Goal: Task Accomplishment & Management: Manage account settings

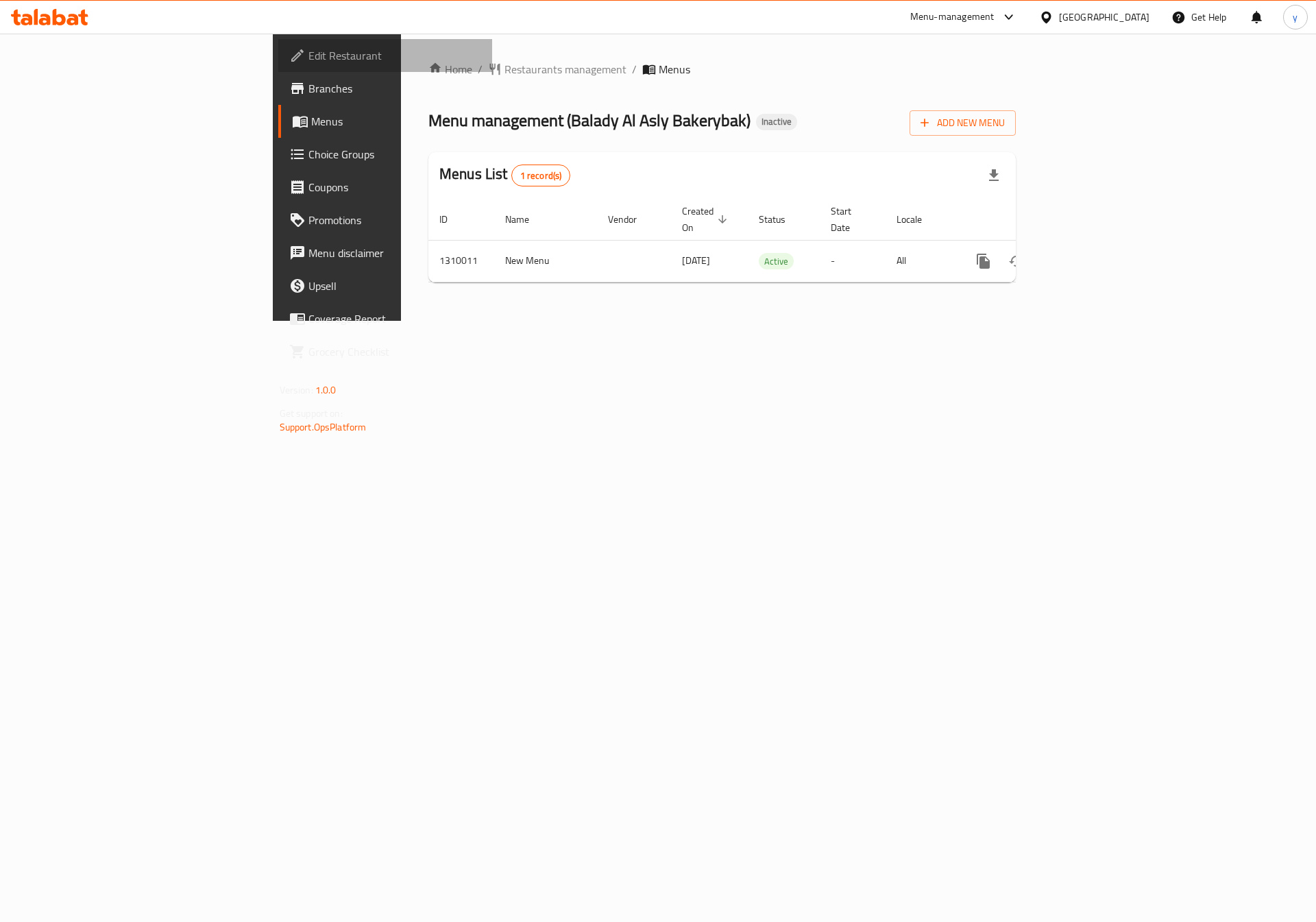
click at [308, 62] on span "Edit Restaurant" at bounding box center [395, 56] width 174 height 17
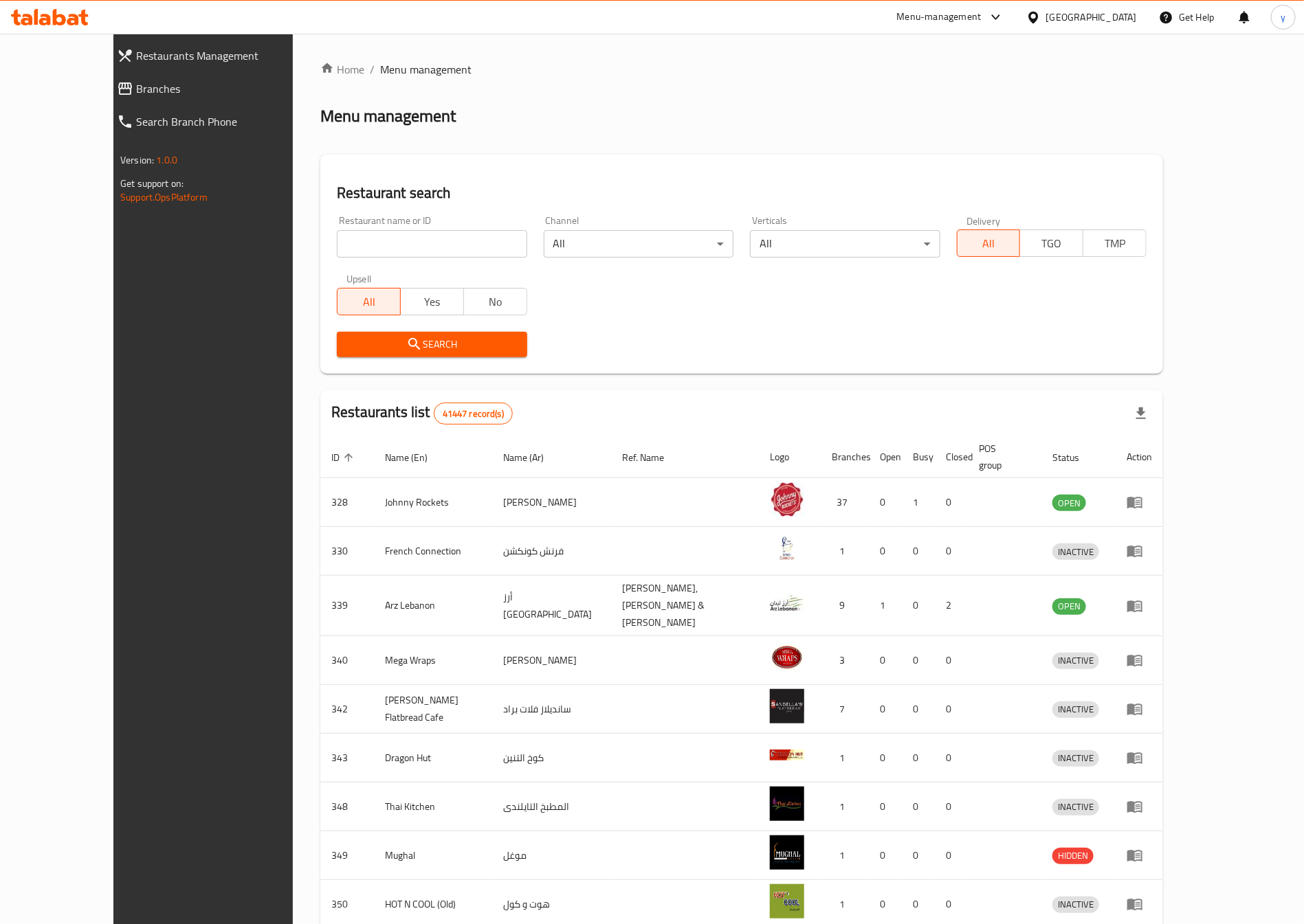
click at [427, 246] on input "search" at bounding box center [432, 244] width 189 height 27
paste input "341794203"
type input "341794203"
click button "Search" at bounding box center [432, 345] width 189 height 26
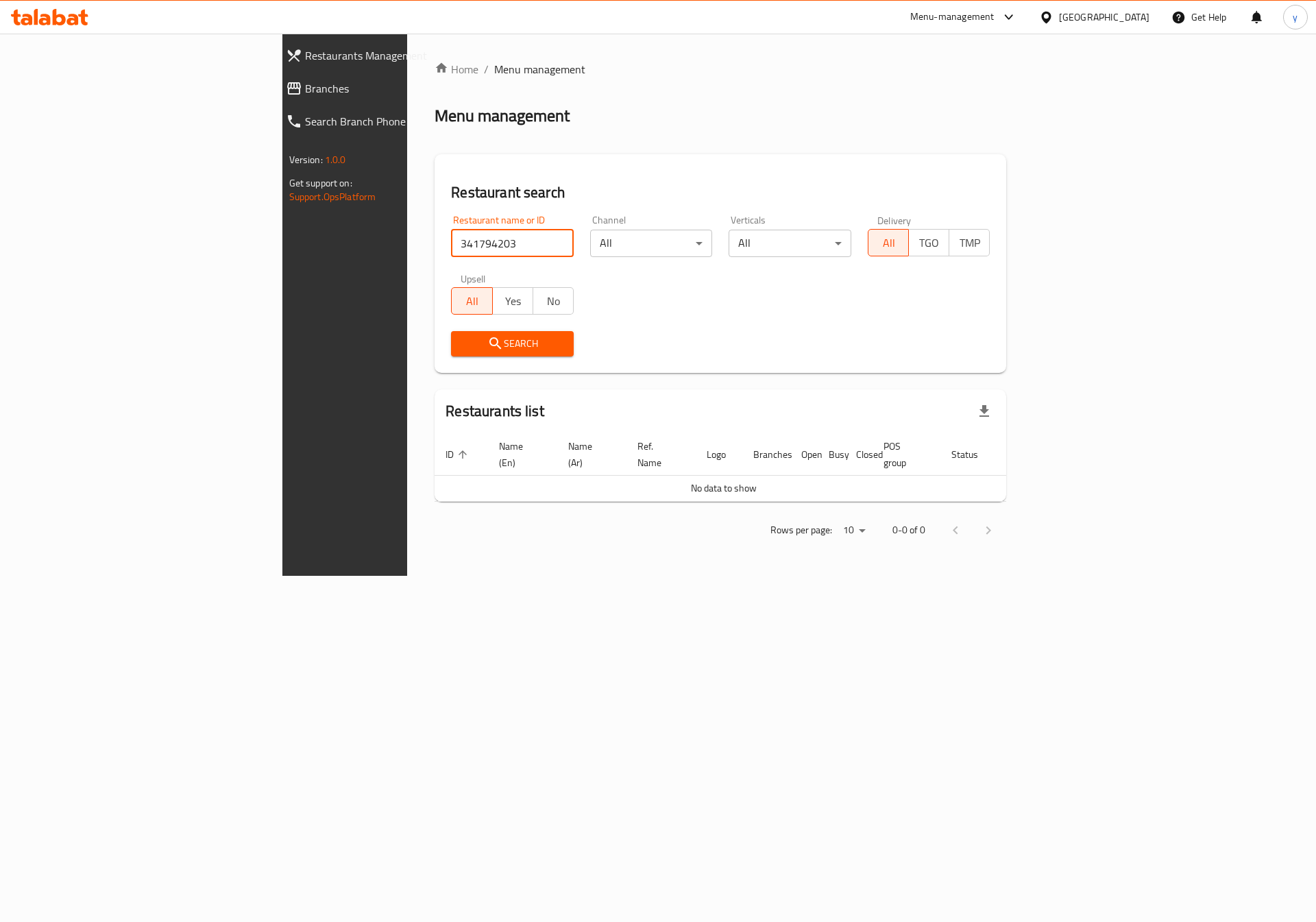
click at [1125, 19] on div "United Arab Emirates" at bounding box center [1104, 17] width 90 height 15
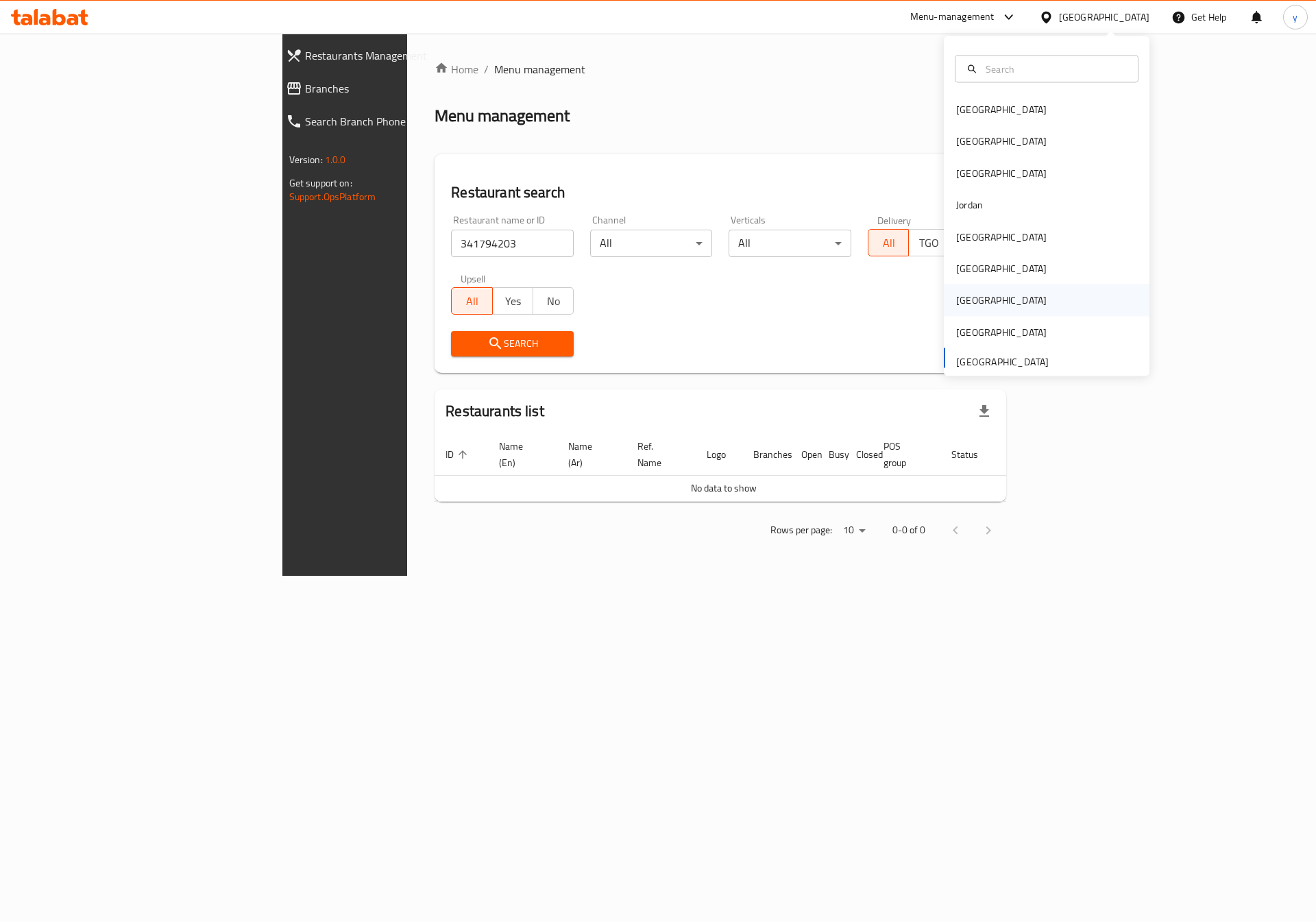
click at [972, 295] on div "[GEOGRAPHIC_DATA]" at bounding box center [1001, 300] width 113 height 31
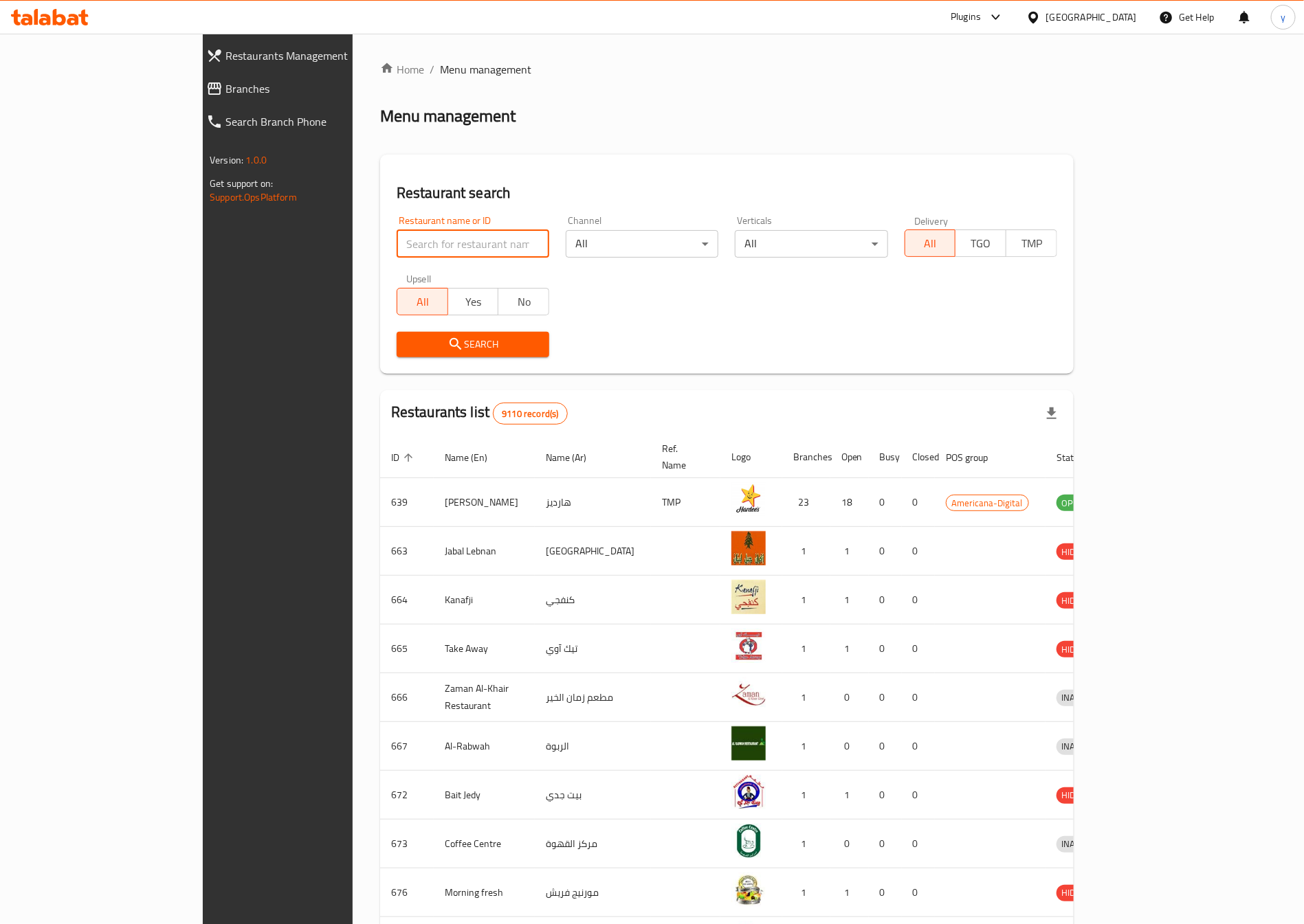
click at [432, 248] on input "search" at bounding box center [472, 244] width 153 height 27
paste input "341794203"
type input "341794203"
click button "Search" at bounding box center [472, 345] width 153 height 26
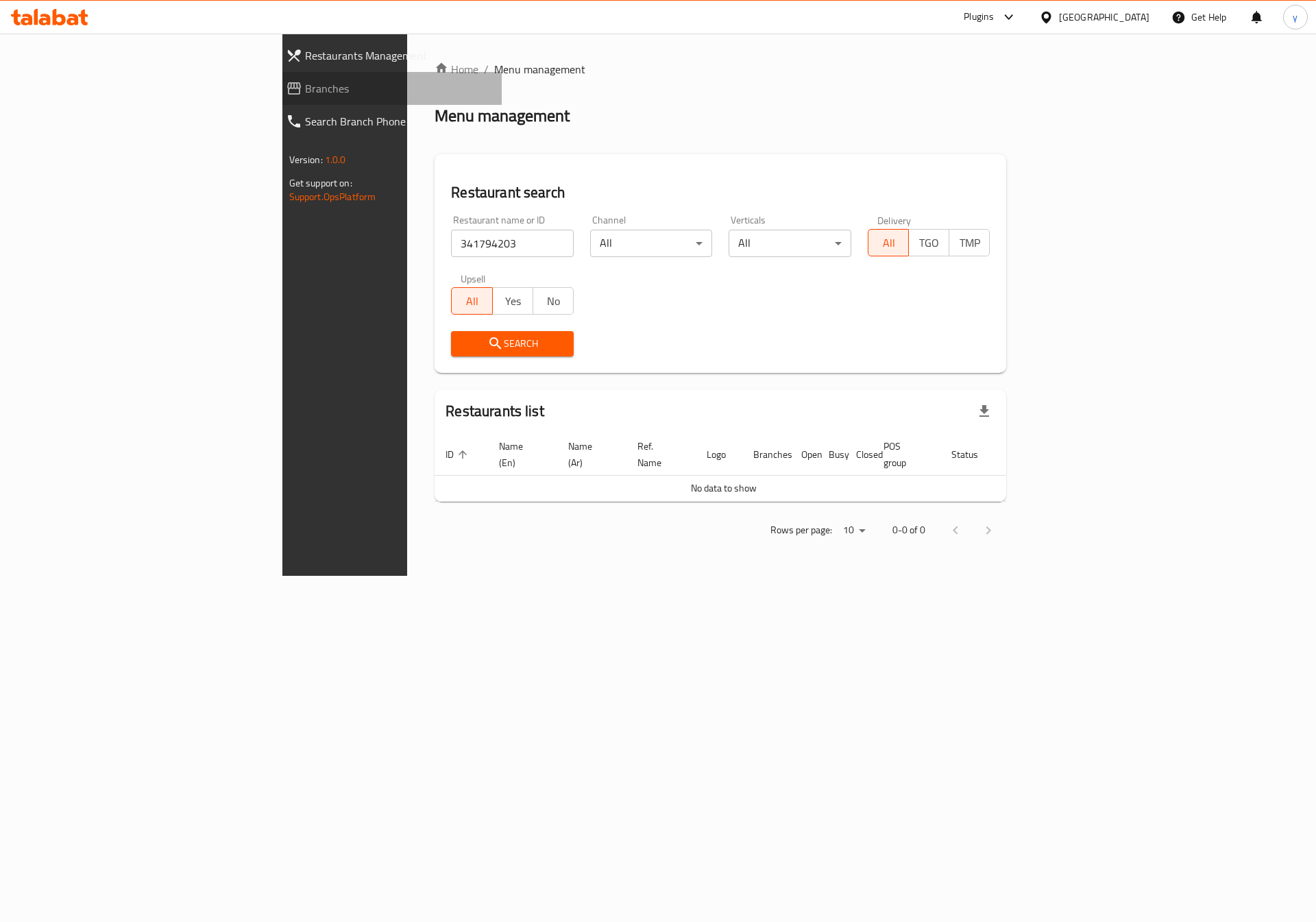
click at [305, 87] on span "Branches" at bounding box center [398, 88] width 186 height 17
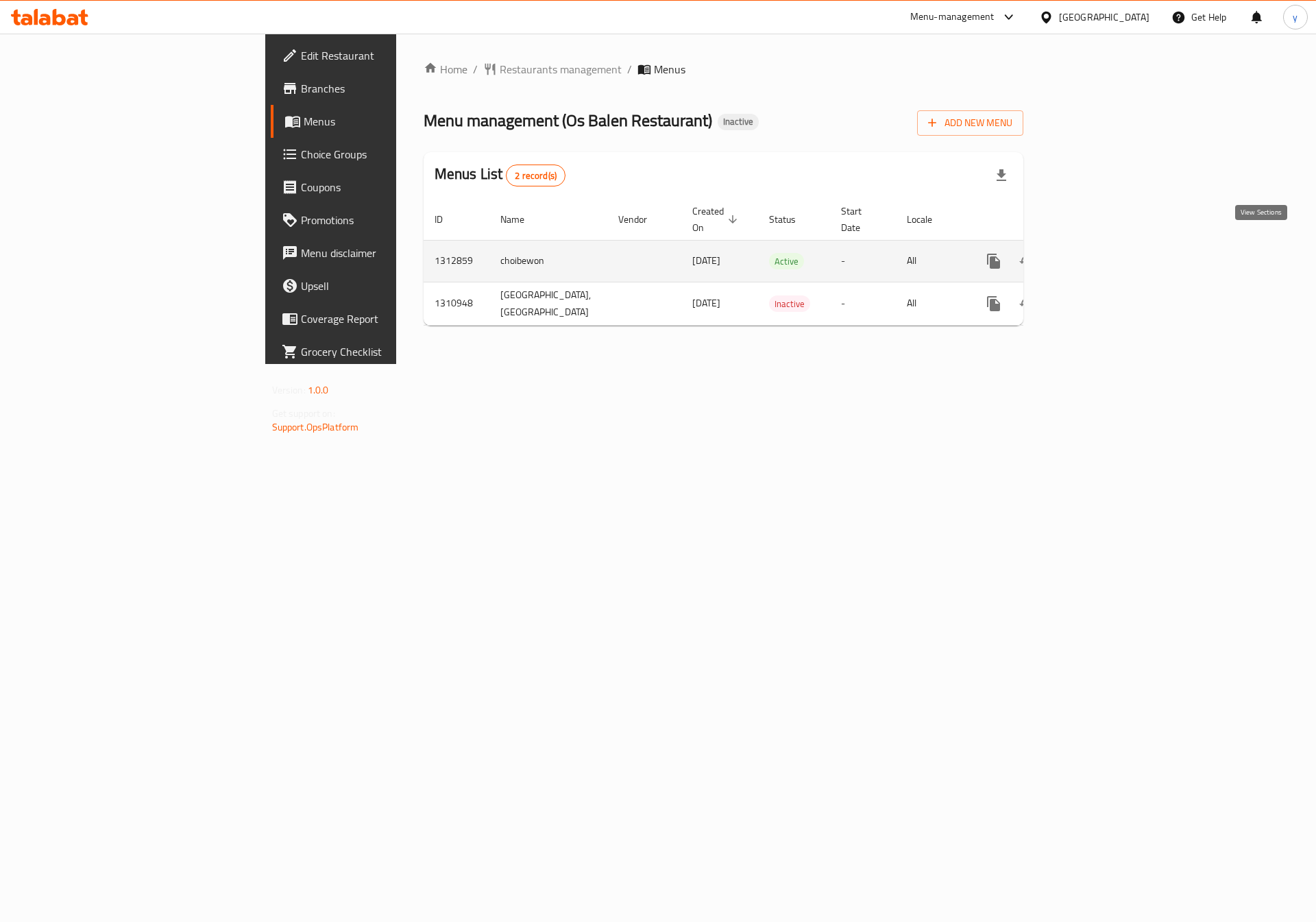
click at [1101, 253] on icon "enhanced table" at bounding box center [1092, 261] width 17 height 17
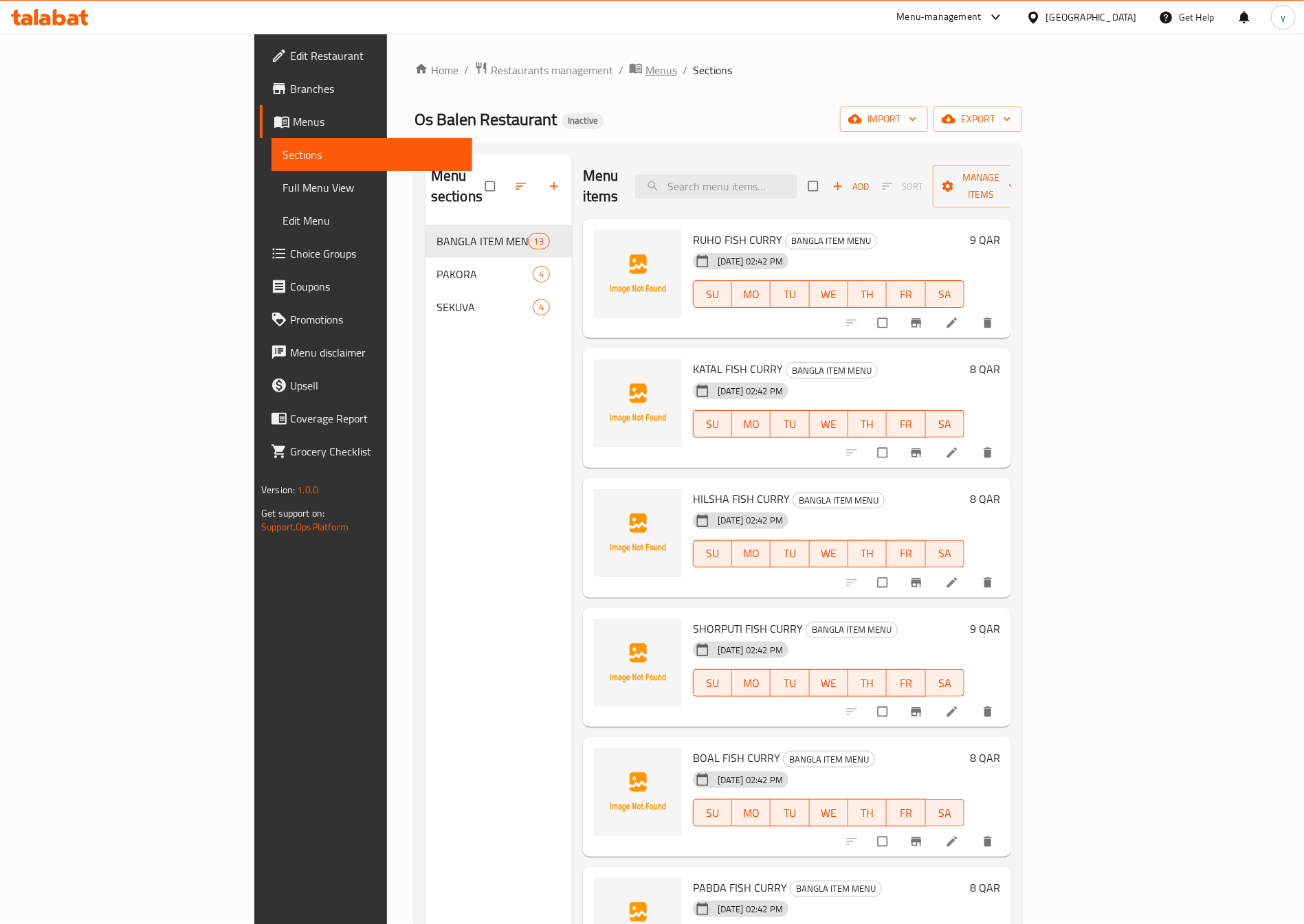
click at [646, 68] on span "Menus" at bounding box center [661, 70] width 31 height 17
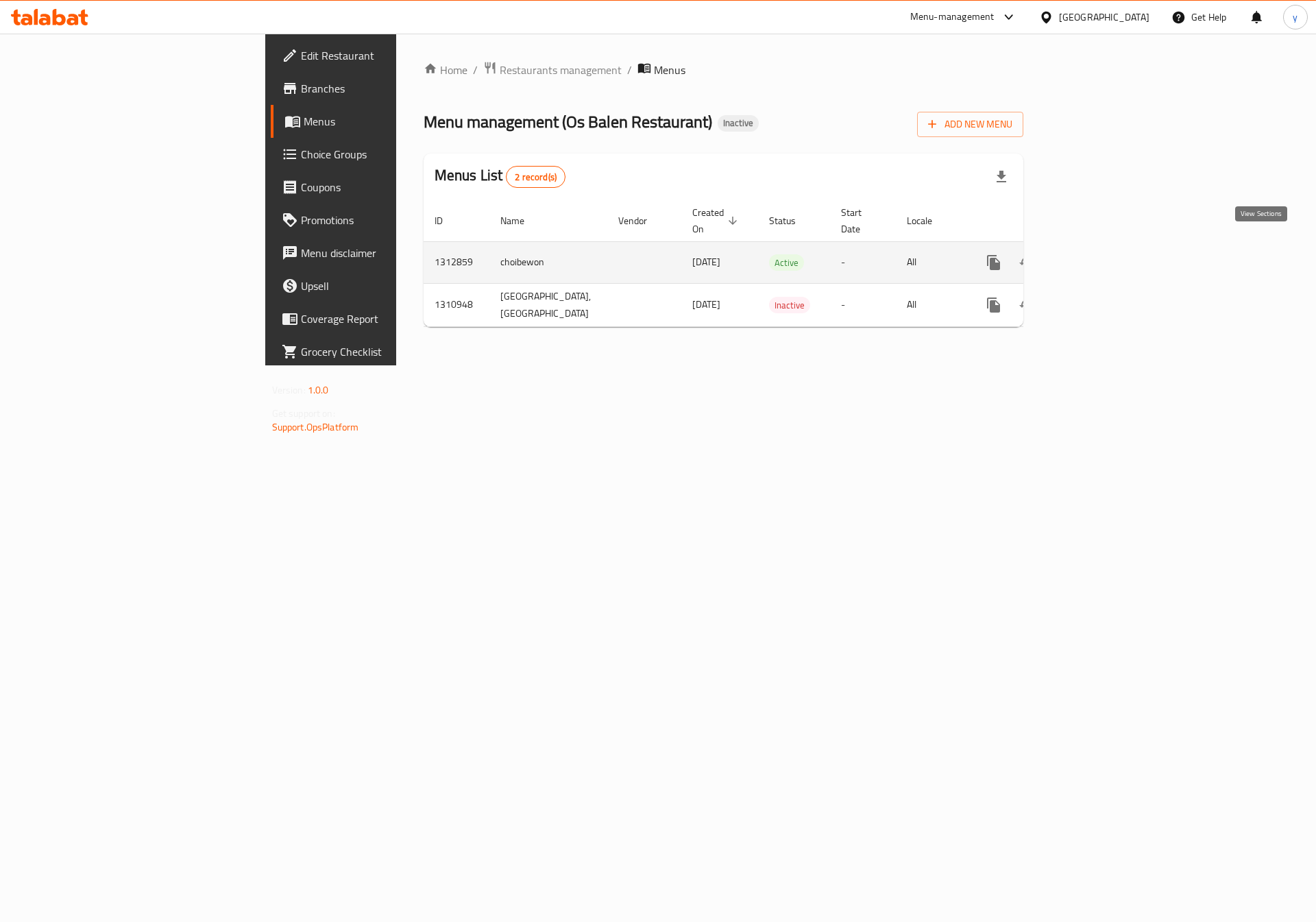
click at [1101, 254] on icon "enhanced table" at bounding box center [1092, 263] width 17 height 17
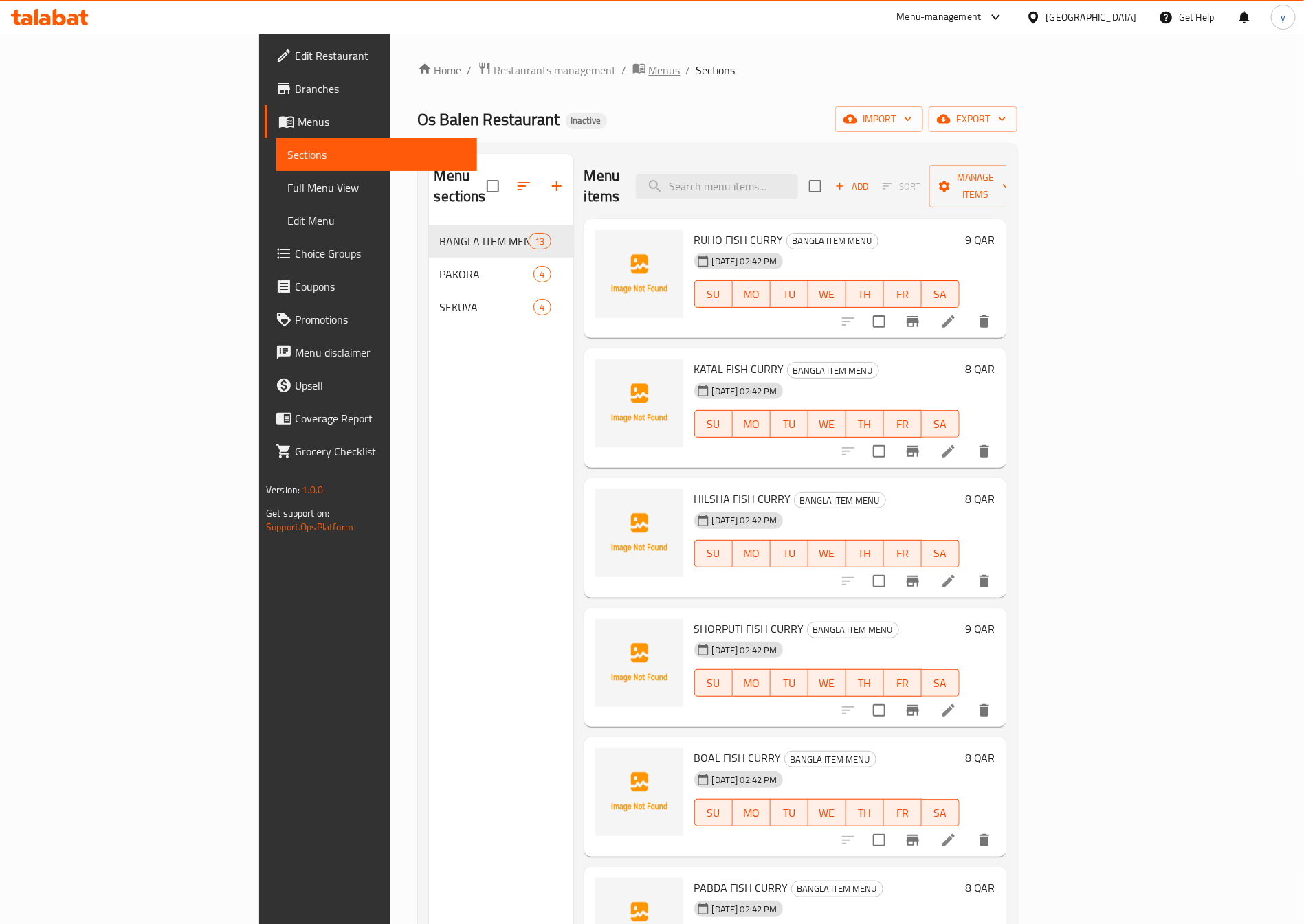
click at [649, 77] on span "Menus" at bounding box center [665, 70] width 31 height 17
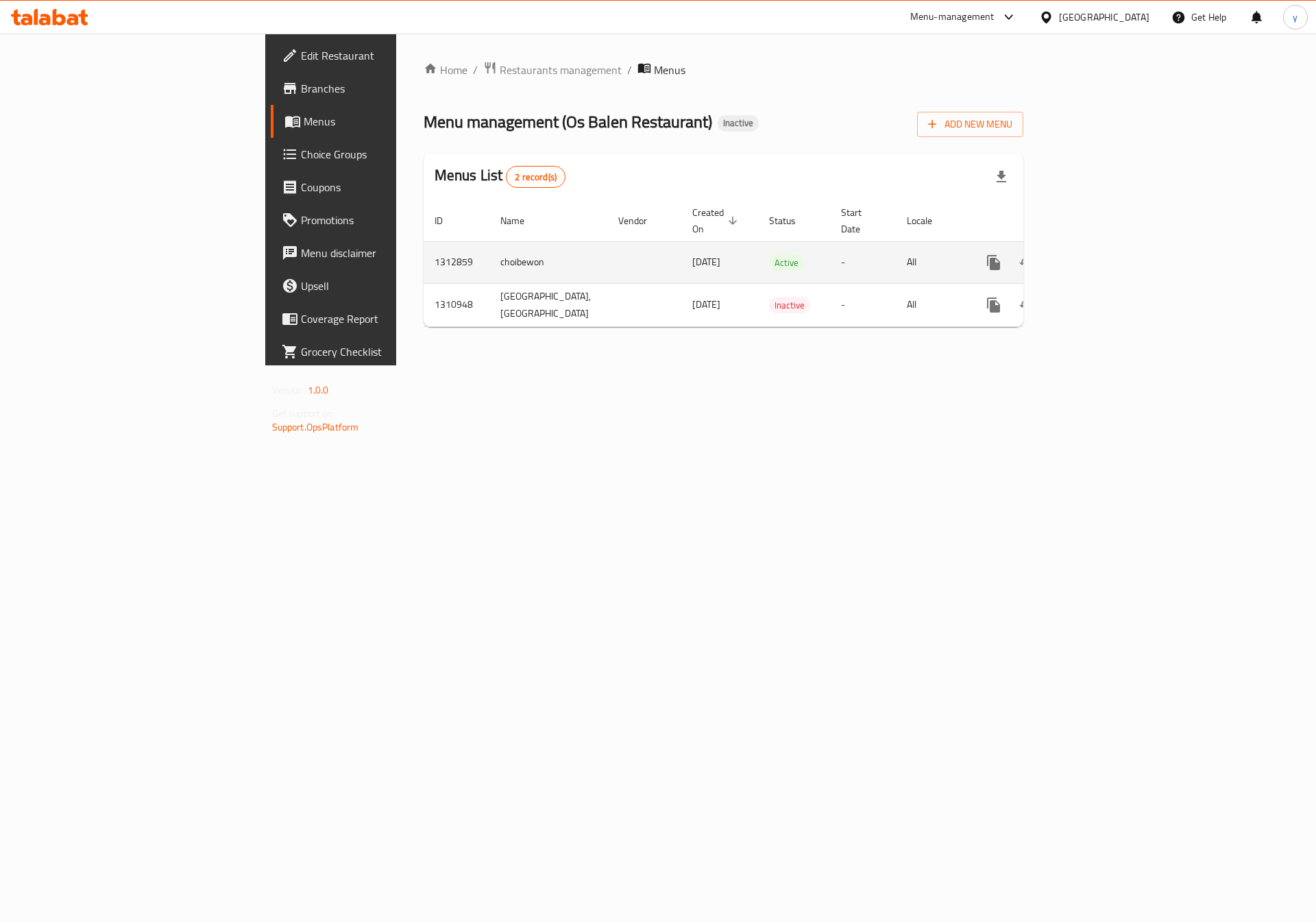
click at [1101, 254] on icon "enhanced table" at bounding box center [1092, 263] width 17 height 17
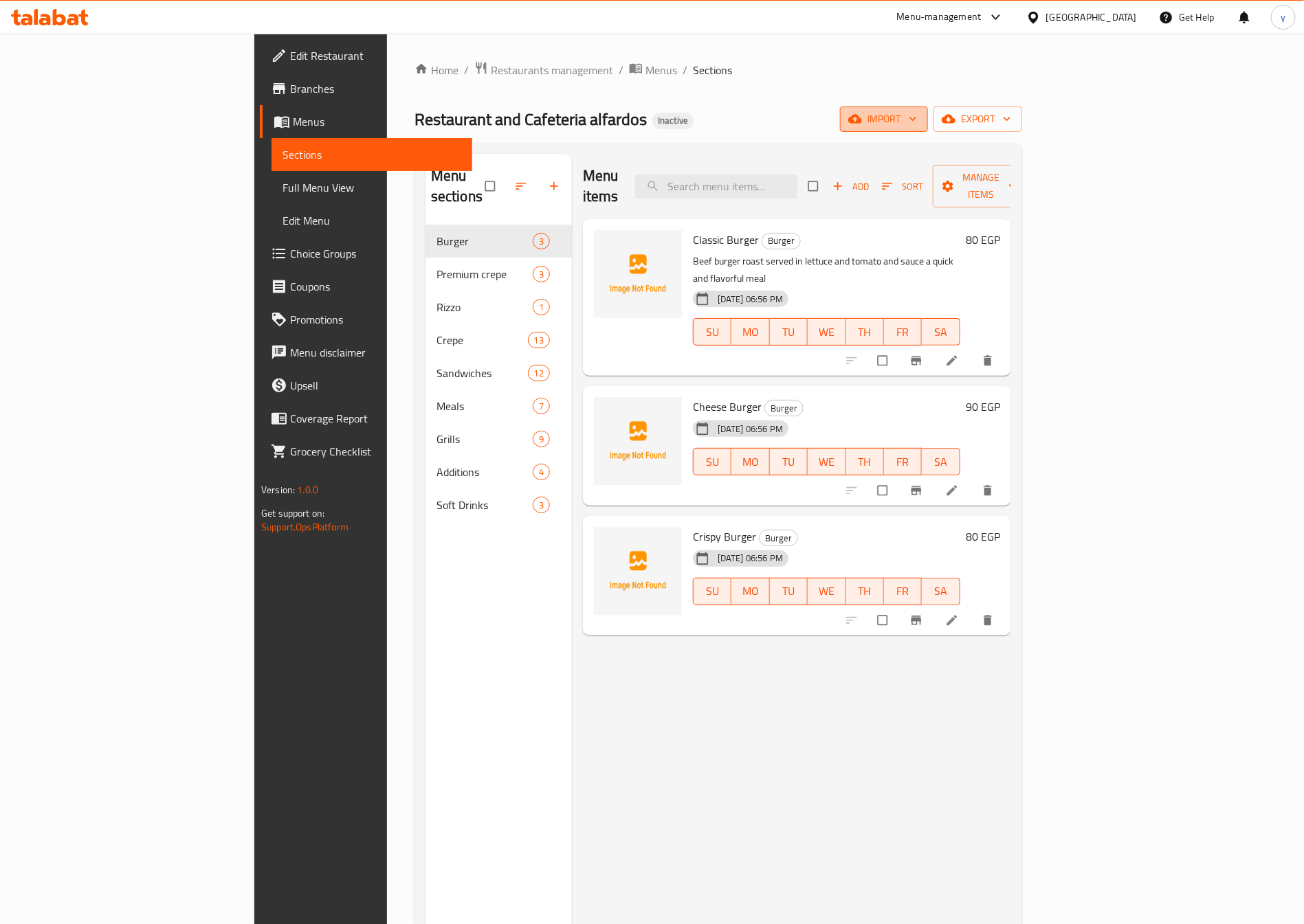
click at [917, 116] on span "import" at bounding box center [884, 119] width 66 height 17
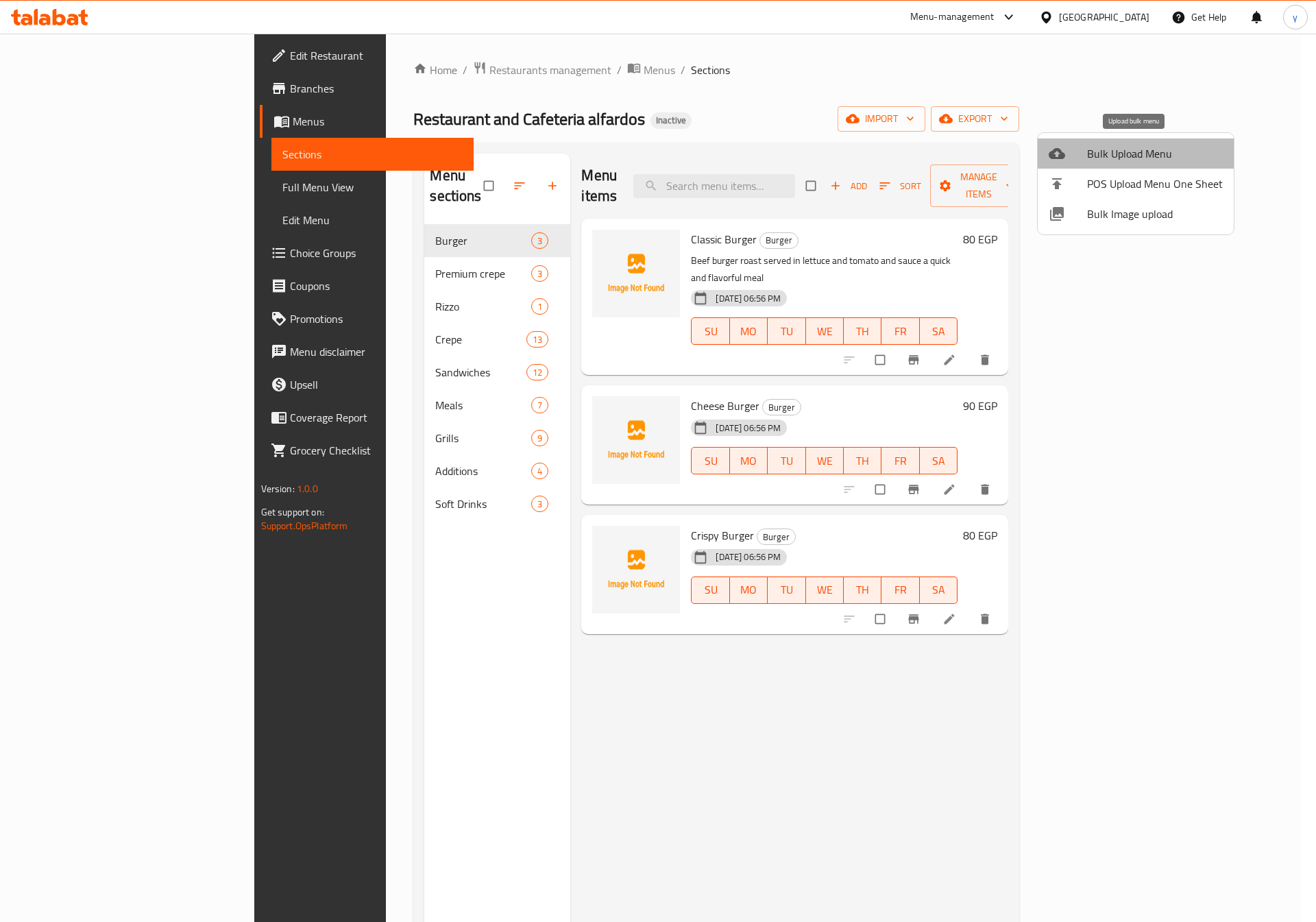
click at [1141, 150] on span "Bulk Upload Menu" at bounding box center [1154, 154] width 135 height 17
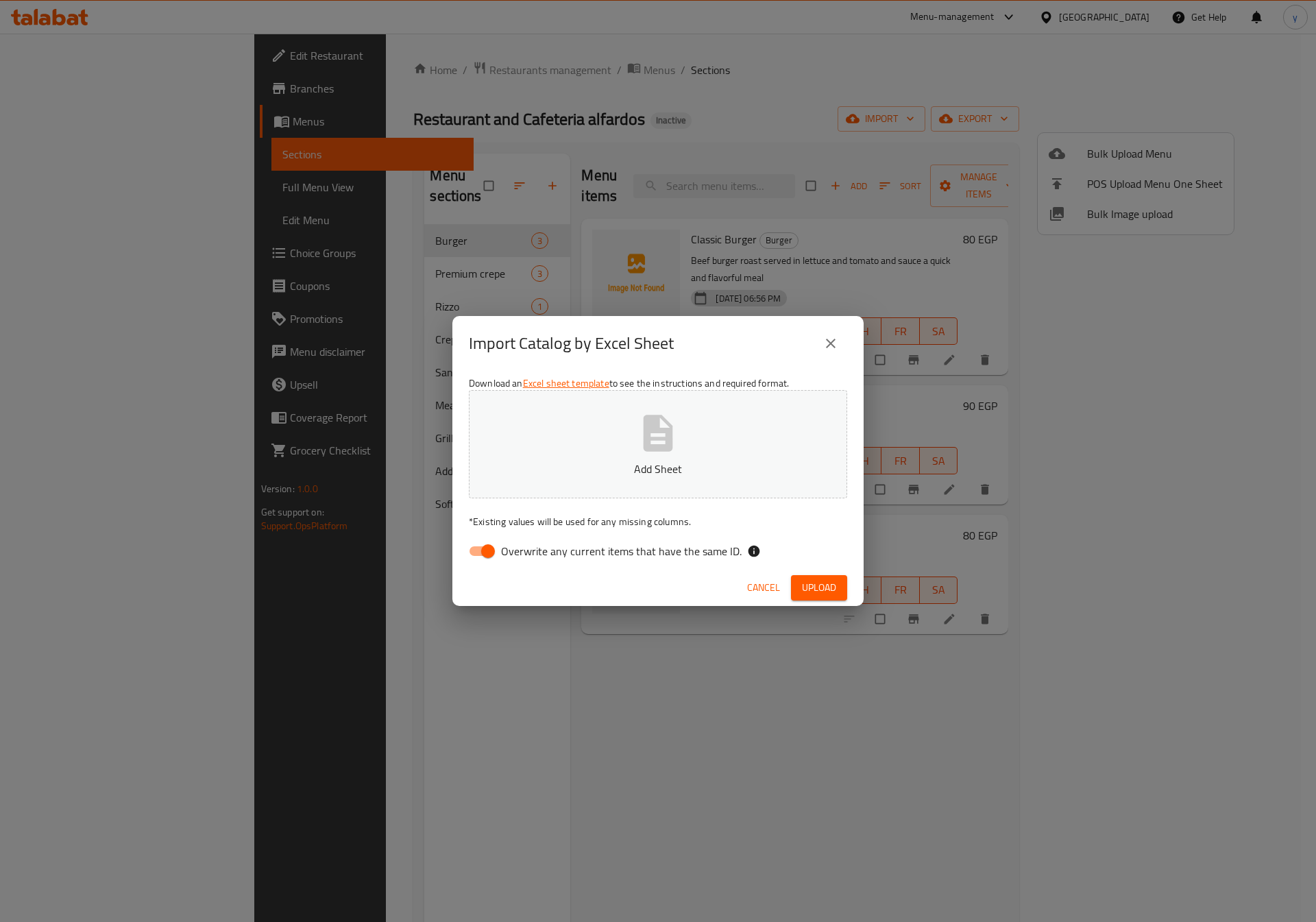
click at [515, 556] on span "Overwrite any current items that have the same ID." at bounding box center [621, 552] width 240 height 17
click at [515, 556] on input "Overwrite any current items that have the same ID." at bounding box center [488, 551] width 78 height 26
checkbox input "false"
click at [835, 595] on span "Upload" at bounding box center [819, 588] width 34 height 17
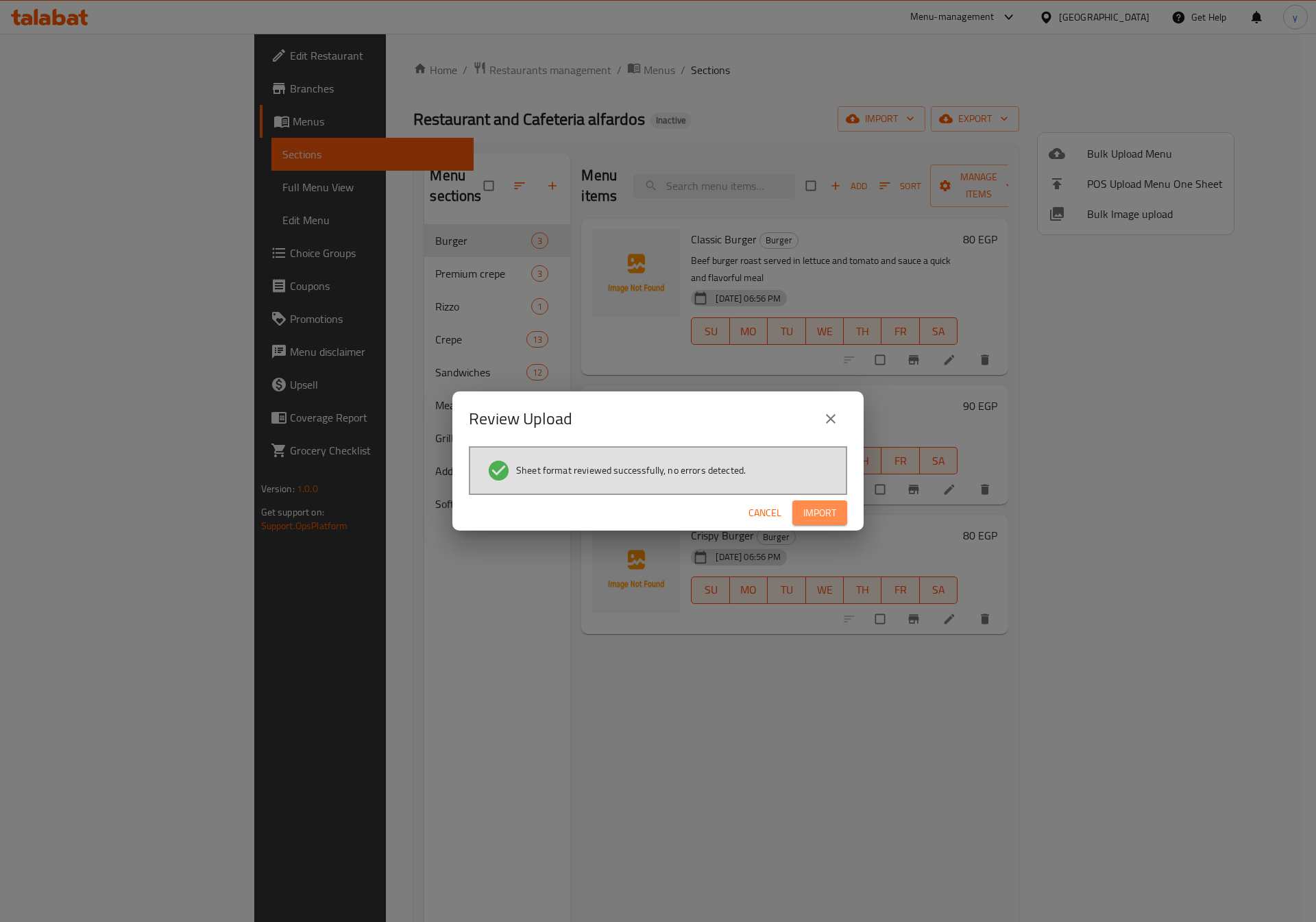
click at [822, 522] on button "Import" at bounding box center [819, 513] width 55 height 26
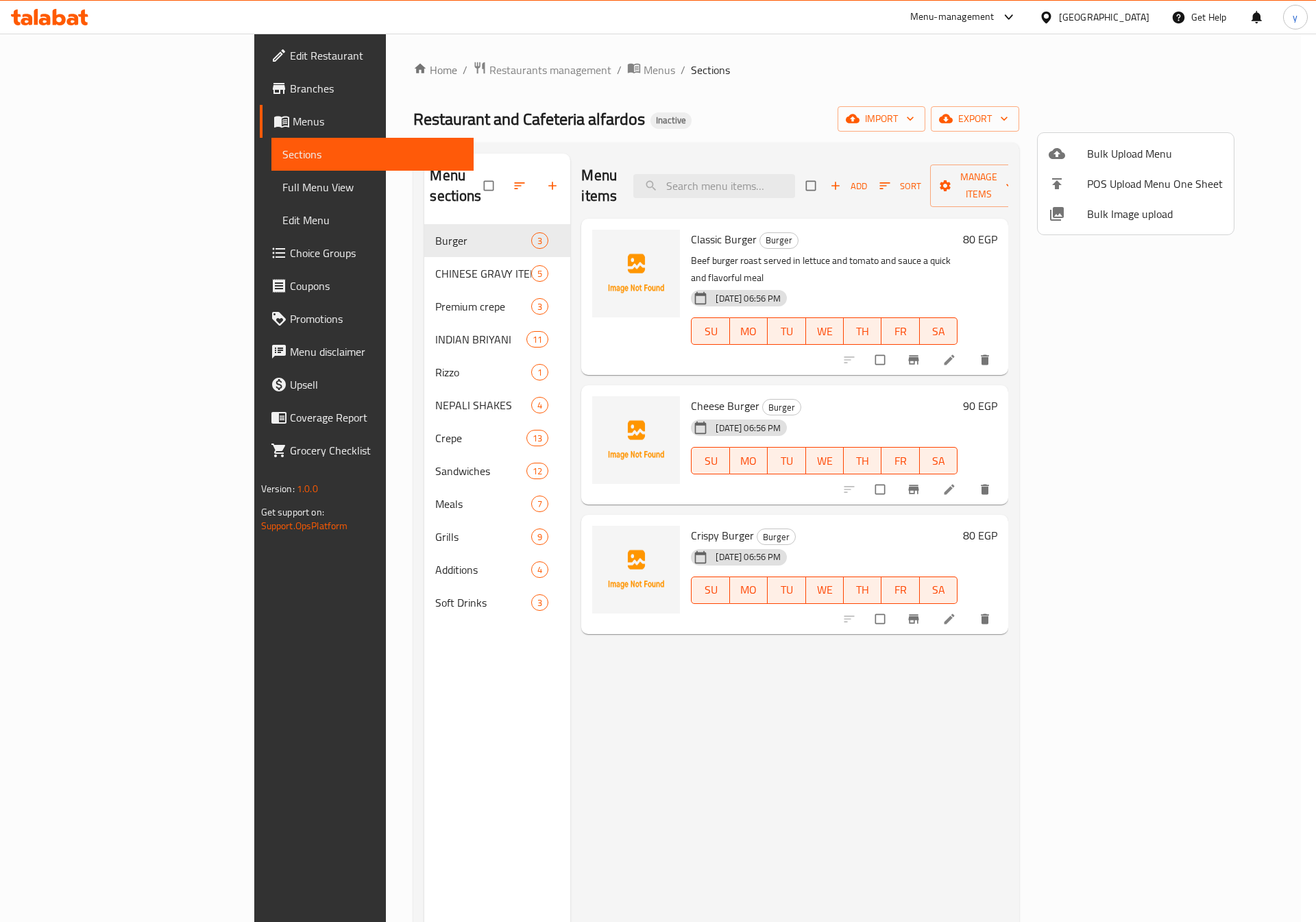
click at [338, 249] on div at bounding box center [658, 461] width 1316 height 922
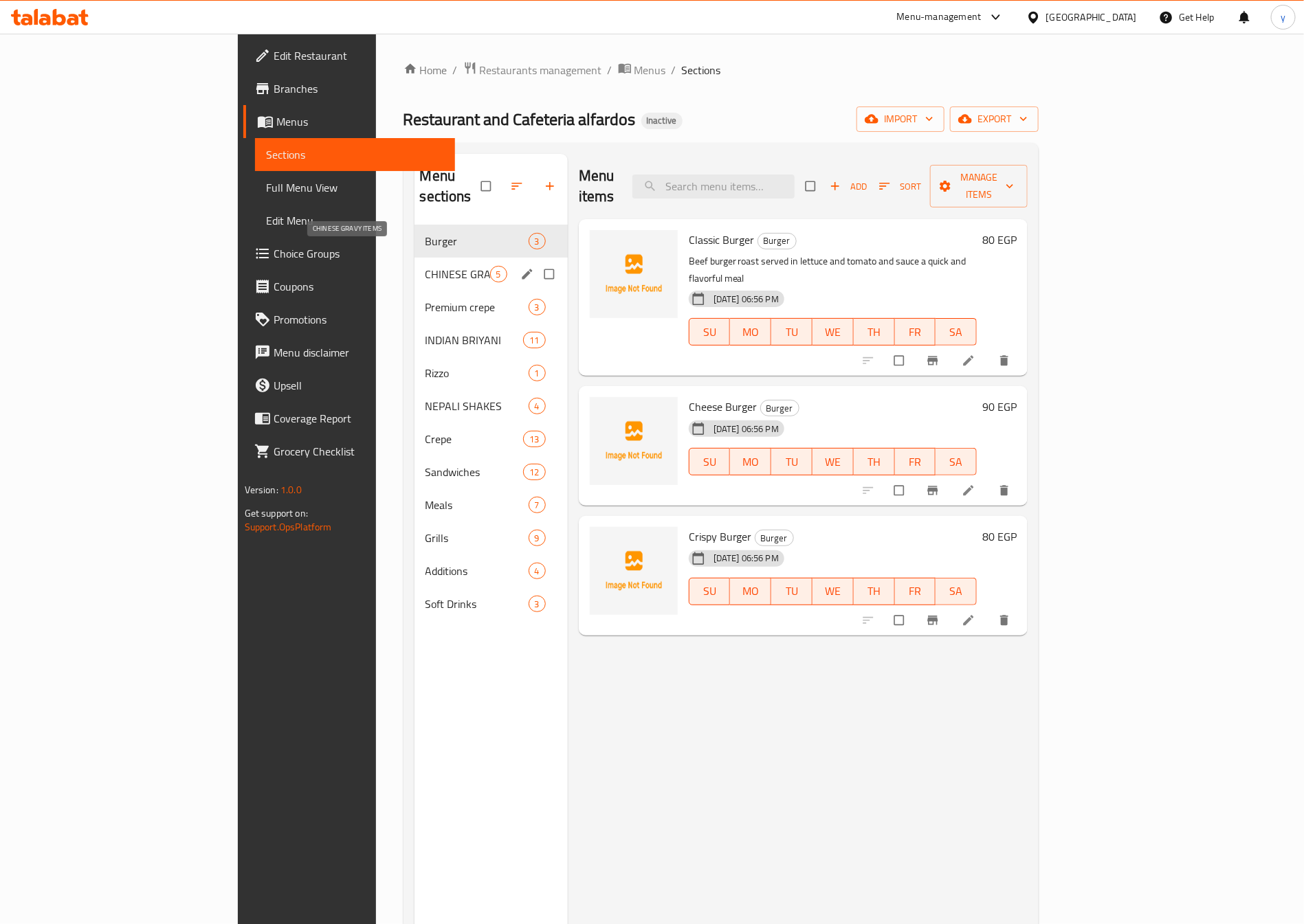
click at [426, 266] on span "CHINESE GRAVY ITEMS" at bounding box center [458, 274] width 65 height 17
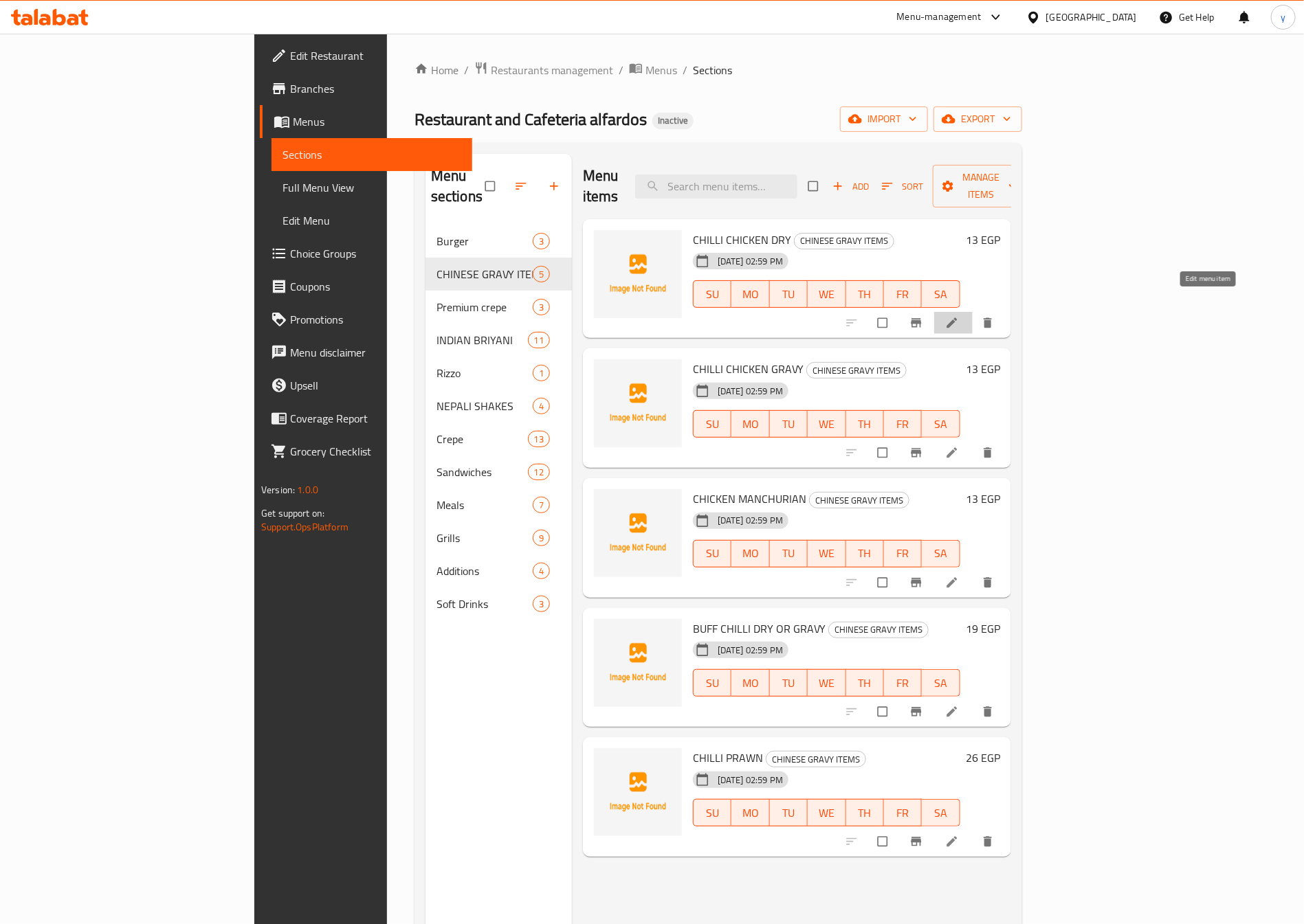
click at [959, 316] on icon at bounding box center [952, 323] width 14 height 14
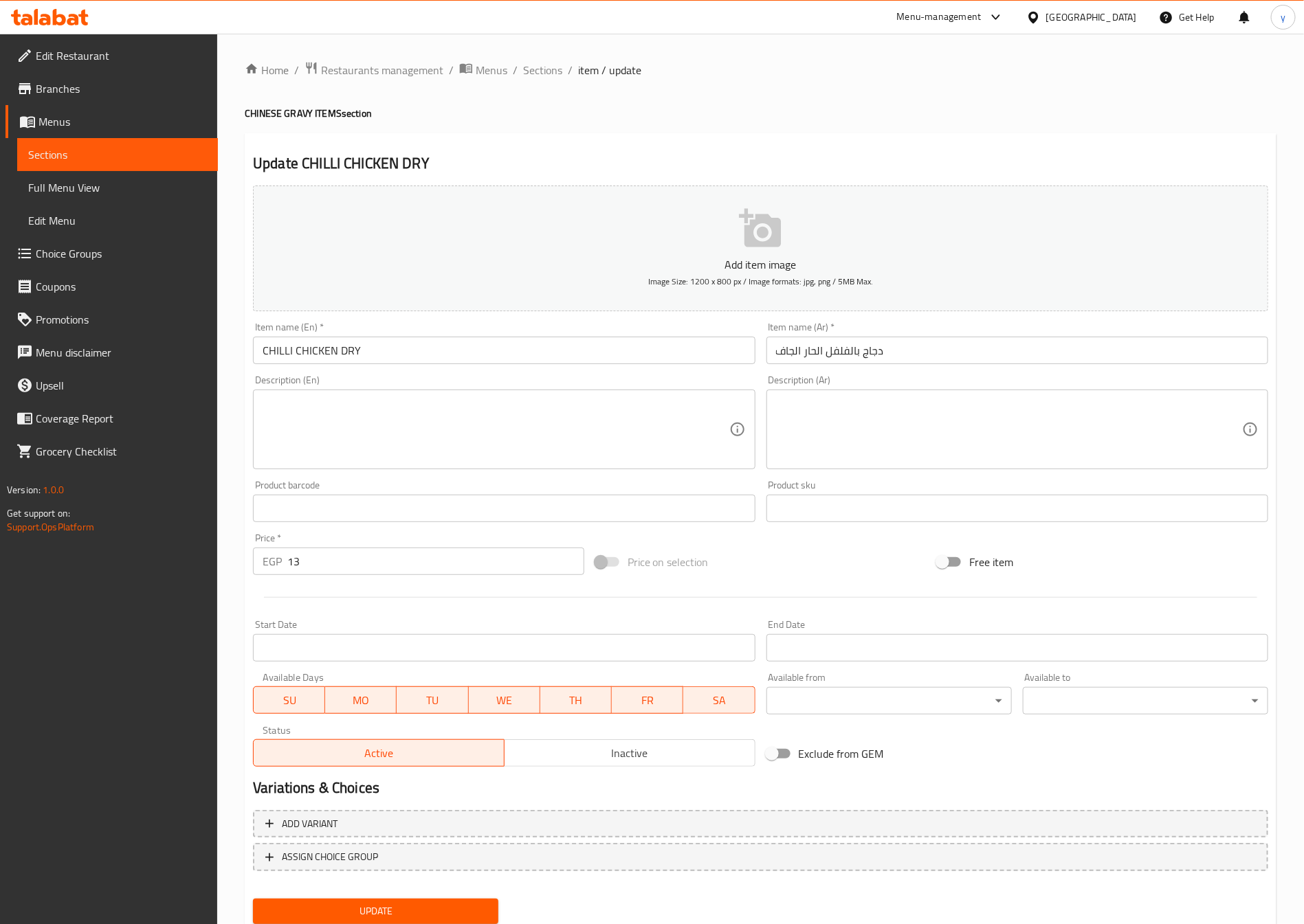
click at [286, 413] on textarea at bounding box center [495, 430] width 466 height 65
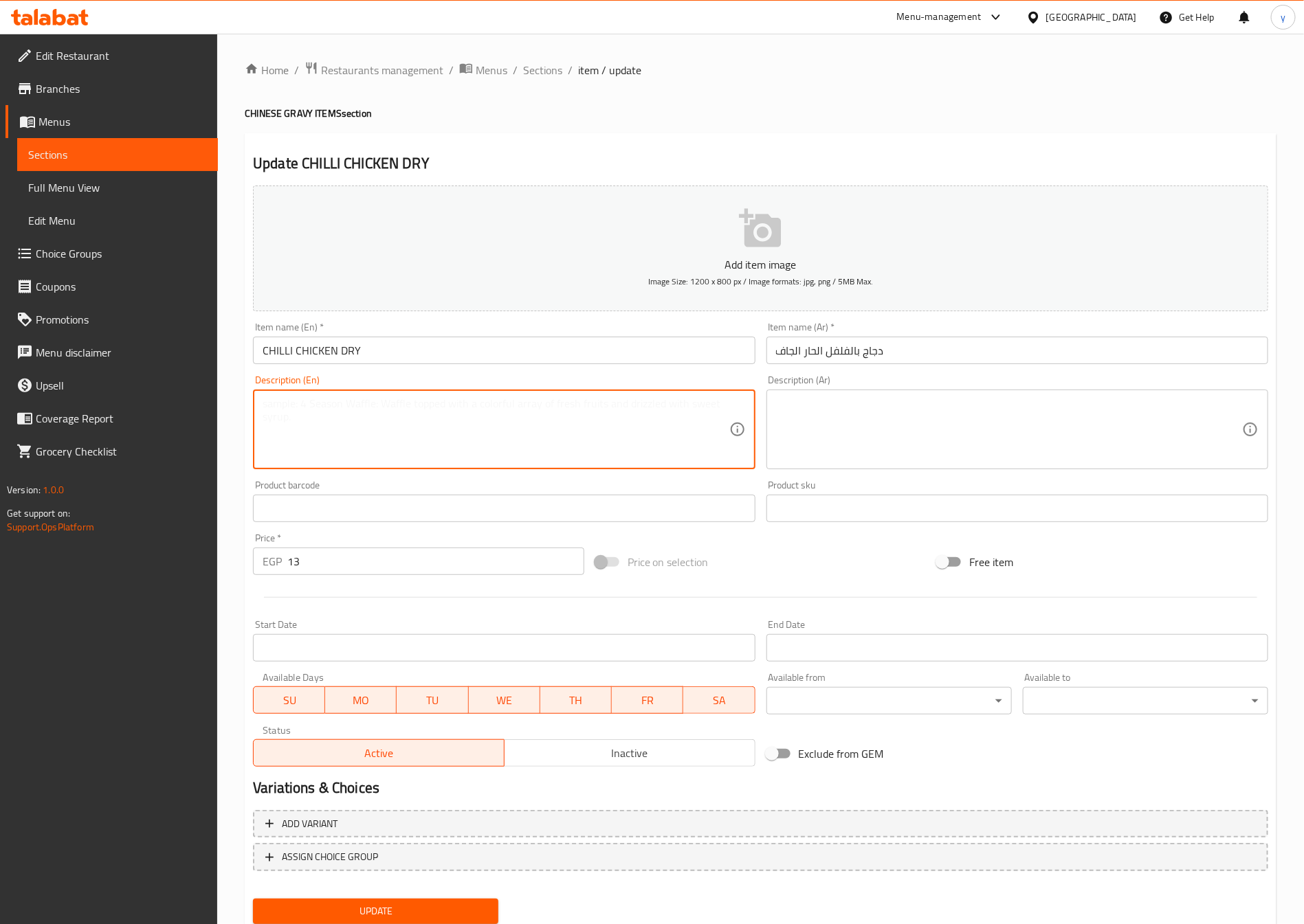
paste textarea "Chicken pieces fried and stir-fried with onions, capsicum, chilies, and spices."
drag, startPoint x: 329, startPoint y: 409, endPoint x: 210, endPoint y: 398, distance: 119.5
click at [210, 398] on div "Edit Restaurant Branches Menus Sections Full Menu View Edit Menu Choice Groups …" at bounding box center [652, 502] width 1304 height 937
paste textarea "fried and stir-fried with onions, capsicum, chilies, and spices."
type textarea "Chicken pieces fried and stir-fried with onions, capsicum, chilies, and spices."
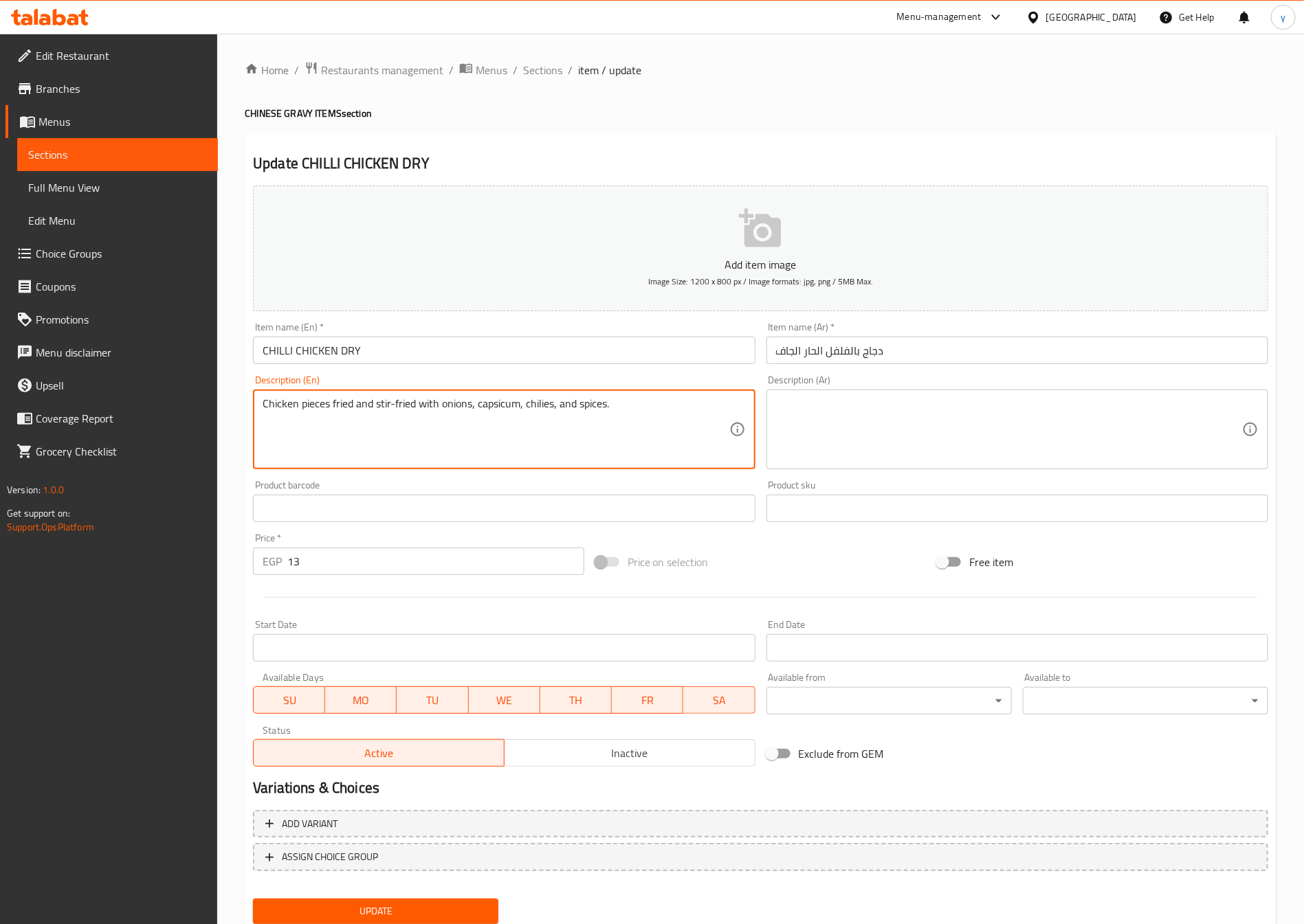
click at [290, 435] on textarea "Chicken pieces fried and stir-fried with onions, capsicum, chilies, and spices." at bounding box center [495, 430] width 466 height 65
drag, startPoint x: 331, startPoint y: 413, endPoint x: 145, endPoint y: 416, distance: 186.0
click at [215, 421] on div "Edit Restaurant Branches Menus Sections Full Menu View Edit Menu Choice Groups …" at bounding box center [652, 502] width 1304 height 937
click at [1096, 414] on textarea at bounding box center [1009, 430] width 466 height 65
click at [341, 407] on textarea "Chicken pieces fried and stir-fried with onions, capsicum, chilies, and spices." at bounding box center [495, 430] width 466 height 65
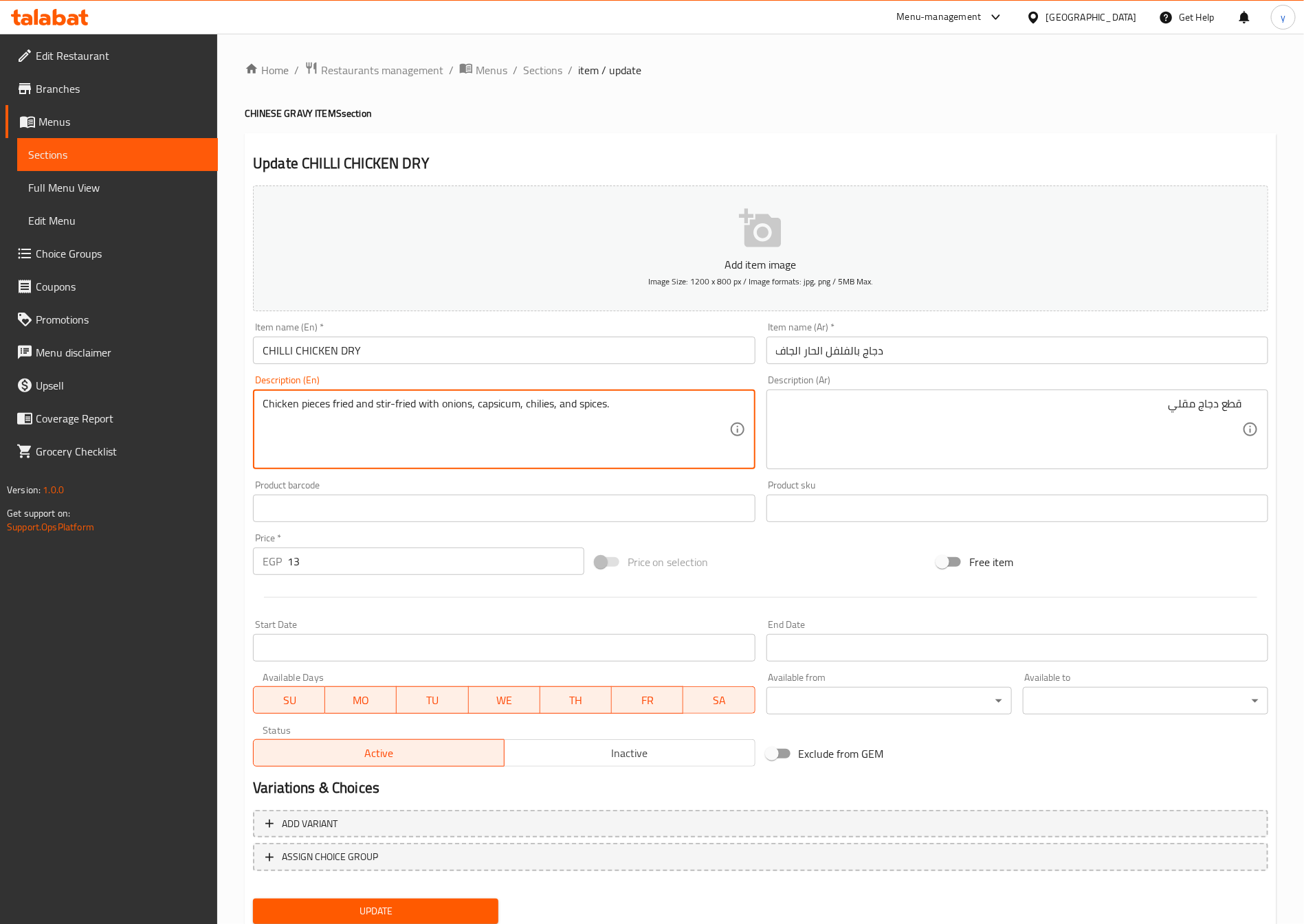
drag, startPoint x: 375, startPoint y: 400, endPoint x: 415, endPoint y: 407, distance: 40.6
click at [378, 408] on textarea "Chicken pieces fried and stir-fried with onions, capsicum, chilies, and spices." at bounding box center [495, 430] width 466 height 65
drag, startPoint x: 415, startPoint y: 410, endPoint x: 333, endPoint y: 437, distance: 86.3
click at [333, 437] on textarea "Chicken pieces fried and stir-fried with onions, capsicum, chilies, and spices." at bounding box center [495, 430] width 466 height 65
click at [462, 421] on textarea "Chicken pieces fried and stir-fried with onions, capsicum, chilies, and spices." at bounding box center [495, 430] width 466 height 65
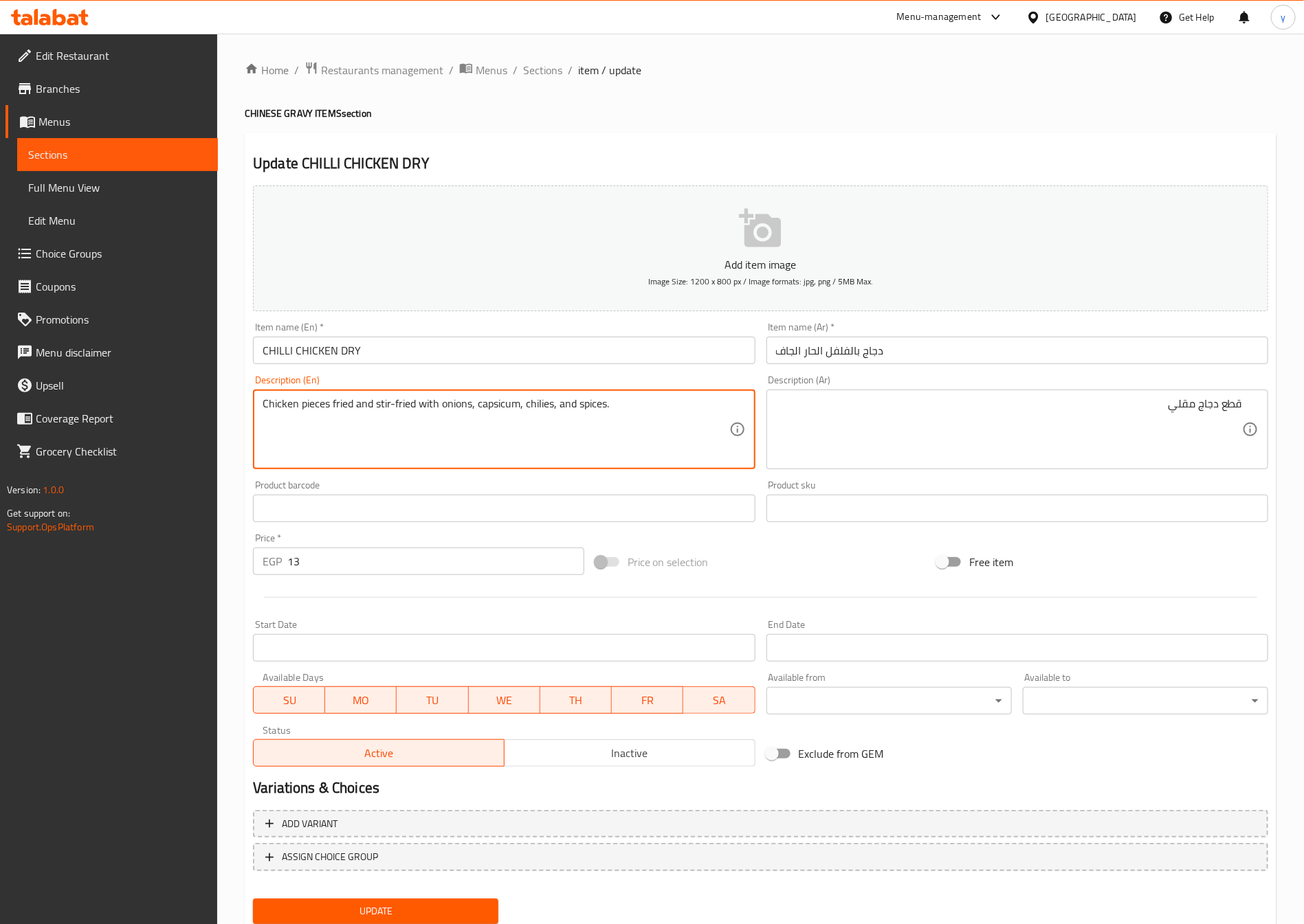
drag, startPoint x: 470, startPoint y: 411, endPoint x: 258, endPoint y: 454, distance: 216.3
click at [258, 454] on div "Chicken pieces fried and stir-fried with onions, capsicum, chilies, and spices.…" at bounding box center [504, 430] width 502 height 79
click at [501, 408] on textarea "Chicken pieces fried and stir-fried with onions, capsicum, chilies, and spices." at bounding box center [495, 430] width 466 height 65
click at [503, 408] on textarea "Chicken pieces fried and stir-fried with onions, capsicum, chilies, and spices." at bounding box center [495, 430] width 466 height 65
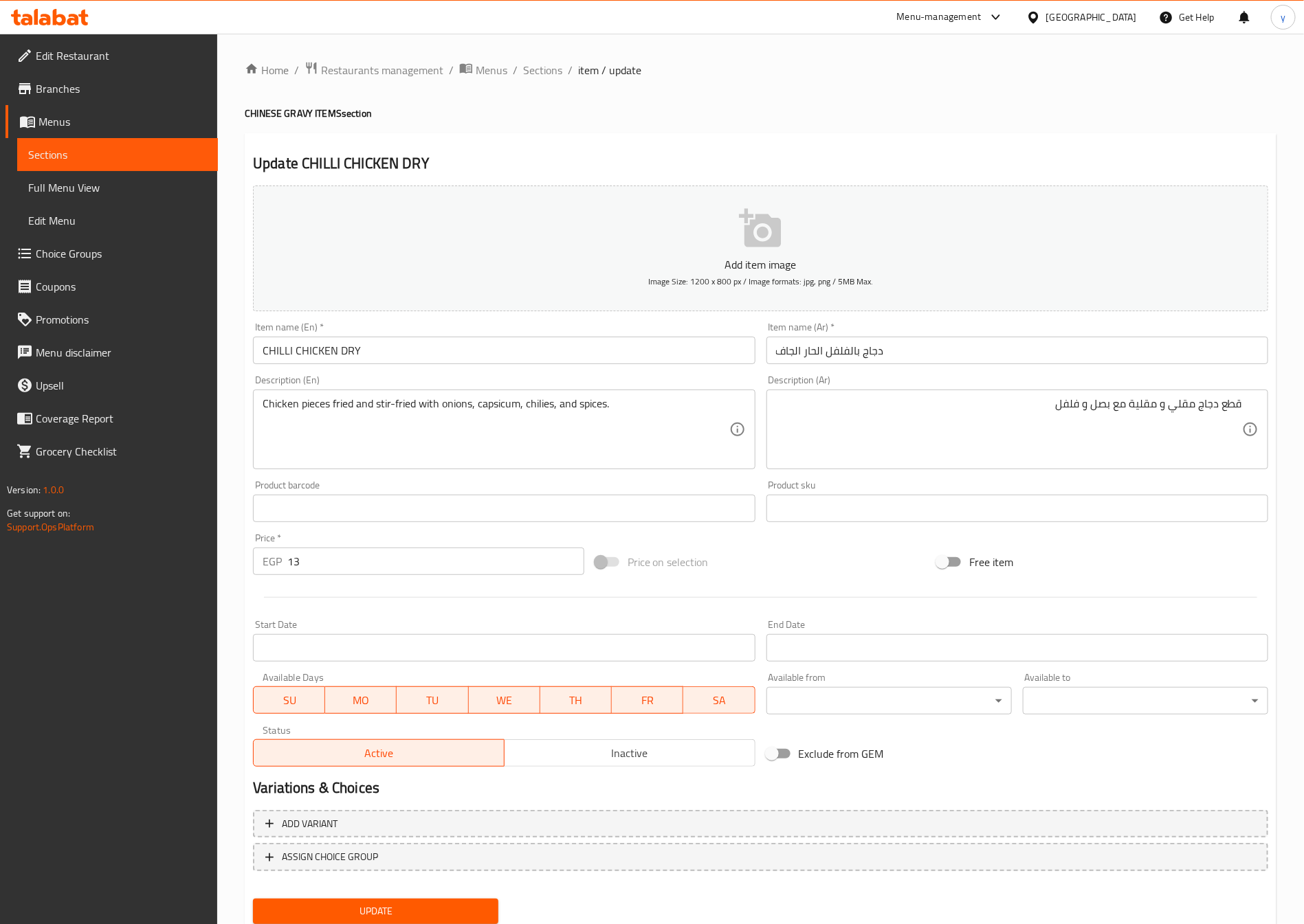
click at [543, 409] on textarea "Chicken pieces fried and stir-fried with onions, capsicum, chilies, and spices." at bounding box center [495, 430] width 466 height 65
drag, startPoint x: 553, startPoint y: 409, endPoint x: 479, endPoint y: 428, distance: 76.4
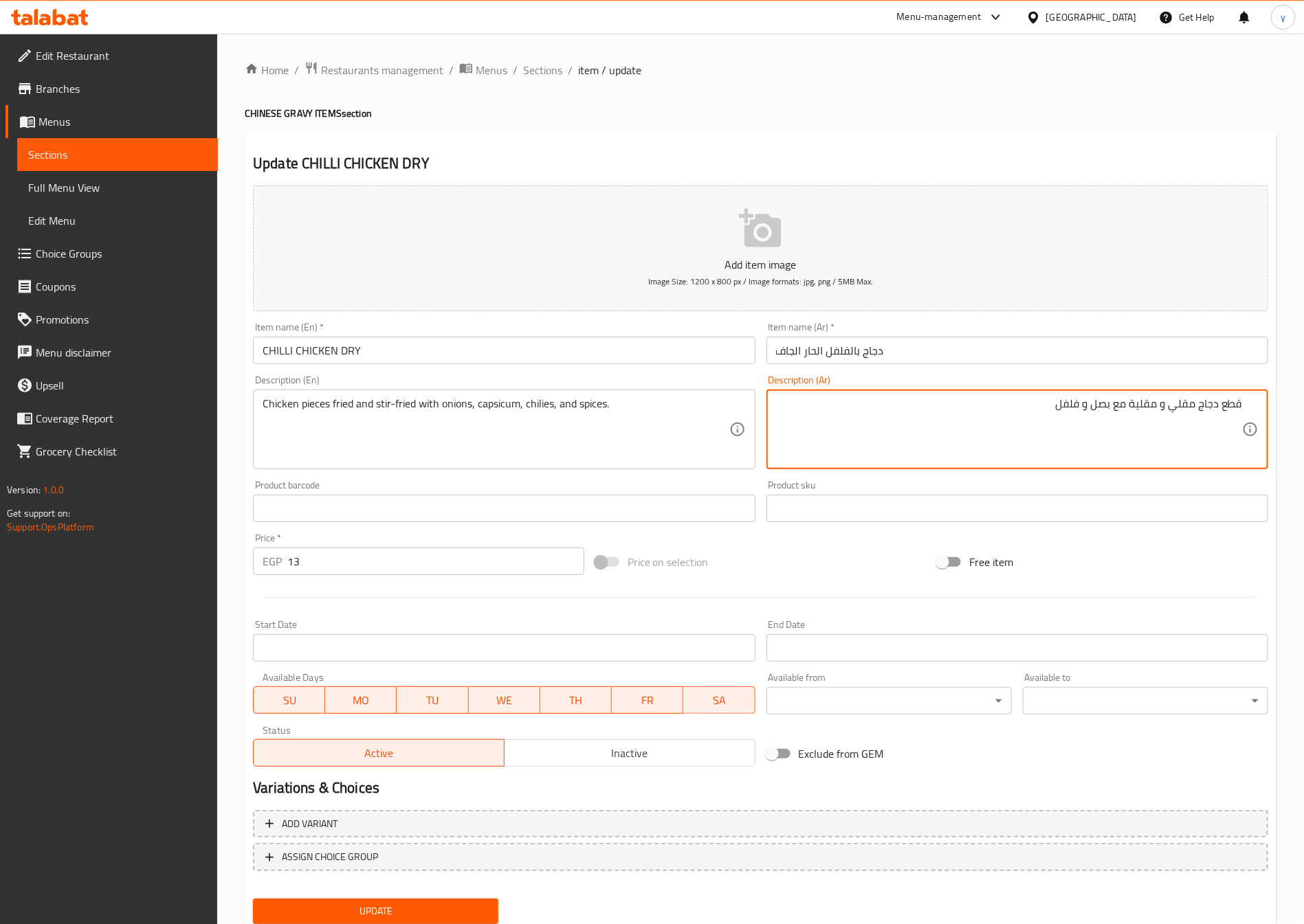
paste textarea "ل ال"
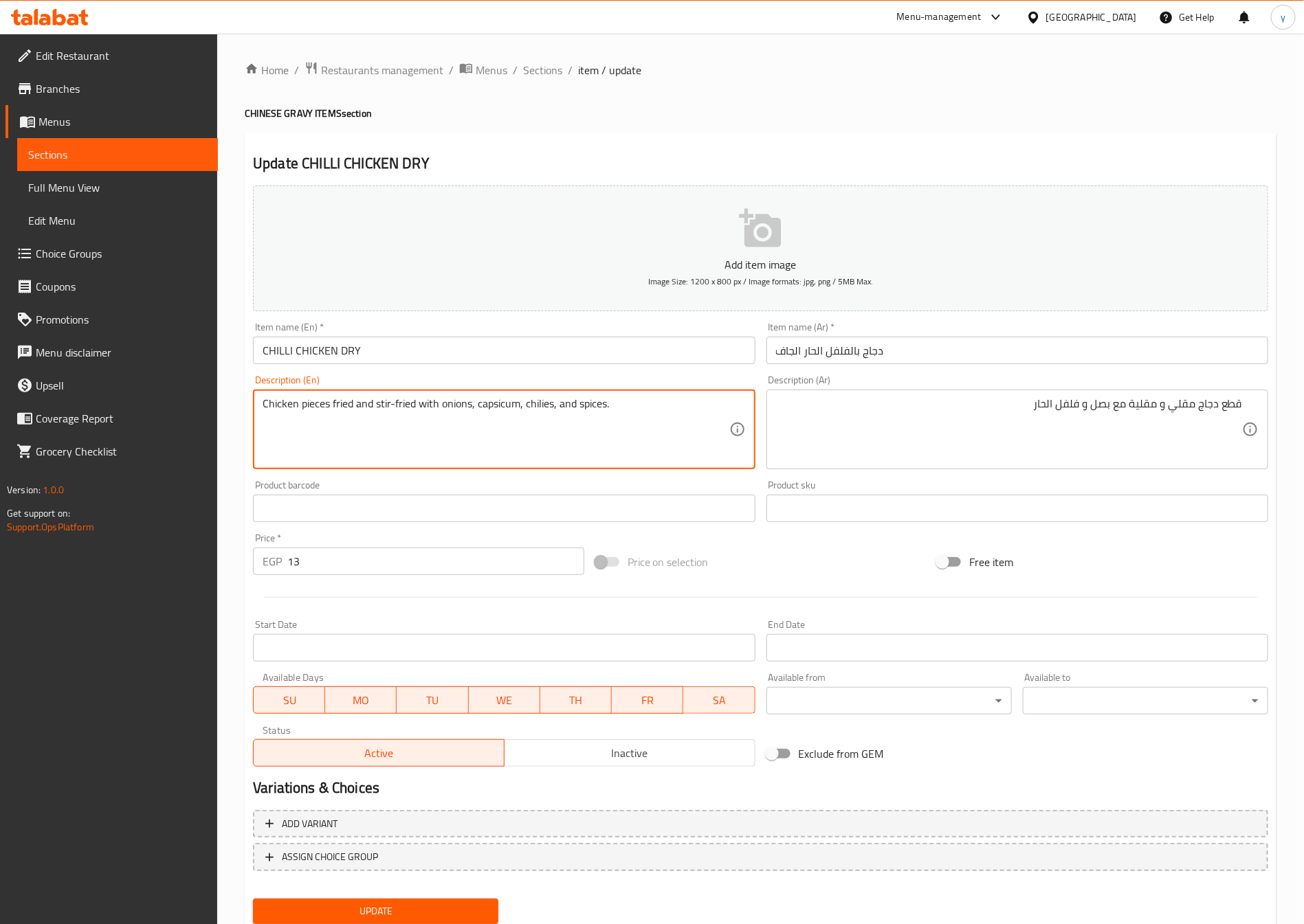
drag, startPoint x: 557, startPoint y: 410, endPoint x: 616, endPoint y: 417, distance: 59.4
click at [616, 417] on textarea "Chicken pieces fried and stir-fried with onions, capsicum, chilies, and spices." at bounding box center [495, 430] width 466 height 65
drag, startPoint x: 603, startPoint y: 408, endPoint x: 592, endPoint y: 412, distance: 11.7
click at [592, 412] on textarea "Chicken pieces fried and stir-fried with onions, capsicum, chilies, and spices." at bounding box center [495, 430] width 466 height 65
click at [608, 409] on textarea "Chicken pieces fried and stir-fried with onions, capsicum, chilies, and spices." at bounding box center [495, 430] width 466 height 65
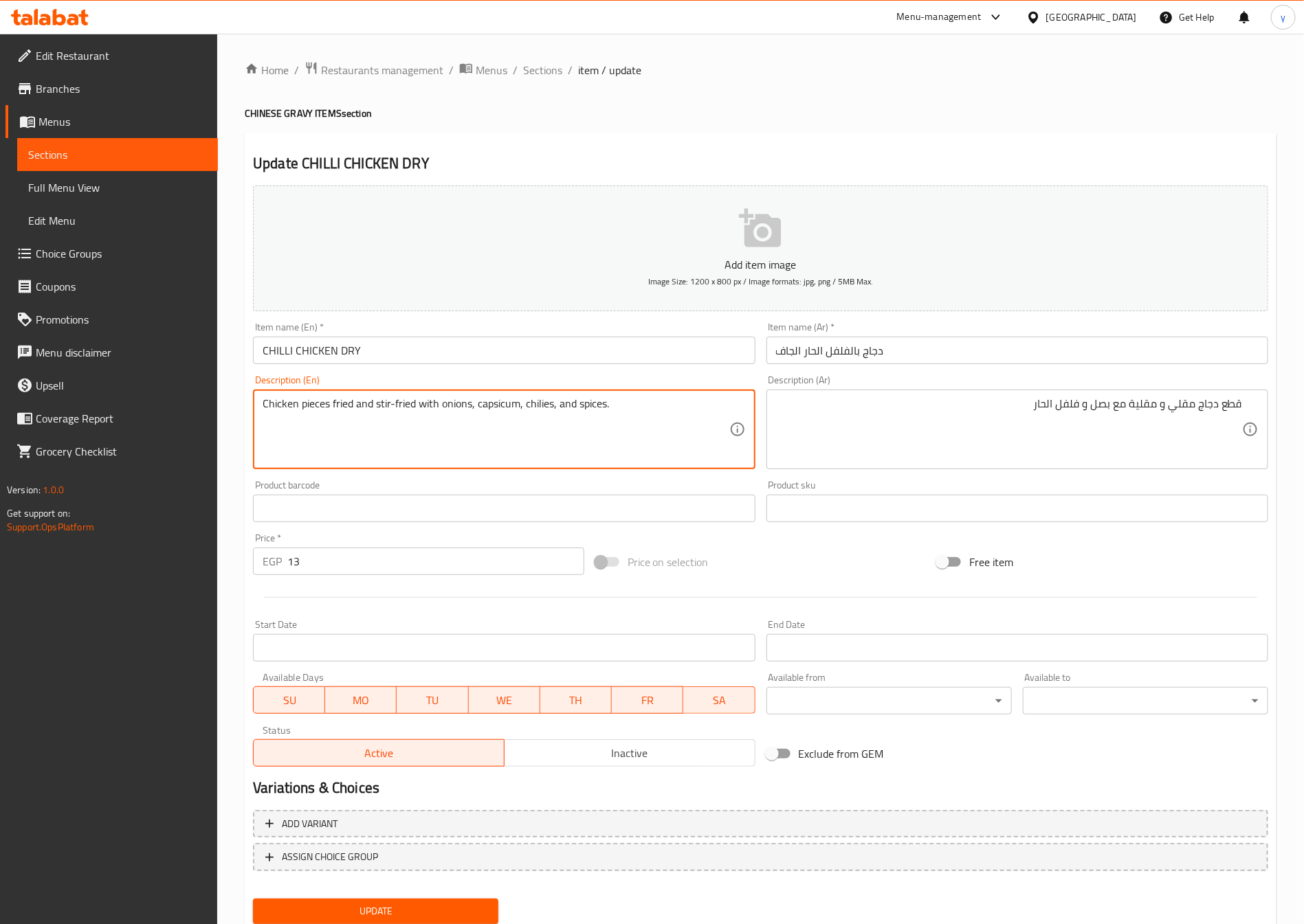
click at [600, 410] on textarea "Chicken pieces fried and stir-fried with onions, capsicum, chilies, and spices." at bounding box center [495, 430] width 466 height 65
click at [603, 410] on textarea "Chicken pieces fried and stir-fried with onions, capsicum, chilies, and spices." at bounding box center [495, 430] width 466 height 65
click at [606, 409] on textarea "Chicken pieces fried and stir-fried with onions, capsicum, chilies, and spices." at bounding box center [495, 430] width 466 height 65
drag, startPoint x: 606, startPoint y: 409, endPoint x: 580, endPoint y: 416, distance: 26.9
click at [580, 416] on textarea "Chicken pieces fried and stir-fried with onions, capsicum, chilies, and spices." at bounding box center [495, 430] width 466 height 65
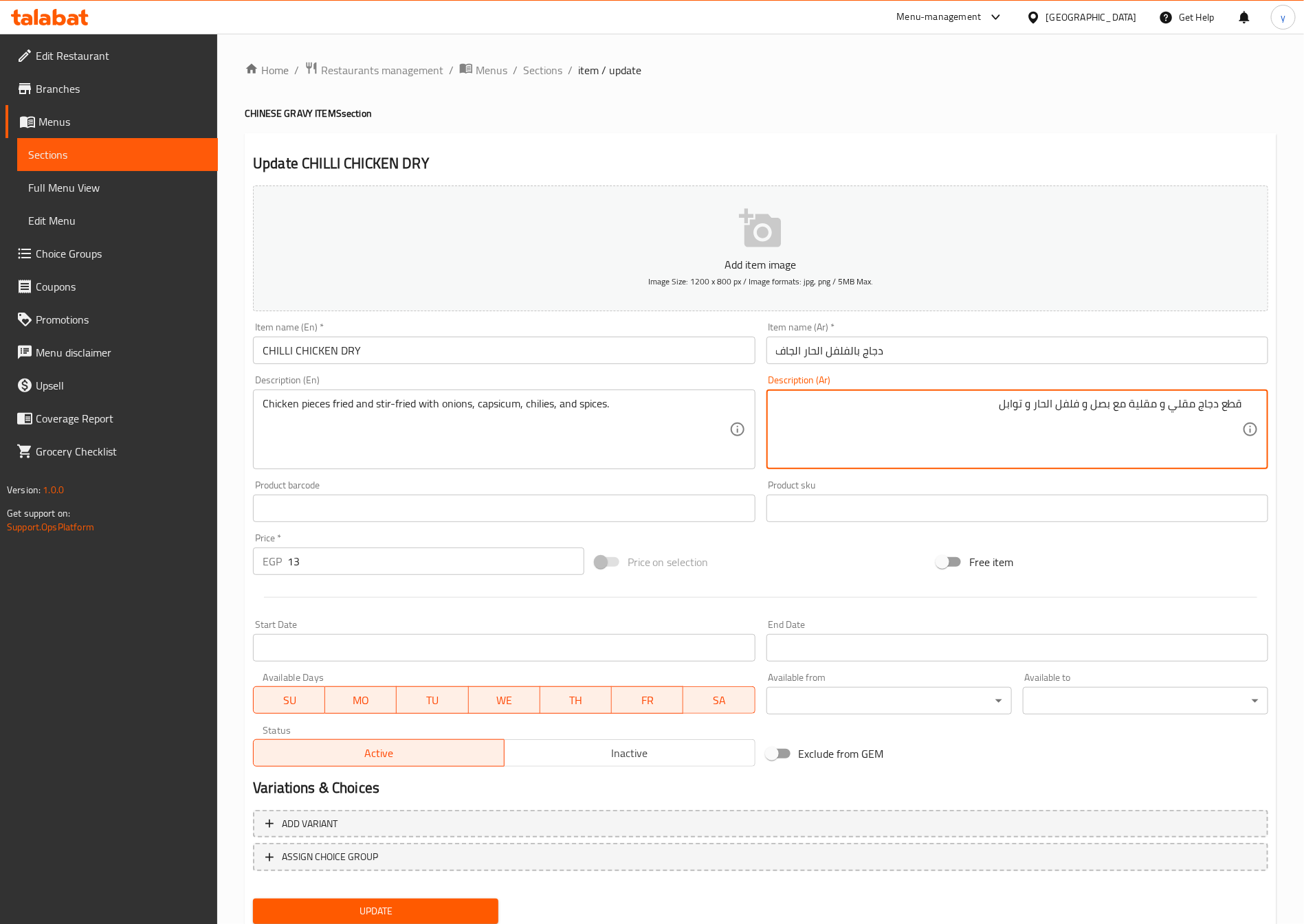
drag, startPoint x: 1089, startPoint y: 407, endPoint x: 1108, endPoint y: 405, distance: 19.1
click at [1108, 405] on textarea "قطع دجاج مقلي و مقلية مع بصل و فلفل الحار و توابل" at bounding box center [1009, 430] width 466 height 65
click at [1108, 415] on textarea "قطع دجاج مقلي و مقلية مع بصل و فلفل الحار و توابل" at bounding box center [1009, 430] width 466 height 65
click at [1108, 414] on textarea "قطع دجاج مقلي و مقلية مع بصل و فلفل الحار و توابل" at bounding box center [1009, 430] width 466 height 65
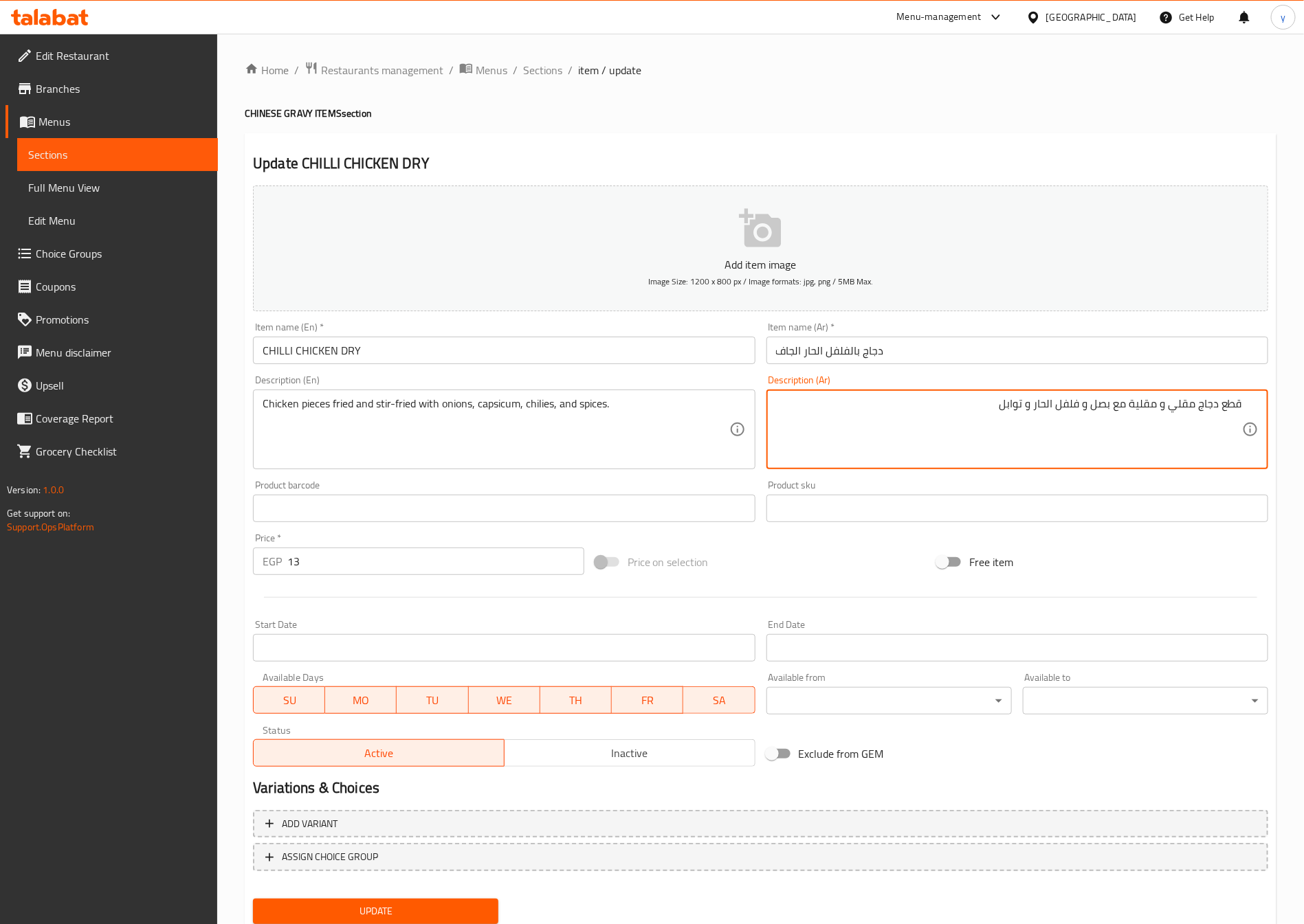
click at [1110, 413] on textarea "قطع دجاج مقلي و مقلية مع بصل و فلفل الحار و توابل" at bounding box center [1009, 430] width 466 height 65
drag, startPoint x: 1136, startPoint y: 483, endPoint x: 1131, endPoint y: 451, distance: 32.4
click at [1137, 483] on div "Product sku Product sku" at bounding box center [1017, 501] width 502 height 42
click at [1100, 400] on textarea "قطع دجاج مقلي و مقلية مع بصل و فلفل الحار و توابل" at bounding box center [1009, 430] width 466 height 65
click at [1155, 405] on textarea "قطع دجاج مقلي و مقلية مع و فلفل الحار و توابل" at bounding box center [1009, 430] width 466 height 65
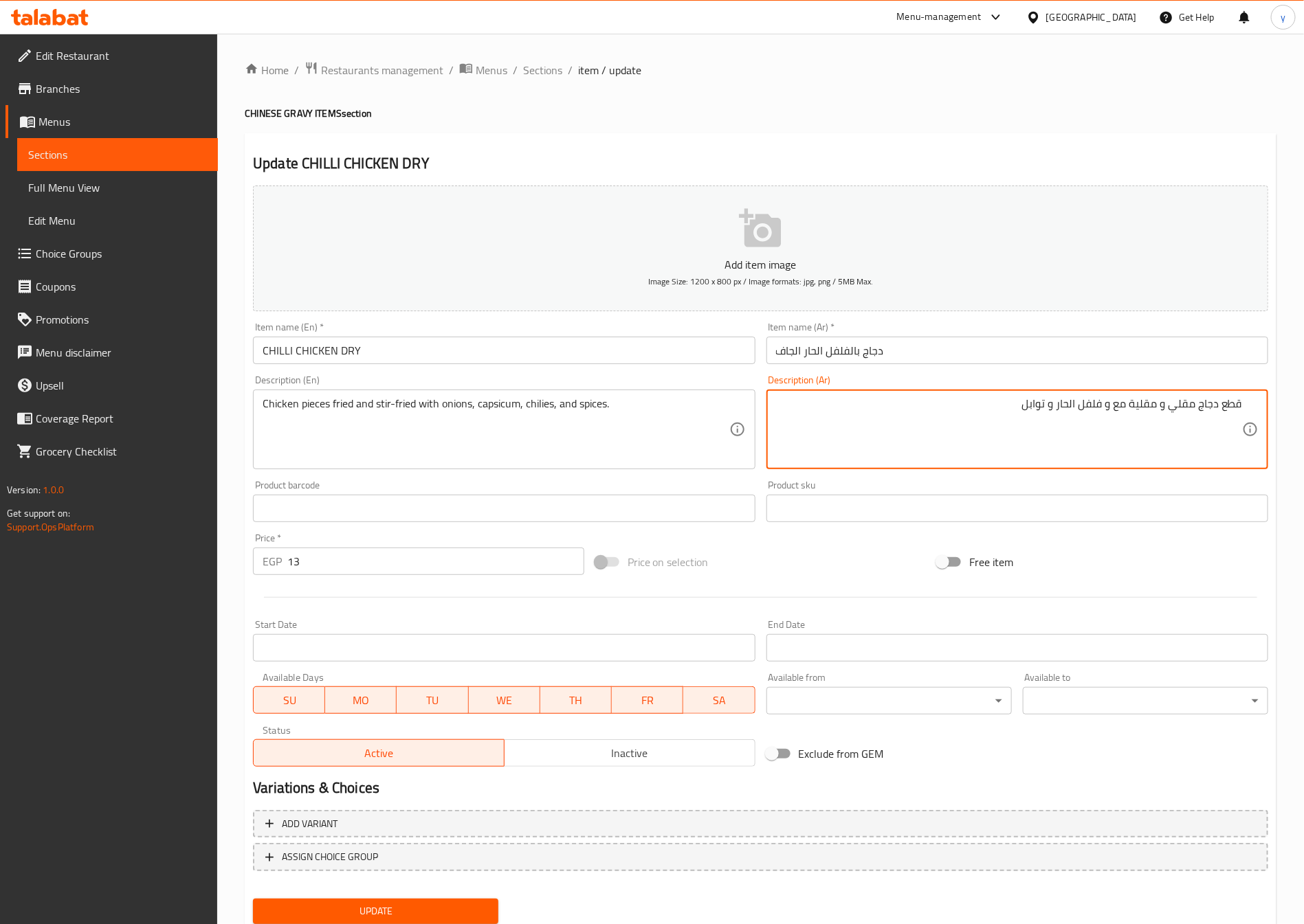
paste textarea "بصل"
click at [1110, 411] on textarea "قطع دجاج مقلي و بصل مقلية مع و فلفل الحار و توابل" at bounding box center [1009, 430] width 466 height 65
drag, startPoint x: 1079, startPoint y: 413, endPoint x: 1087, endPoint y: 412, distance: 8.1
click at [1087, 412] on textarea "قطع دجاج مقلي و بصل مقلي مع و فلفل الحار و توابل" at bounding box center [1009, 430] width 466 height 65
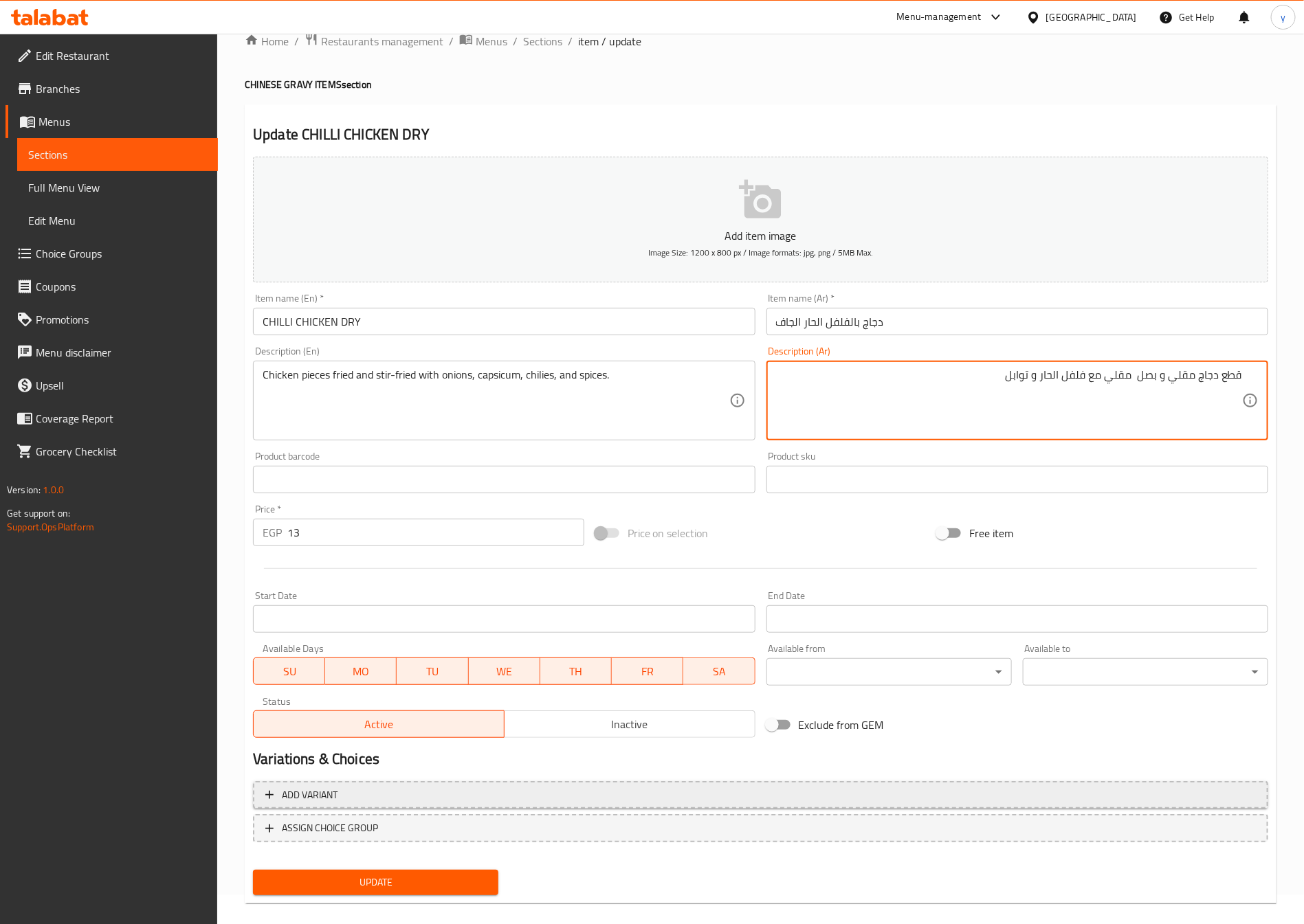
scroll to position [45, 0]
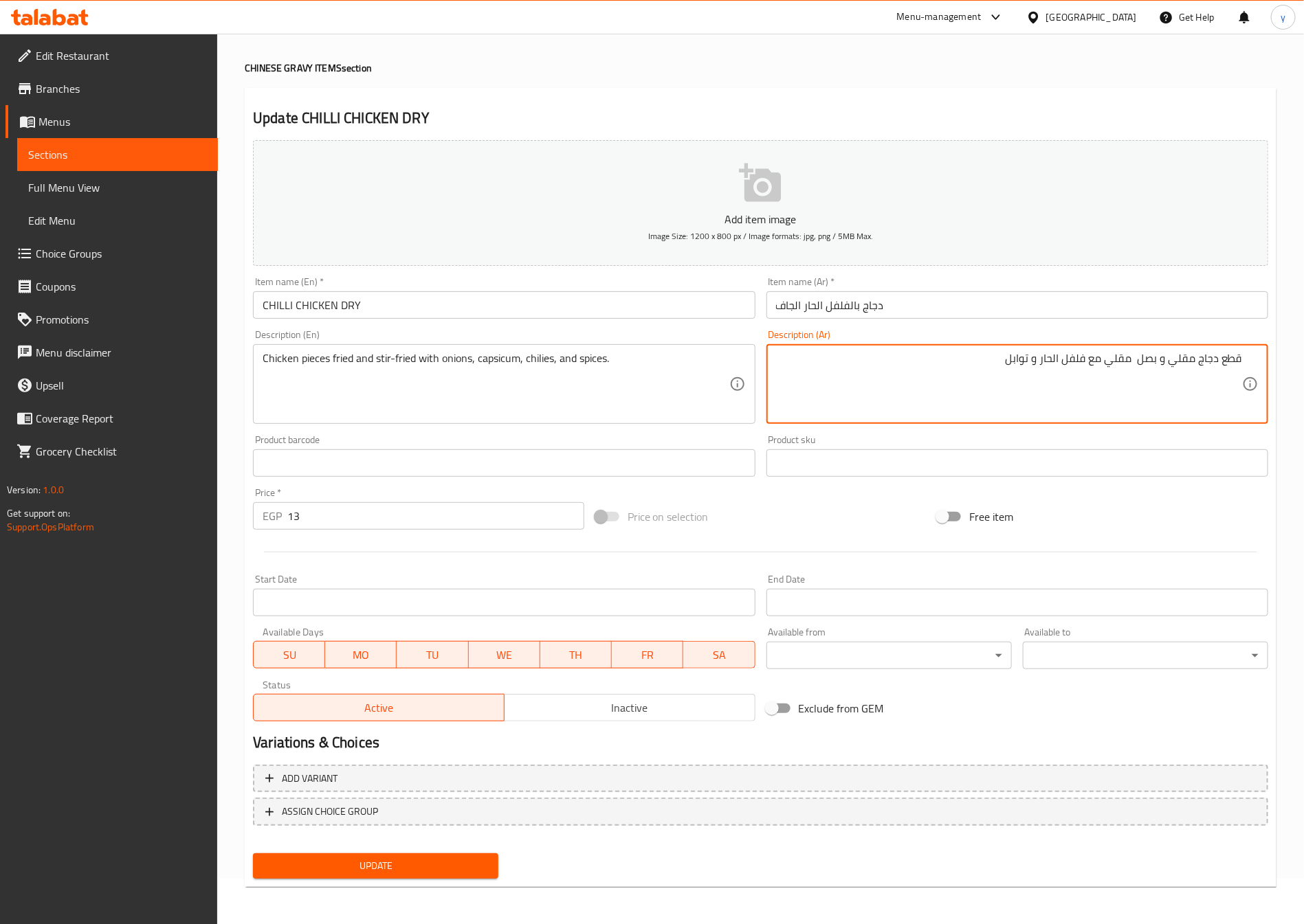
type textarea "قطع دجاج مقلي و بصل مقلي مع فلفل الحار و توابل"
click at [436, 862] on span "Update" at bounding box center [375, 866] width 224 height 17
click at [846, 308] on input "دجاج بالفلفل الحار الجاف" at bounding box center [1017, 304] width 502 height 27
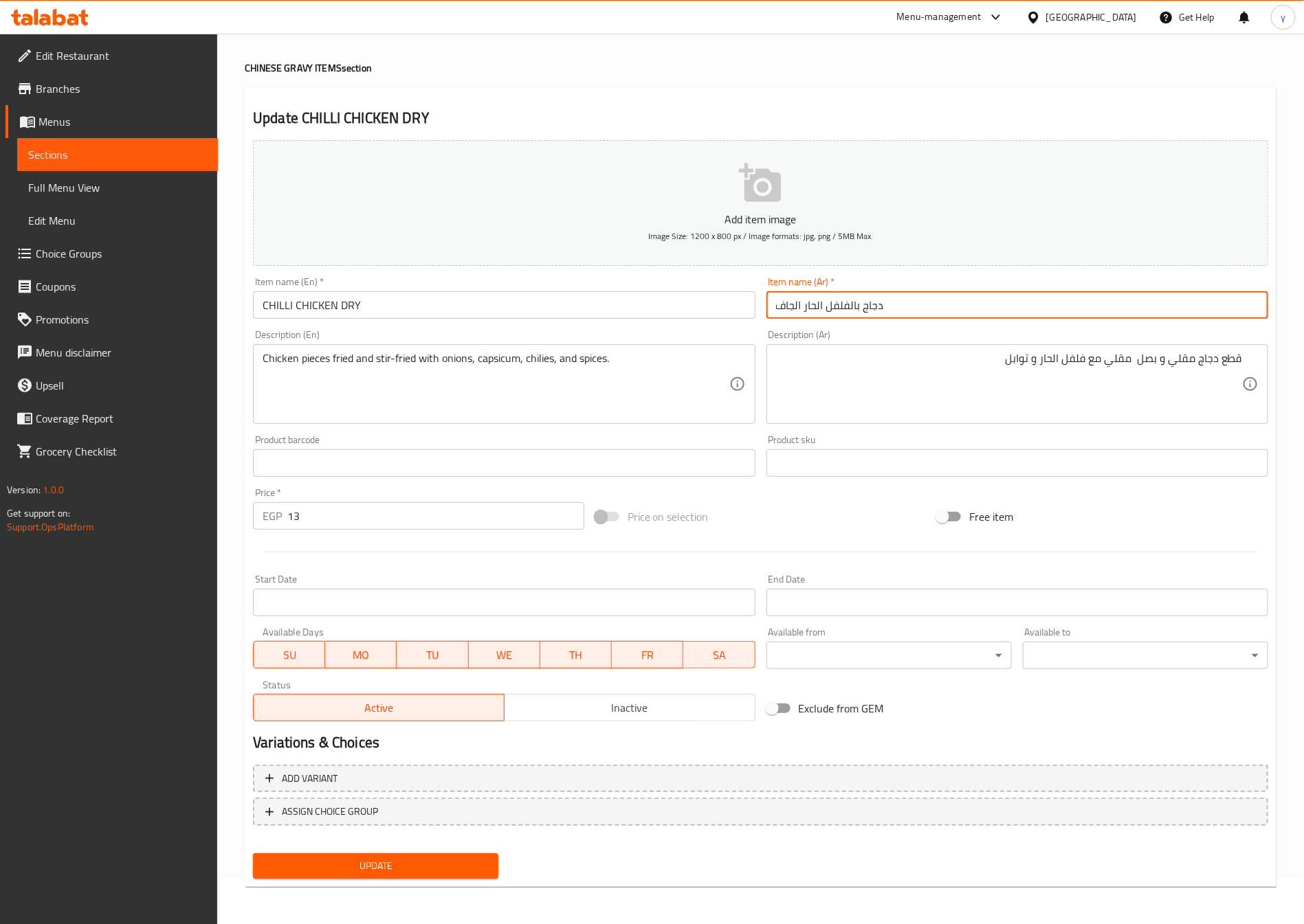
click at [846, 308] on input "دجاج بالفلفل الحار الجاف" at bounding box center [1017, 304] width 502 height 27
click at [786, 311] on input "دجاج الحار الجاف" at bounding box center [1017, 304] width 502 height 27
click at [347, 314] on input "CHILLI CHICKEN DRY" at bounding box center [504, 304] width 502 height 27
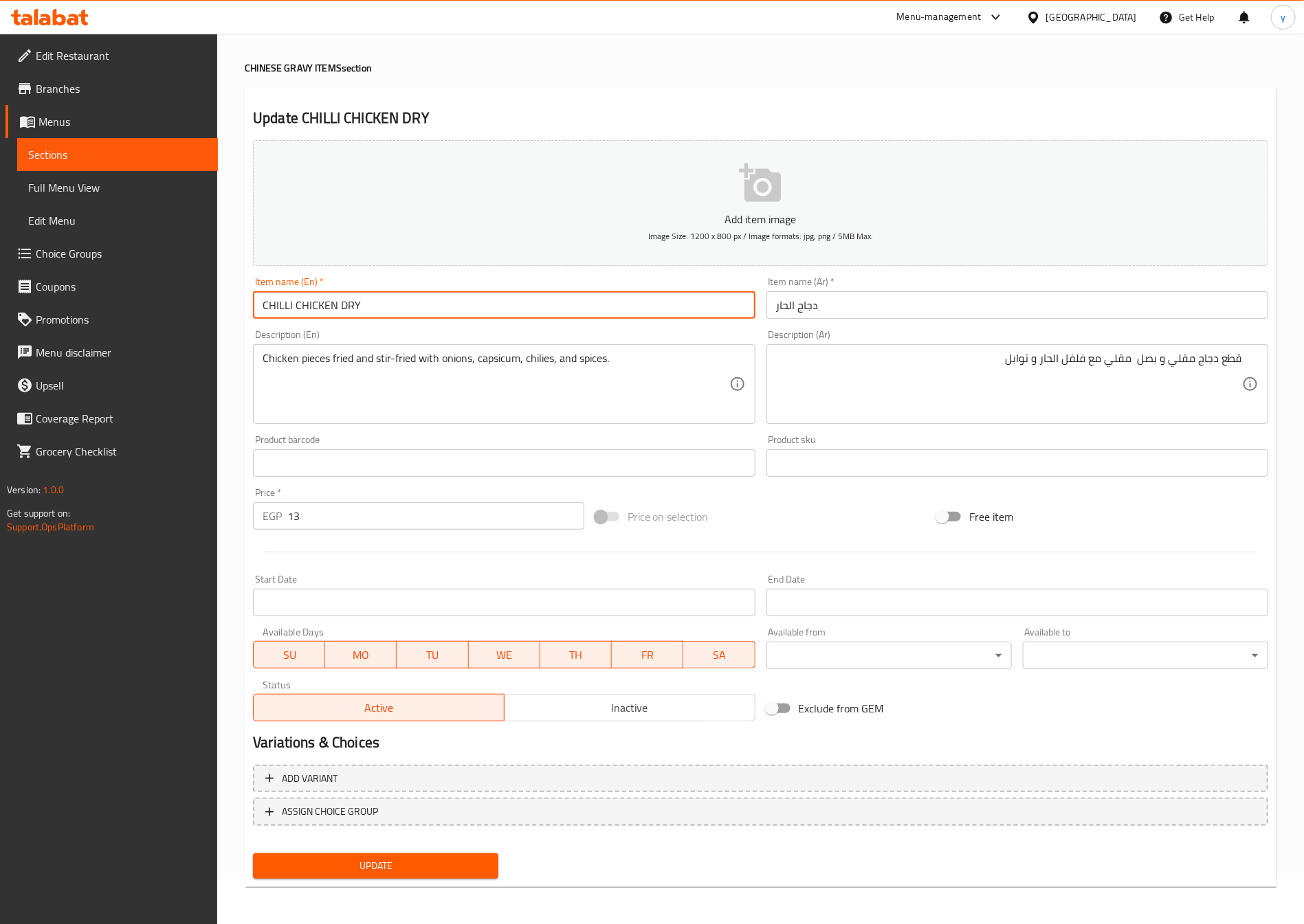
click at [347, 314] on input "CHILLI CHICKEN DRY" at bounding box center [504, 304] width 502 height 27
click at [773, 309] on input "دجاج الحار" at bounding box center [1017, 304] width 502 height 27
drag, startPoint x: 378, startPoint y: 311, endPoint x: 123, endPoint y: 289, distance: 255.9
click at [123, 289] on div "Edit Restaurant Branches Menus Sections Full Menu View Edit Menu Choice Groups …" at bounding box center [652, 457] width 1304 height 937
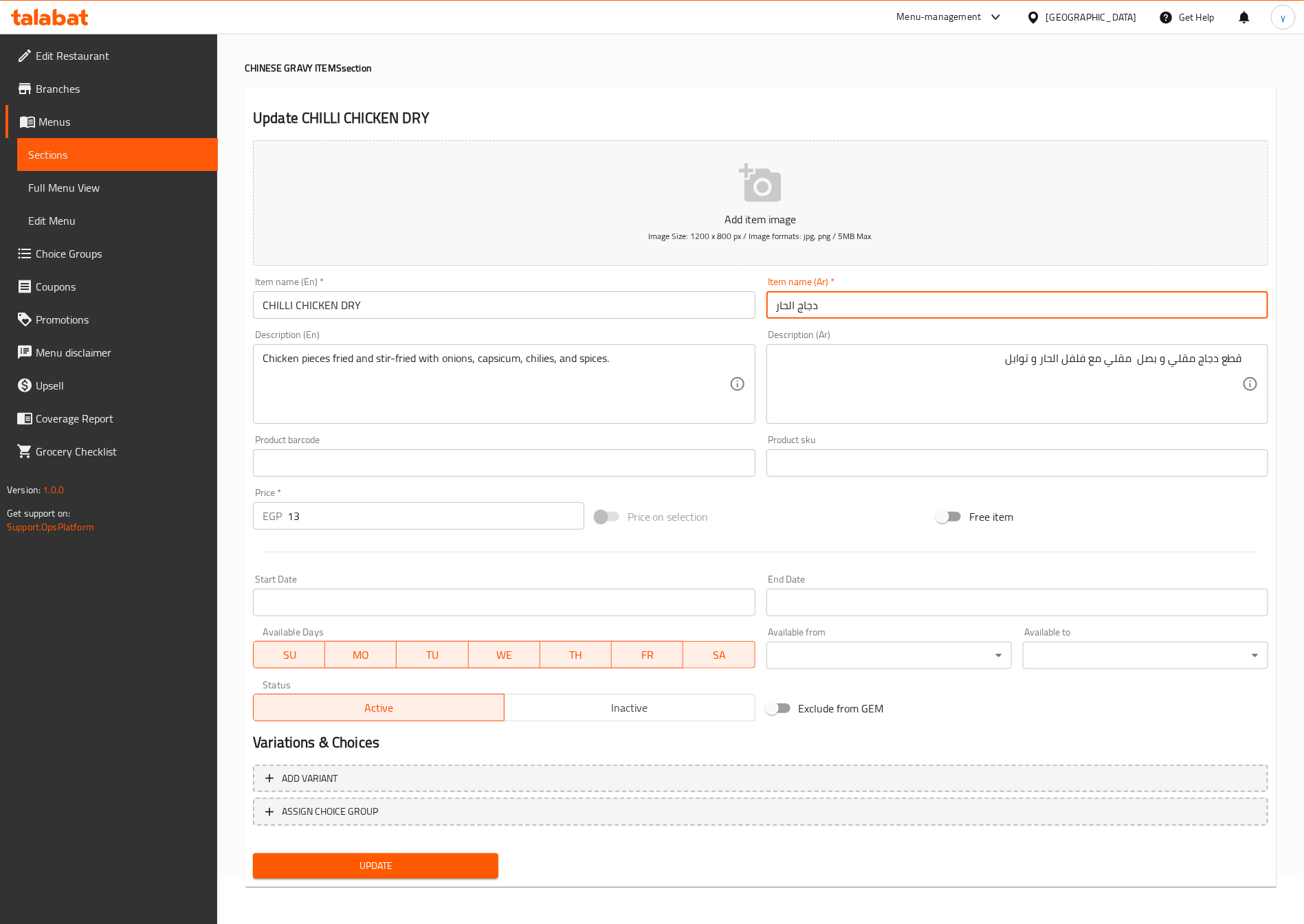
click at [778, 306] on input "دجاج الحار" at bounding box center [1017, 304] width 502 height 27
click at [773, 313] on input "دجاج الحار" at bounding box center [1017, 304] width 502 height 27
type input "دجاج الحار جاف"
click at [440, 872] on span "Update" at bounding box center [375, 866] width 224 height 17
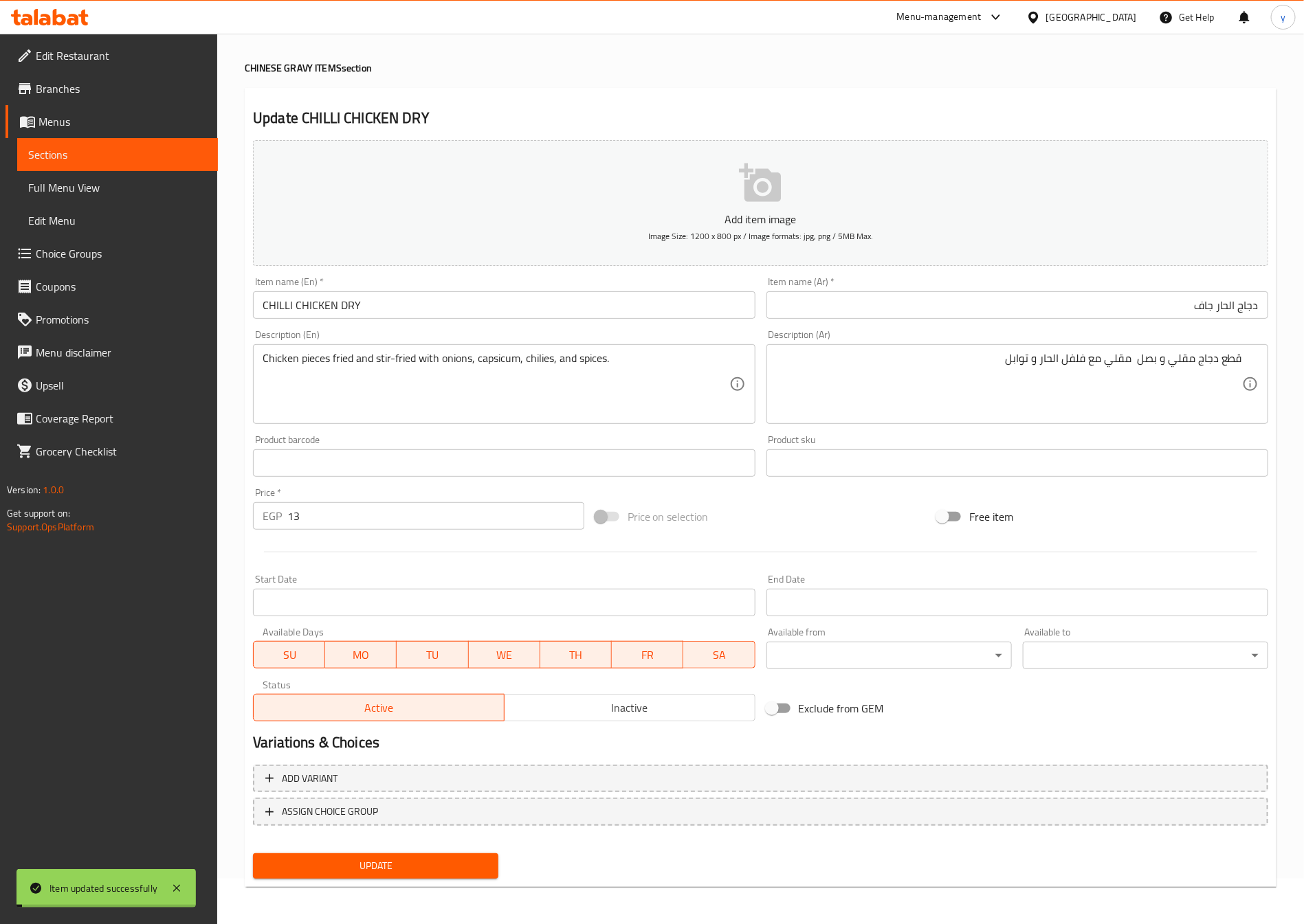
click at [426, 469] on input "text" at bounding box center [504, 462] width 502 height 27
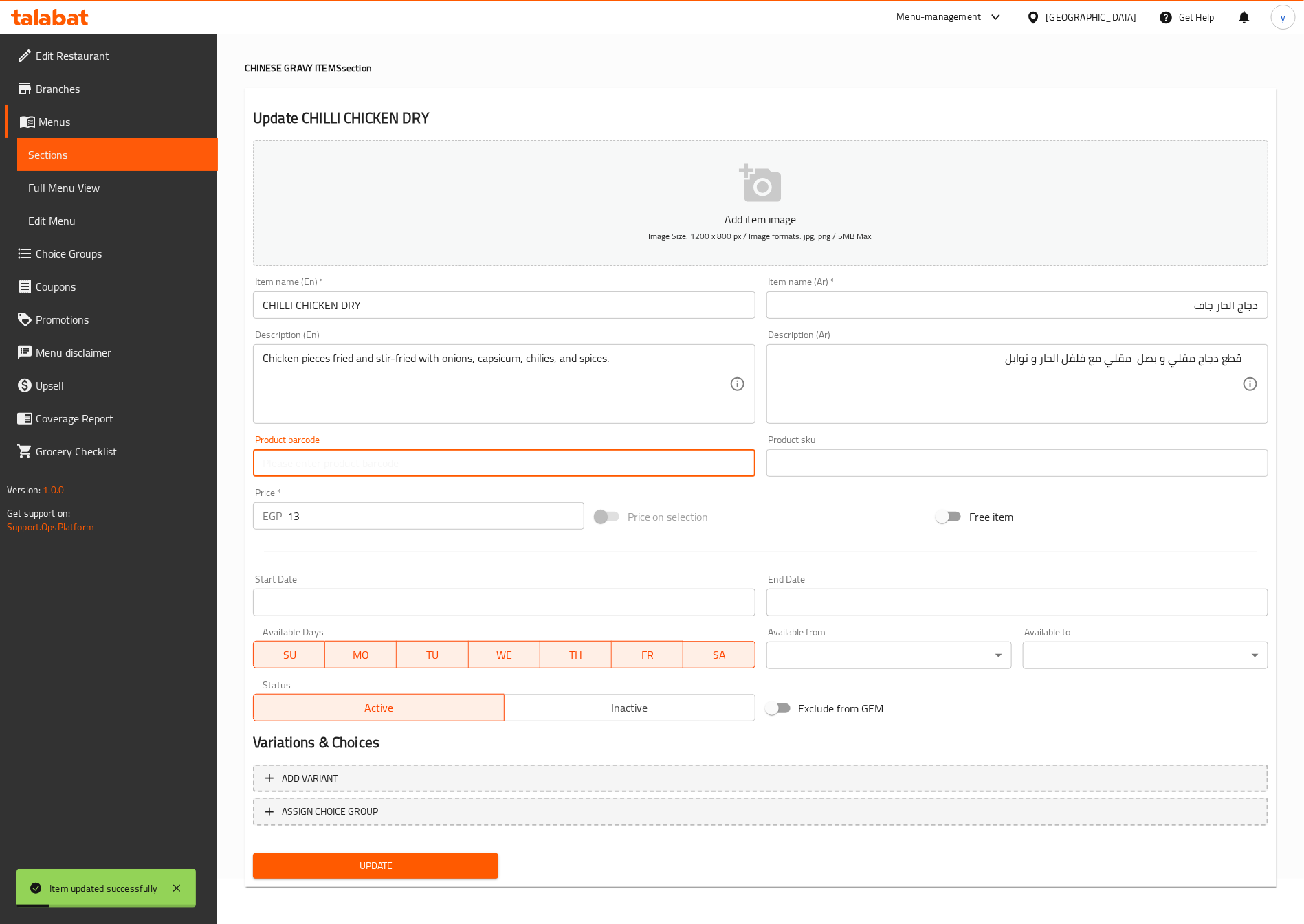
type input "}"
drag, startPoint x: 429, startPoint y: 469, endPoint x: 224, endPoint y: 494, distance: 206.5
click at [224, 494] on div "Home / Restaurants management / Menus / Sections / item / update CHINESE GRAVY …" at bounding box center [761, 457] width 1087 height 937
type input "Chilli Chicken Dry"
click at [442, 306] on input "CHILLI CHICKEN DRY" at bounding box center [504, 304] width 502 height 27
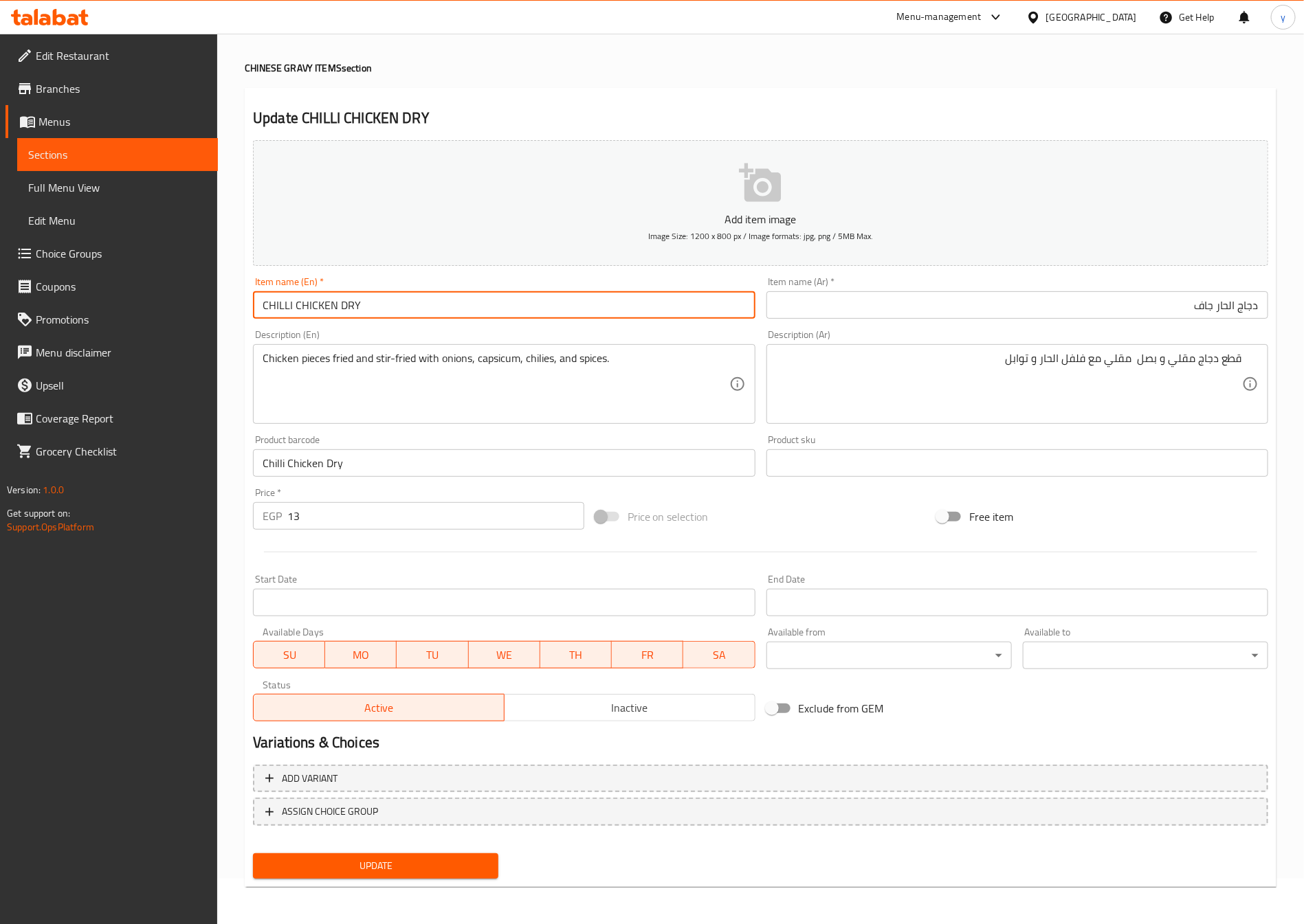
paste input "Chilli Chicken Dry"
drag, startPoint x: 361, startPoint y: 310, endPoint x: 163, endPoint y: 302, distance: 198.2
click at [161, 301] on div "Edit Restaurant Branches Menus Sections Full Menu View Edit Menu Choice Groups …" at bounding box center [652, 457] width 1304 height 937
drag, startPoint x: 272, startPoint y: 307, endPoint x: 623, endPoint y: 303, distance: 351.0
click at [623, 303] on input "Chilli Chicken Dry" at bounding box center [504, 304] width 502 height 27
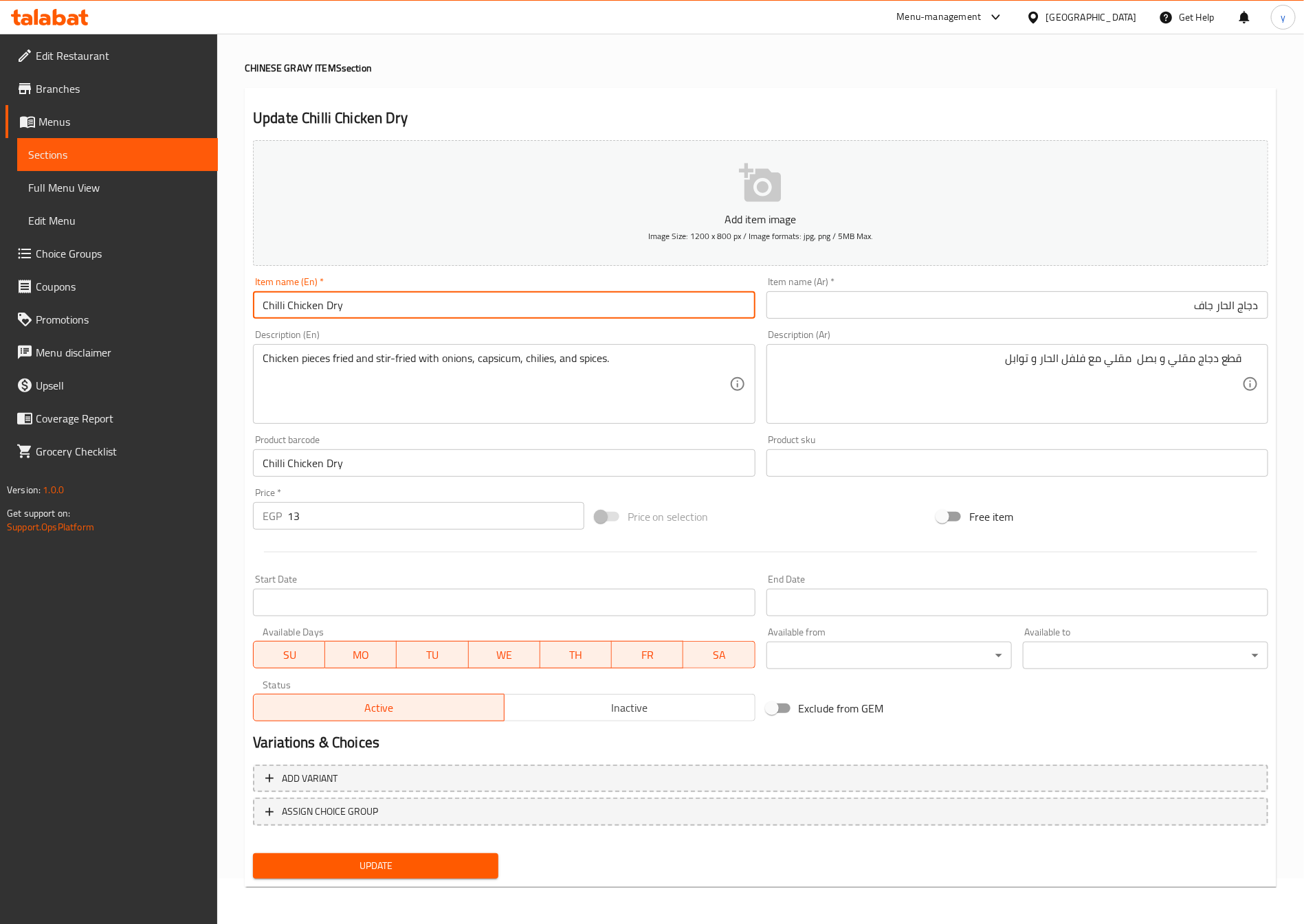
type input "Chilli Chicken Dry"
click at [405, 858] on span "Update" at bounding box center [375, 866] width 224 height 17
click at [423, 852] on div "Update" at bounding box center [375, 866] width 256 height 36
click at [421, 868] on span "Update" at bounding box center [375, 866] width 224 height 17
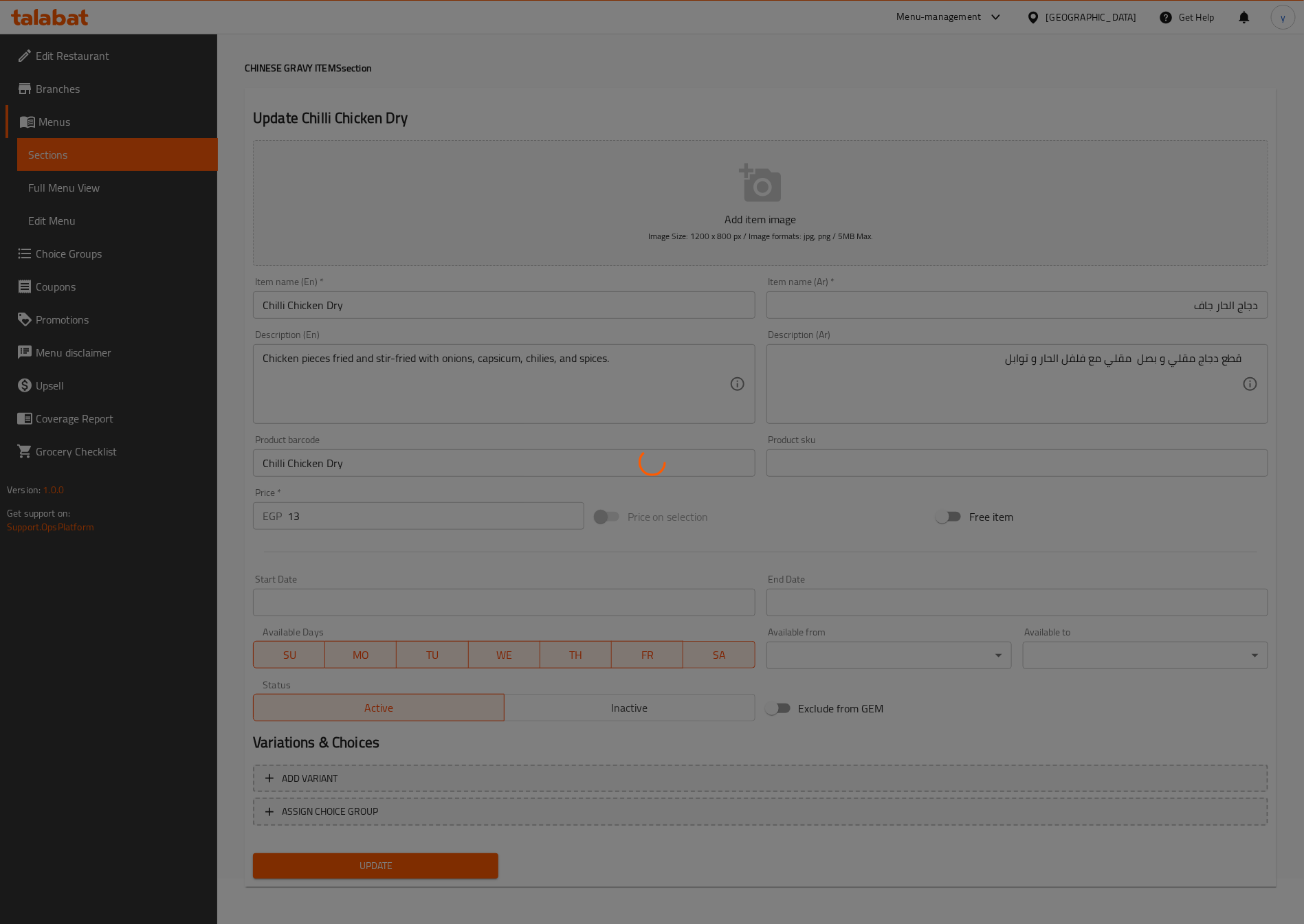
scroll to position [0, 0]
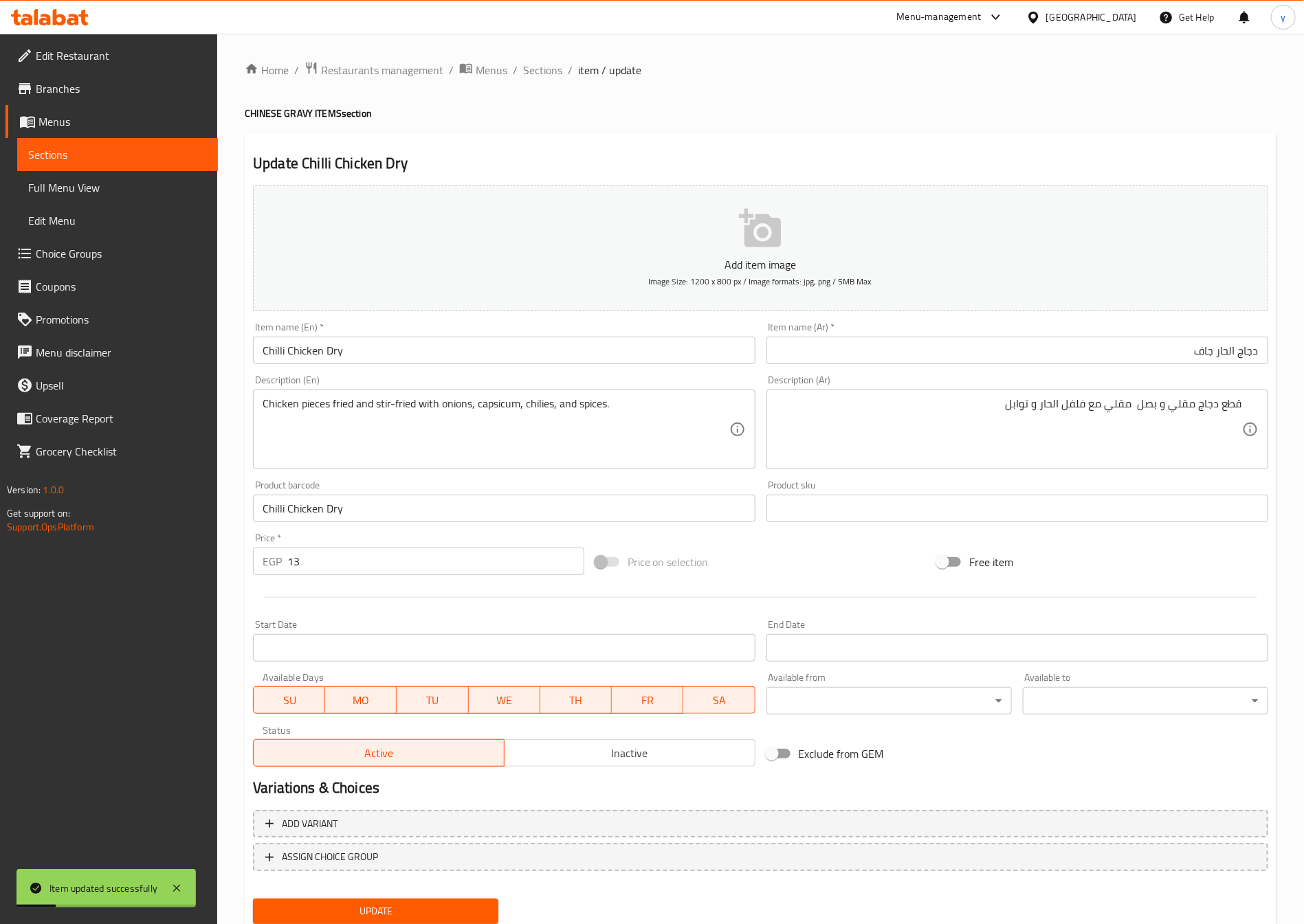
click at [548, 80] on div "Home / Restaurants management / Menus / Sections / item / update CHINESE GRAVY …" at bounding box center [760, 502] width 1032 height 882
click at [552, 77] on span "Sections" at bounding box center [543, 70] width 39 height 17
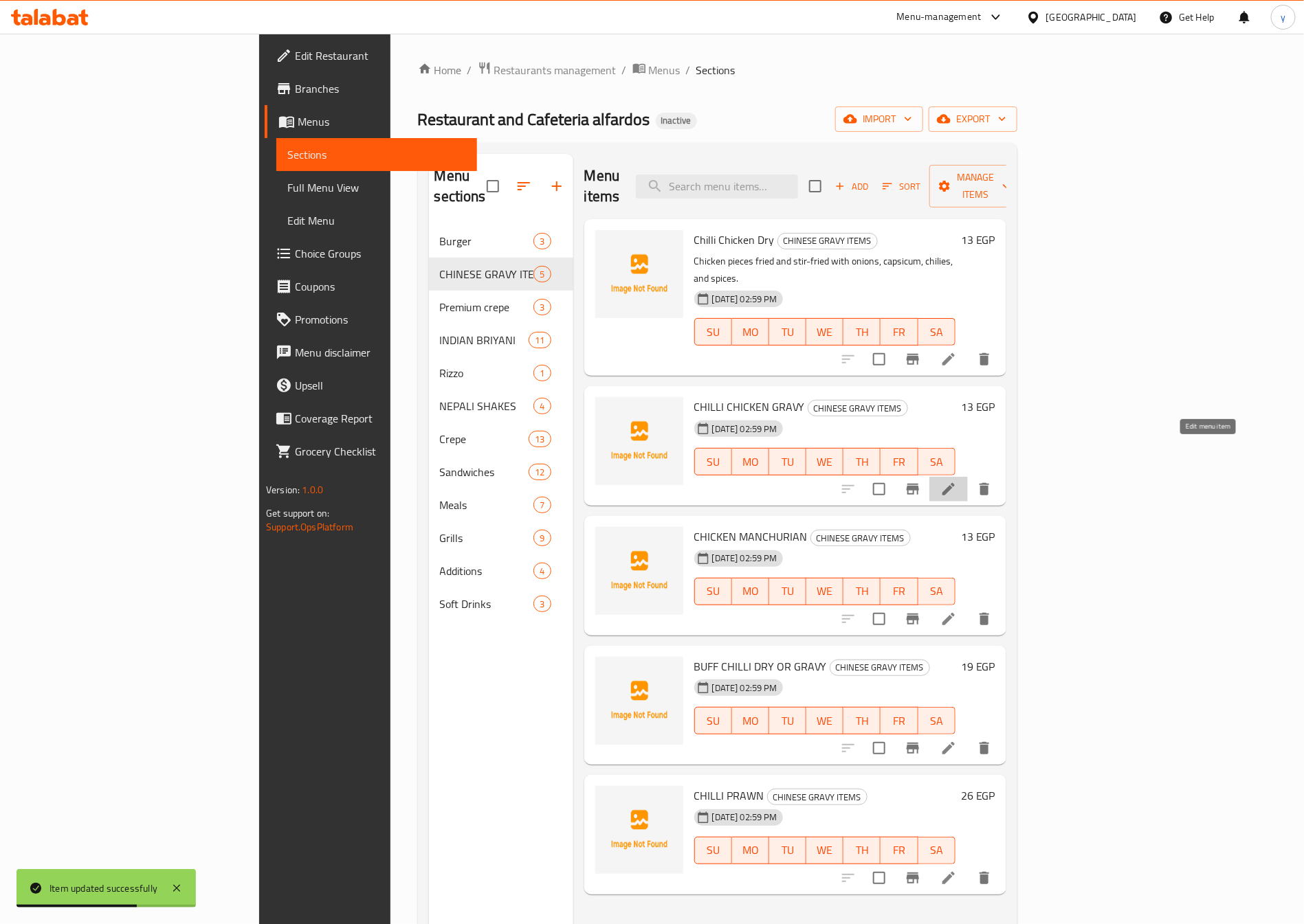
click at [955, 483] on icon at bounding box center [949, 490] width 13 height 13
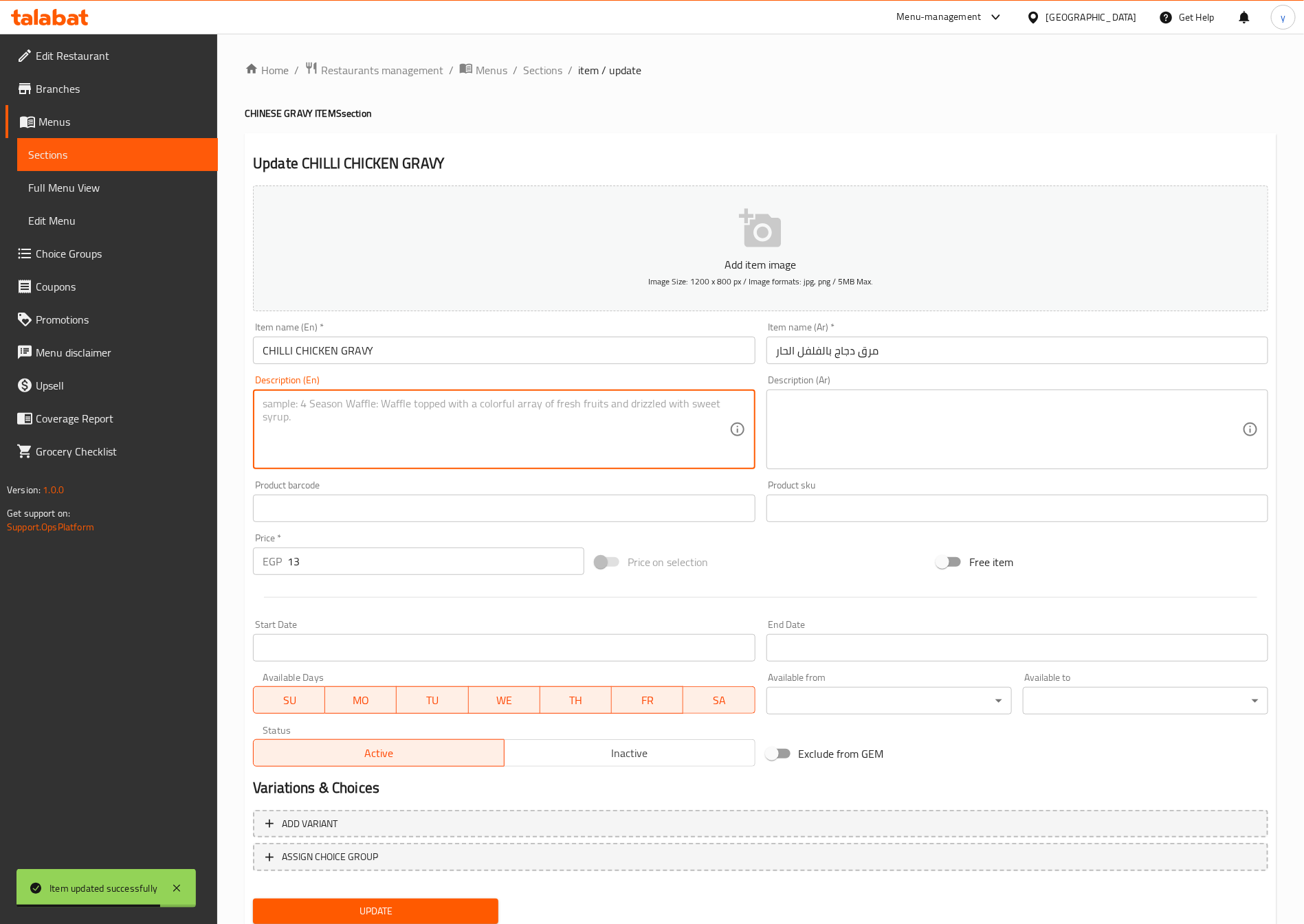
click at [375, 423] on textarea at bounding box center [495, 430] width 466 height 65
drag, startPoint x: 371, startPoint y: 414, endPoint x: 233, endPoint y: 433, distance: 139.3
click at [223, 436] on div "Home / Restaurants management / Menus / Sections / item / update CHINESE GRAVY …" at bounding box center [761, 502] width 1087 height 937
type textarea "Chilli Chicken Gravy"
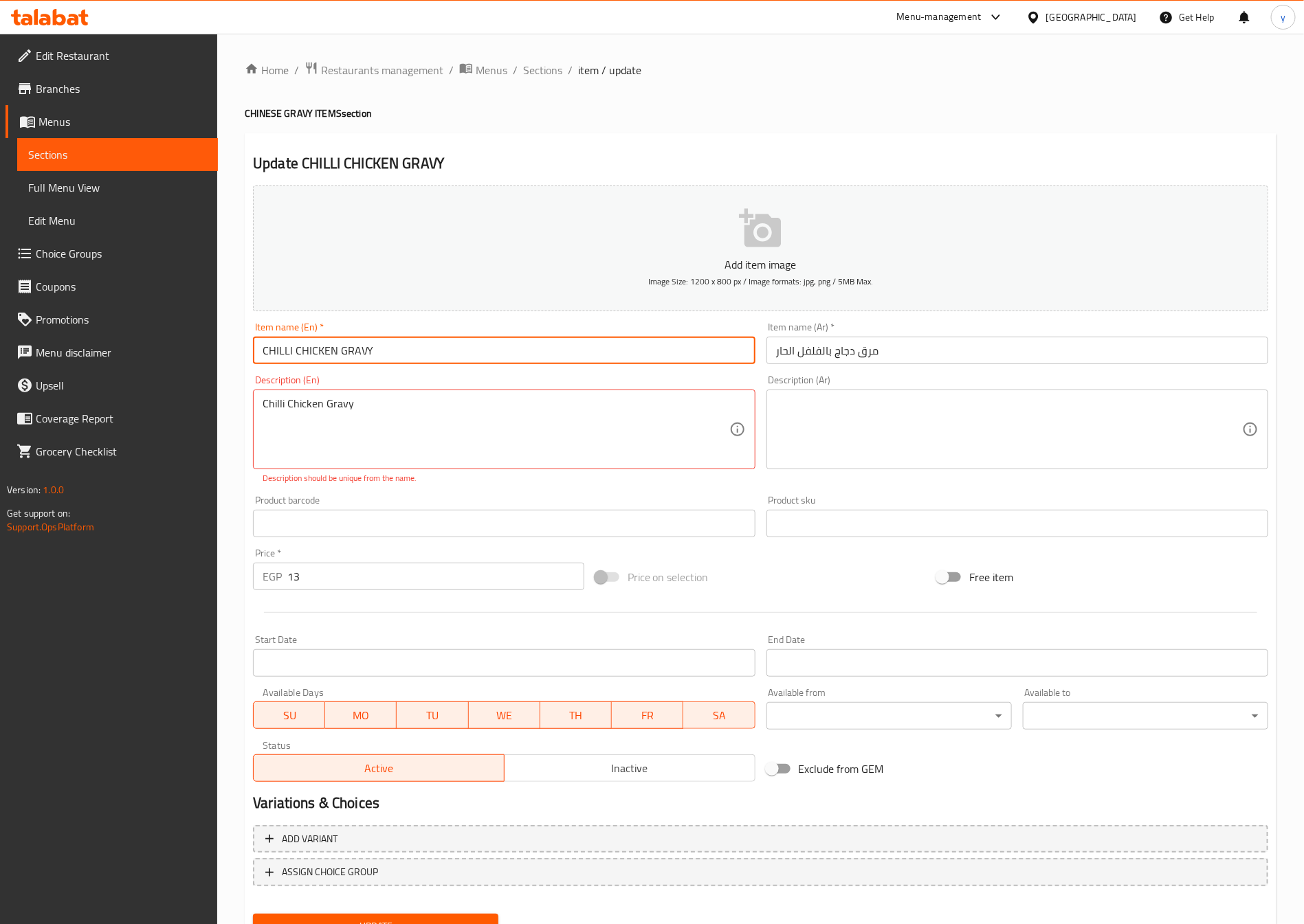
click at [437, 350] on input "CHILLI CHICKEN GRAVY" at bounding box center [504, 350] width 502 height 27
paste input "hilli Chicken Gravy"
type input "Chilli Chicken Gravy"
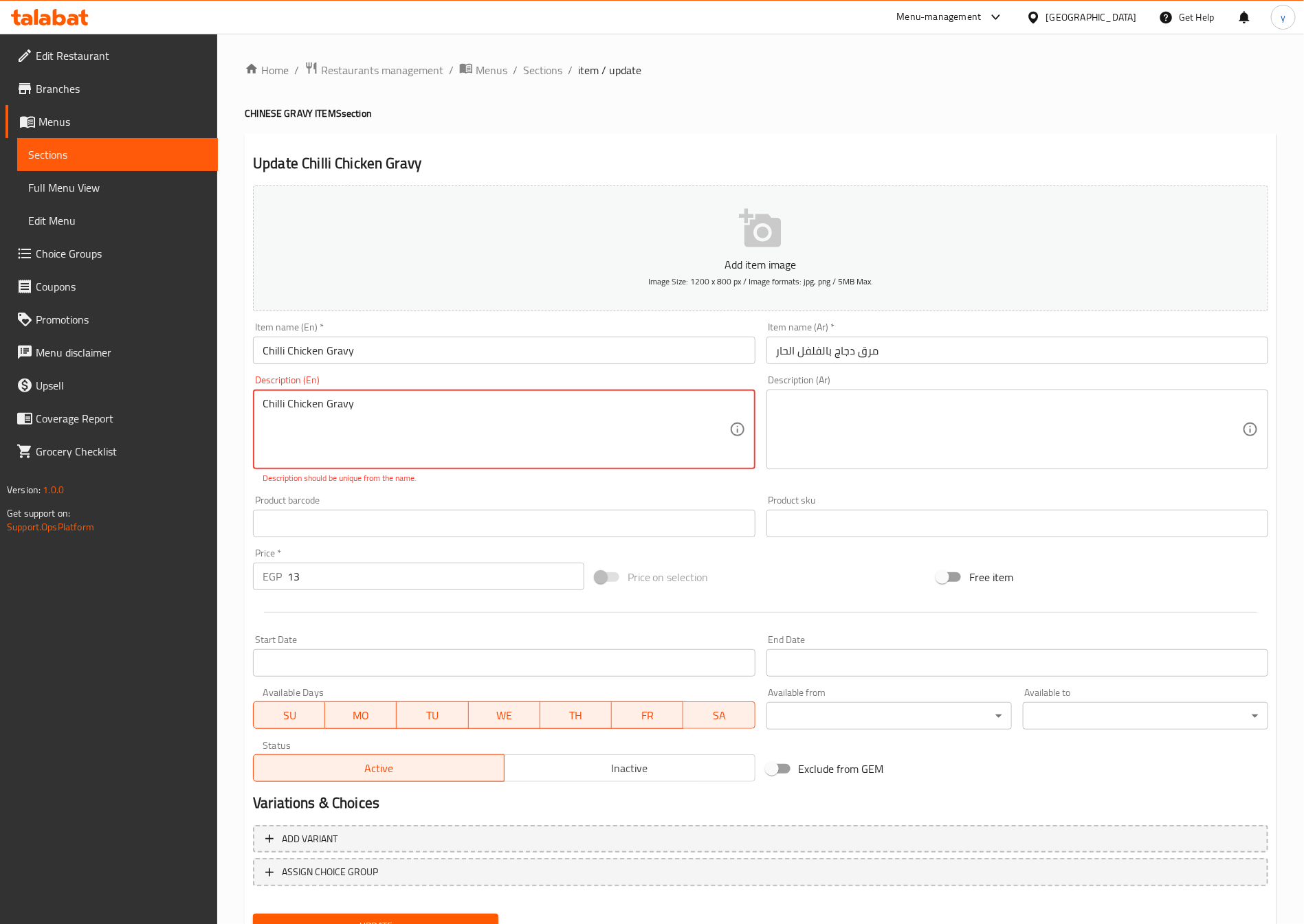
drag, startPoint x: 474, startPoint y: 433, endPoint x: 250, endPoint y: 453, distance: 224.9
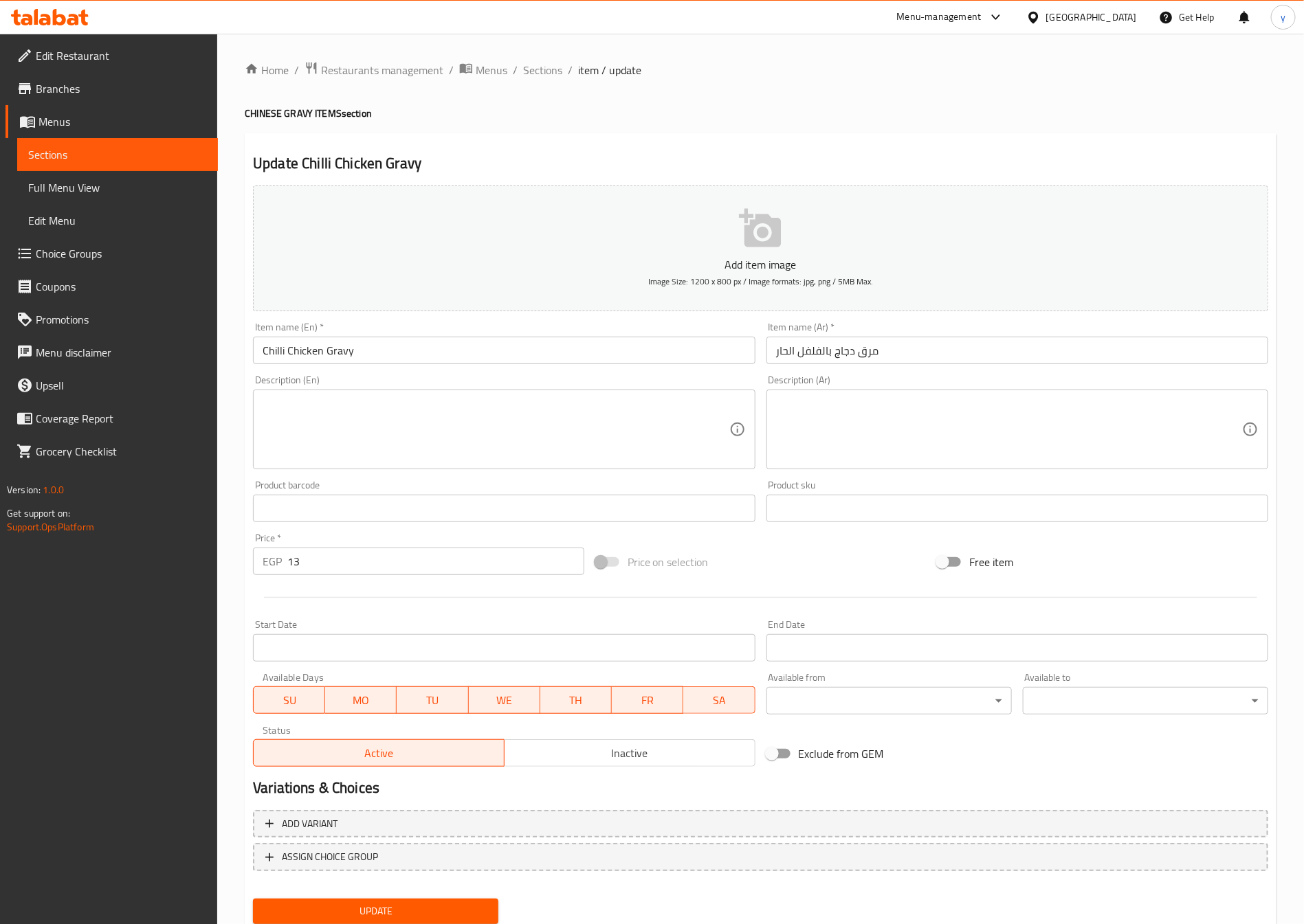
click at [525, 435] on textarea at bounding box center [495, 430] width 466 height 65
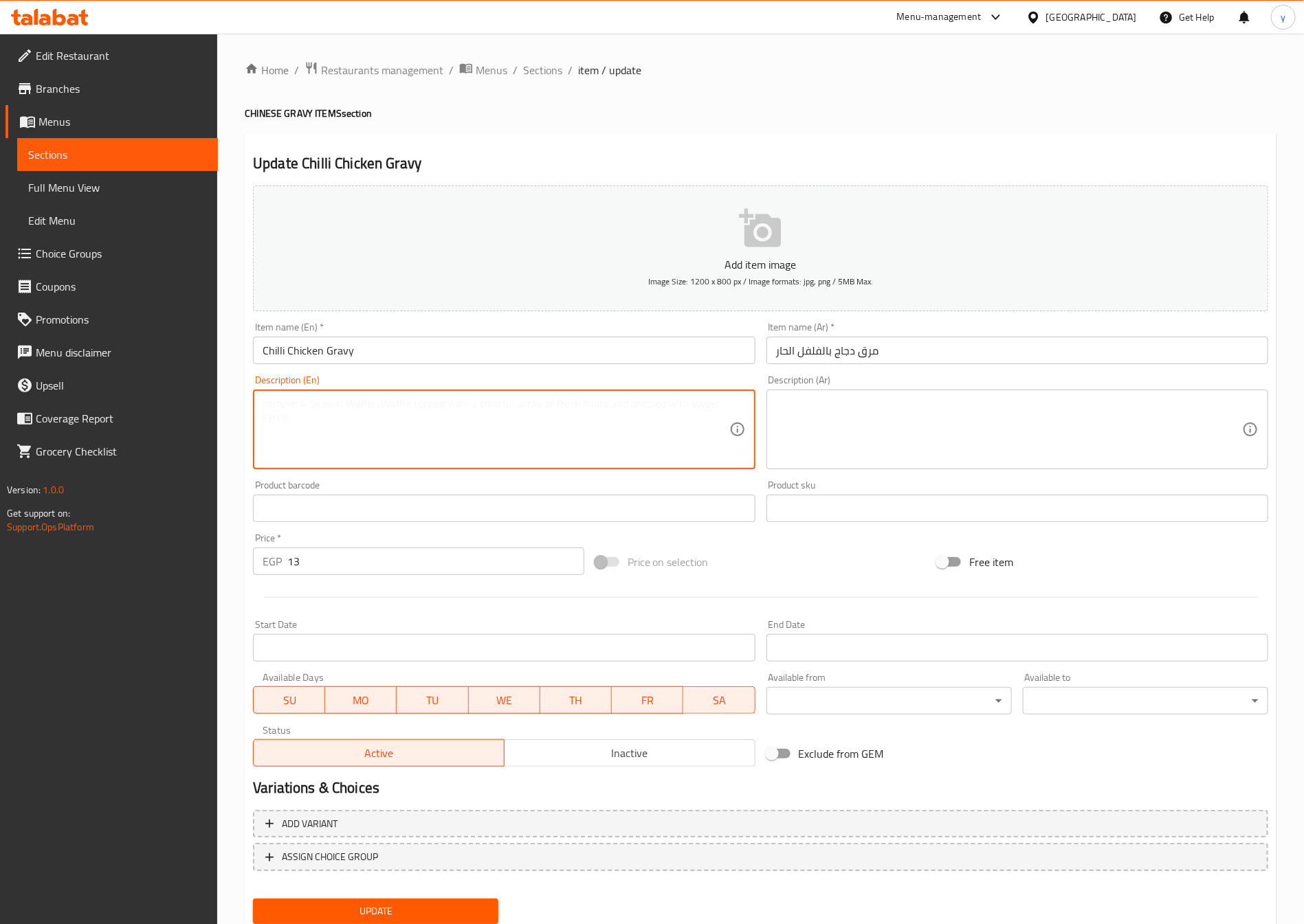
paste textarea "Chicken pieces fried and cooked in chili sauce with onions, capsicum, and spice…"
type textarea "Chicken pieces fried and cooked in chili sauce with onions, capsicum, and spice…"
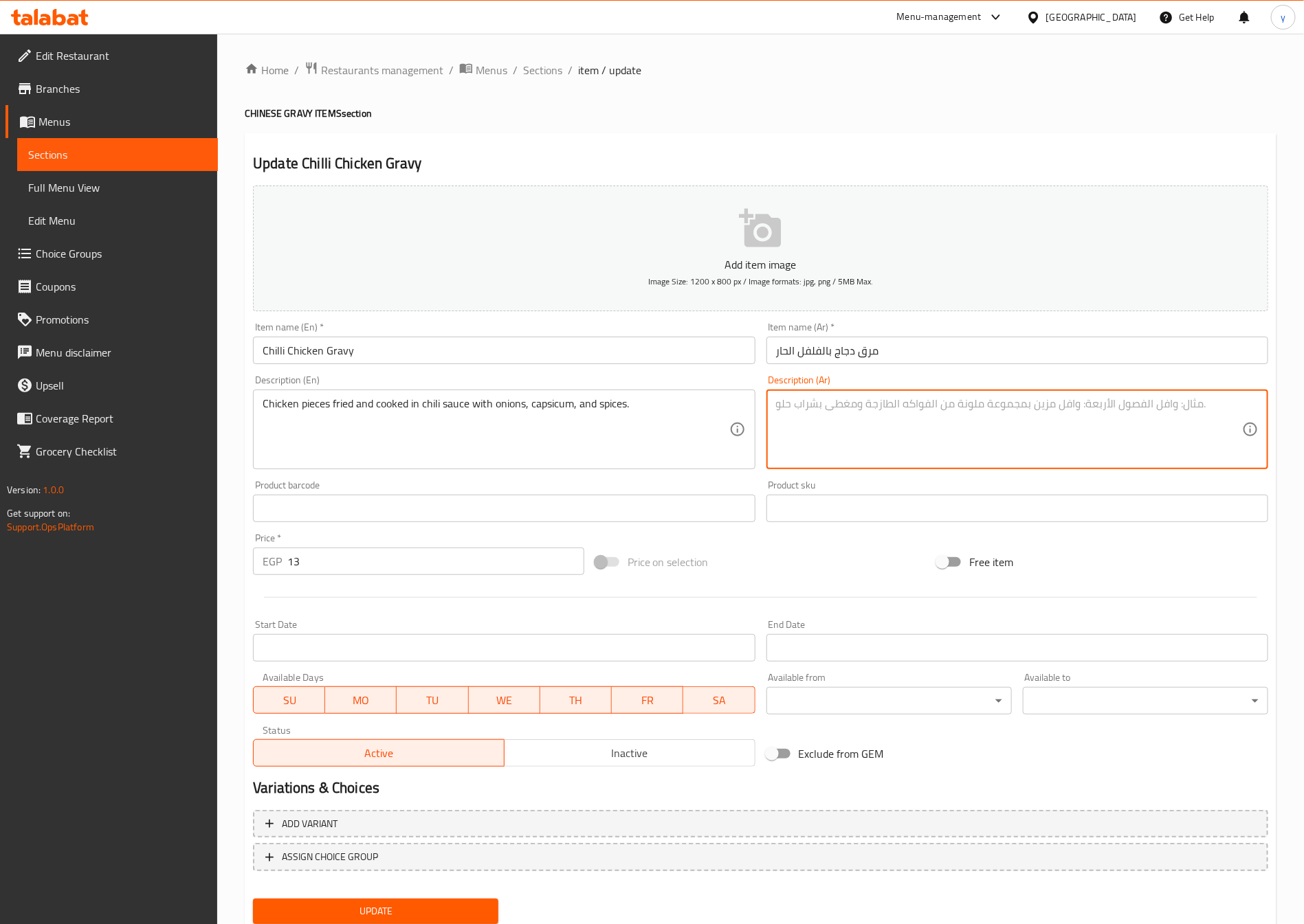
click at [1041, 418] on textarea at bounding box center [1009, 430] width 466 height 65
type textarea "r"
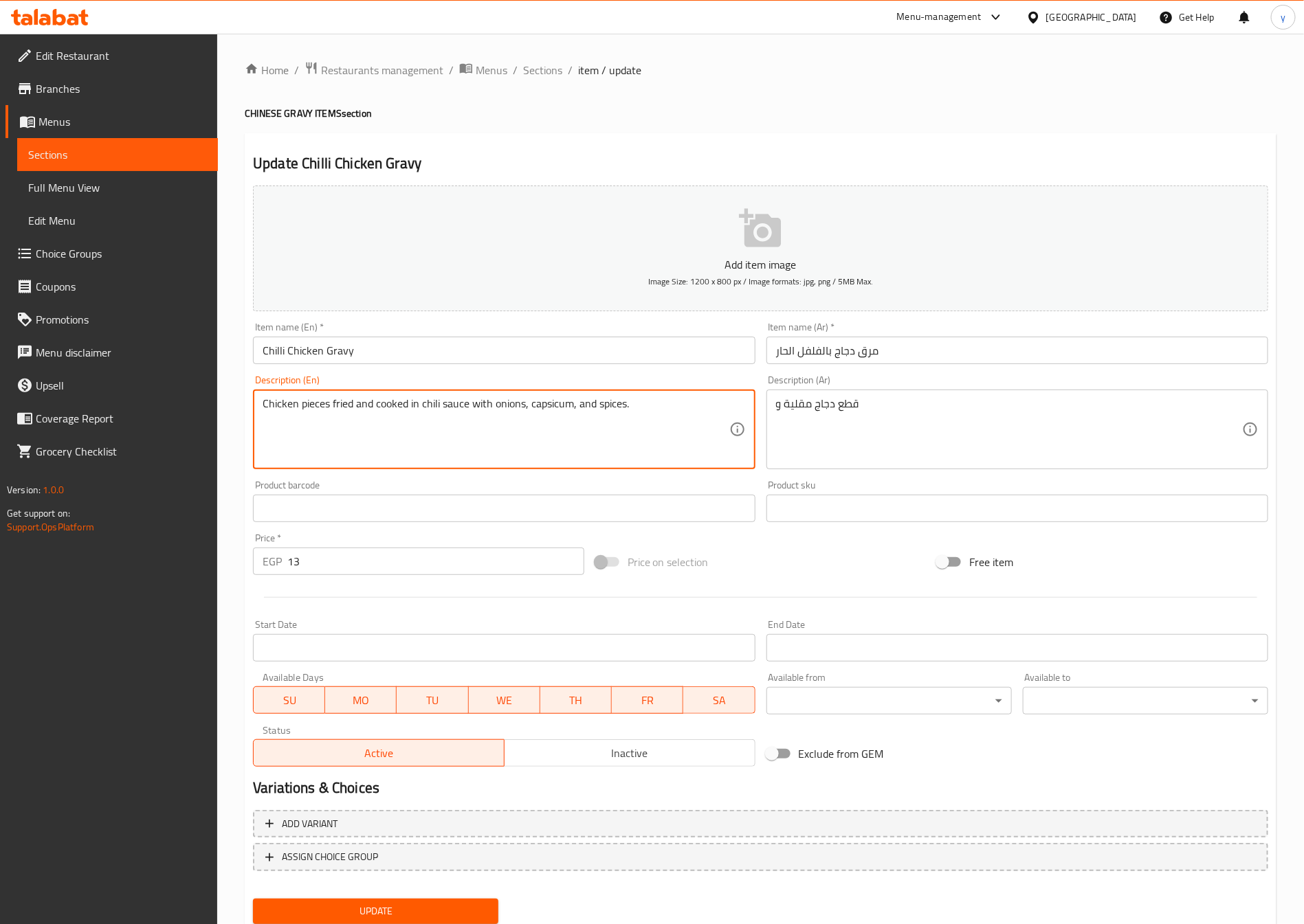
drag, startPoint x: 436, startPoint y: 402, endPoint x: 387, endPoint y: 418, distance: 51.5
click at [384, 430] on textarea "Chicken pieces fried and cooked in chili sauce with onions, capsicum, and spice…" at bounding box center [495, 430] width 466 height 65
drag, startPoint x: 373, startPoint y: 413, endPoint x: 440, endPoint y: 416, distance: 67.1
click at [440, 416] on textarea "Chicken pieces fried and cooked in chili sauce with onions, capsicum, and spice…" at bounding box center [495, 430] width 466 height 65
click at [465, 416] on textarea "Chicken pieces fried and cooked in chili sauce with onions, capsicum, and spice…" at bounding box center [495, 430] width 466 height 65
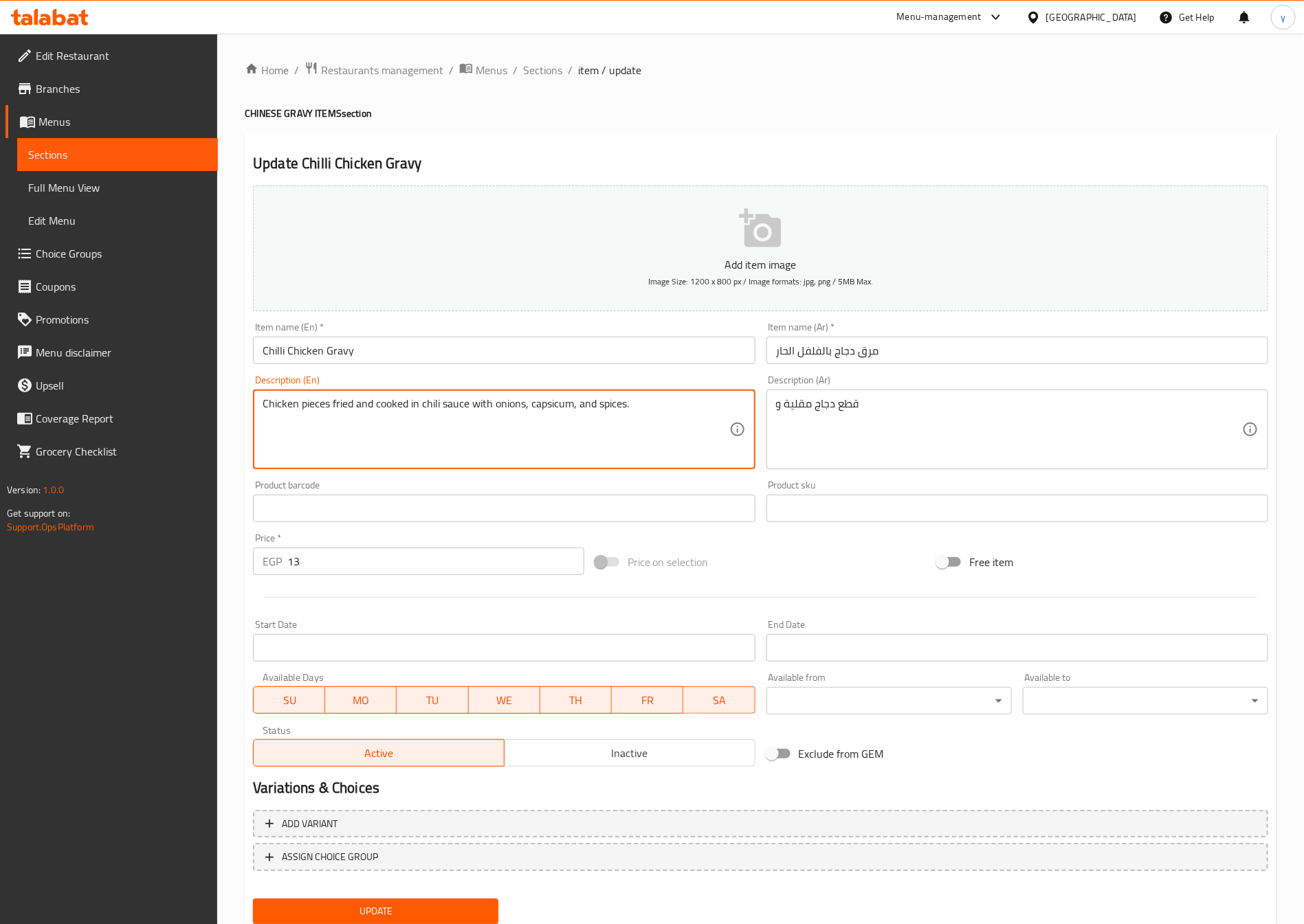
click at [469, 419] on textarea "Chicken pieces fried and cooked in chili sauce with onions, capsicum, and spice…" at bounding box center [495, 430] width 466 height 65
drag, startPoint x: 471, startPoint y: 419, endPoint x: 388, endPoint y: 479, distance: 102.4
click at [380, 469] on div "Chicken pieces fried and cooked in chili sauce with onions, capsicum, and spice…" at bounding box center [504, 430] width 502 height 79
click at [375, 437] on textarea "Chicken pieces fried and cooked in chili sauce with onions, capsicum, and spice…" at bounding box center [495, 430] width 466 height 65
drag, startPoint x: 375, startPoint y: 436, endPoint x: 462, endPoint y: 442, distance: 87.2
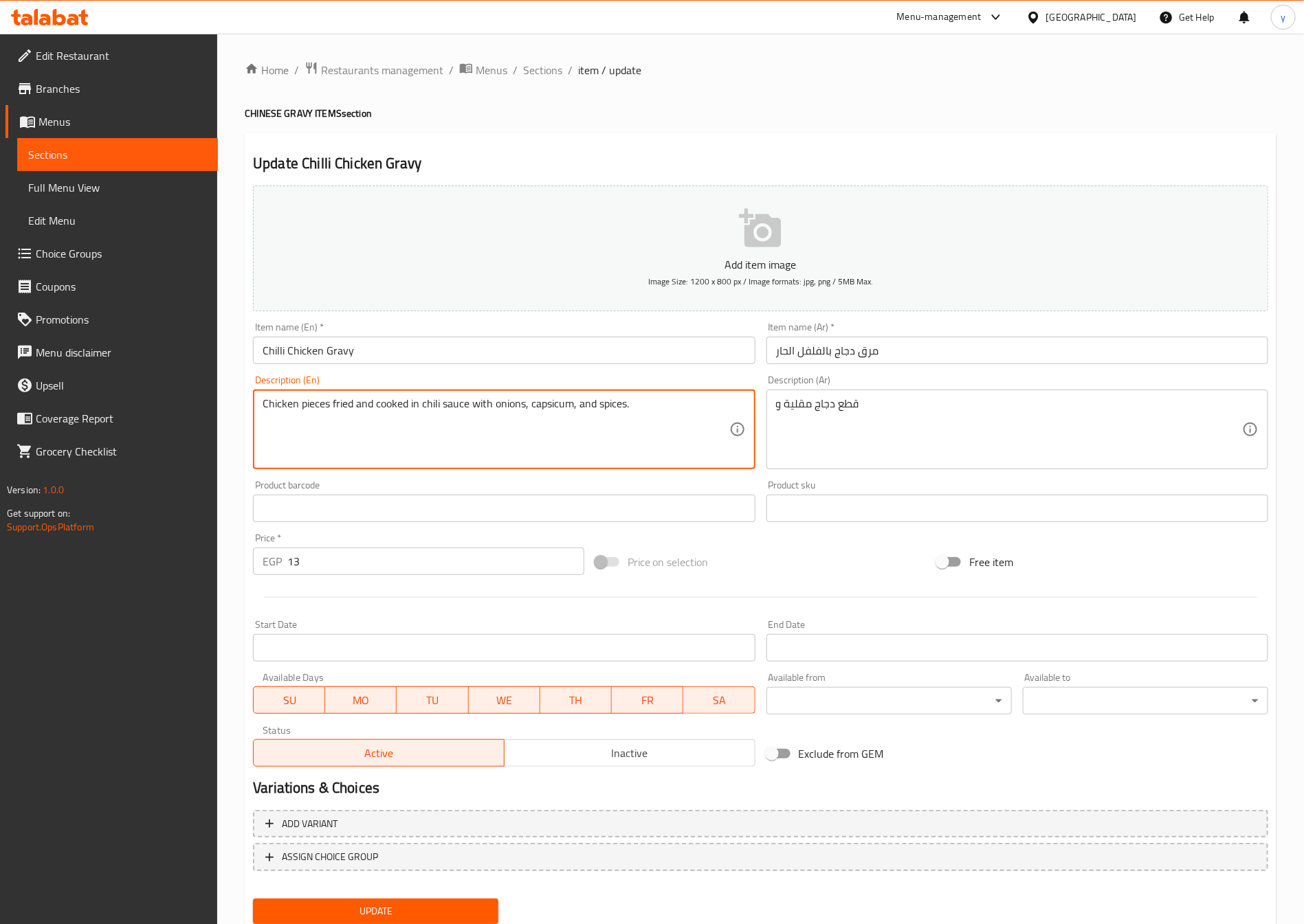
click at [462, 442] on textarea "Chicken pieces fried and cooked in chili sauce with onions, capsicum, and spice…" at bounding box center [495, 430] width 466 height 65
click at [554, 411] on textarea "Chicken pieces fried and cooked in chili sauce with onions, capsicum, and spice…" at bounding box center [495, 430] width 466 height 65
click at [559, 416] on textarea "Chicken pieces fried and cooked in chili sauce with onions, capsicum, and spice…" at bounding box center [495, 430] width 466 height 65
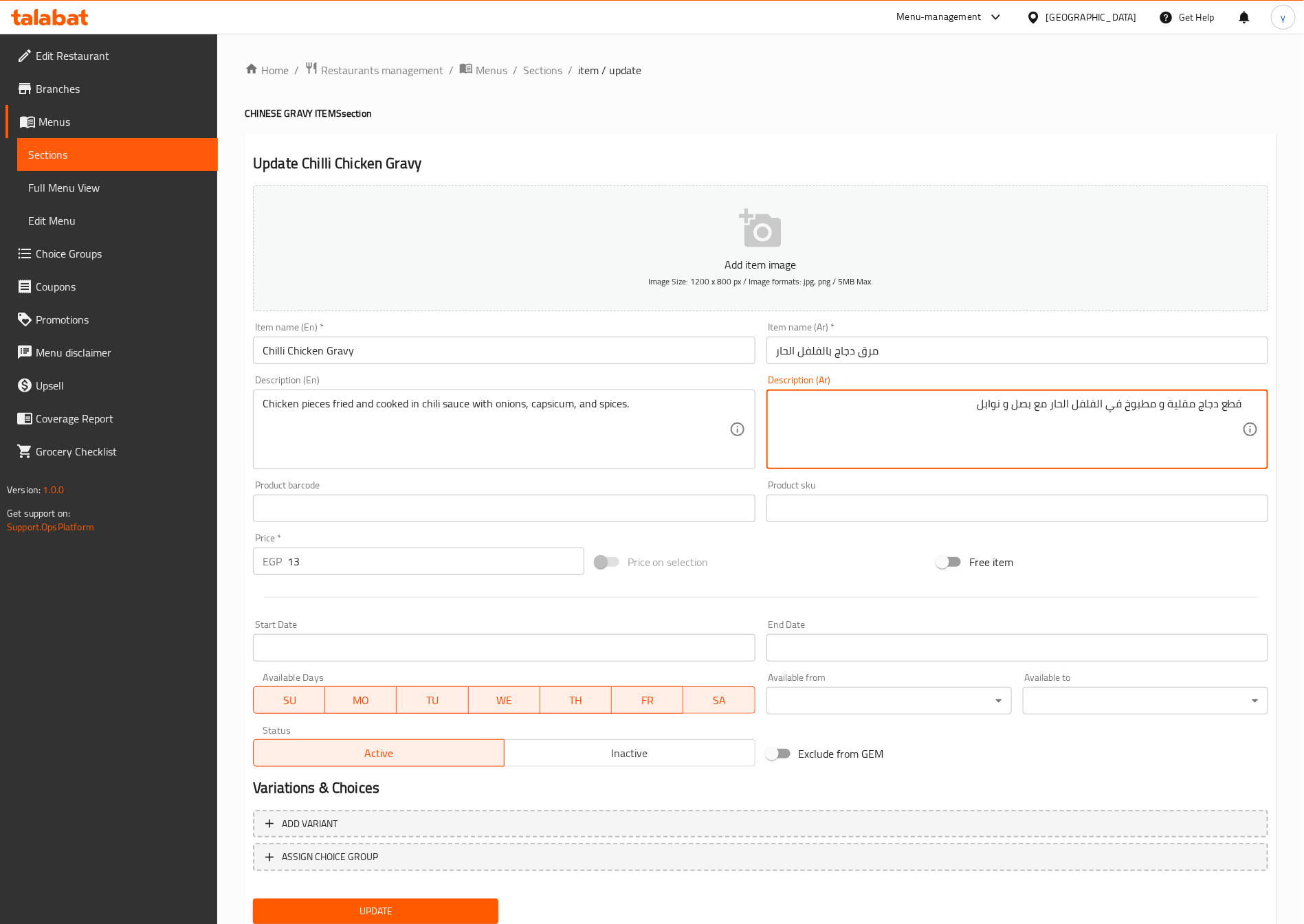
click at [1165, 413] on textarea "قطع دجاج مقلية و مطبوخ في الفلفل الحار مع بصل و نوابل" at bounding box center [1009, 430] width 466 height 65
drag, startPoint x: 984, startPoint y: 413, endPoint x: 1110, endPoint y: 423, distance: 126.4
click at [1110, 423] on textarea "قطع دجاج مقلية مطبوخ في الفلفل الحار مع بصل و نوابل" at bounding box center [1009, 430] width 466 height 65
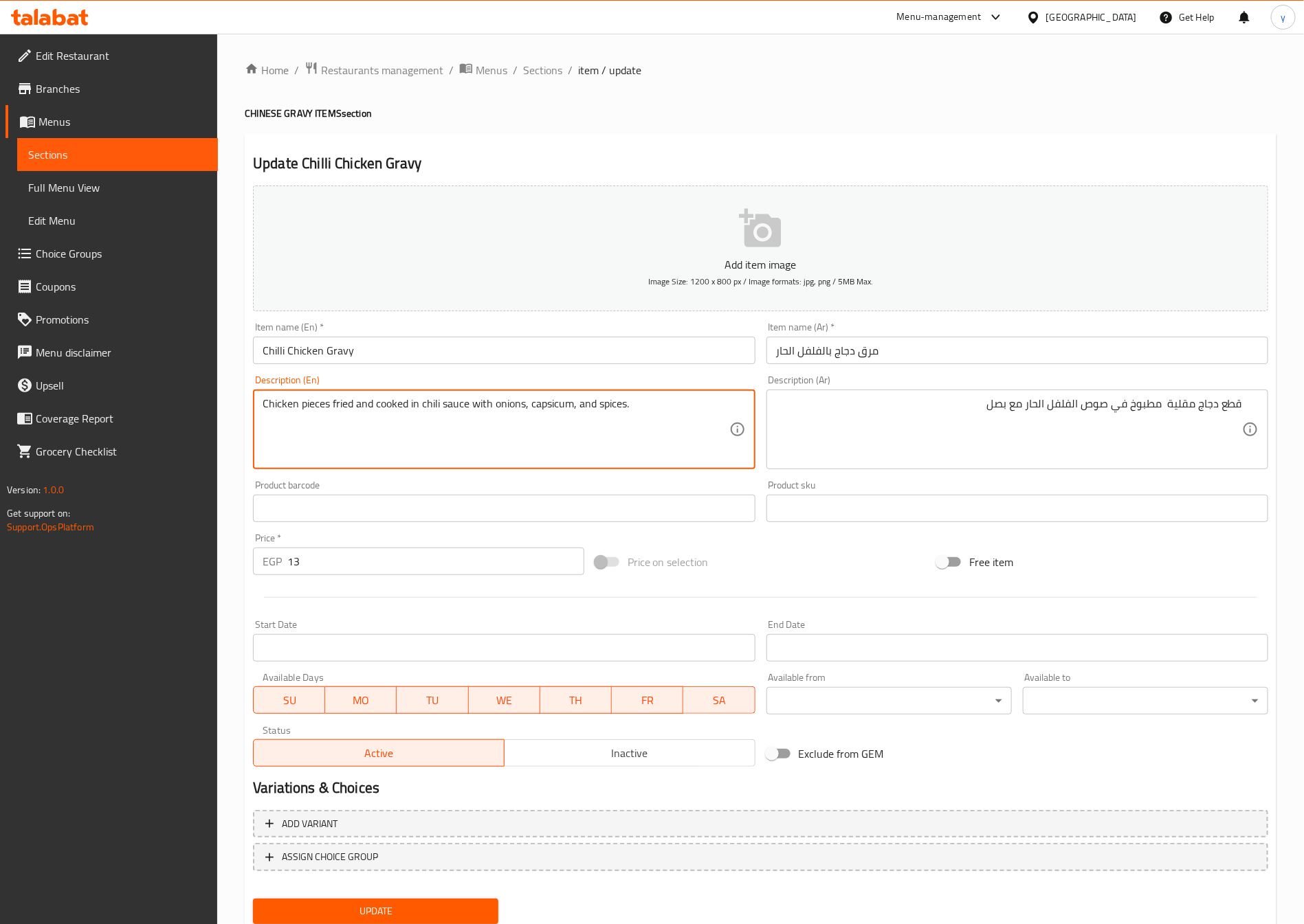
click at [547, 398] on textarea "Chicken pieces fried and cooked in chili sauce with onions, capsicum, and spice…" at bounding box center [495, 430] width 466 height 65
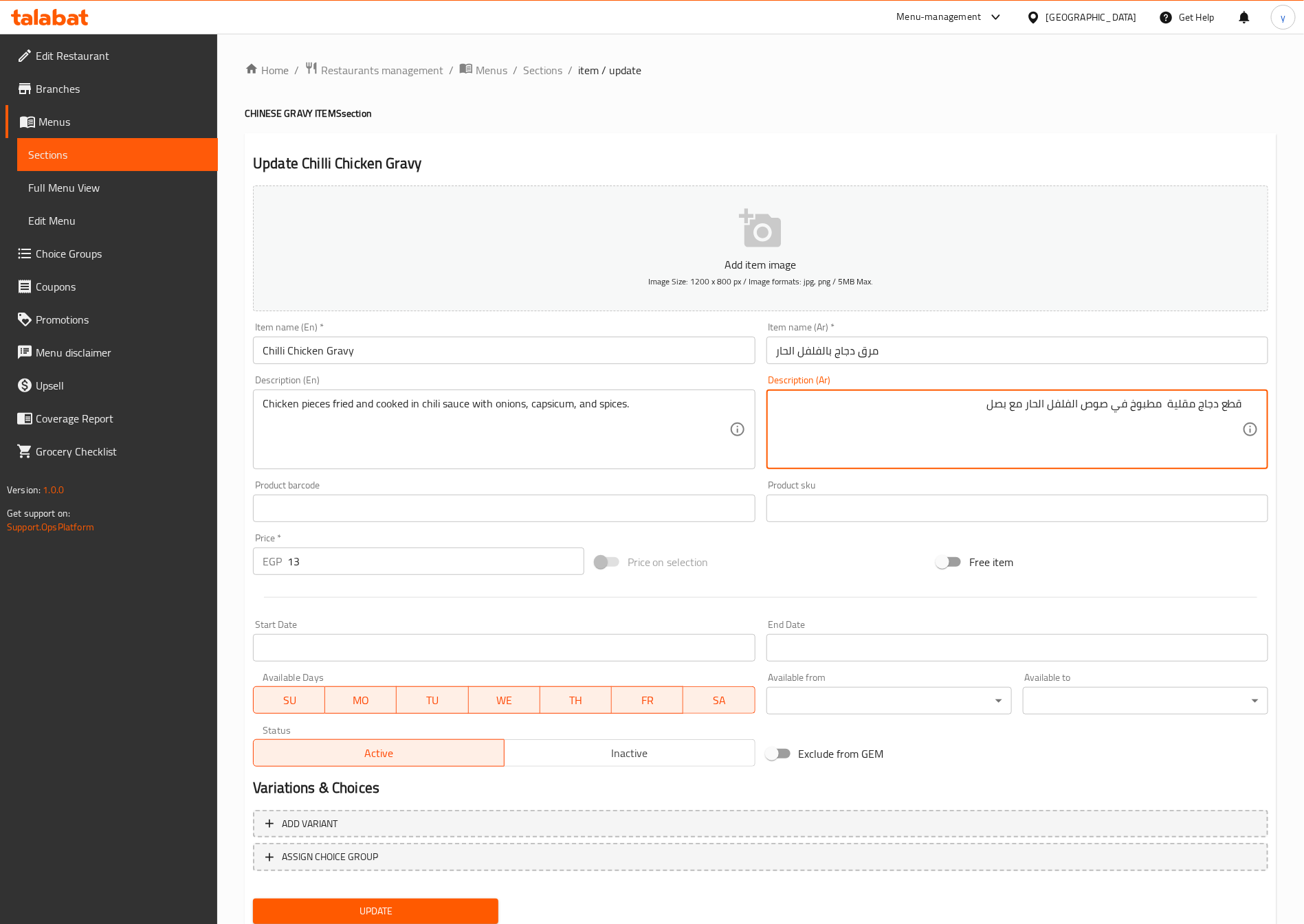
click at [1067, 406] on textarea "قطع دجاج مقلية مطبوخ في صوص الفلفل الحار مع بصل" at bounding box center [1009, 430] width 466 height 65
click at [1004, 407] on textarea "قطع دجاج مقلية مطبوخ في صوص الحار مع بصل" at bounding box center [1009, 430] width 466 height 65
type textarea "قطع دجاج مقلية مطبوخ في صوص الحار مع بصل و فلفل و توابل"
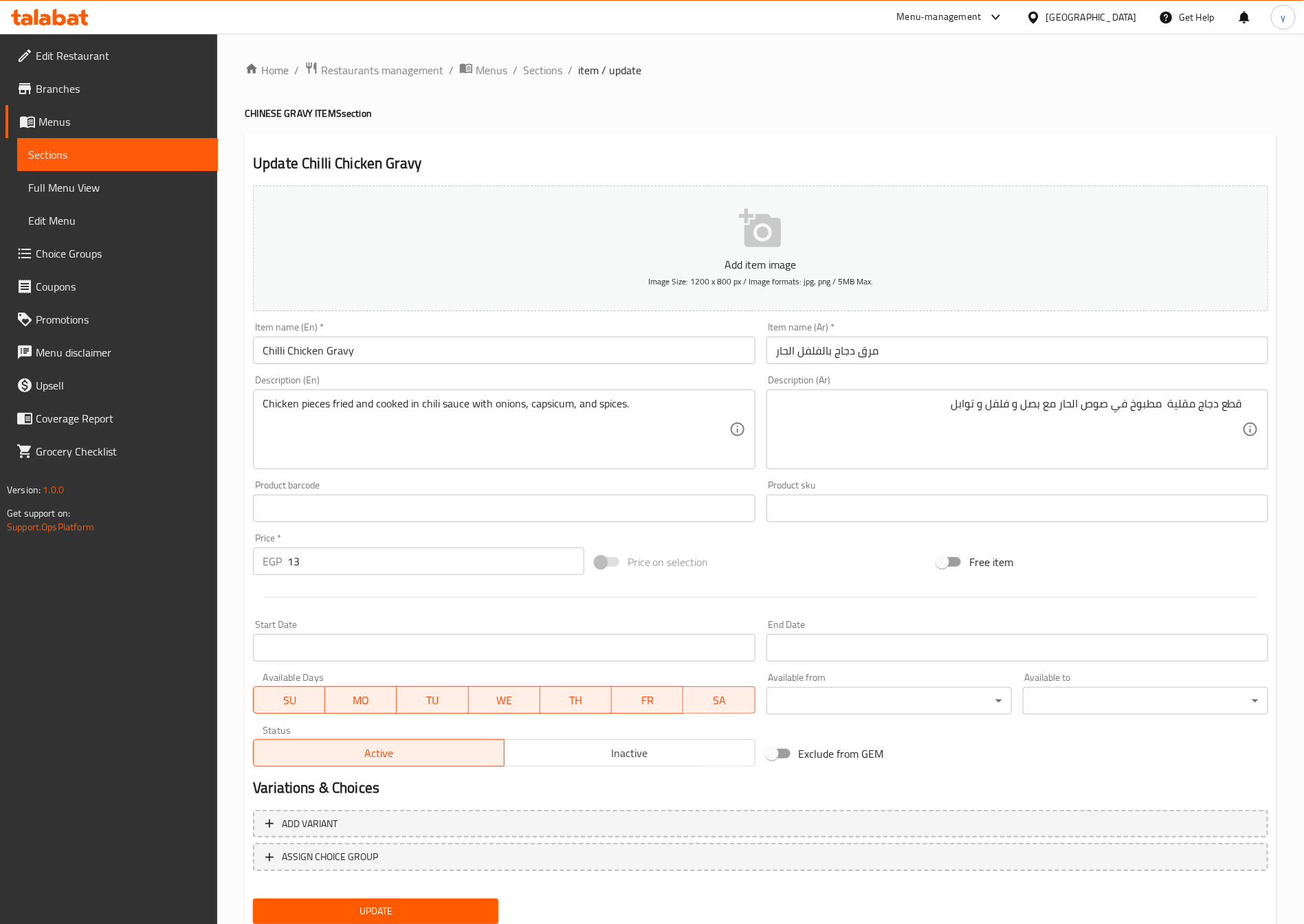
click at [291, 345] on input "Chilli Chicken Gravy" at bounding box center [504, 350] width 502 height 27
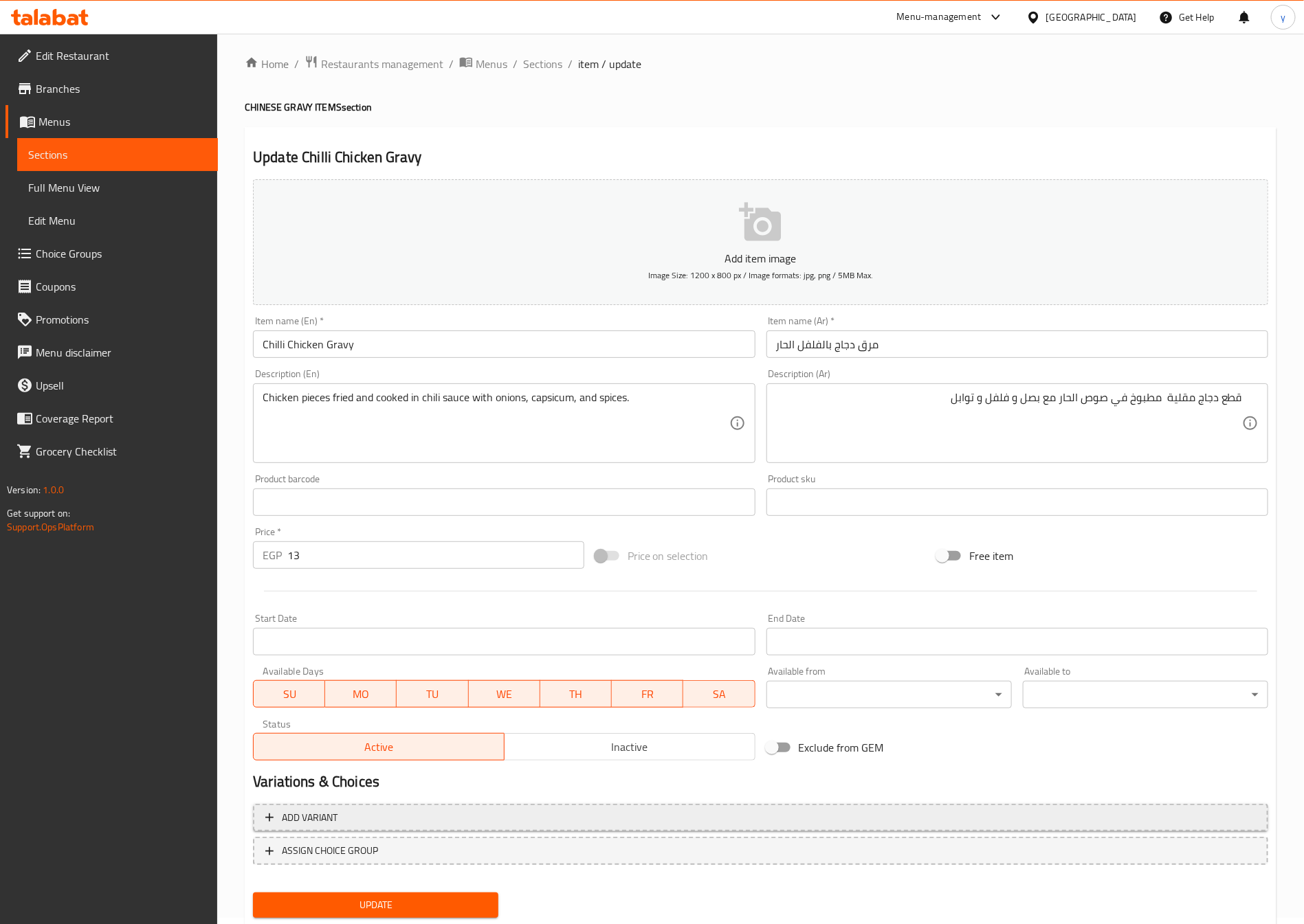
scroll to position [45, 0]
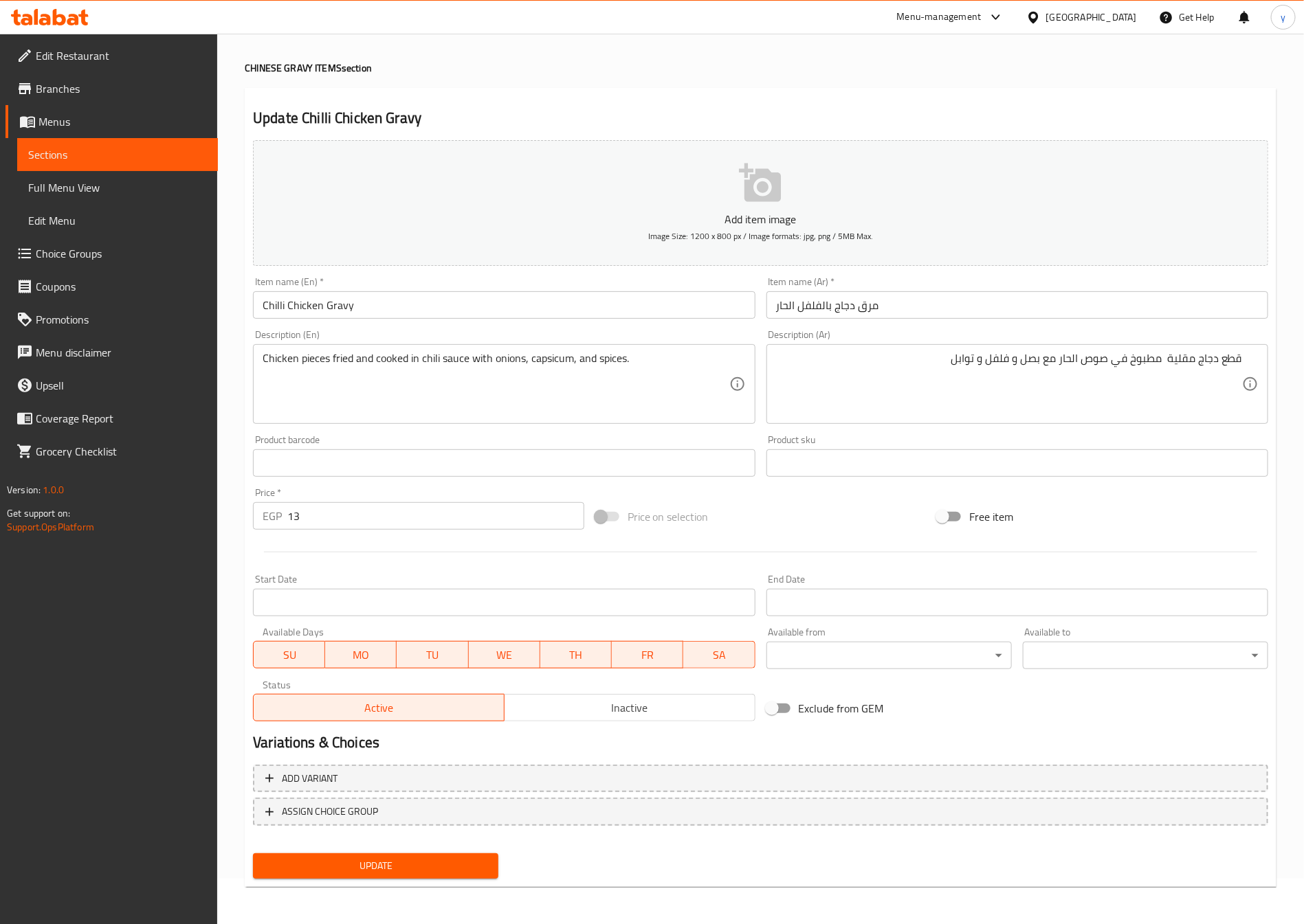
click at [394, 290] on div "Item name (En)   * Chilli Chicken Gravy Item name (En) *" at bounding box center [504, 298] width 502 height 42
click at [391, 293] on input "Chilli Chicken Gravy" at bounding box center [504, 304] width 502 height 27
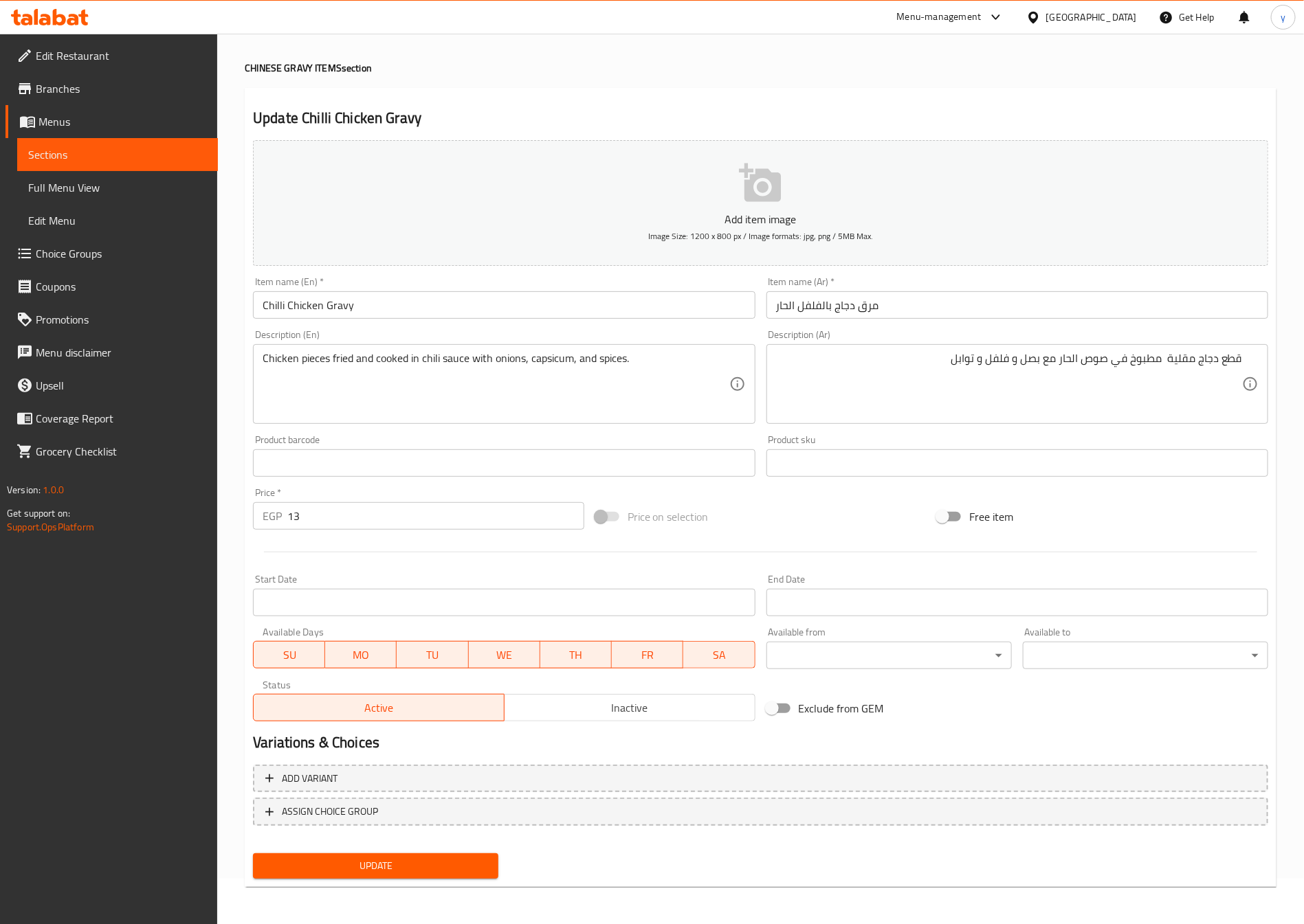
click at [391, 120] on h2 "Update Chilli Chicken Gravy" at bounding box center [761, 118] width 1016 height 21
copy div "Update Chilli Chicken Gravy Add item image Image Size: 1200 x 800 px / Image fo…"
click at [1119, 24] on div "Egypt" at bounding box center [1092, 17] width 91 height 15
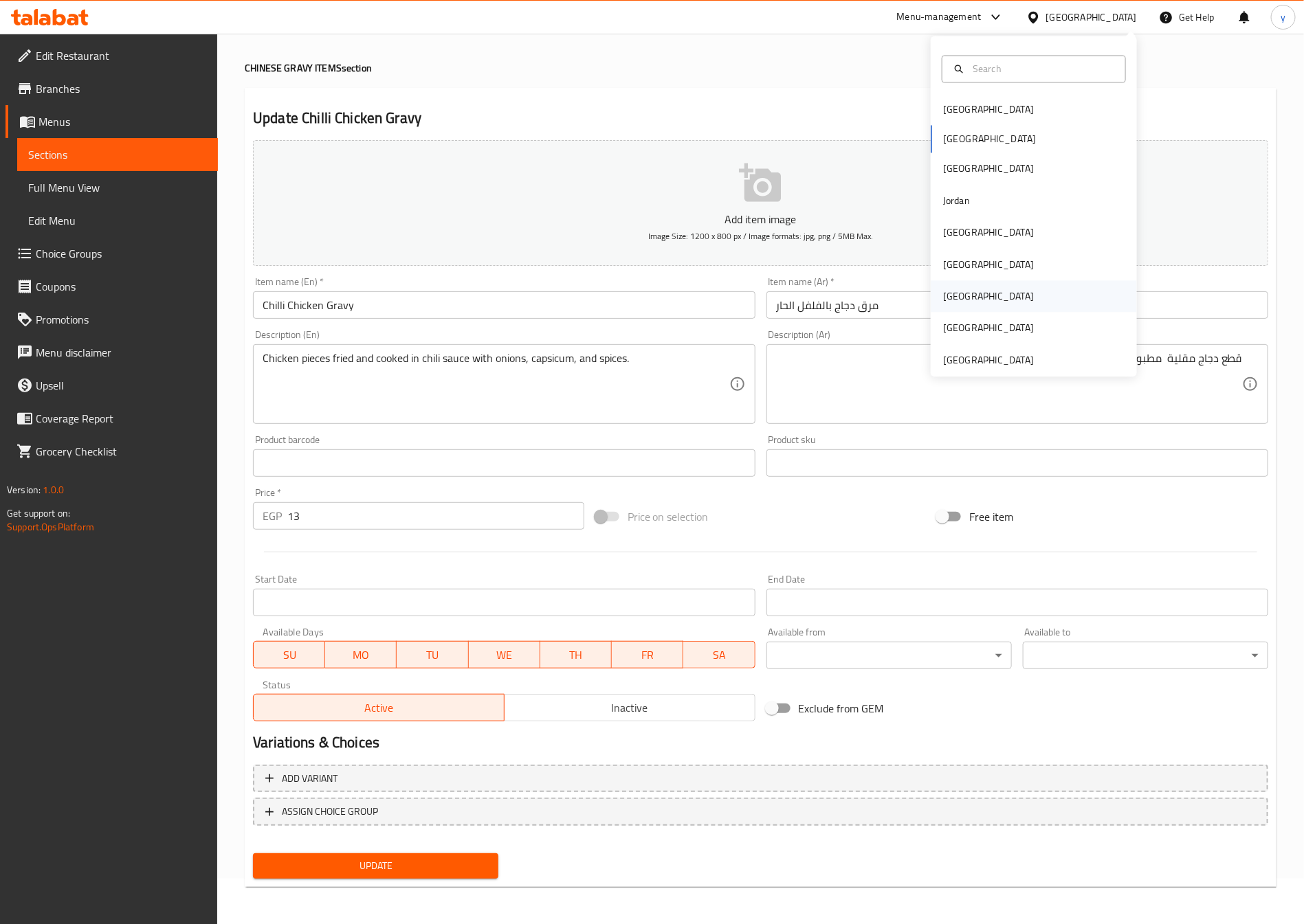
click at [1021, 295] on div "[GEOGRAPHIC_DATA]" at bounding box center [1034, 297] width 206 height 31
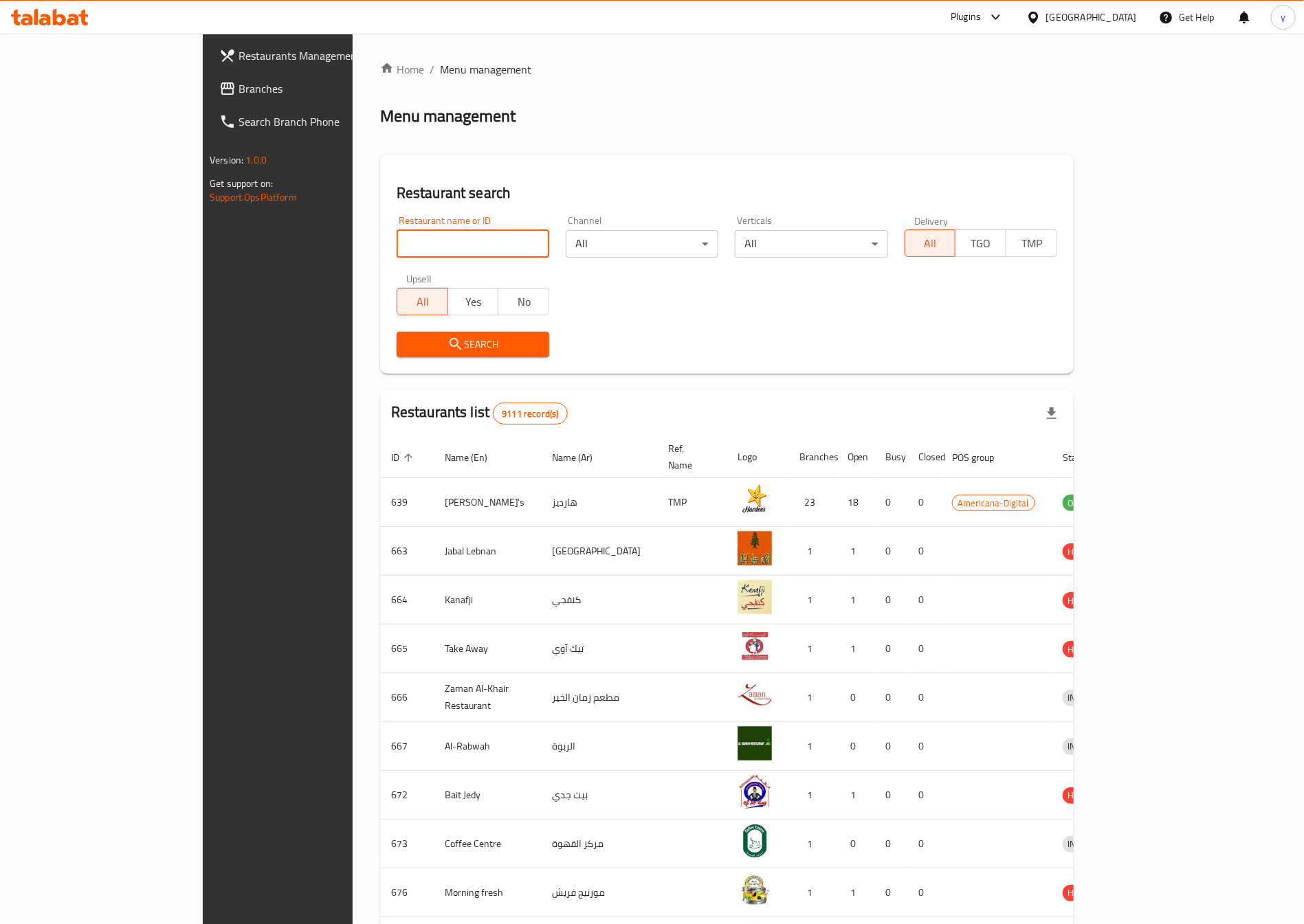
drag, startPoint x: 431, startPoint y: 248, endPoint x: 442, endPoint y: 246, distance: 11.2
click at [431, 248] on input "search" at bounding box center [472, 244] width 153 height 27
paste input "777127"
type input "777127"
click button "Search" at bounding box center [472, 345] width 153 height 26
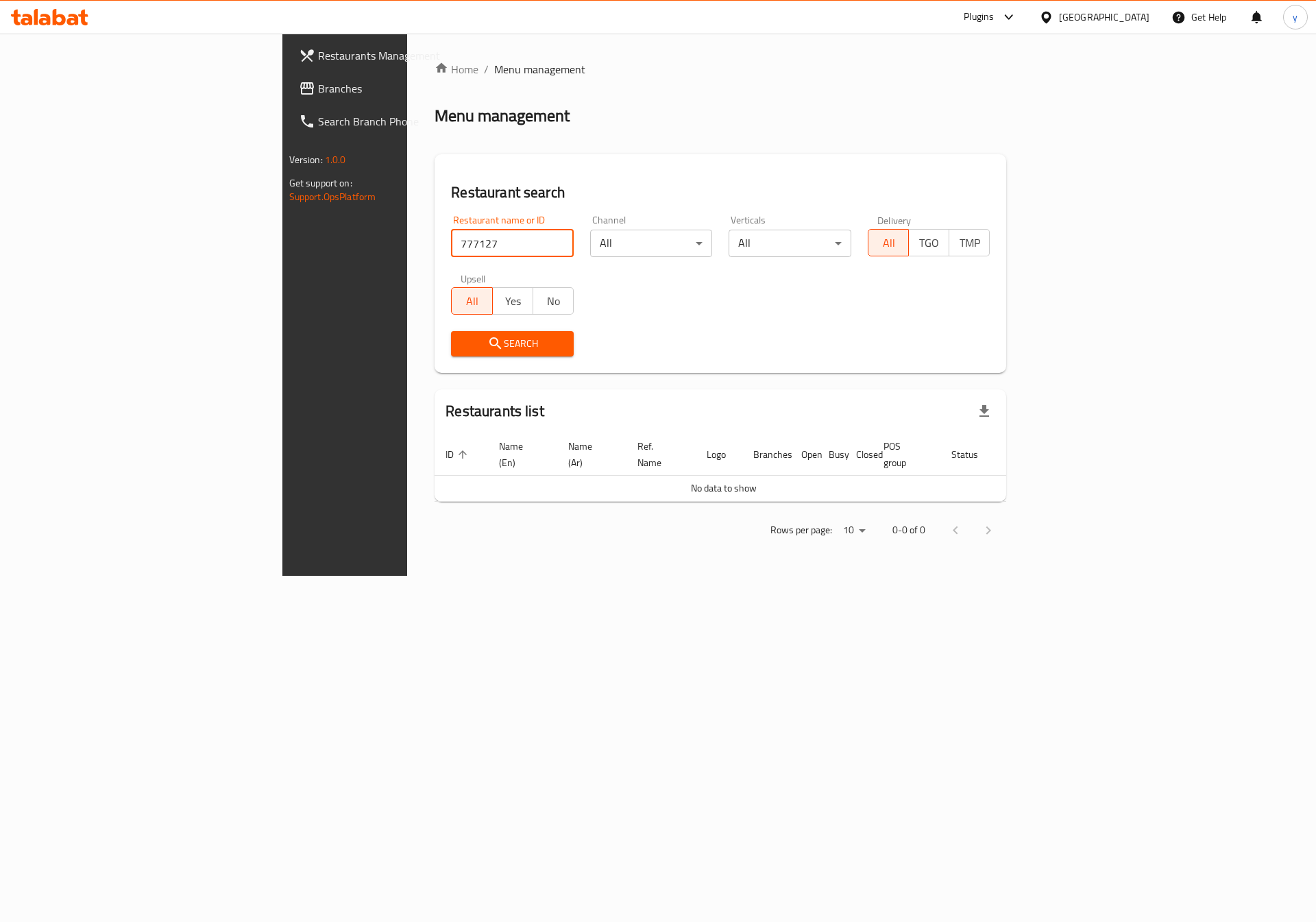
click at [318, 80] on span "Branches" at bounding box center [405, 88] width 174 height 17
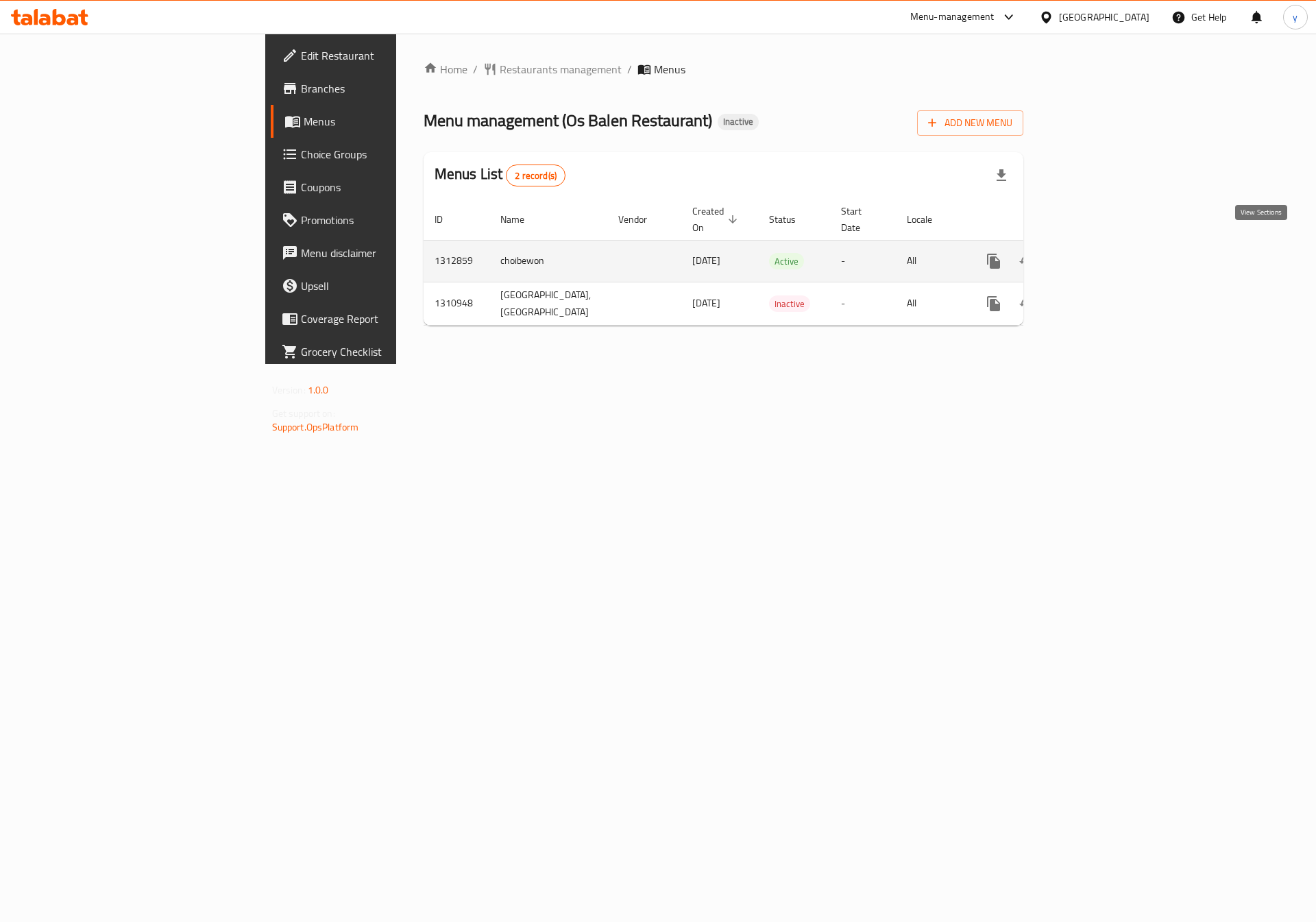
click at [1109, 247] on link "enhanced table" at bounding box center [1092, 261] width 33 height 33
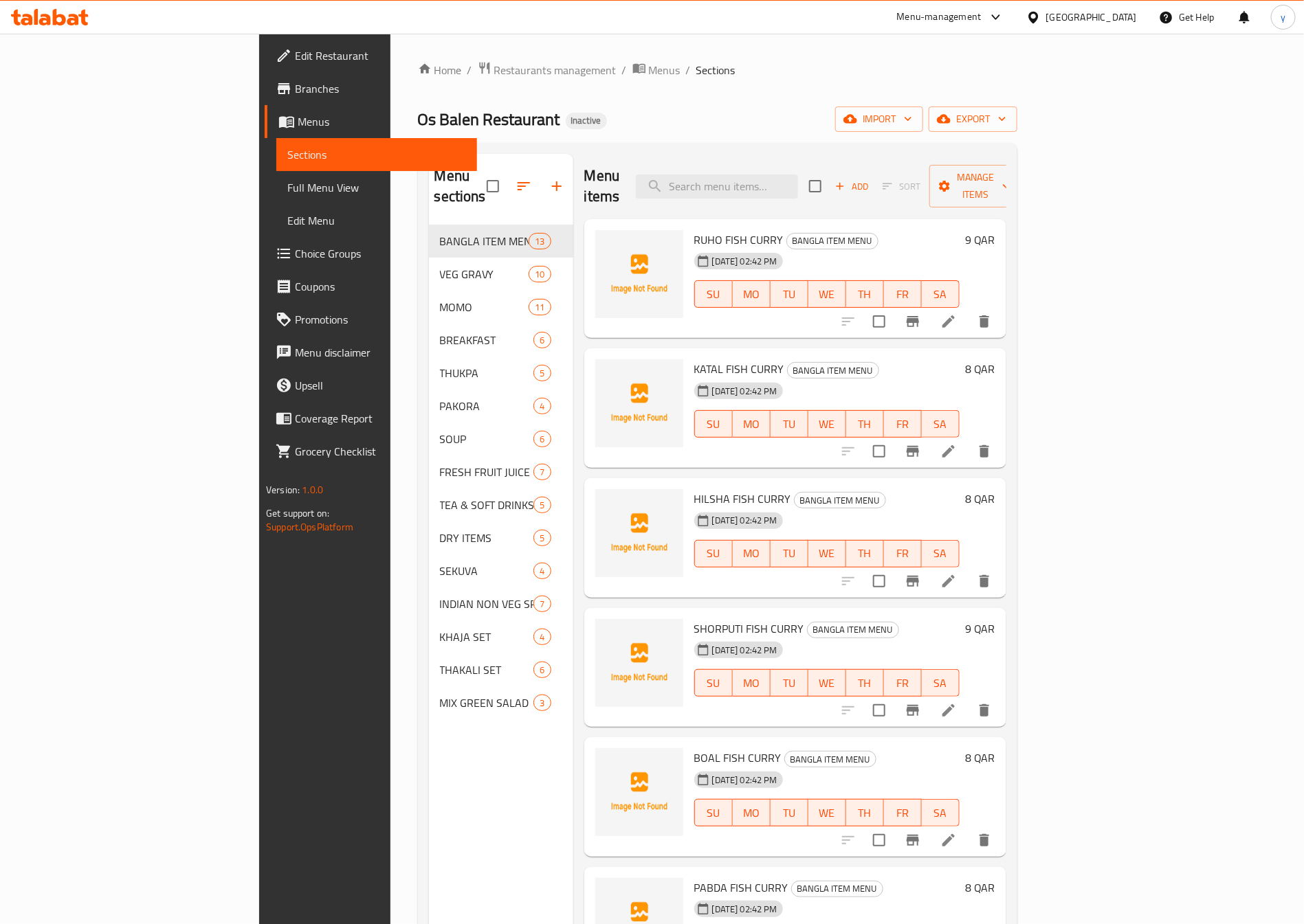
click at [761, 73] on ol "Home / Restaurants management / Menus / Sections" at bounding box center [717, 70] width 600 height 18
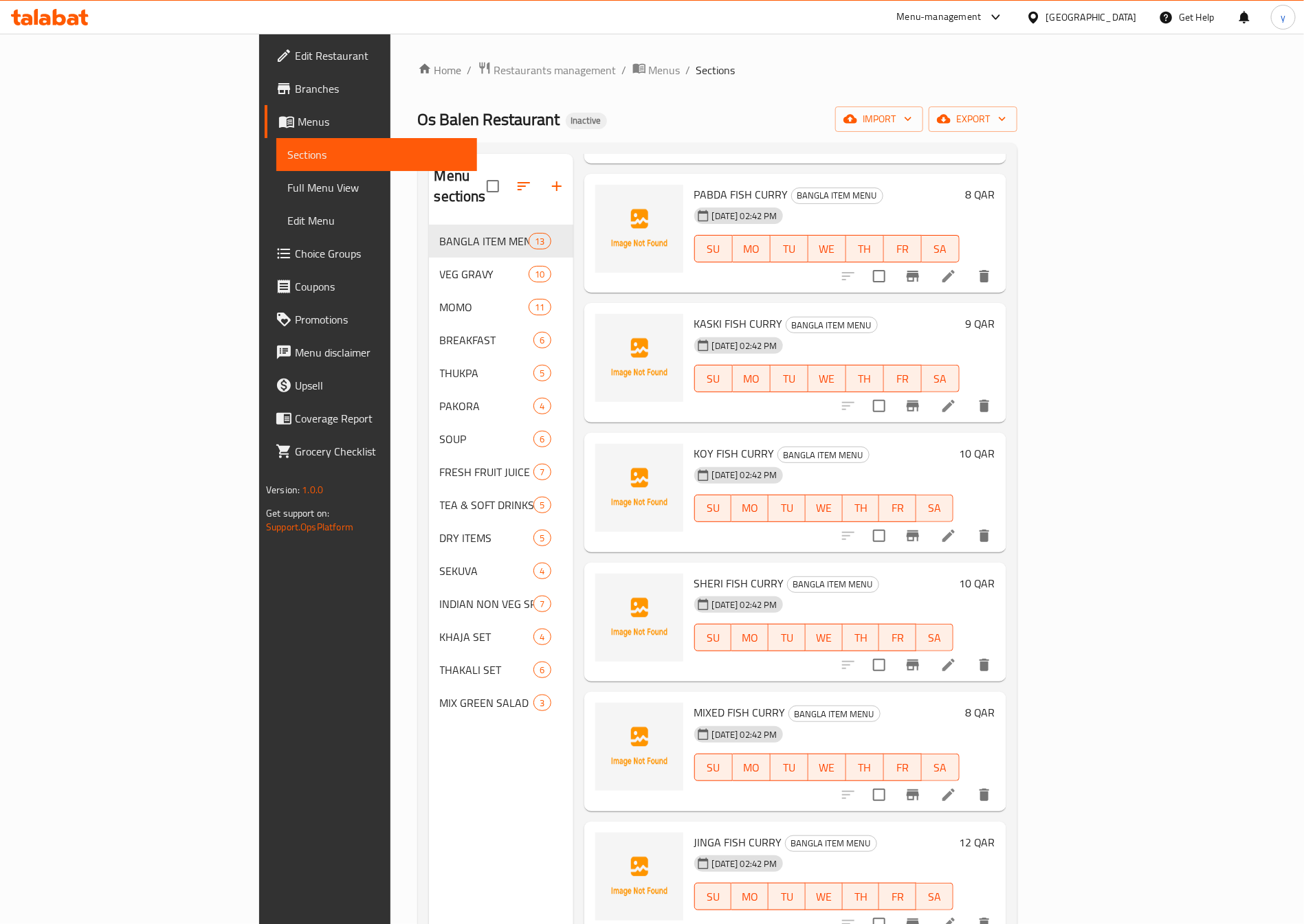
scroll to position [794, 0]
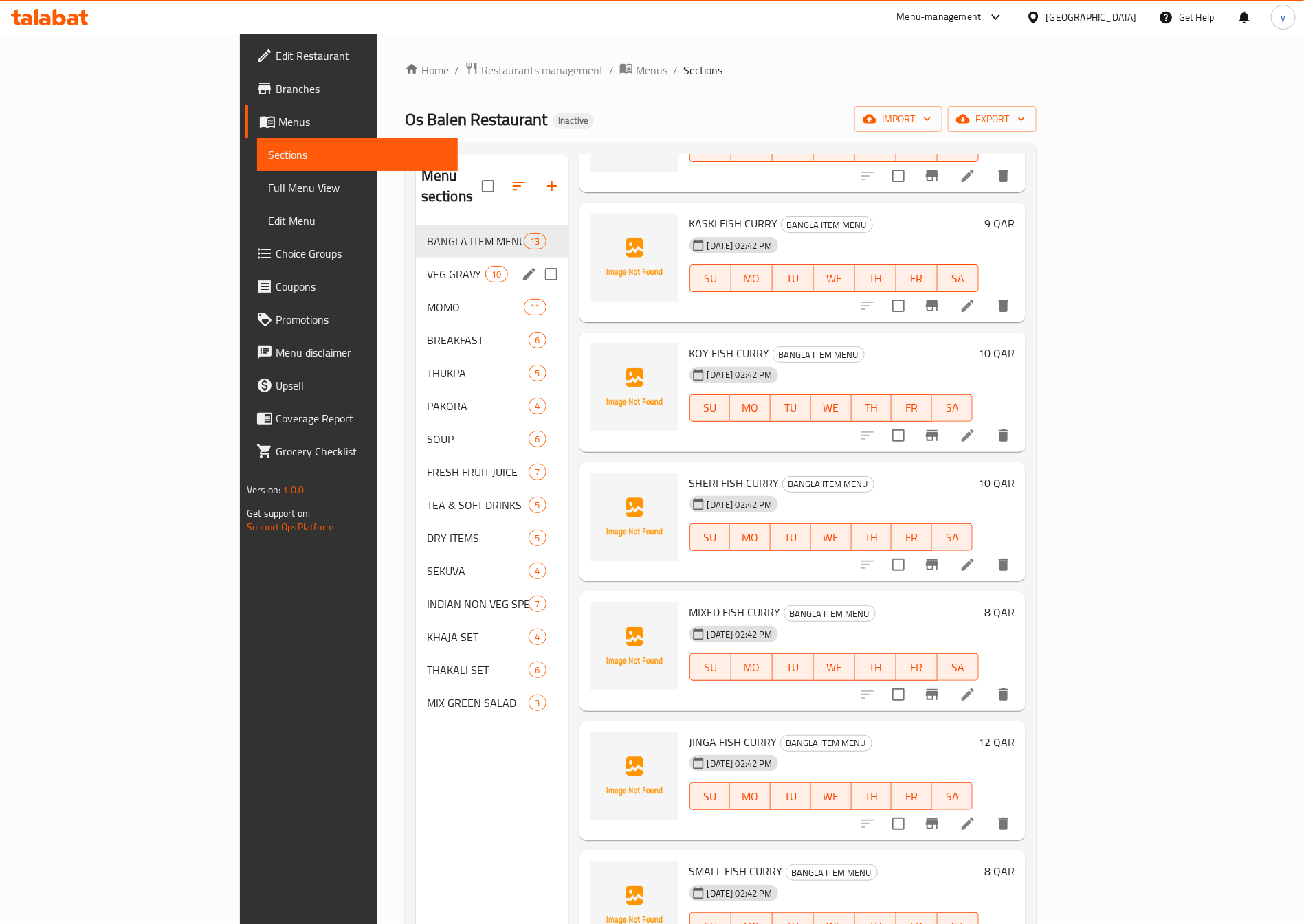
click at [427, 266] on span "VEG GRAVY" at bounding box center [456, 274] width 59 height 17
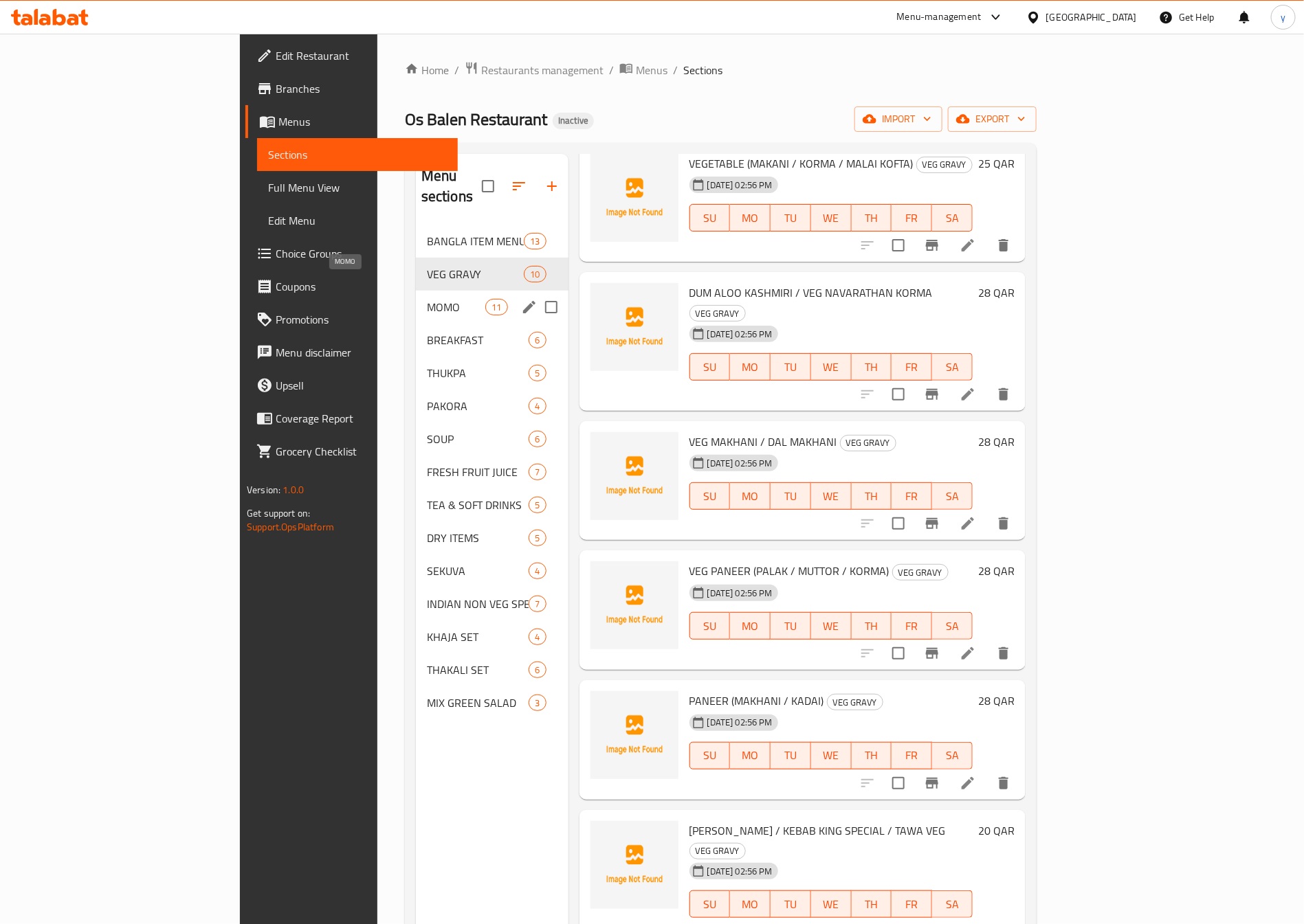
scroll to position [405, 0]
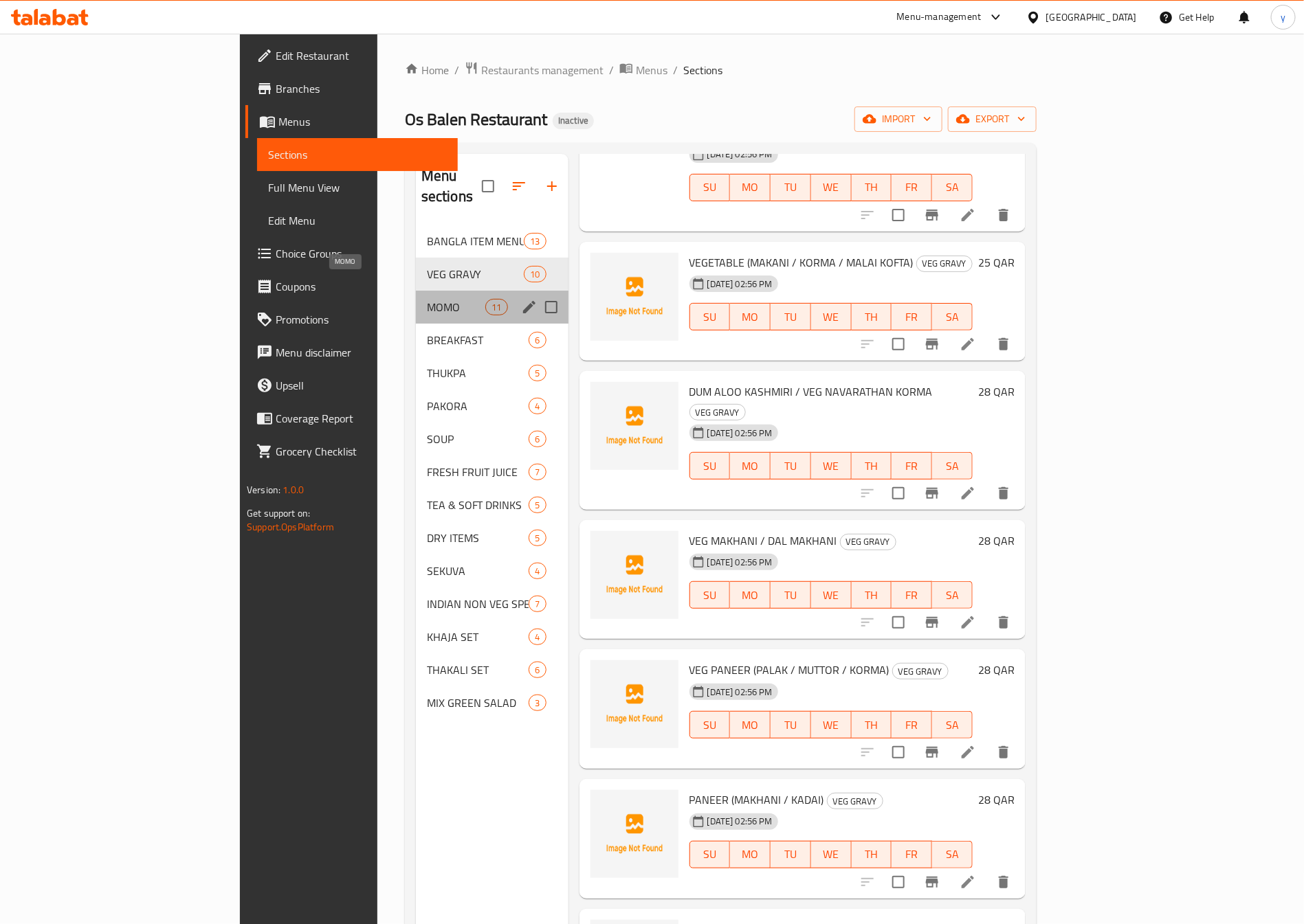
click at [427, 299] on span "MOMO" at bounding box center [456, 307] width 59 height 17
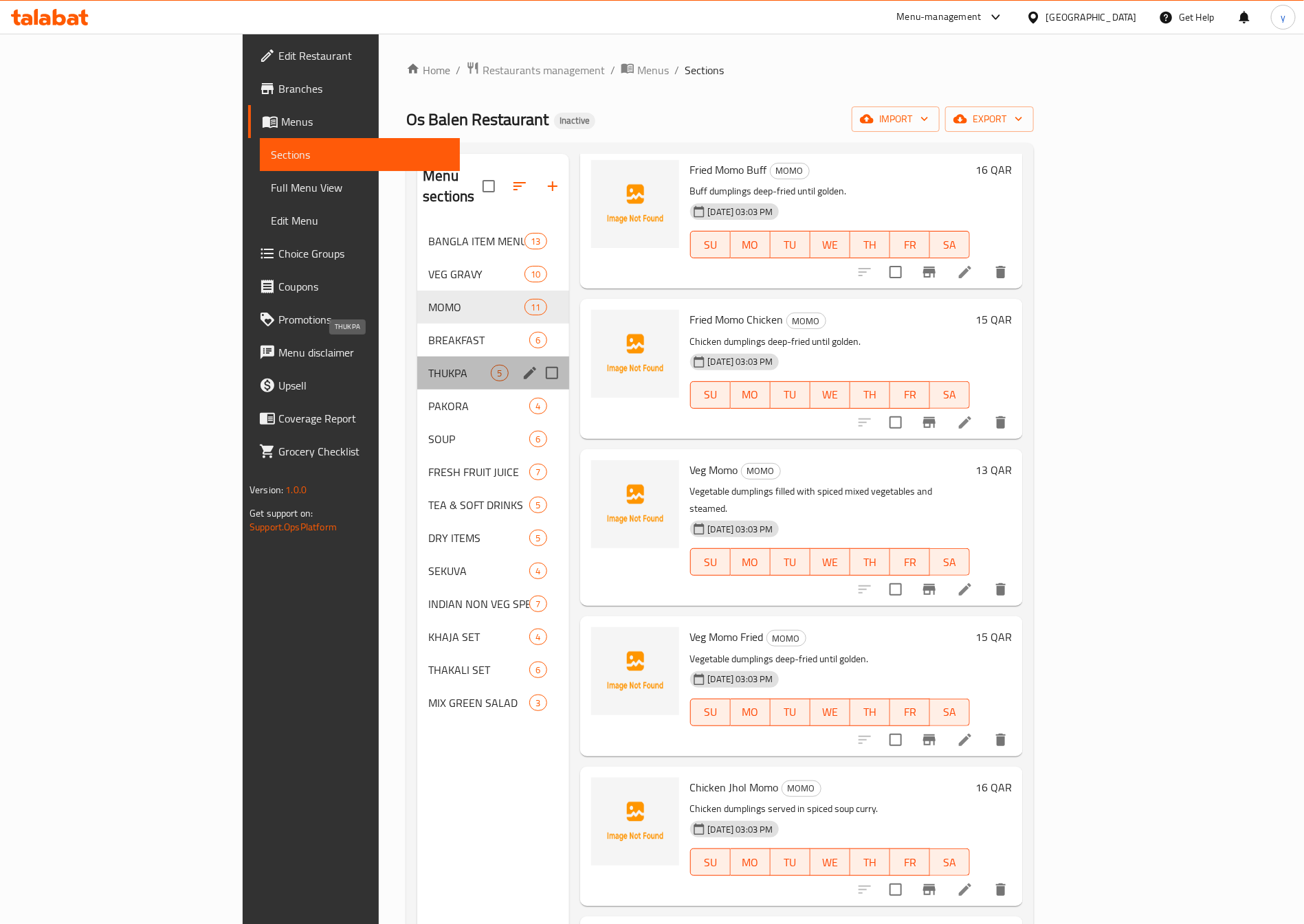
click at [428, 365] on span "THUKPA" at bounding box center [460, 373] width 63 height 17
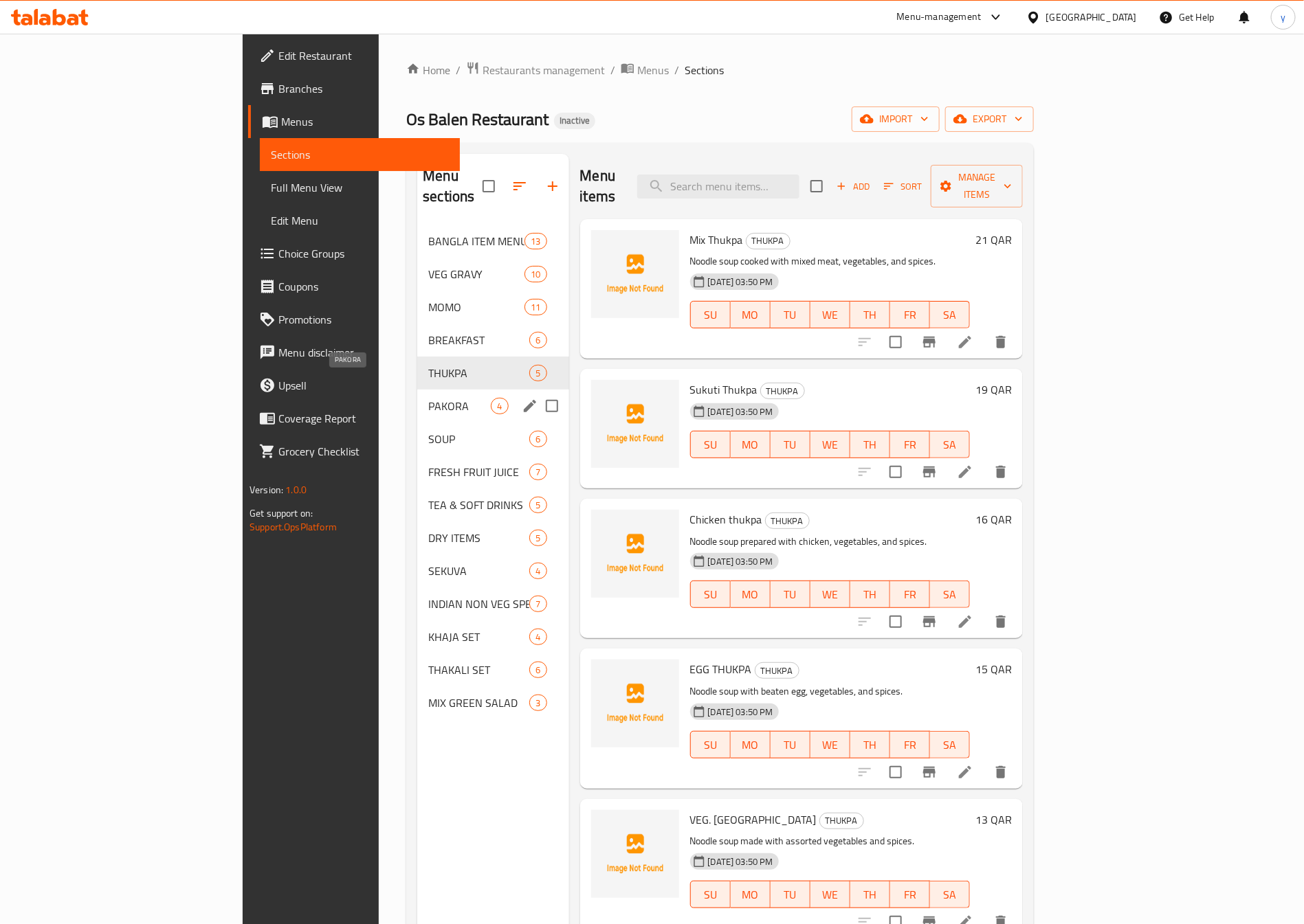
click at [428, 398] on span "PAKORA" at bounding box center [460, 406] width 63 height 17
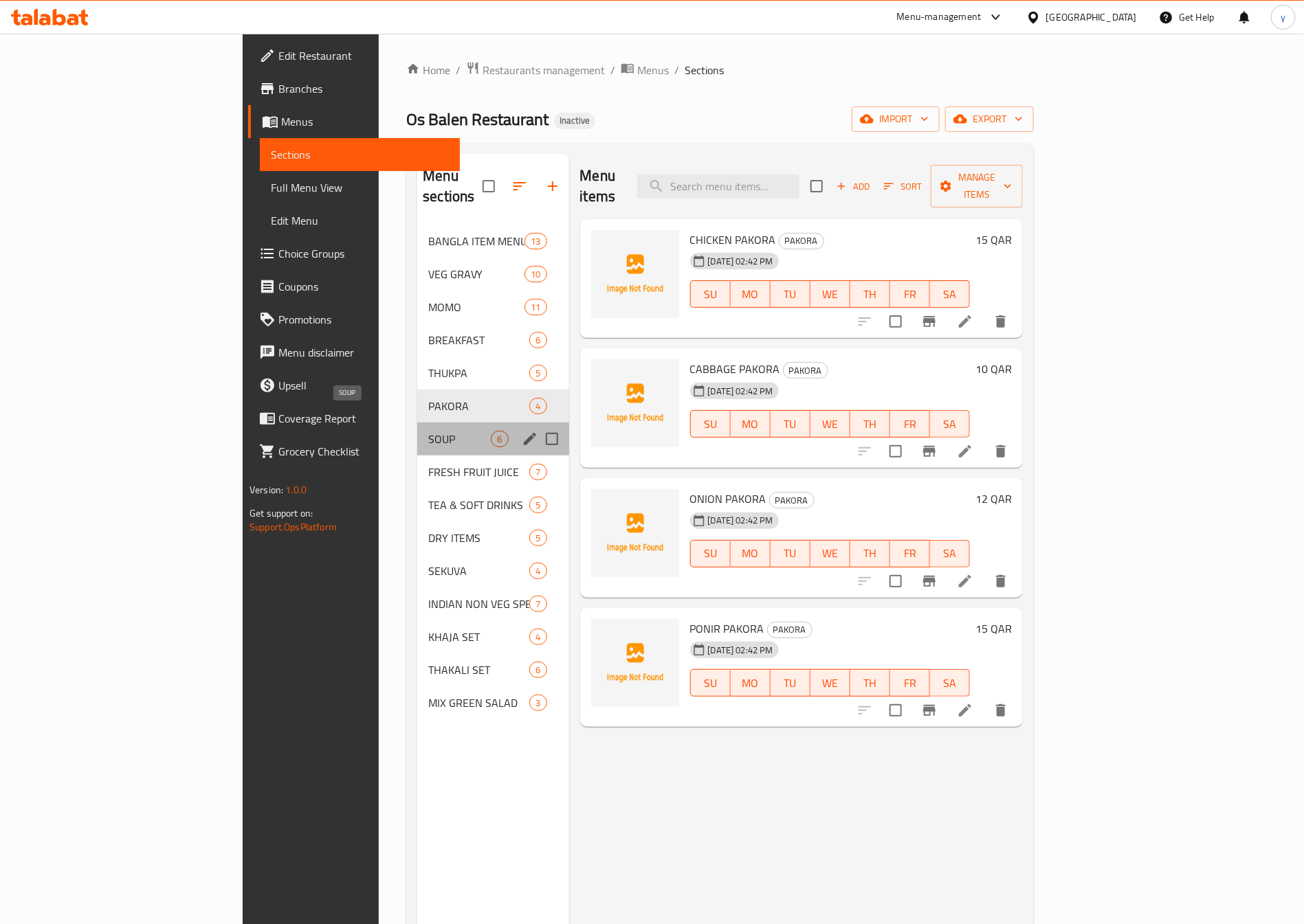
click at [428, 431] on span "SOUP" at bounding box center [460, 439] width 63 height 17
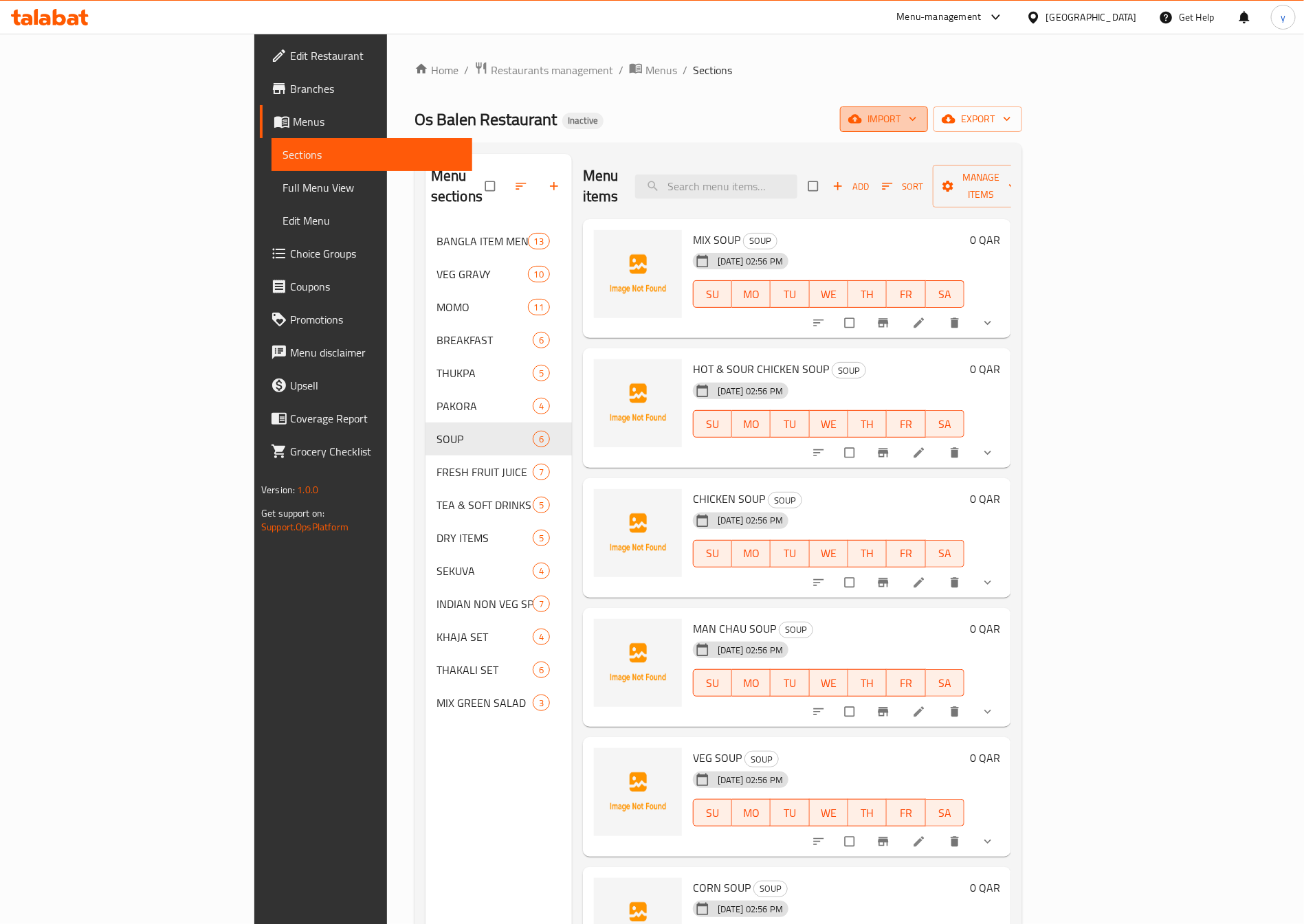
click at [917, 118] on span "import" at bounding box center [884, 119] width 66 height 17
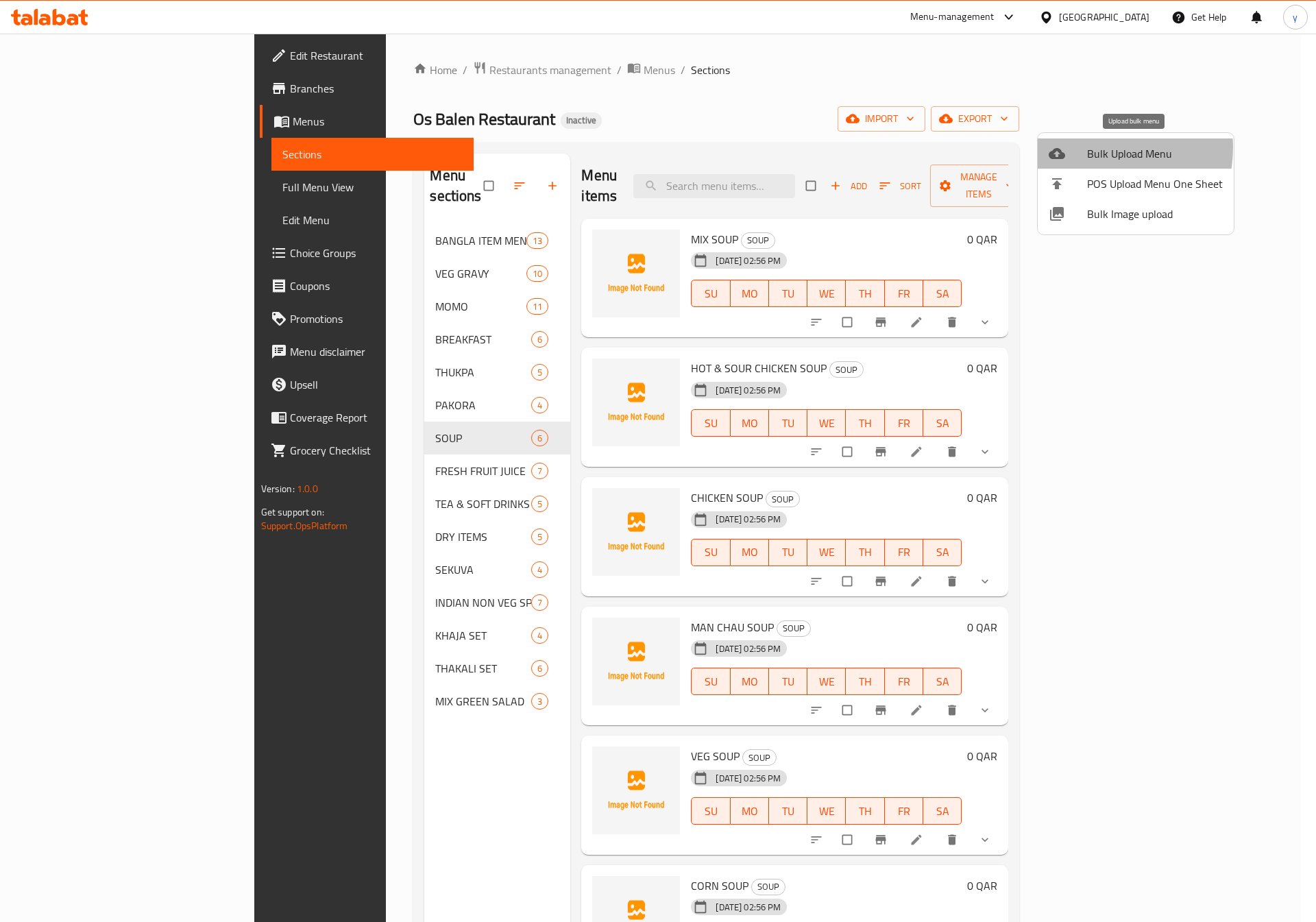
click at [1100, 148] on span "Bulk Upload Menu" at bounding box center [1154, 154] width 135 height 17
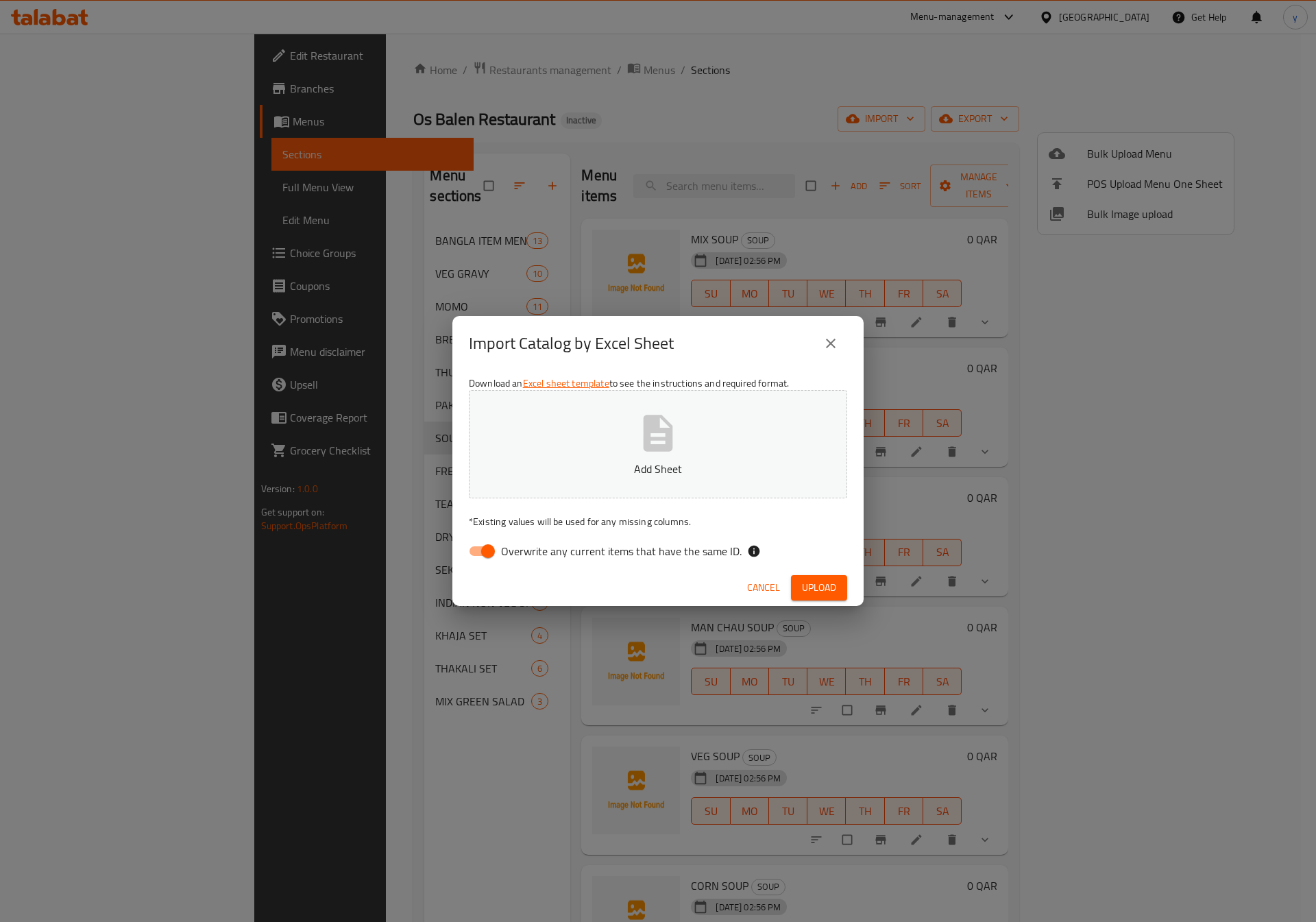
click at [559, 556] on span "Overwrite any current items that have the same ID." at bounding box center [621, 552] width 240 height 17
click at [527, 556] on input "Overwrite any current items that have the same ID." at bounding box center [488, 551] width 78 height 26
checkbox input "false"
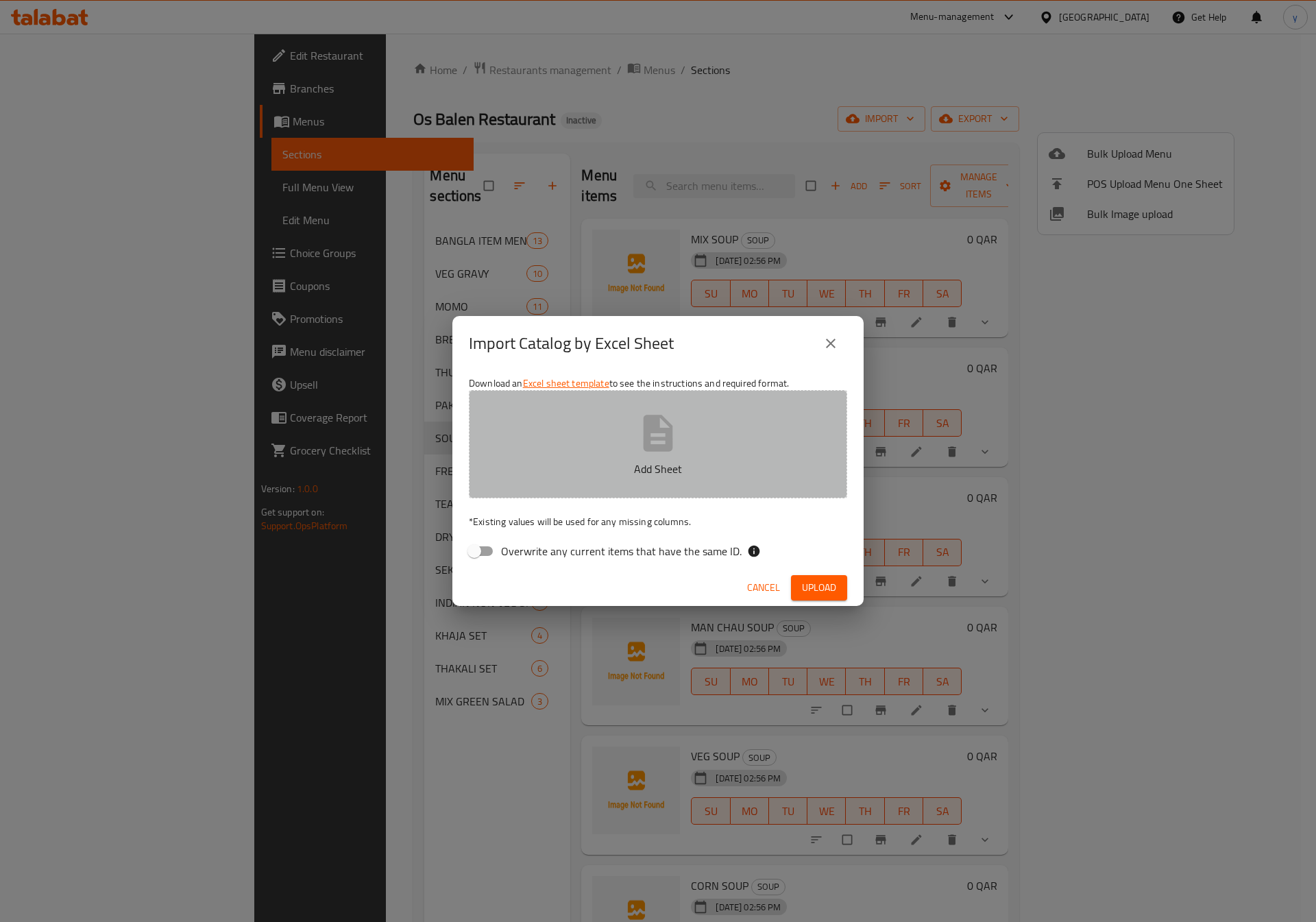
drag, startPoint x: 1215, startPoint y: 0, endPoint x: 647, endPoint y: 430, distance: 712.4
click at [647, 430] on icon "button" at bounding box center [658, 433] width 29 height 36
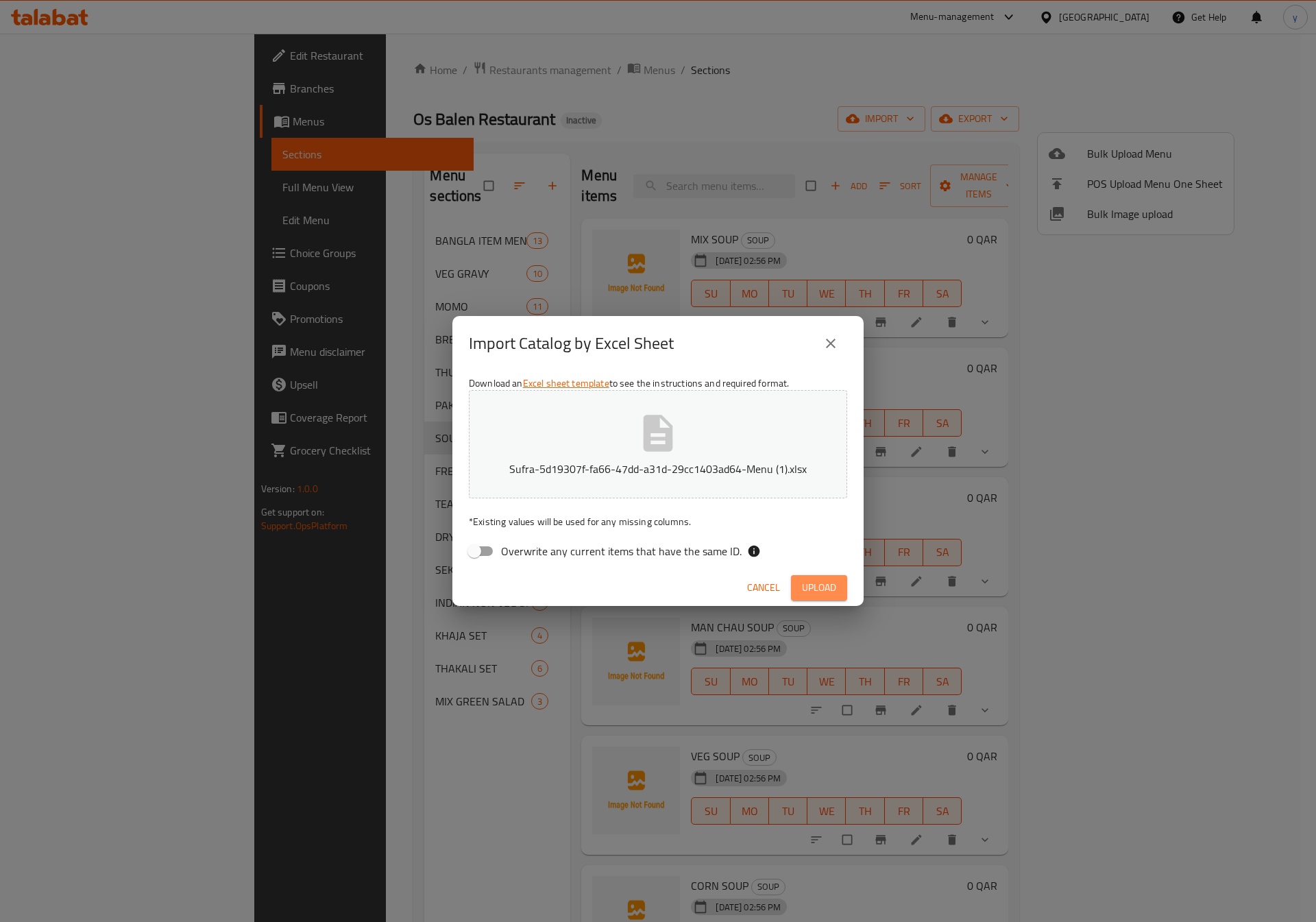
click at [808, 585] on span "Upload" at bounding box center [819, 588] width 34 height 17
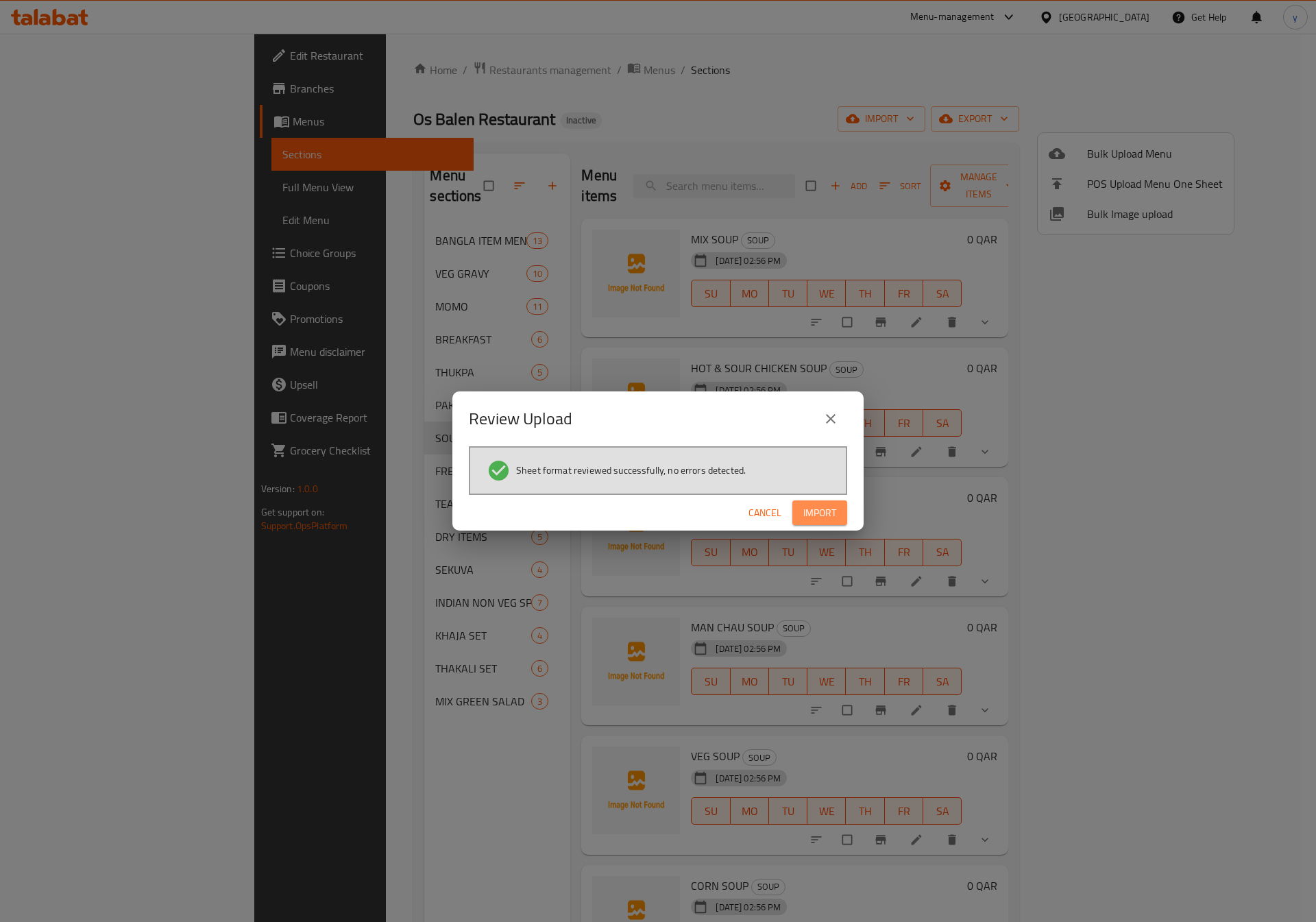
click at [810, 521] on button "Import" at bounding box center [819, 513] width 55 height 26
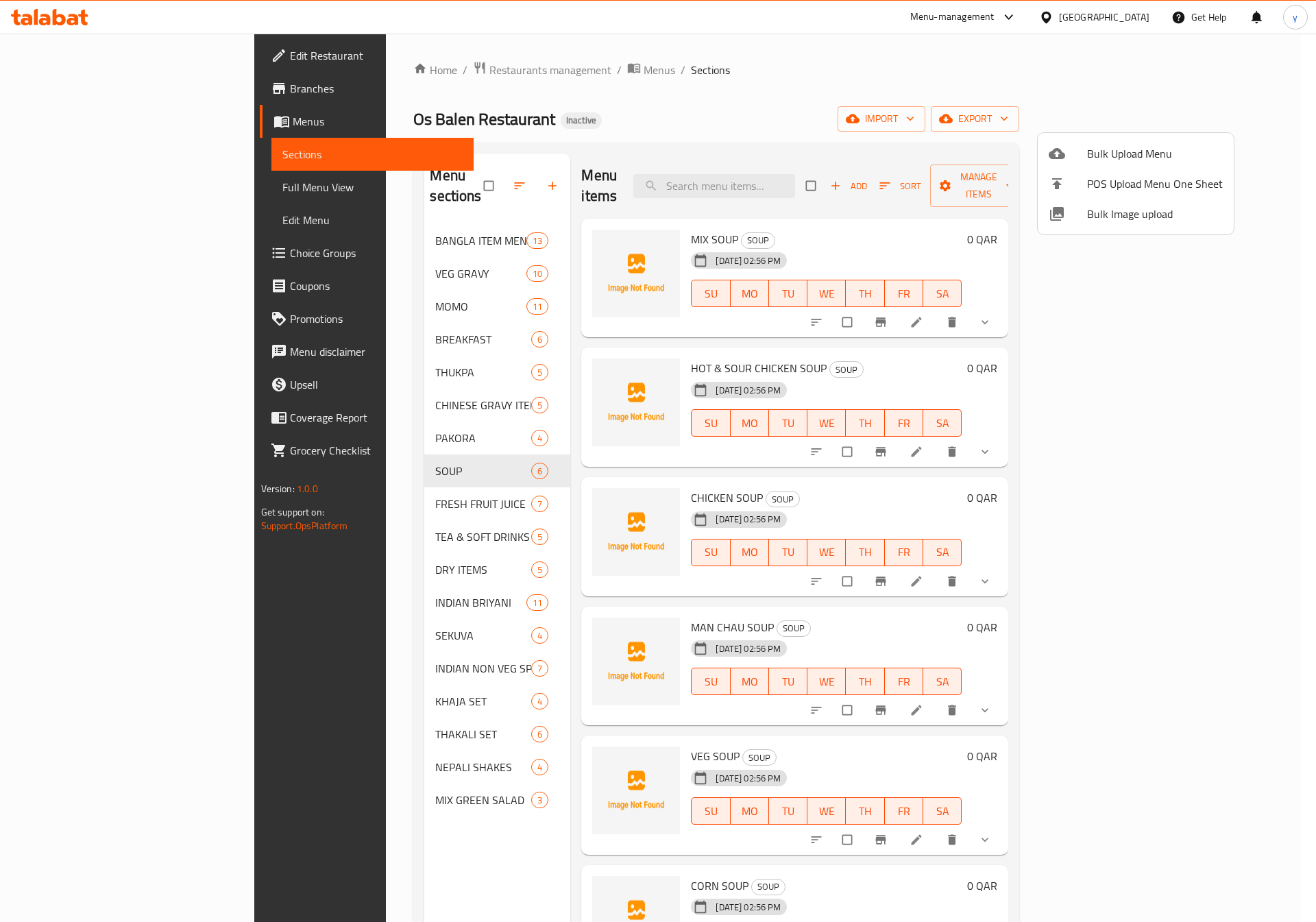
click at [414, 381] on div at bounding box center [658, 461] width 1316 height 922
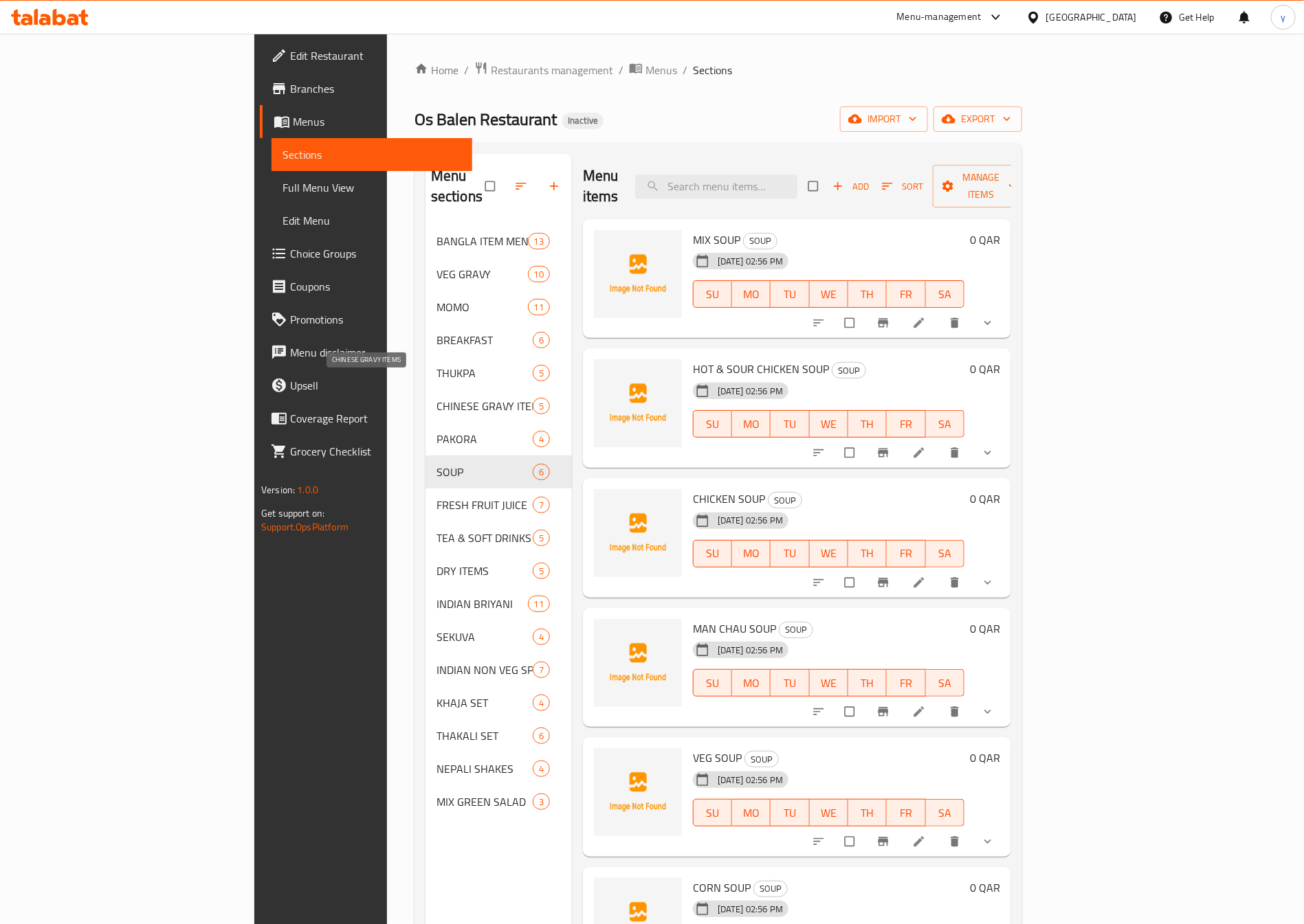
click at [437, 398] on span "CHINESE GRAVY ITEMS" at bounding box center [485, 406] width 96 height 17
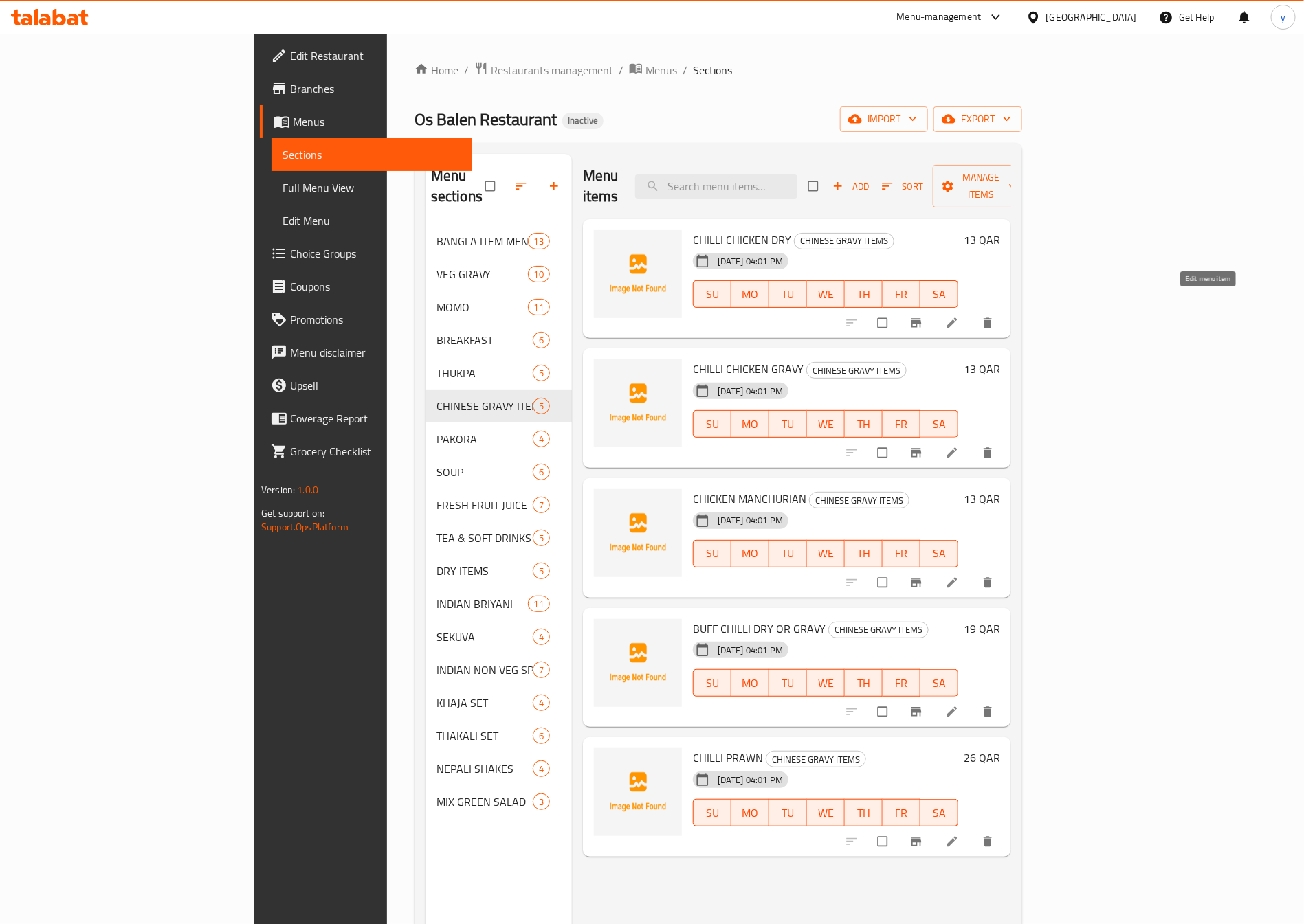
click at [962, 316] on link at bounding box center [954, 323] width 17 height 14
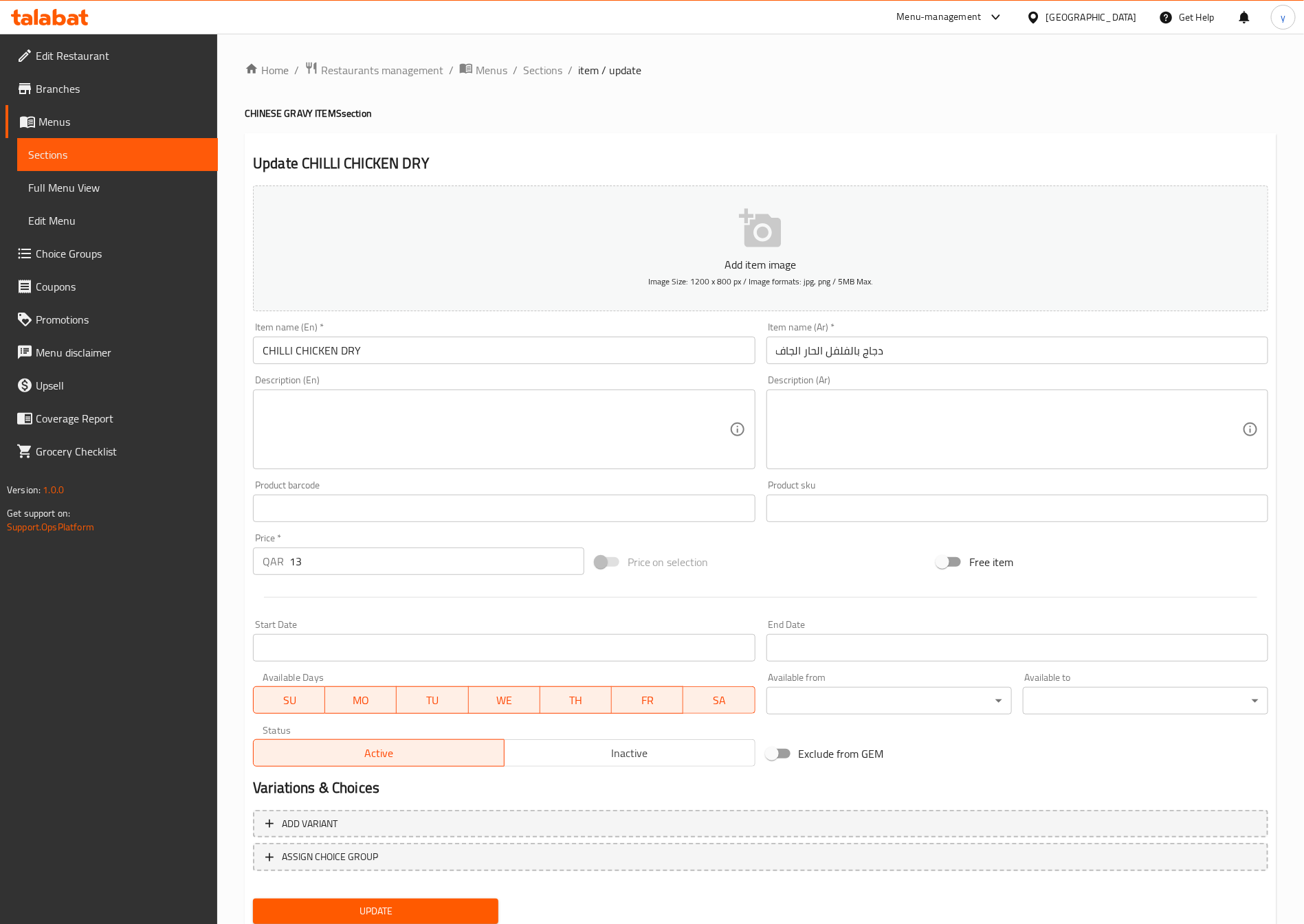
click at [474, 436] on textarea at bounding box center [495, 430] width 466 height 65
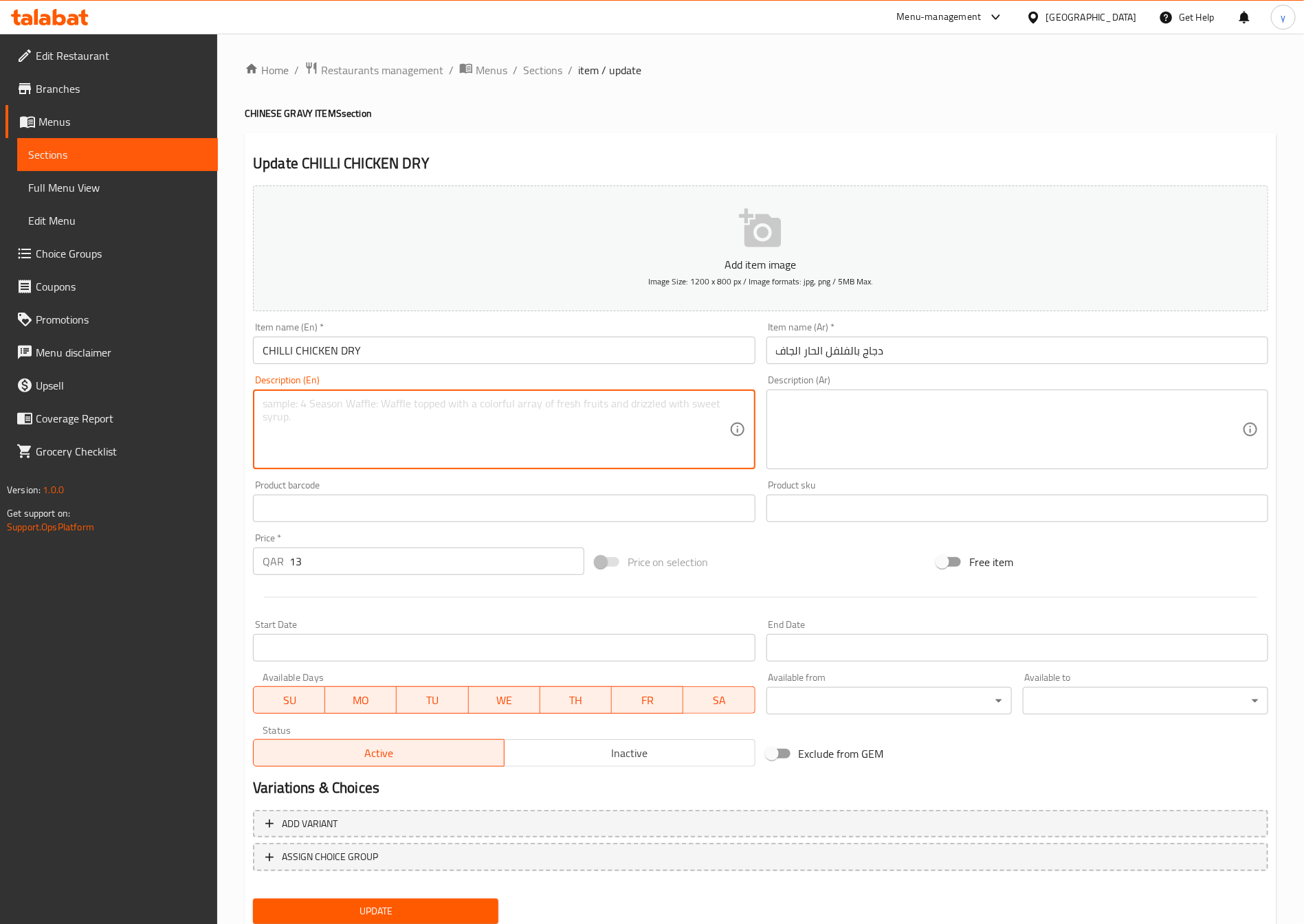
paste textarea "Chicken pieces fried and stir-fried with onions, capsicum, chilies, and spices."
type textarea "Chicken pieces fried and stir-fried with onions, capsicum, chilies, and spices."
click at [839, 423] on textarea at bounding box center [1009, 430] width 466 height 65
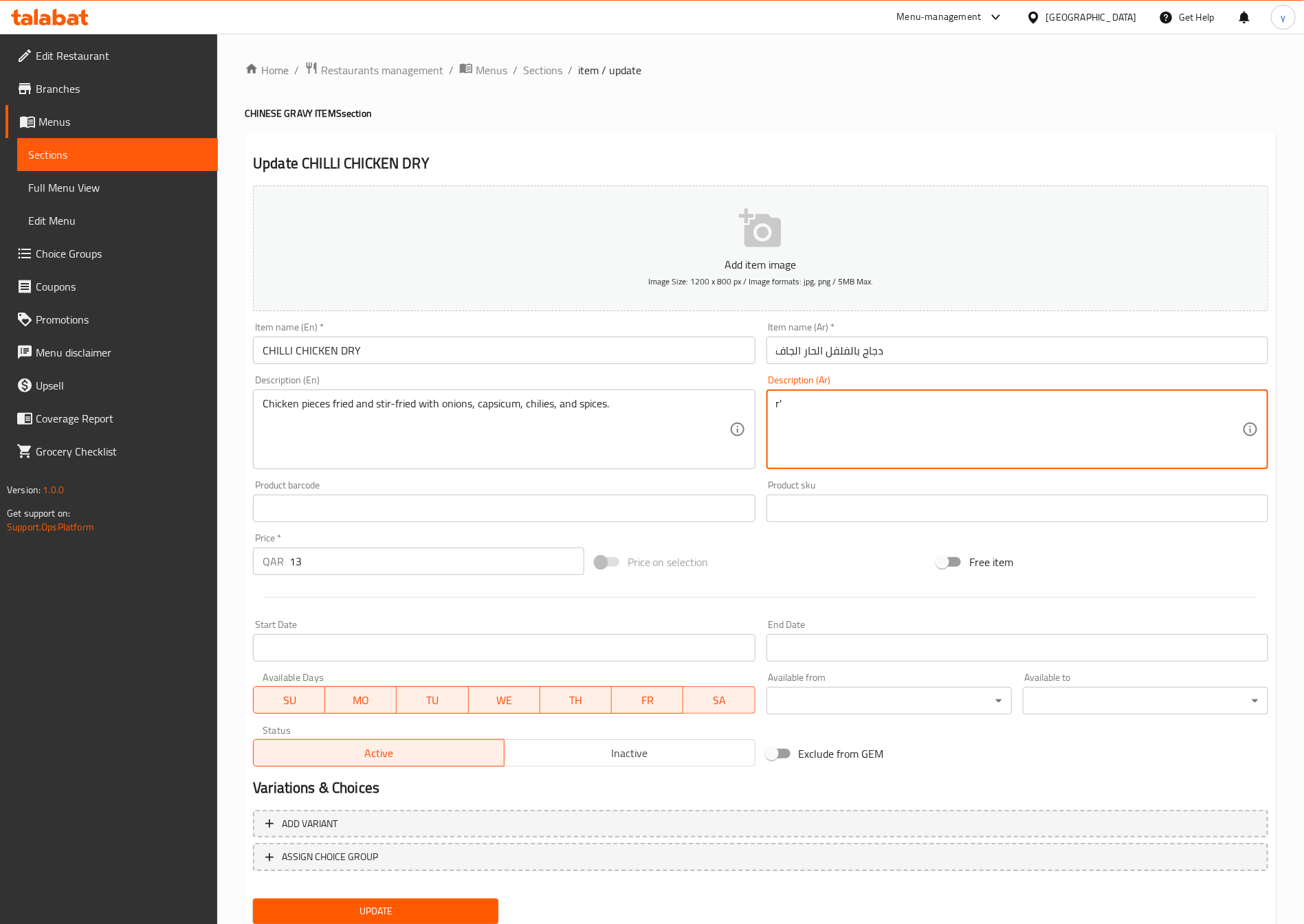
type textarea "r"
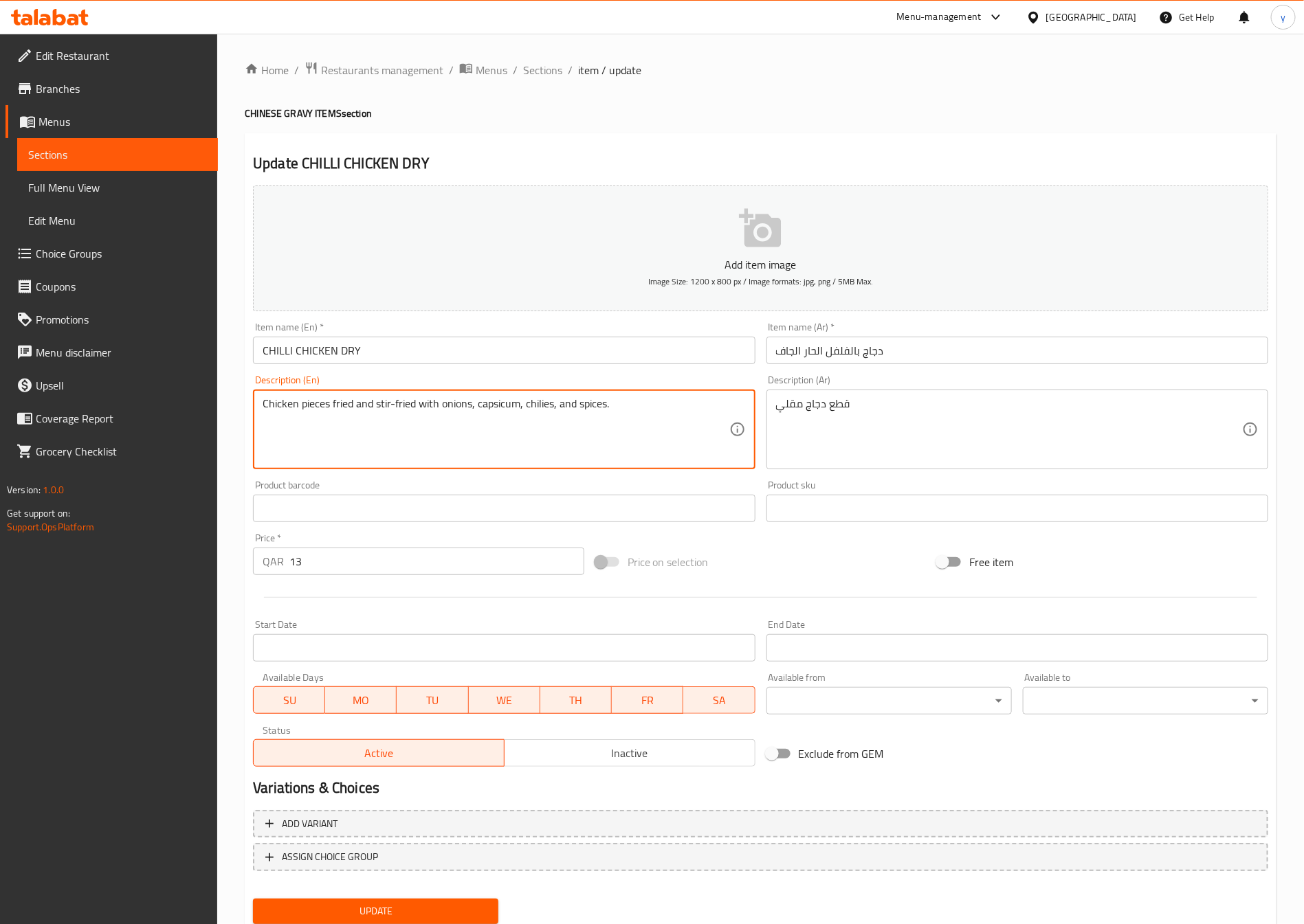
drag, startPoint x: 373, startPoint y: 406, endPoint x: 472, endPoint y: 425, distance: 100.8
drag, startPoint x: 374, startPoint y: 407, endPoint x: 471, endPoint y: 423, distance: 98.3
click at [505, 402] on textarea "Chicken pieces fried and stir-fried with onions, capsicum, chilies, and spices." at bounding box center [495, 430] width 466 height 65
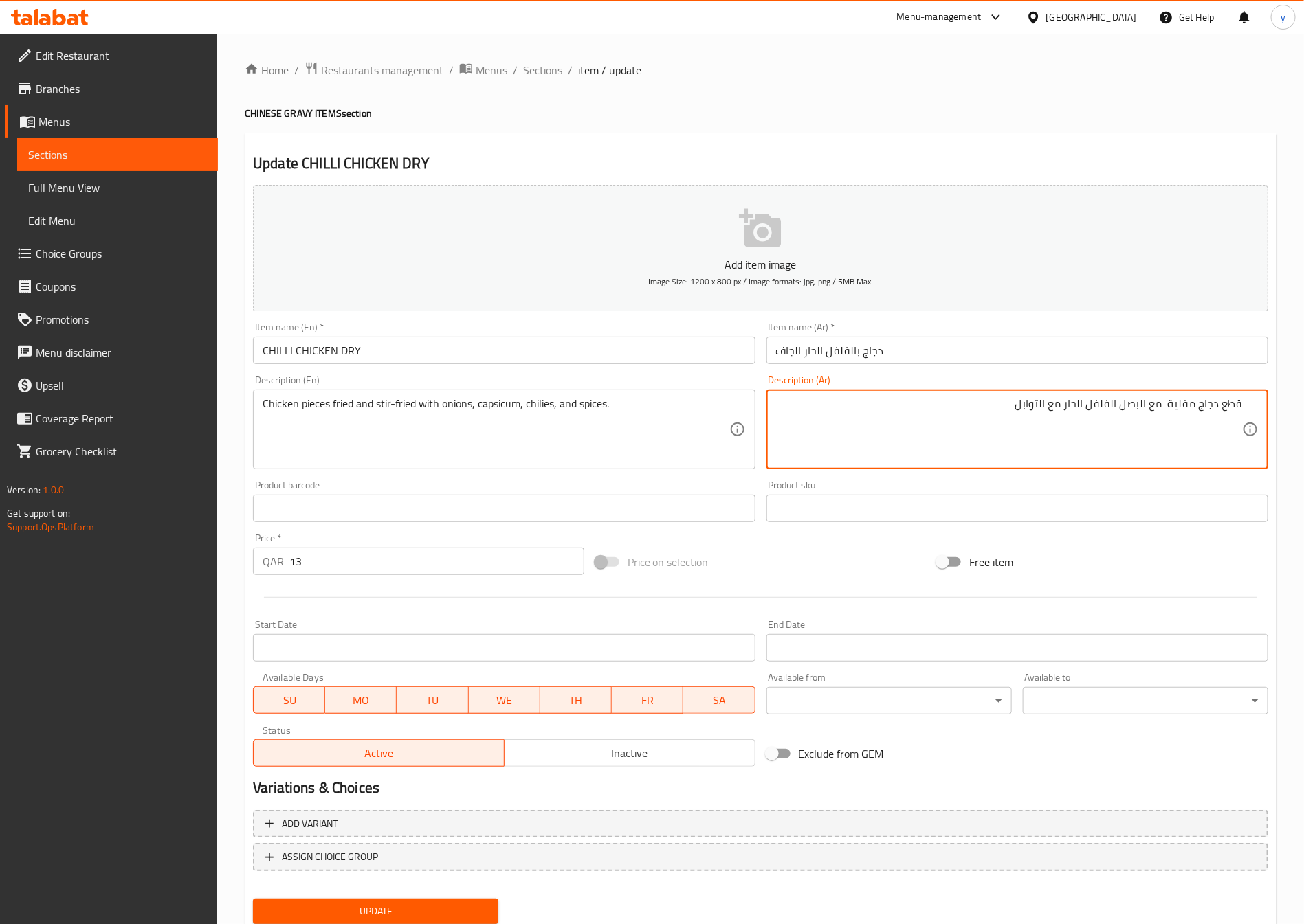
click at [1118, 405] on textarea "قطع دجاج مقلية مع البصل الفلفل الحار مع التوابل" at bounding box center [1009, 430] width 466 height 65
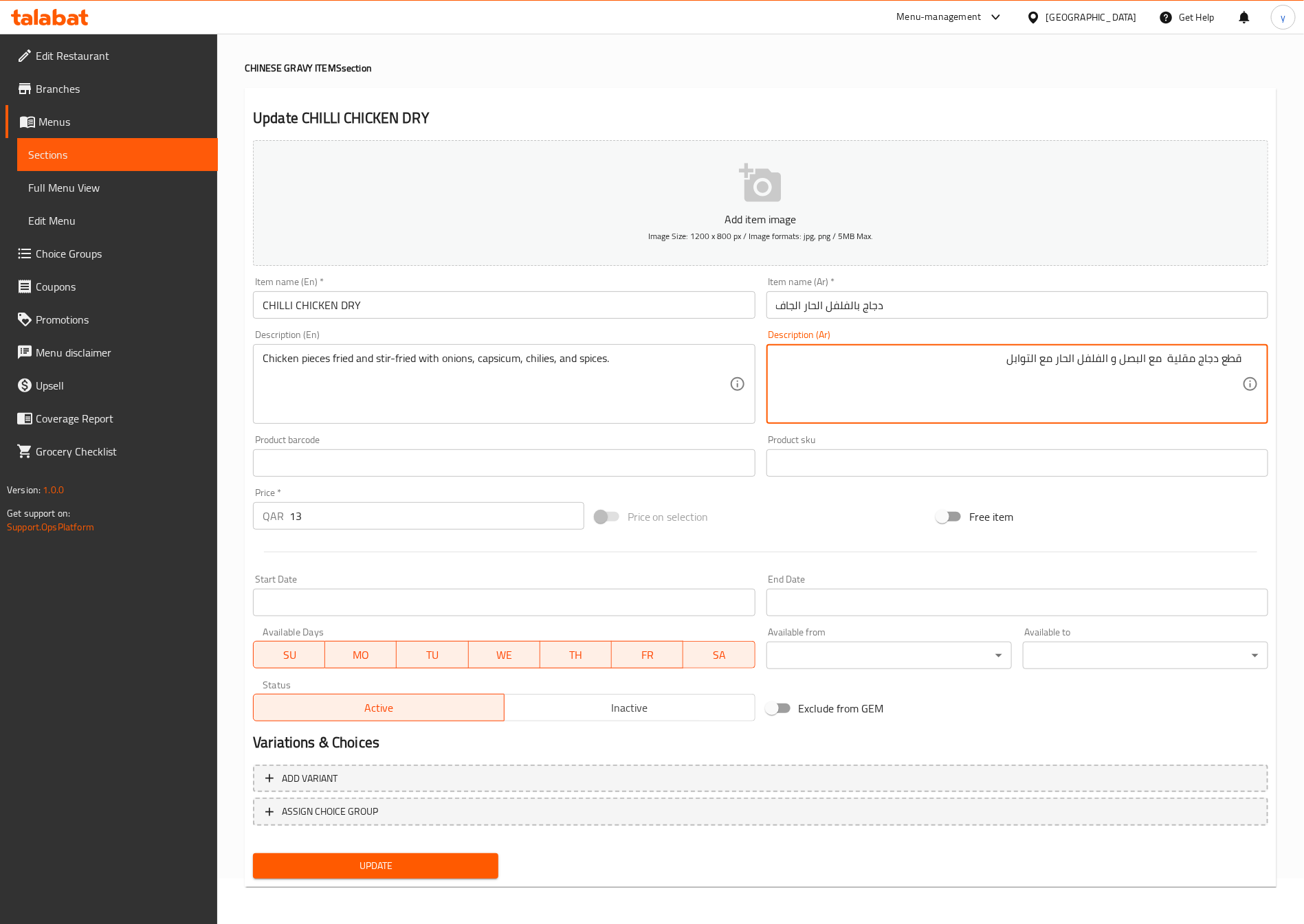
type textarea "قطع دجاج مقلية مع البصل و الفلفل الحار مع التوابل"
click at [443, 859] on span "Update" at bounding box center [375, 866] width 224 height 17
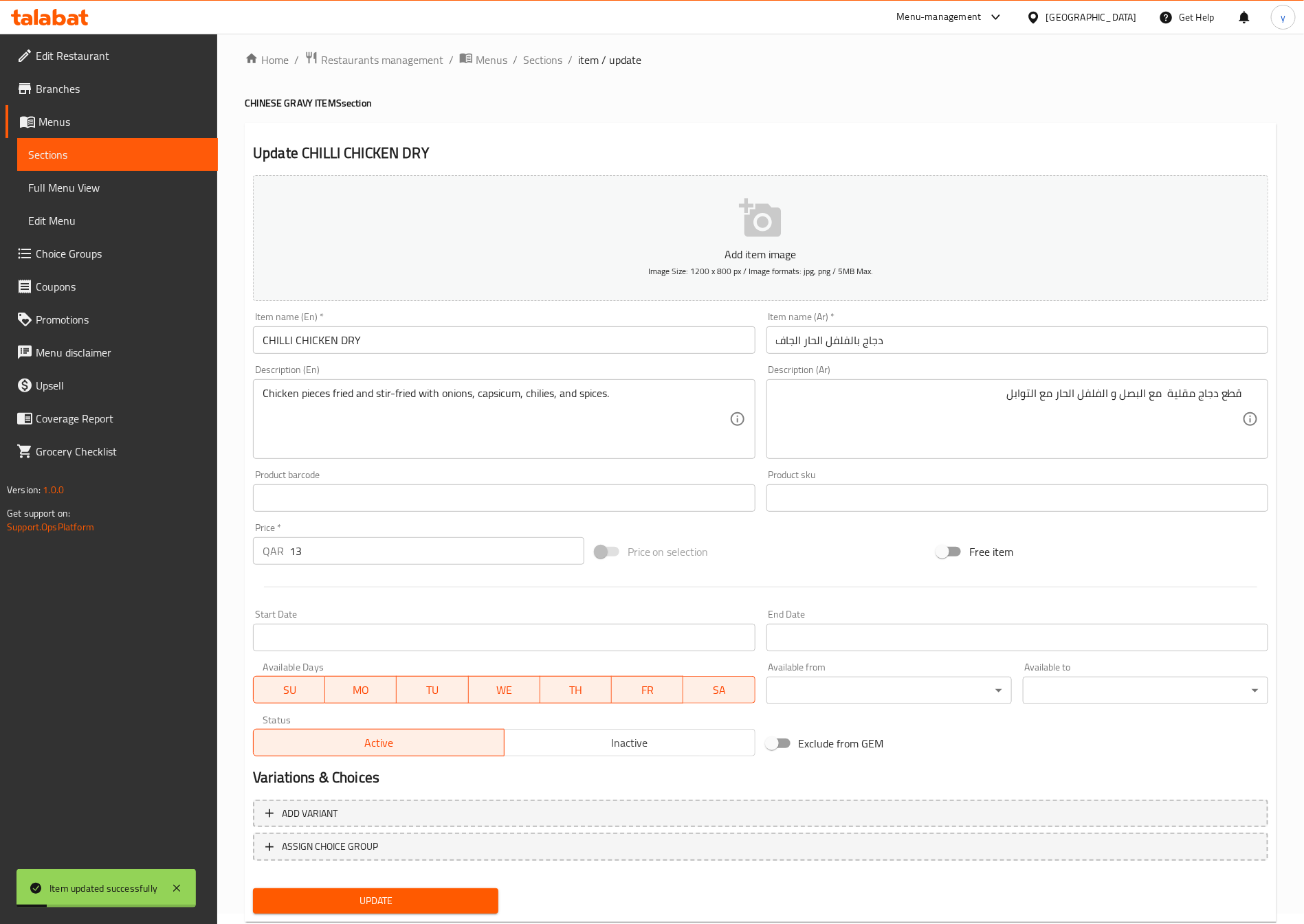
scroll to position [0, 0]
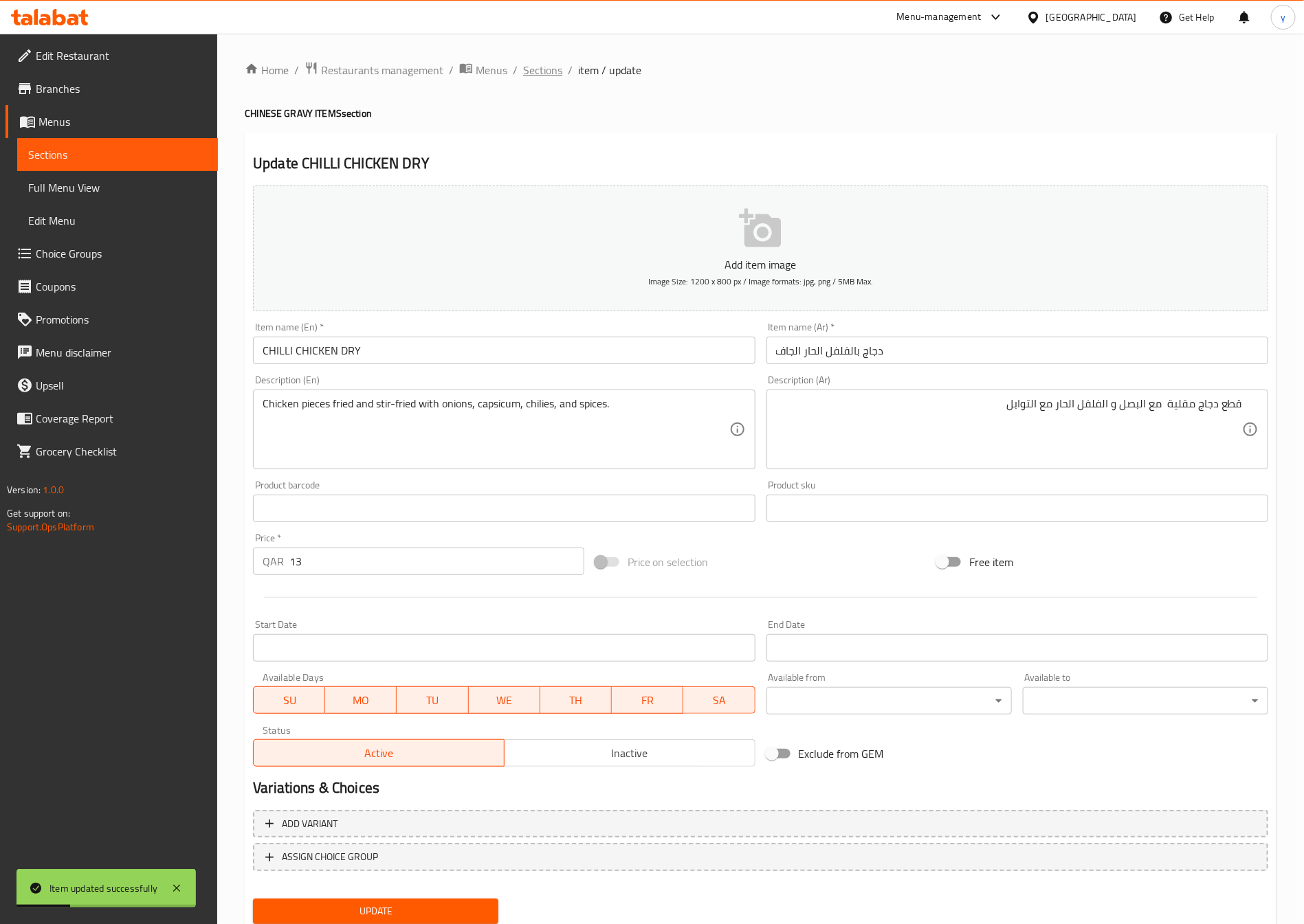
click at [543, 65] on span "Sections" at bounding box center [543, 70] width 39 height 17
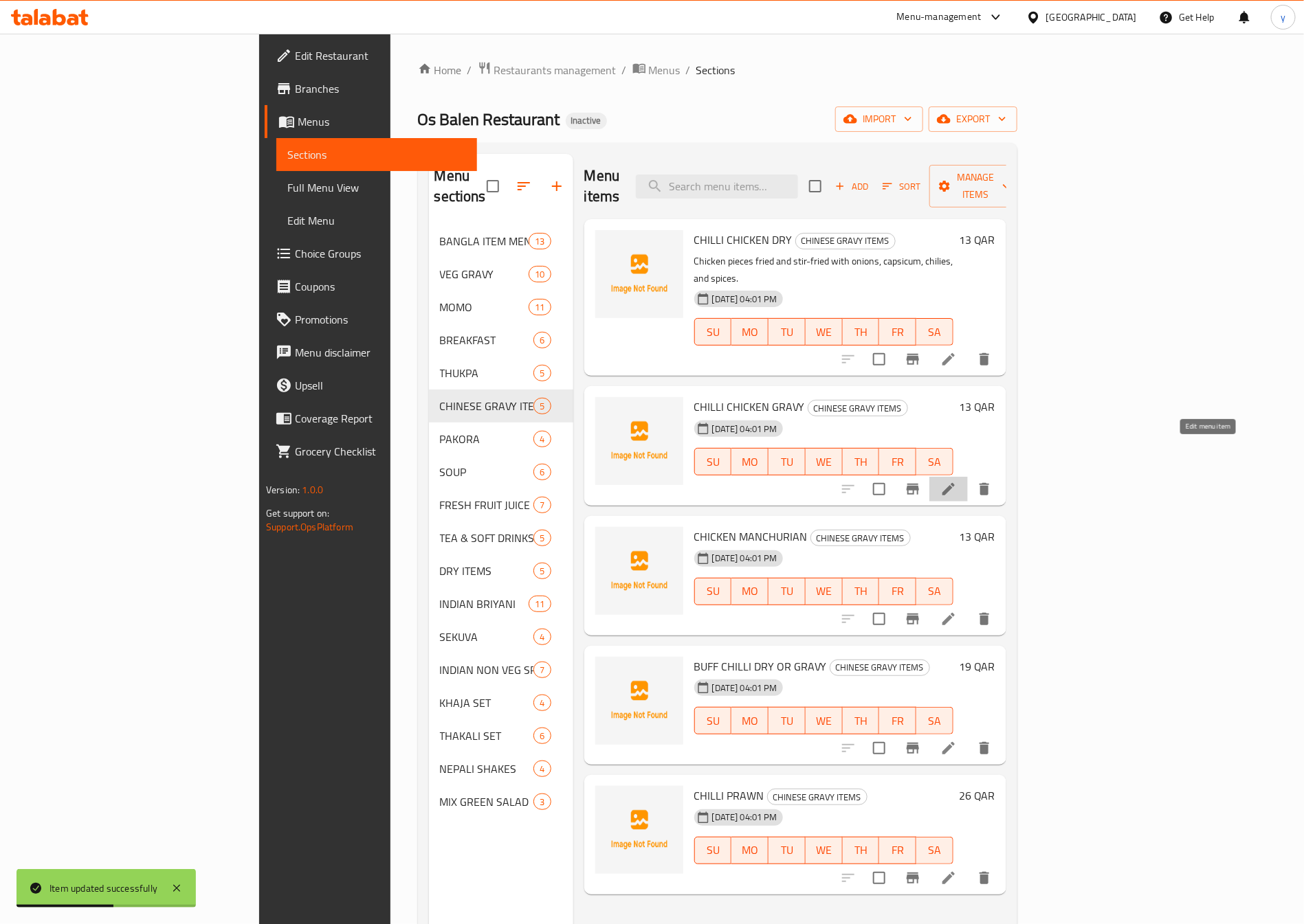
click at [957, 481] on icon at bounding box center [949, 490] width 17 height 17
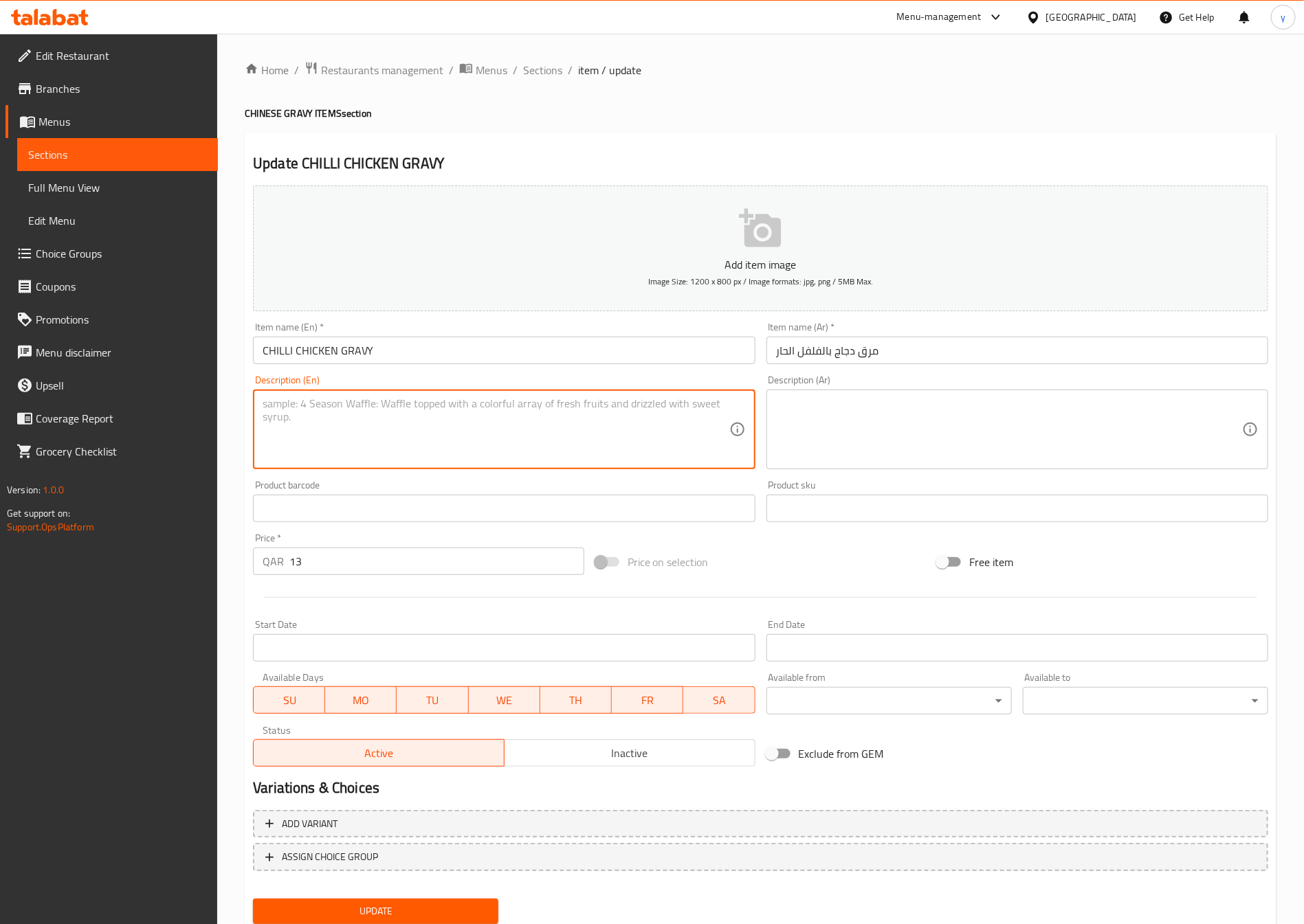
click at [291, 441] on textarea at bounding box center [495, 430] width 466 height 65
paste textarea "Chicken pieces fried and cooked in chili sauce with onions, capsicum, and spice…"
type textarea "Chicken pieces fried and cooked in chili sauce with onions, capsicum, and spice…"
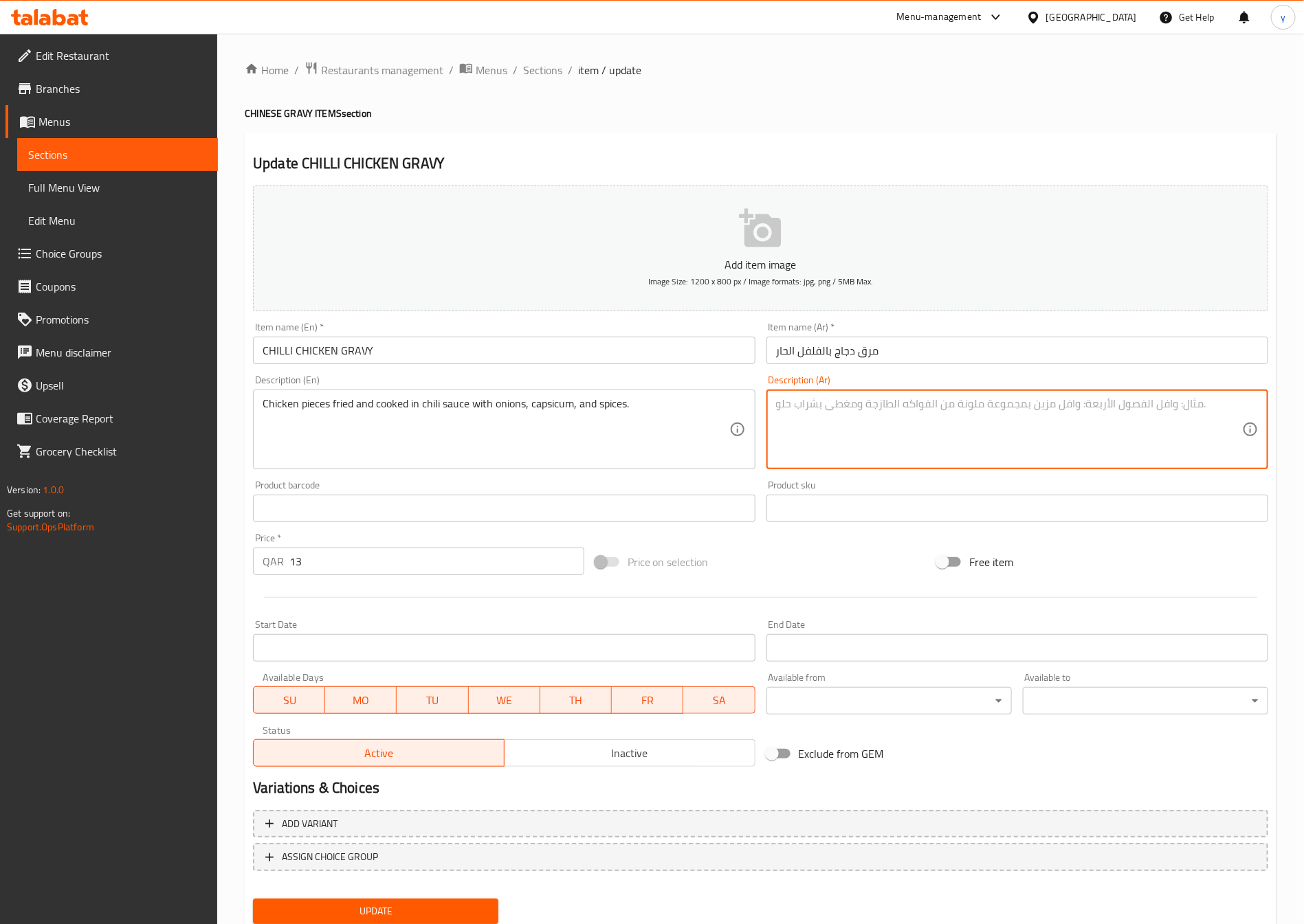
click at [778, 402] on textarea at bounding box center [1009, 430] width 466 height 65
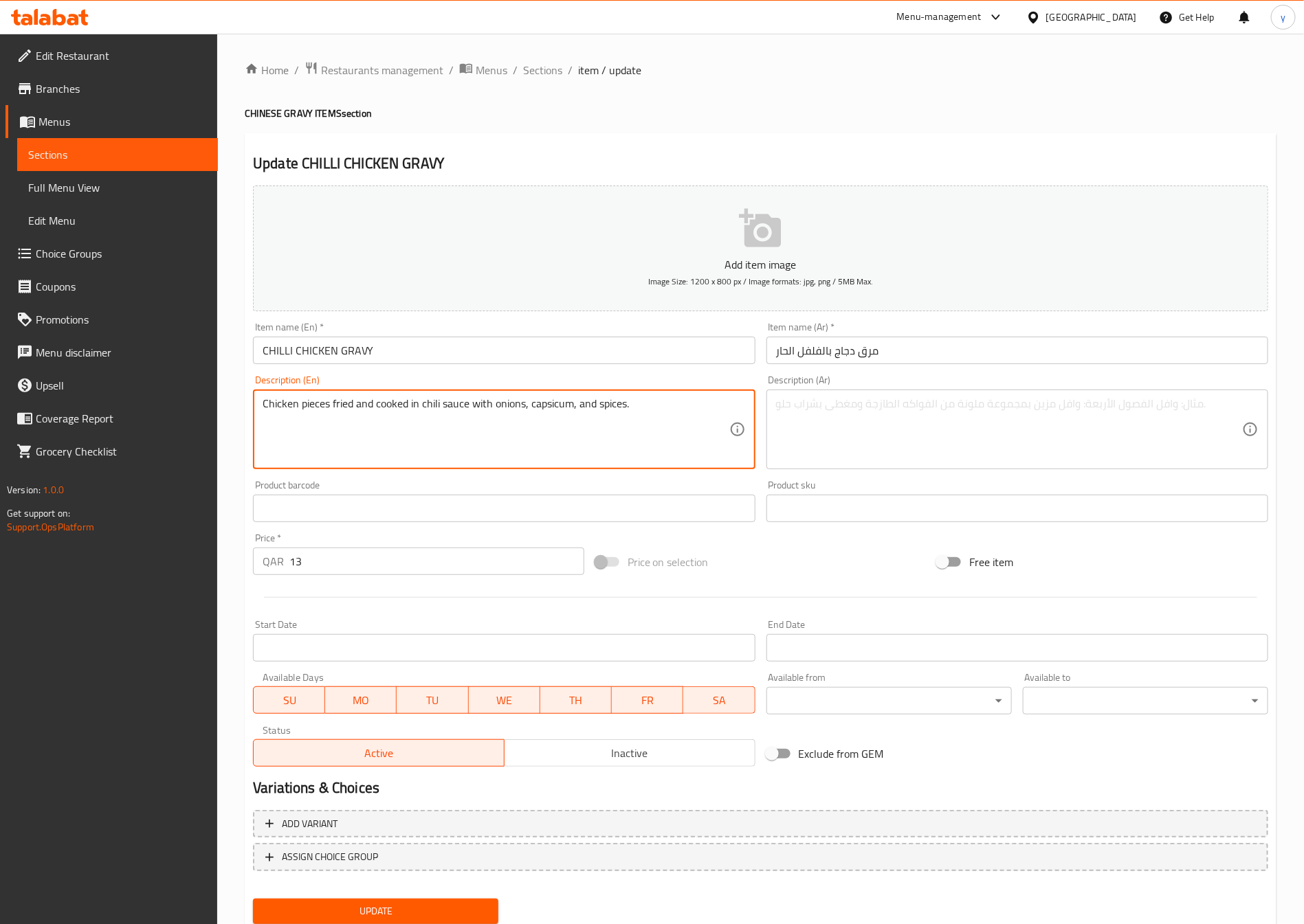
drag, startPoint x: 351, startPoint y: 406, endPoint x: 232, endPoint y: 406, distance: 119.0
click at [1042, 411] on textarea at bounding box center [1009, 430] width 466 height 65
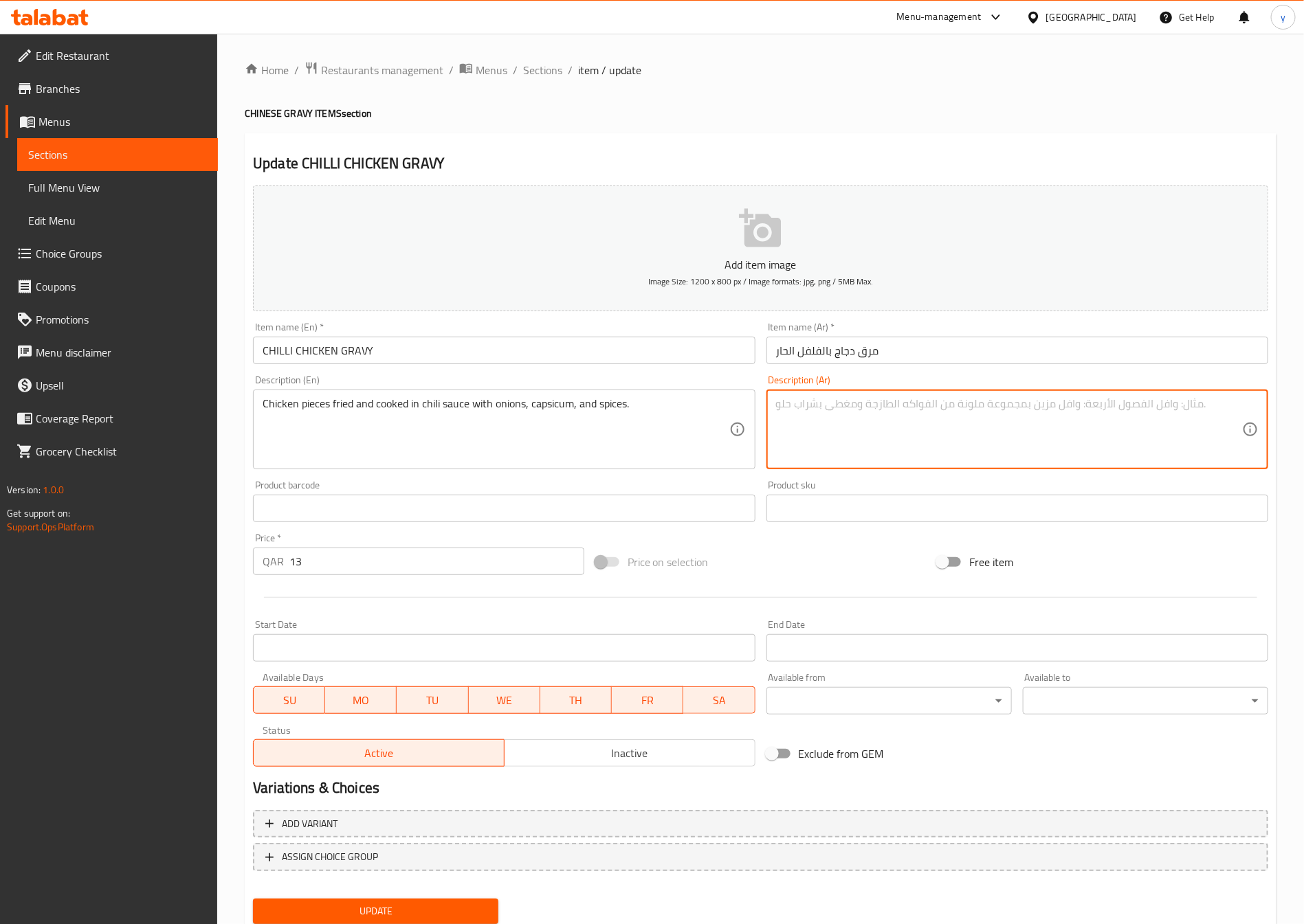
paste textarea "قطع دجاج مقل"
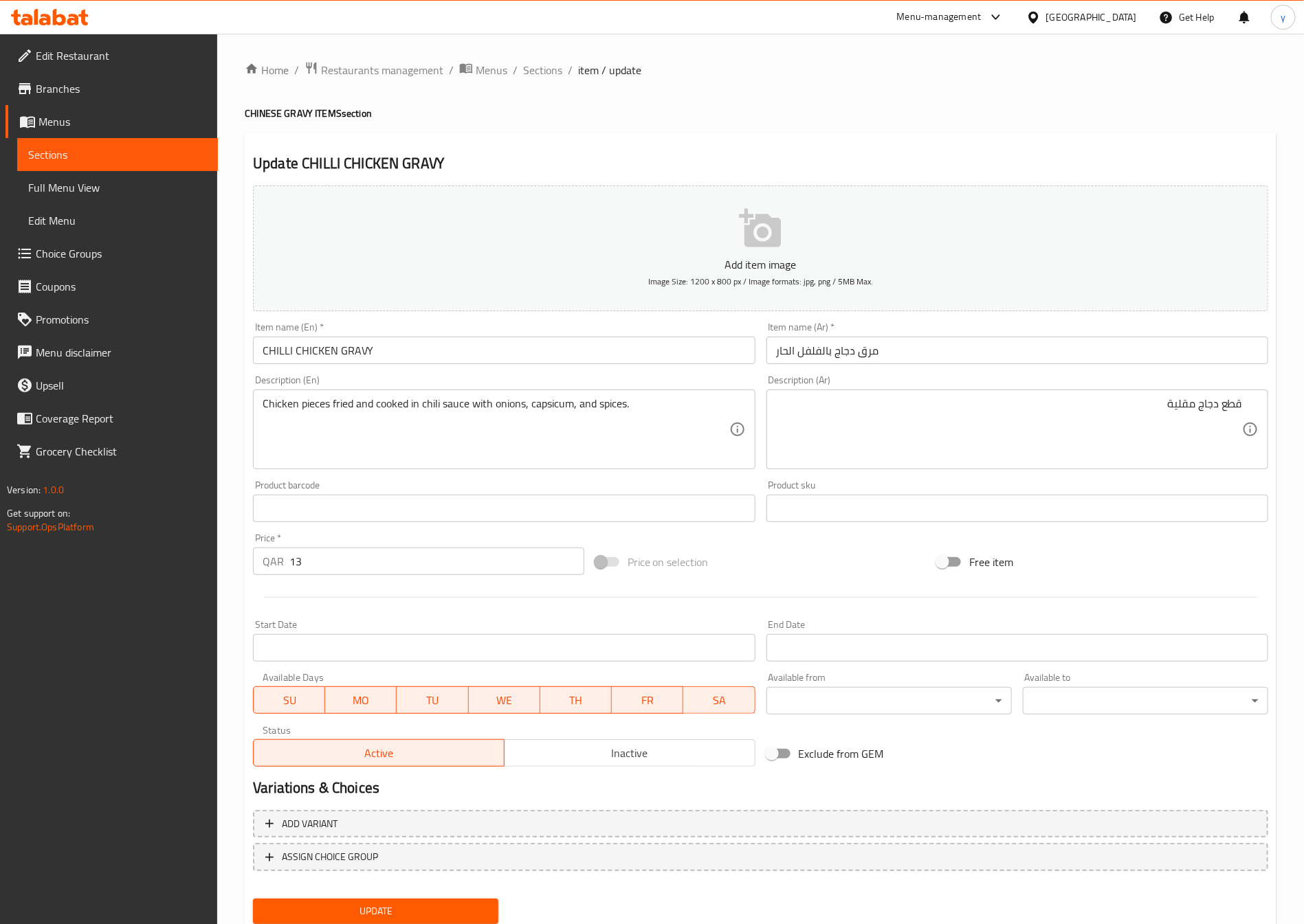
click at [932, 439] on textarea "قطع دجاج مقلية" at bounding box center [1009, 430] width 466 height 65
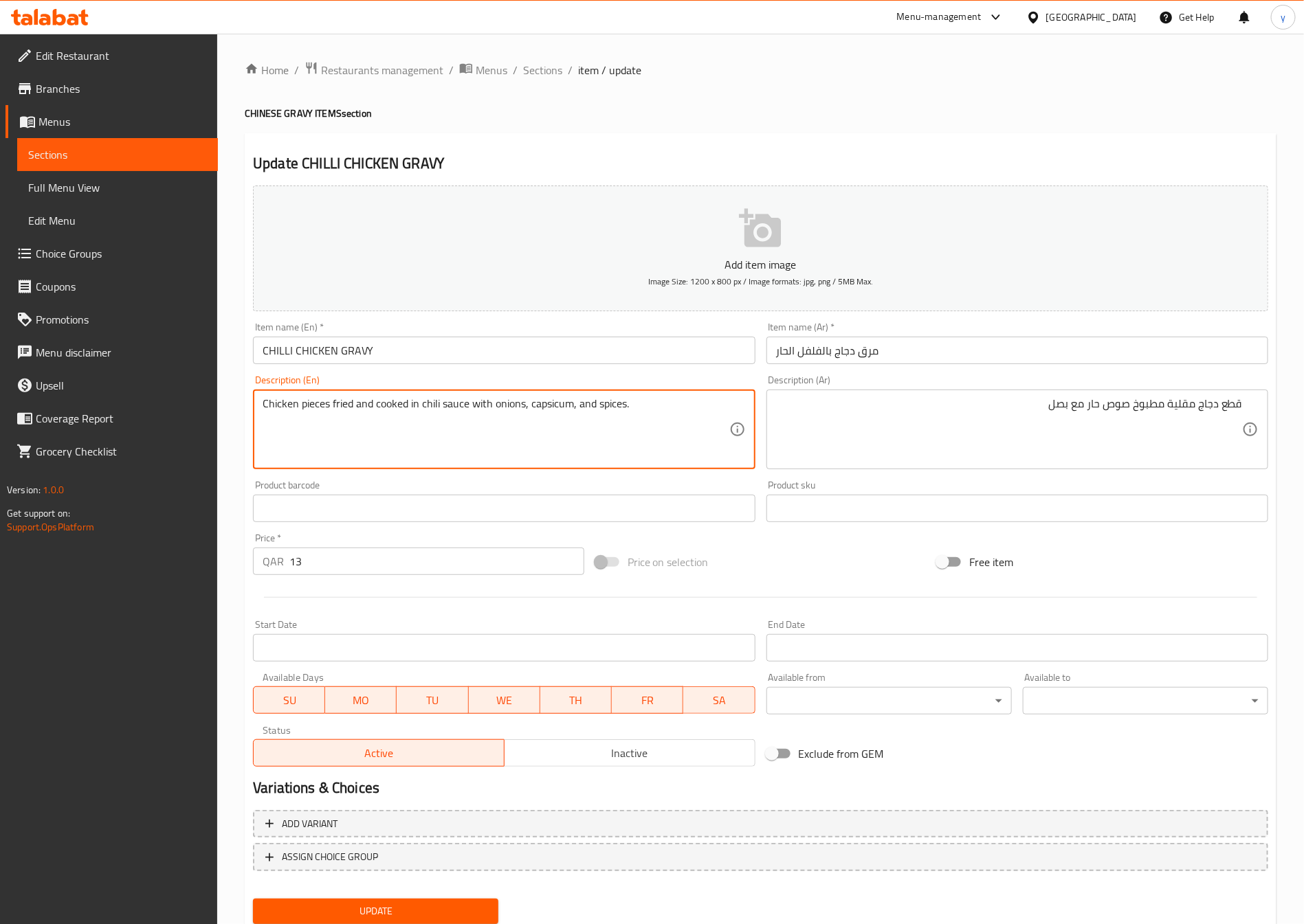
click at [549, 410] on textarea "Chicken pieces fried and cooked in chili sauce with onions, capsicum, and spice…" at bounding box center [495, 430] width 466 height 65
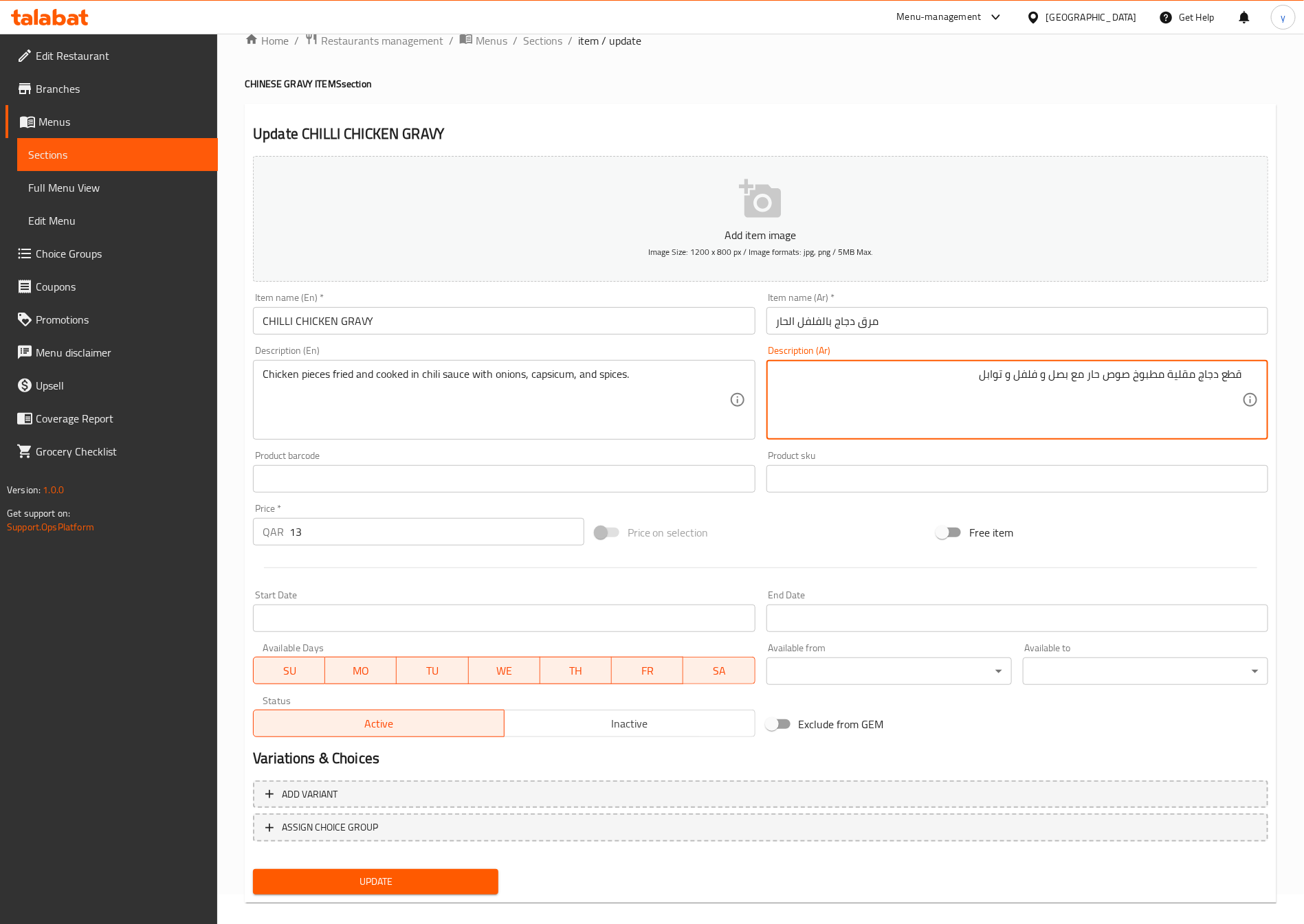
scroll to position [45, 0]
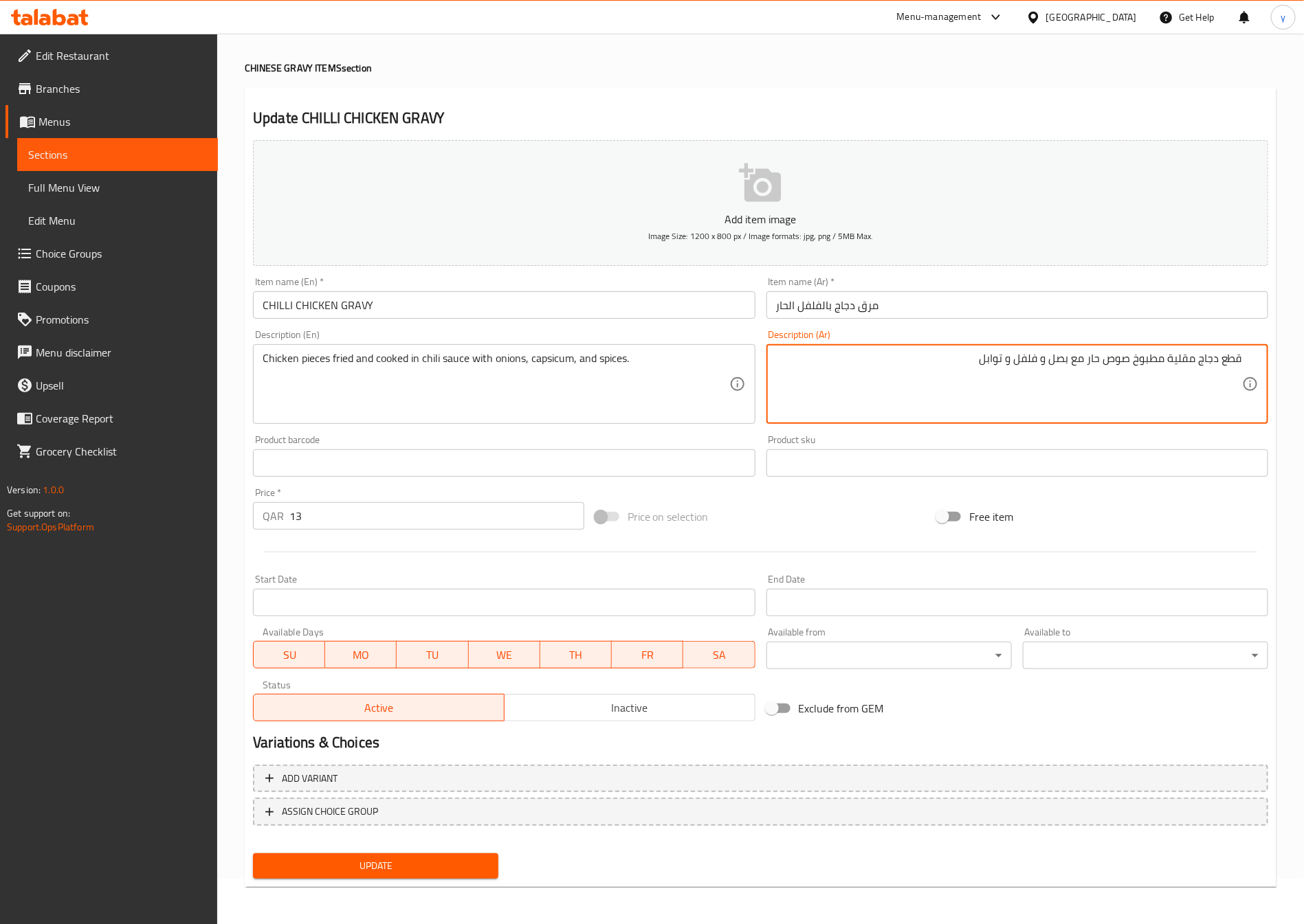
type textarea "قطع دجاج مقلية مطبوخ صوص حار مع بصل و فلفل و توابل"
click at [449, 863] on span "Update" at bounding box center [375, 866] width 224 height 17
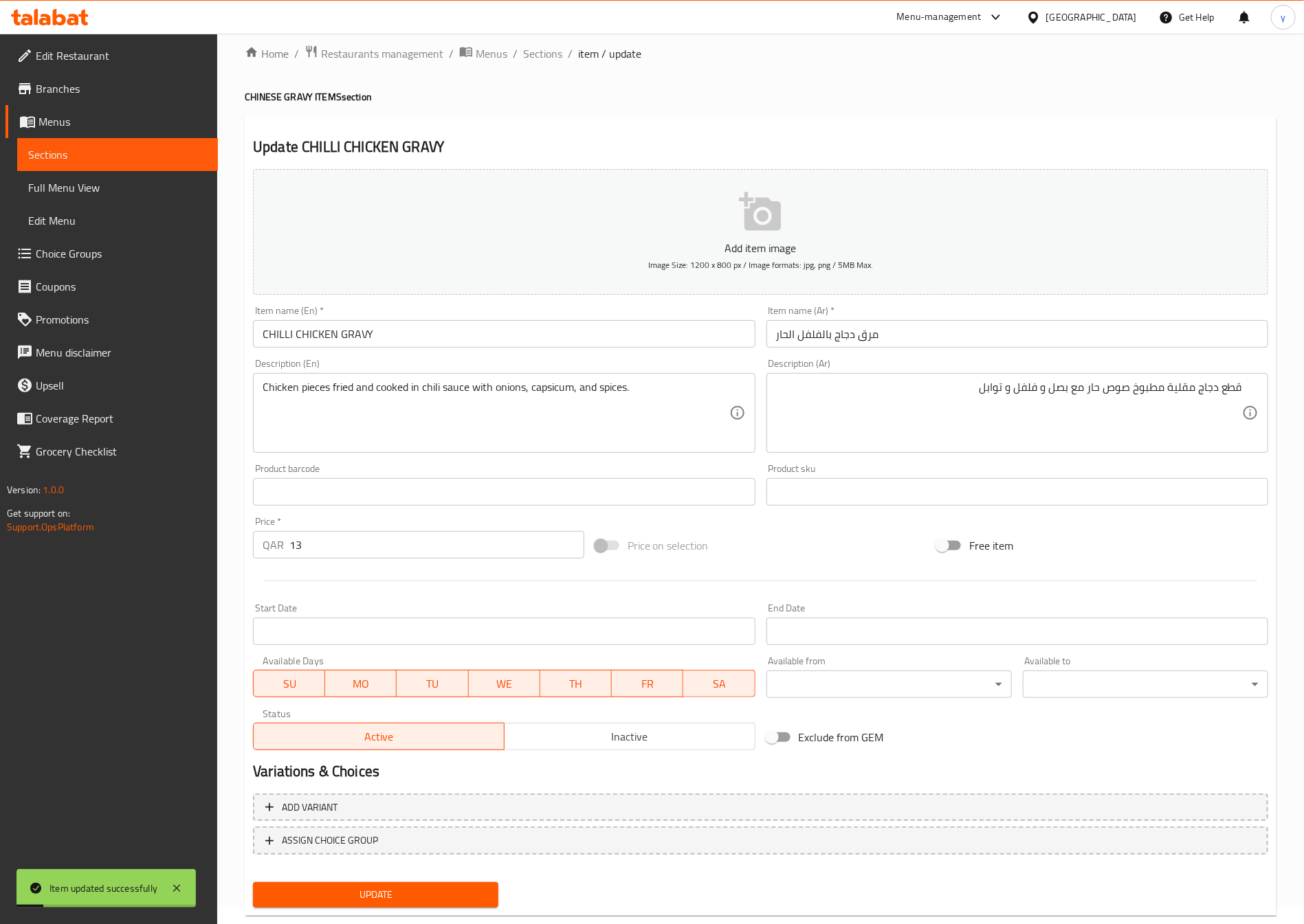
scroll to position [0, 0]
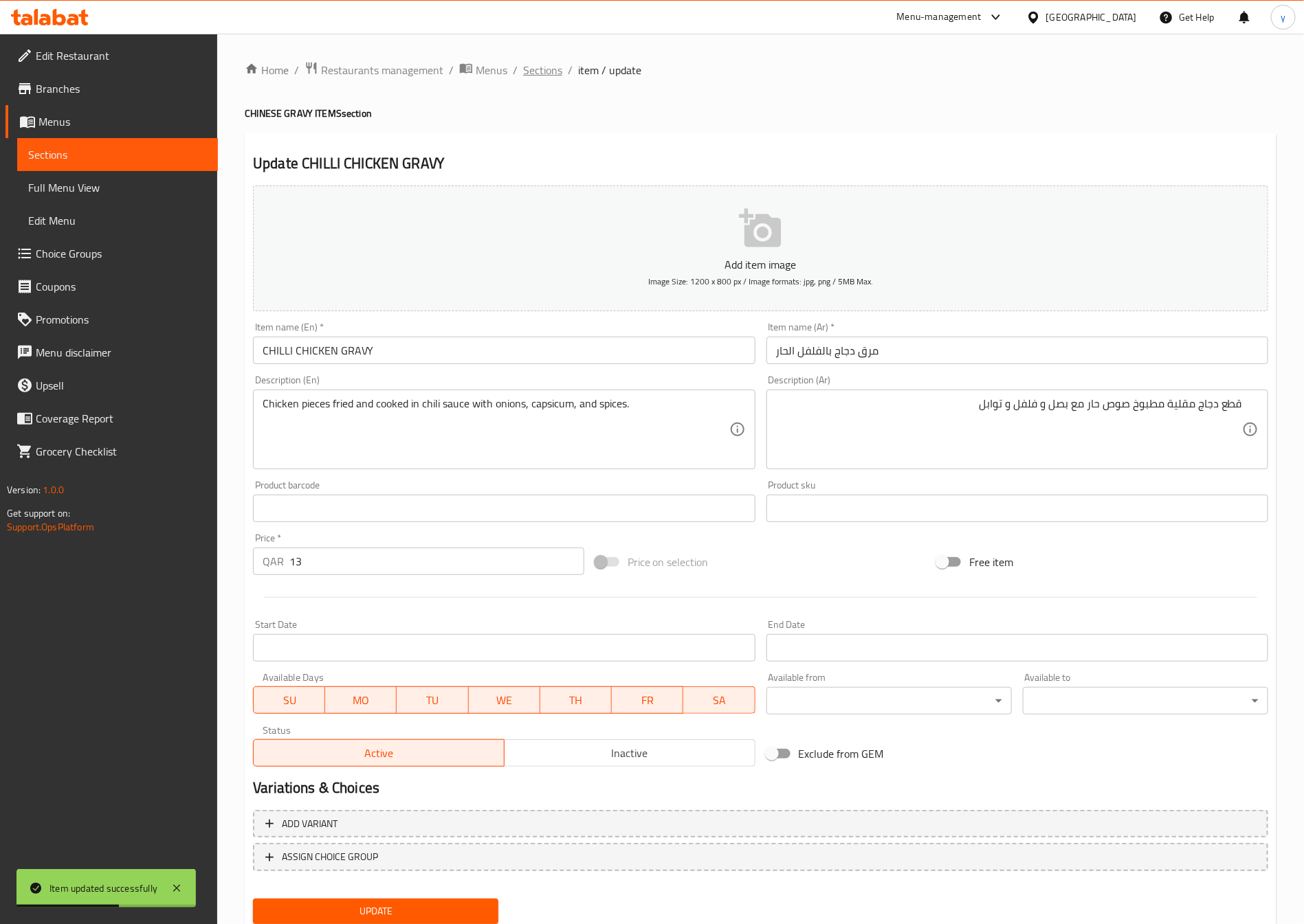
click at [543, 73] on span "Sections" at bounding box center [543, 70] width 39 height 17
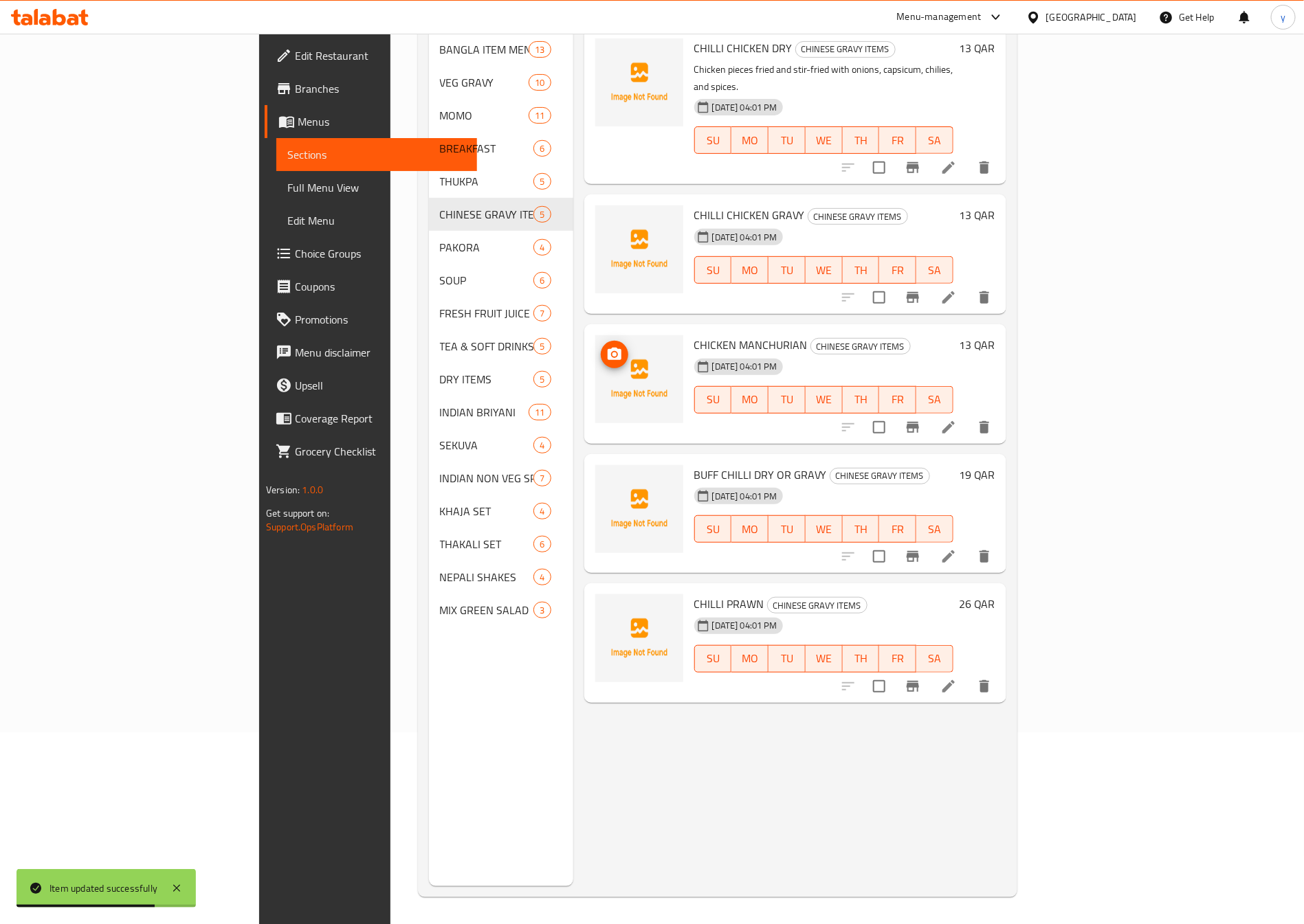
scroll to position [192, 0]
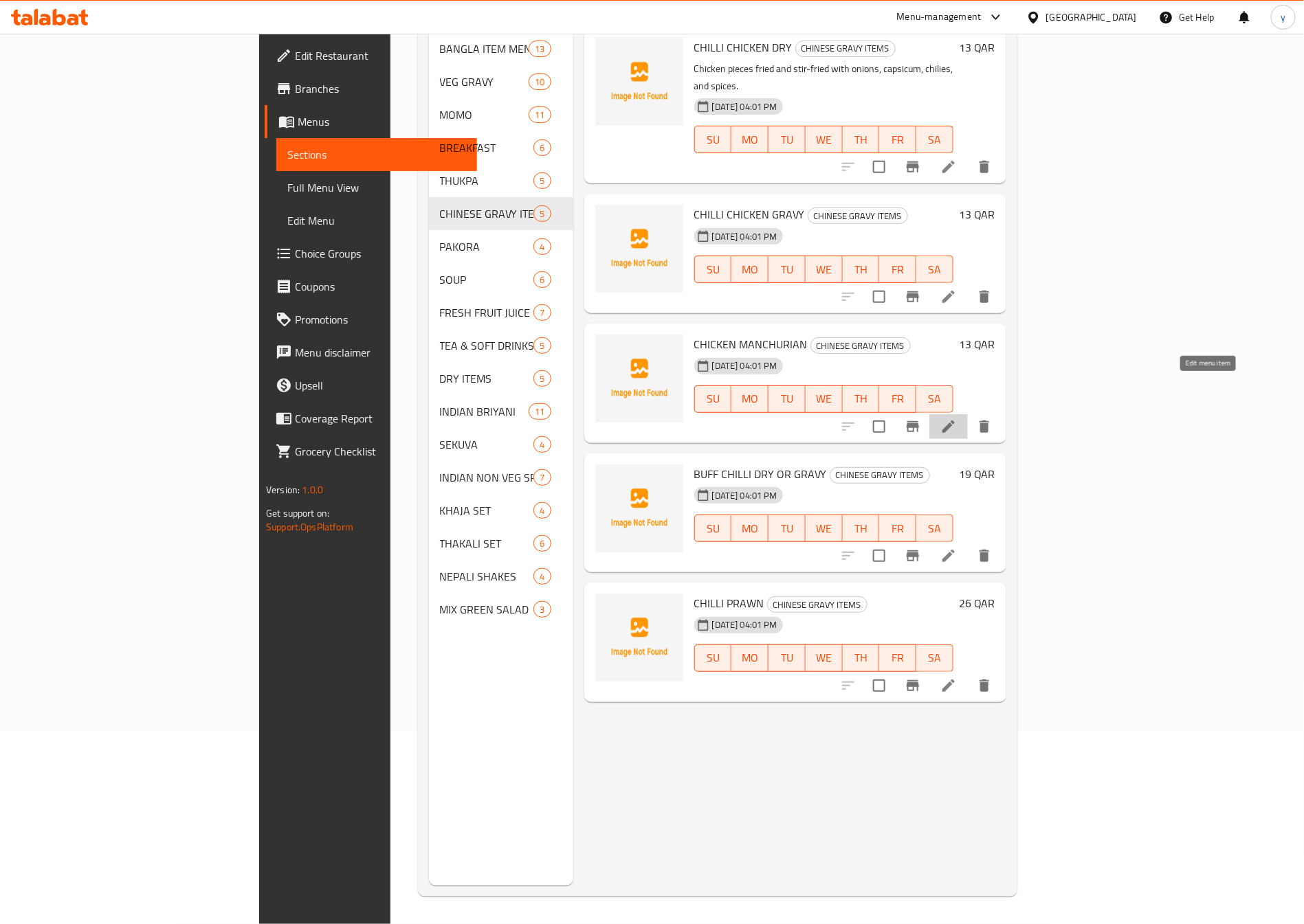
click at [957, 418] on icon at bounding box center [949, 427] width 17 height 17
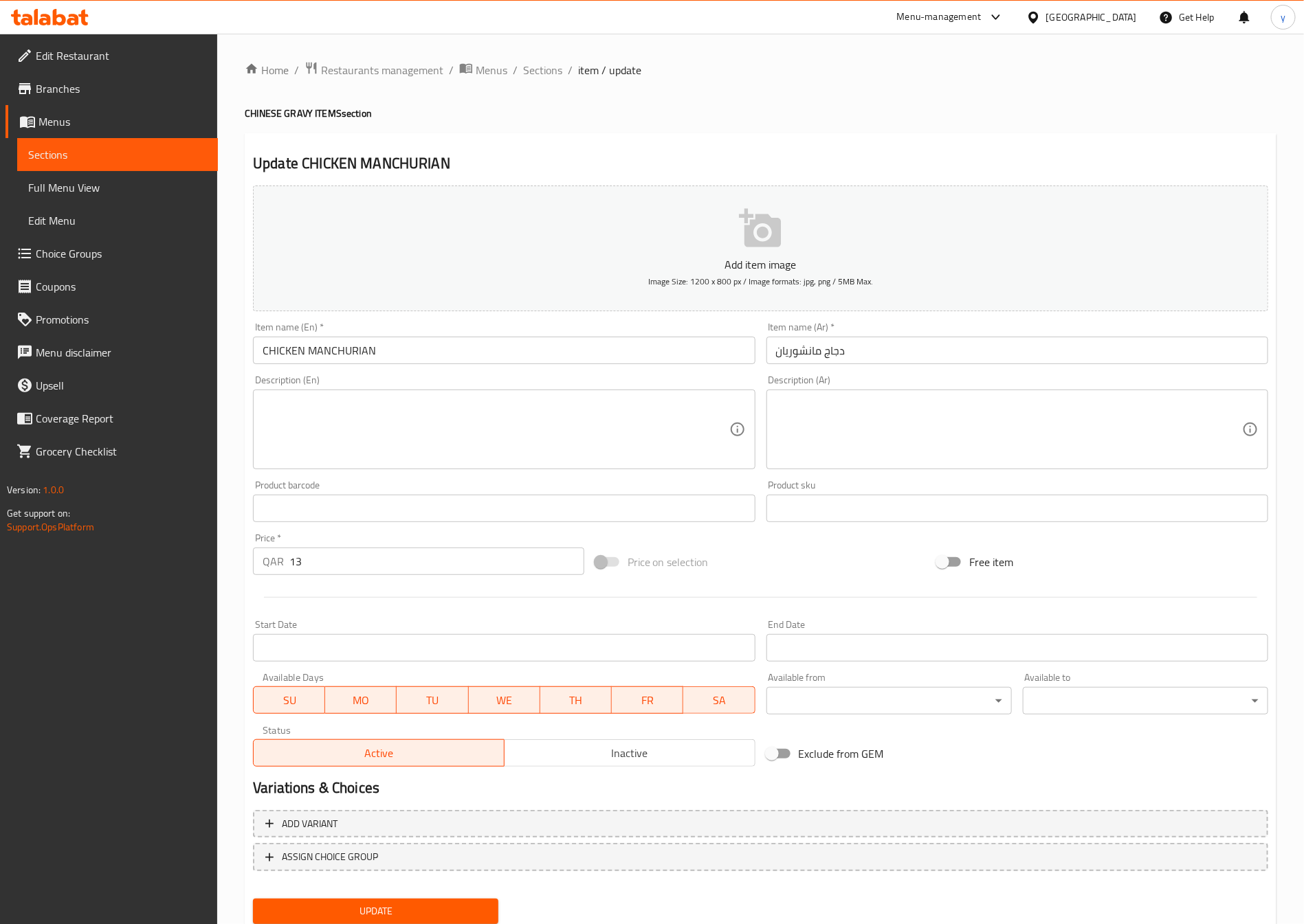
click at [456, 409] on textarea at bounding box center [495, 430] width 466 height 65
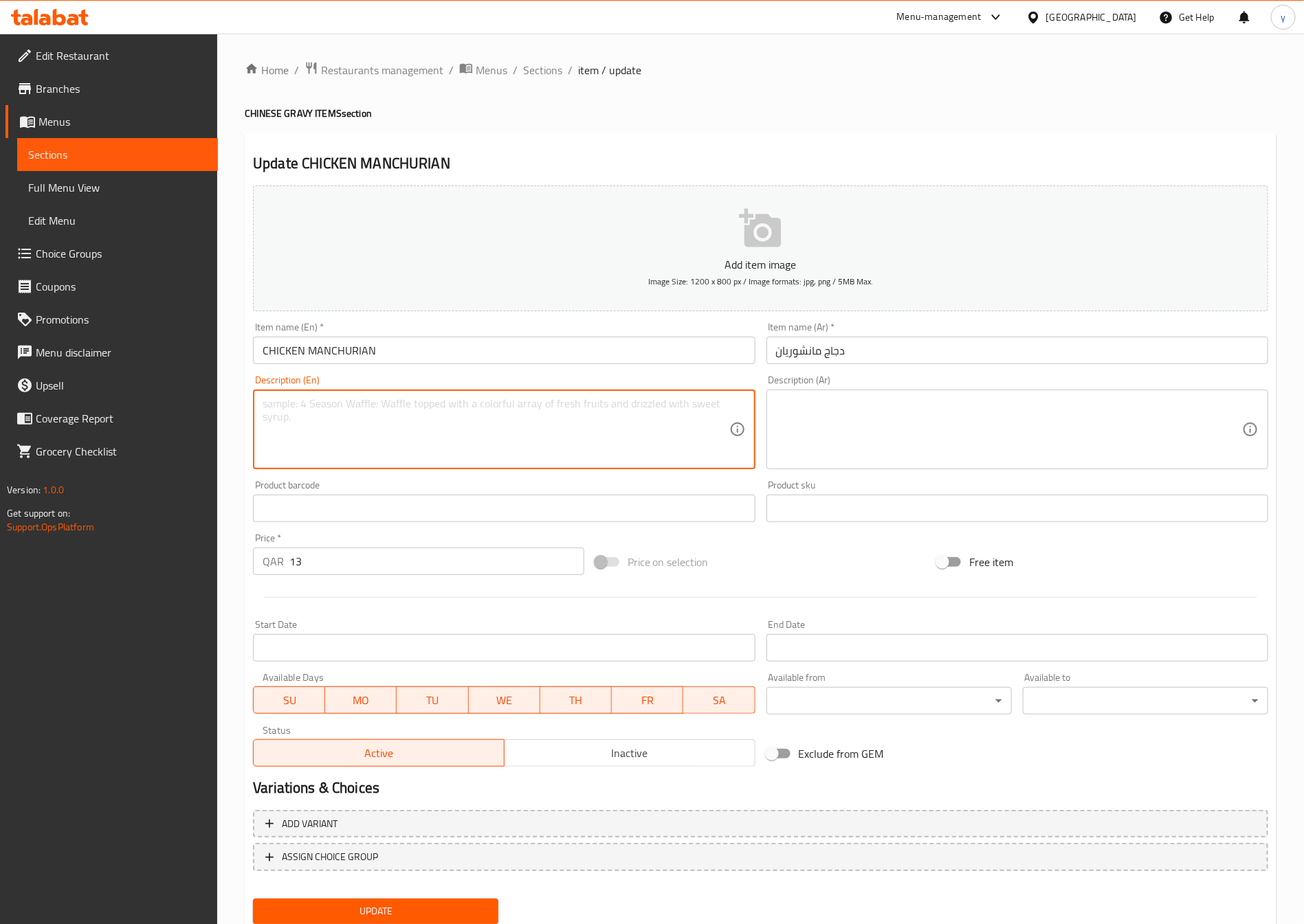
paste textarea "Fried chicken balls cooked in Manchurian sauce with onions, capsicum, and spice…"
type textarea "Fried chicken balls cooked in Manchurian sauce with onions, capsicum, and spice…"
click at [812, 425] on textarea at bounding box center [1009, 430] width 466 height 65
drag, startPoint x: 343, startPoint y: 404, endPoint x: 277, endPoint y: 415, distance: 66.9
click at [351, 423] on textarea "Fried chicken balls cooked in Manchurian sauce with onions, capsicum, and spice…" at bounding box center [495, 430] width 466 height 65
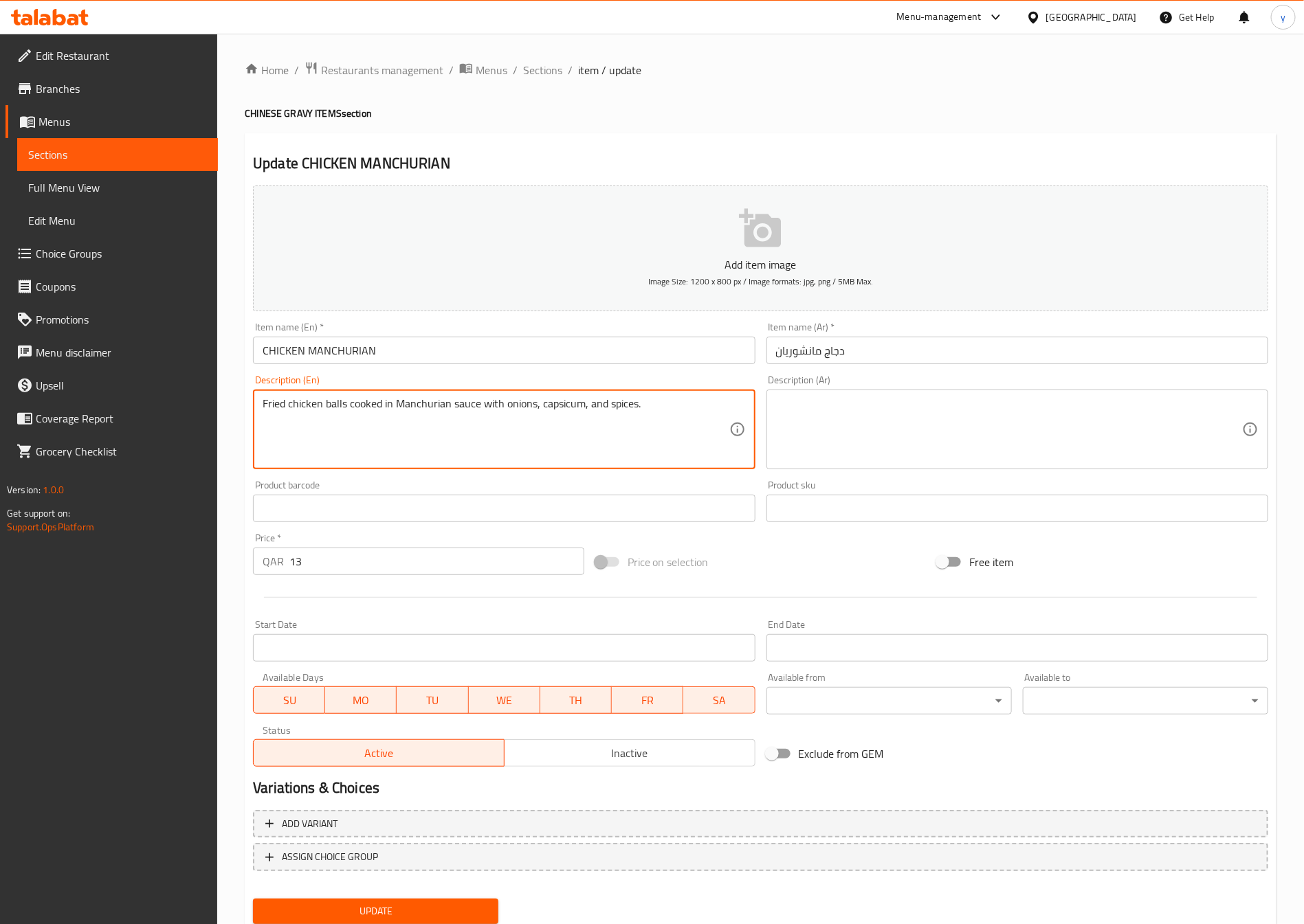
drag, startPoint x: 345, startPoint y: 411, endPoint x: 234, endPoint y: 402, distance: 111.4
click at [234, 402] on div "Home / Restaurants management / Menus / Sections / item / update CHINESE GRAVY …" at bounding box center [761, 502] width 1087 height 937
click at [1124, 438] on textarea at bounding box center [1009, 430] width 466 height 65
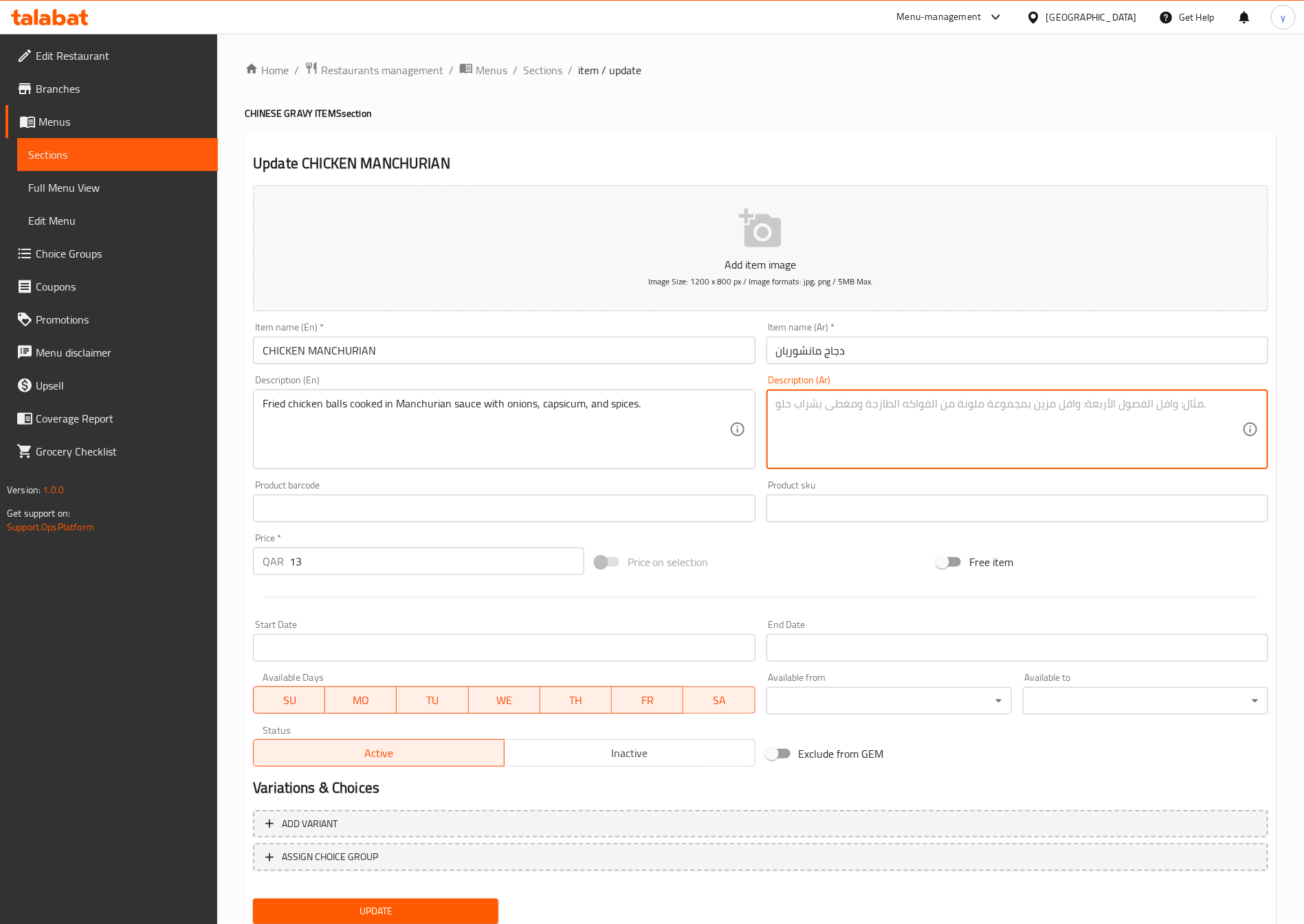
type textarea ";"
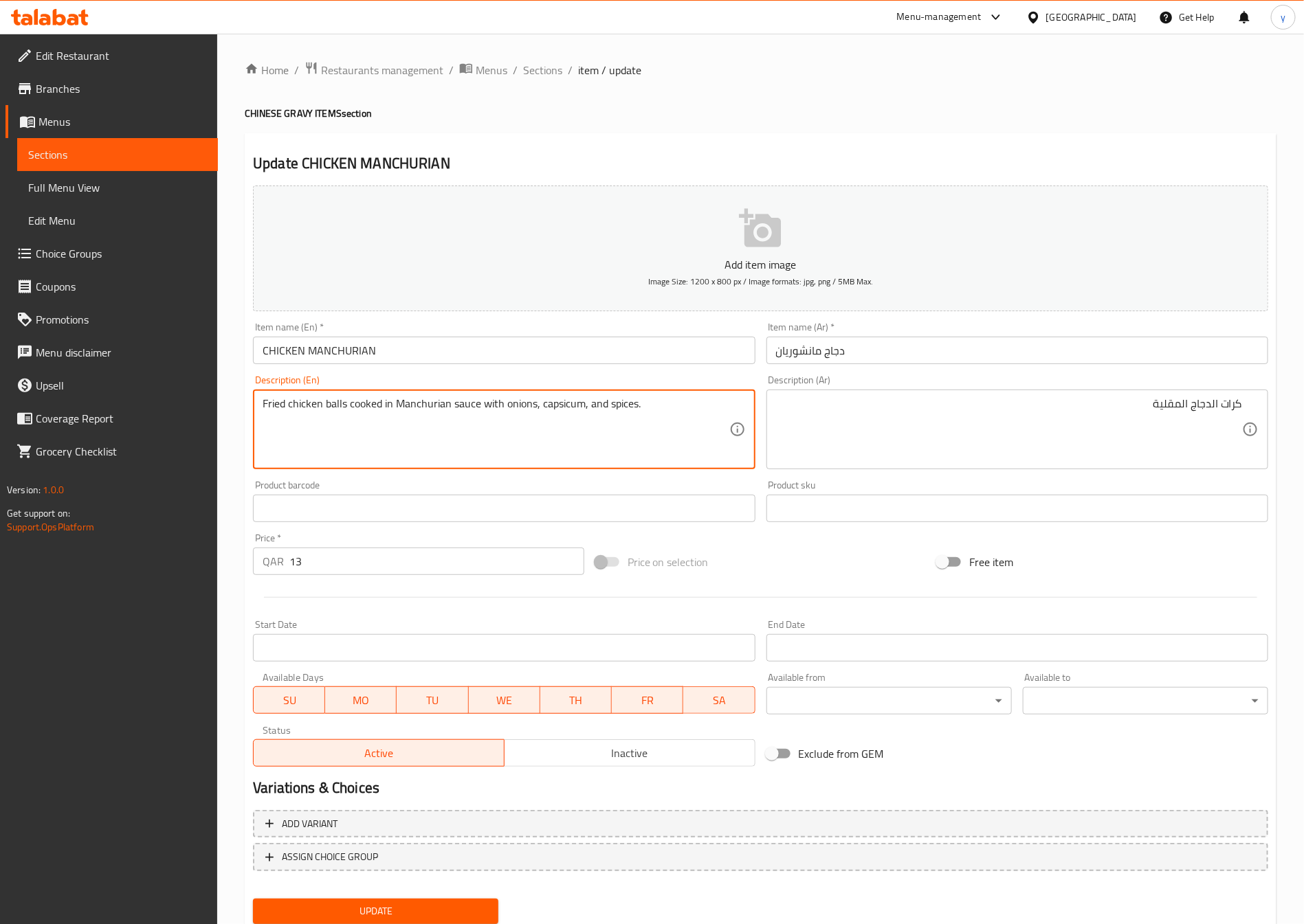
drag, startPoint x: 440, startPoint y: 405, endPoint x: 419, endPoint y: 402, distance: 21.2
click at [419, 402] on textarea "Fried chicken balls cooked in Manchurian sauce with onions, capsicum, and spice…" at bounding box center [495, 430] width 466 height 65
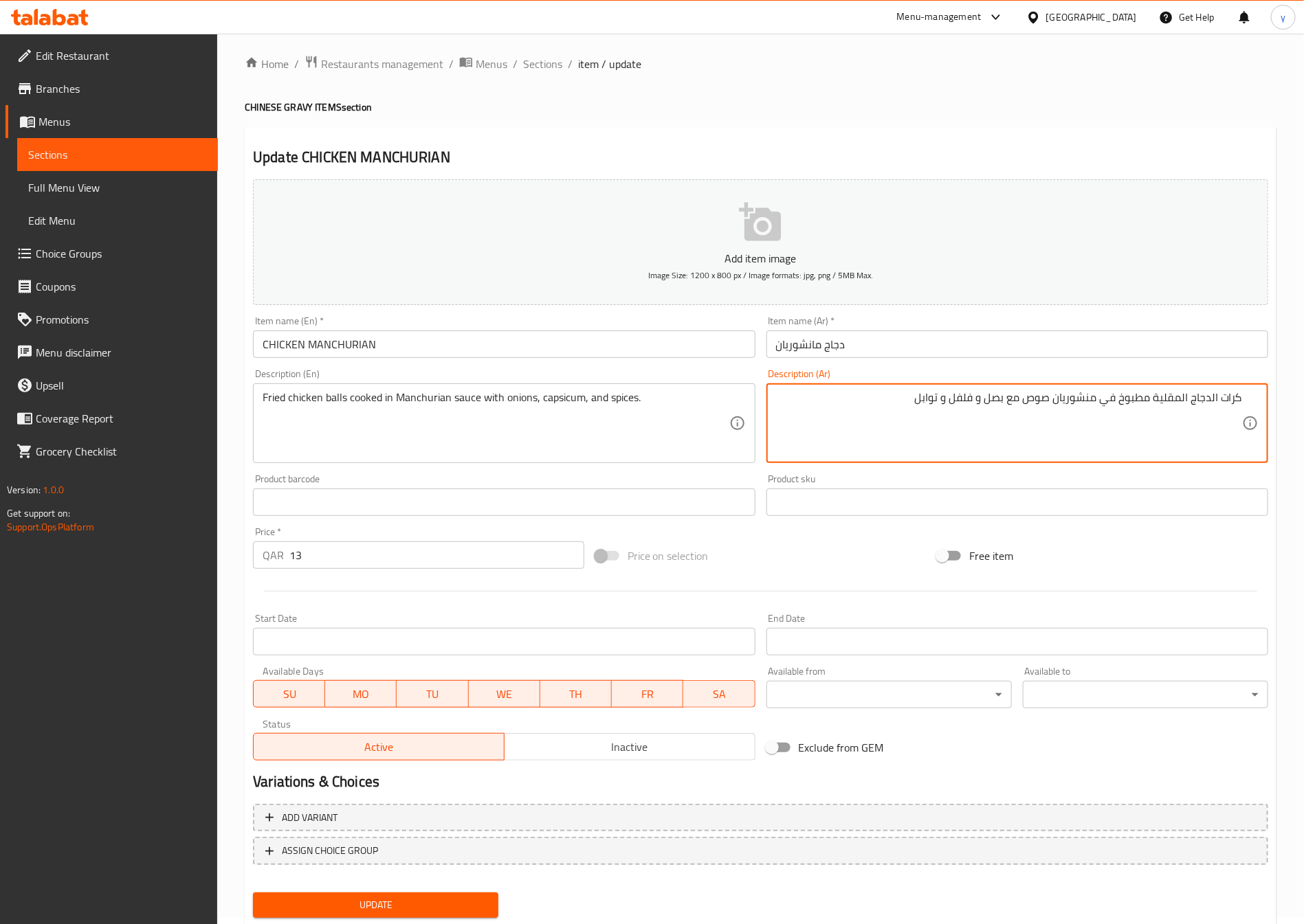
scroll to position [45, 0]
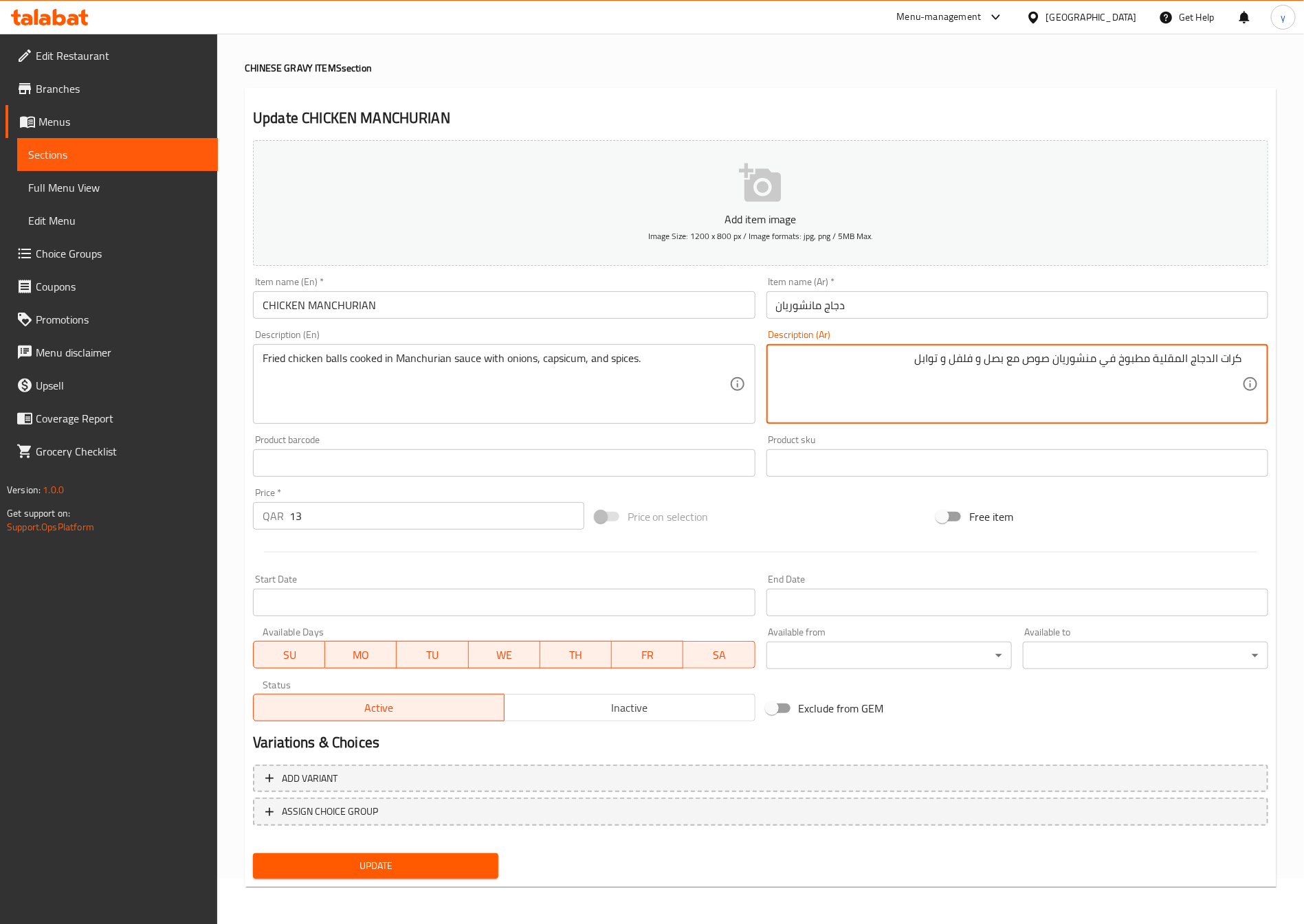
type textarea "كرات الدجاج المقلية مطبوخ في منشوريان صوص مع بصل و فلفل و توابل"
click at [445, 861] on span "Update" at bounding box center [375, 866] width 224 height 17
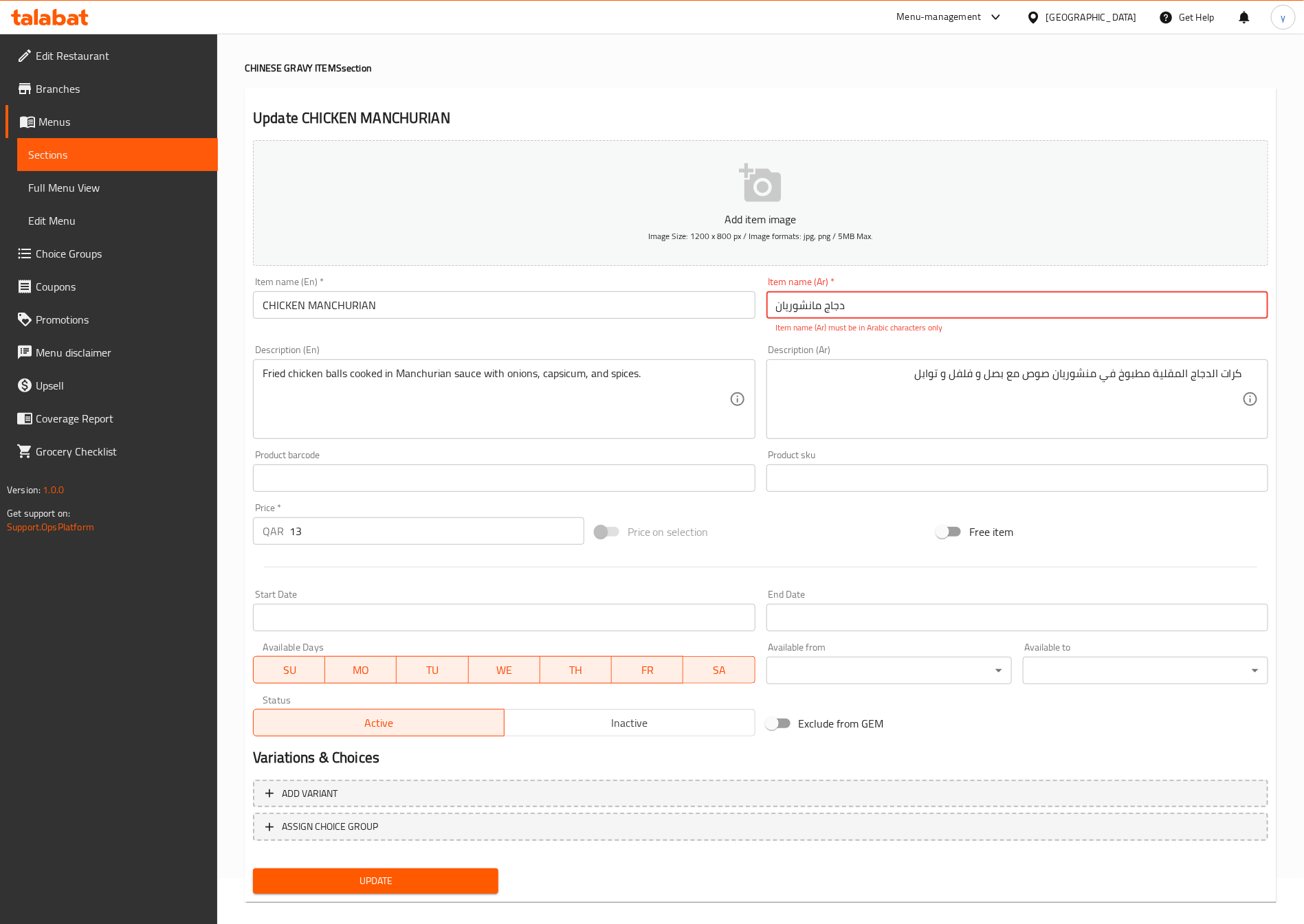
click at [896, 295] on input "دجاج مانشوریان" at bounding box center [1017, 304] width 502 height 27
drag, startPoint x: 775, startPoint y: 304, endPoint x: 763, endPoint y: 308, distance: 12.6
click at [763, 308] on div "Item name (Ar)   * دجاج مانشوریان Item name (Ar) * Item name (Ar) must be in Ar…" at bounding box center [1017, 306] width 513 height 68
click at [866, 309] on input "دجاج مانشوریان" at bounding box center [1017, 304] width 502 height 27
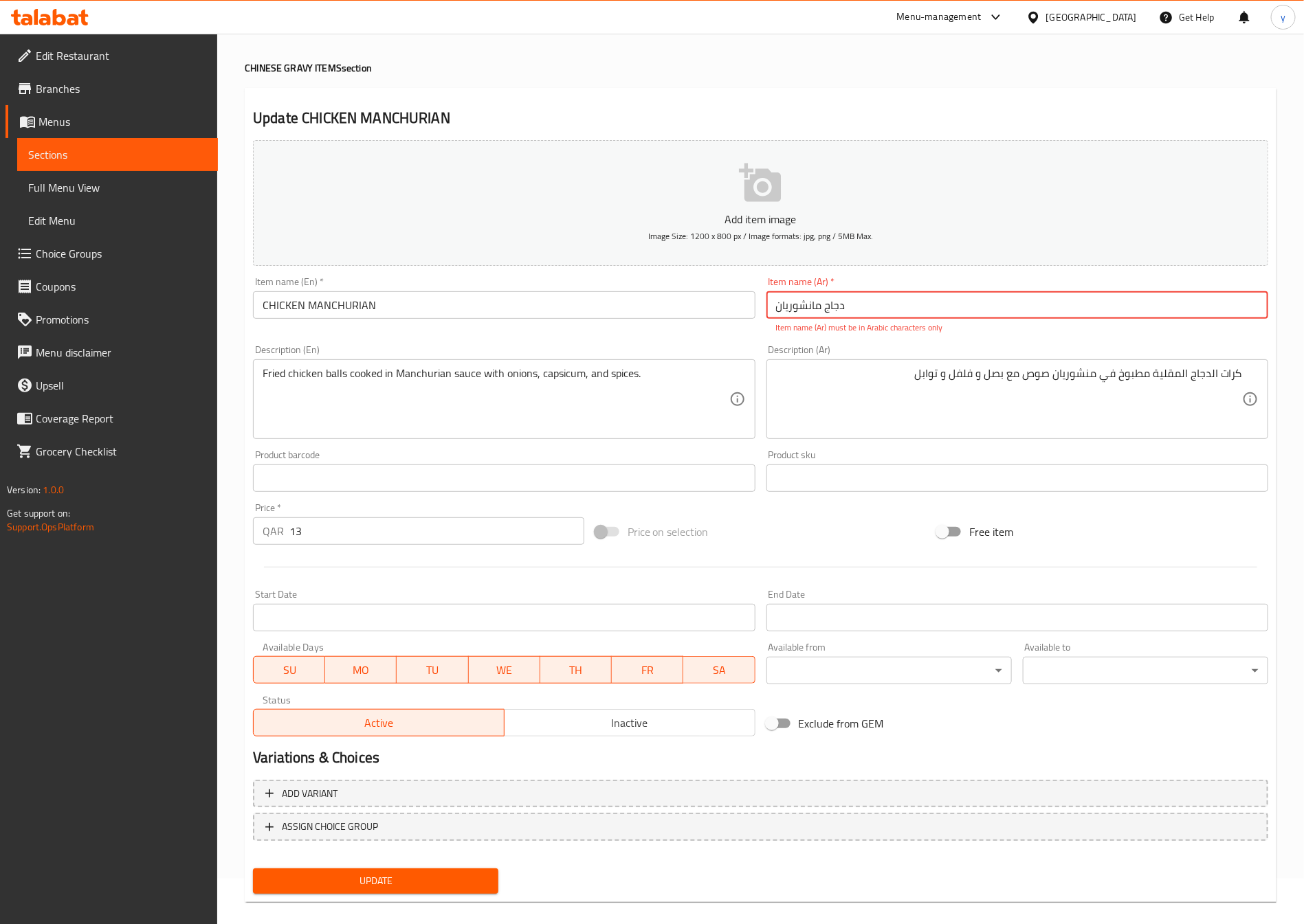
click at [866, 309] on input "دجاج مانشوریان" at bounding box center [1017, 304] width 502 height 27
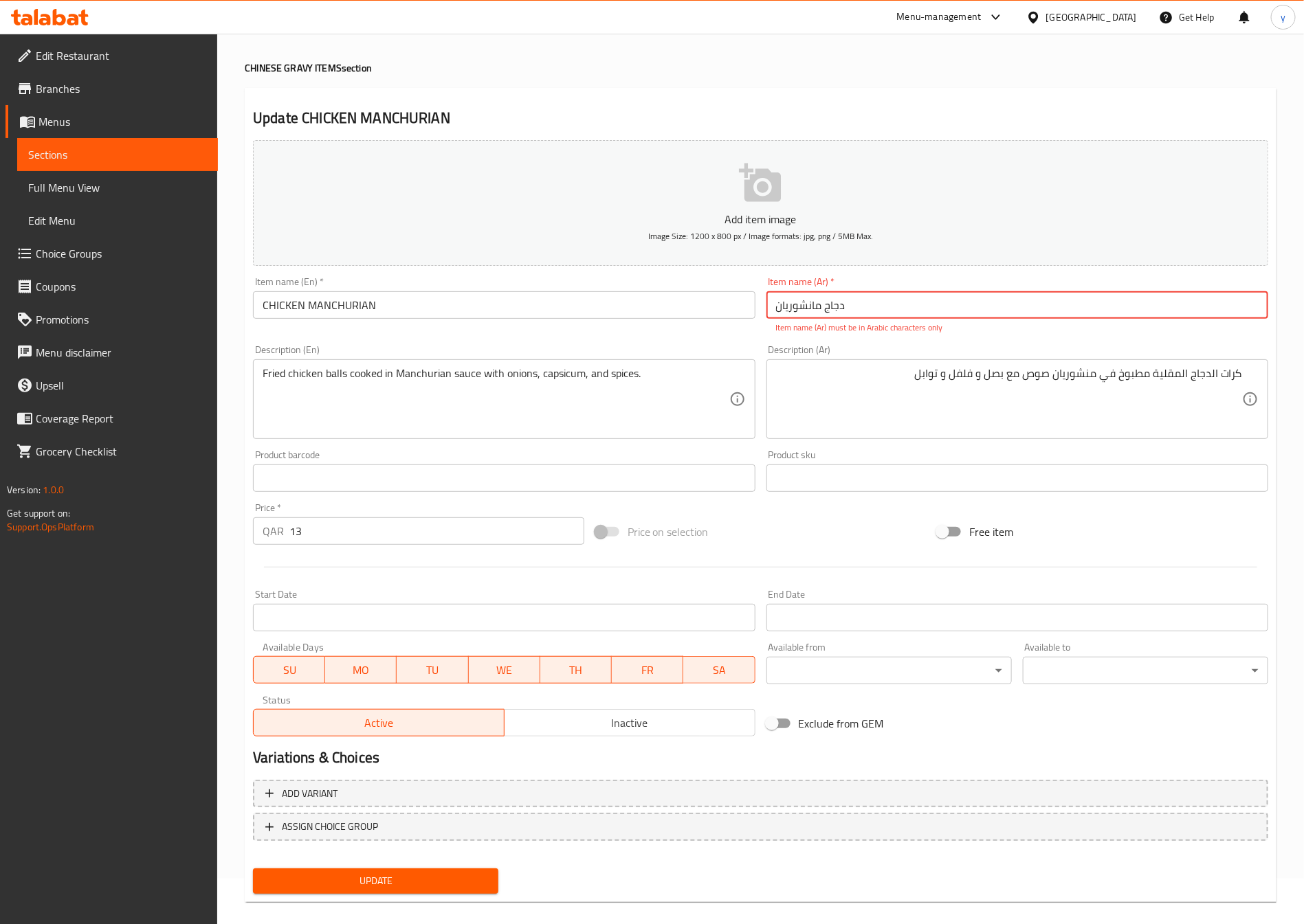
click at [866, 309] on input "دجاج مانشوریان" at bounding box center [1017, 304] width 502 height 27
type input "دجاج مانشوریان"
click at [412, 886] on span "Update" at bounding box center [375, 881] width 224 height 17
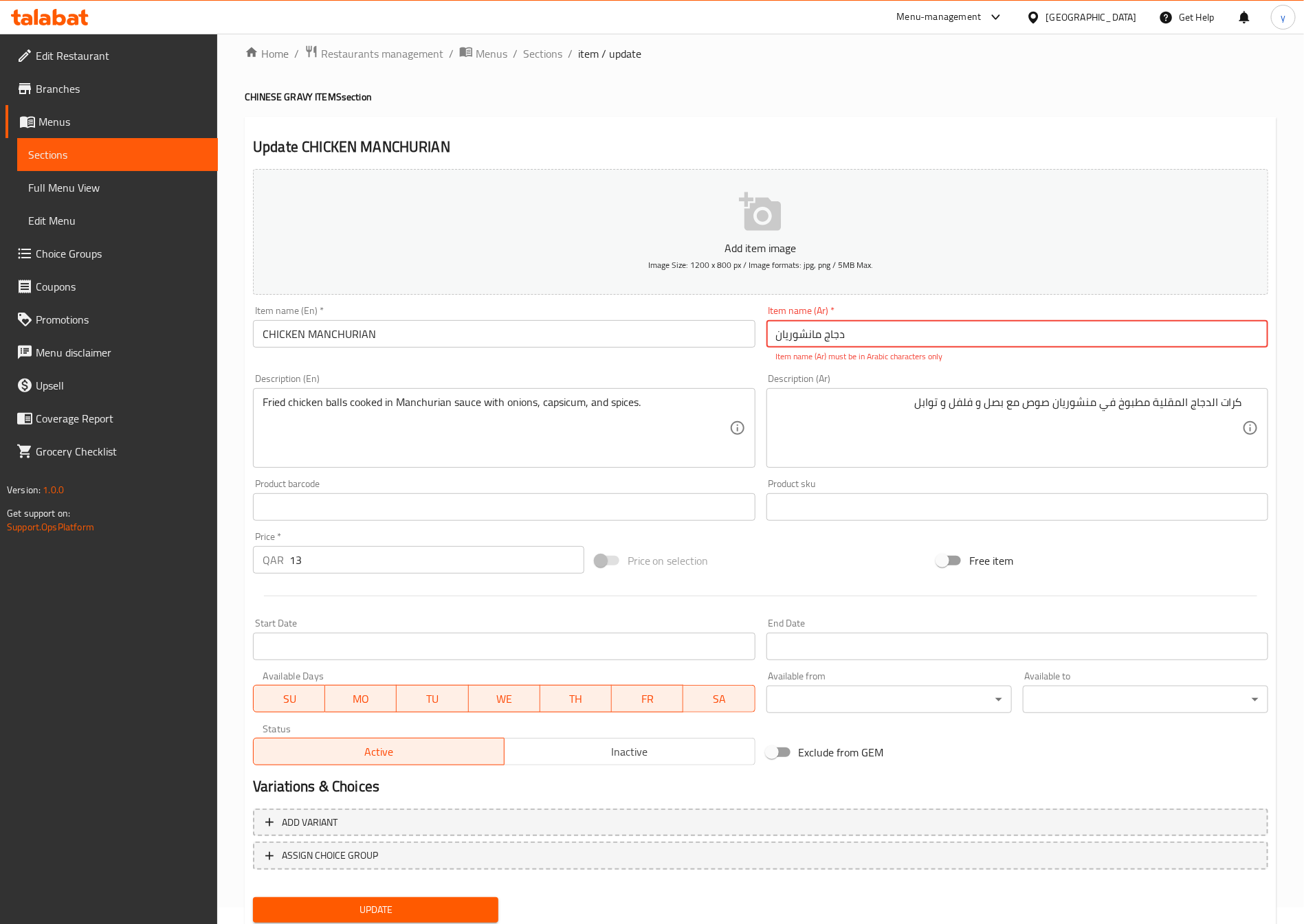
scroll to position [0, 0]
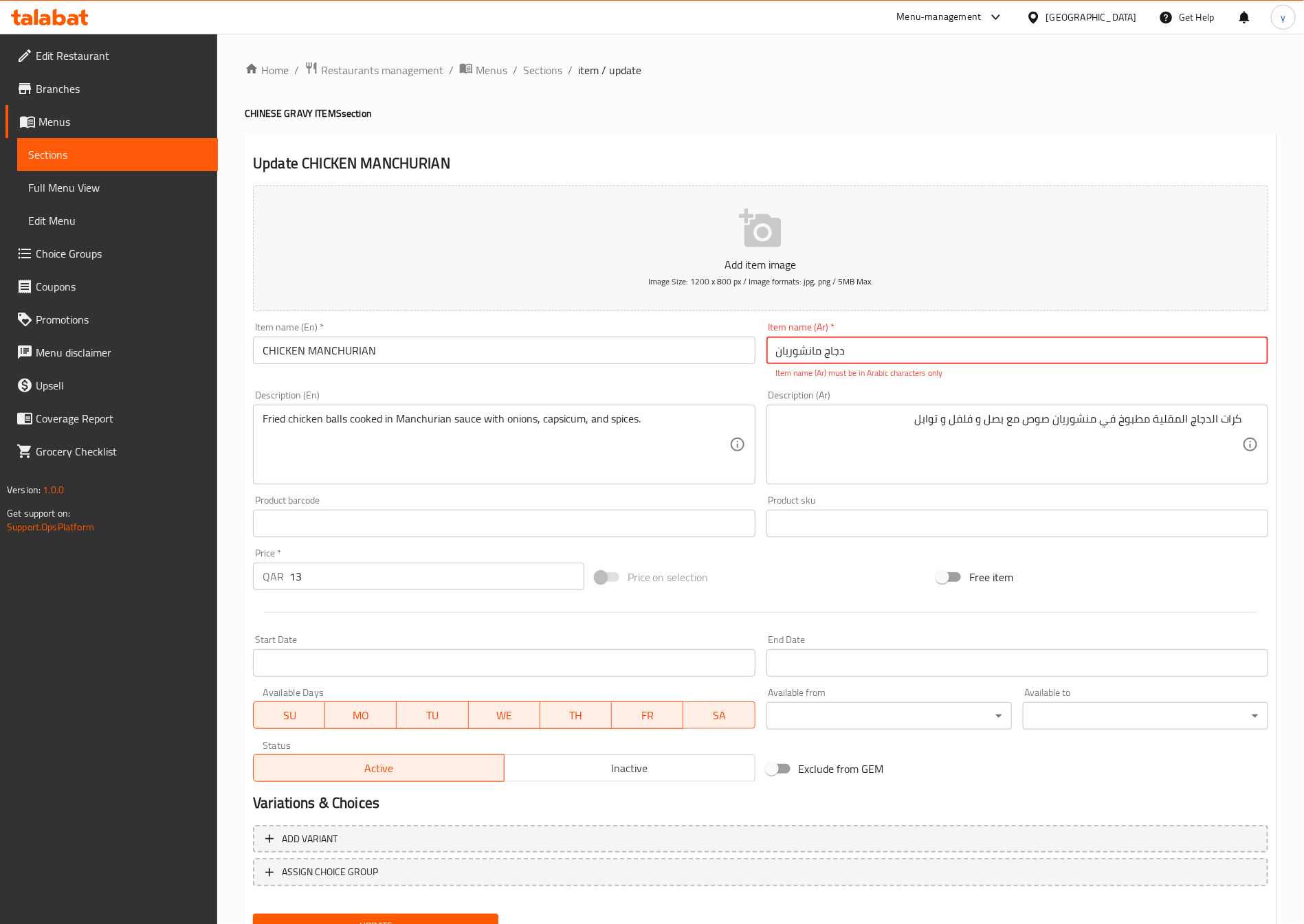
click at [817, 349] on input "دجاج مانشوریان" at bounding box center [1017, 350] width 502 height 27
click at [848, 344] on input "text" at bounding box center [1017, 350] width 502 height 27
paste input "دجاج مانشوريان"
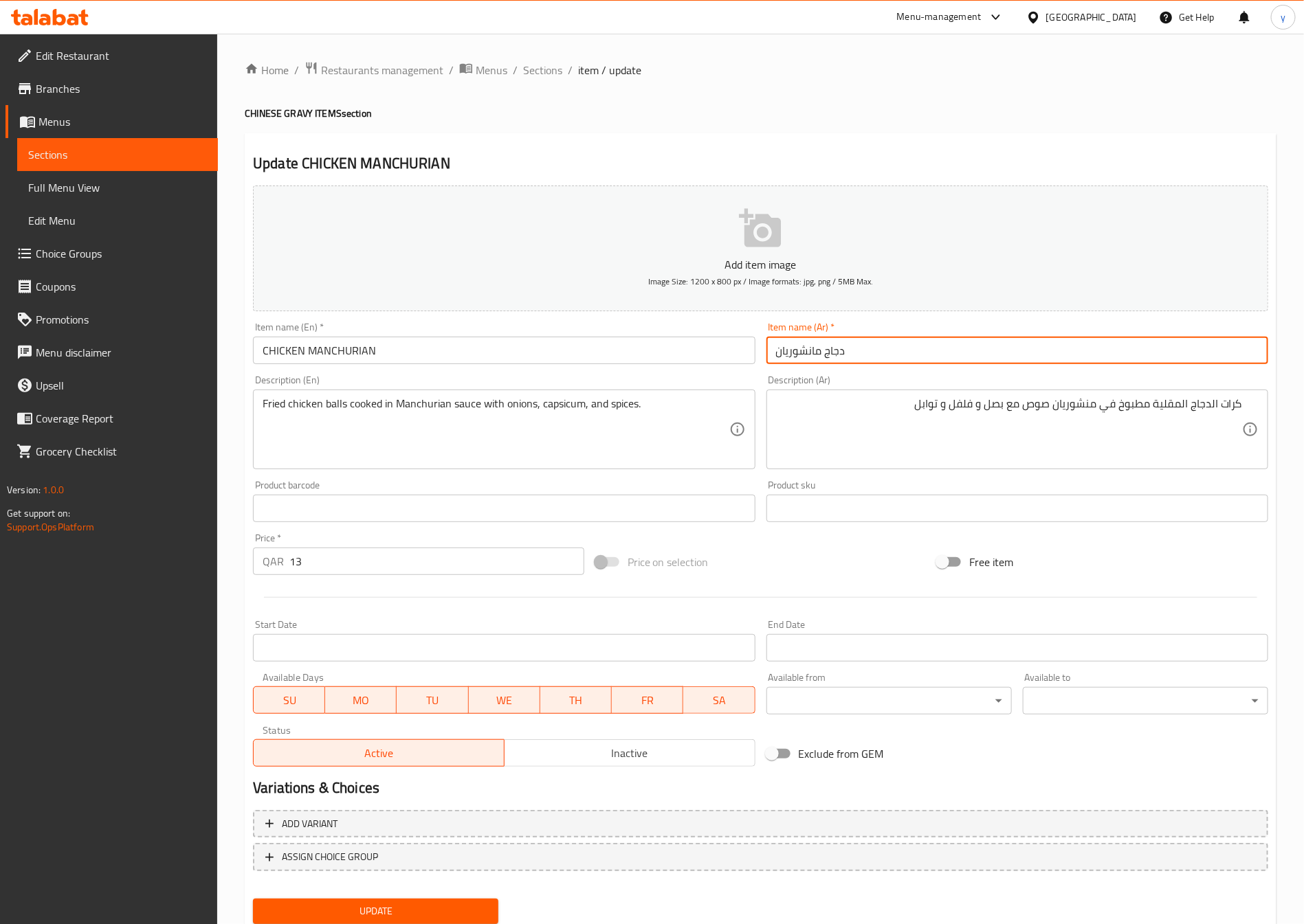
type input "دجاج مانشوريان"
click at [458, 912] on span "Update" at bounding box center [375, 911] width 224 height 17
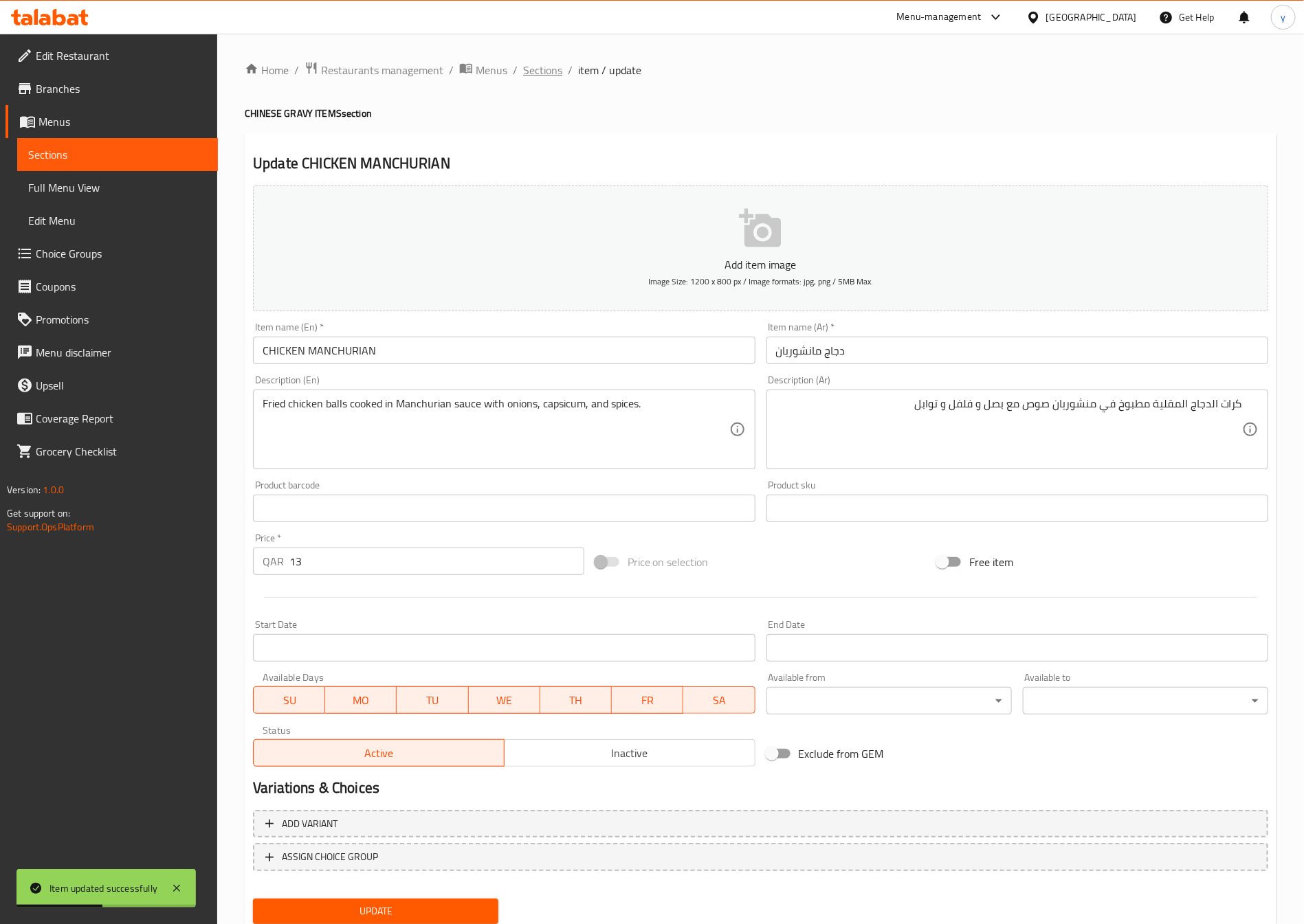
click at [535, 75] on span "Sections" at bounding box center [543, 70] width 39 height 17
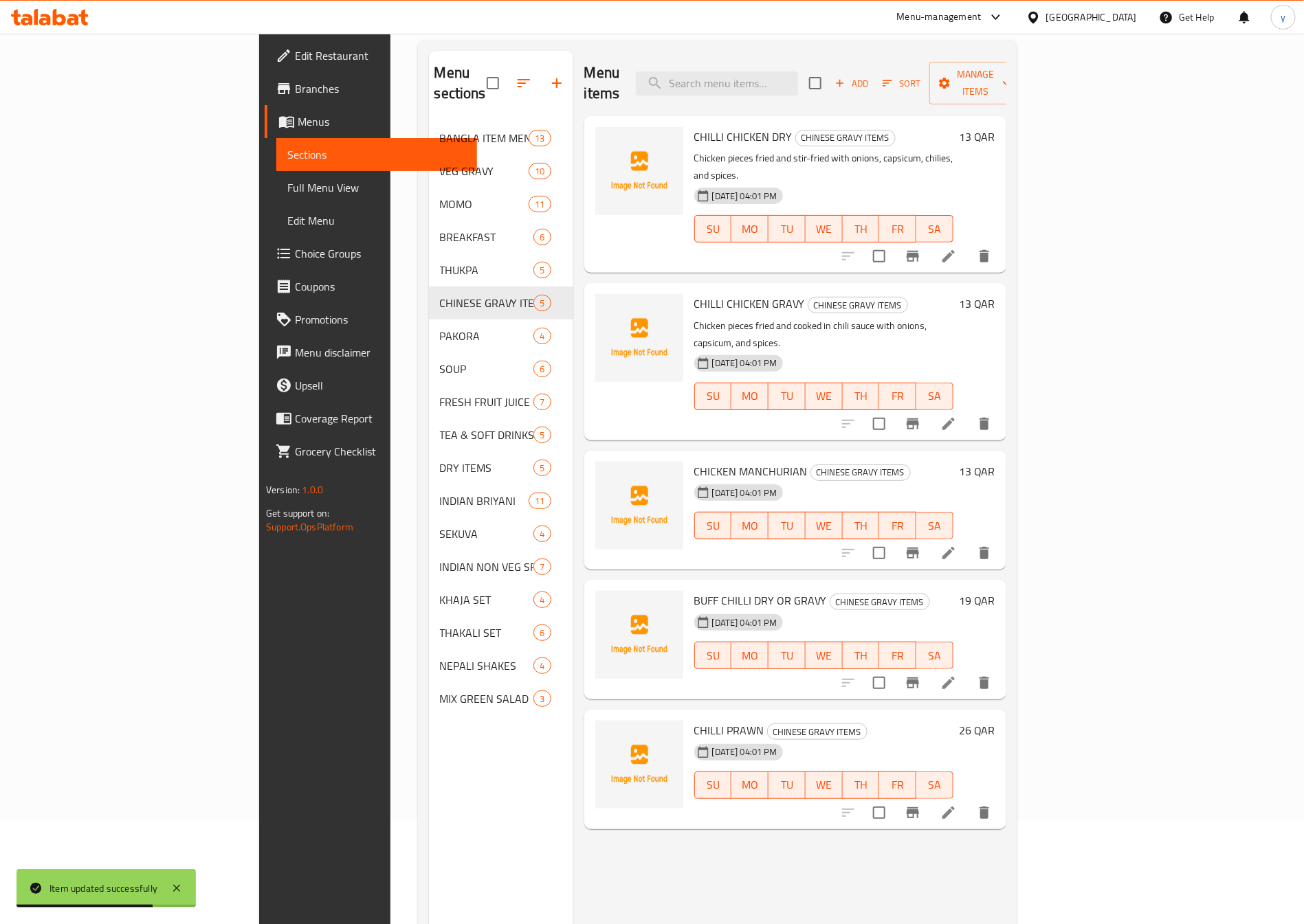
scroll to position [192, 0]
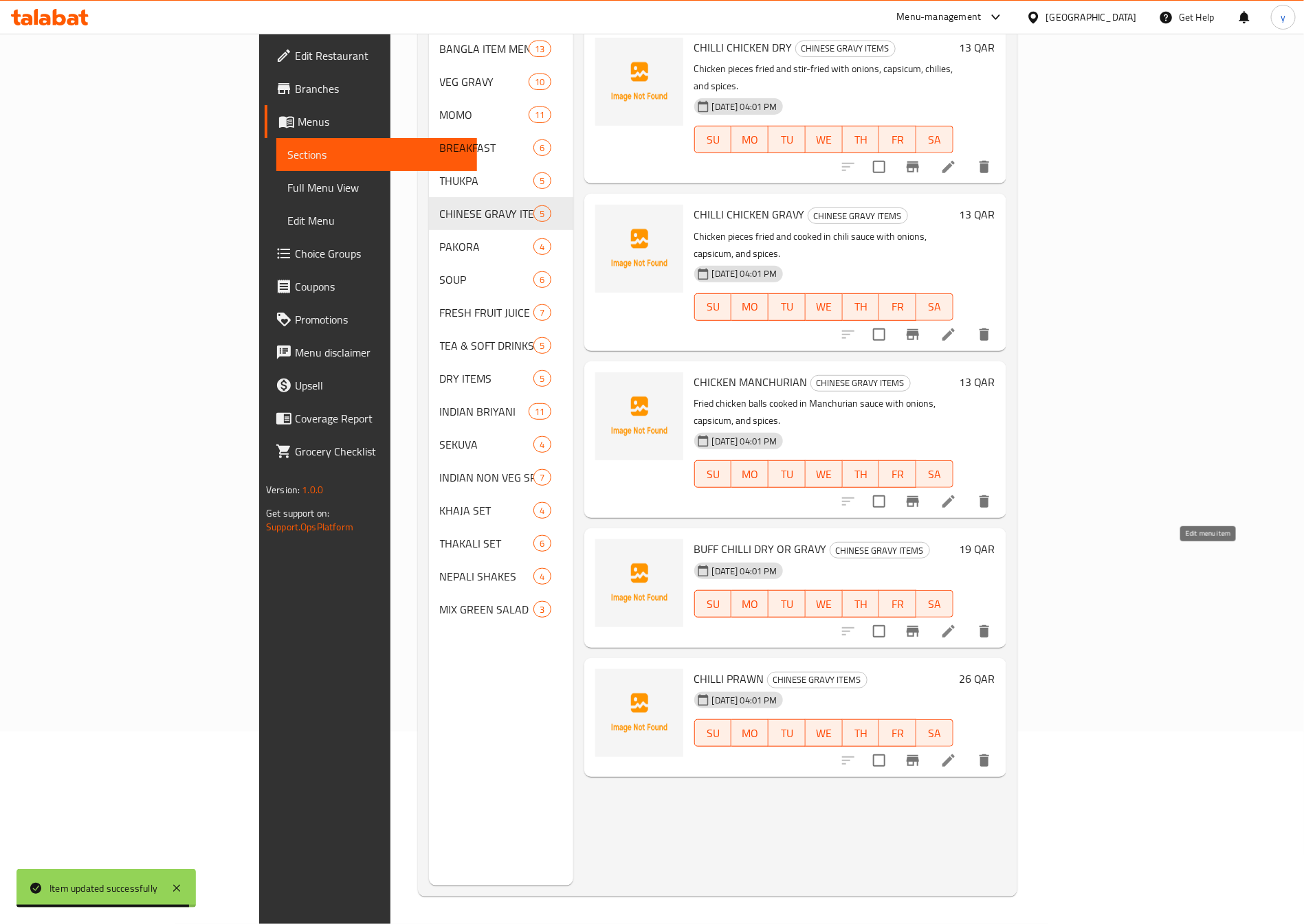
click at [957, 623] on icon at bounding box center [949, 632] width 17 height 17
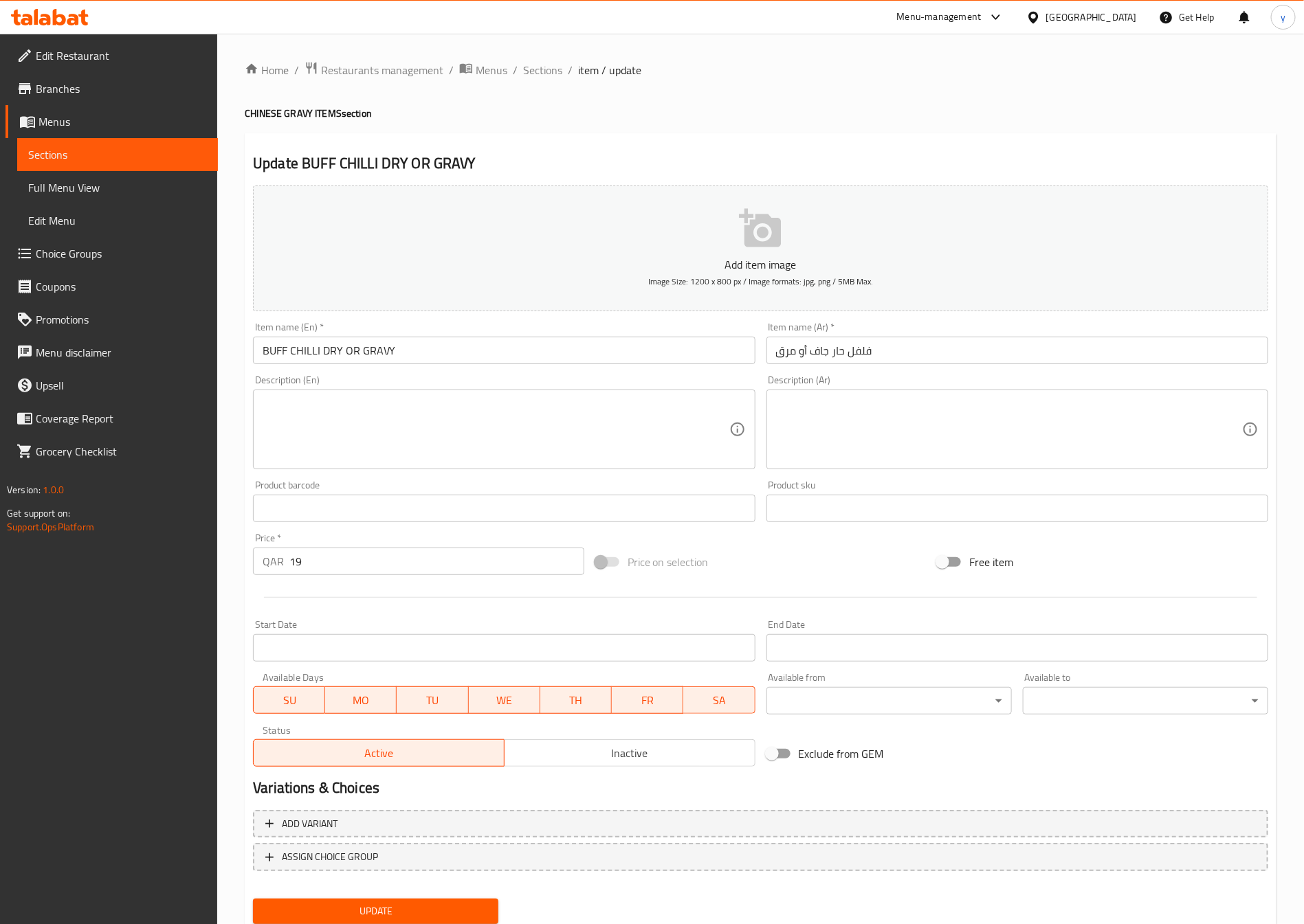
click at [900, 347] on input "فلفل حار جاف أو مرق" at bounding box center [1017, 350] width 502 height 27
paste input "حم بقر بالفلفل الحار"
type input "لحم بقر بالفلفل الحار"
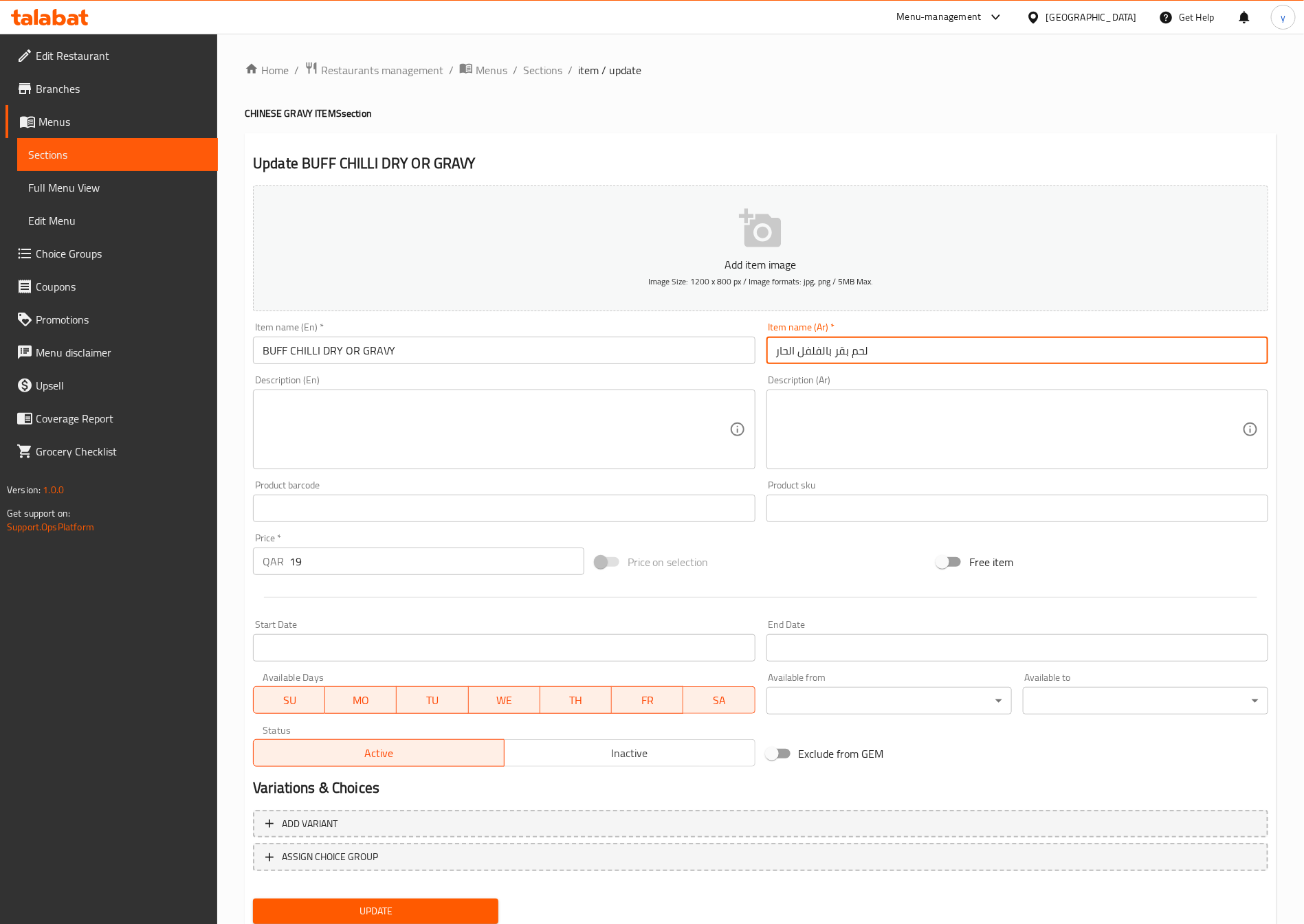
click at [364, 421] on textarea at bounding box center [495, 430] width 466 height 65
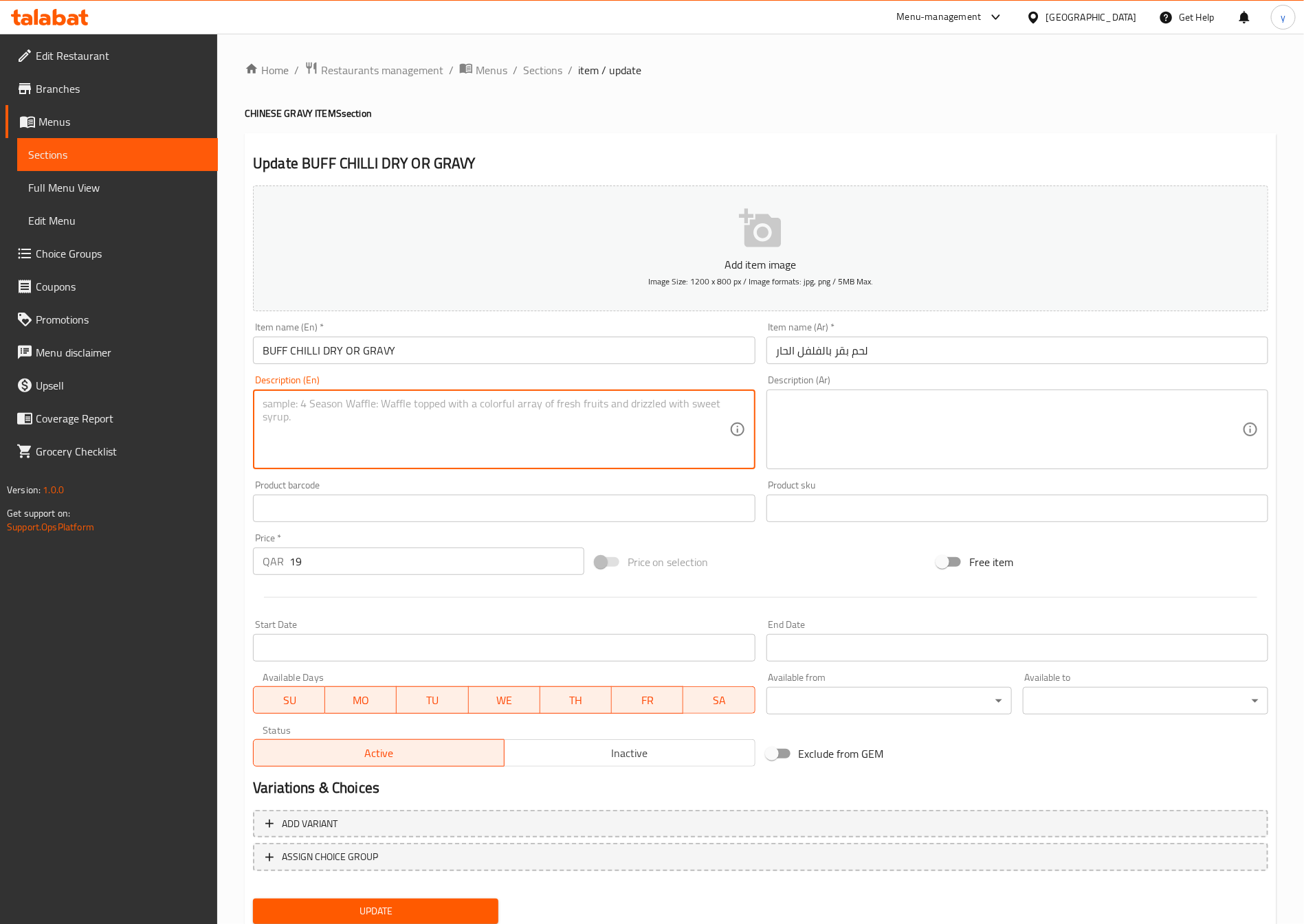
paste textarea "Buff pieces fried and cooked with onions, capsicum, chilies, and spices, served…"
drag, startPoint x: 336, startPoint y: 406, endPoint x: 248, endPoint y: 408, distance: 88.0
click at [249, 408] on div "Description (En) Buff pieces fried and cooked with onions, capsicum, chilies, a…" at bounding box center [504, 422] width 513 height 105
type textarea "Buff pieces fried and cooked with onions, capsicum, chilies, and spices, served…"
click at [902, 400] on textarea at bounding box center [1009, 430] width 466 height 65
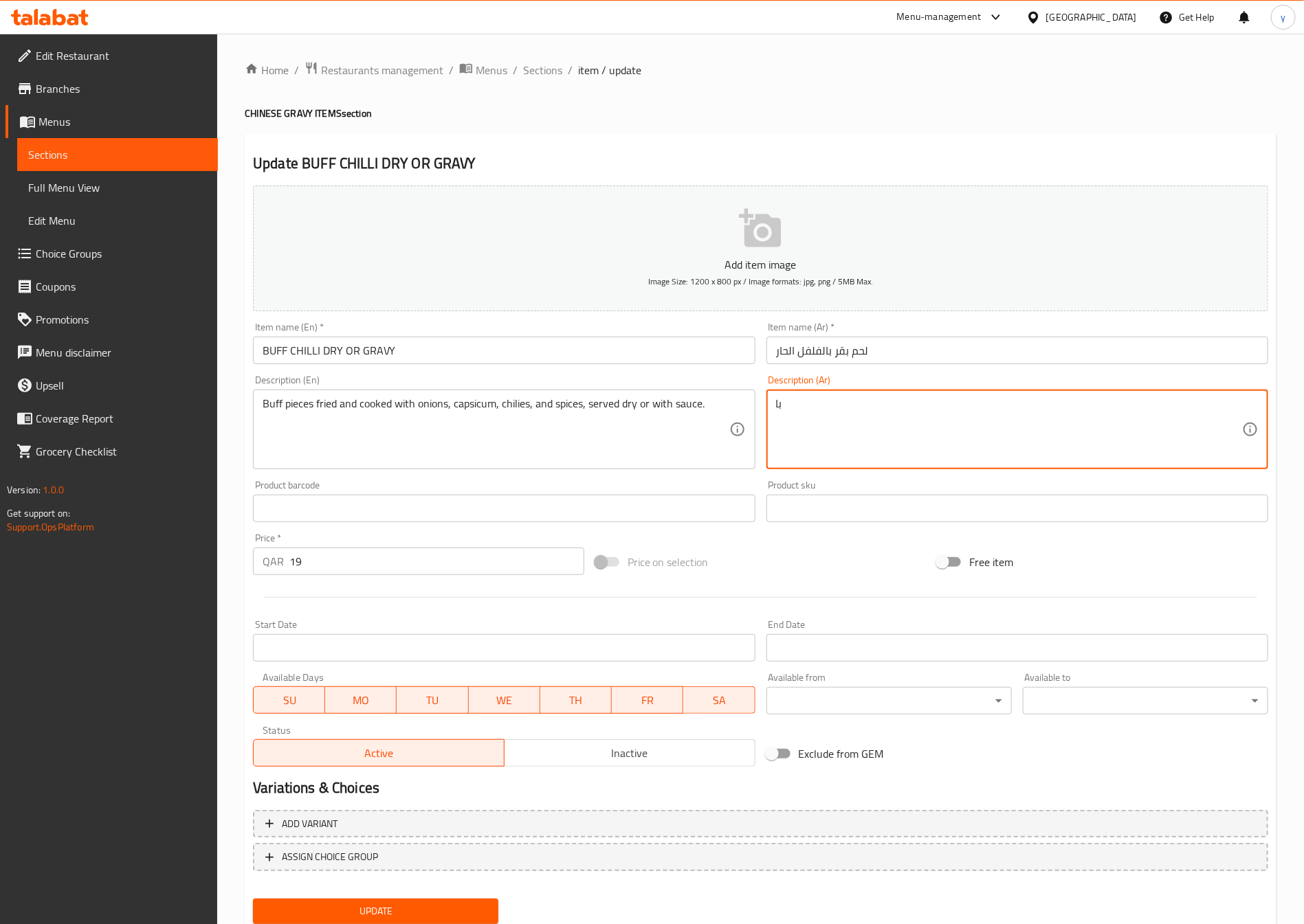
type textarea "ب"
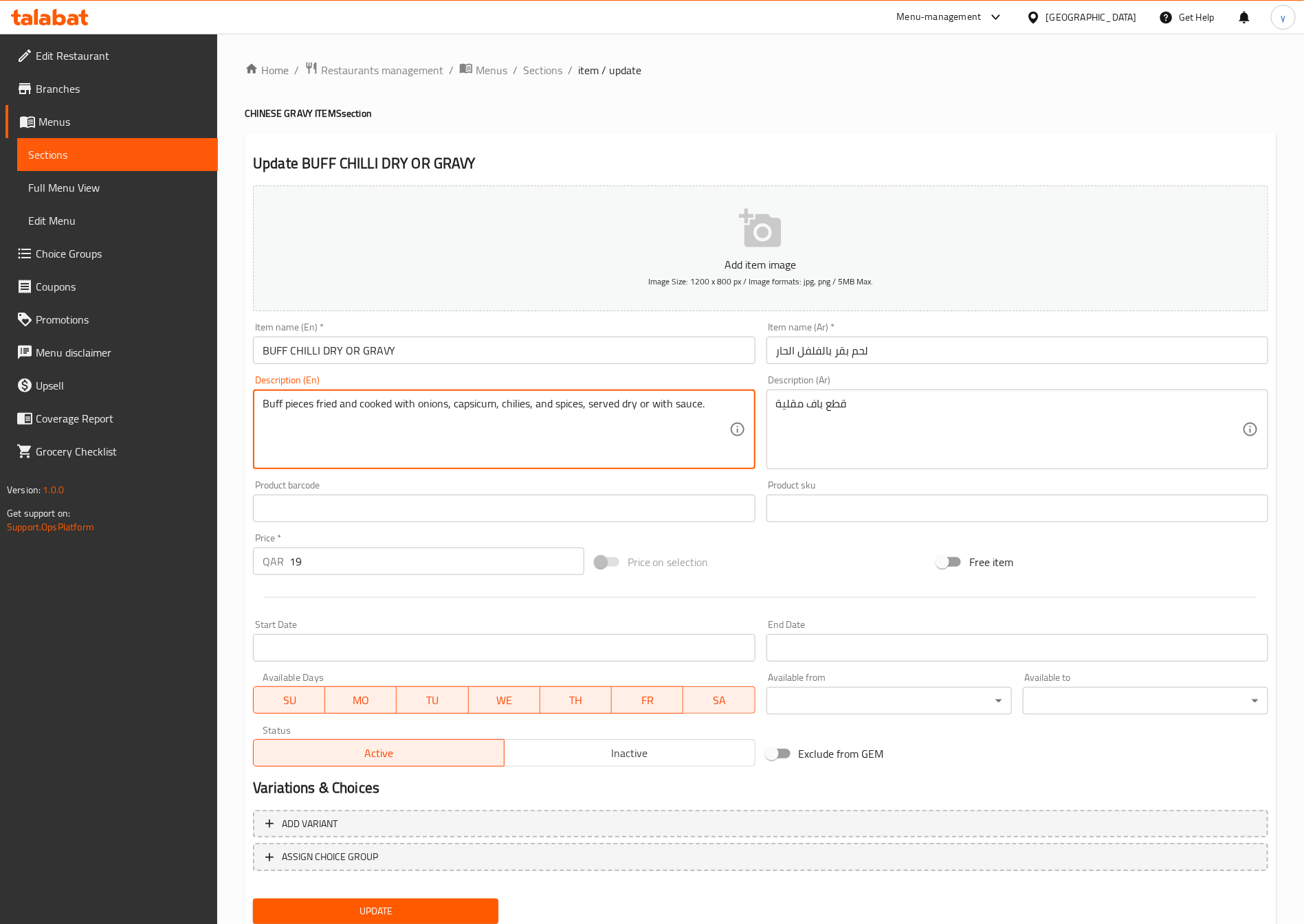
drag, startPoint x: 447, startPoint y: 406, endPoint x: 249, endPoint y: 407, distance: 198.0
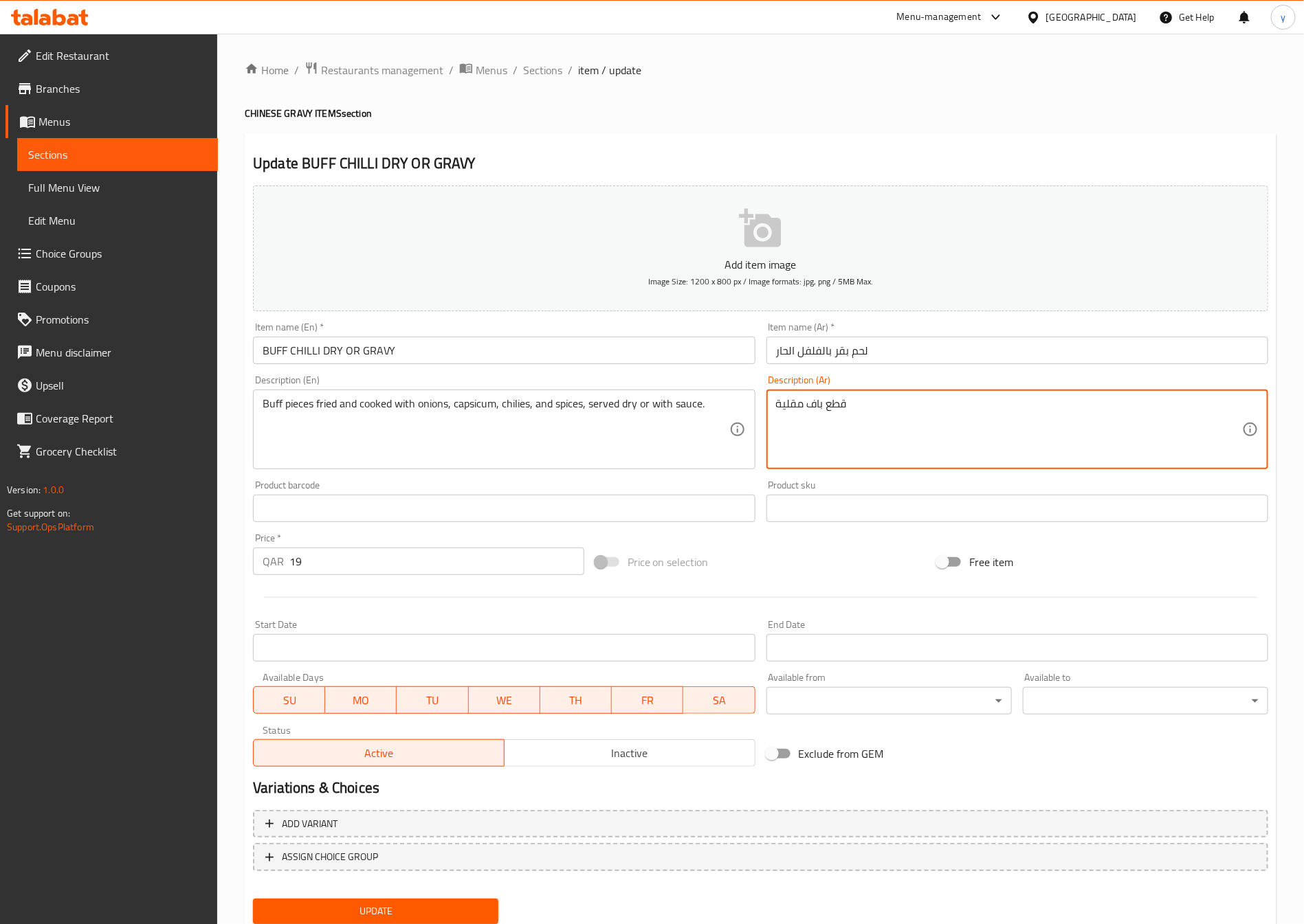
click at [892, 444] on textarea "قطع باف مقلية" at bounding box center [1009, 430] width 466 height 65
click at [887, 430] on textarea "قطع باف مقلية" at bounding box center [1009, 430] width 466 height 65
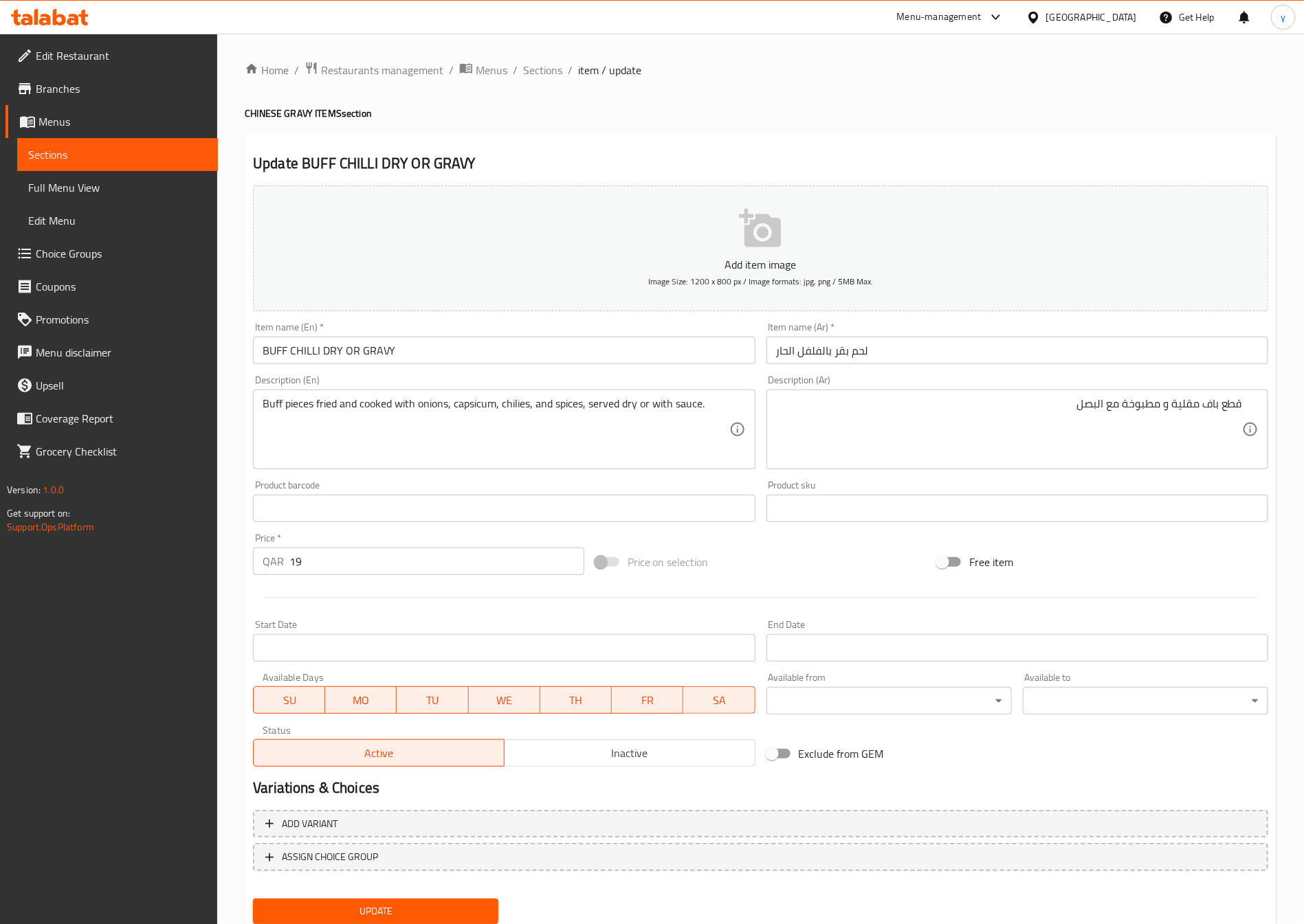
click at [275, 400] on textarea "Buff pieces fried and cooked with onions, capsicum, chilies, and spices, served…" at bounding box center [495, 430] width 466 height 65
click at [1066, 391] on div "قطع باف مقلية و مطبوخة مع البصل Description (Ar)" at bounding box center [1017, 430] width 502 height 79
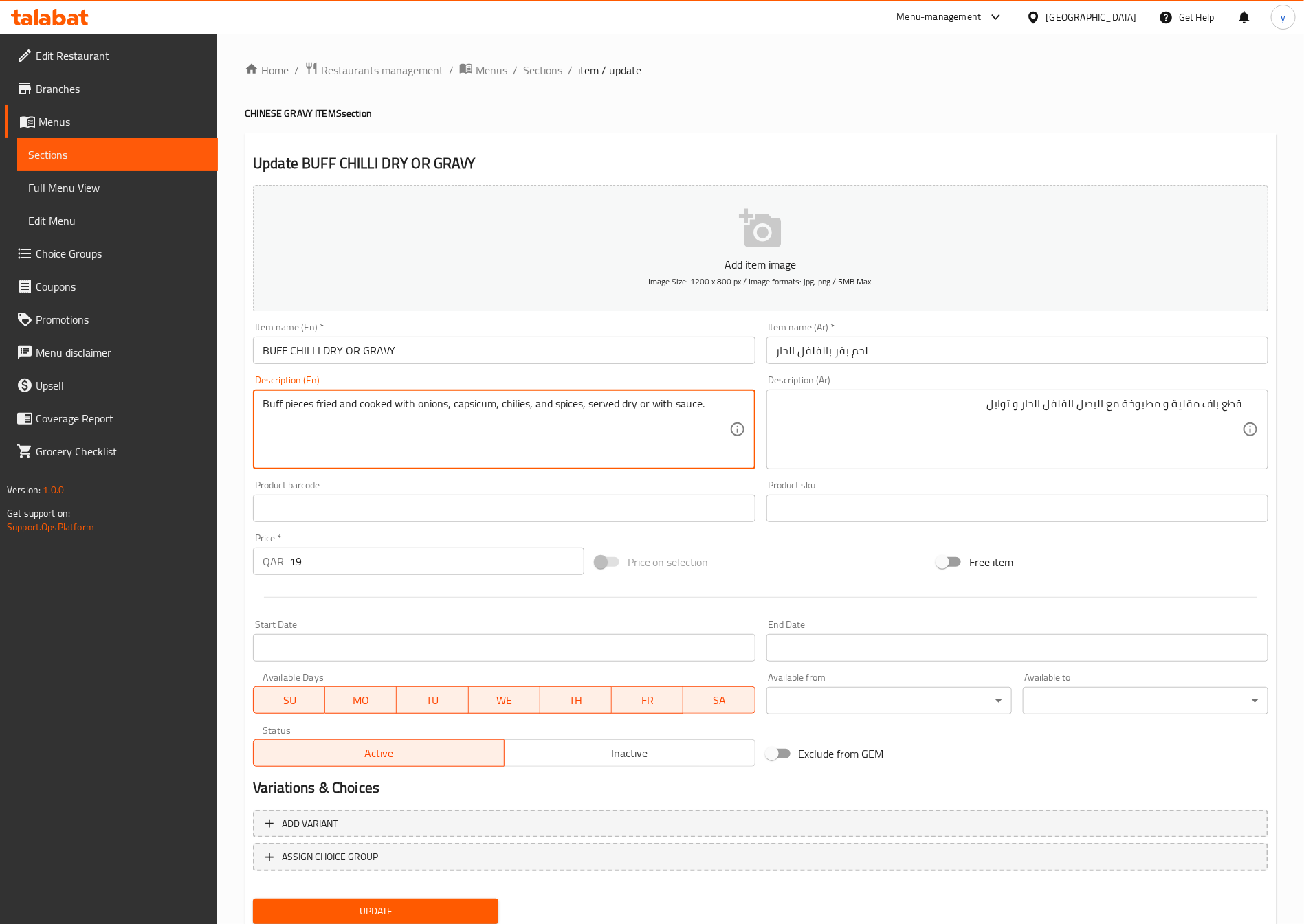
drag, startPoint x: 590, startPoint y: 406, endPoint x: 638, endPoint y: 416, distance: 49.0
click at [638, 419] on textarea "Buff pieces fried and cooked with onions, capsicum, chilies, and spices, served…" at bounding box center [495, 430] width 466 height 65
drag, startPoint x: 635, startPoint y: 416, endPoint x: 588, endPoint y: 430, distance: 49.0
click at [588, 430] on textarea "Buff pieces fried and cooked with onions, capsicum, chilies, and spices, served…" at bounding box center [495, 430] width 466 height 65
click at [707, 397] on textarea "Buff pieces fried and cooked with onions, capsicum, chilies, and spices, served…" at bounding box center [495, 430] width 466 height 65
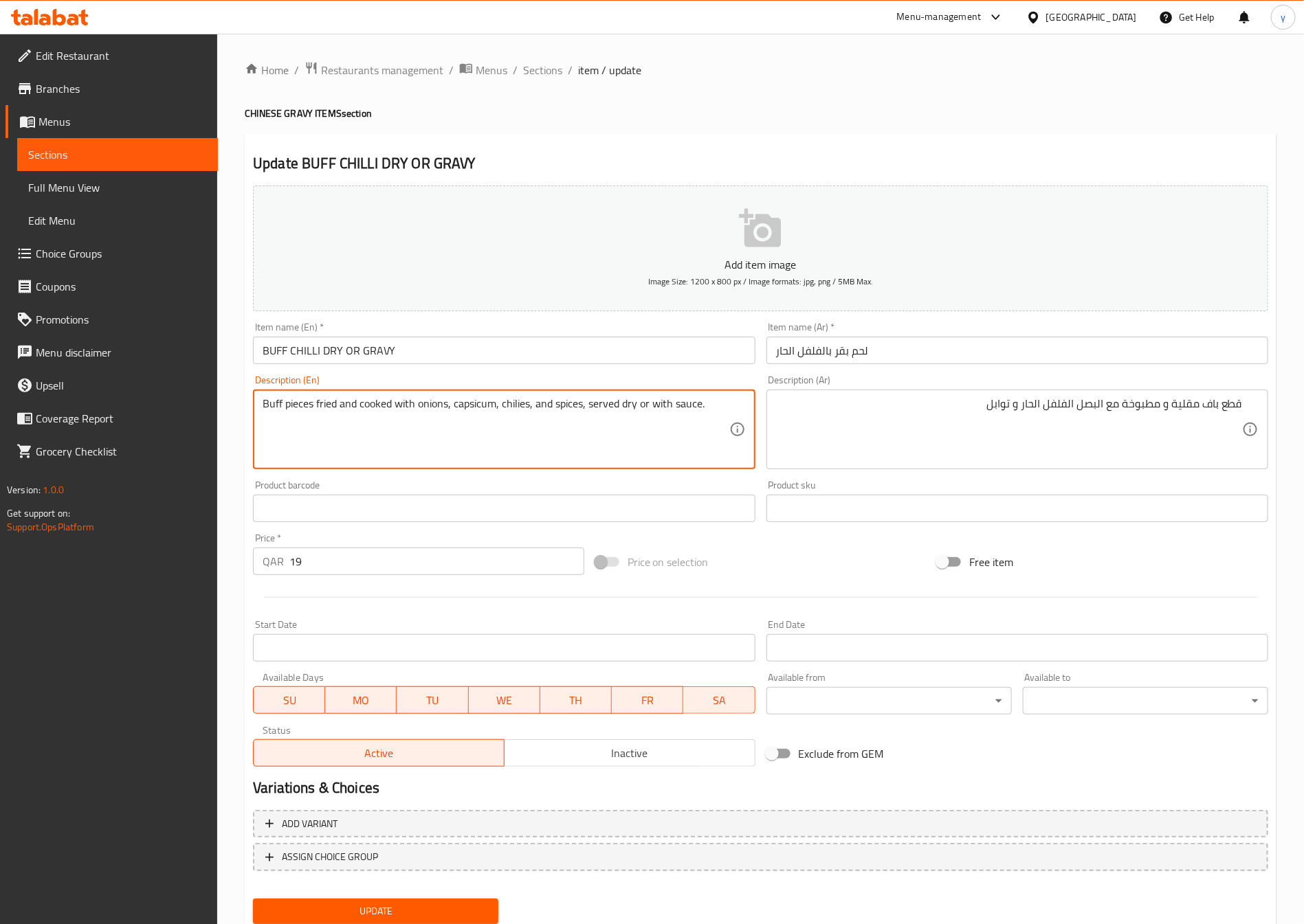
scroll to position [45, 0]
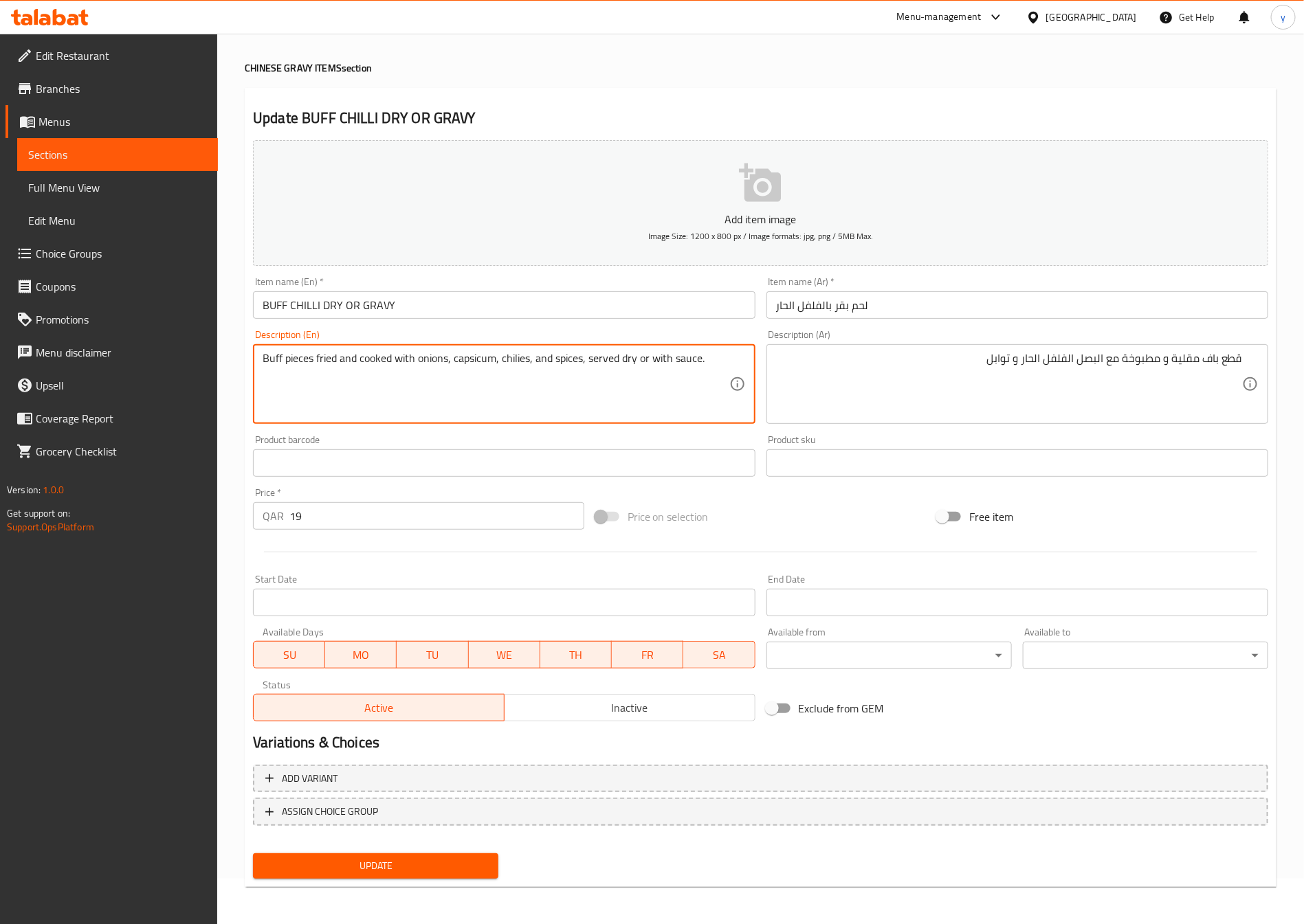
drag, startPoint x: 623, startPoint y: 363, endPoint x: 634, endPoint y: 365, distance: 11.2
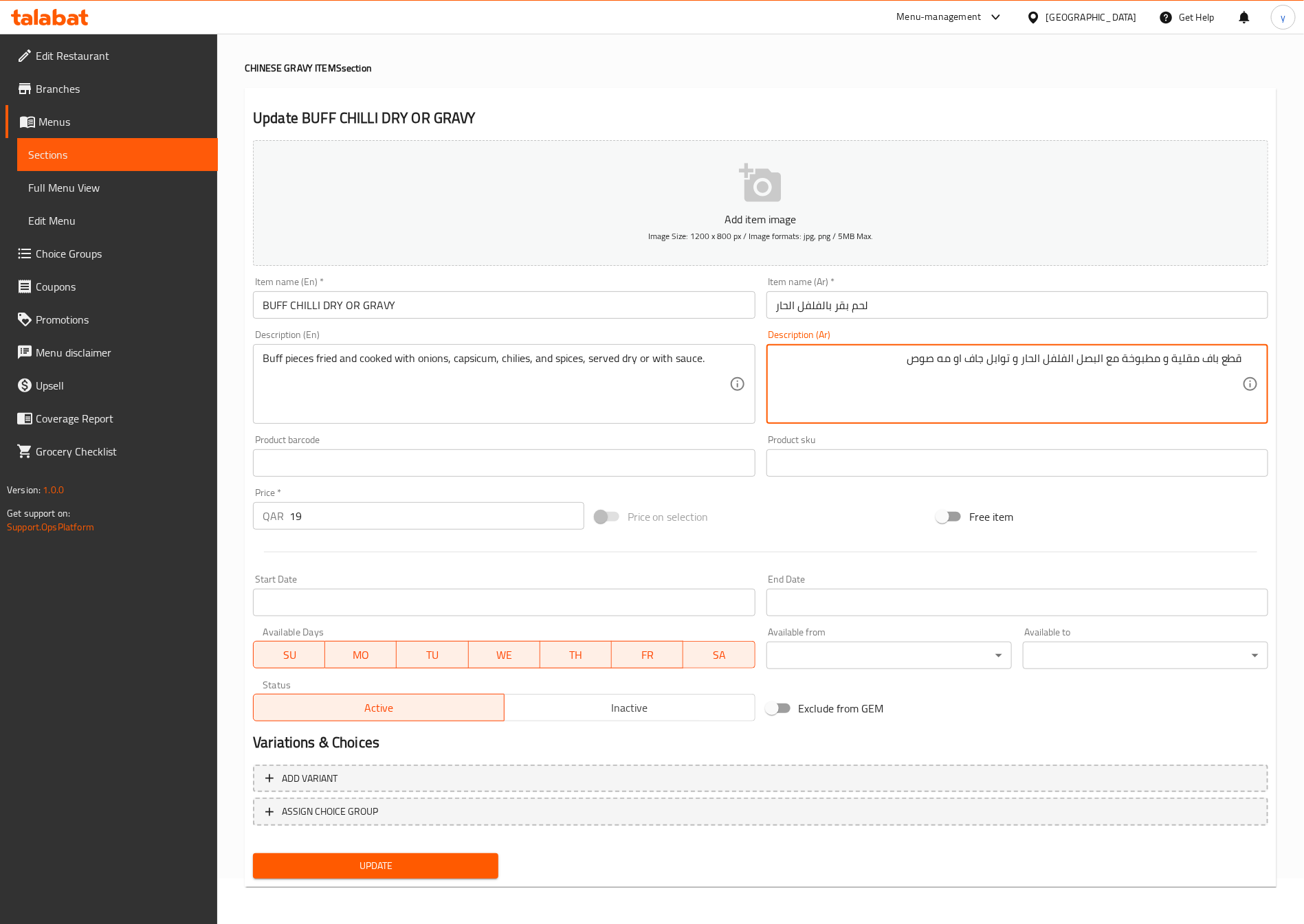
type textarea "قطع باف مقلية و مطبوخة مع البصل الفلفل الحار و توابل جاف او مه صوص"
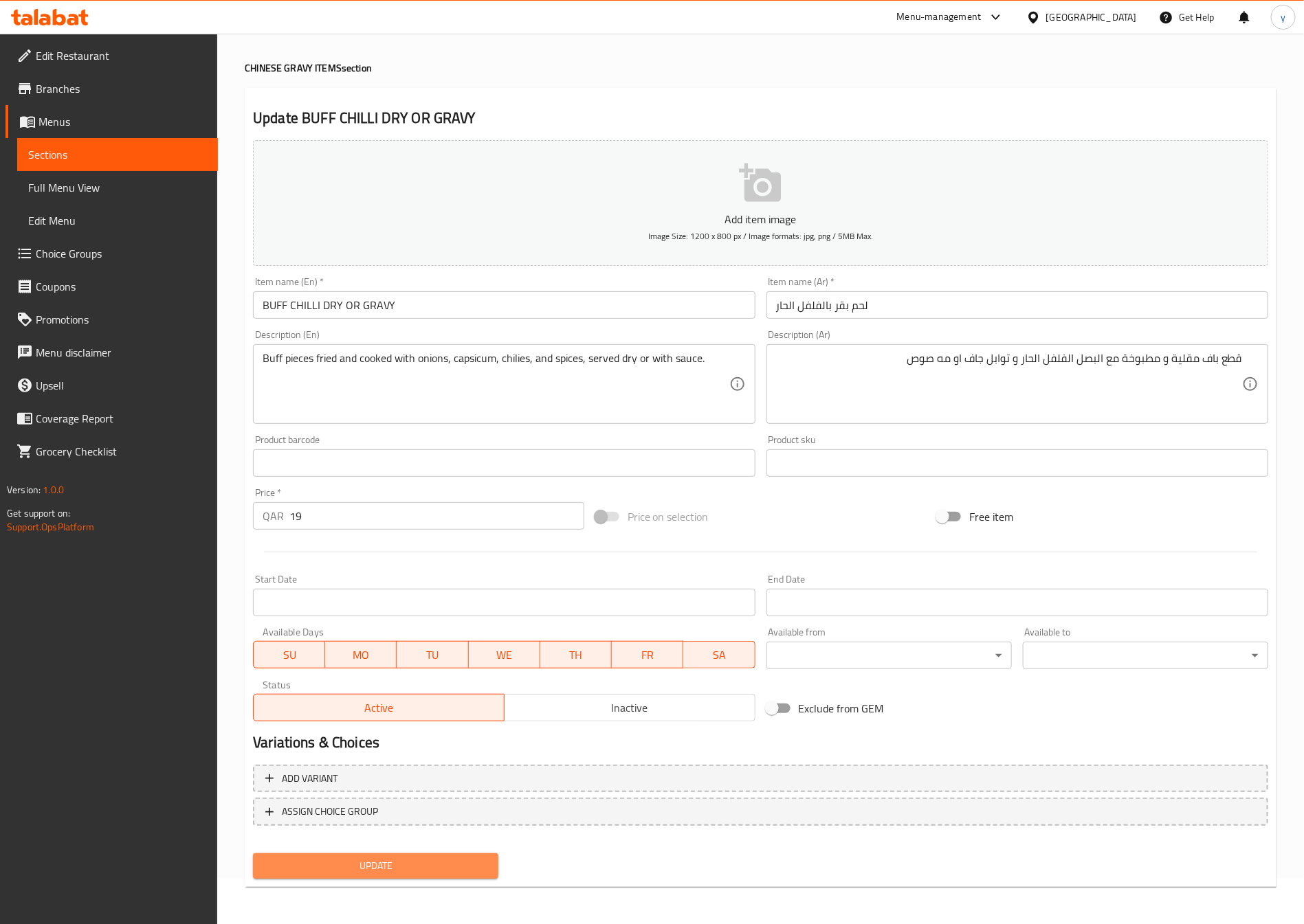
click at [449, 868] on span "Update" at bounding box center [375, 866] width 224 height 17
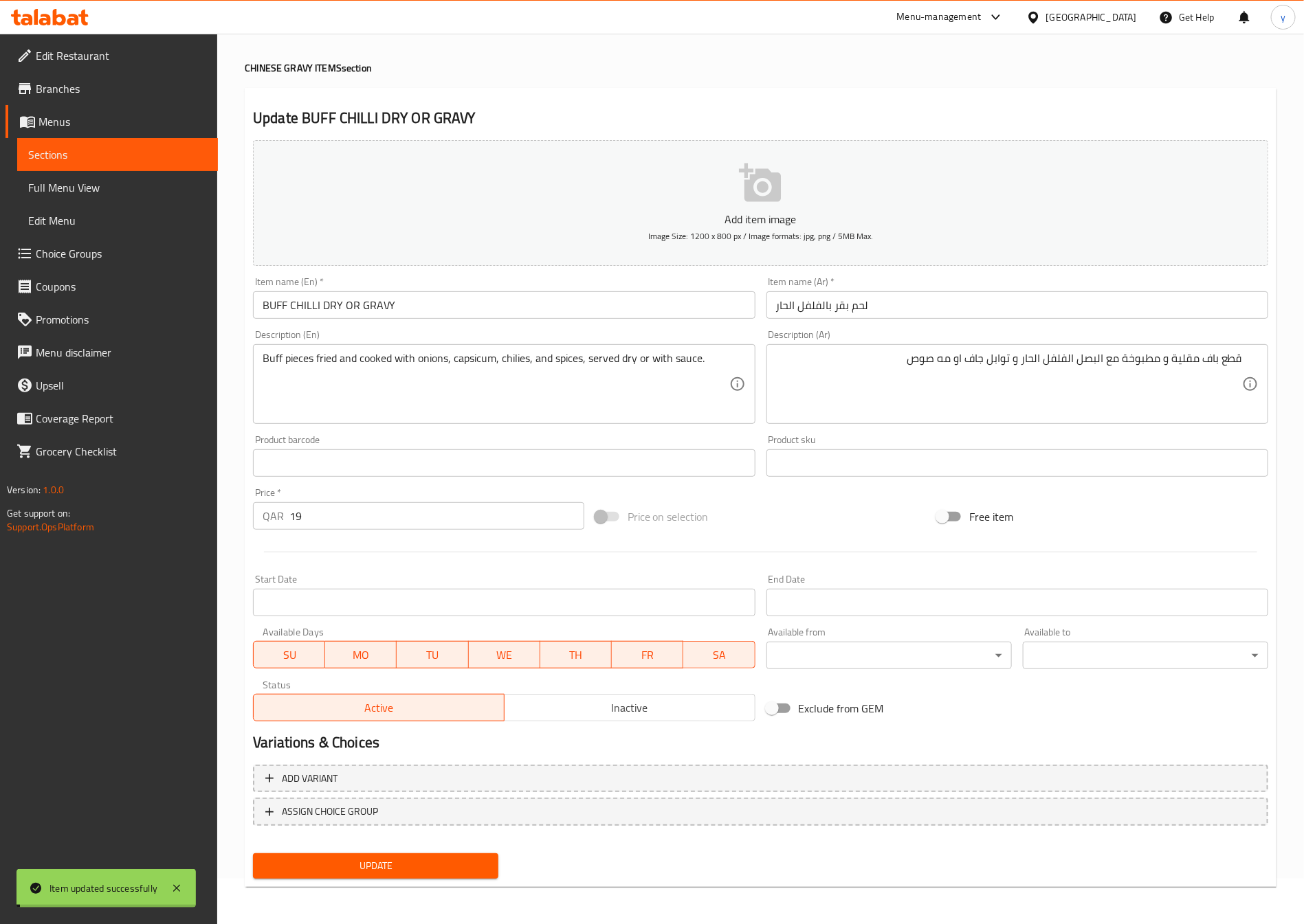
click at [611, 361] on div "Home / Restaurants management / Menus / Sections / item / update CHINESE GRAVY …" at bounding box center [760, 457] width 1032 height 882
click at [604, 386] on textarea "Buff pieces fried and cooked with onions, capsicum, chilies, and spices, served…" at bounding box center [495, 384] width 466 height 65
click at [398, 295] on input "BUFF CHILLI DRY OR GRAVY" at bounding box center [504, 304] width 502 height 27
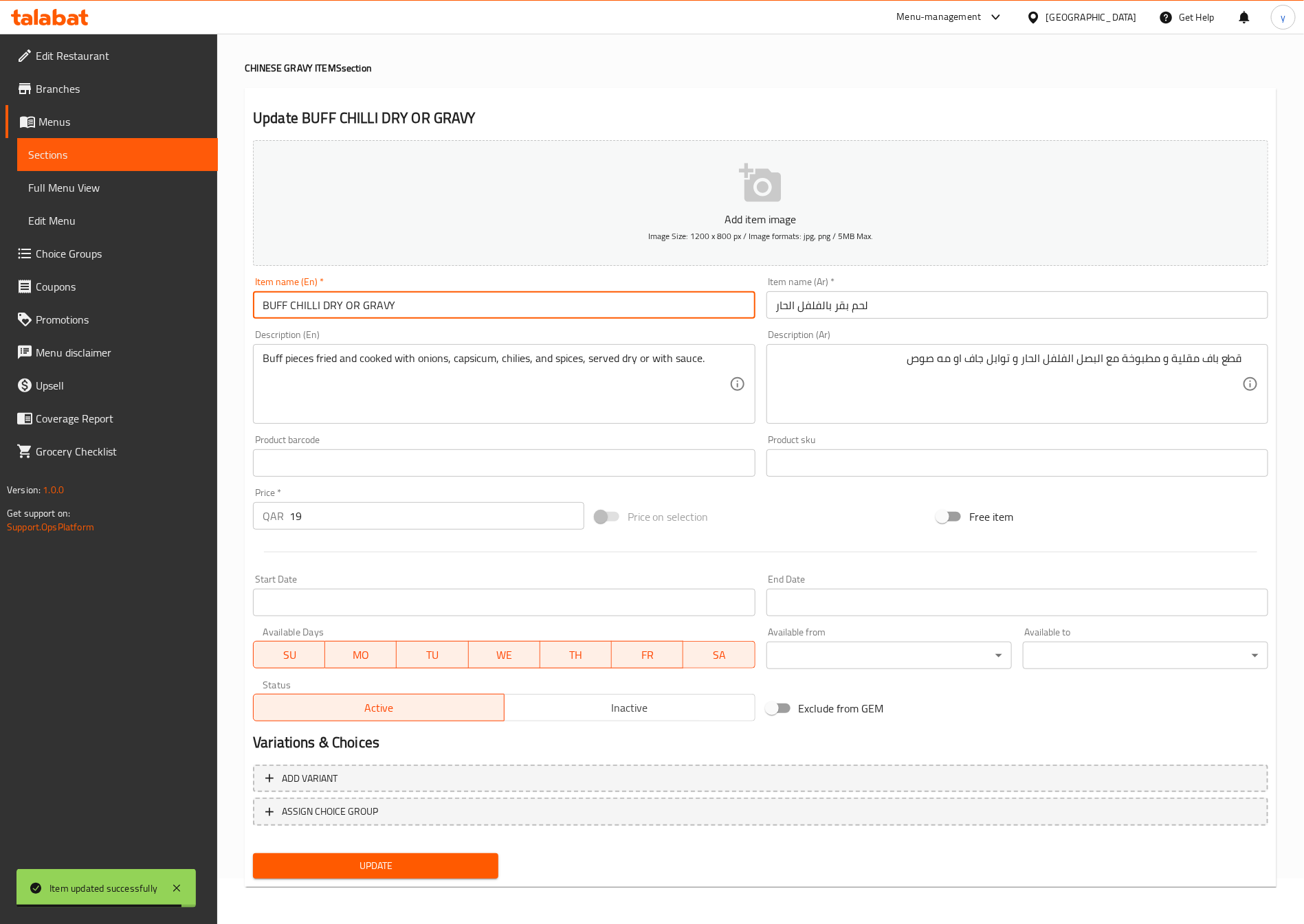
click at [93, 267] on link "Choice Groups" at bounding box center [111, 253] width 212 height 33
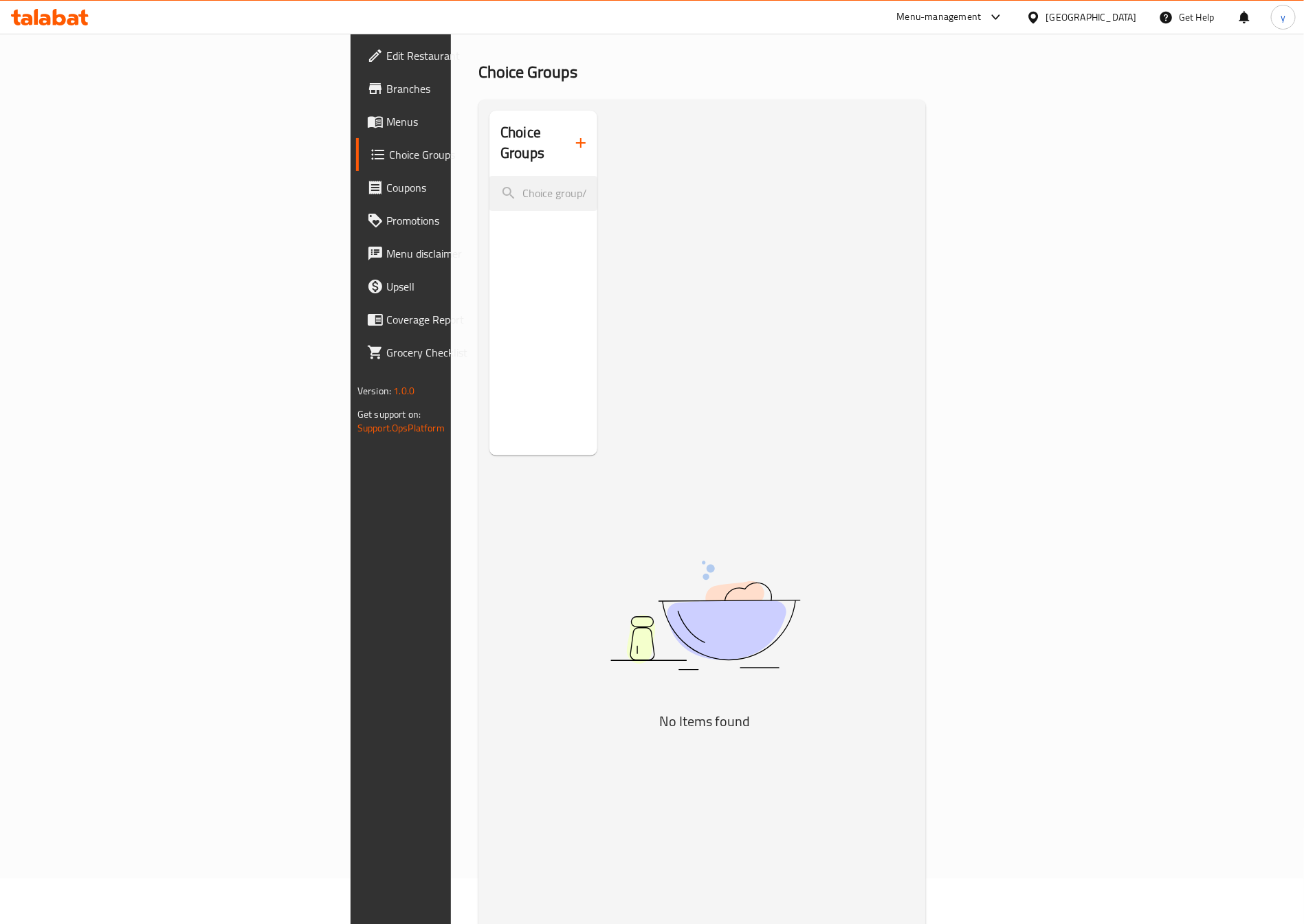
click at [576, 138] on icon "button" at bounding box center [581, 143] width 10 height 10
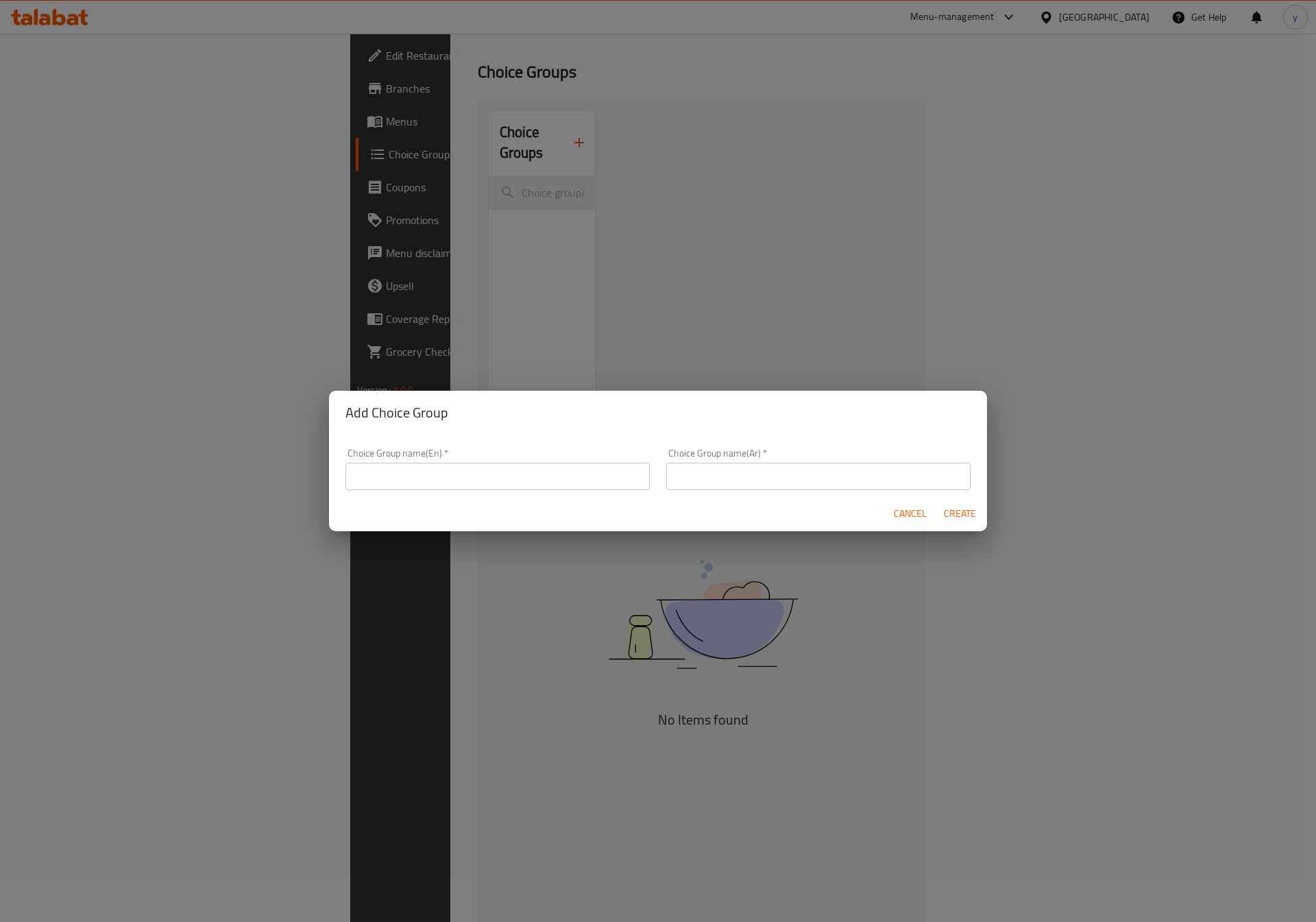
click at [539, 466] on input "text" at bounding box center [497, 476] width 304 height 27
type input "غ"
type input "your chooise"
click at [690, 476] on input "text" at bounding box center [818, 476] width 304 height 27
type input "l"
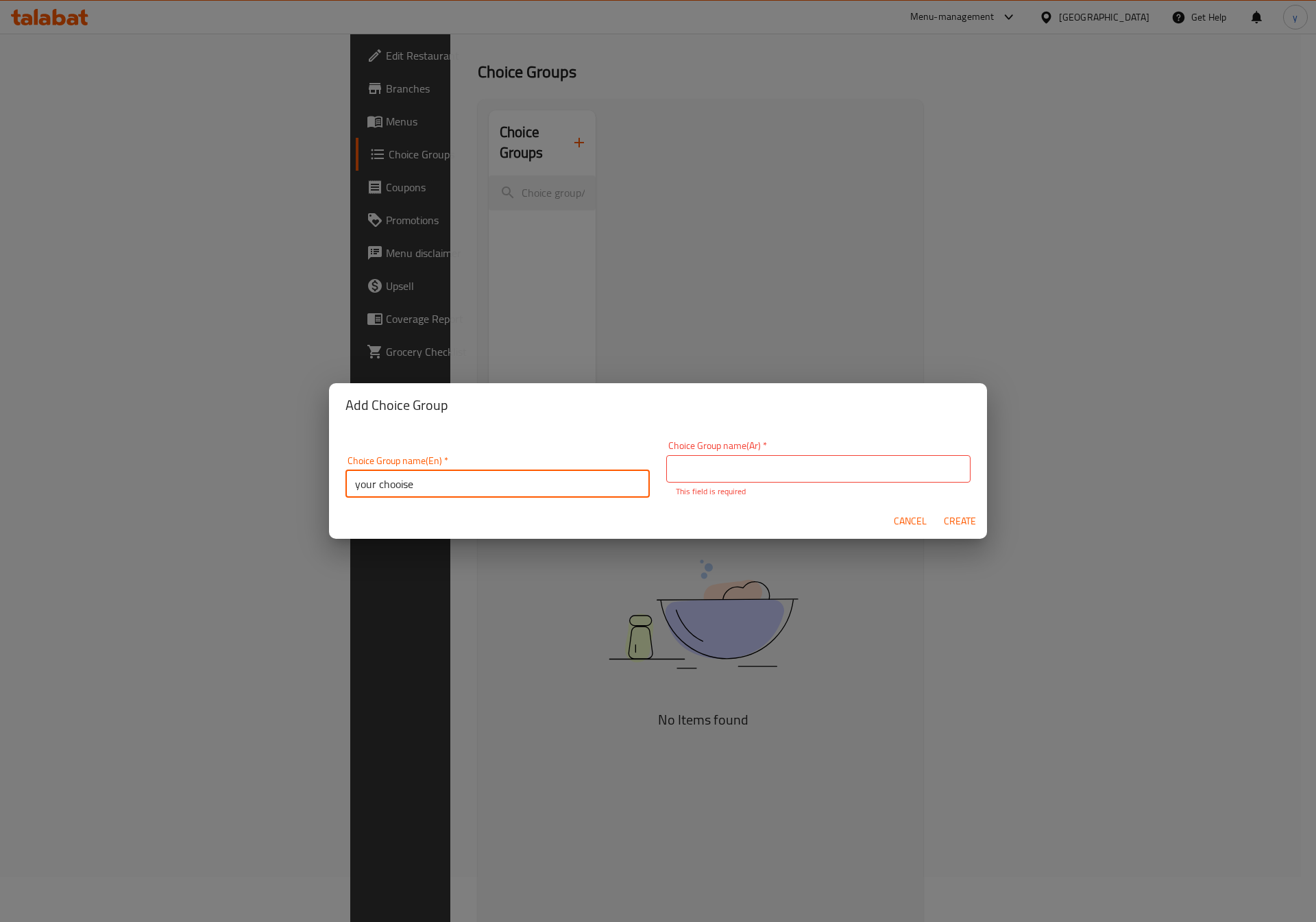
click at [586, 484] on input "your chooise" at bounding box center [497, 484] width 304 height 27
type input "your chooise of"
click at [758, 461] on input "text" at bounding box center [818, 468] width 304 height 27
type input "l"
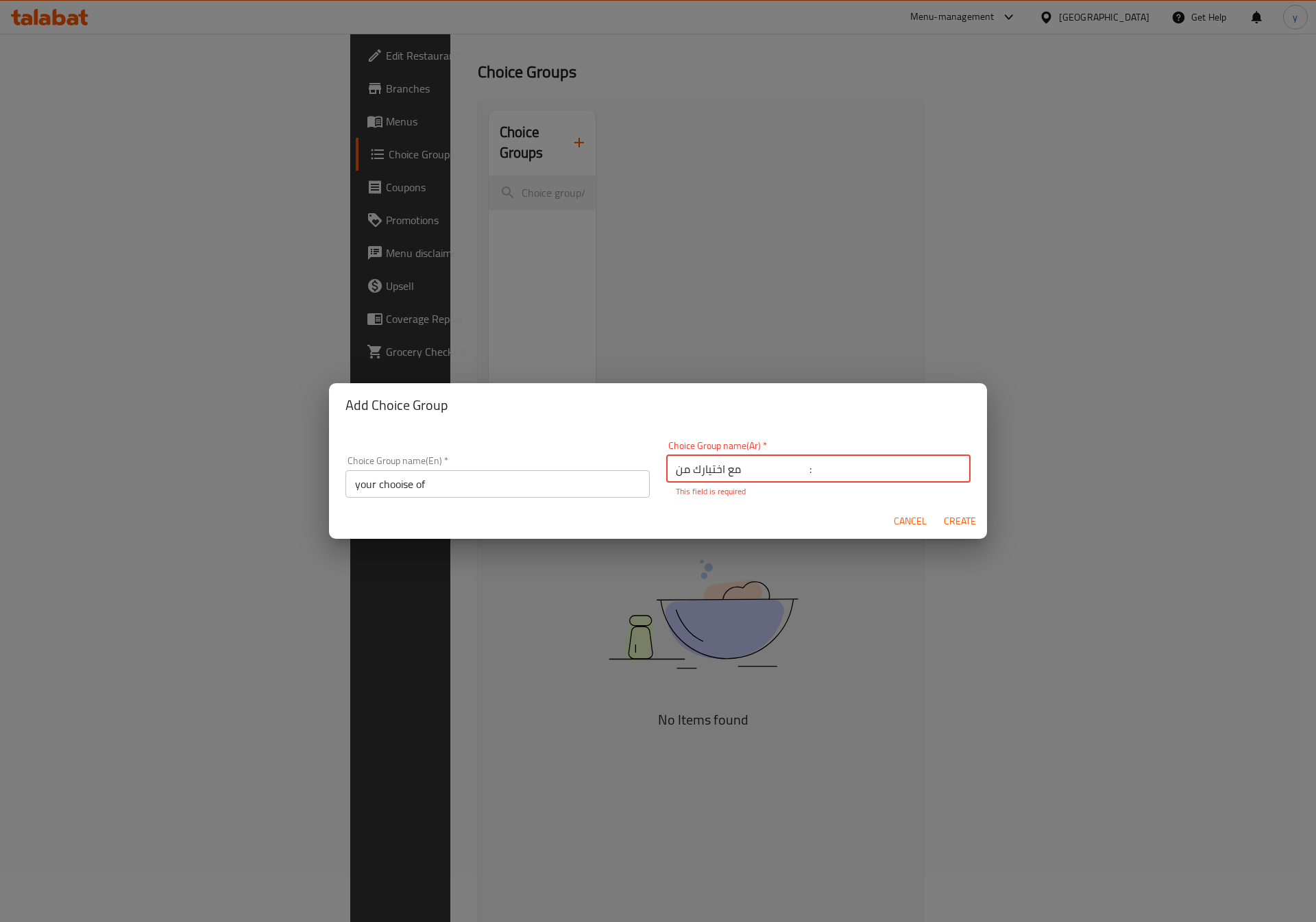
click at [806, 470] on input "مع اختيارك من :" at bounding box center [818, 468] width 304 height 27
click at [806, 469] on input "مع اختيارك من :" at bounding box center [818, 468] width 304 height 27
type input "مع اختيارك من :"
click at [950, 518] on span "Create" at bounding box center [959, 521] width 33 height 17
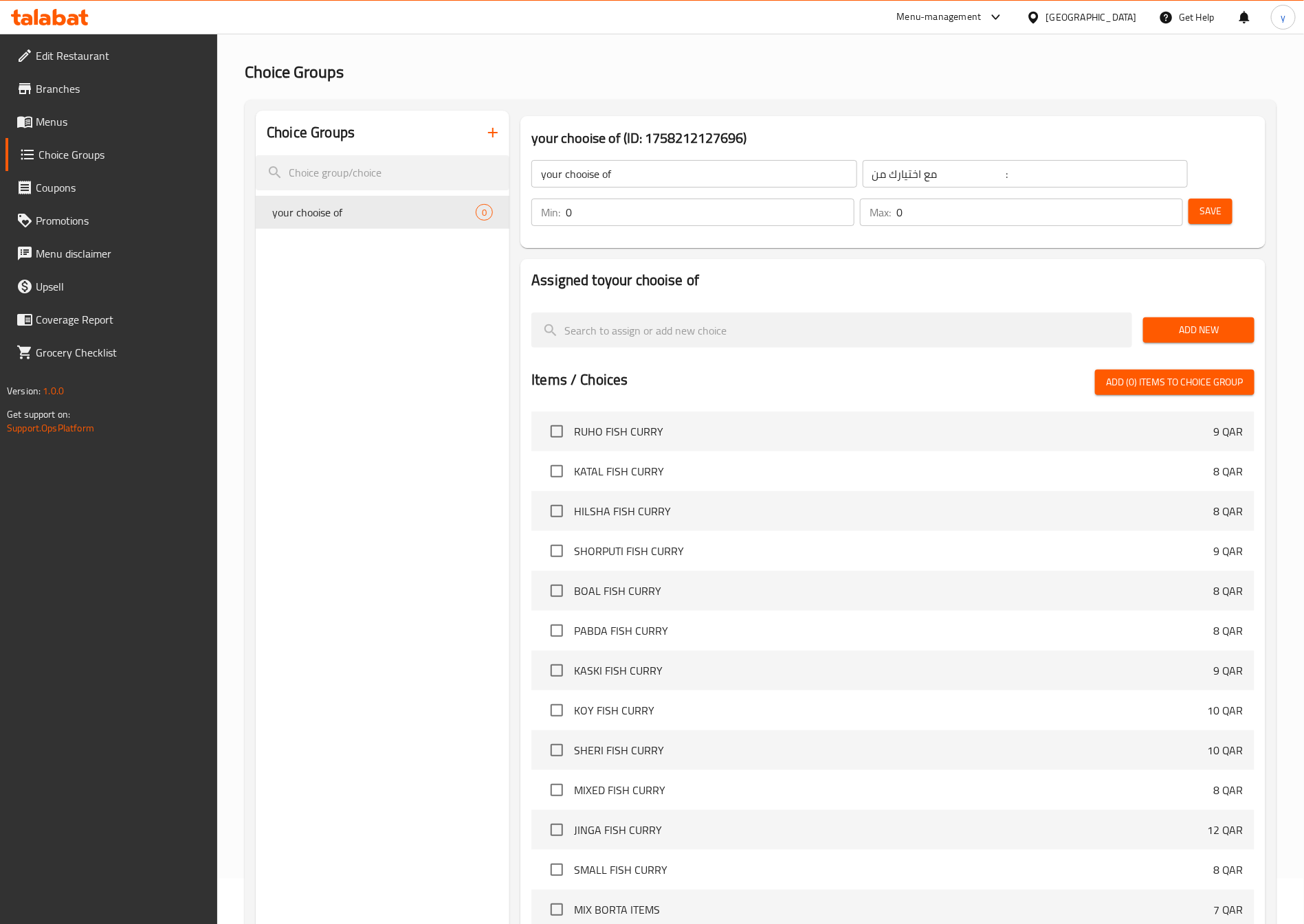
click at [1195, 322] on span "Add New" at bounding box center [1199, 330] width 89 height 17
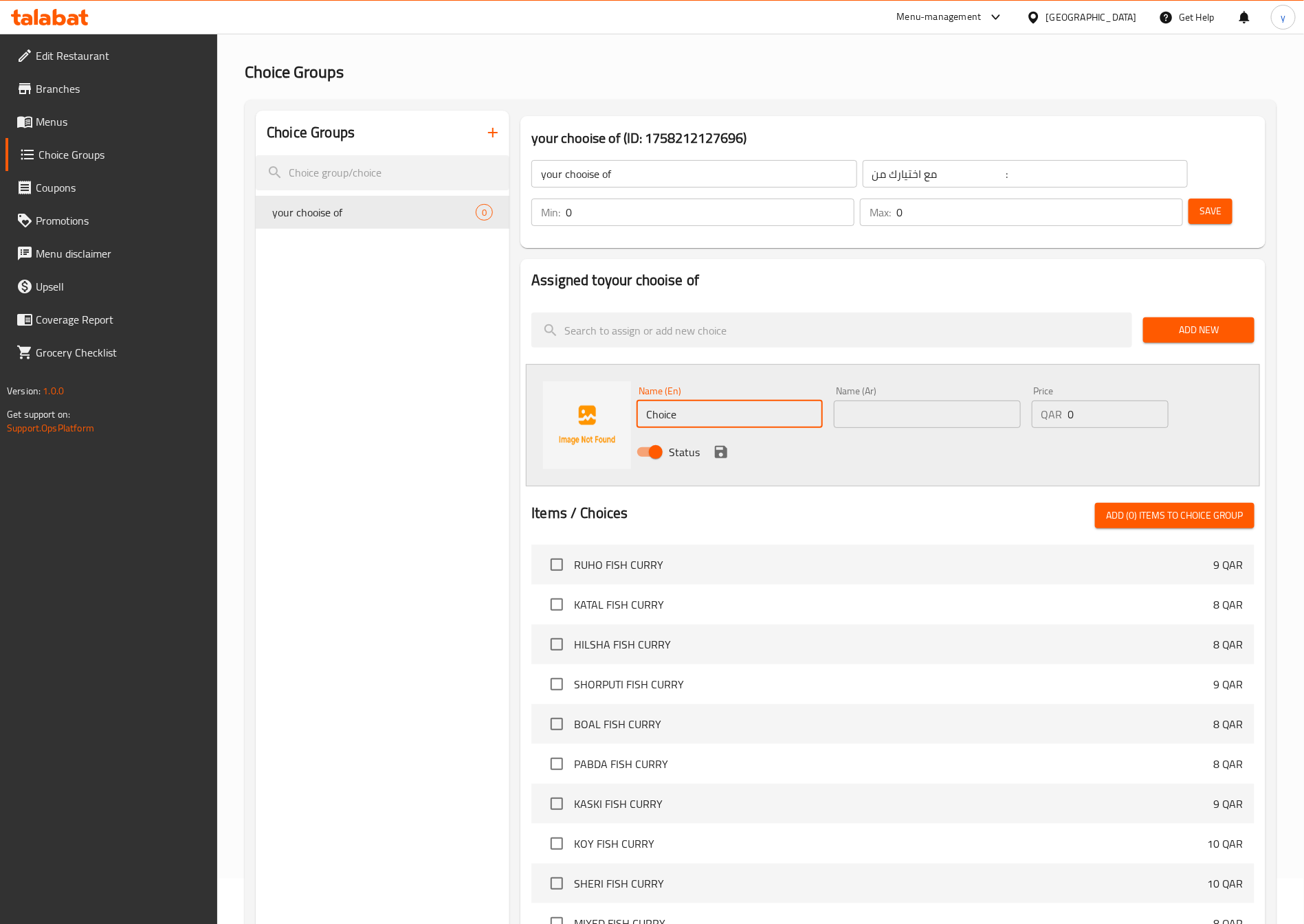
click at [753, 400] on input "Choice" at bounding box center [729, 414] width 186 height 27
click at [766, 400] on input "text" at bounding box center [729, 414] width 186 height 27
click at [858, 400] on input "text" at bounding box center [926, 414] width 186 height 27
type input "جاف"
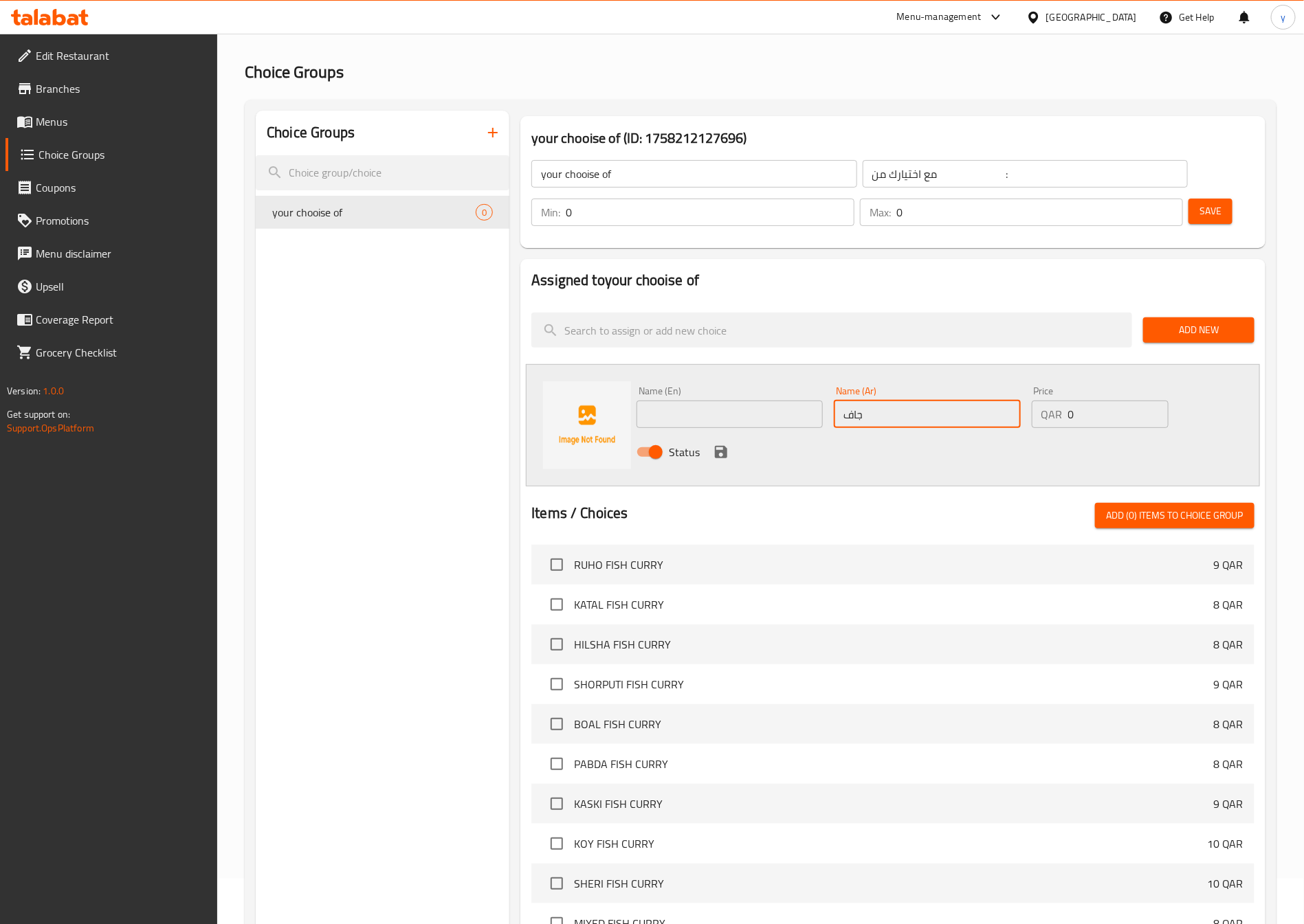
click at [756, 400] on input "text" at bounding box center [729, 414] width 186 height 27
type input "dry"
click at [662, 439] on input "Status" at bounding box center [655, 452] width 78 height 26
click at [668, 439] on input "Status" at bounding box center [642, 452] width 78 height 26
checkbox input "true"
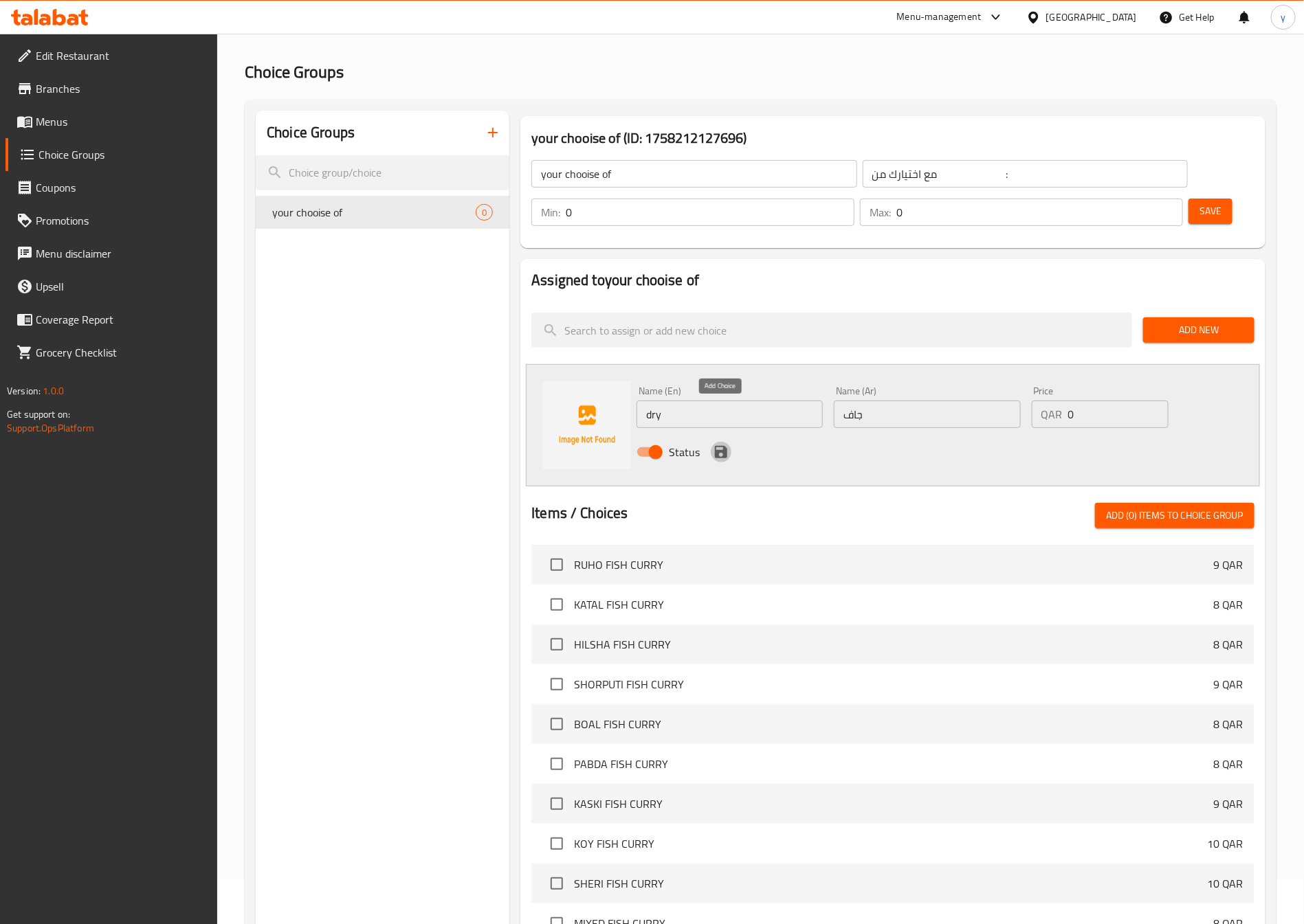
click at [713, 444] on icon "save" at bounding box center [721, 452] width 17 height 17
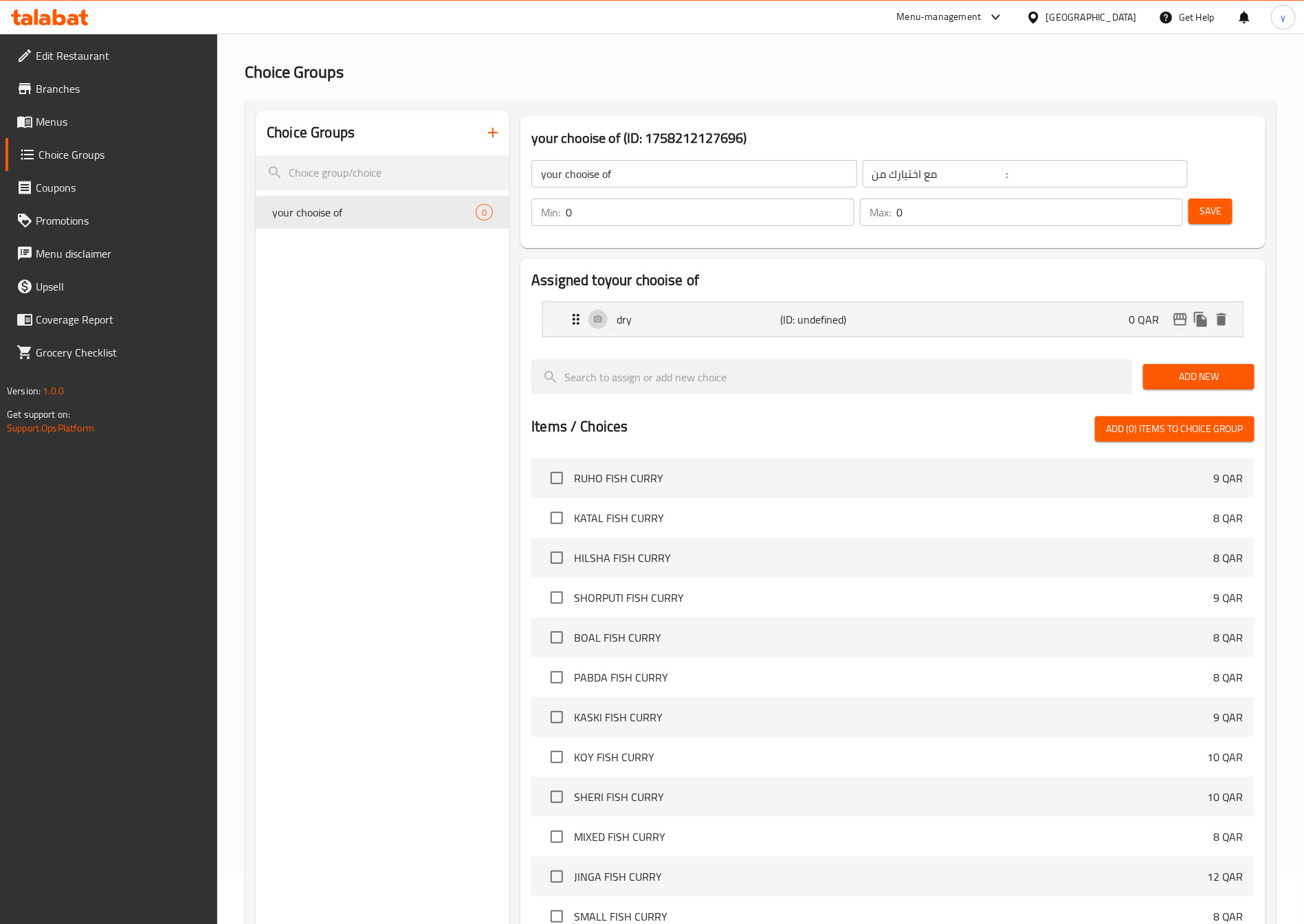
click at [1211, 368] on span "Add New" at bounding box center [1199, 377] width 89 height 17
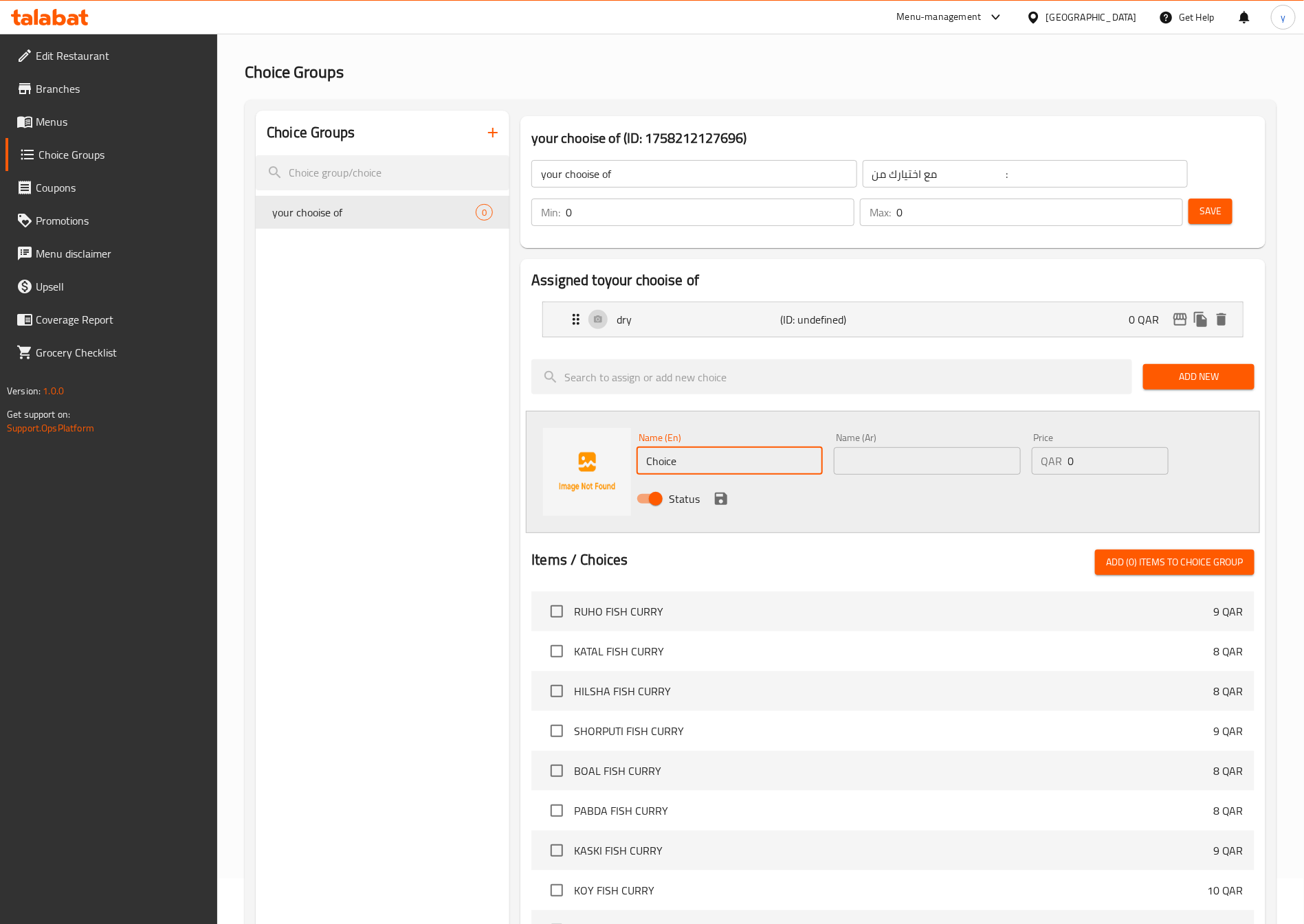
click at [756, 447] on input "Choice" at bounding box center [729, 460] width 186 height 27
click at [681, 447] on input "with saice" at bounding box center [729, 460] width 186 height 27
type input "with sauce"
click at [885, 447] on input "text" at bounding box center [926, 460] width 186 height 27
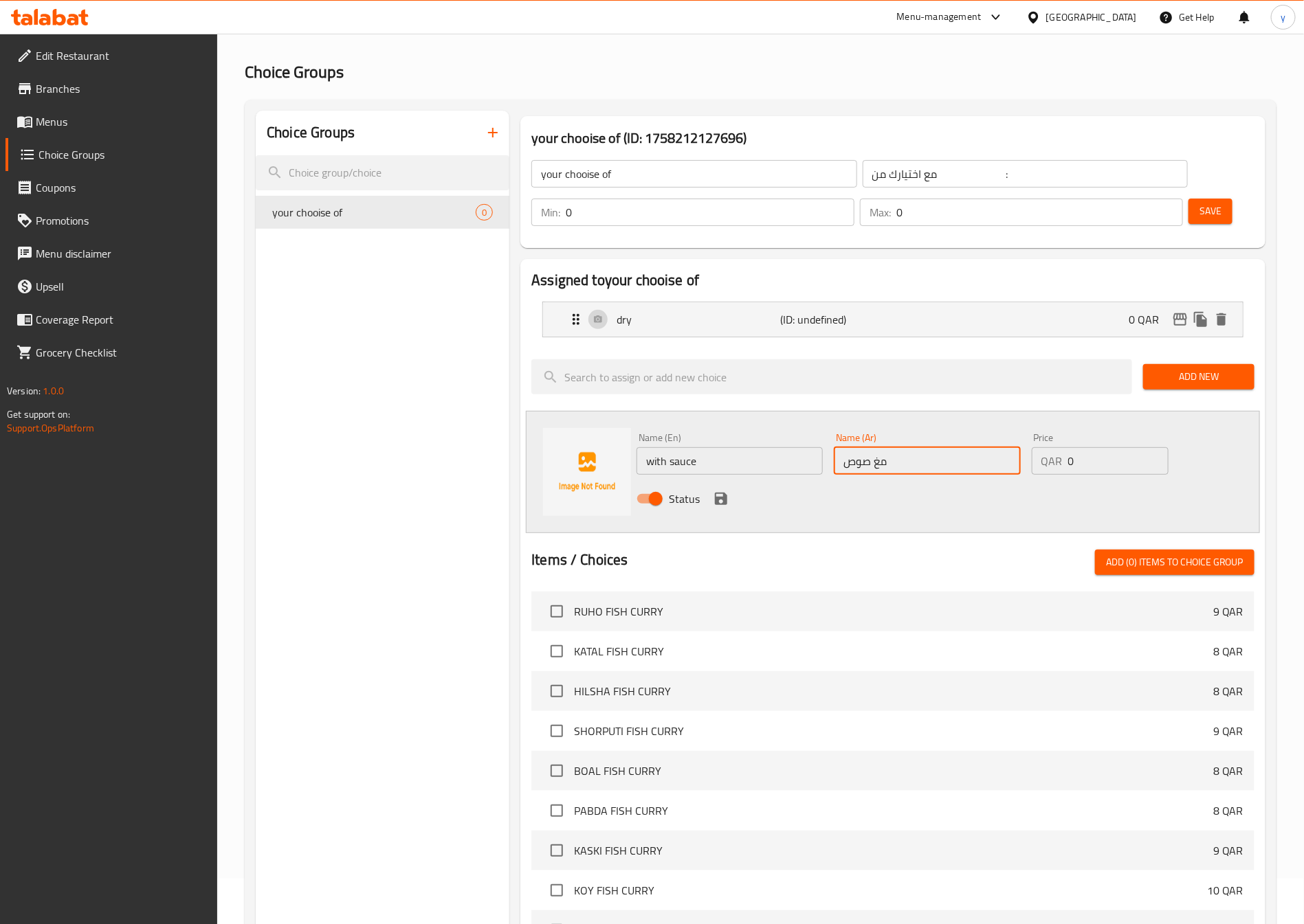
type input "مغ صوص"
click at [726, 493] on icon "save" at bounding box center [721, 499] width 13 height 13
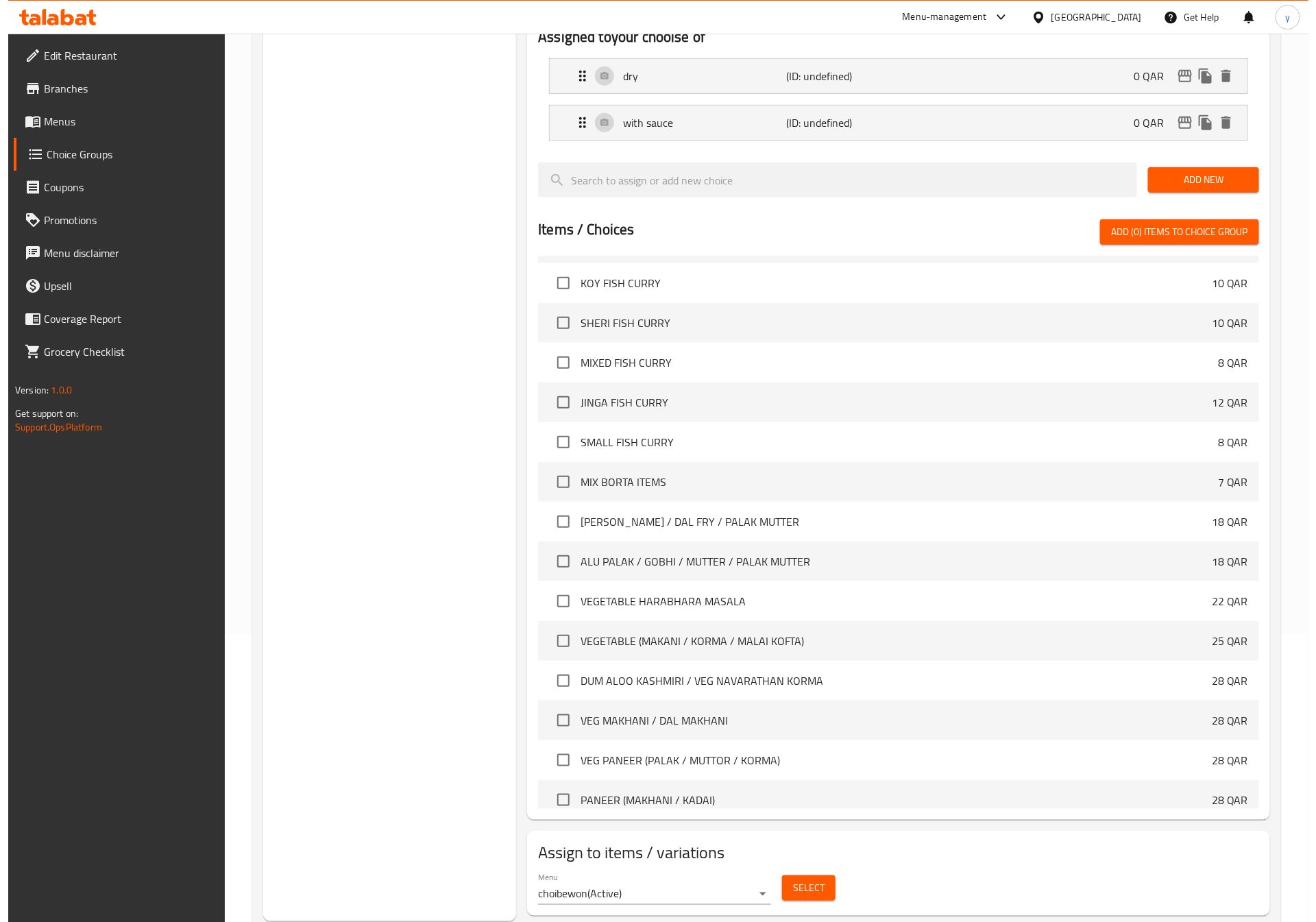
scroll to position [411, 0]
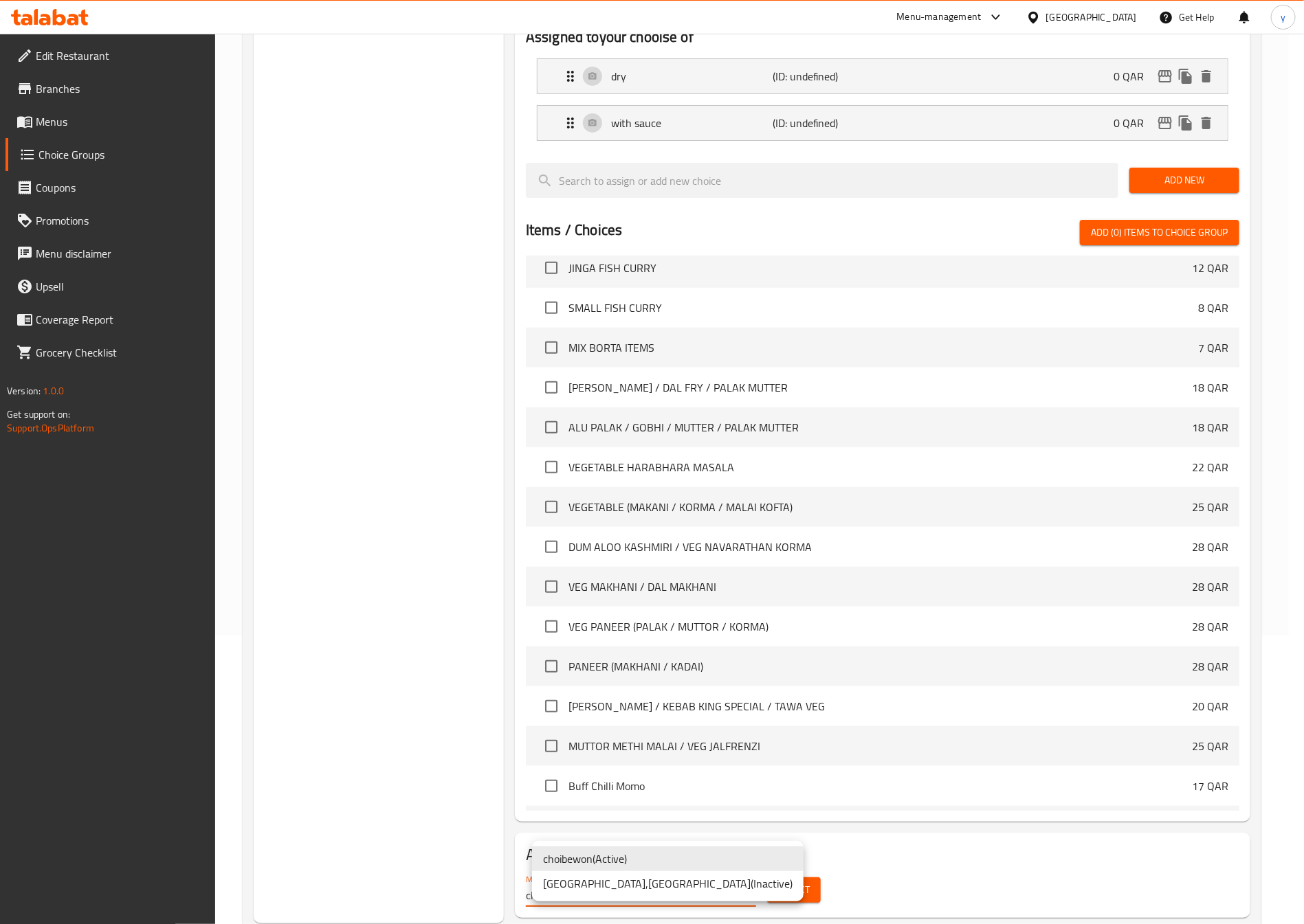
click at [702, 636] on body "​ Menu-management Qatar Get Help y Edit Restaurant Branches Menus Choice Groups…" at bounding box center [652, 190] width 1304 height 891
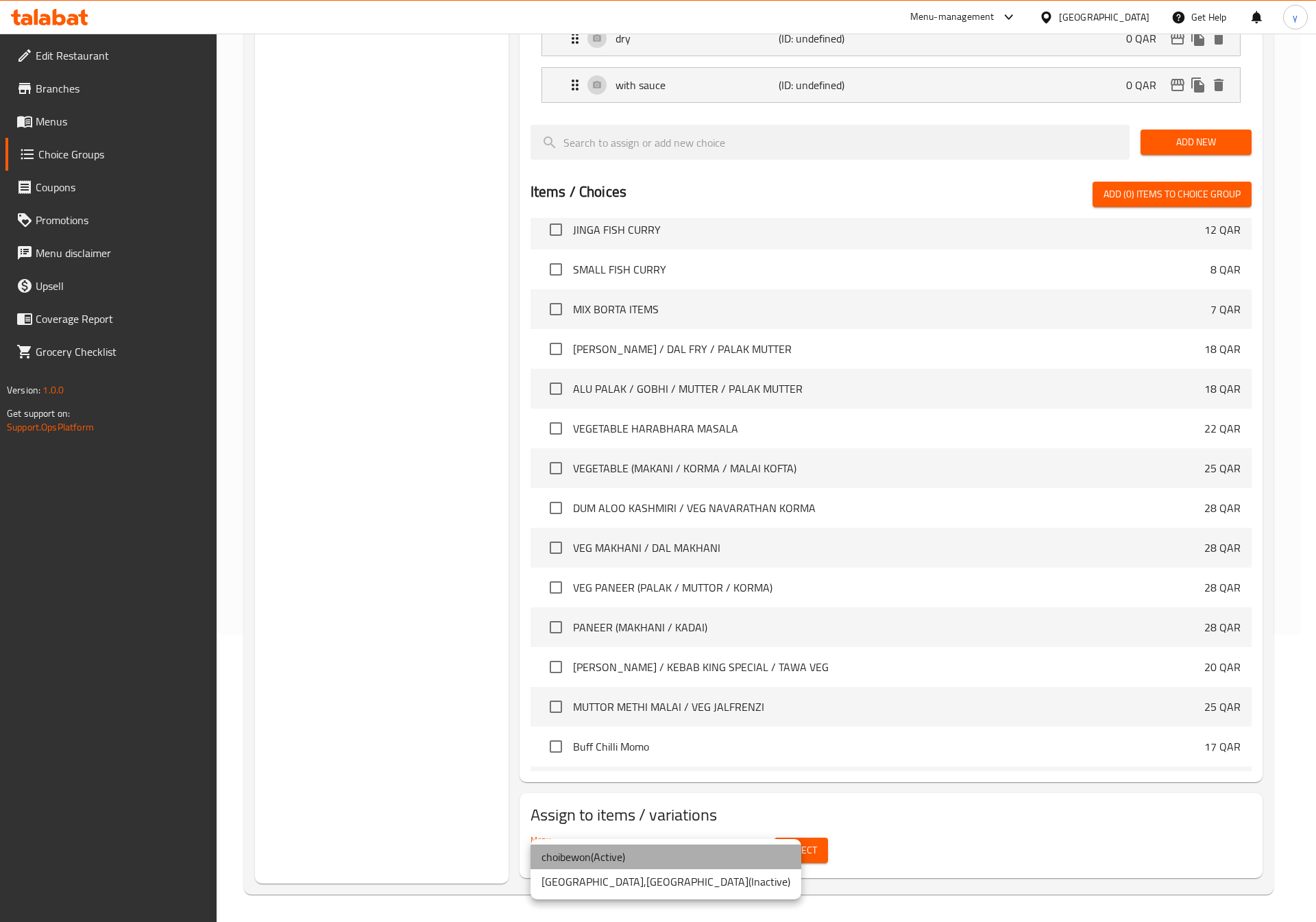
click at [681, 858] on li "choibewon ( Active )" at bounding box center [666, 857] width 271 height 25
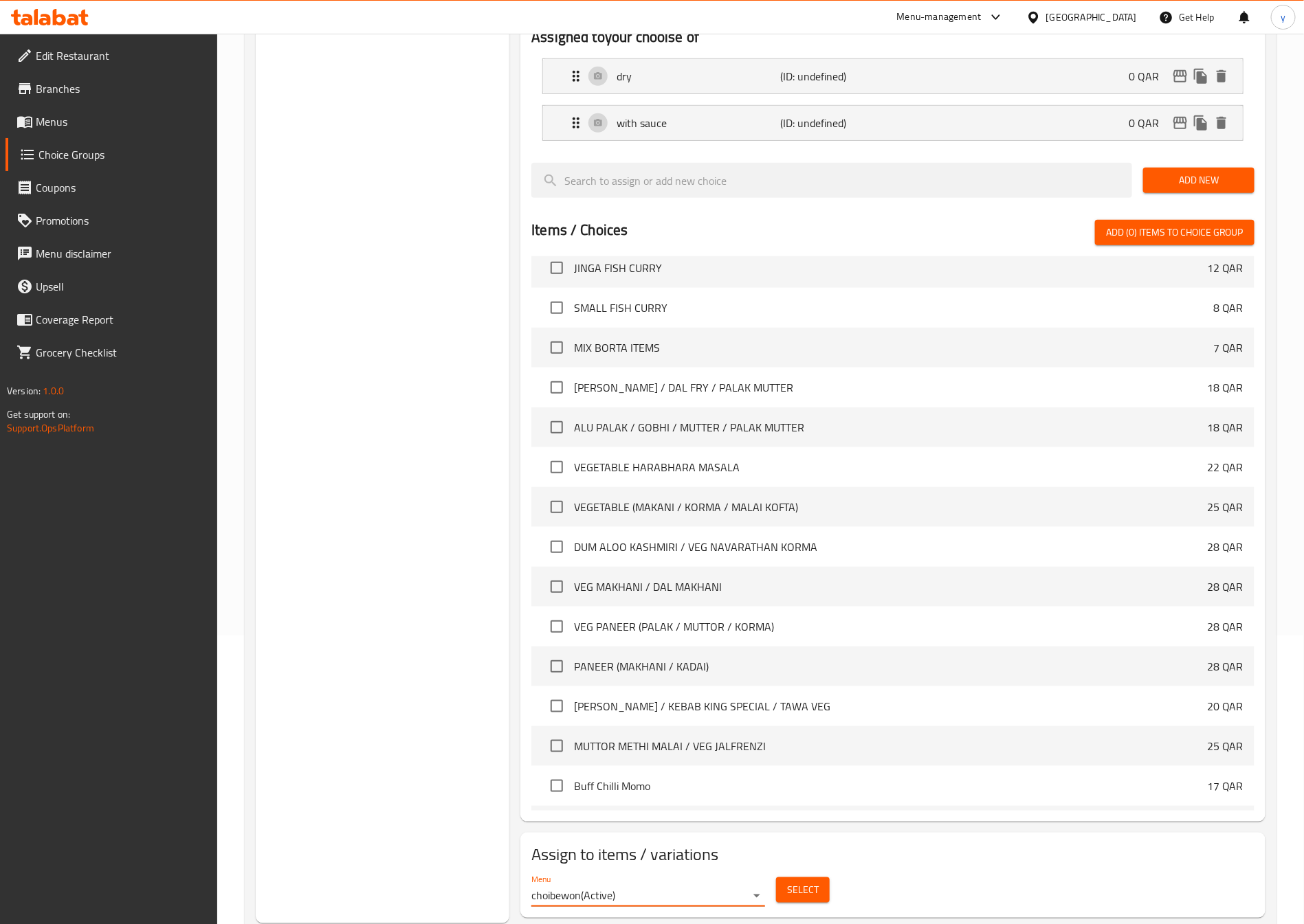
click at [801, 882] on span "Select" at bounding box center [802, 890] width 31 height 17
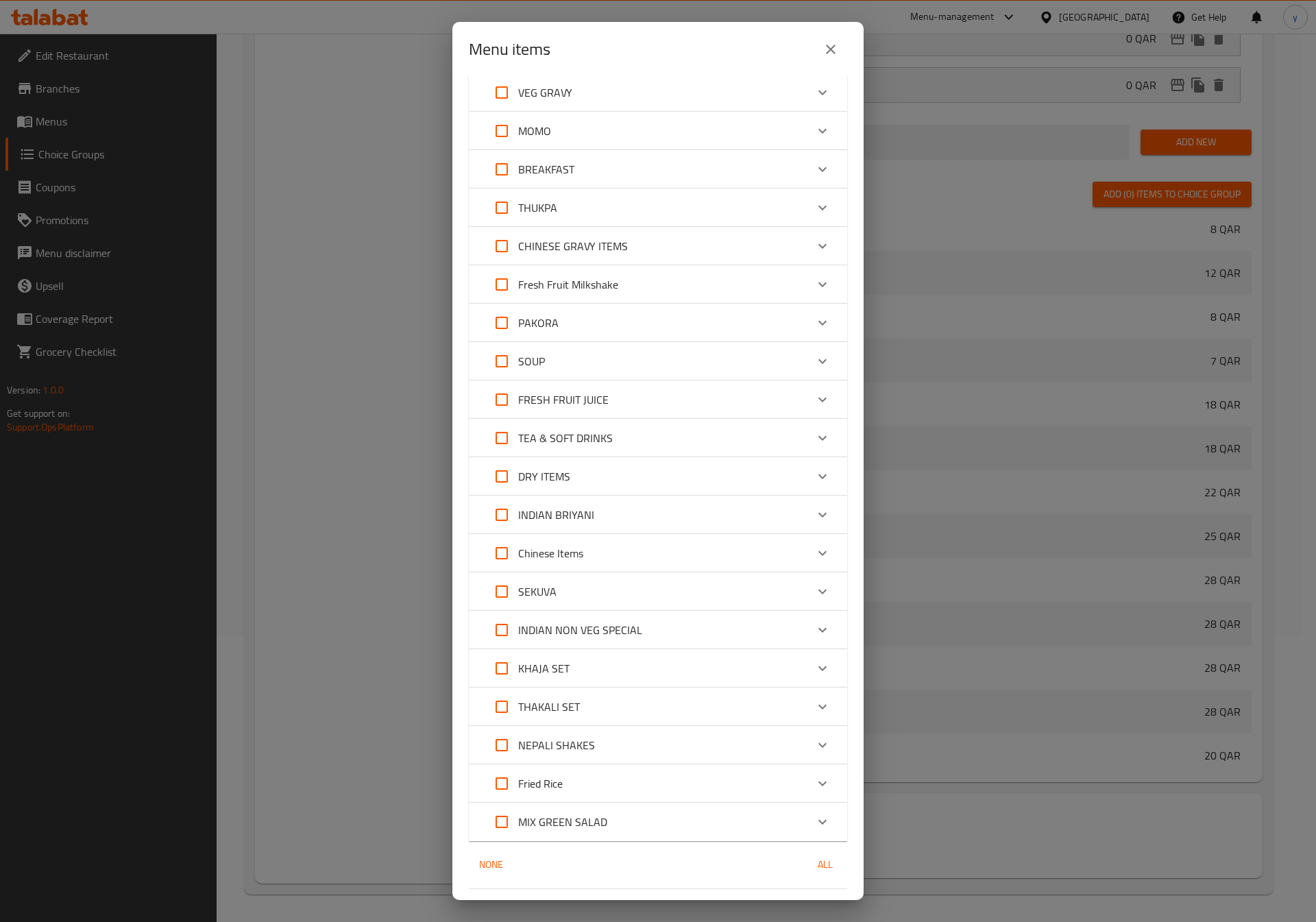
scroll to position [62, 0]
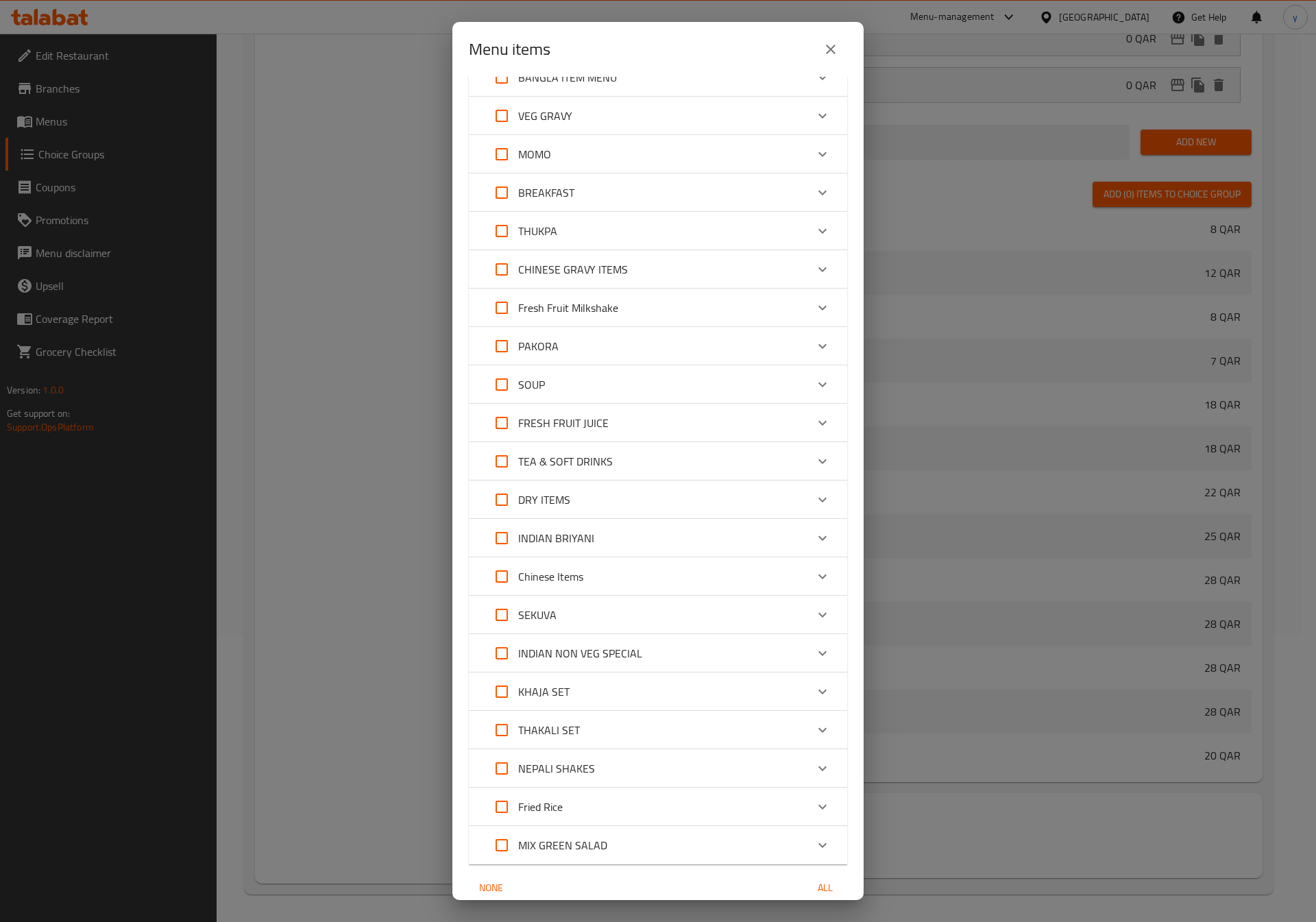
click at [806, 267] on div "Expand" at bounding box center [822, 269] width 33 height 33
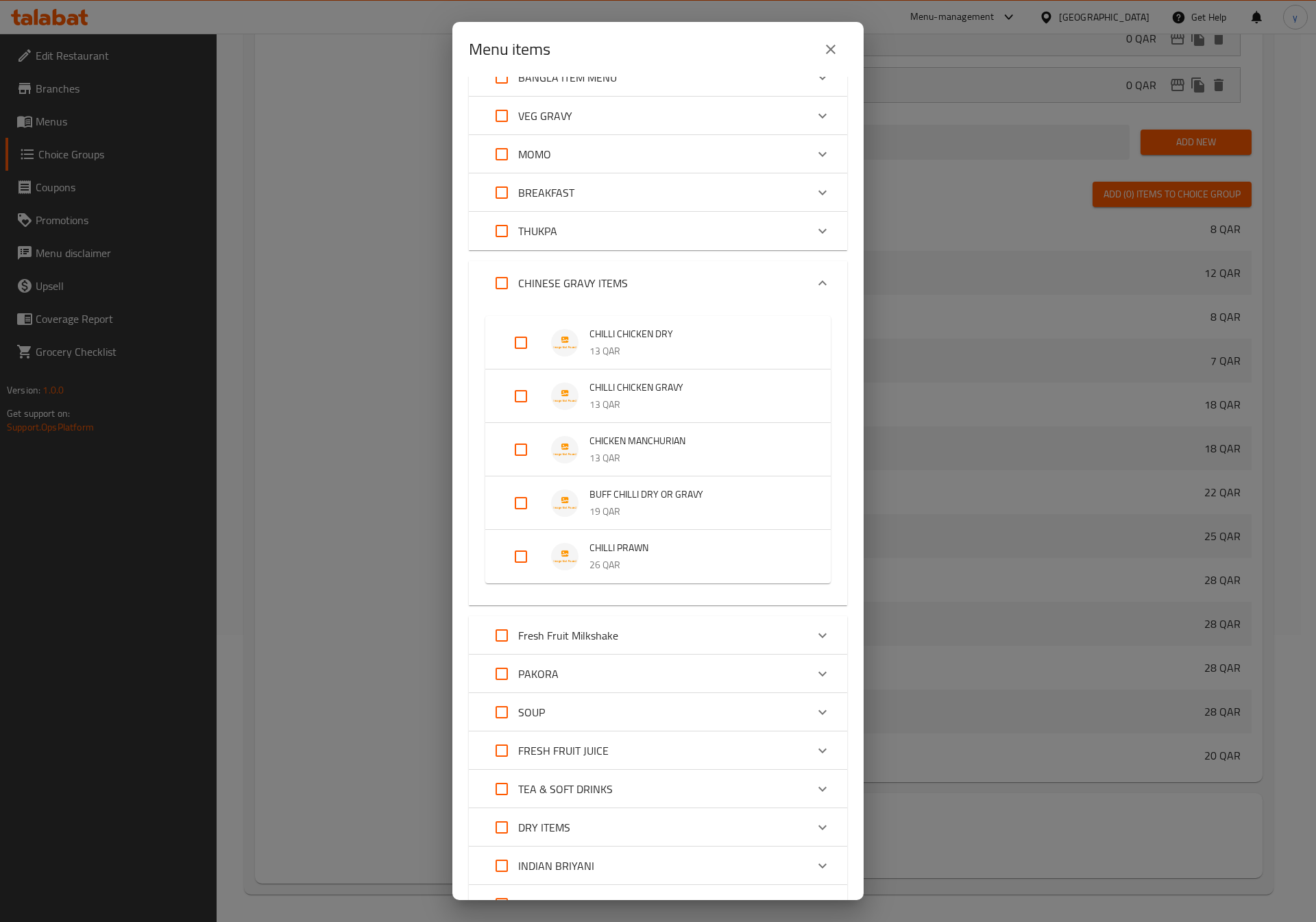
click at [514, 507] on input "Expand" at bounding box center [520, 503] width 33 height 33
checkbox input "true"
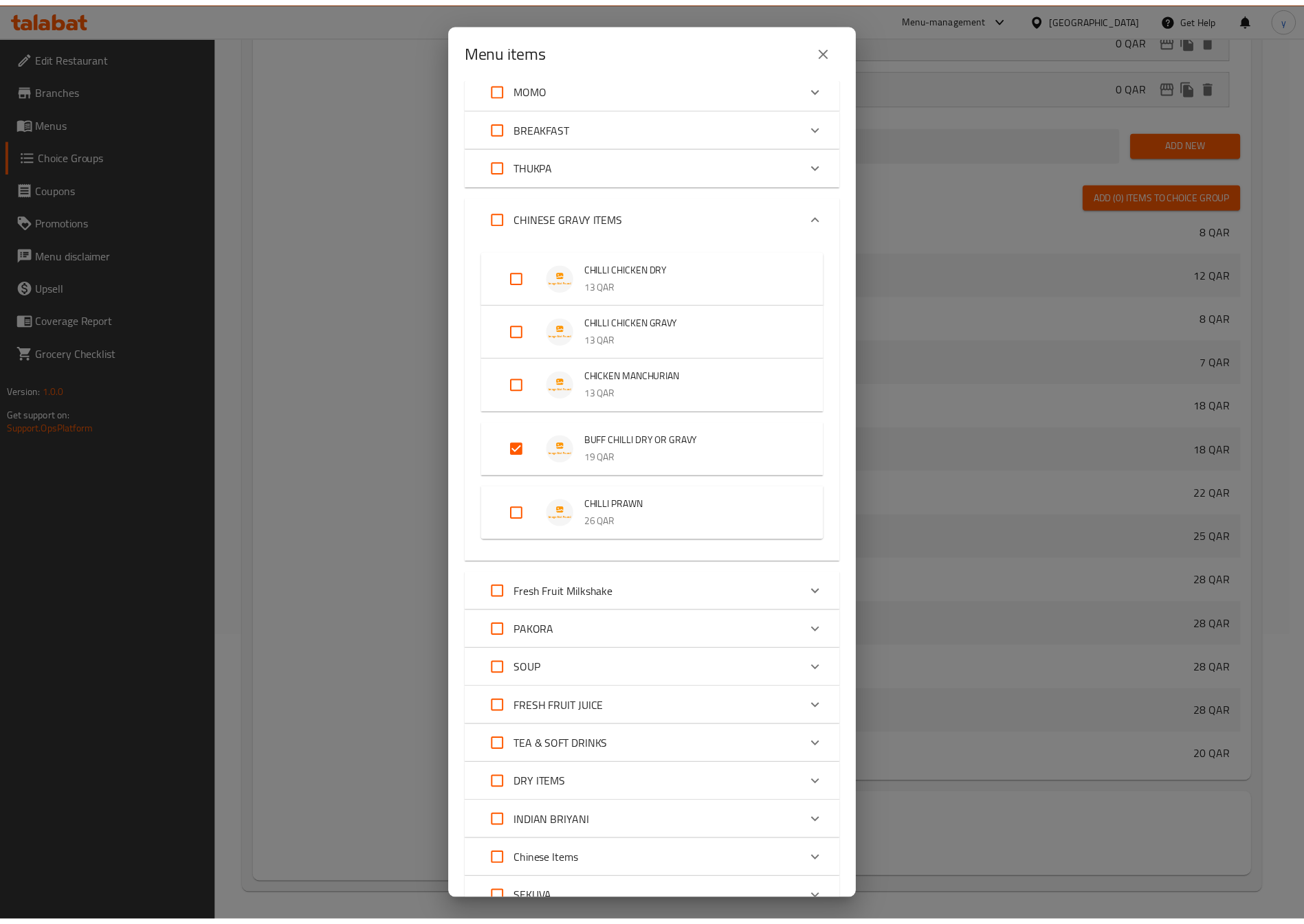
scroll to position [471, 0]
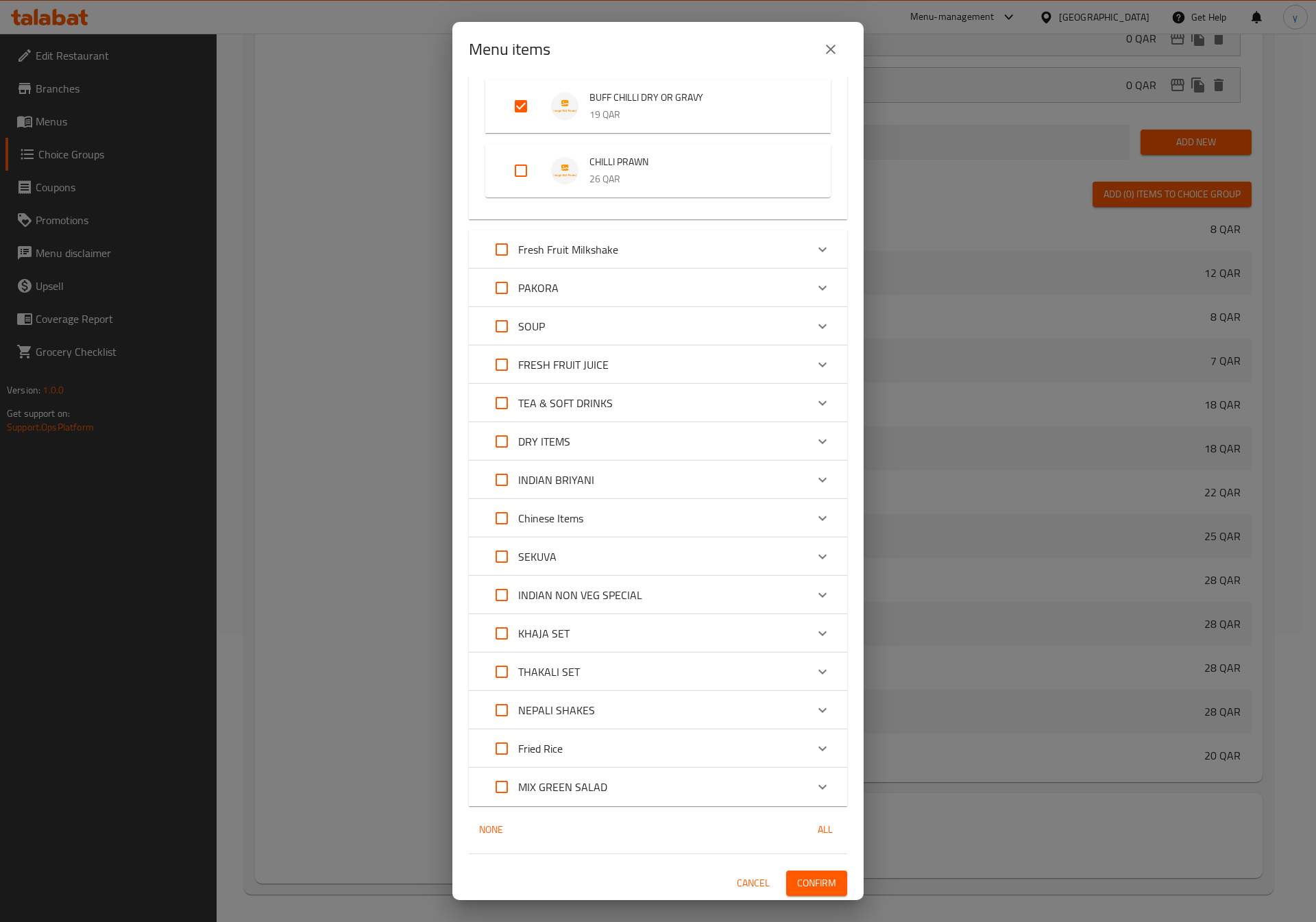
click at [800, 876] on span "Confirm" at bounding box center [817, 883] width 39 height 17
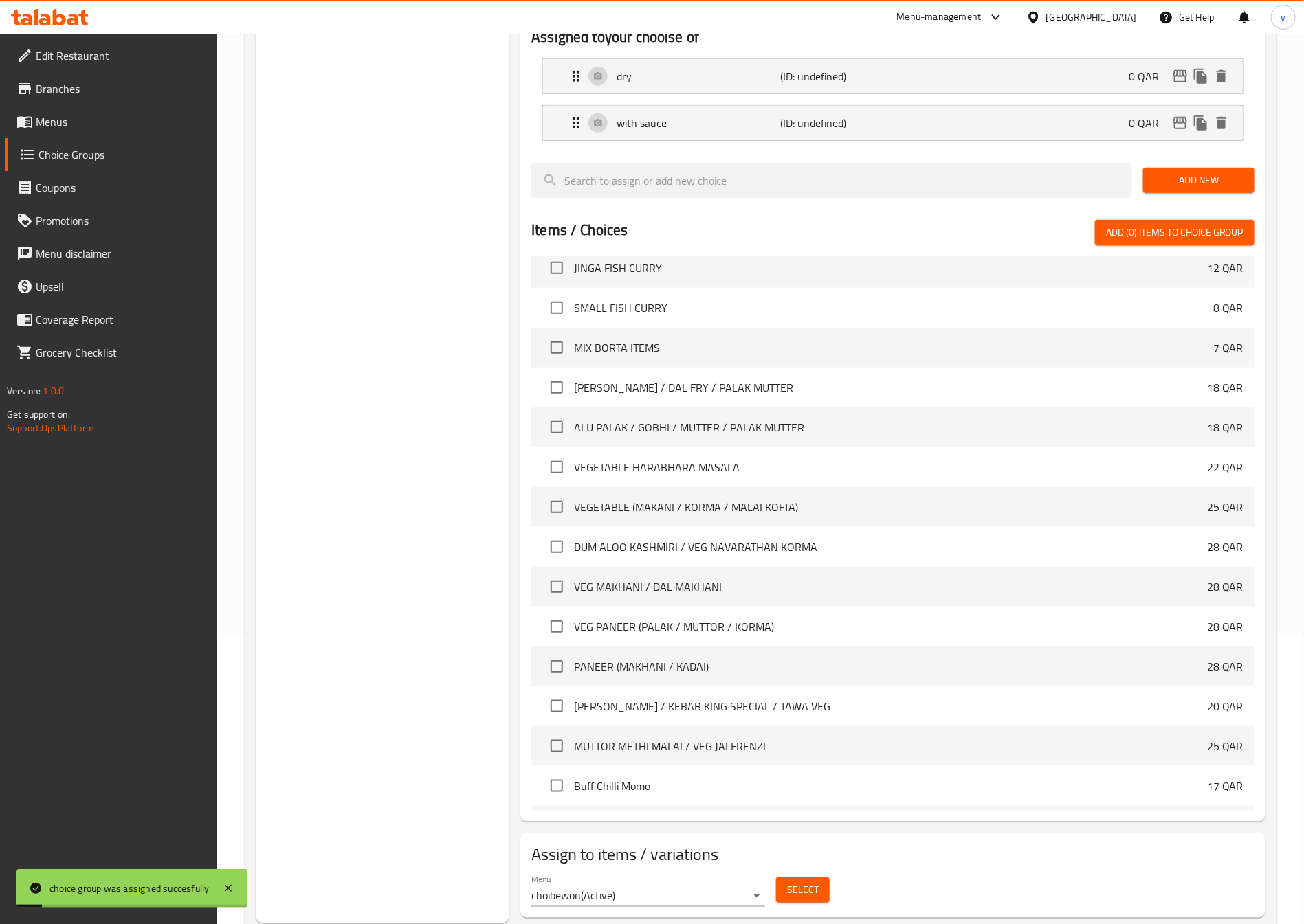
scroll to position [0, 0]
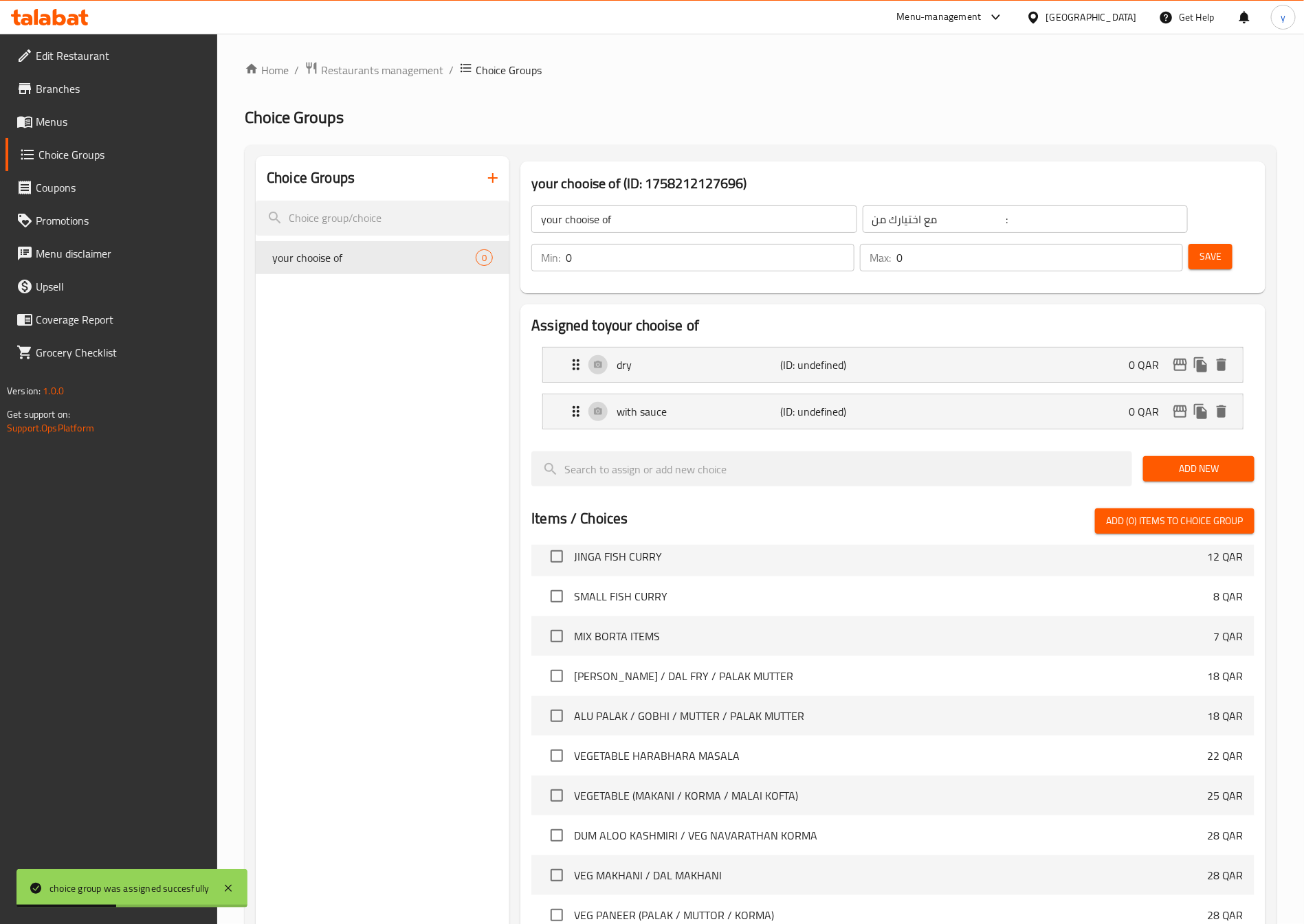
click at [70, 130] on link "Menus" at bounding box center [111, 121] width 212 height 33
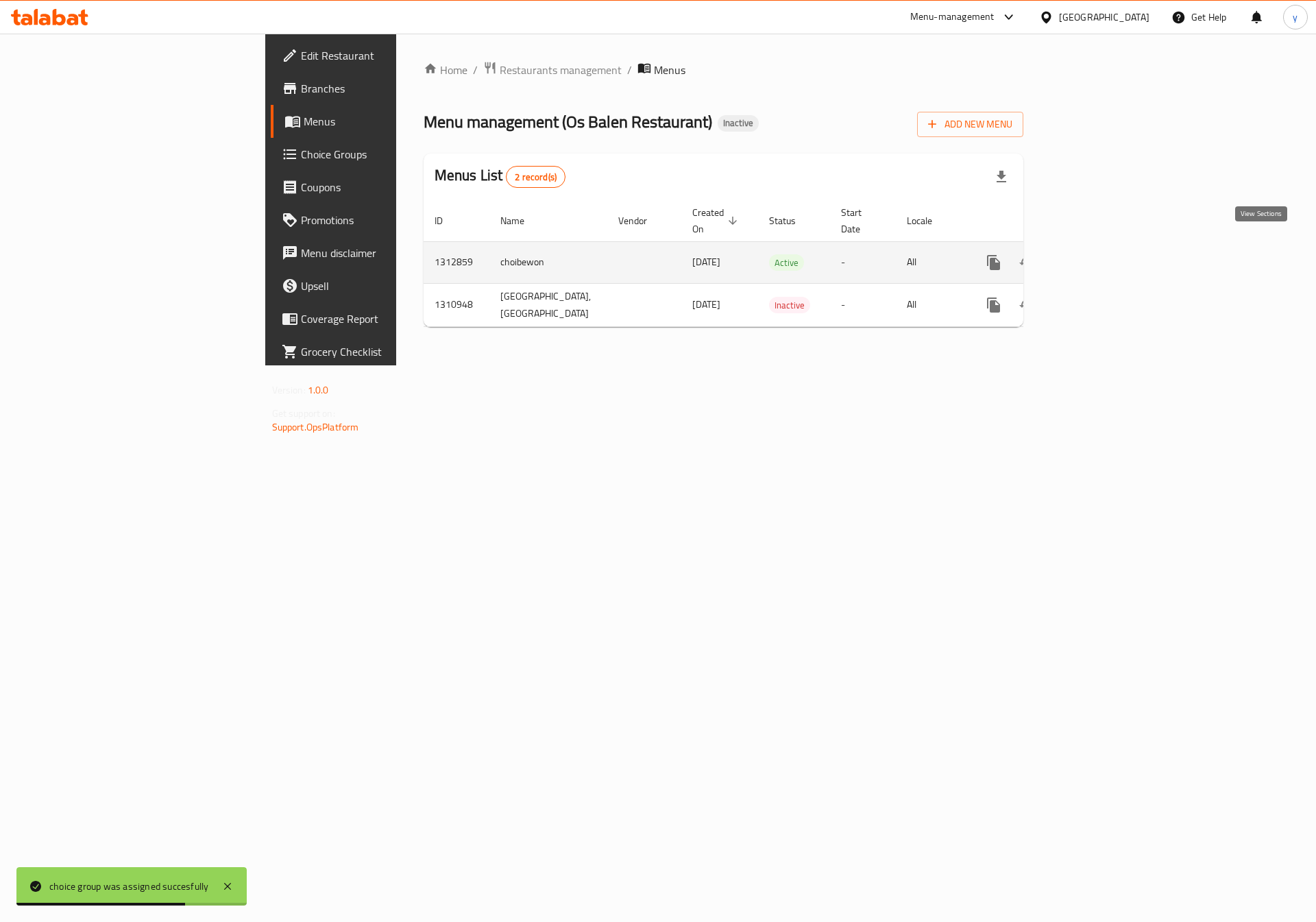
click at [1109, 258] on link "enhanced table" at bounding box center [1092, 262] width 33 height 33
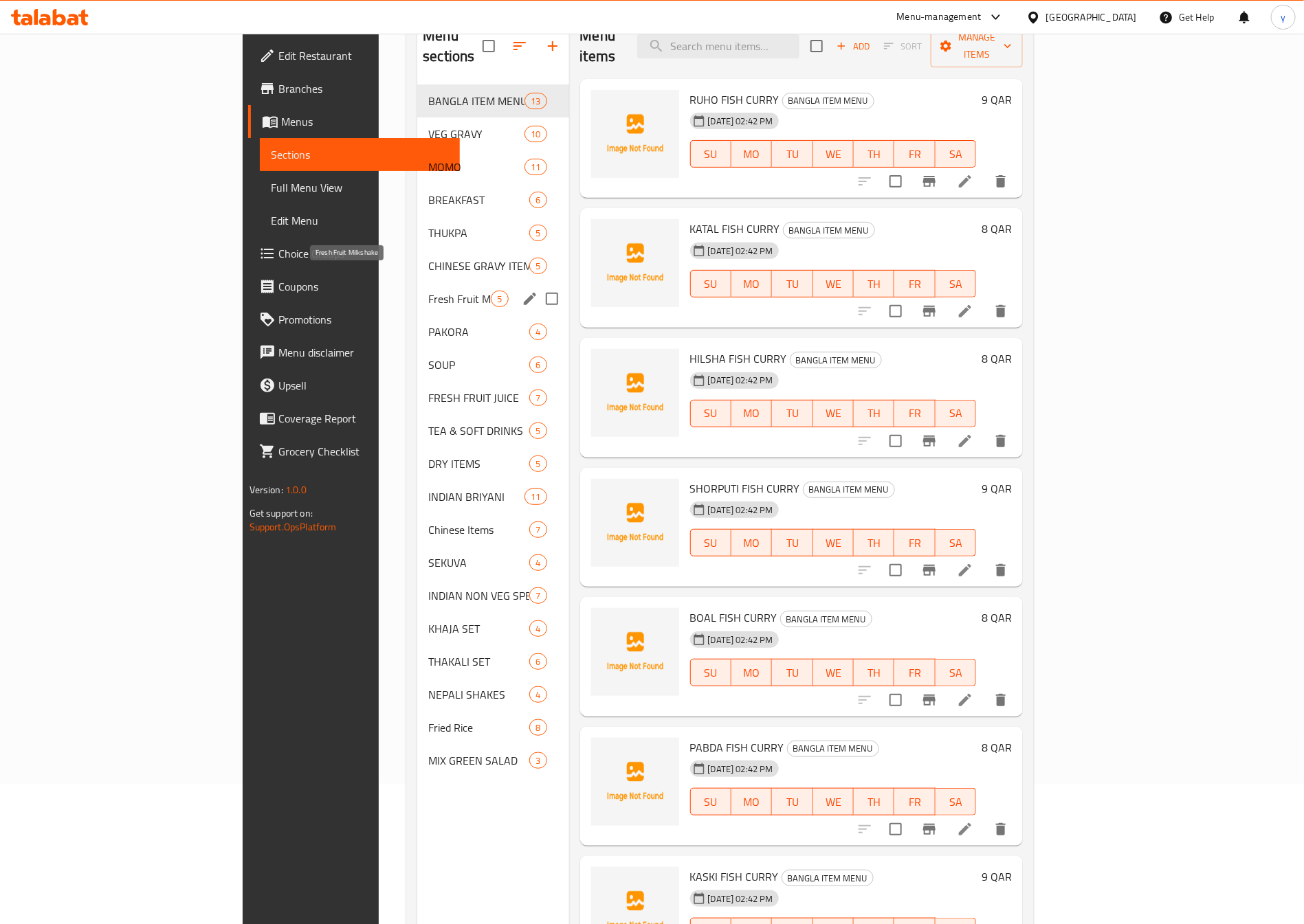
scroll to position [89, 0]
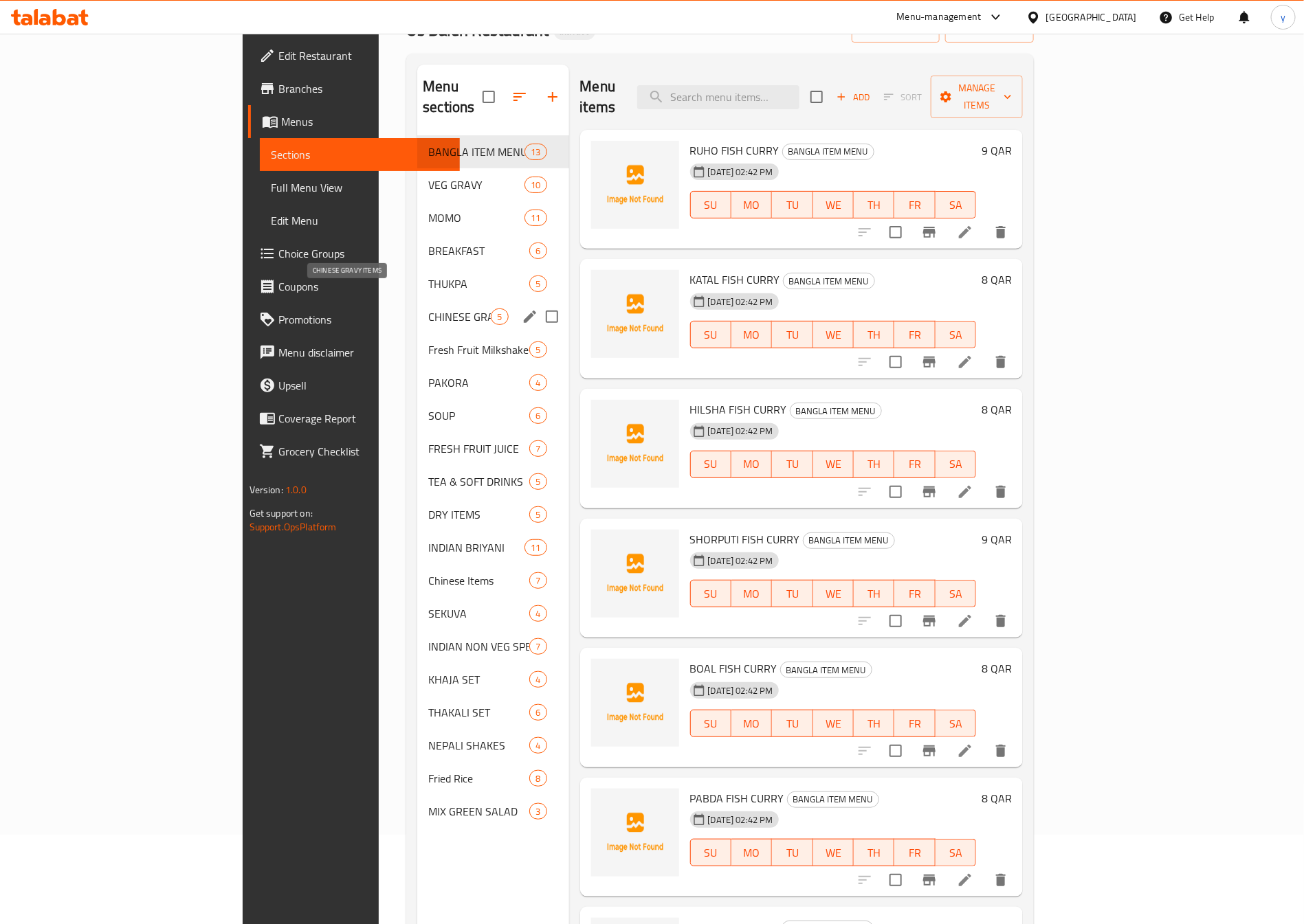
click at [428, 308] on span "CHINESE GRAVY ITEMS" at bounding box center [460, 317] width 63 height 17
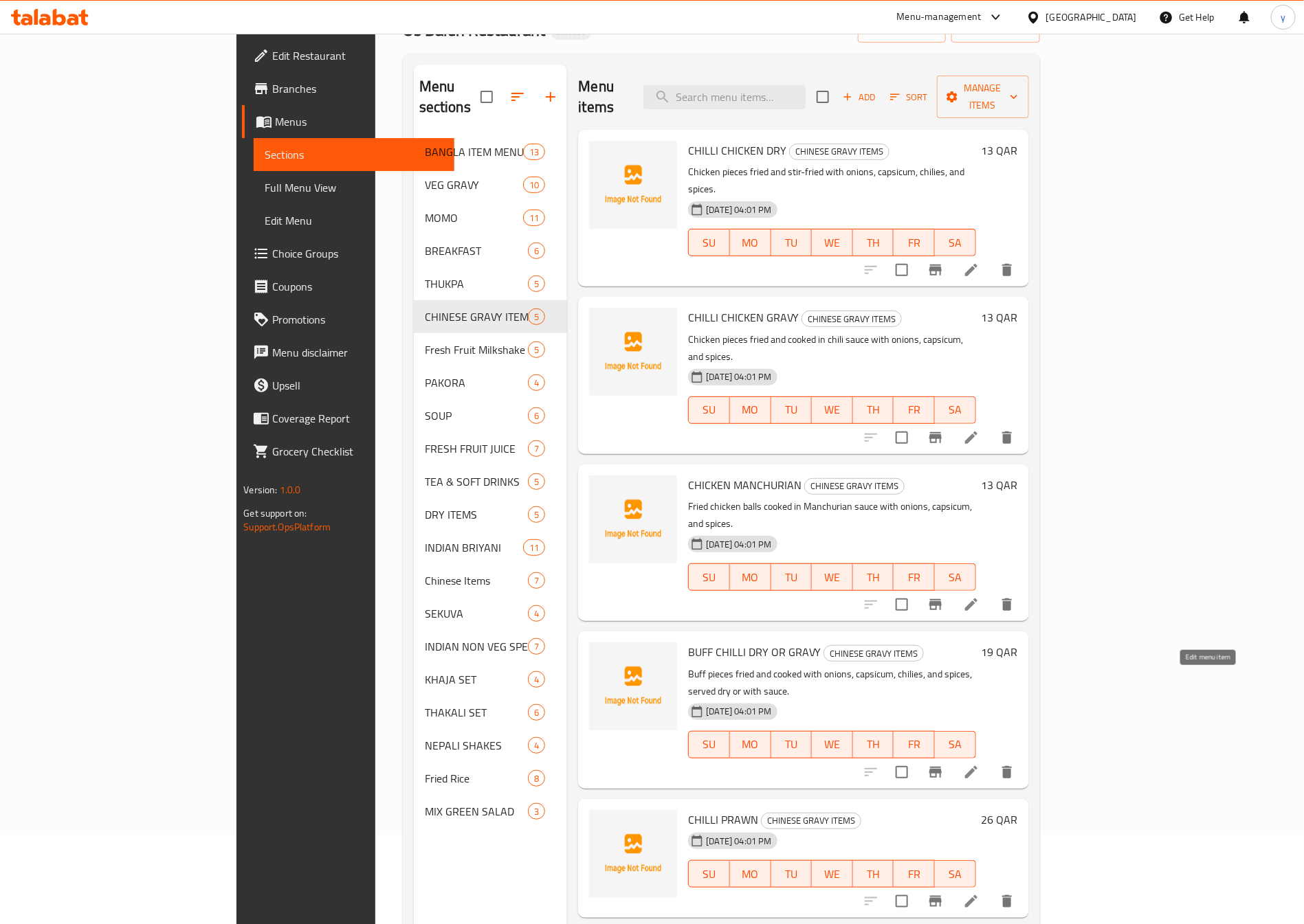
click at [979, 764] on icon at bounding box center [972, 772] width 17 height 17
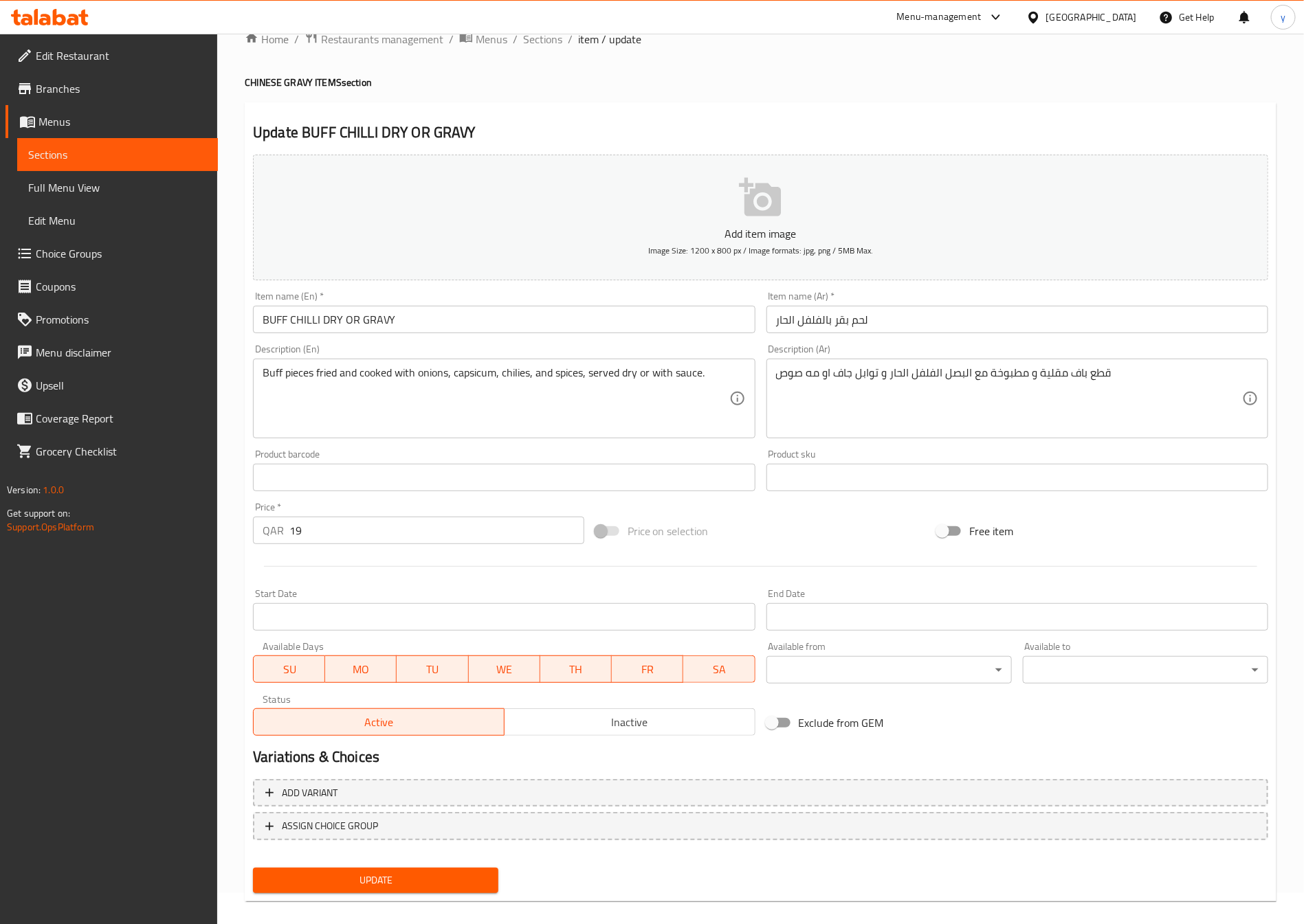
scroll to position [45, 0]
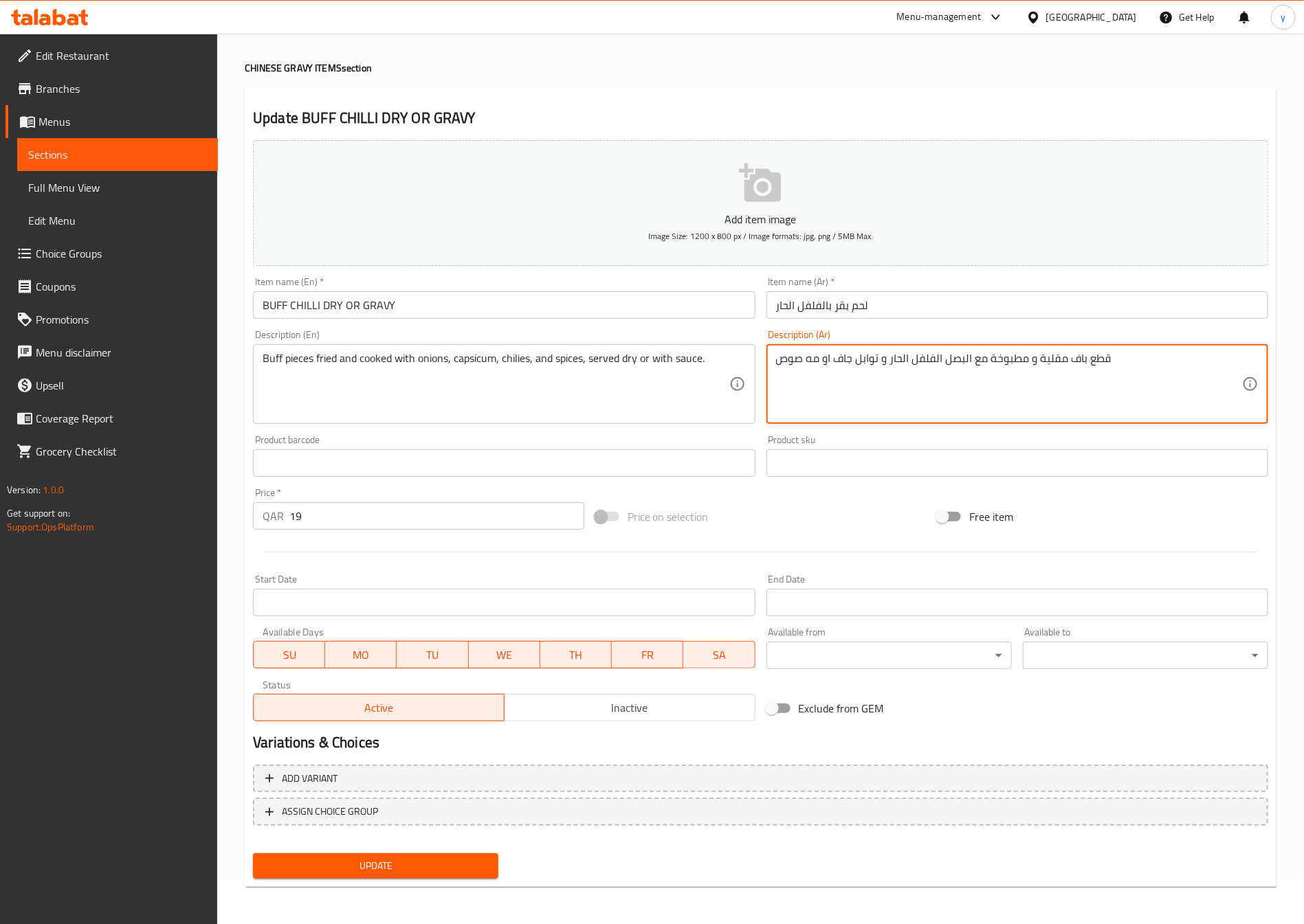
drag, startPoint x: 805, startPoint y: 365, endPoint x: 812, endPoint y: 363, distance: 7.3
type textarea "قطع باف مقلية و مطبوخة مع البصل الفلفل الحار و توابل جاف او مع صوص"
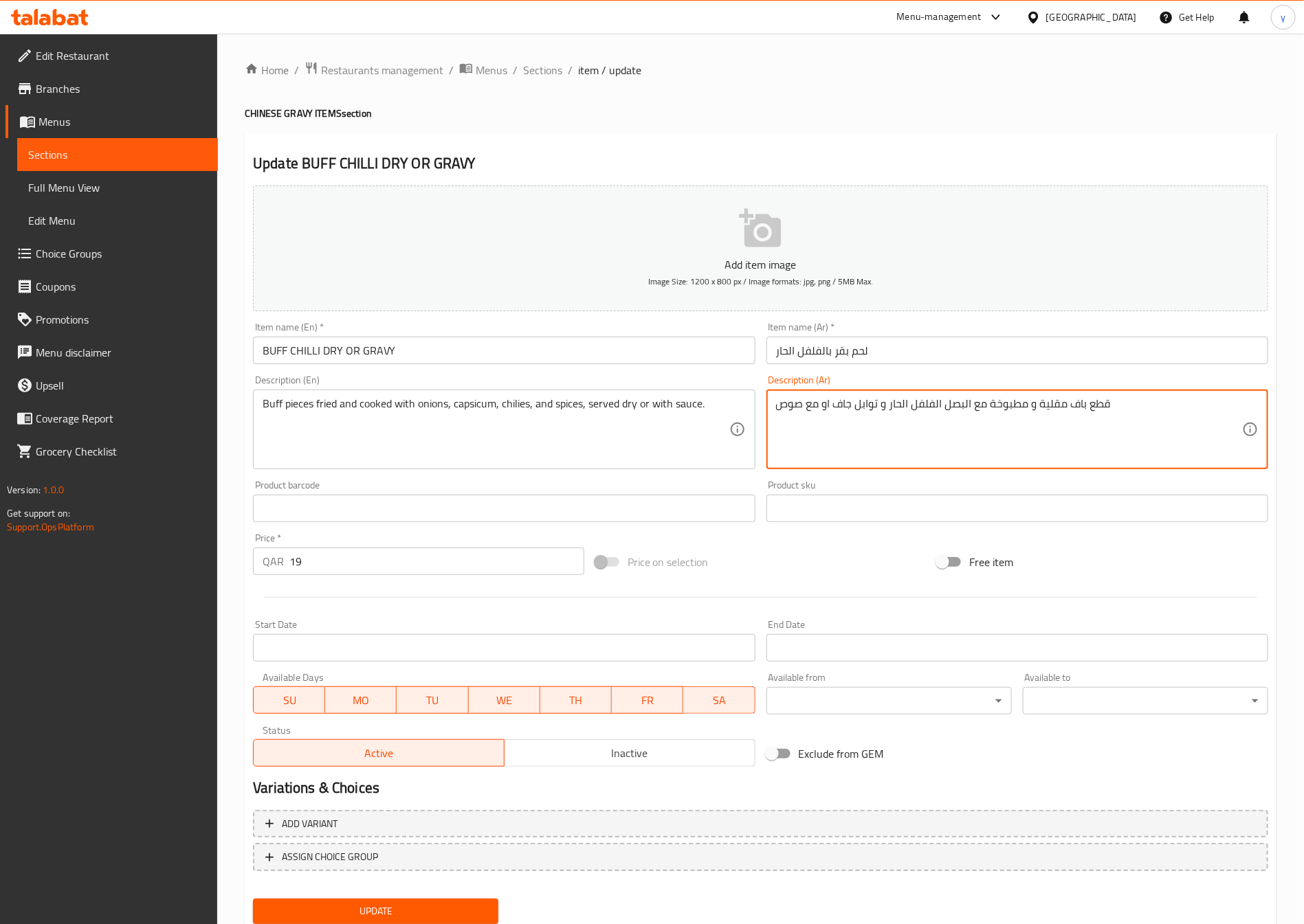
type textarea "قطع باف مقلية و مطبوخة مع البصل الفلفل الحار و توابل جاف او مع صوص"
click at [392, 905] on span "Update" at bounding box center [375, 911] width 224 height 17
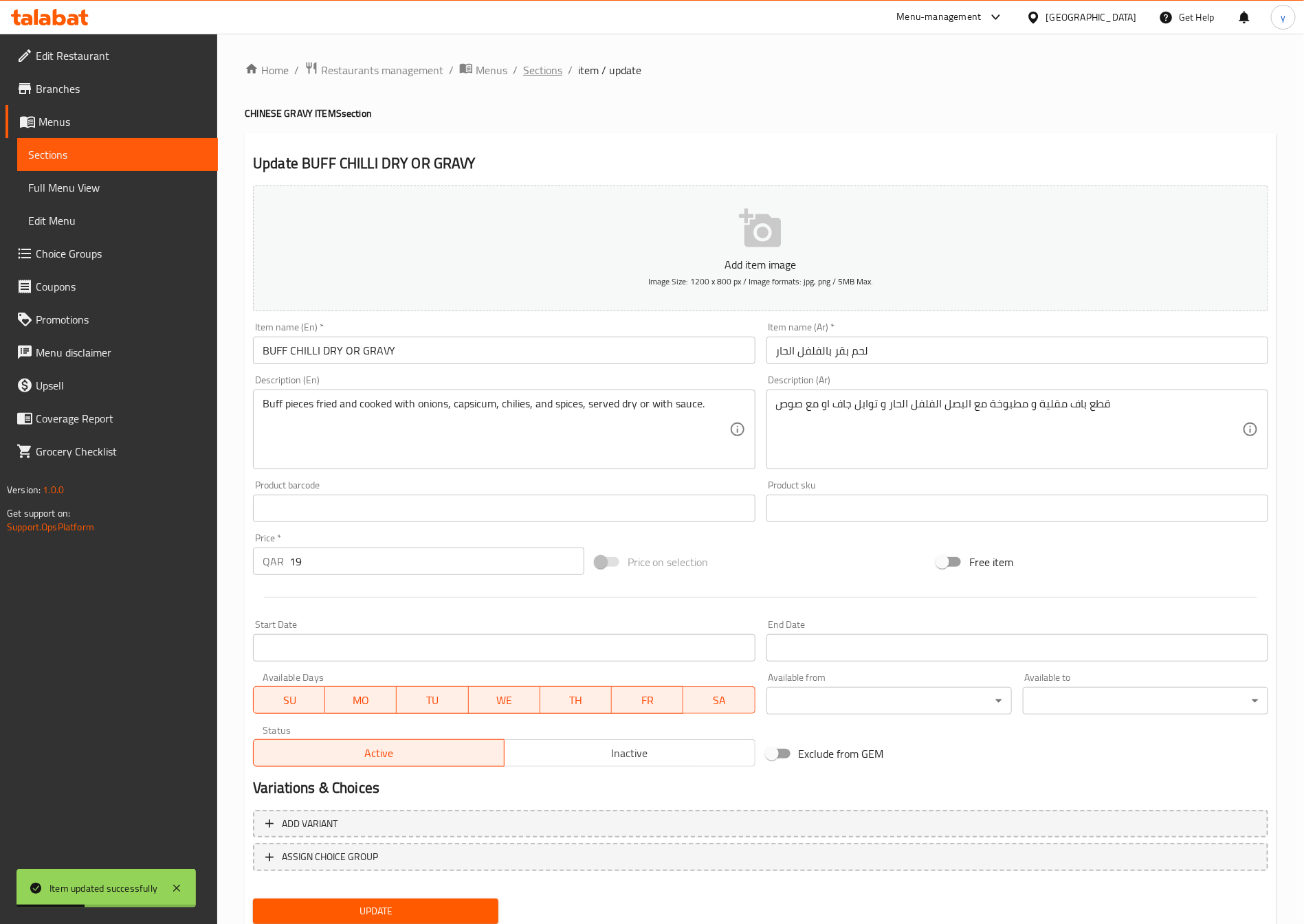
click at [547, 75] on span "Sections" at bounding box center [543, 70] width 39 height 17
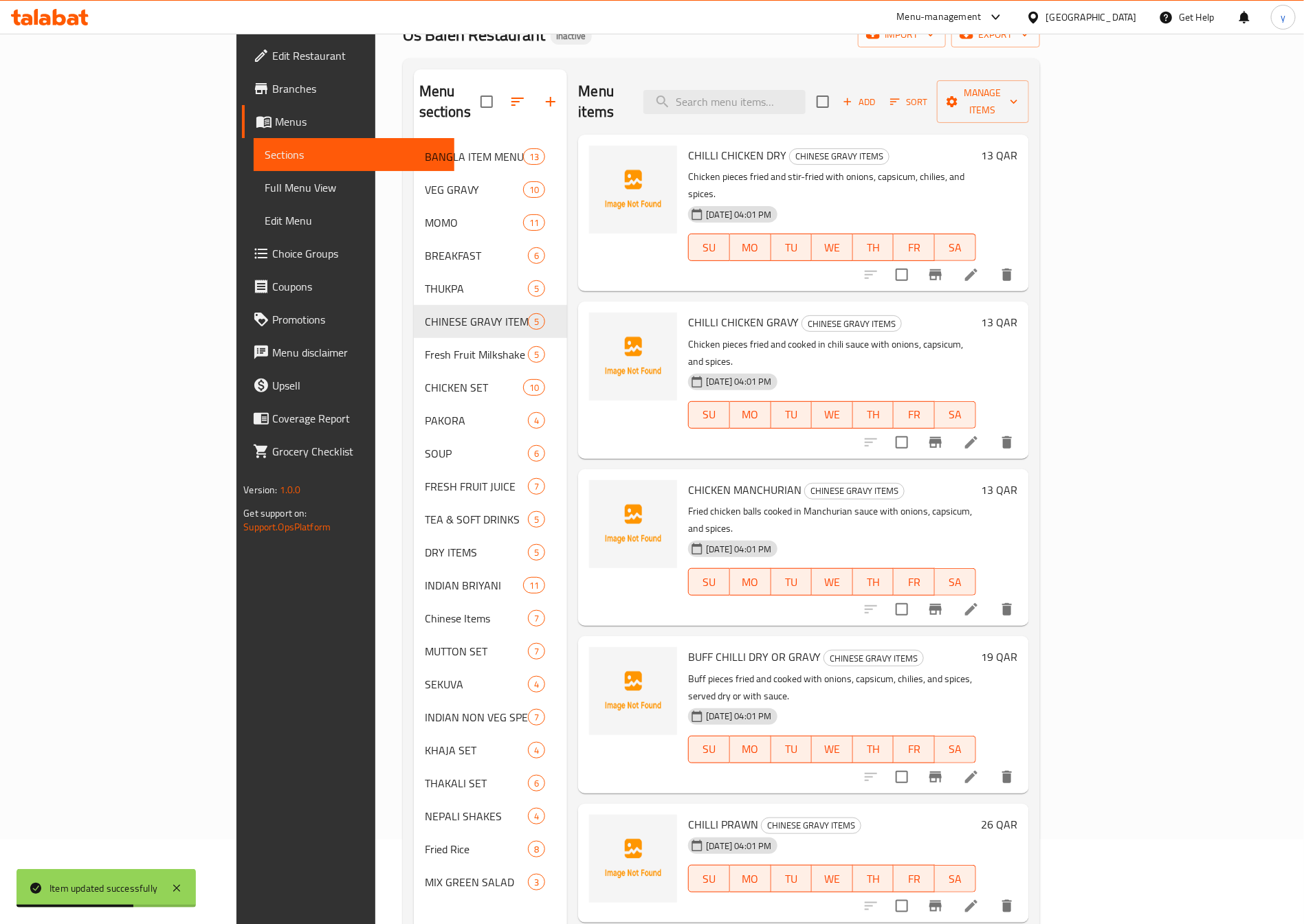
scroll to position [192, 0]
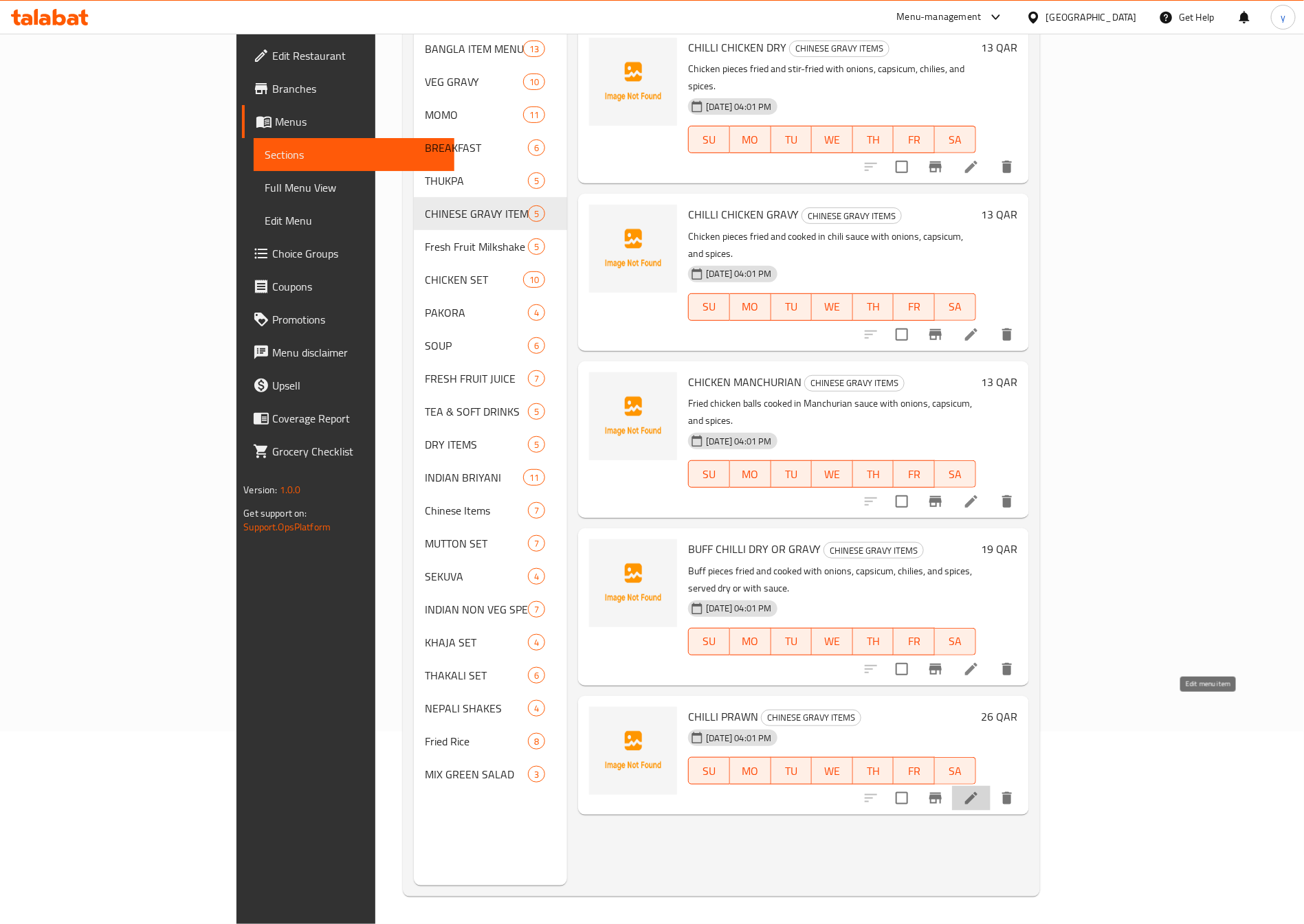
click at [979, 790] on icon at bounding box center [972, 799] width 17 height 17
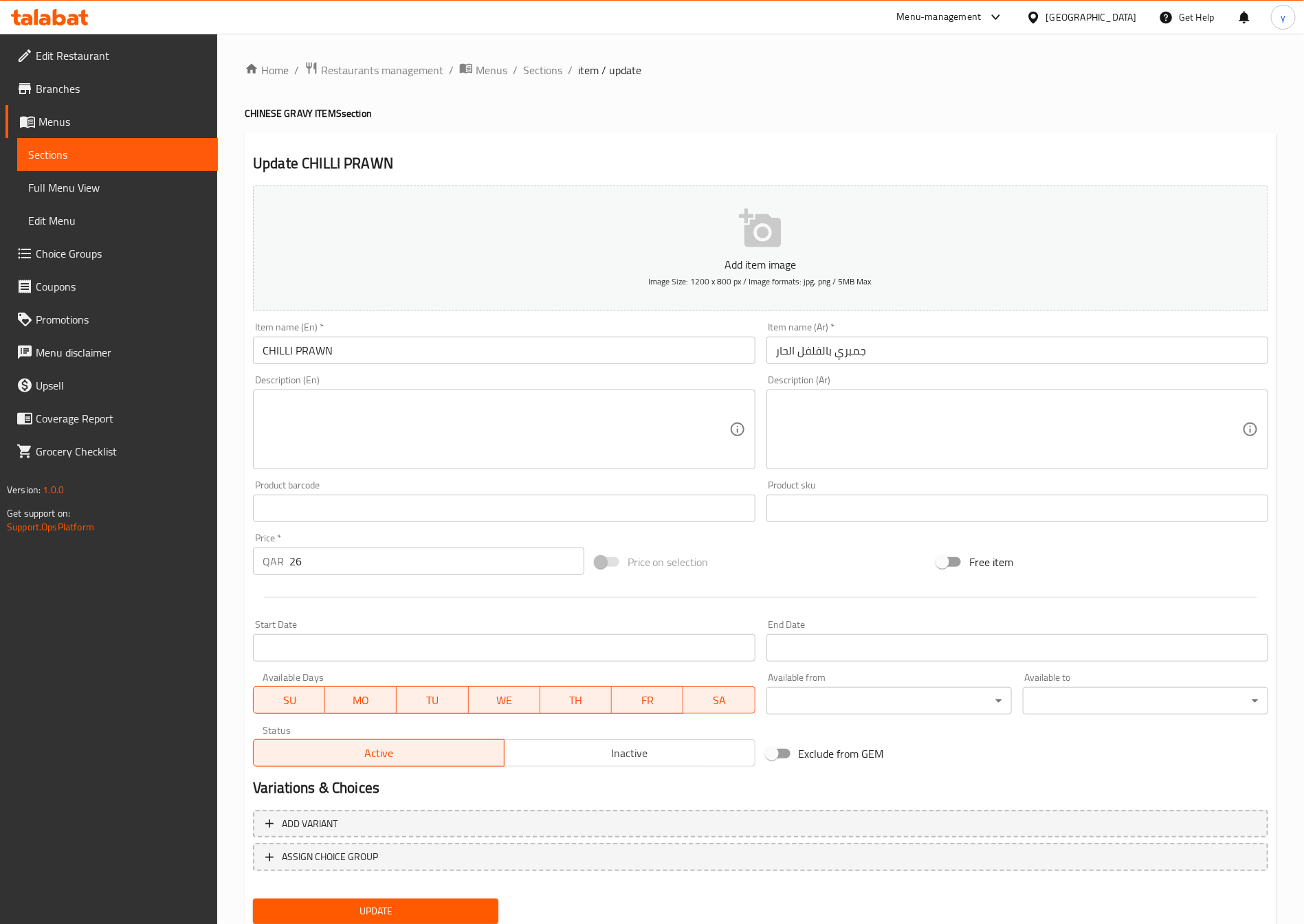
click at [846, 361] on input "جمبري بالفلفل الحار" at bounding box center [1017, 350] width 502 height 27
paste input "وبيان"
type input "روبيان بالفلفل الحار"
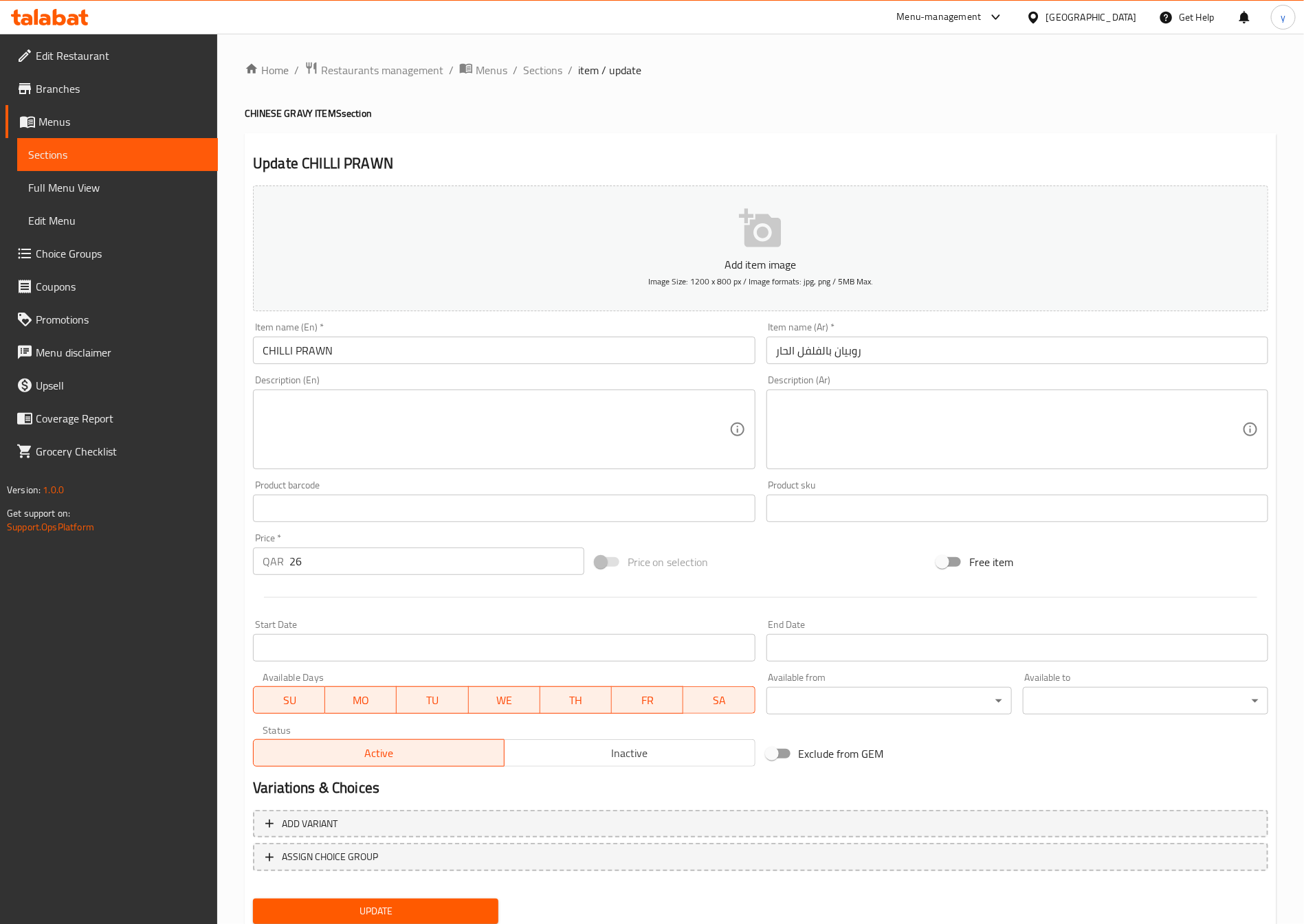
click at [318, 466] on div "Description (En)" at bounding box center [504, 430] width 502 height 79
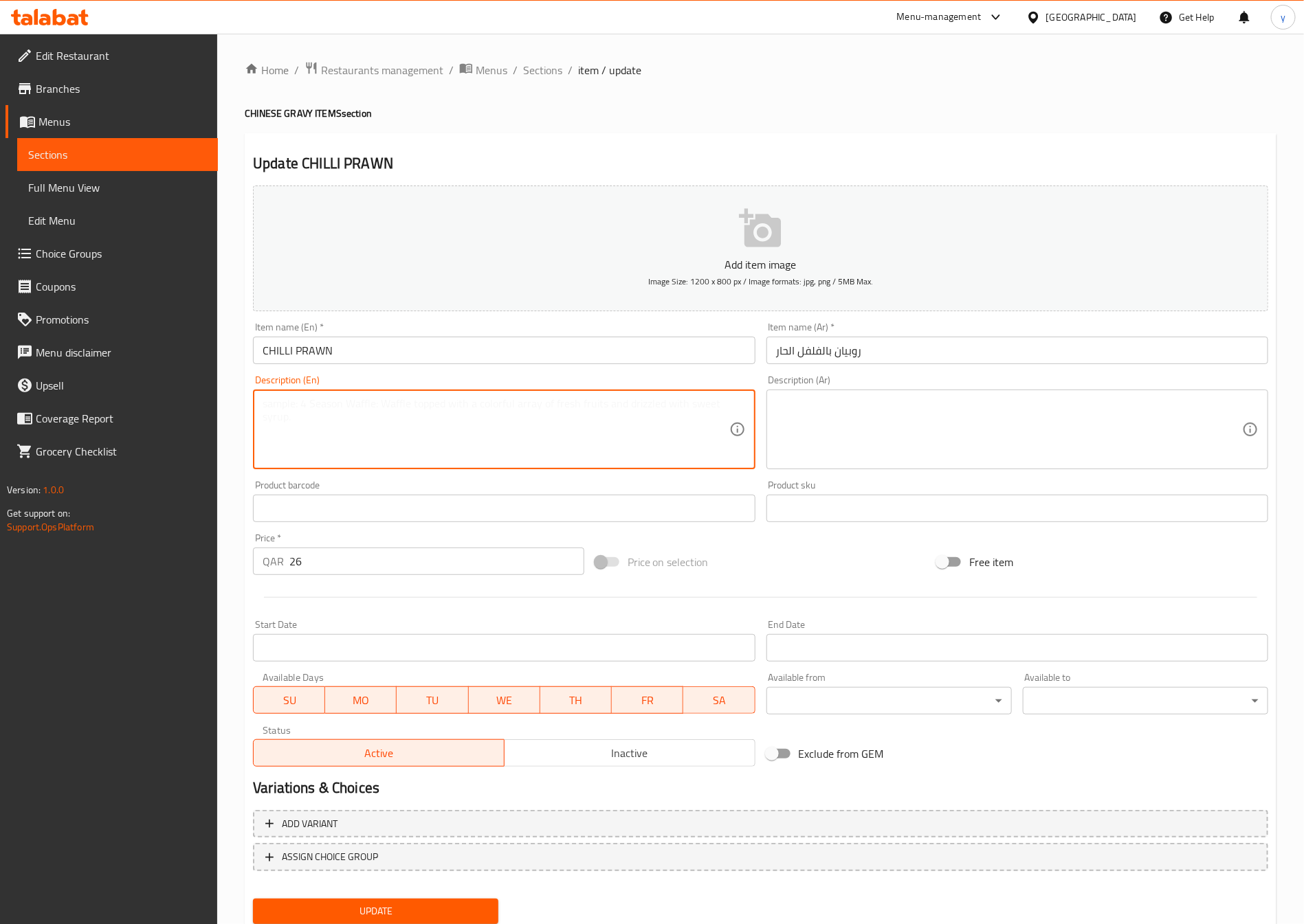
paste textarea "Prawns stir-fried with onions, capsicum, chilies, and spices."
type textarea "Prawns stir-fried with onions, capsicum, chilies, and spices."
click at [825, 400] on textarea at bounding box center [1009, 430] width 466 height 65
drag, startPoint x: 300, startPoint y: 407, endPoint x: 250, endPoint y: 423, distance: 52.5
drag, startPoint x: 316, startPoint y: 415, endPoint x: 256, endPoint y: 425, distance: 60.8
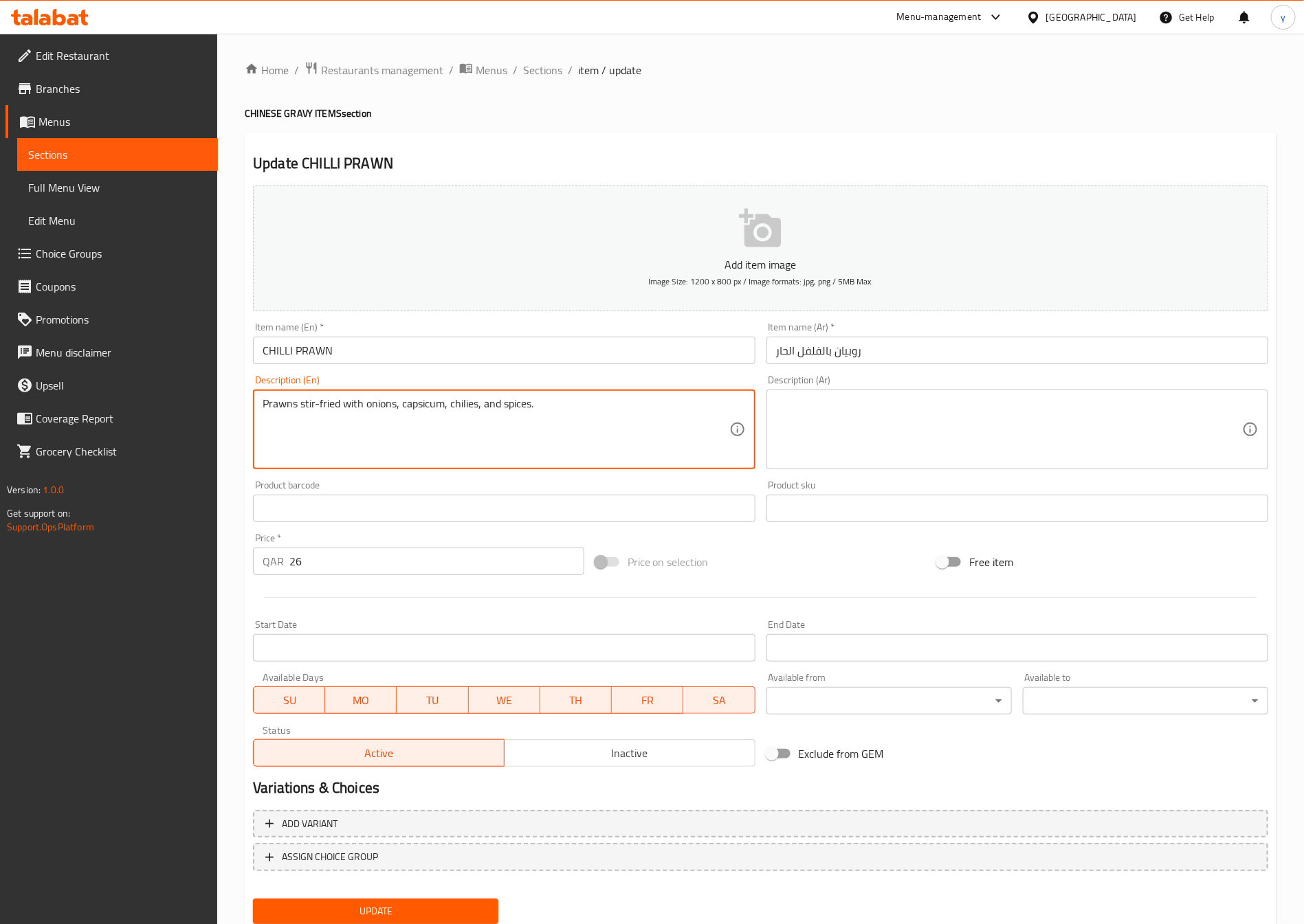
click at [256, 425] on div "Prawns stir-fried with onions, capsicum, chilies, and spices. Description (En)" at bounding box center [504, 430] width 502 height 79
drag, startPoint x: 340, startPoint y: 411, endPoint x: 235, endPoint y: 442, distance: 109.5
click at [235, 442] on div "Home / Restaurants management / Menus / Sections / item / update CHINESE GRAVY …" at bounding box center [761, 502] width 1087 height 937
click at [929, 430] on textarea at bounding box center [1009, 430] width 466 height 65
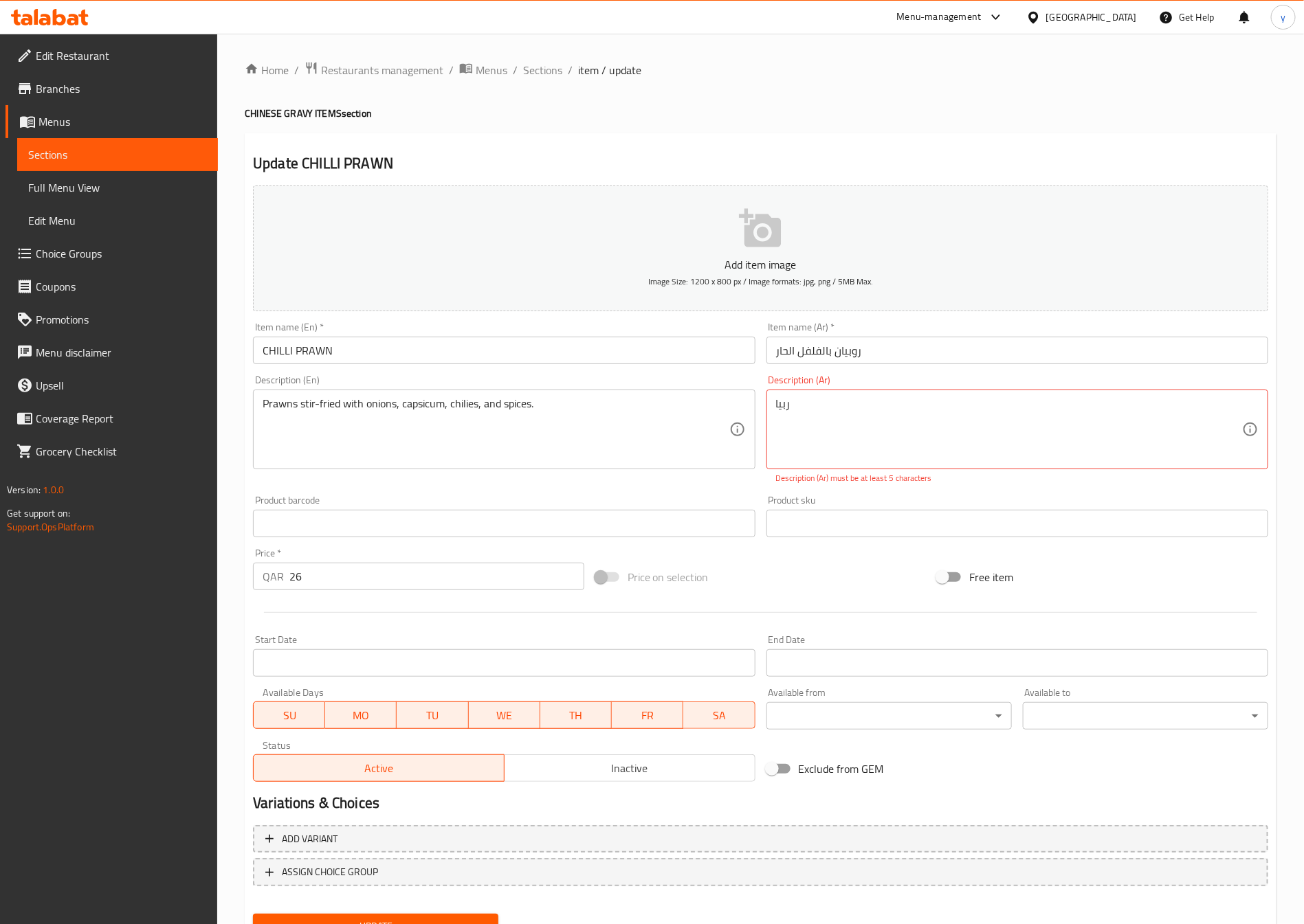
click at [809, 418] on textarea "ربيا" at bounding box center [1009, 430] width 466 height 65
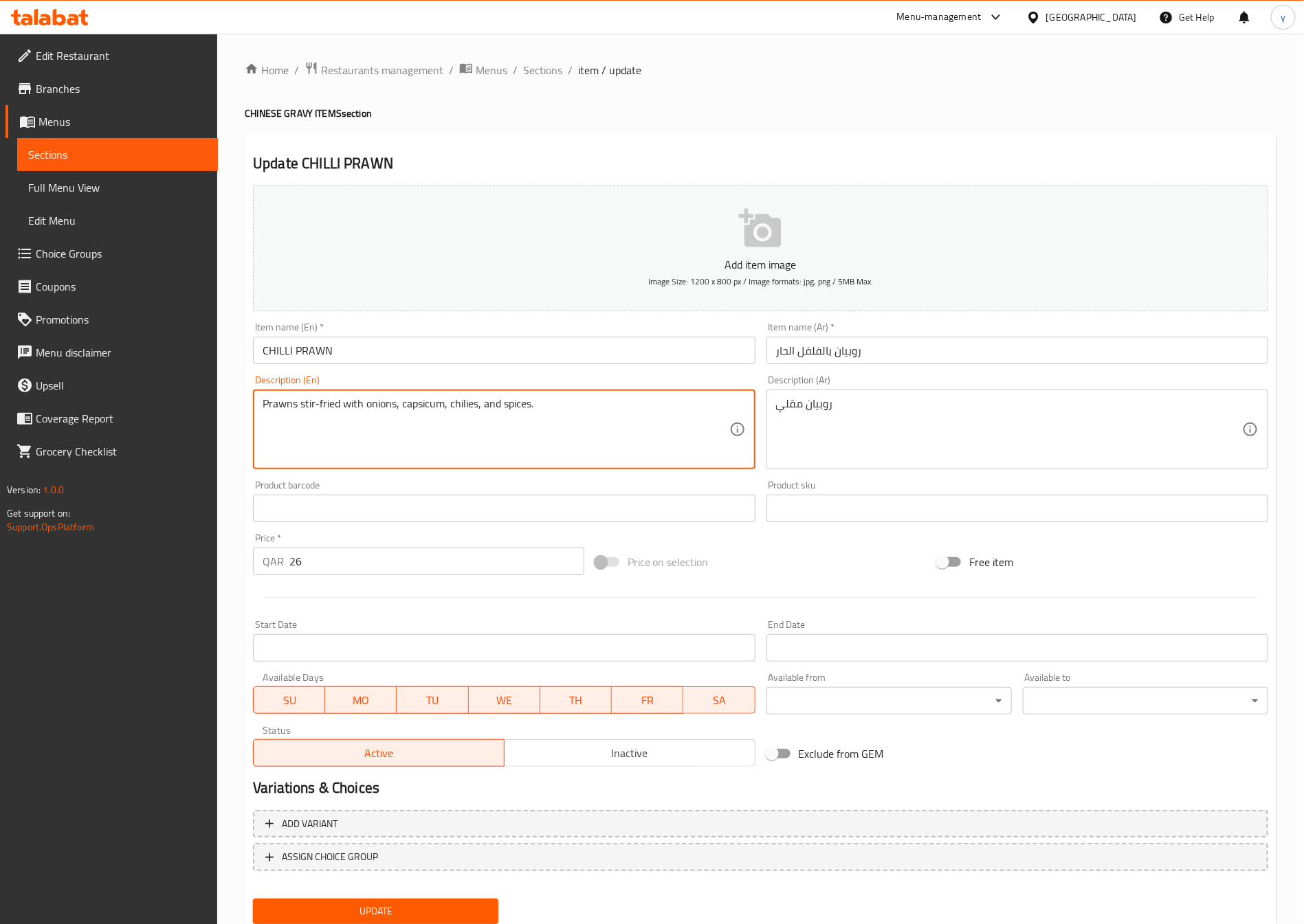
click at [427, 419] on textarea "Prawns stir-fried with onions, capsicum, chilies, and spices." at bounding box center [495, 430] width 466 height 65
click at [467, 409] on textarea "Prawns stir-fried with onions, capsicum, chilies, and spices." at bounding box center [495, 430] width 466 height 65
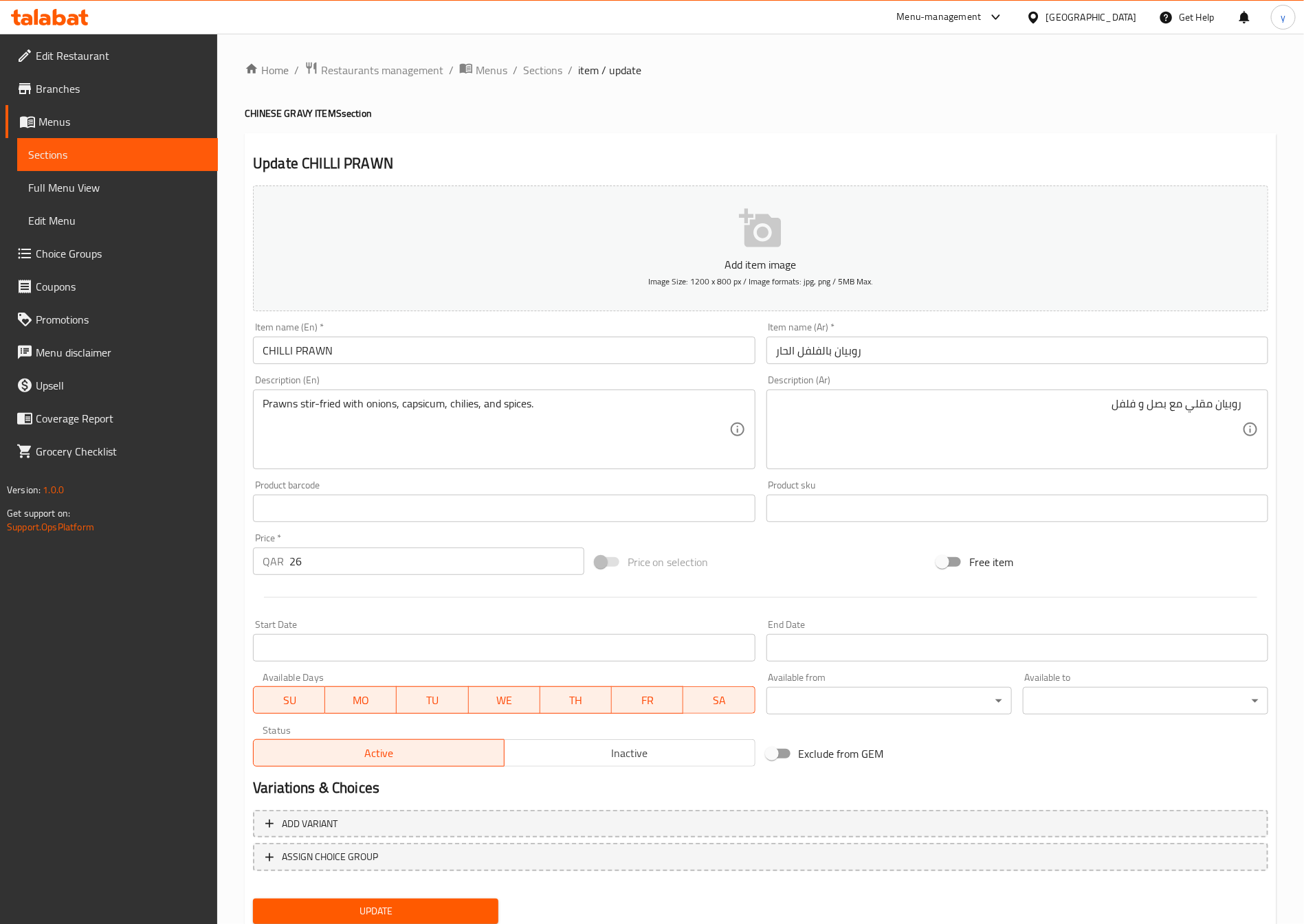
click at [483, 425] on textarea "Prawns stir-fried with onions, capsicum, chilies, and spices." at bounding box center [495, 430] width 466 height 65
drag, startPoint x: 401, startPoint y: 414, endPoint x: 479, endPoint y: 425, distance: 78.8
click at [479, 425] on textarea "Prawns stir-fried with onions, capsicum, chilies, and spices." at bounding box center [495, 430] width 466 height 65
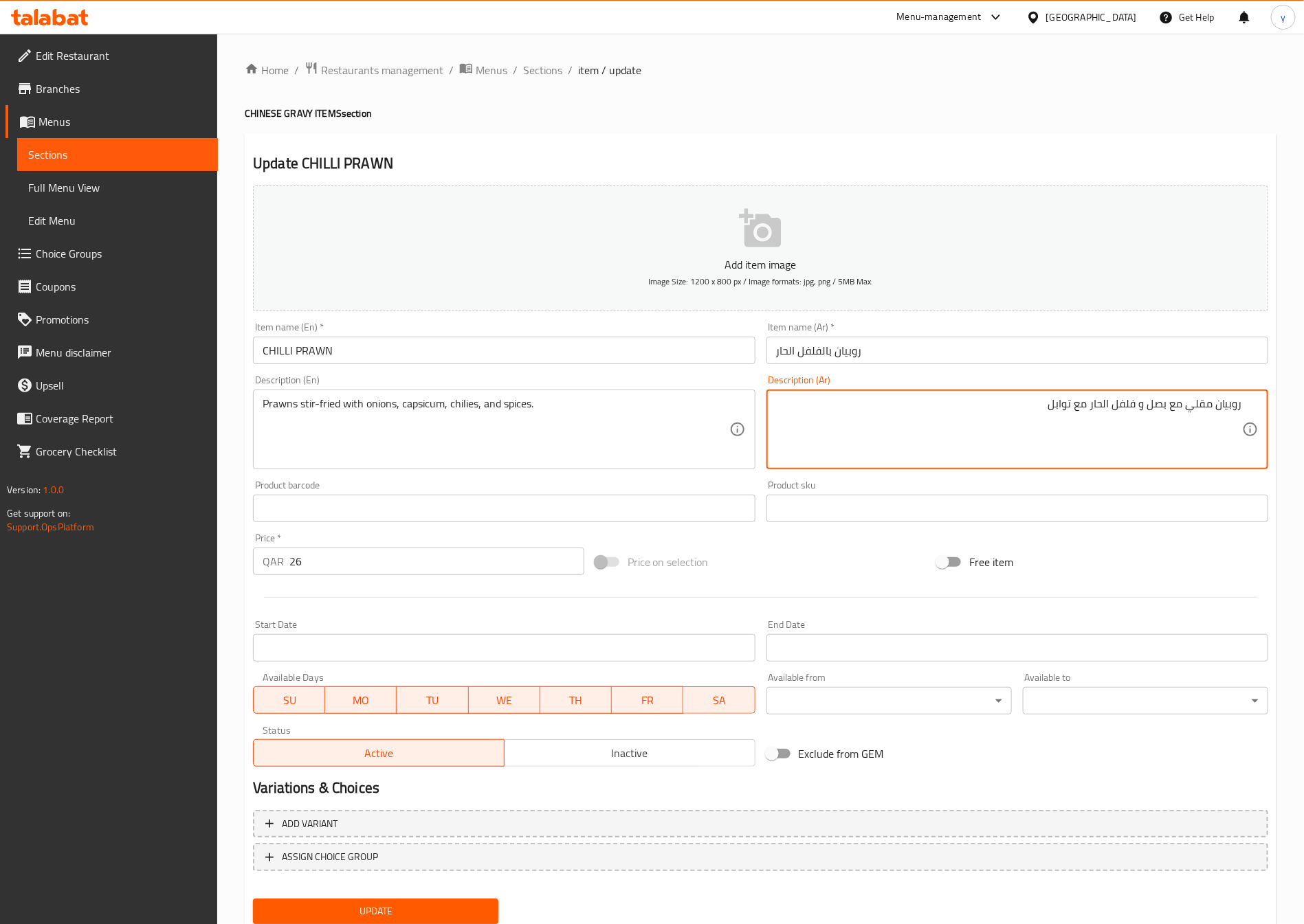
scroll to position [45, 0]
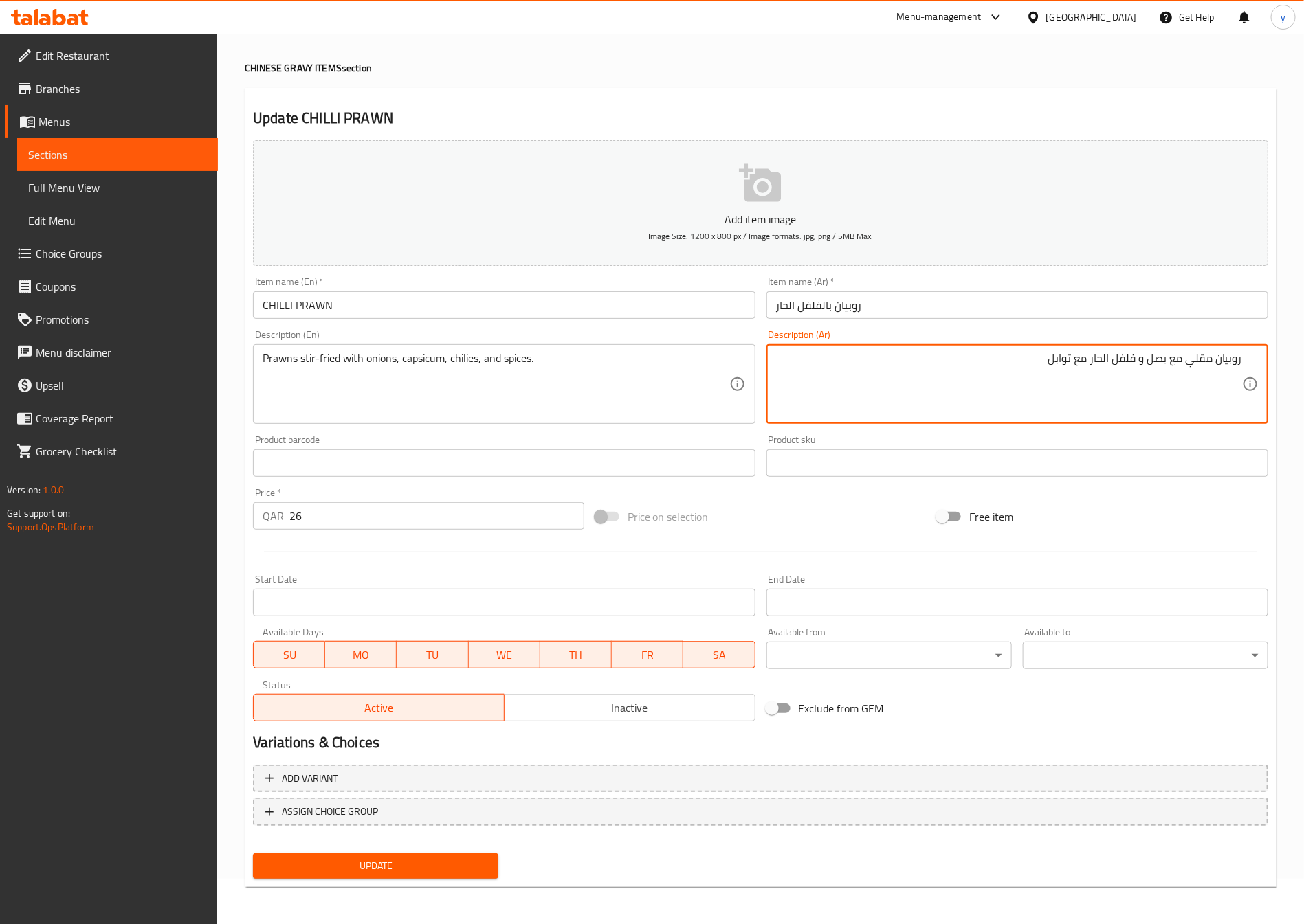
type textarea "روبيان مقلي مع بصل و فلفل الحار مع توابل"
click at [450, 872] on span "Update" at bounding box center [375, 866] width 224 height 17
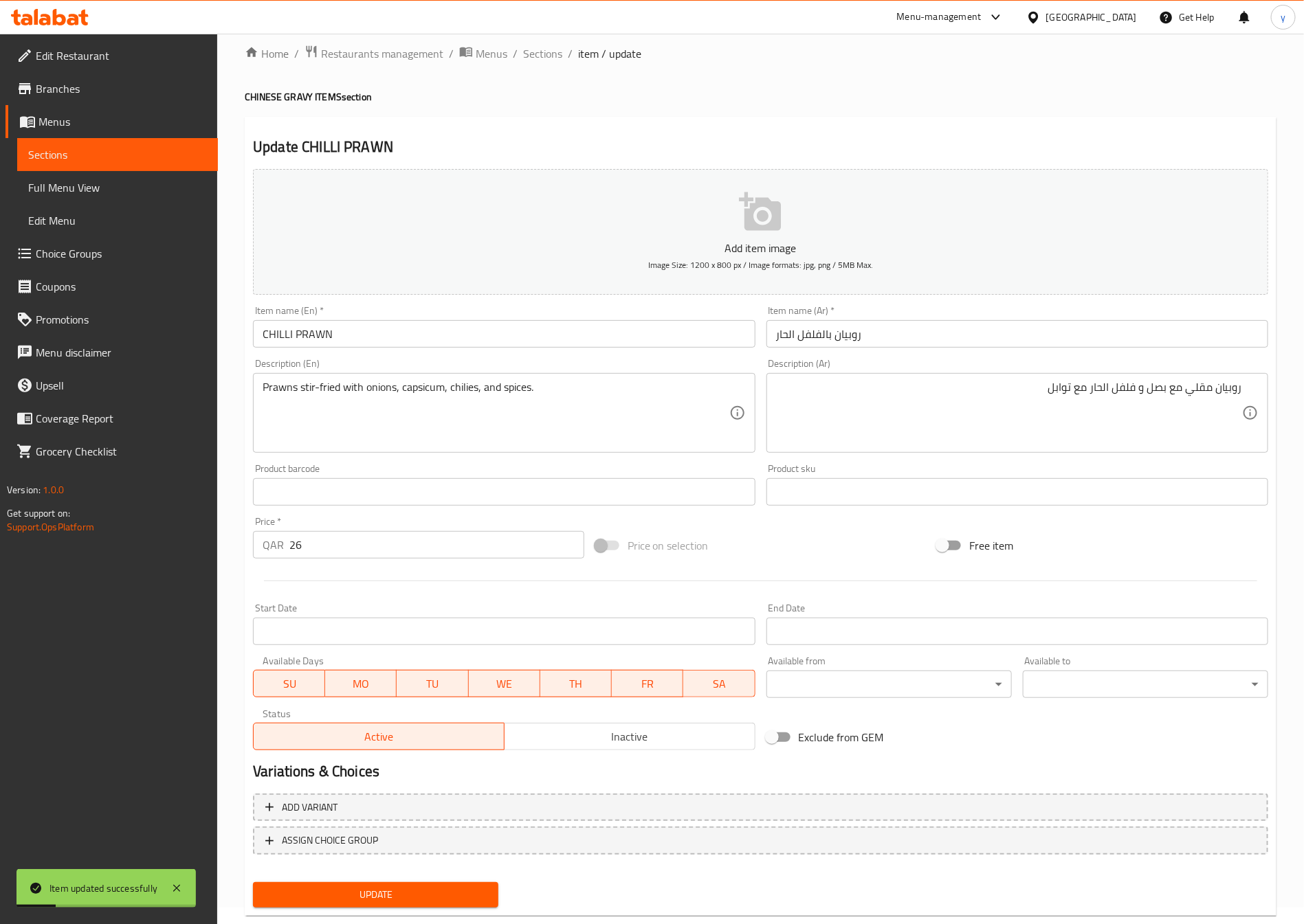
scroll to position [0, 0]
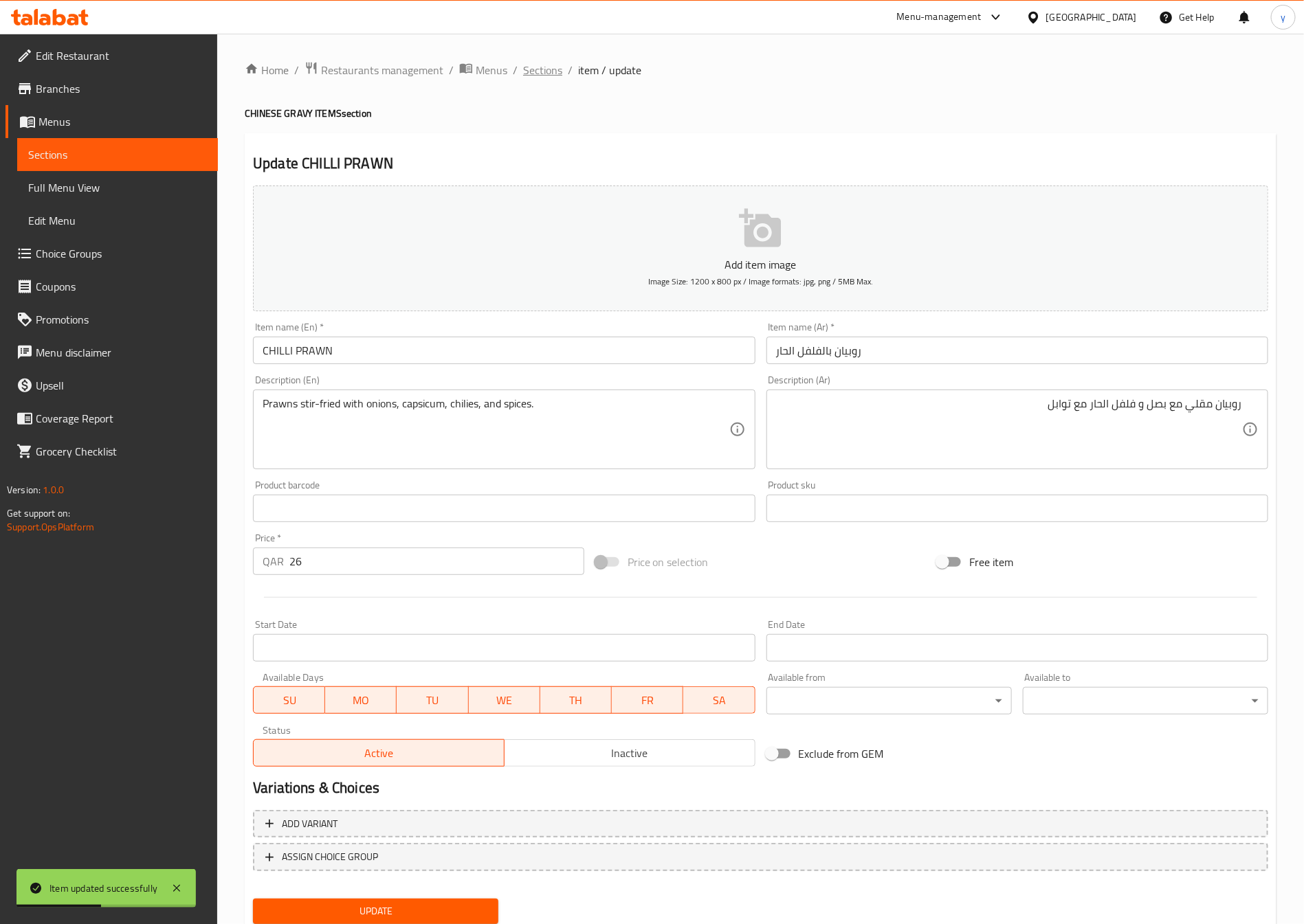
click at [545, 71] on span "Sections" at bounding box center [543, 70] width 39 height 17
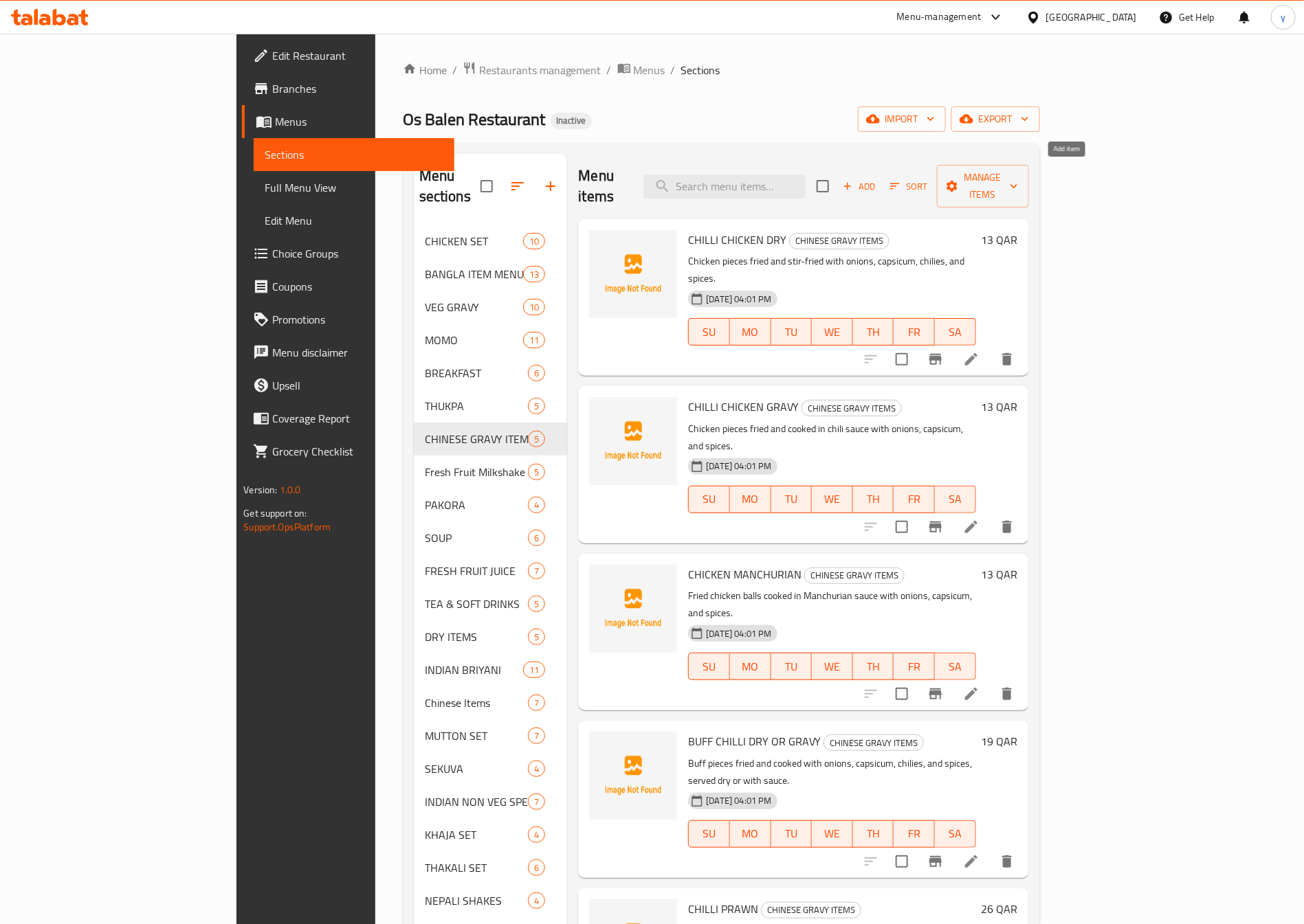
click at [878, 180] on span "Add" at bounding box center [859, 187] width 37 height 16
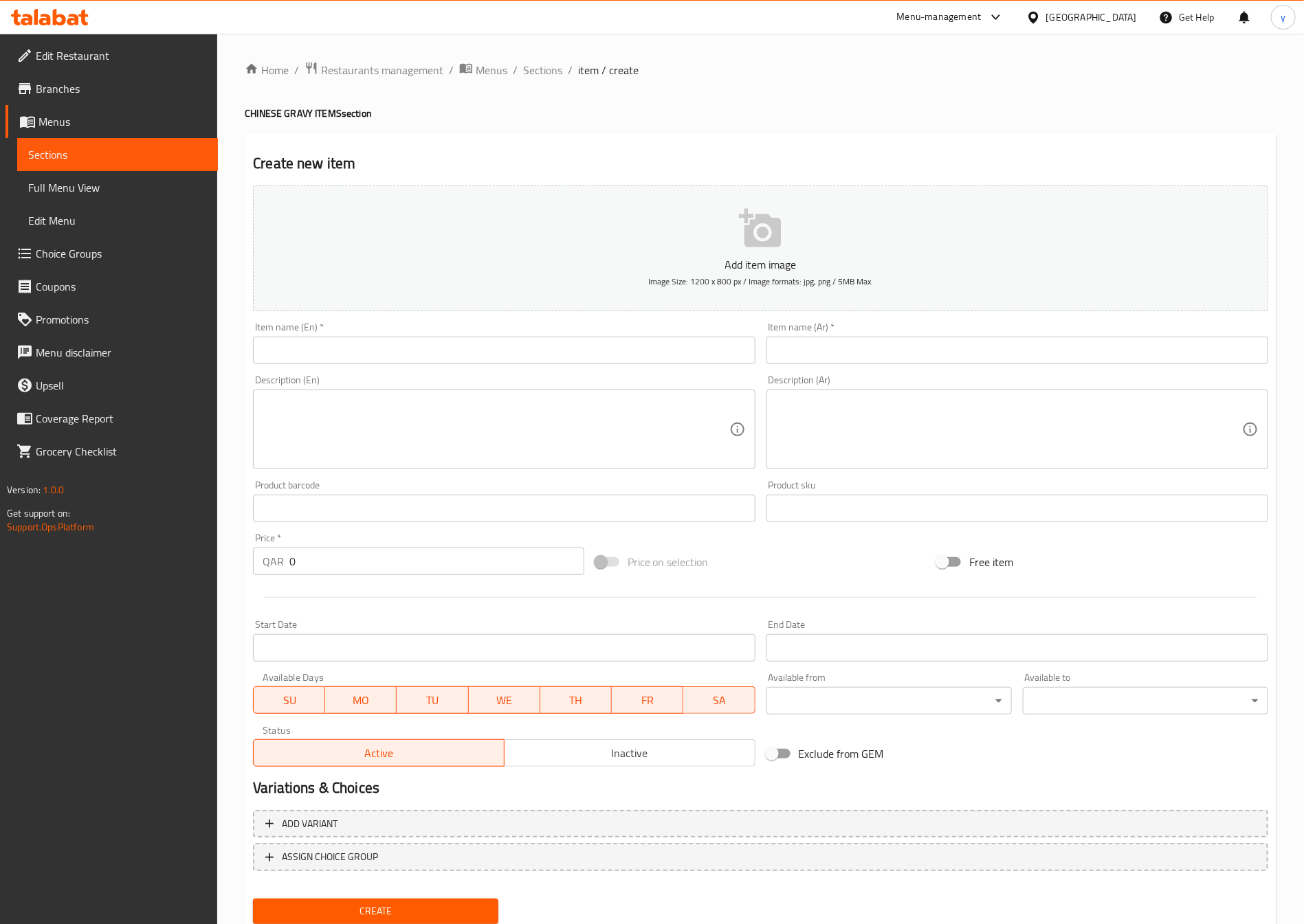
click at [565, 363] on input "text" at bounding box center [504, 350] width 502 height 27
paste input "GINGER CHICKEN"
type input "GINGER CHICKEN"
click at [1011, 338] on input "text" at bounding box center [1017, 350] width 502 height 27
paste input "دجاج بالزنجبیل"
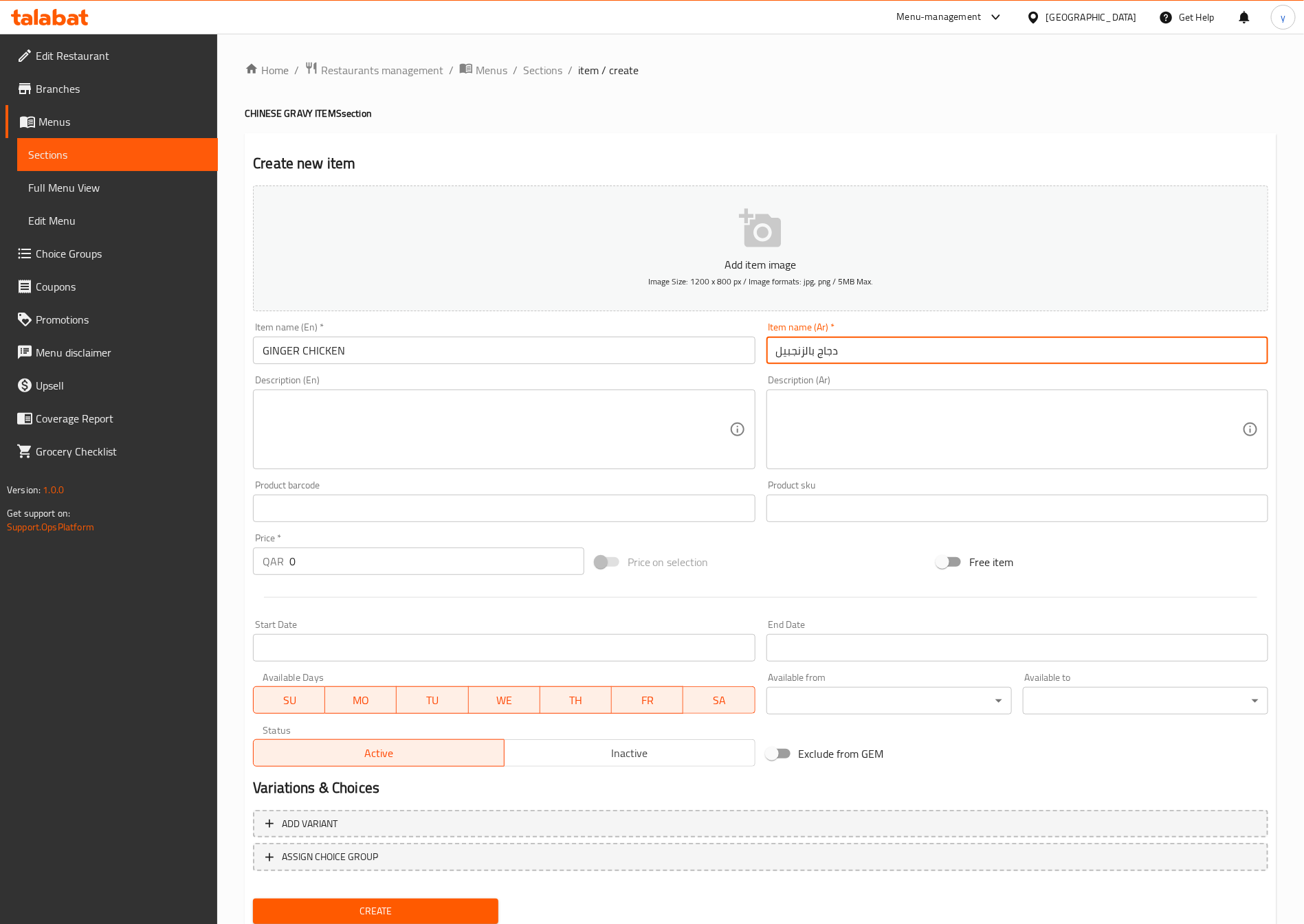
type input "دجاج بالزنجبیل"
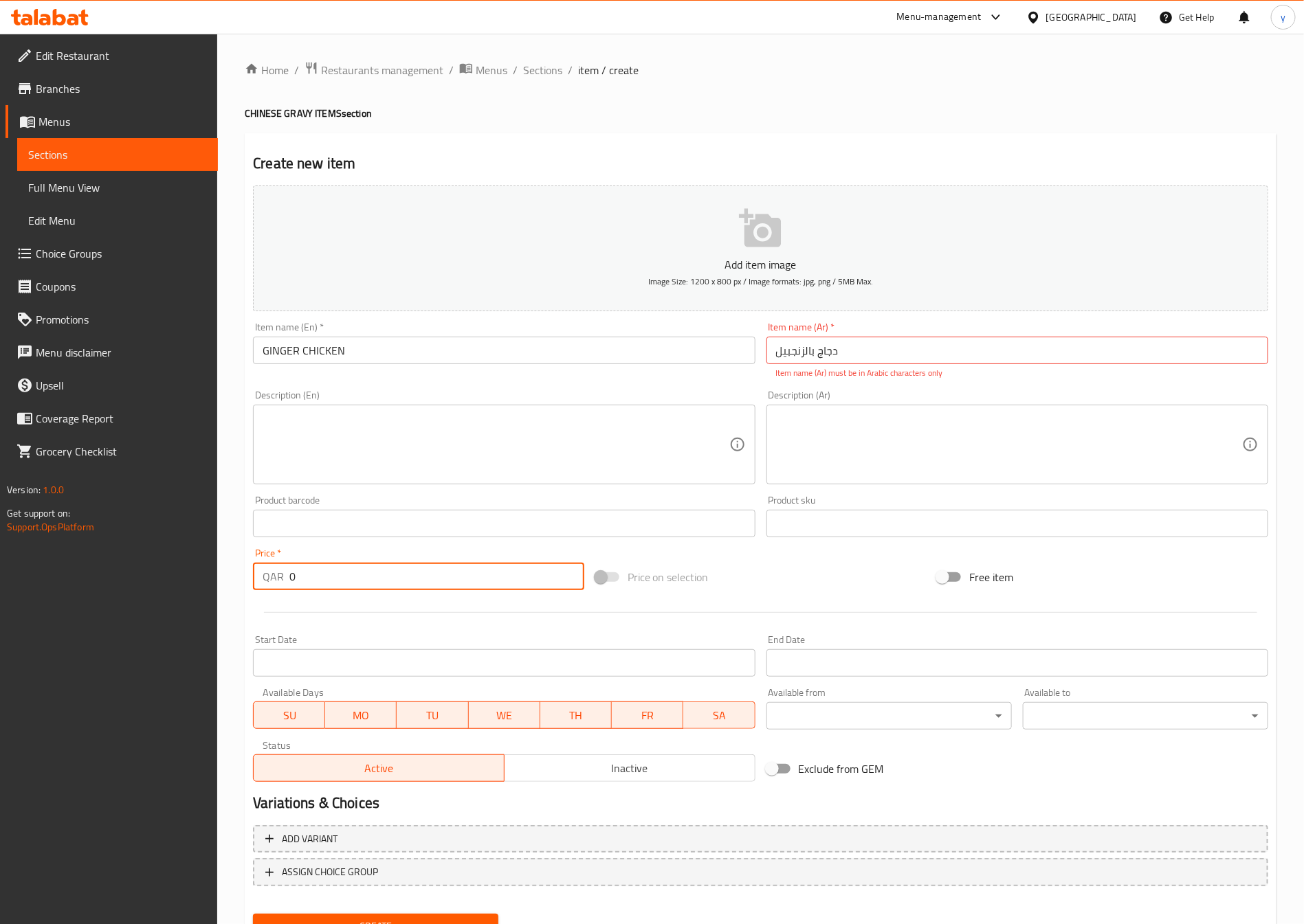
click at [380, 586] on input "0" at bounding box center [436, 576] width 295 height 27
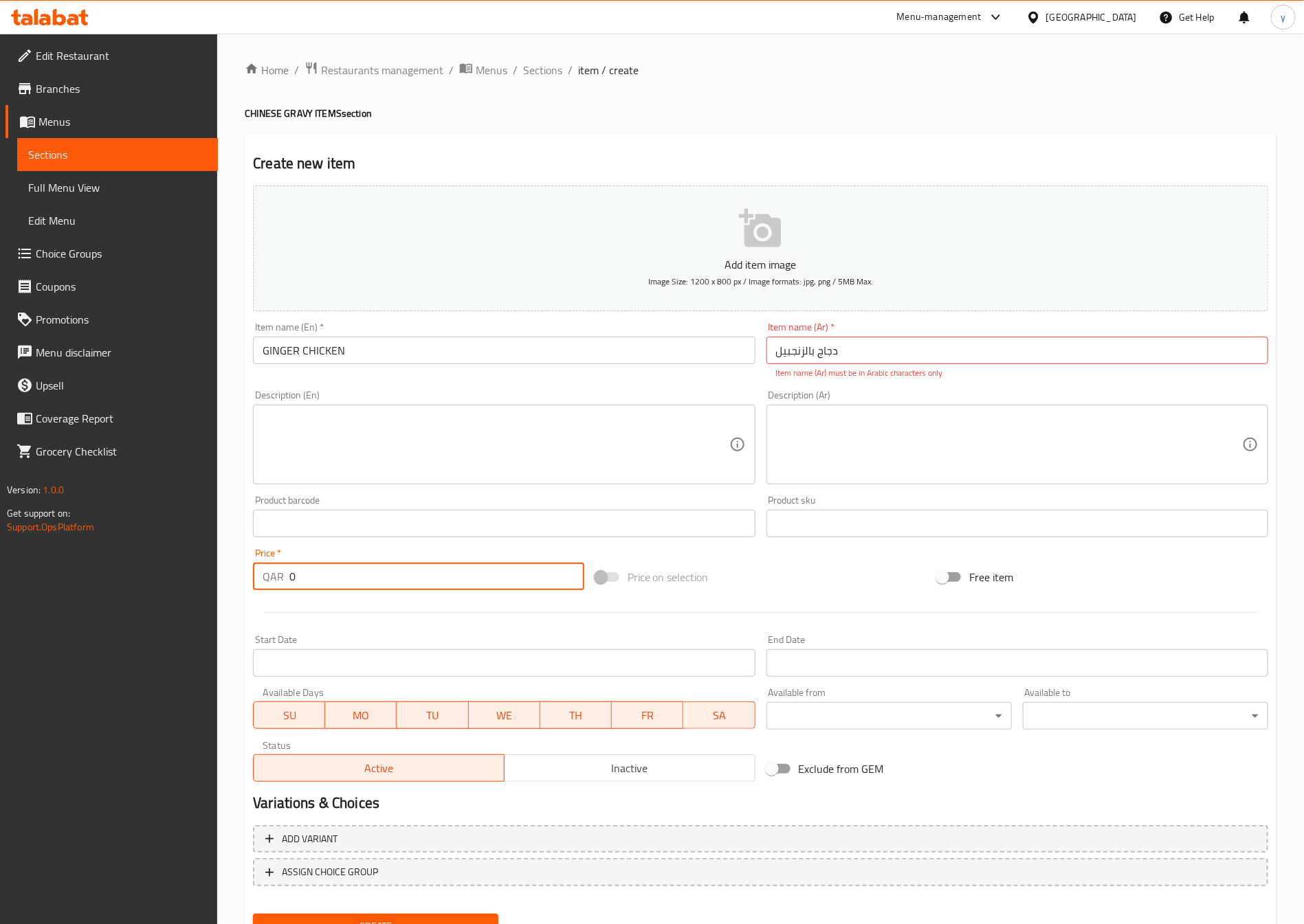
paste input "13"
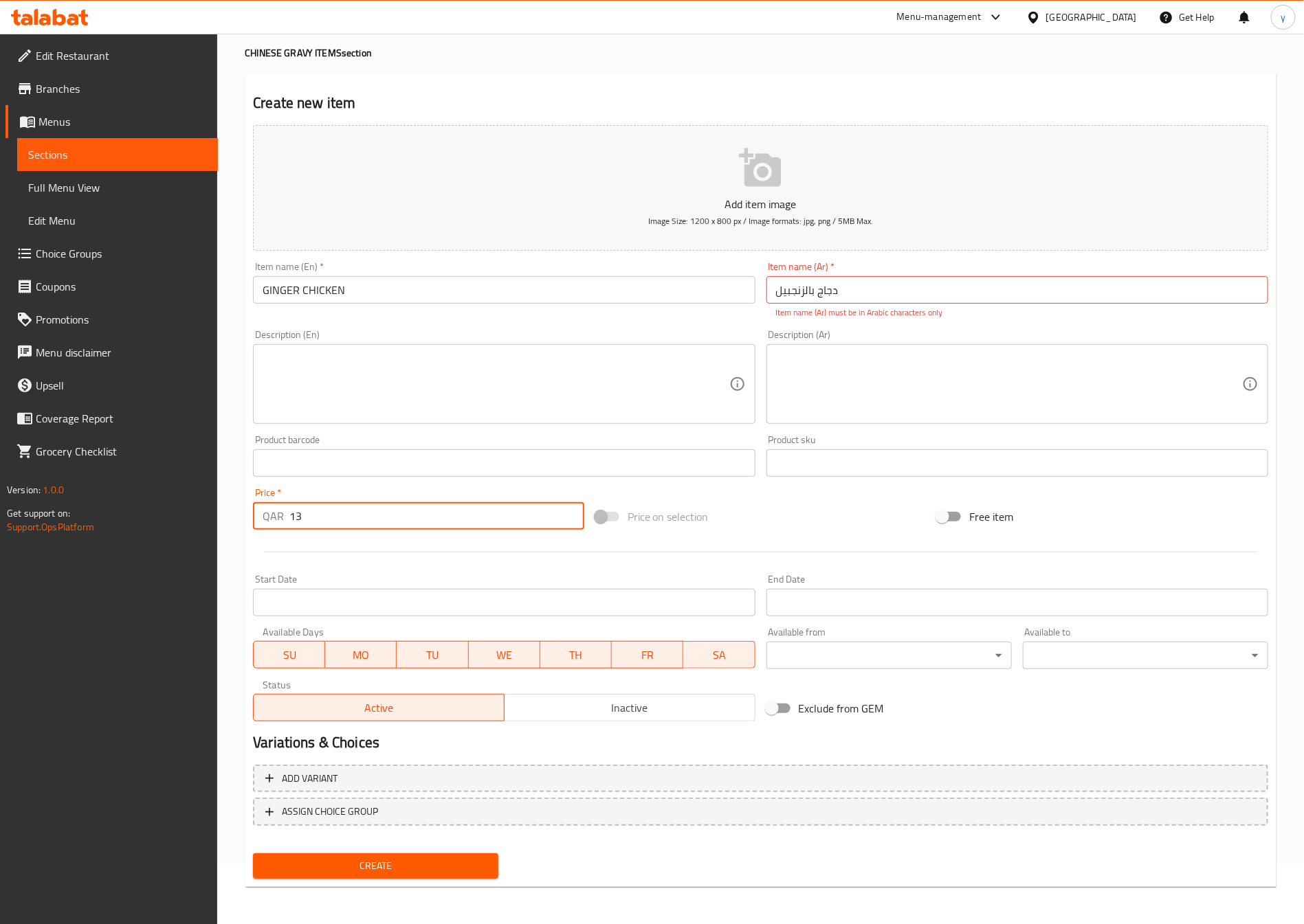
type input "13"
click at [373, 374] on textarea at bounding box center [495, 384] width 466 height 65
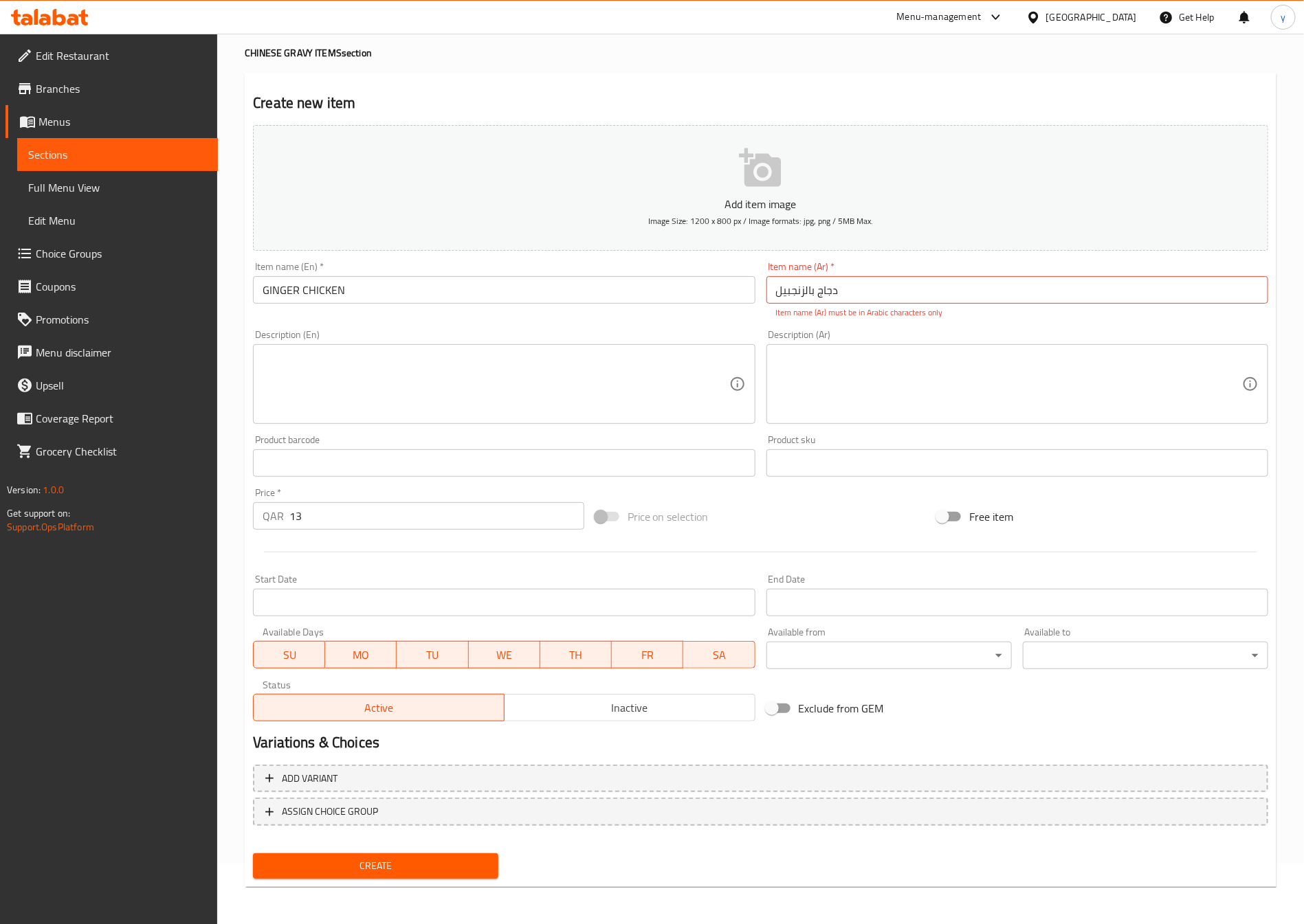
click at [559, 382] on textarea at bounding box center [495, 384] width 466 height 65
paste textarea "Chicken cooked with ginger, onions, chilies, and spices."
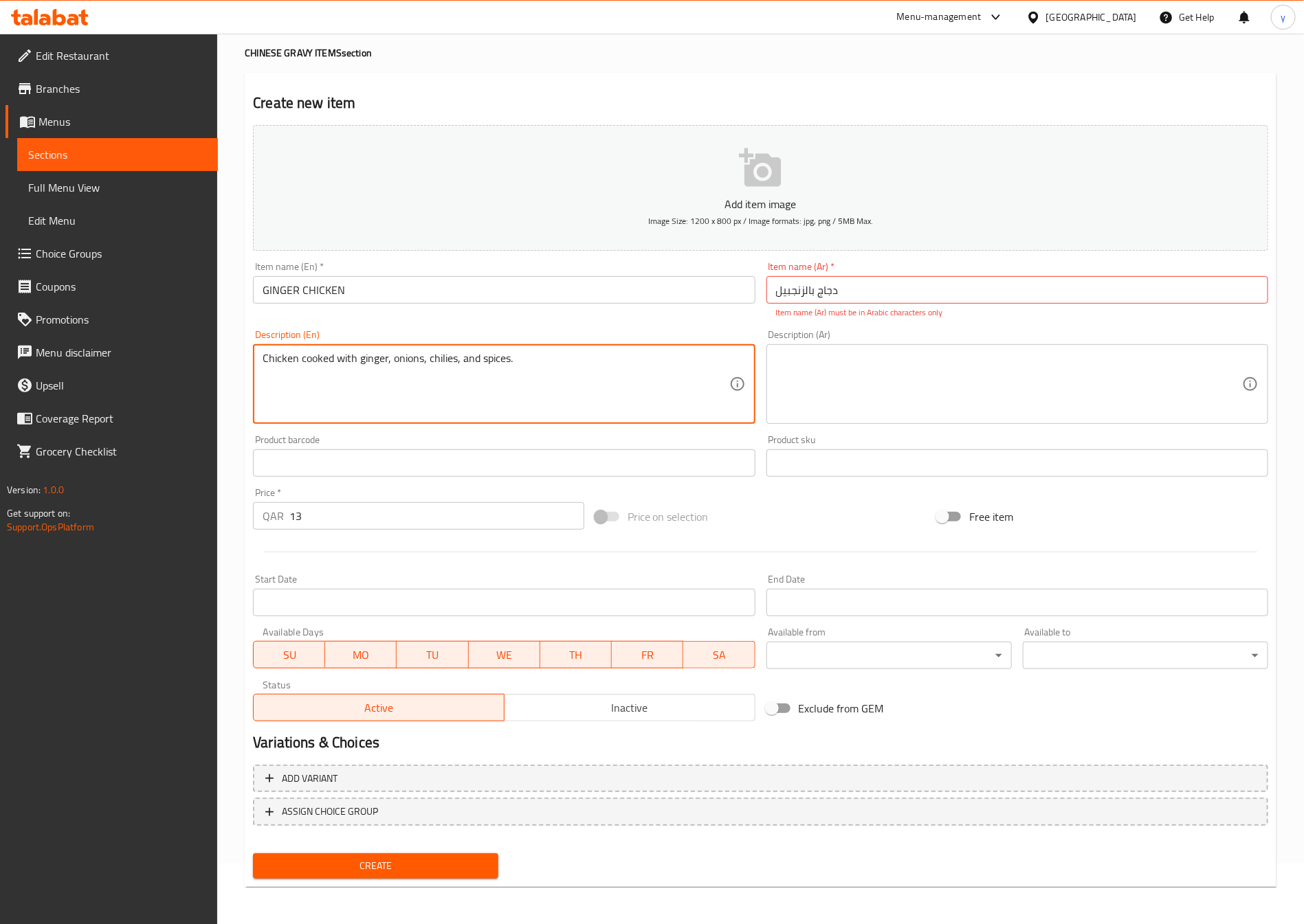
type textarea "Chicken cooked with ginger, onions, chilies, and spices."
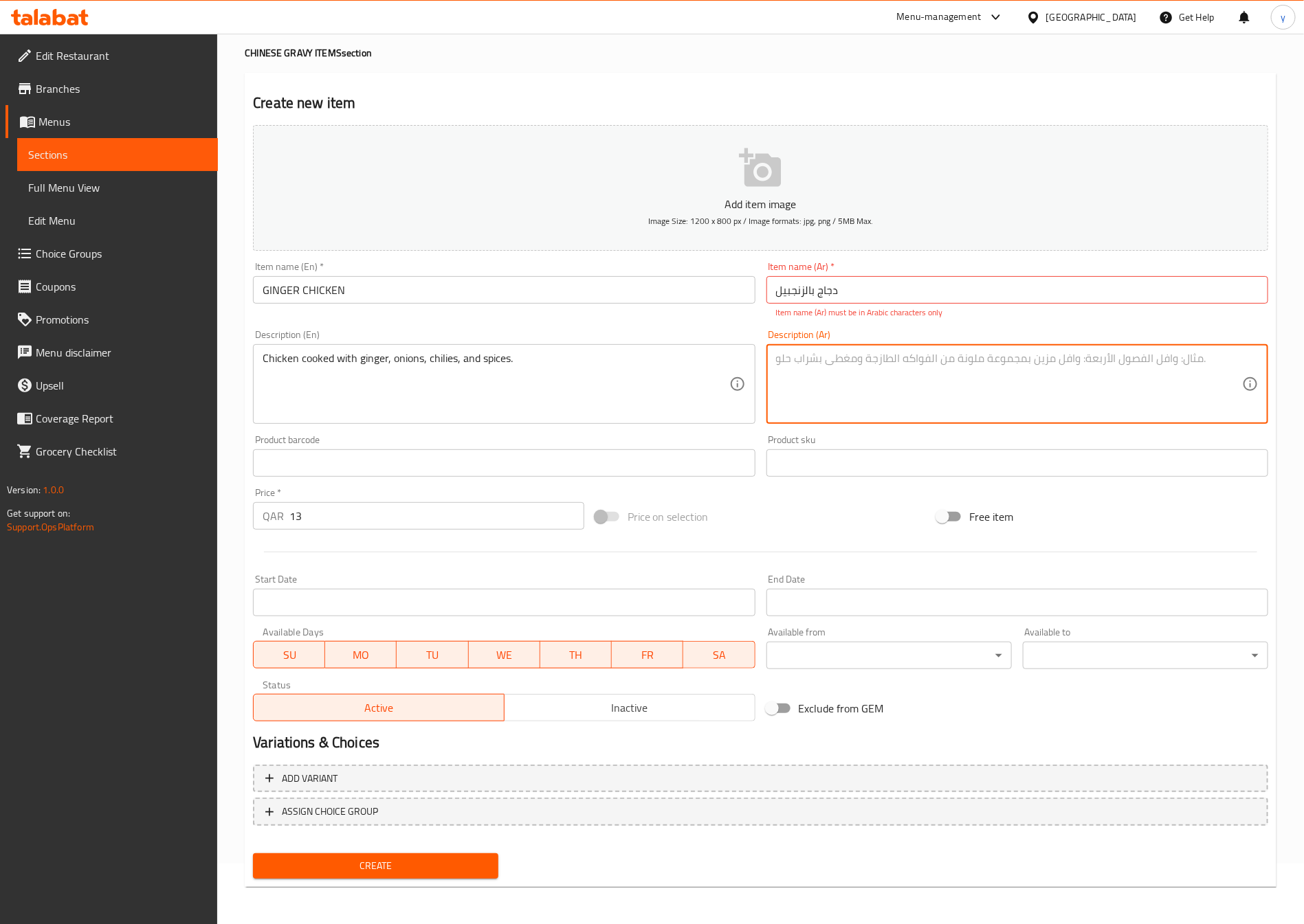
click at [876, 372] on textarea at bounding box center [1009, 384] width 466 height 65
type textarea "دجاج مطبوخ بالزانجبيل مع بصل و فلفل و توابل"
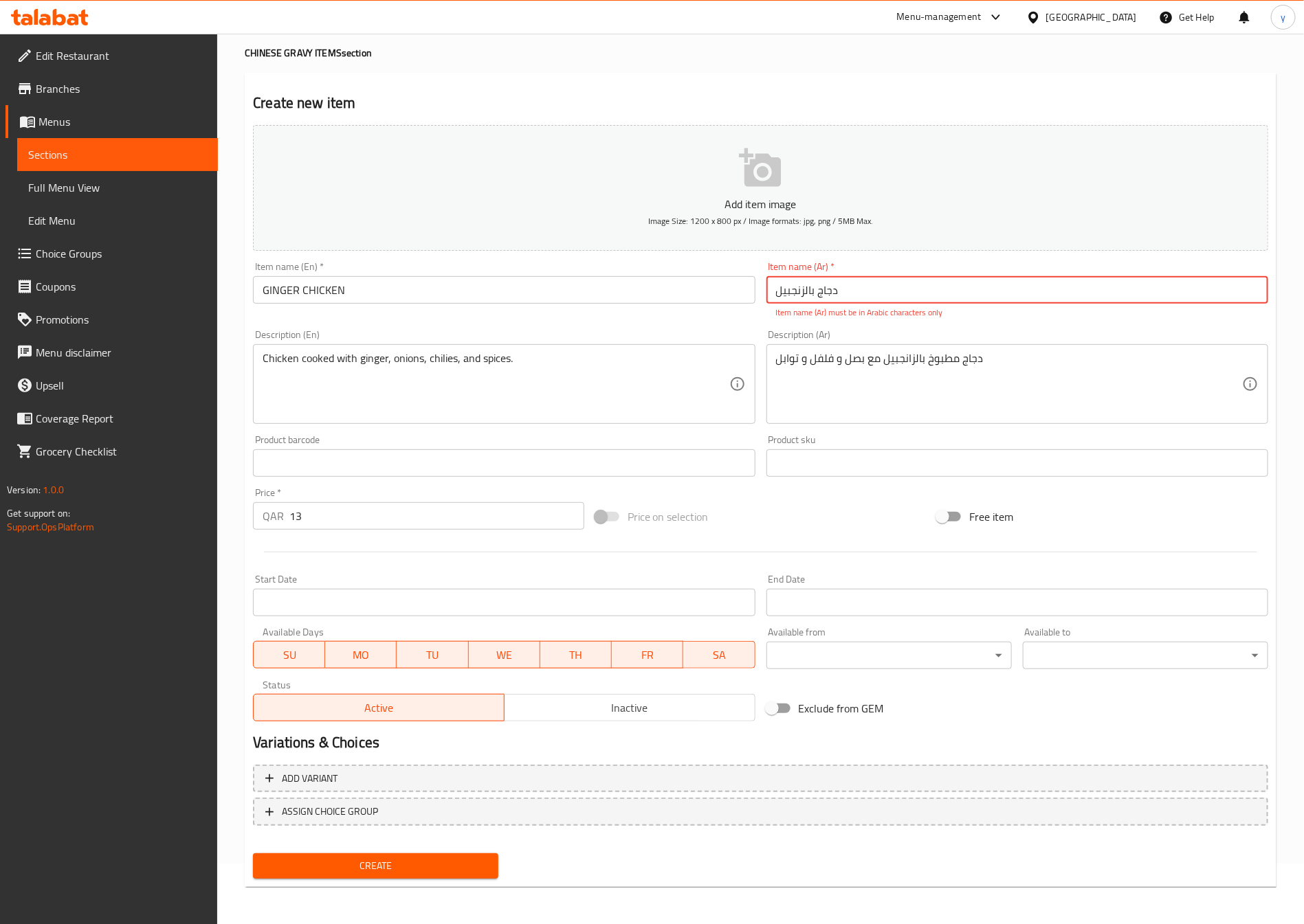
drag, startPoint x: 880, startPoint y: 303, endPoint x: 872, endPoint y: 303, distance: 8.0
click at [872, 303] on input "دجاج بالزنجبیل" at bounding box center [1017, 290] width 502 height 27
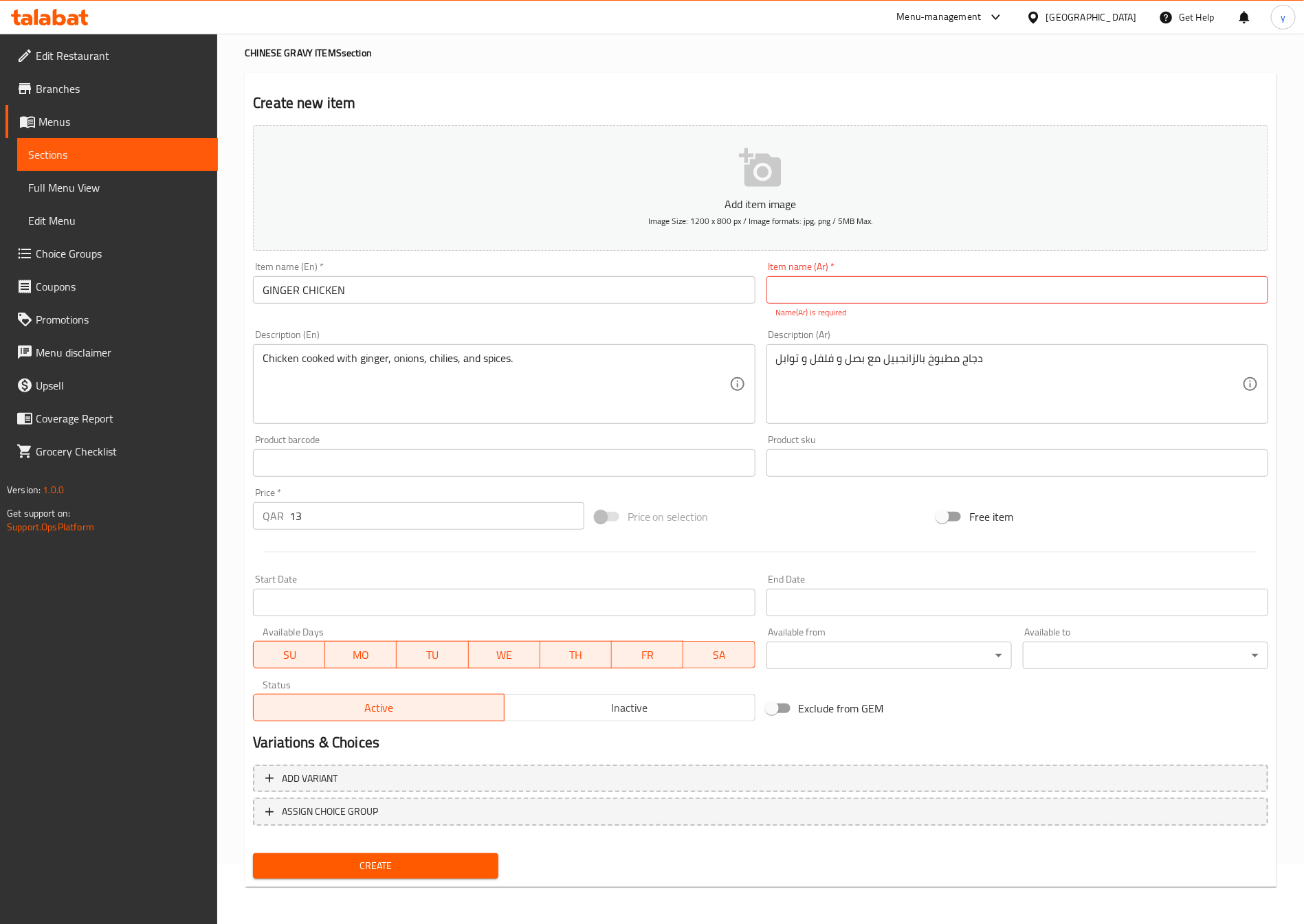
click at [805, 283] on input "text" at bounding box center [1017, 290] width 502 height 27
paste input "دجاج بالزنجبيل"
type input "دجاج بالزنجبيل"
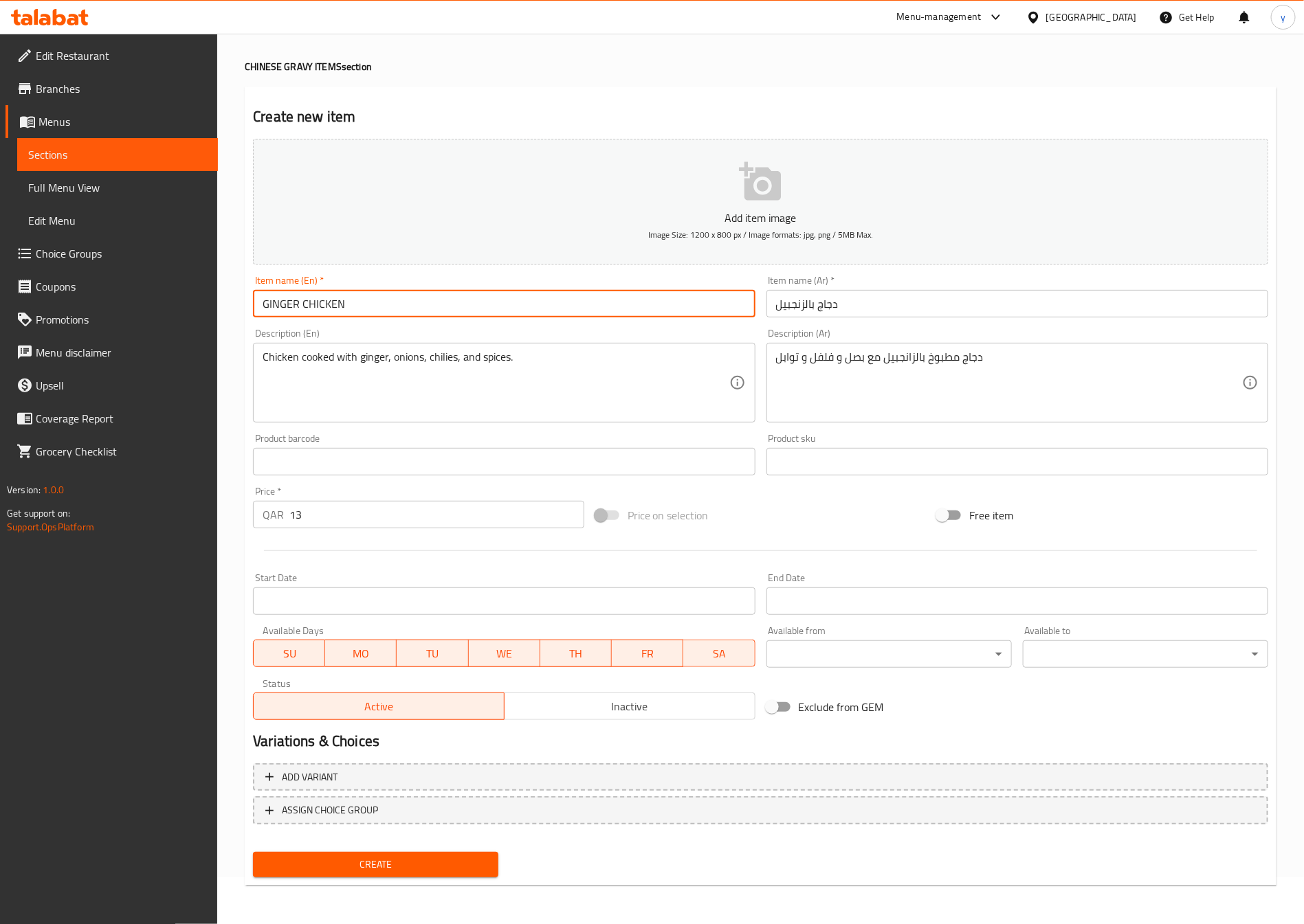
click at [353, 287] on div "Item name (En)   * GINGER CHICKEN Item name (En) *" at bounding box center [504, 297] width 502 height 42
click at [353, 287] on div "Item name (En)   * GINGER CHICKEN Item name (En) *" at bounding box center [504, 298] width 502 height 42
click at [359, 310] on input "GINGER CHICKEN" at bounding box center [504, 304] width 502 height 27
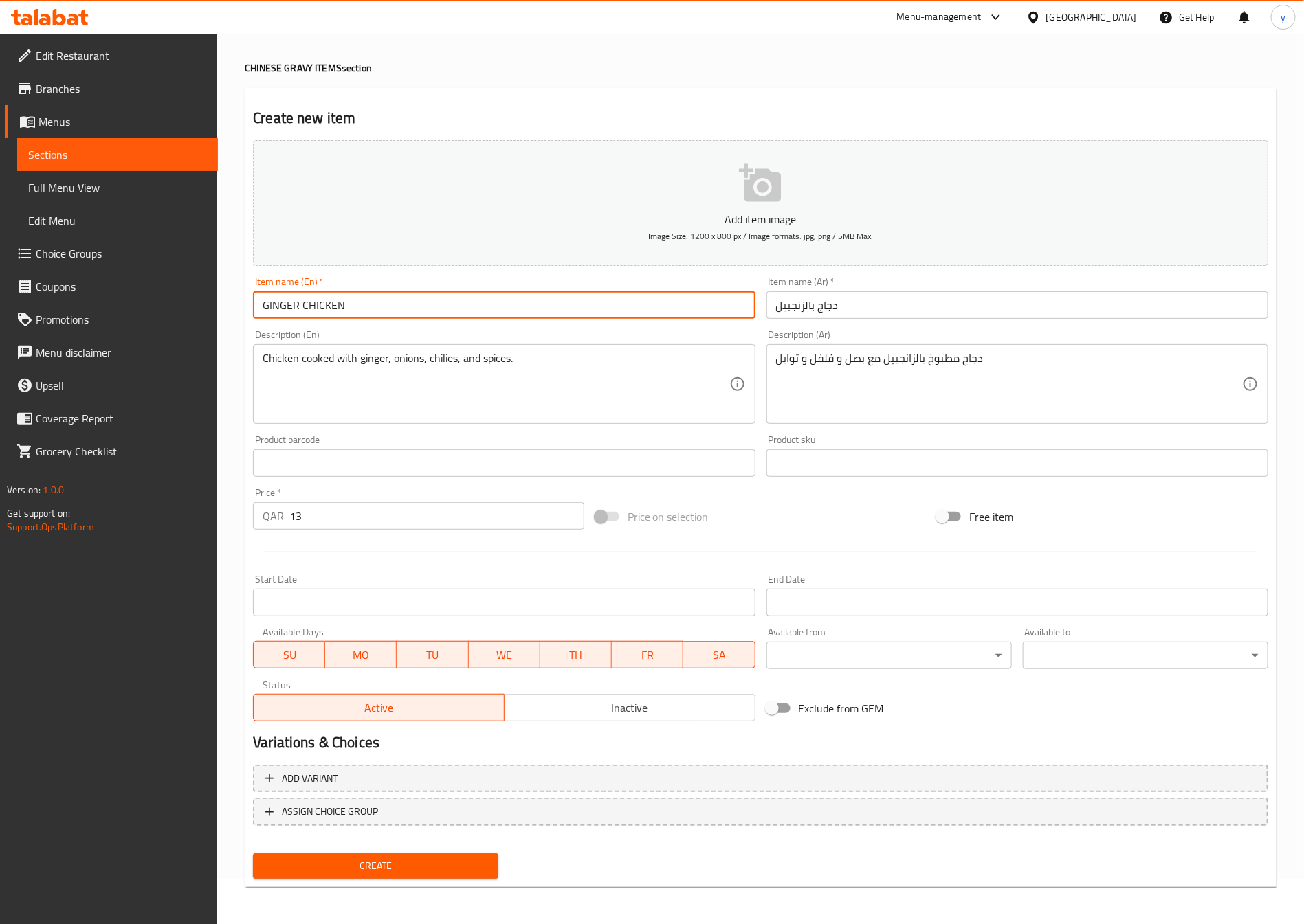
click at [359, 310] on input "GINGER CHICKEN" at bounding box center [504, 304] width 502 height 27
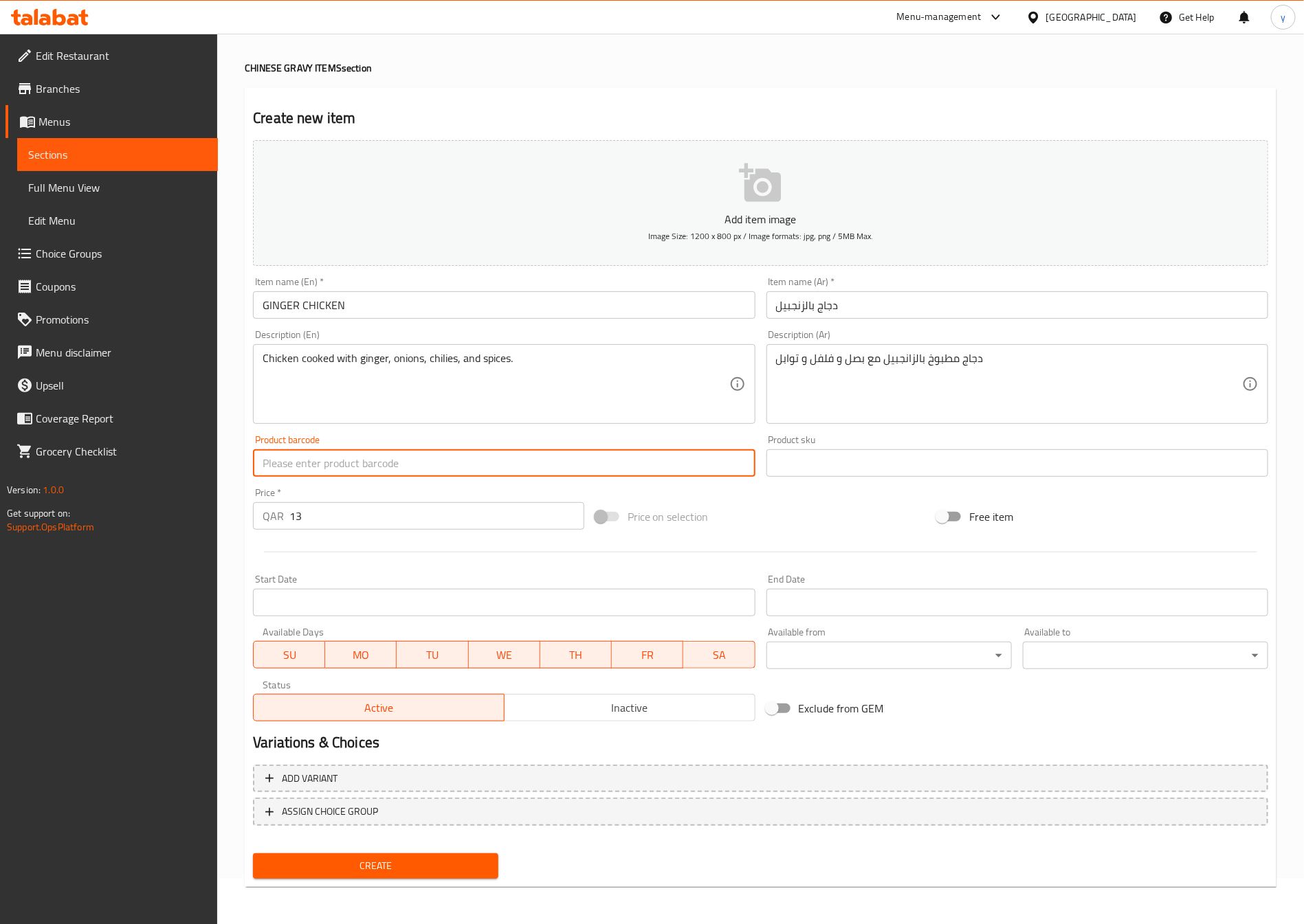
click at [394, 457] on input "text" at bounding box center [504, 462] width 502 height 27
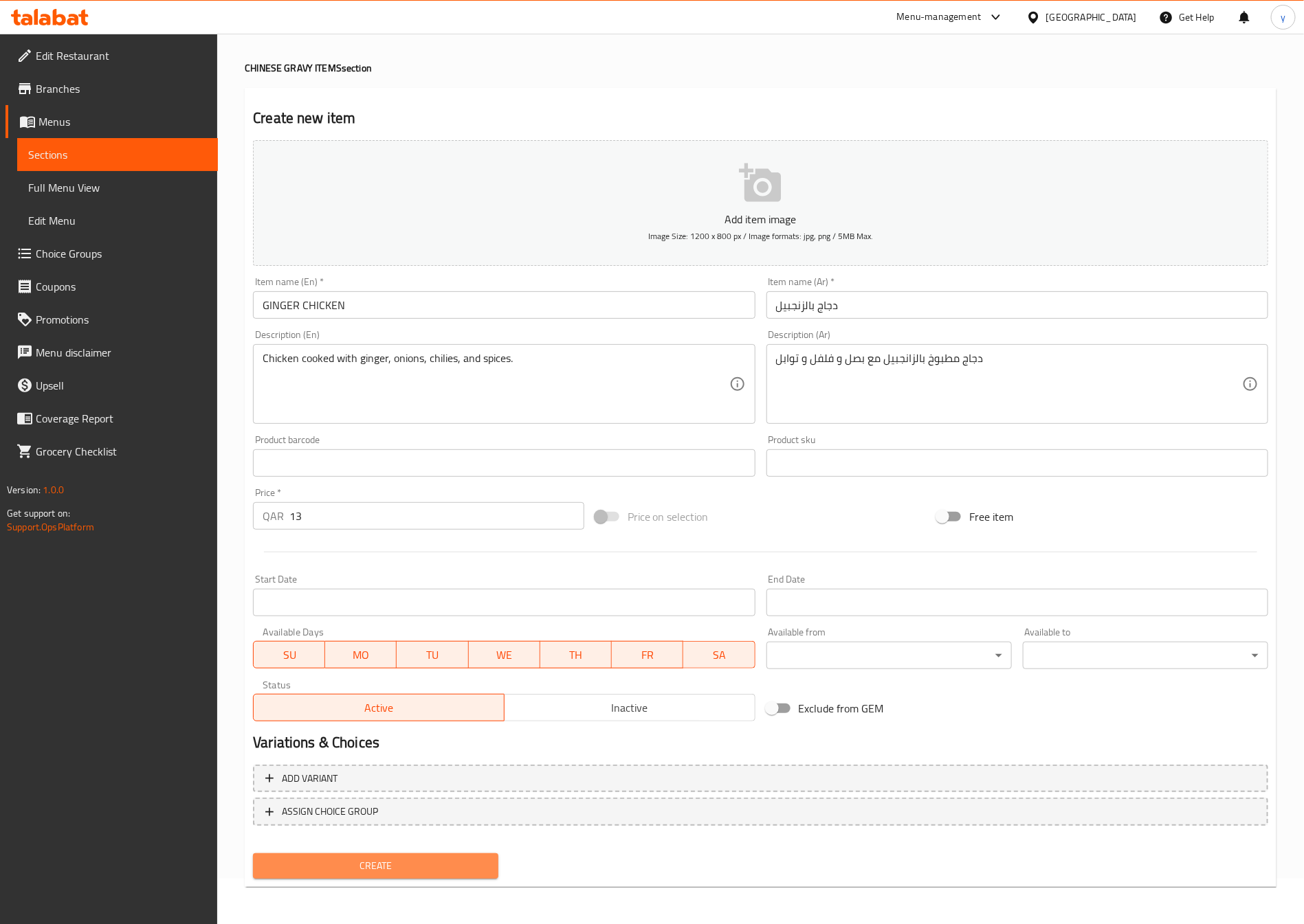
click at [411, 870] on span "Create" at bounding box center [375, 866] width 224 height 17
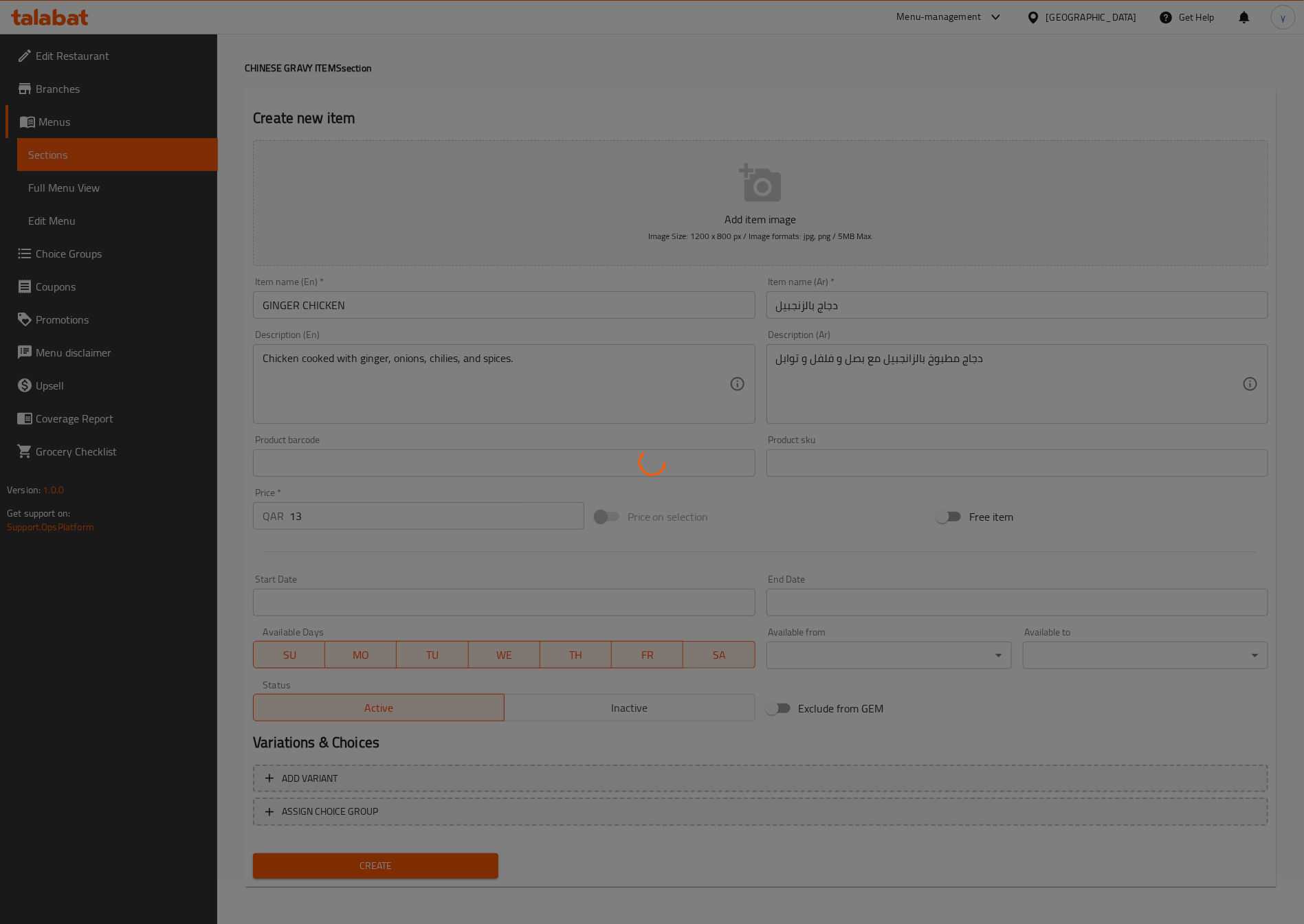
type input "0"
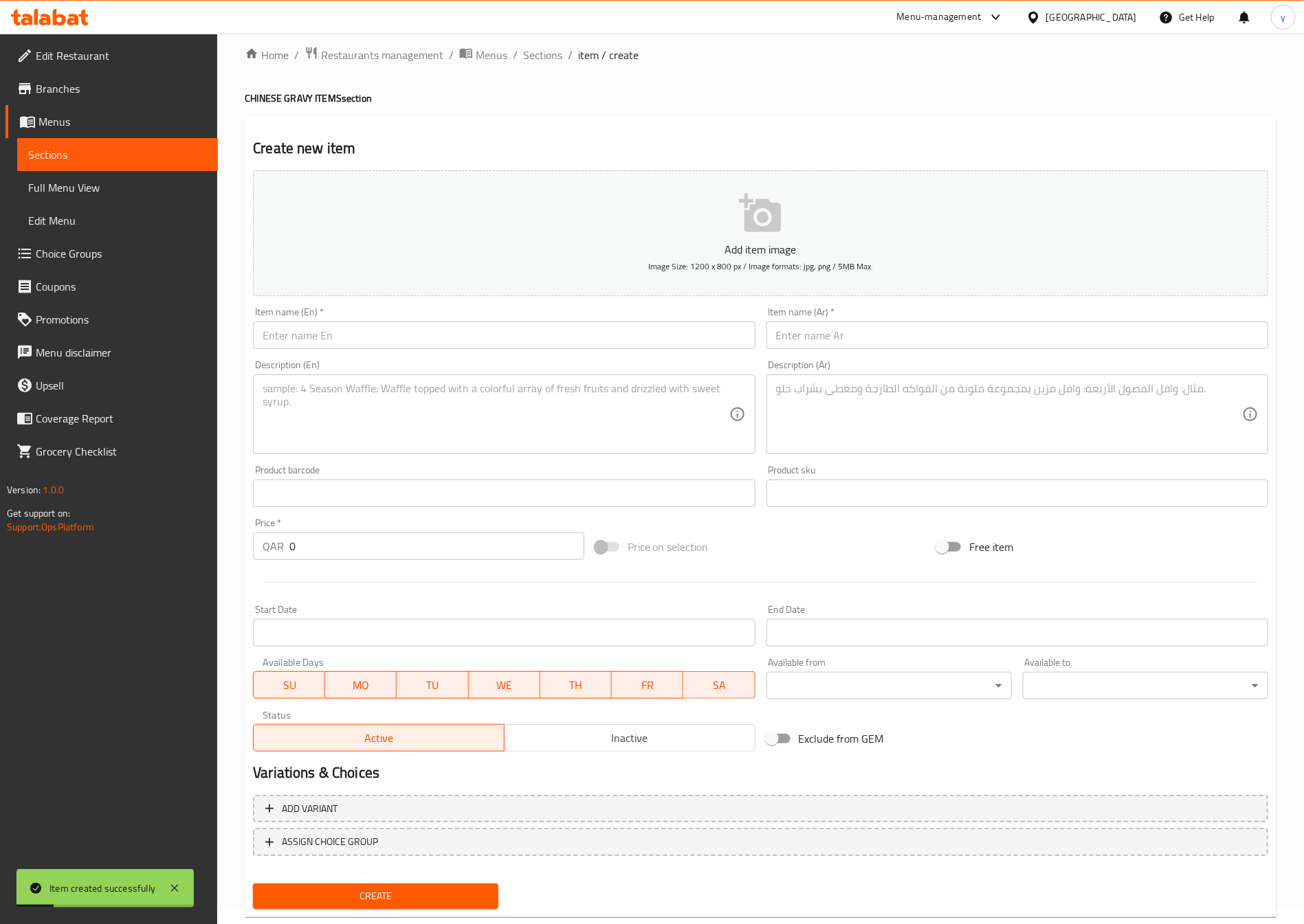
scroll to position [0, 0]
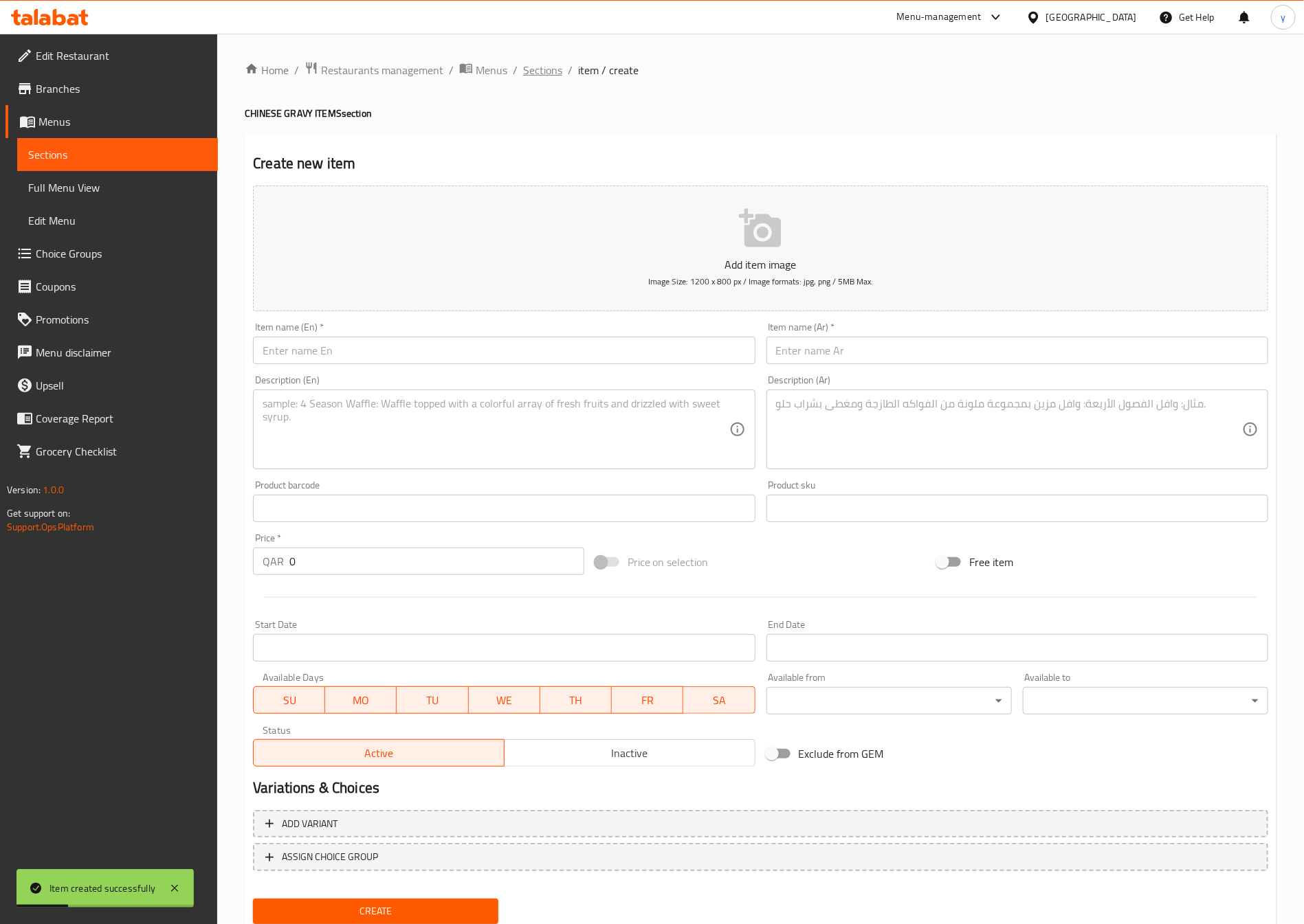
click at [543, 78] on span "Sections" at bounding box center [543, 70] width 39 height 17
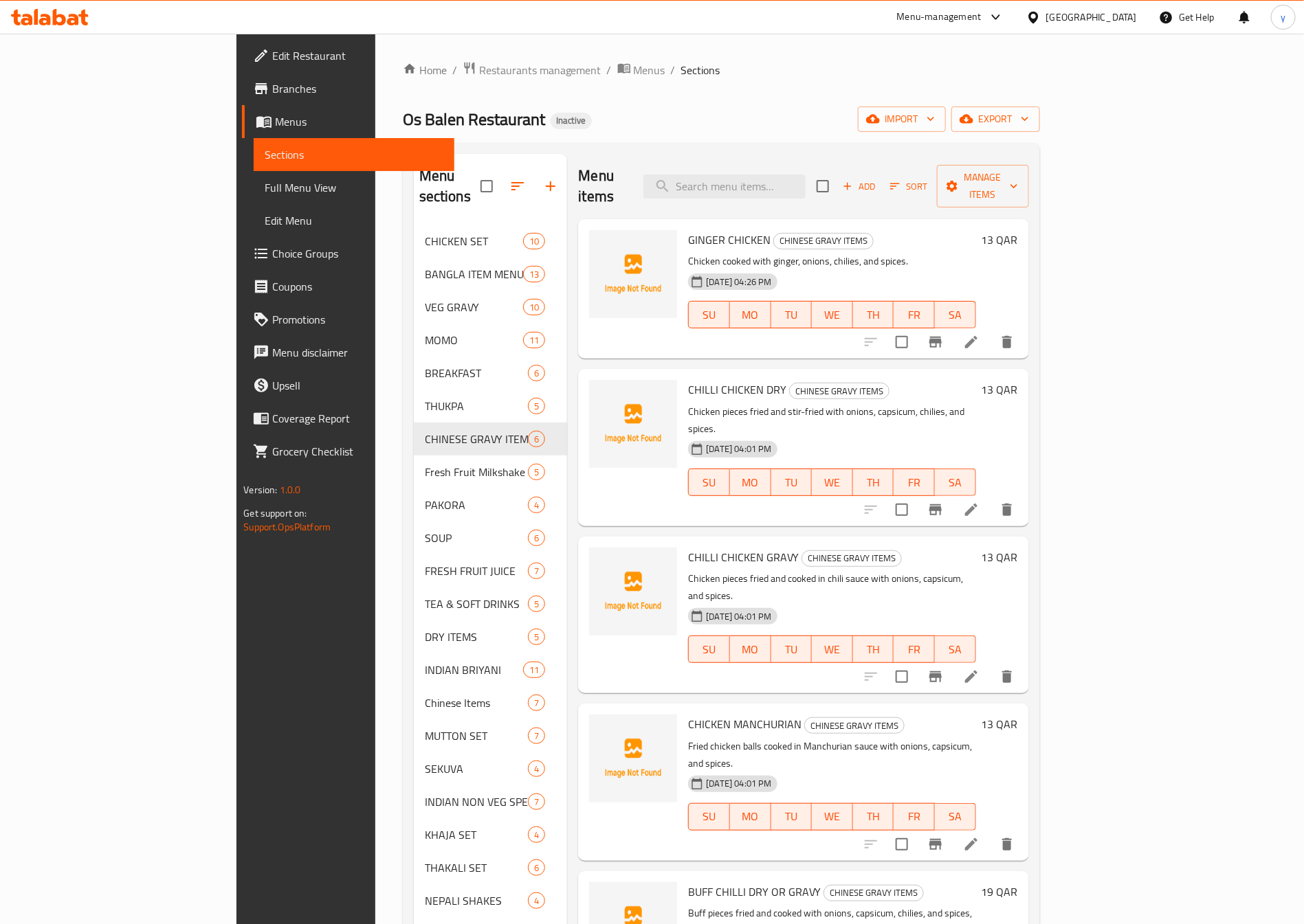
click at [947, 114] on div "Os Balen Restaurant Inactive import export" at bounding box center [721, 119] width 637 height 26
click at [878, 179] on span "Add" at bounding box center [859, 187] width 37 height 16
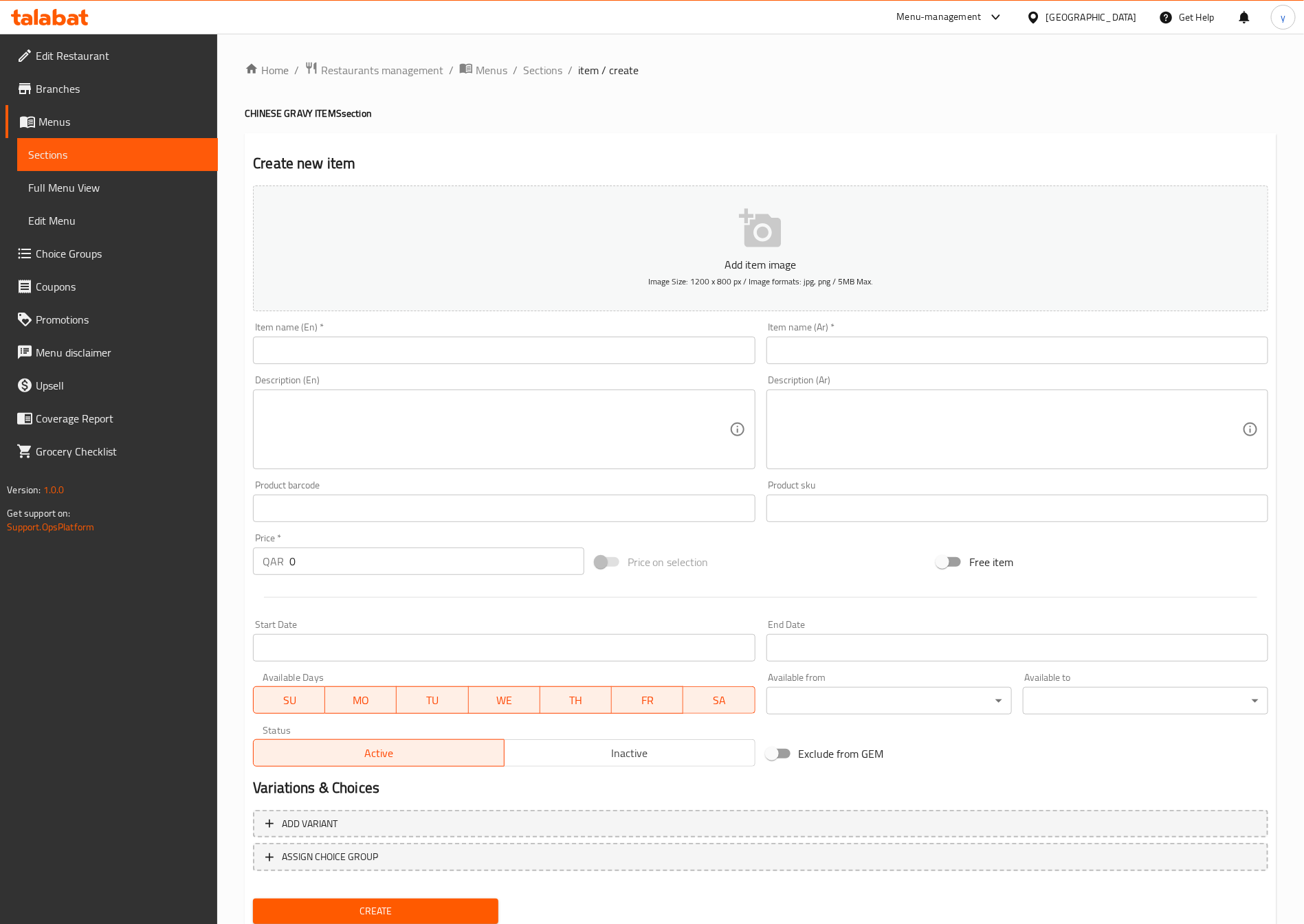
click at [557, 342] on input "text" at bounding box center [504, 350] width 502 height 27
paste input "Garlic Chicken"
type input "Garlic Chicken"
click at [827, 344] on input "text" at bounding box center [1017, 350] width 502 height 27
paste input "Garlic Chicken"
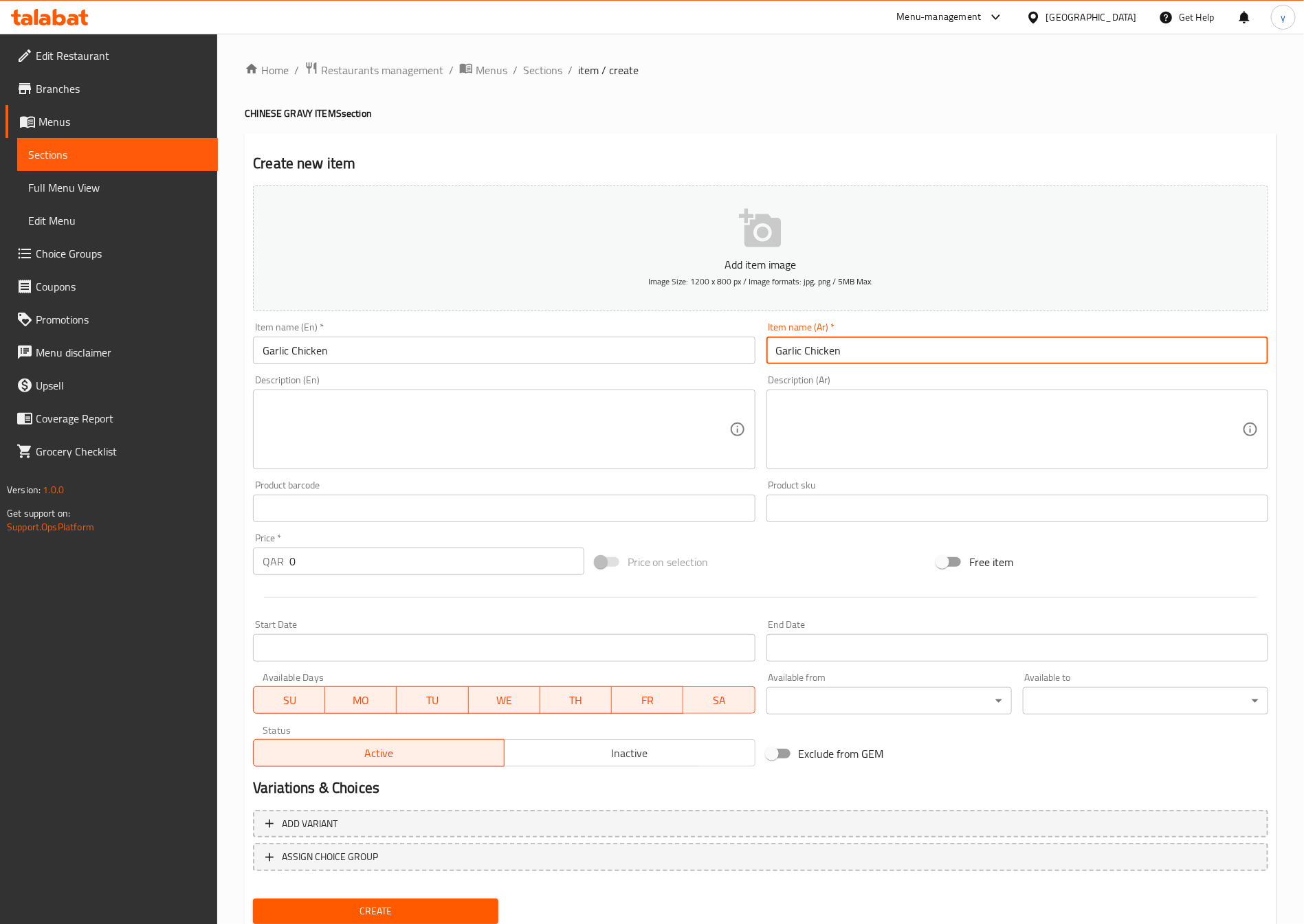
type input "Garlic Chicken"
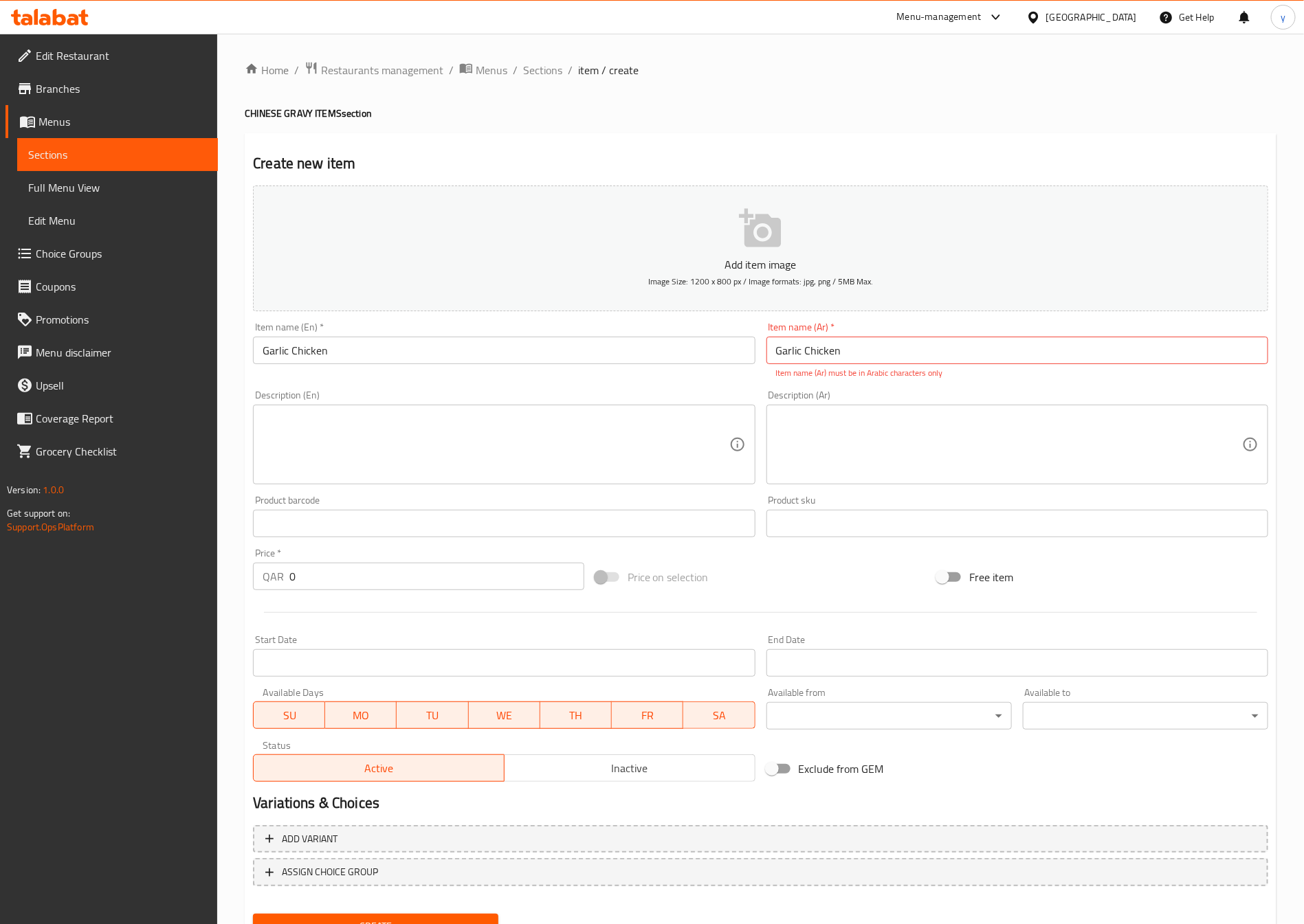
click at [407, 455] on textarea at bounding box center [495, 445] width 466 height 65
paste textarea "Garlic Chicken"
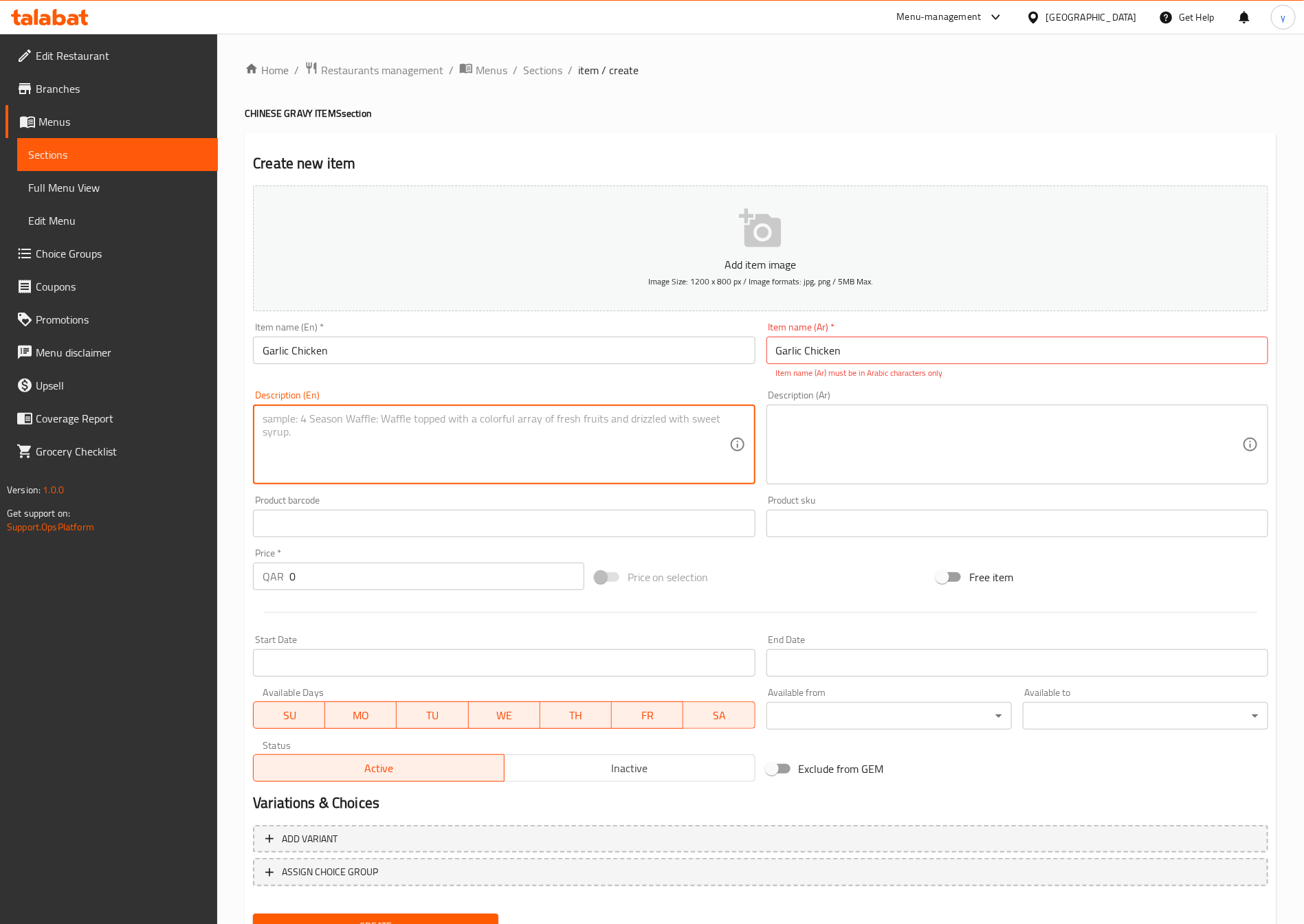
type textarea "Garlic Chicken"
click at [413, 452] on textarea "Garlic Chicken" at bounding box center [495, 445] width 466 height 65
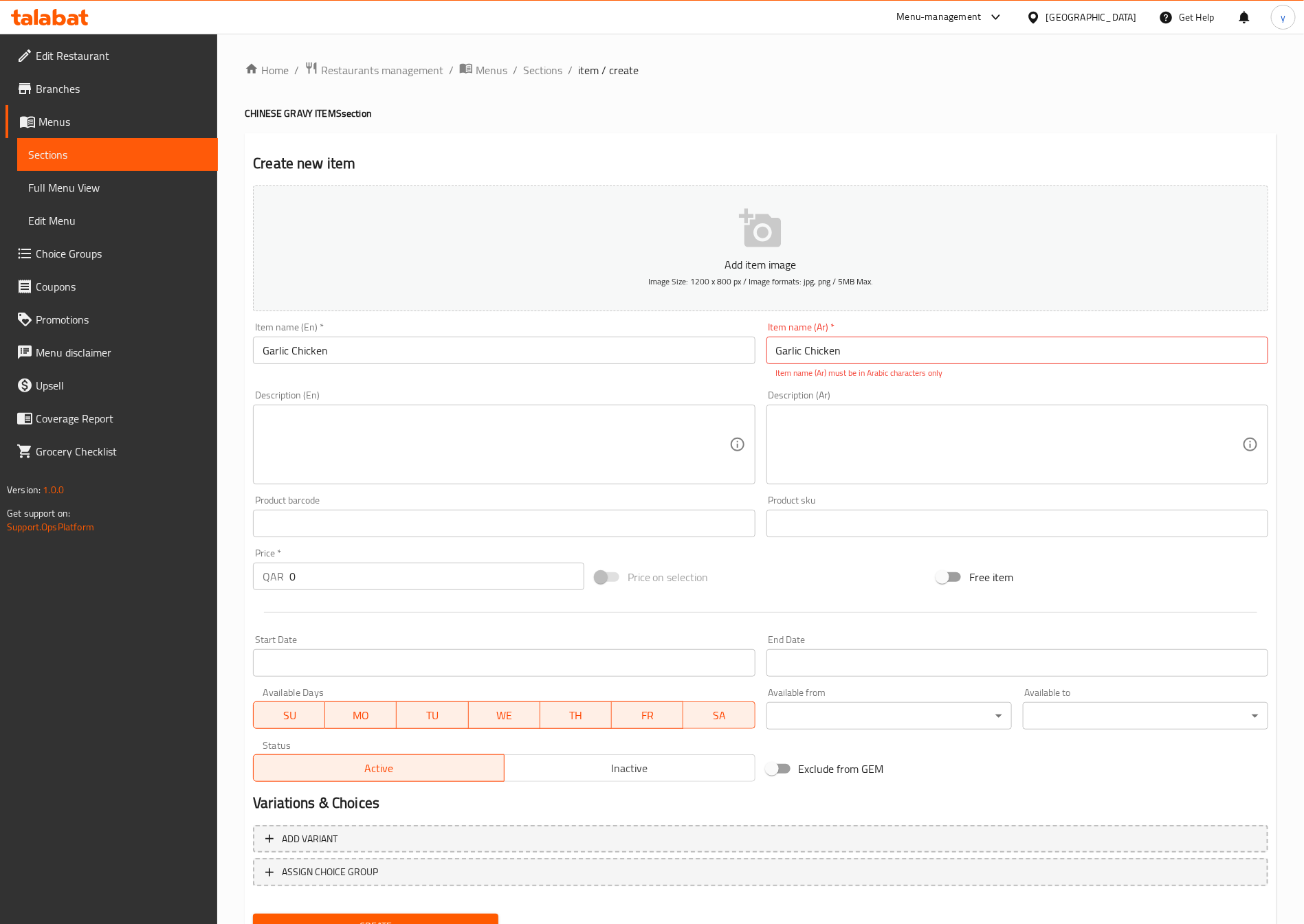
click at [442, 469] on textarea at bounding box center [495, 445] width 466 height 65
paste textarea "Garlic Chicken"
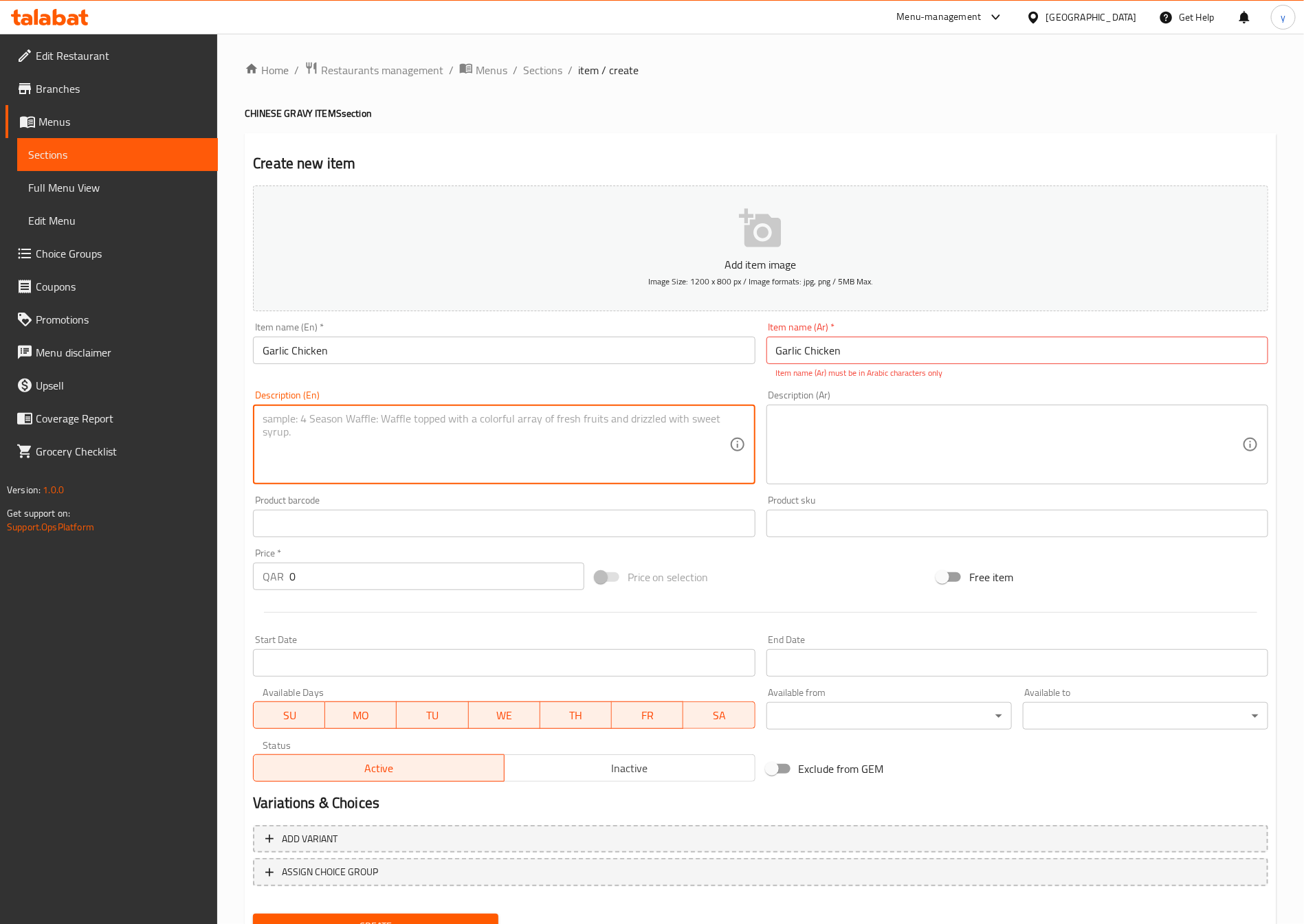
type textarea "Garlic Chicken"
click at [512, 431] on textarea "Garlic Chicken" at bounding box center [495, 445] width 466 height 65
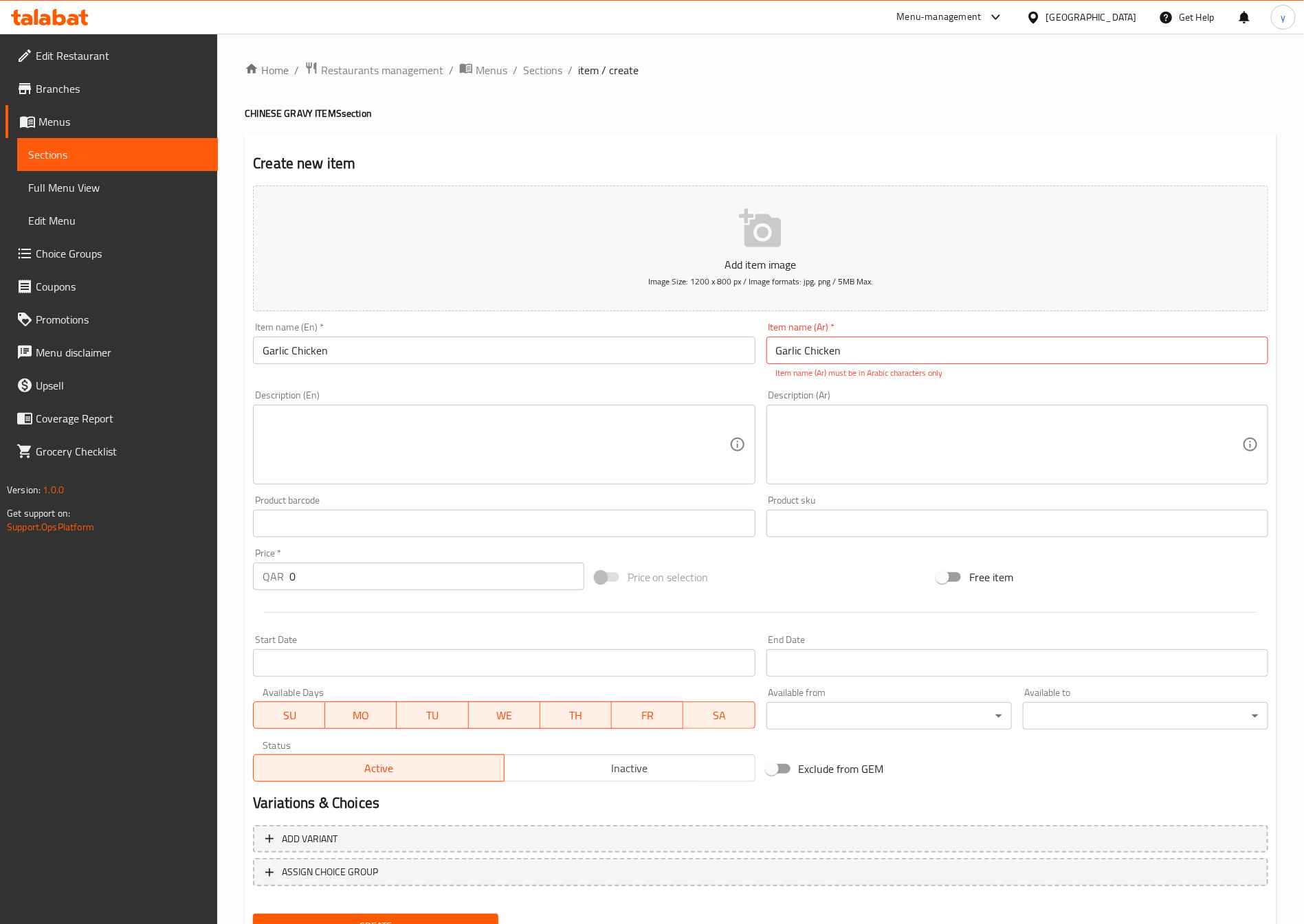
click at [640, 428] on textarea at bounding box center [495, 445] width 466 height 65
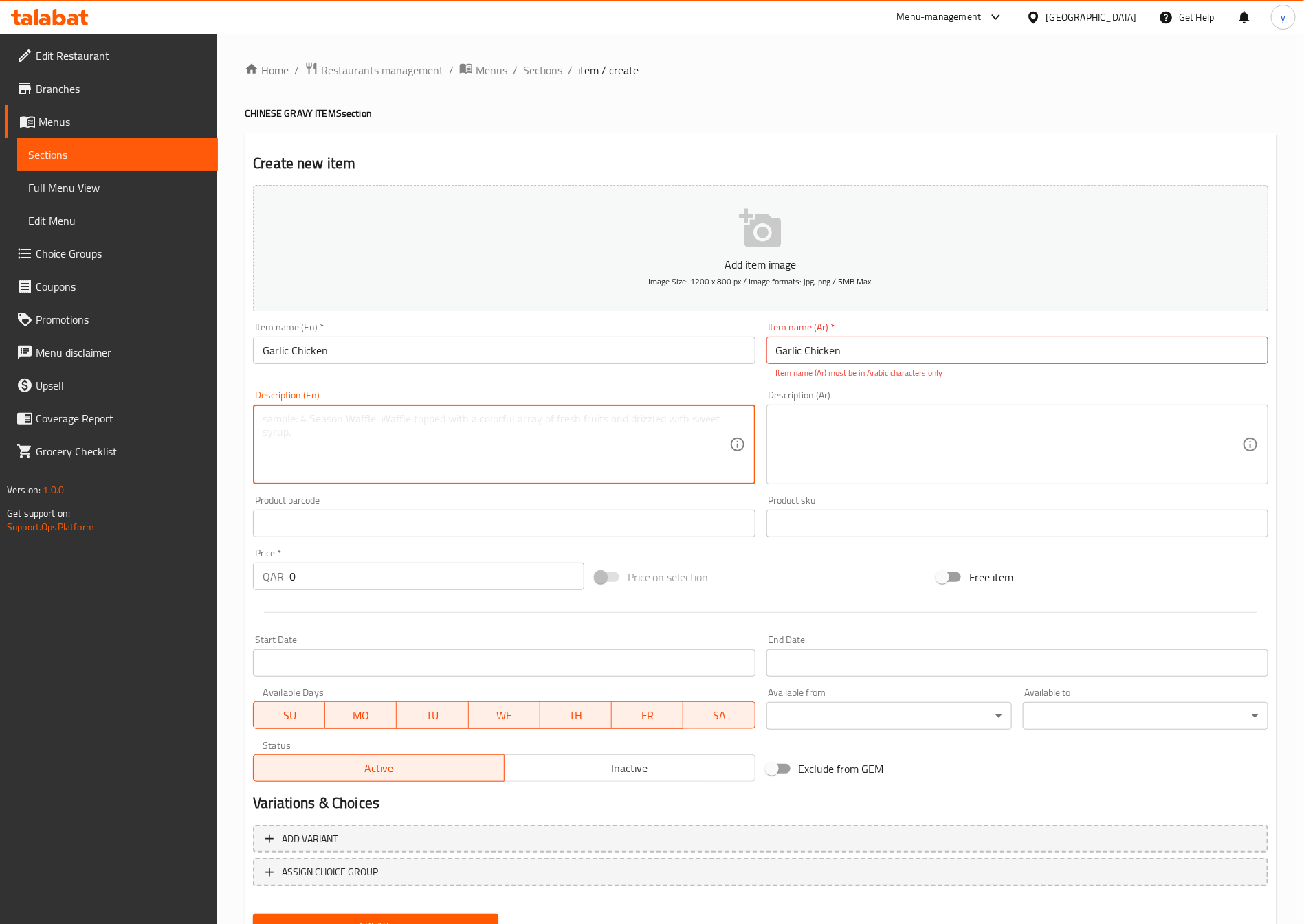
paste textarea "Garlic Chicken"
type textarea "[PERSON_NAME]"
click at [541, 439] on textarea "[PERSON_NAME]" at bounding box center [495, 445] width 466 height 65
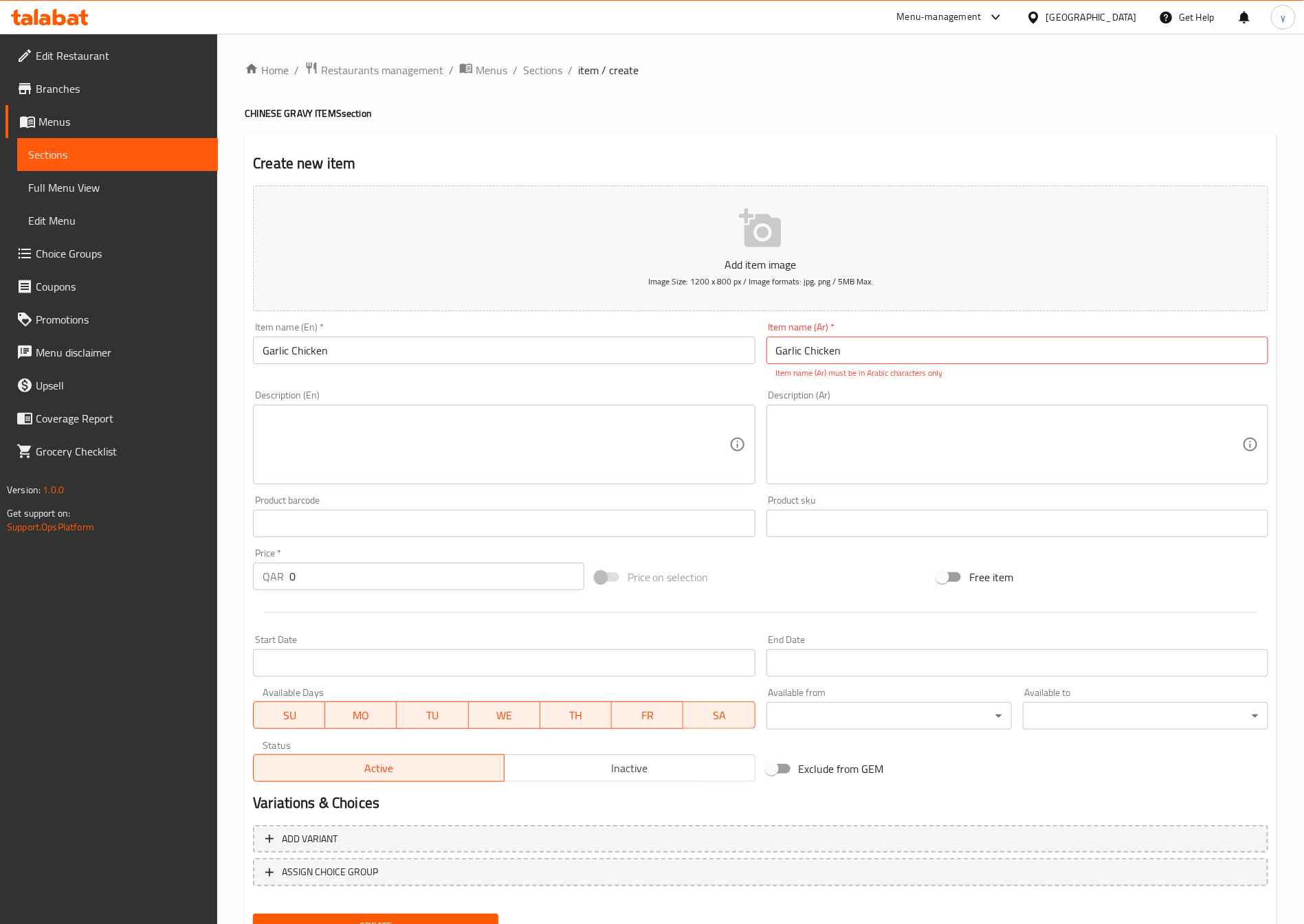
click at [343, 413] on textarea at bounding box center [495, 445] width 466 height 65
paste textarea "Garlic Chicken"
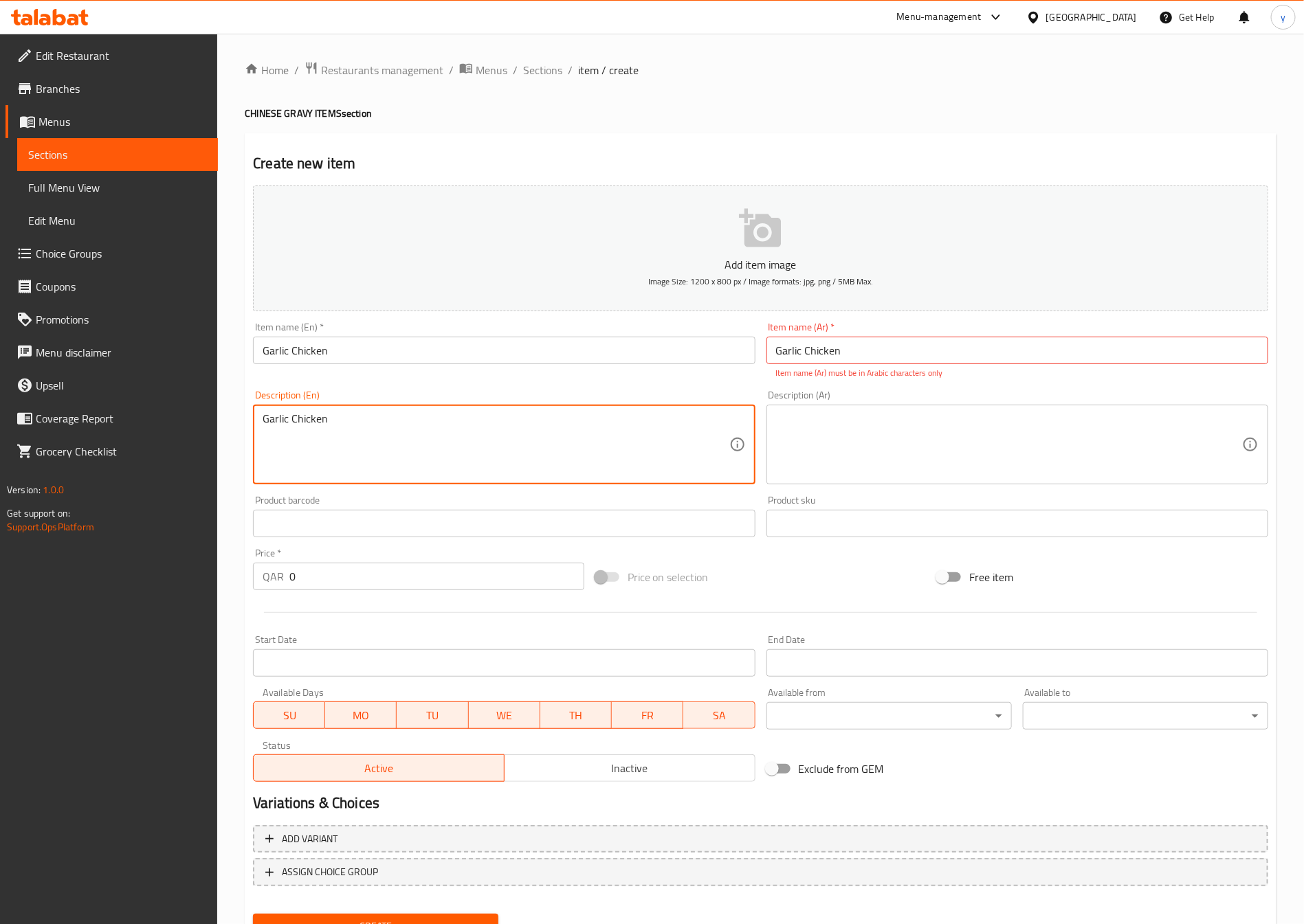
type textarea "Garlic Chicken"
click at [390, 396] on div "Description (En) Garlic Chicken Description (En)" at bounding box center [504, 437] width 502 height 94
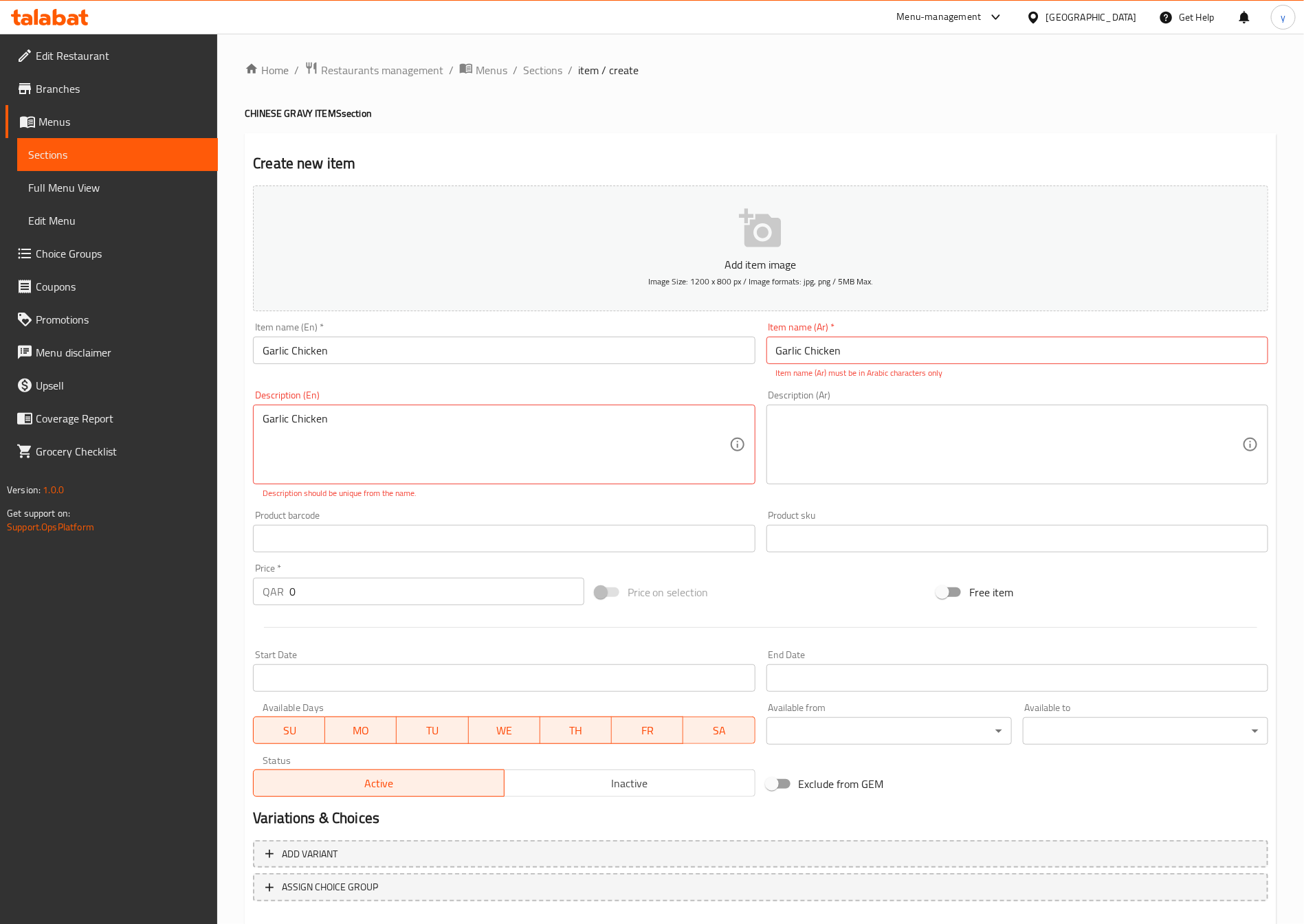
click at [390, 396] on div "Description (En) Garlic Chicken Description (En) Description should be unique f…" at bounding box center [504, 445] width 502 height 109
click at [370, 423] on textarea "Garlic Chicken" at bounding box center [495, 445] width 466 height 65
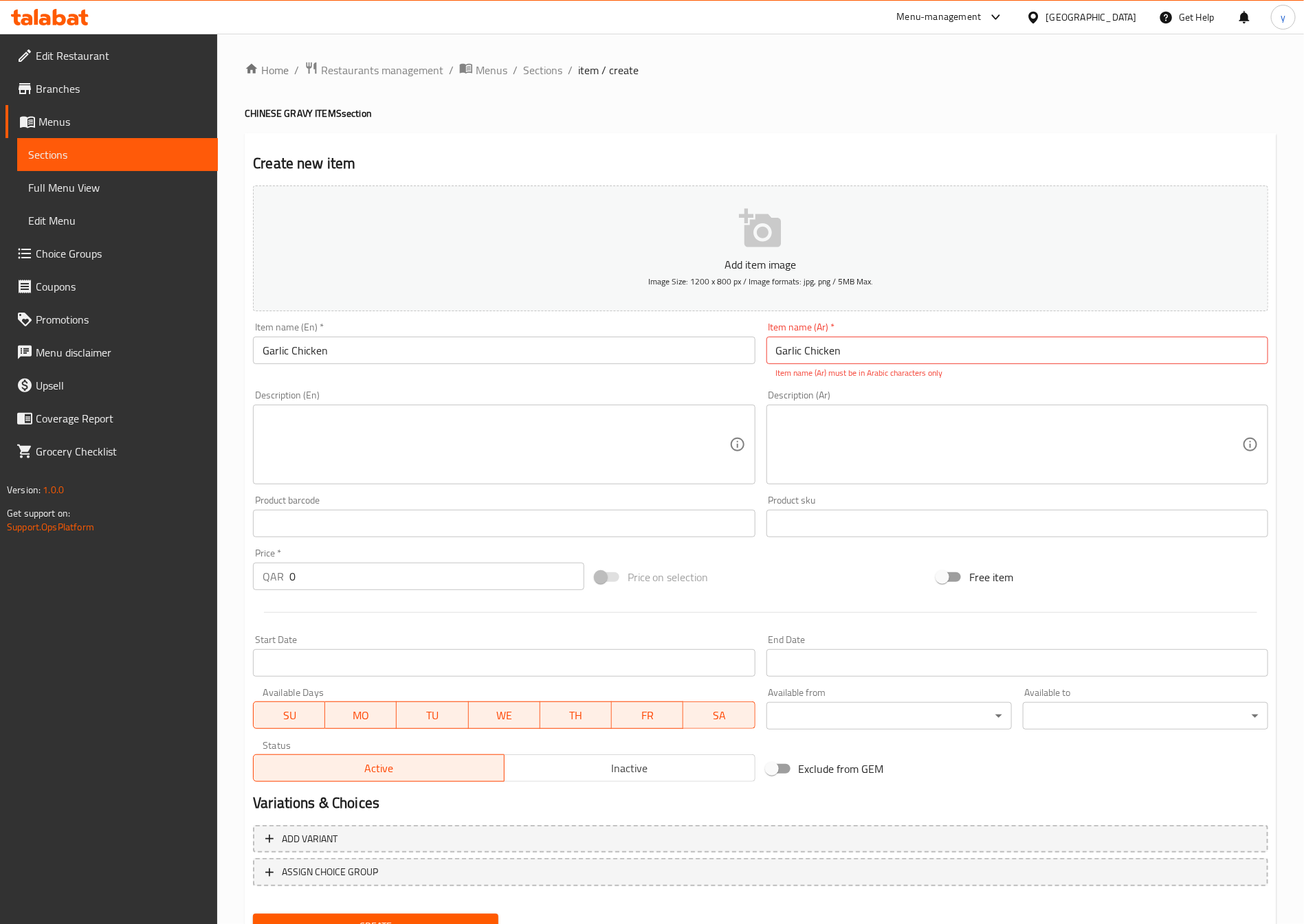
click at [329, 435] on textarea at bounding box center [495, 445] width 466 height 65
paste textarea "Garlic Chicken"
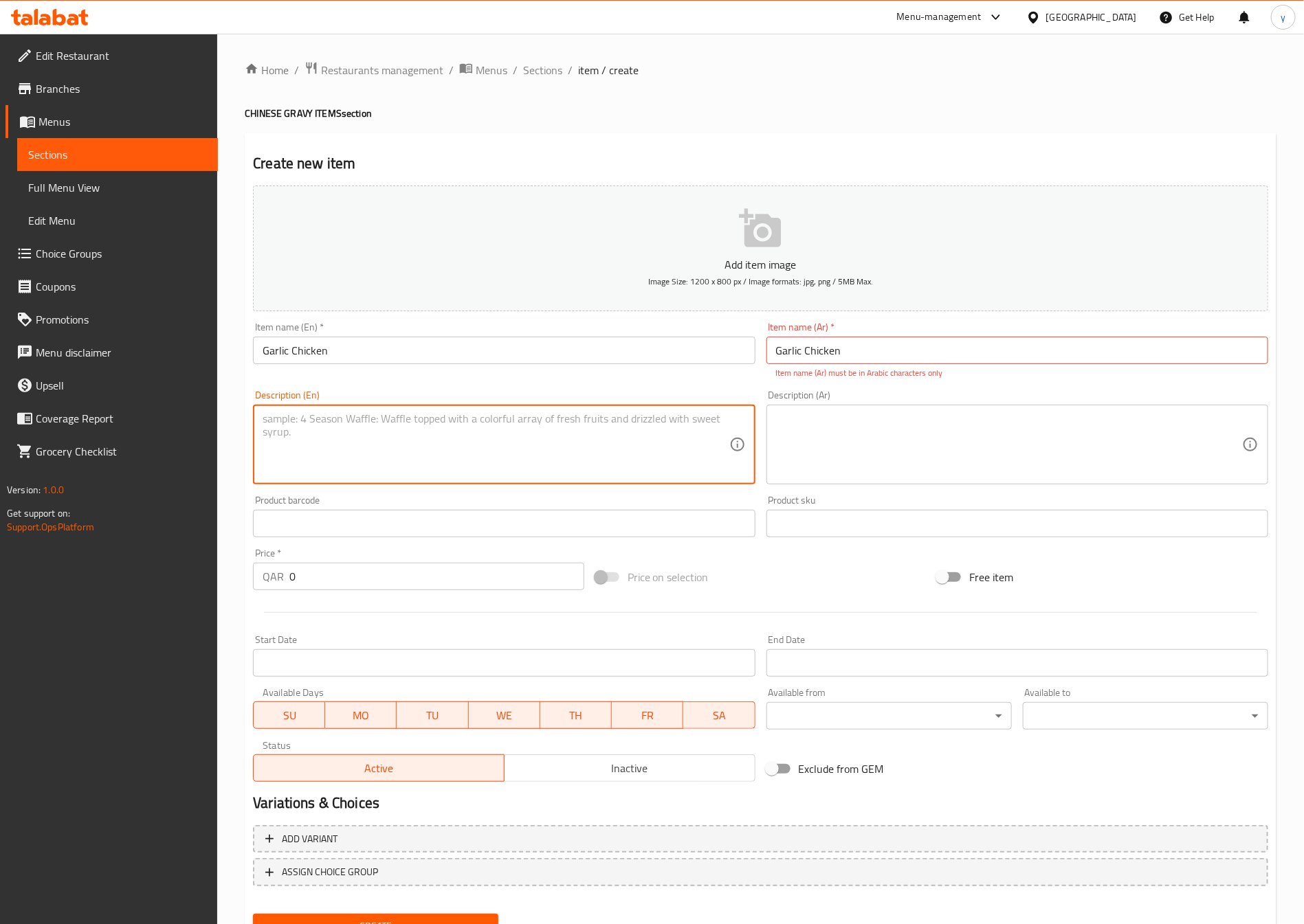
type textarea "Garlic Chicken"
click at [329, 435] on textarea "Garlic Chicken" at bounding box center [495, 445] width 466 height 65
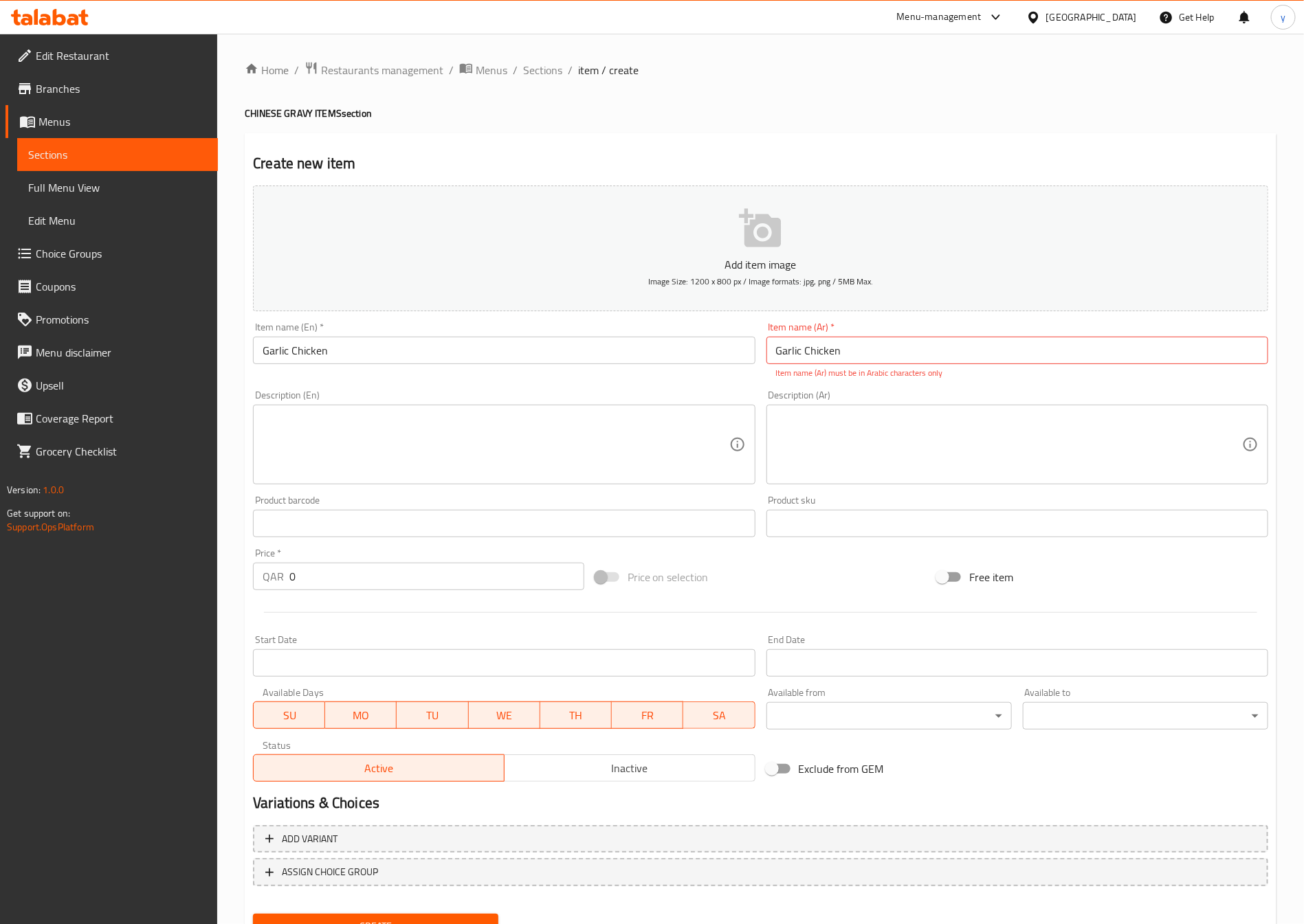
click at [465, 464] on textarea at bounding box center [495, 445] width 466 height 65
paste textarea "Garlic Chicken"
type textarea "Ga"
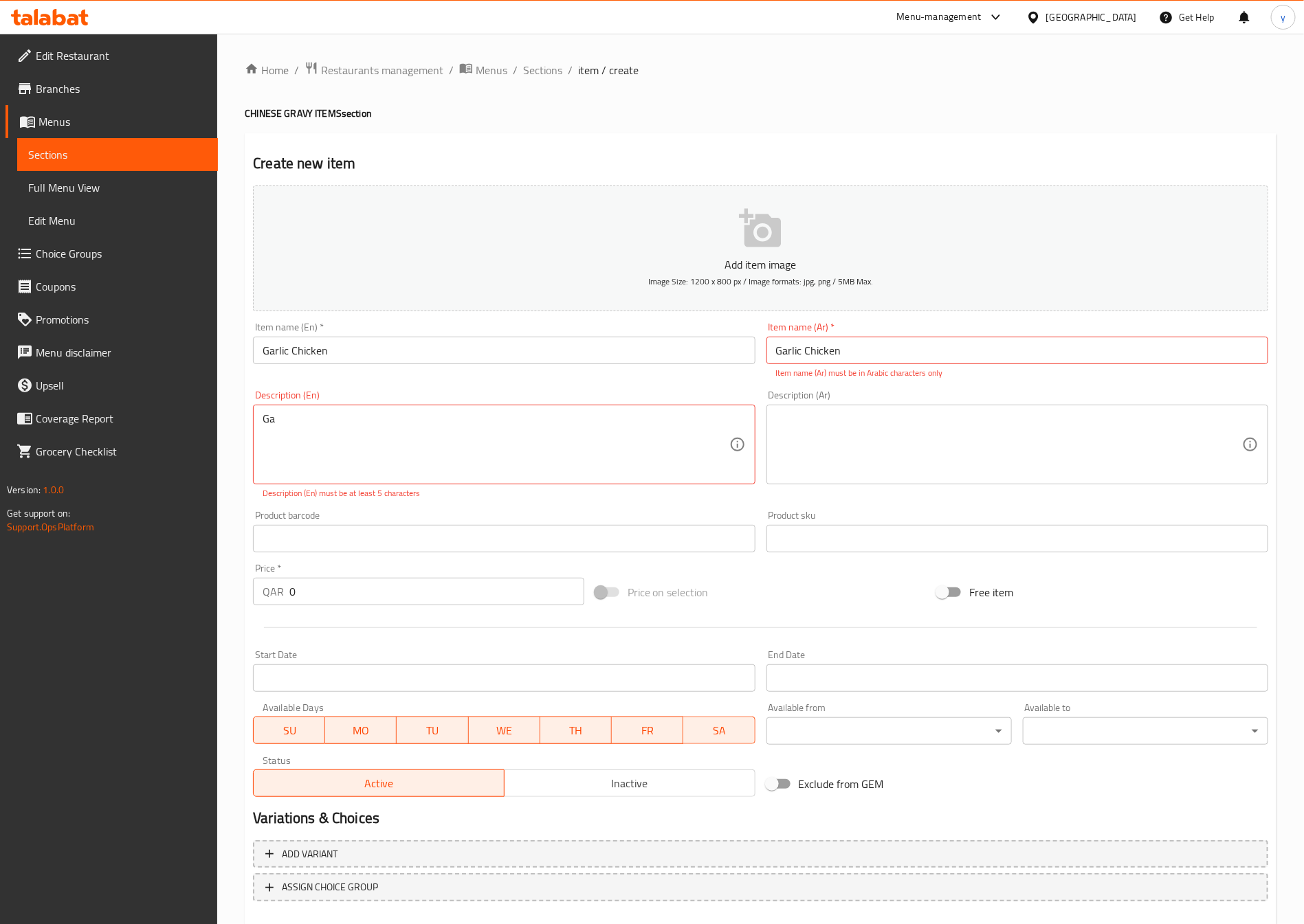
click at [879, 376] on p "Item name (Ar) must be in Arabic characters only" at bounding box center [1017, 373] width 483 height 13
click at [878, 351] on input "Garlic Chicken" at bounding box center [1017, 350] width 502 height 27
paste input "دجاج بالثوم"
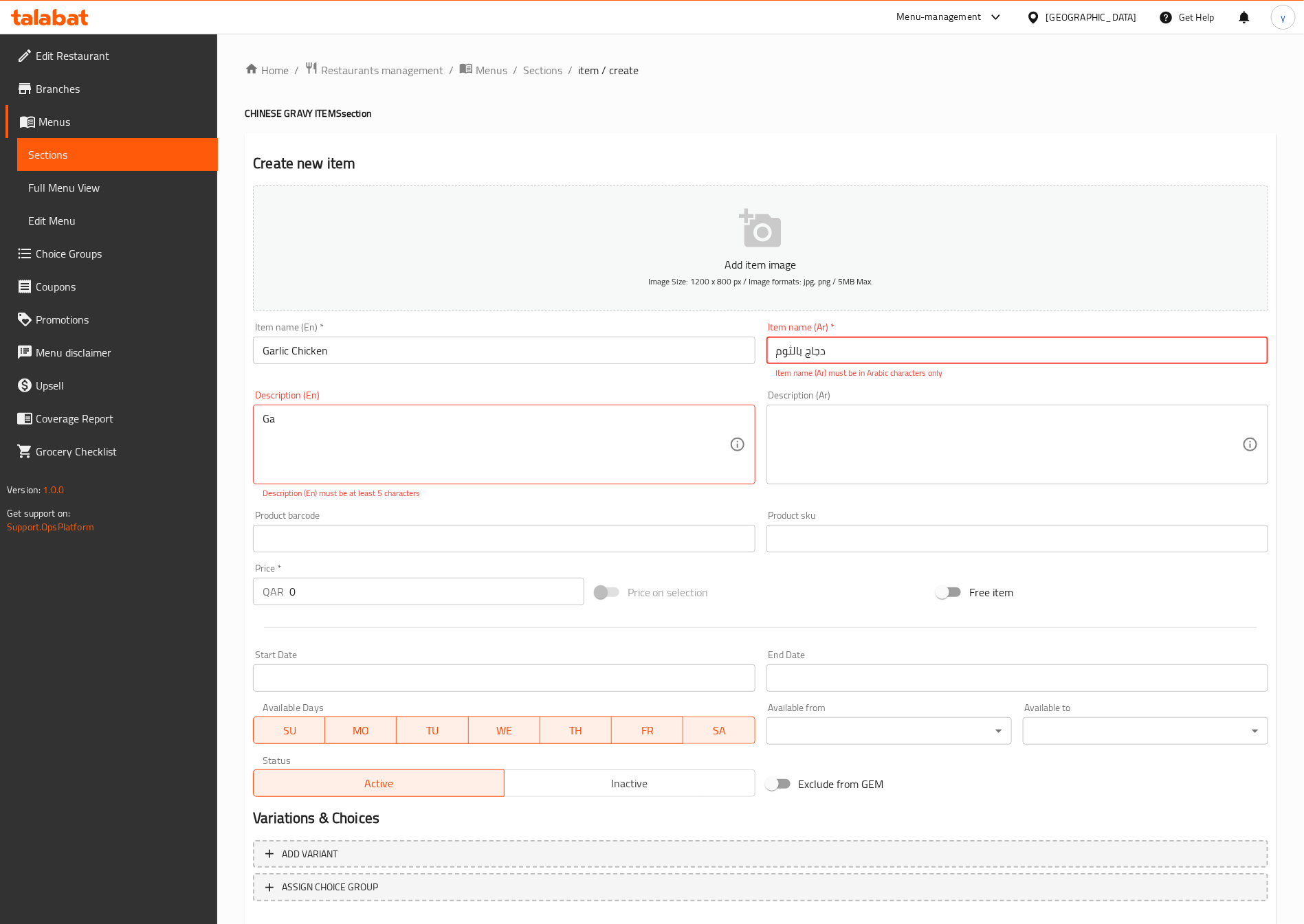
type input "دجاج بالثوم"
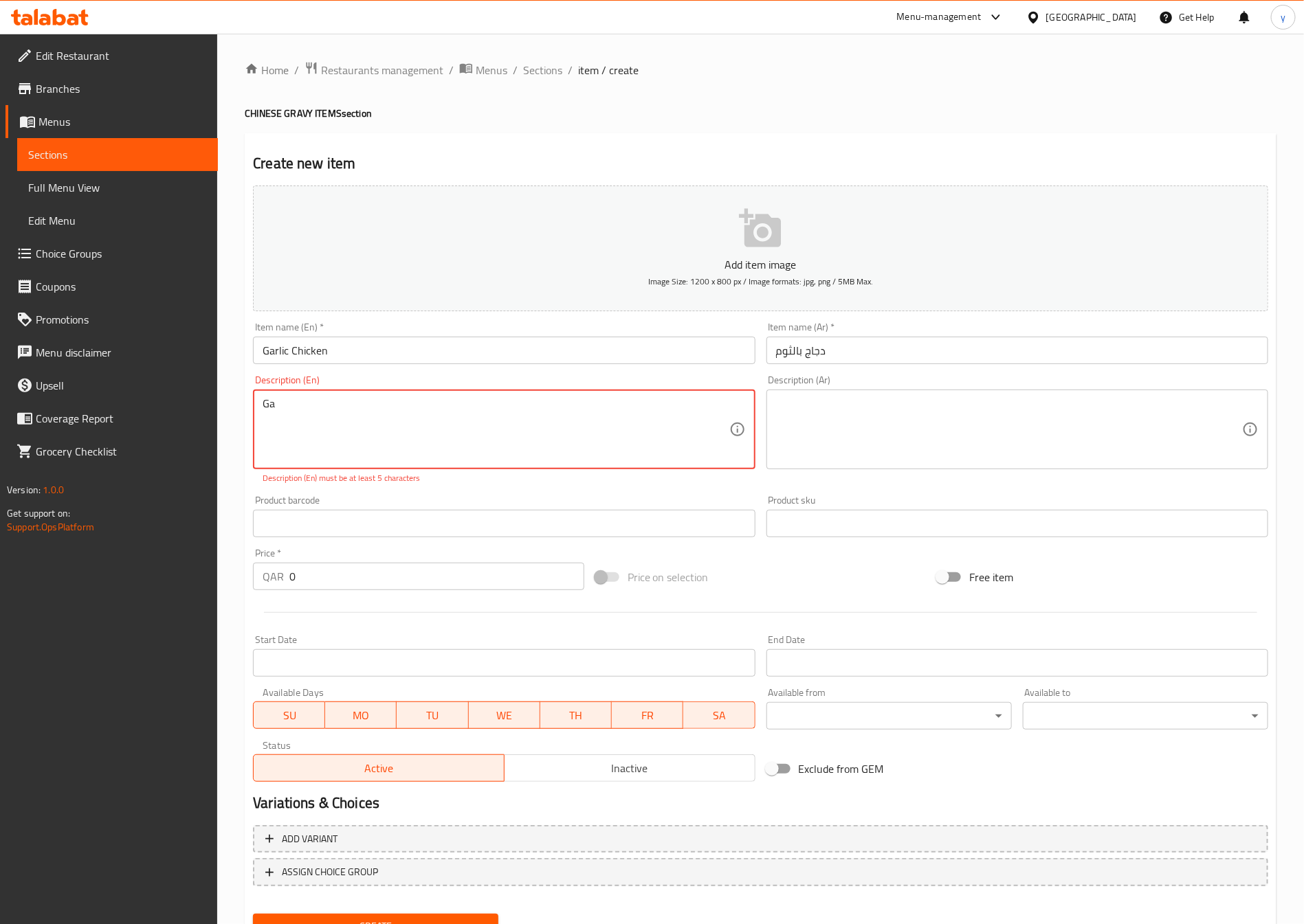
click at [318, 423] on textarea "Ga" at bounding box center [495, 430] width 466 height 65
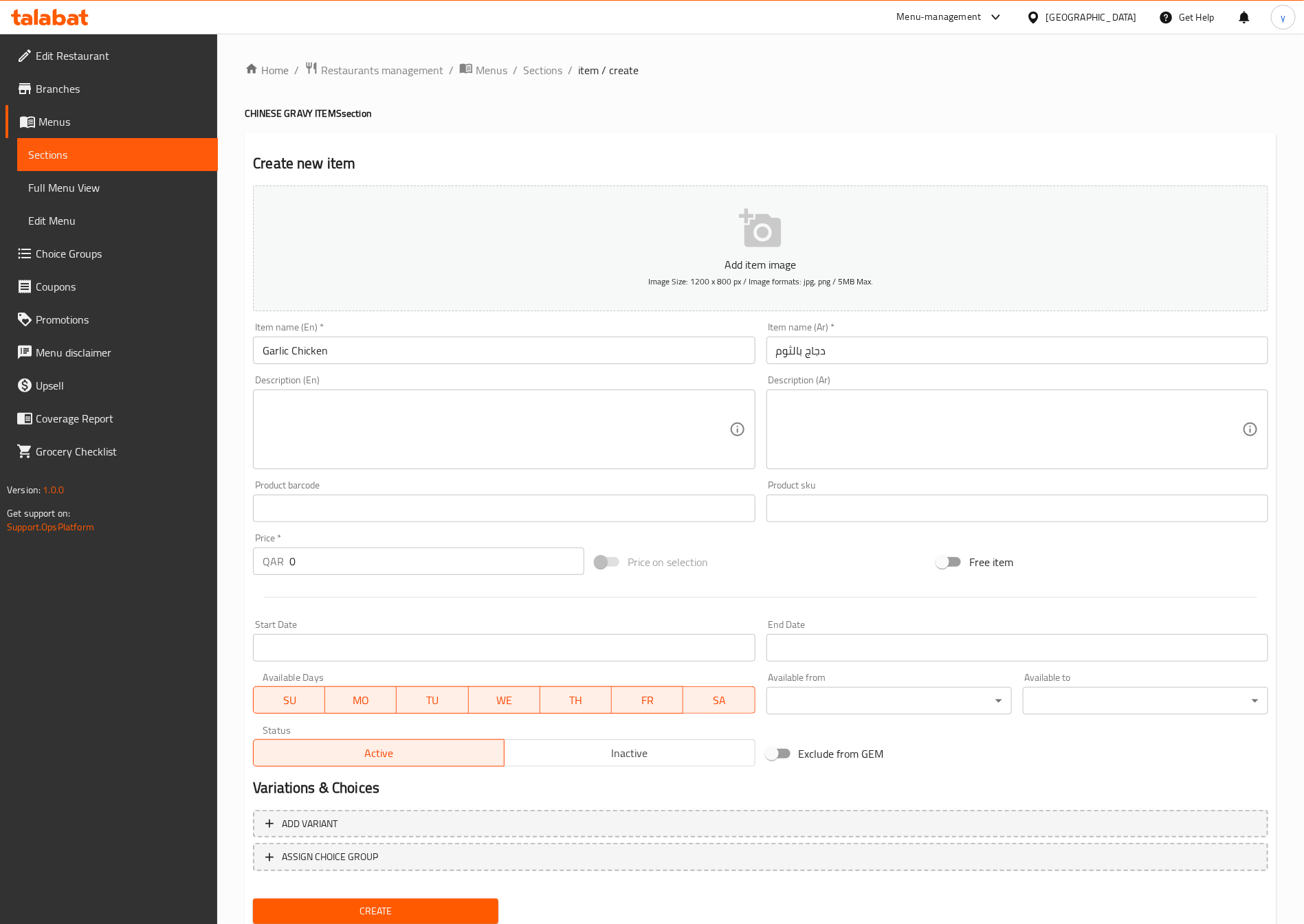
click at [444, 380] on div "Description (En) Description (En)" at bounding box center [504, 422] width 502 height 94
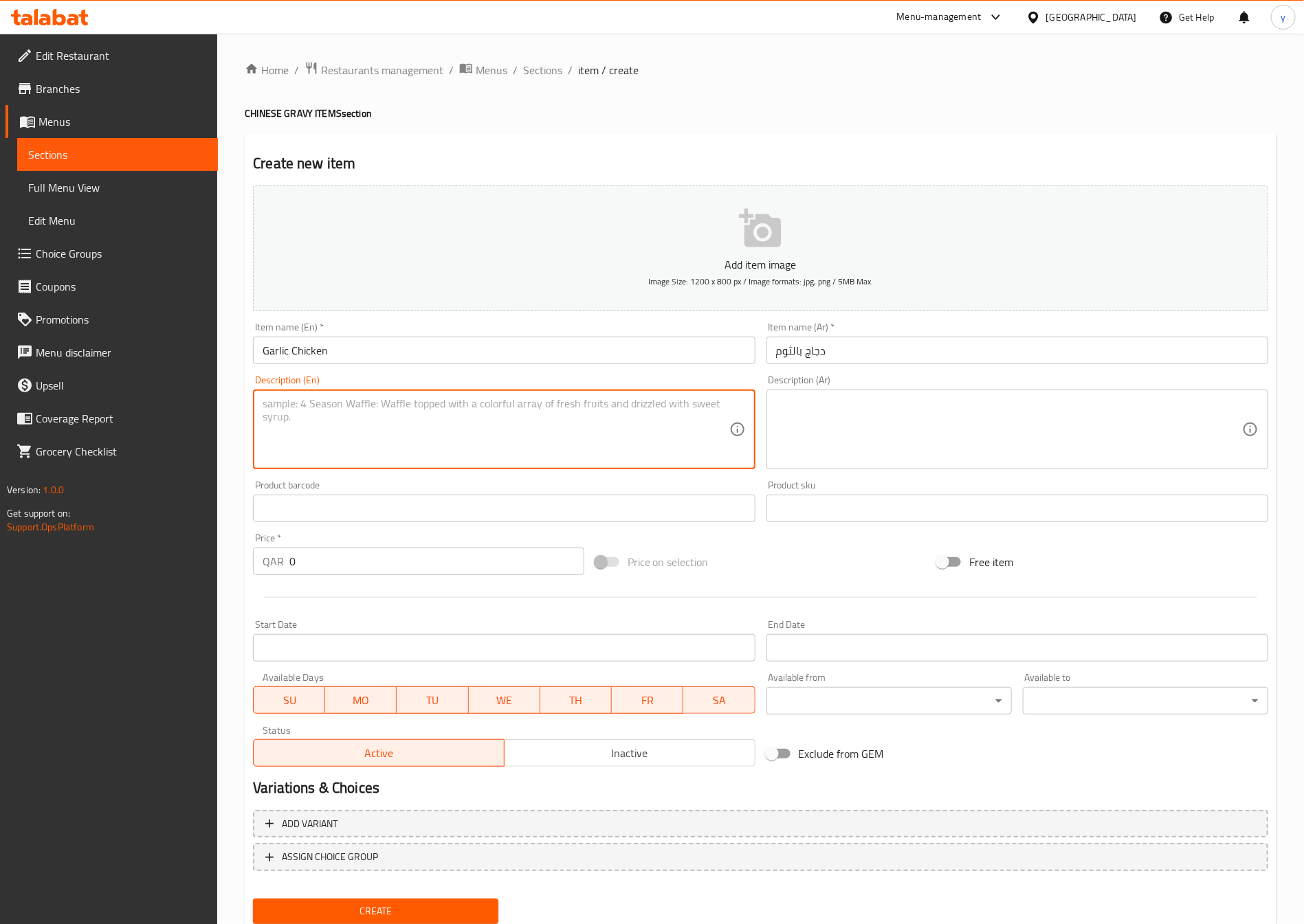
click at [446, 447] on textarea at bounding box center [495, 430] width 466 height 65
paste textarea "Chicken cooked with garlic, onions, chilies, and spices."
type textarea "Chicken cooked with garlic, onions, chilies, and spices."
click at [924, 450] on textarea at bounding box center [1009, 430] width 466 height 65
click at [369, 402] on textarea "Chicken cooked with garlic, onions, chilies, and spices." at bounding box center [495, 430] width 466 height 65
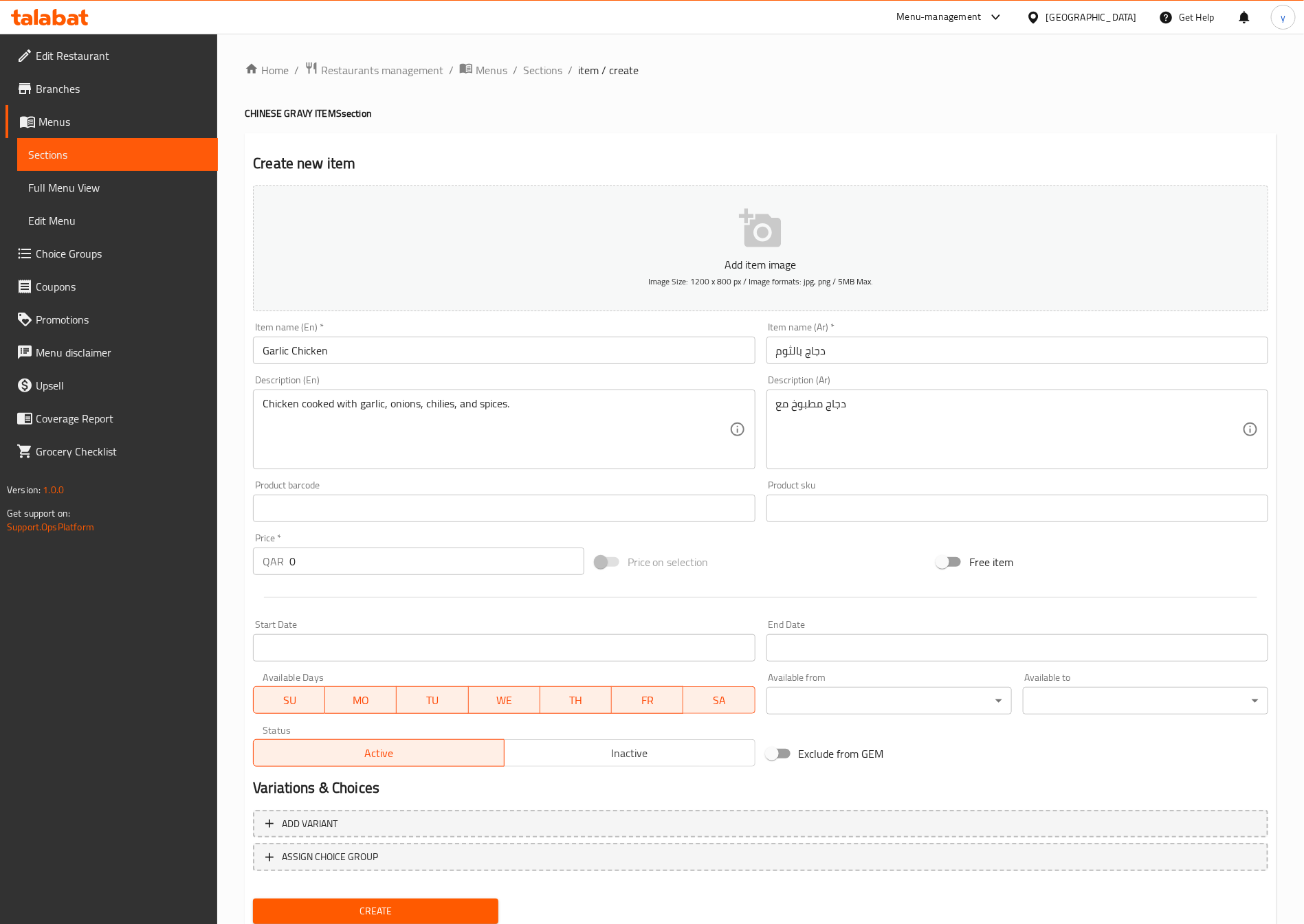
drag, startPoint x: 848, startPoint y: 423, endPoint x: 828, endPoint y: 429, distance: 20.9
click at [776, 398] on textarea "دجاج مطبوخ مع" at bounding box center [1009, 430] width 466 height 65
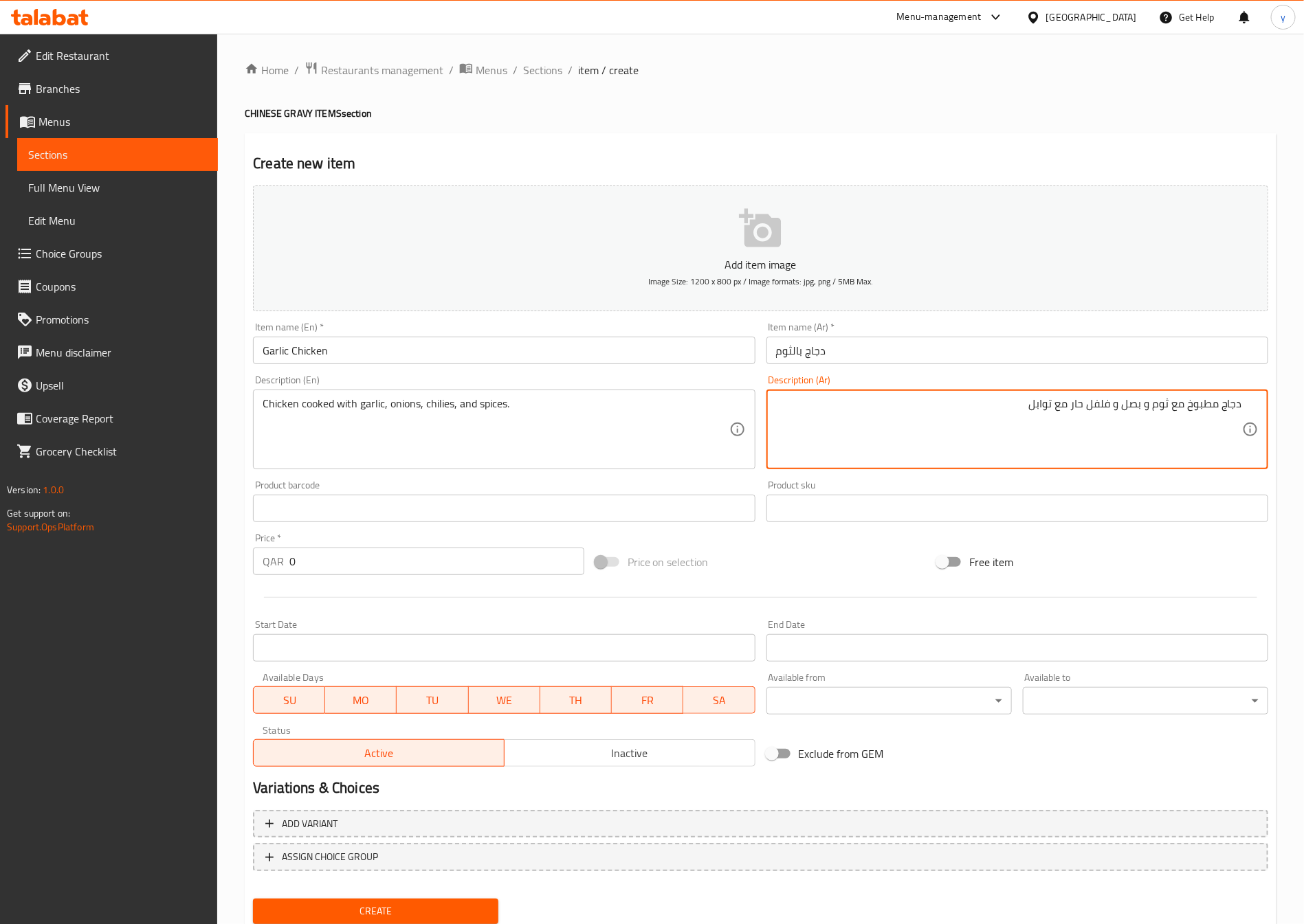
type textarea "دجاج مطبوخ مع ثوم و بصل و فلفل حار مع توابل"
click at [341, 563] on input "0" at bounding box center [436, 561] width 295 height 27
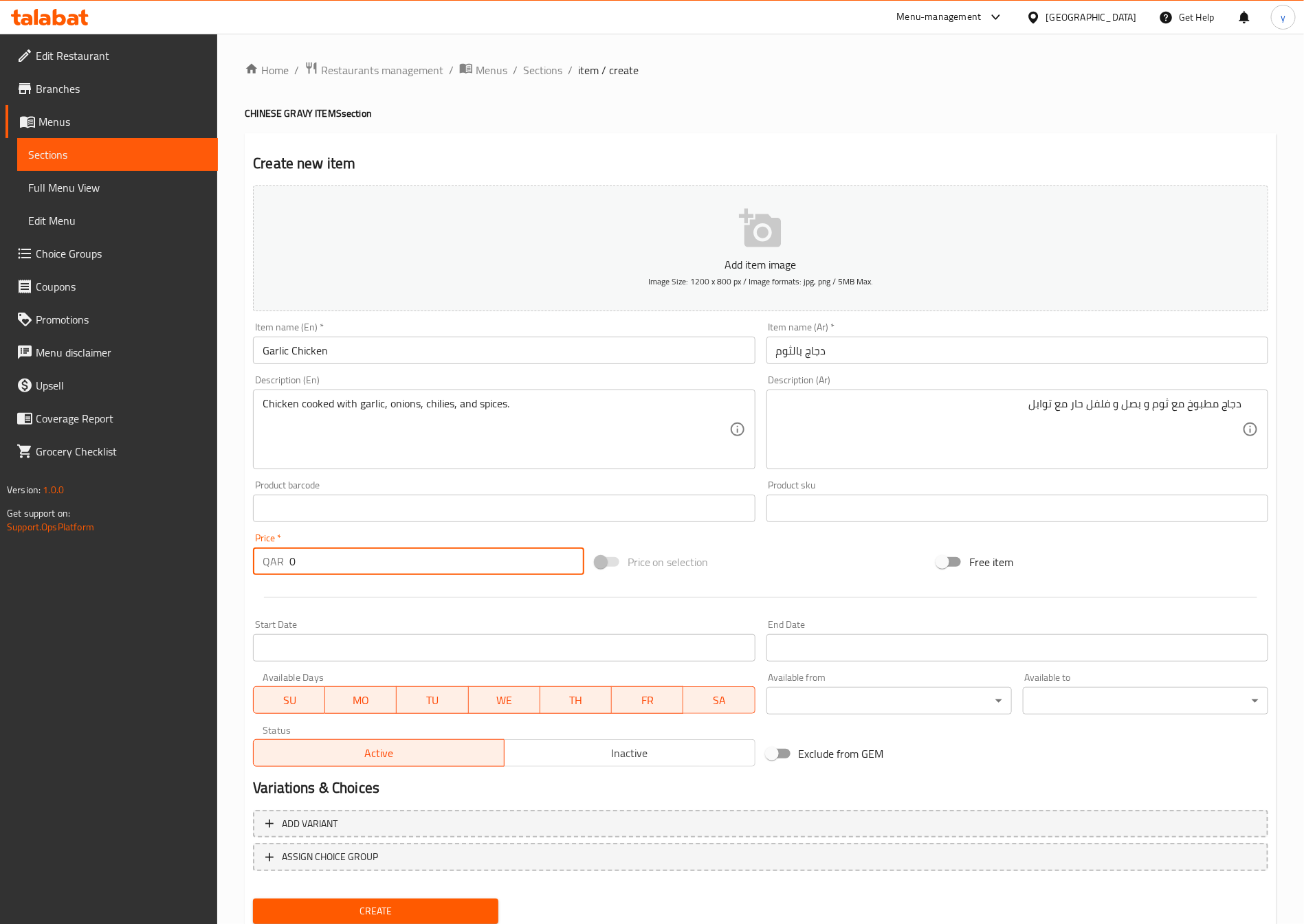
click at [341, 563] on input "0" at bounding box center [436, 561] width 295 height 27
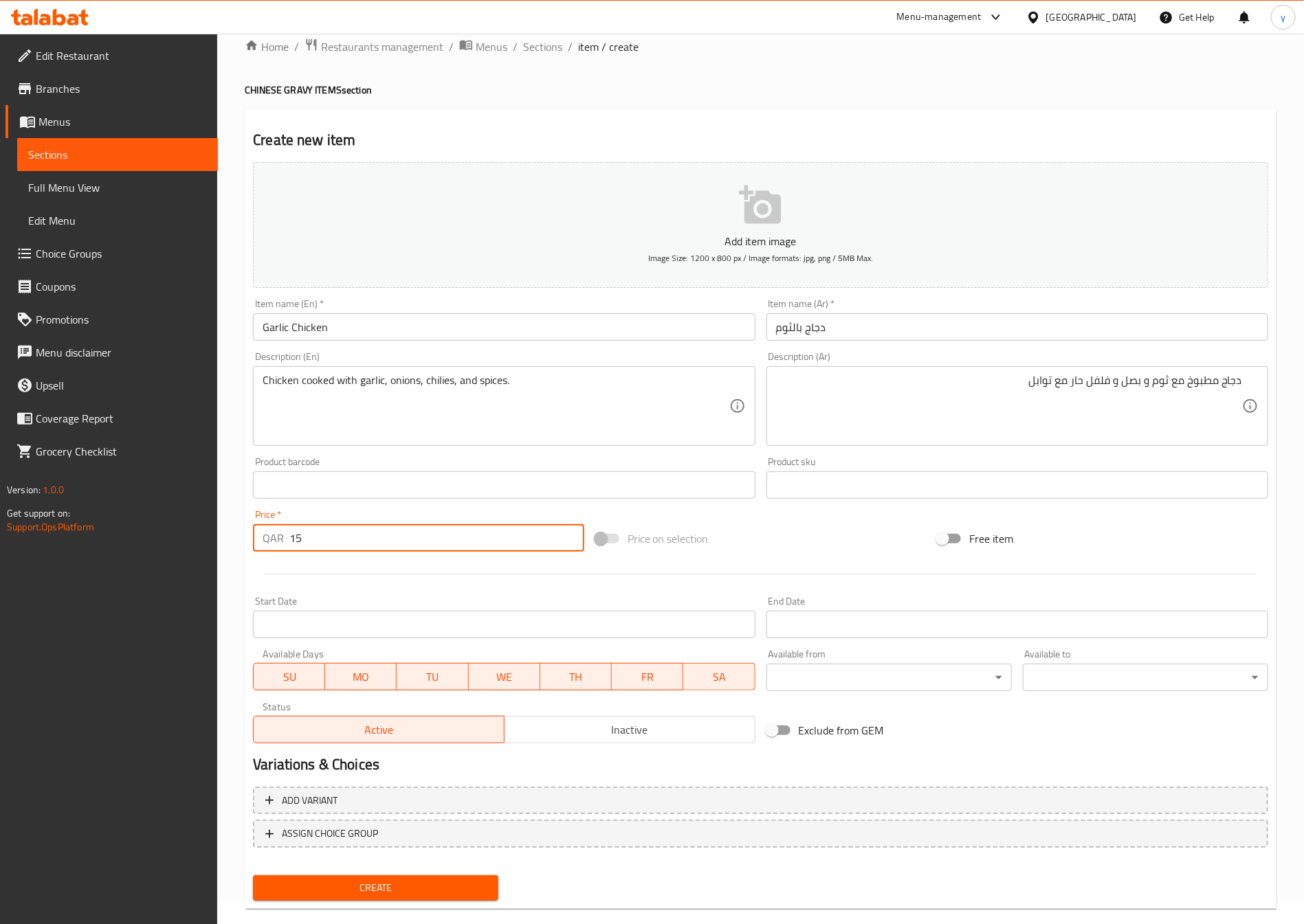
scroll to position [45, 0]
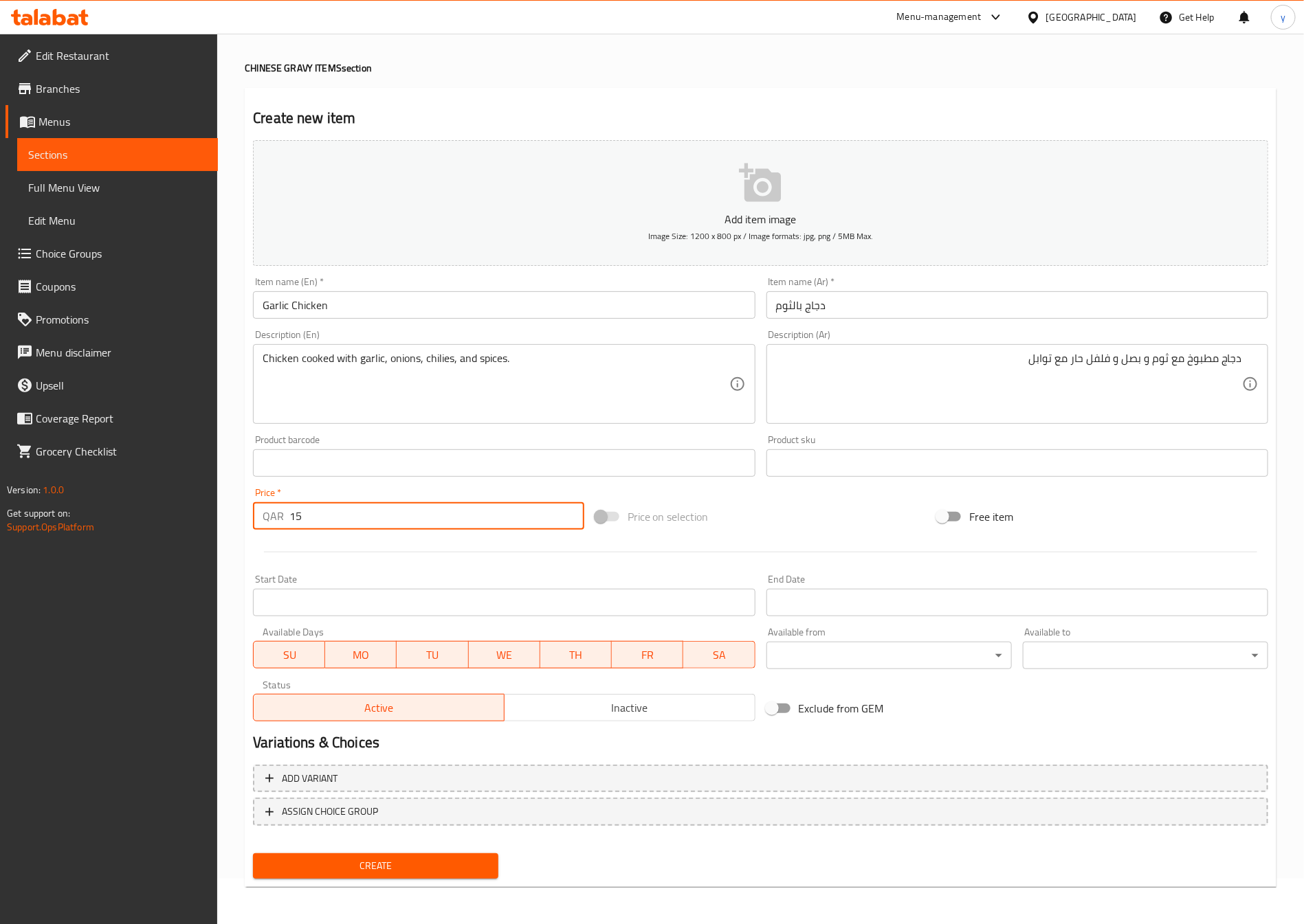
type input "15"
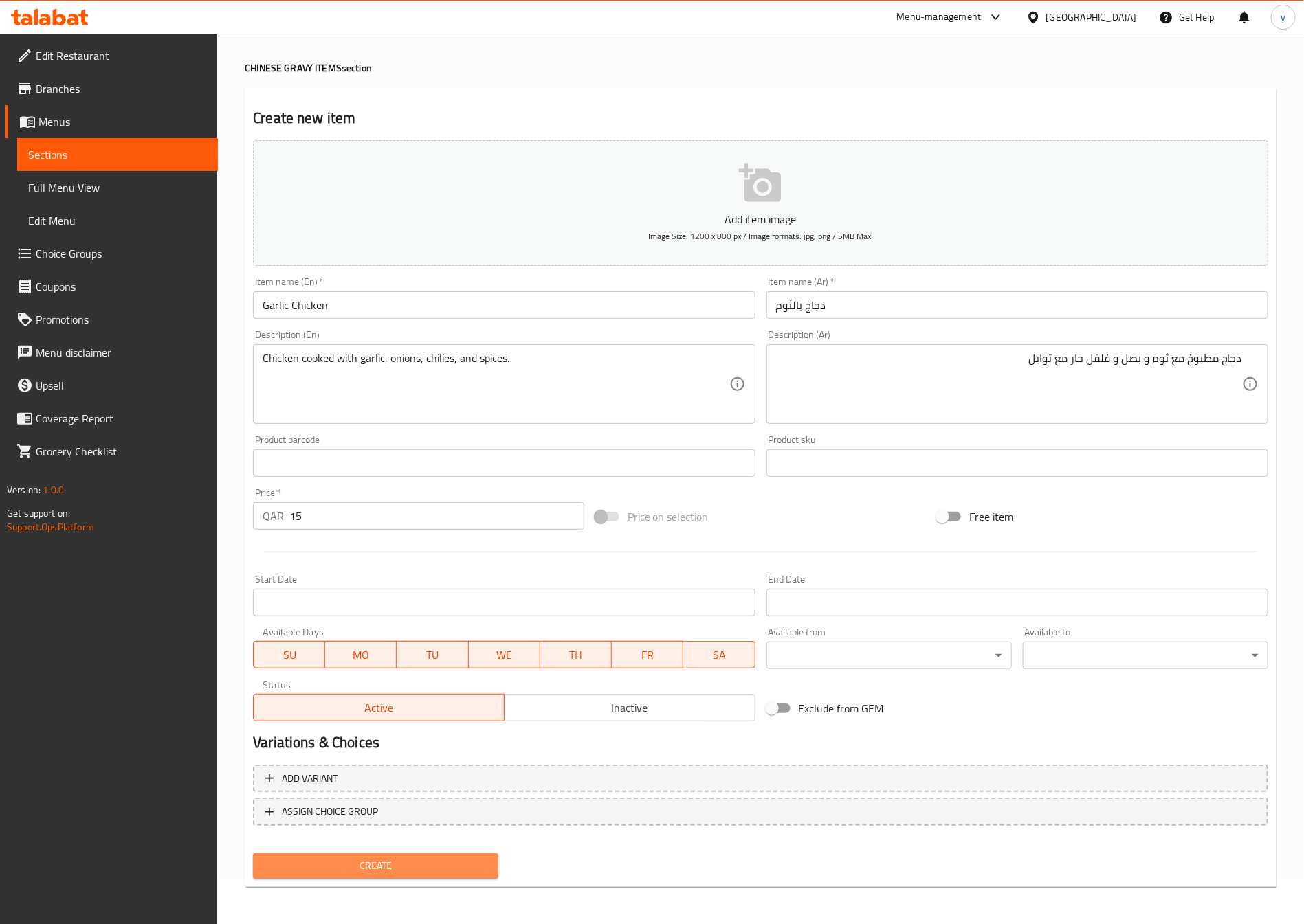
click at [421, 858] on span "Create" at bounding box center [375, 866] width 224 height 17
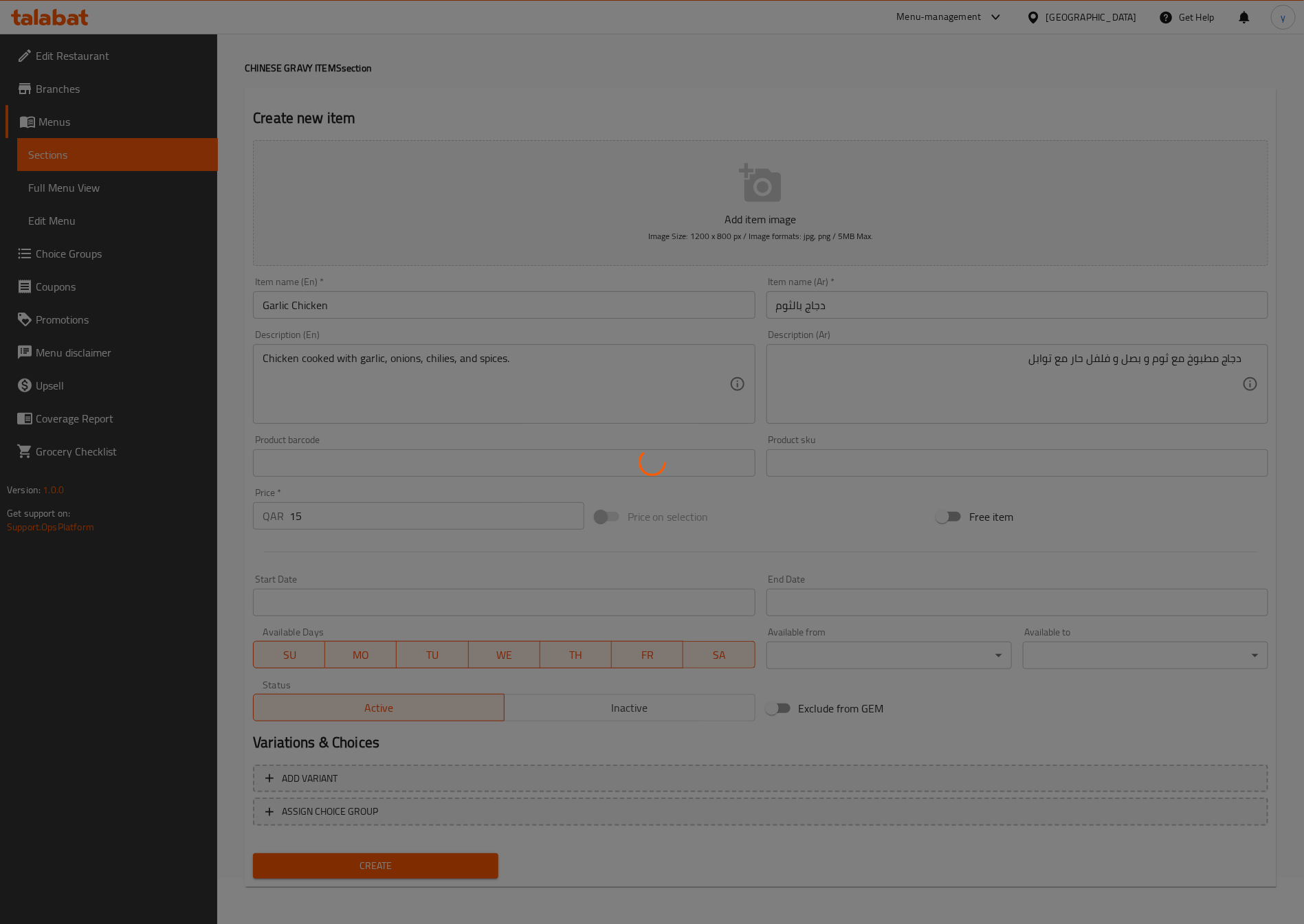
type input "0"
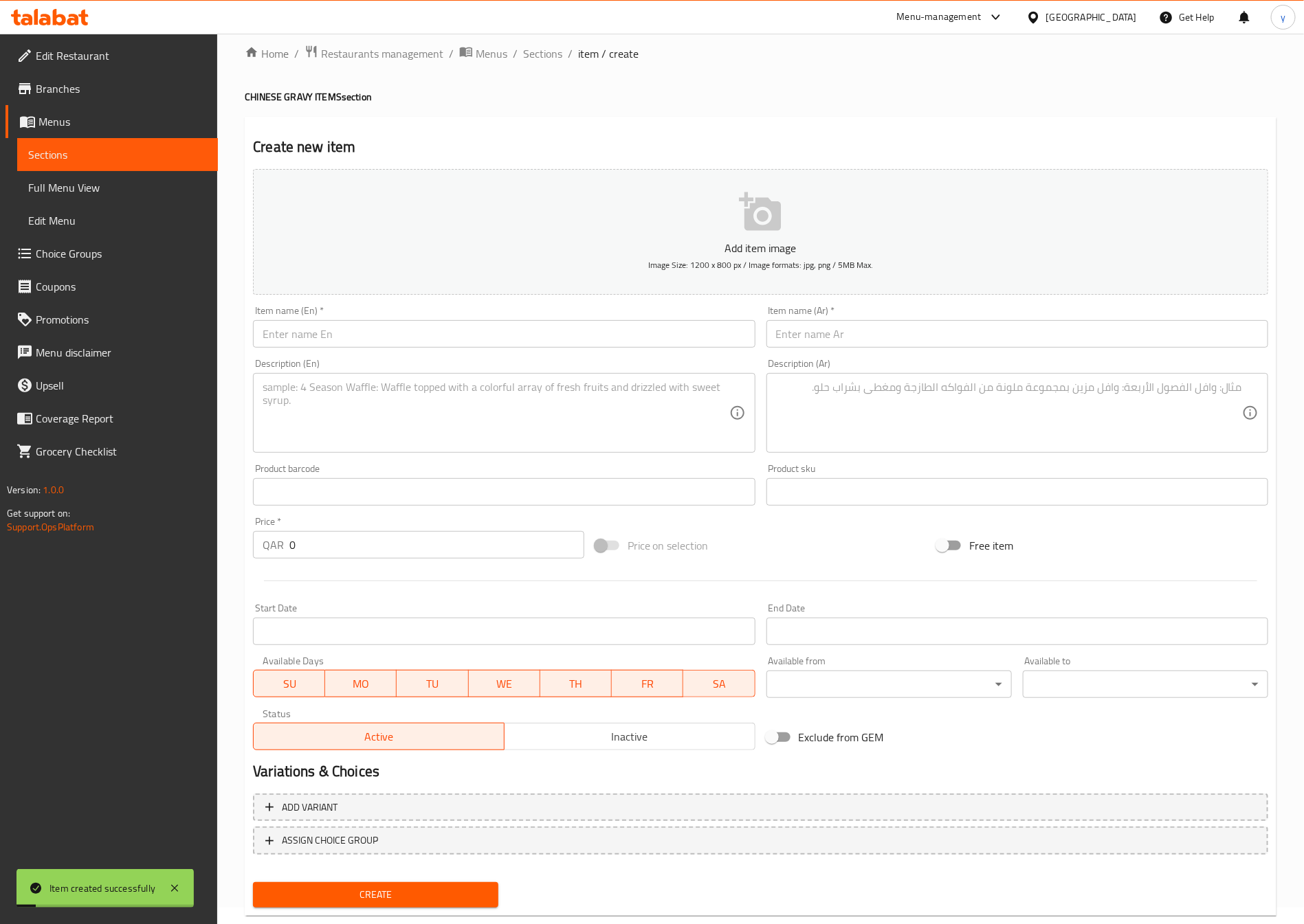
scroll to position [0, 0]
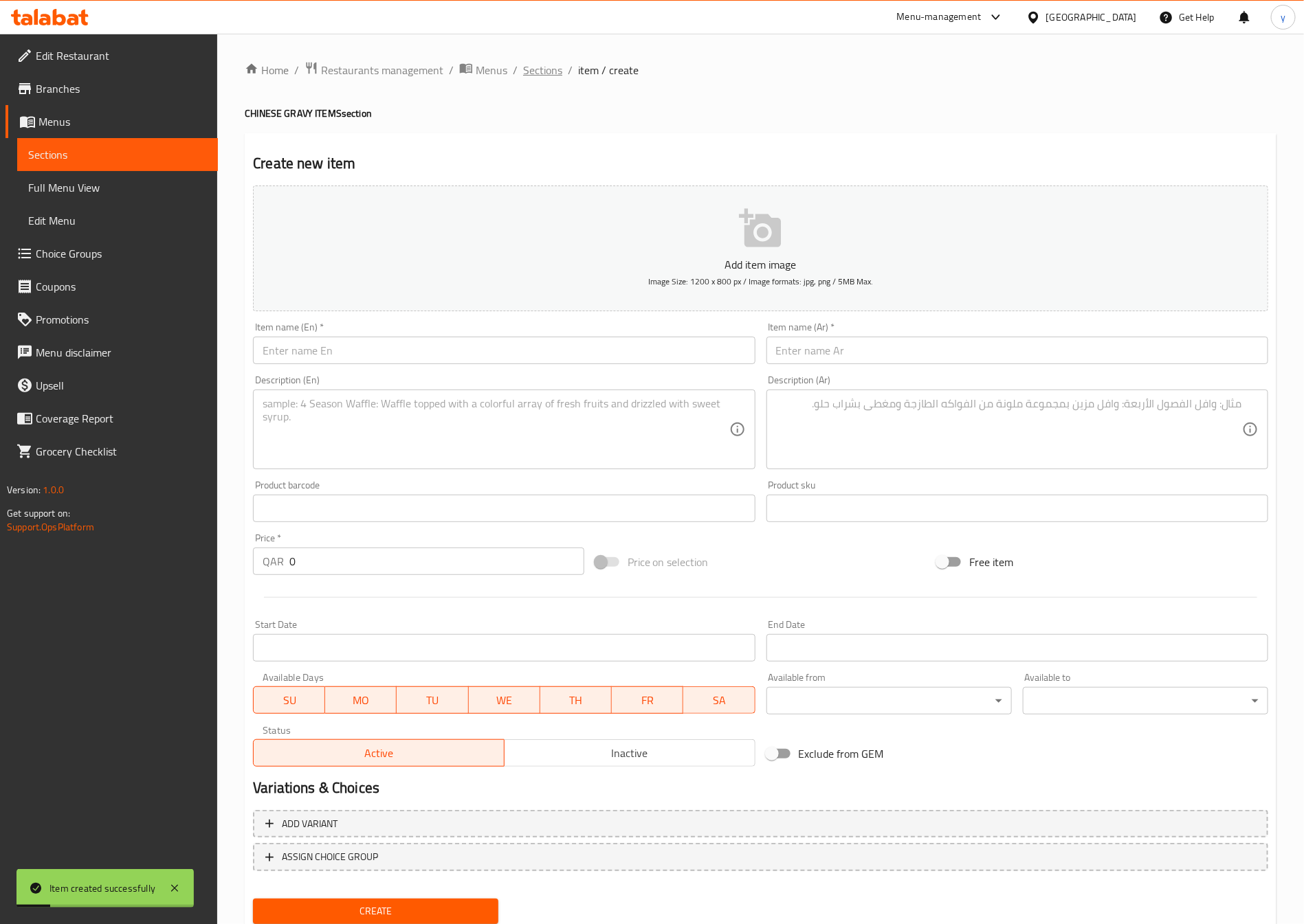
click at [555, 70] on span "Sections" at bounding box center [543, 70] width 39 height 17
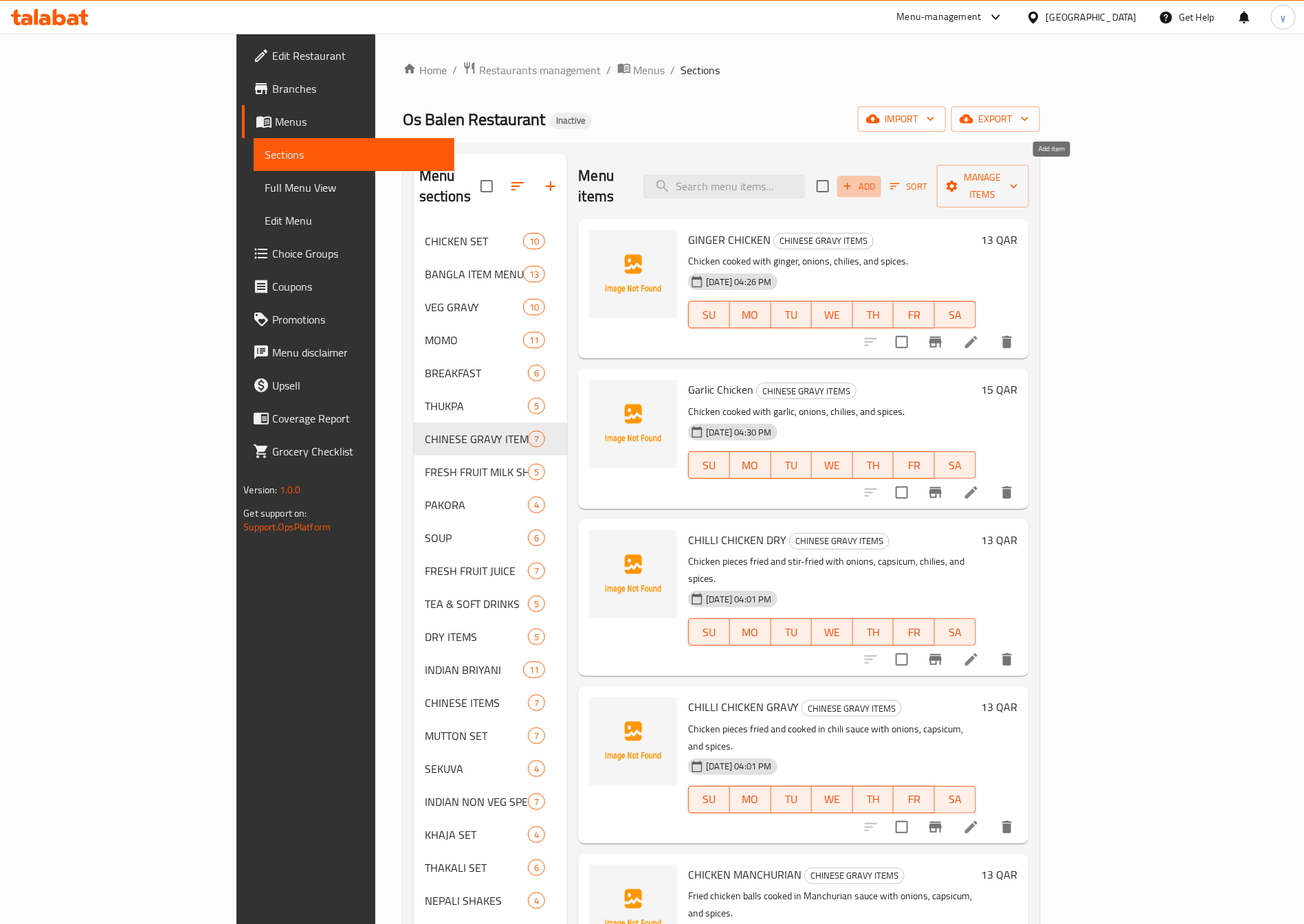
click at [881, 185] on button "Add" at bounding box center [859, 187] width 44 height 22
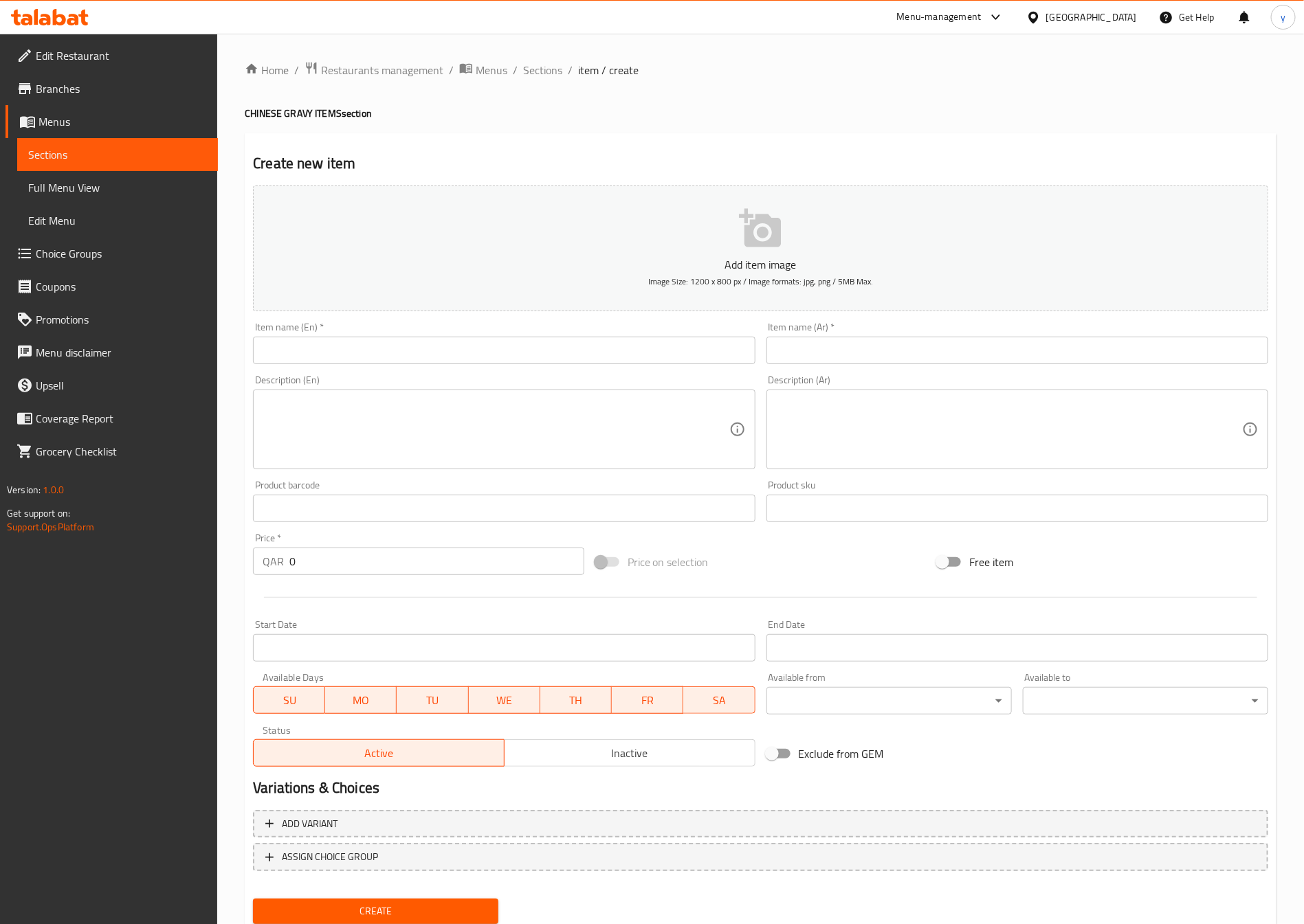
click at [324, 361] on input "text" at bounding box center [504, 350] width 502 height 27
paste input "Chicken Lolipop"
type input "Chicken Lolipop"
click at [794, 368] on div "Item name (Ar)   * Item name (Ar) *" at bounding box center [1017, 343] width 513 height 53
click at [801, 348] on input "text" at bounding box center [1017, 350] width 502 height 27
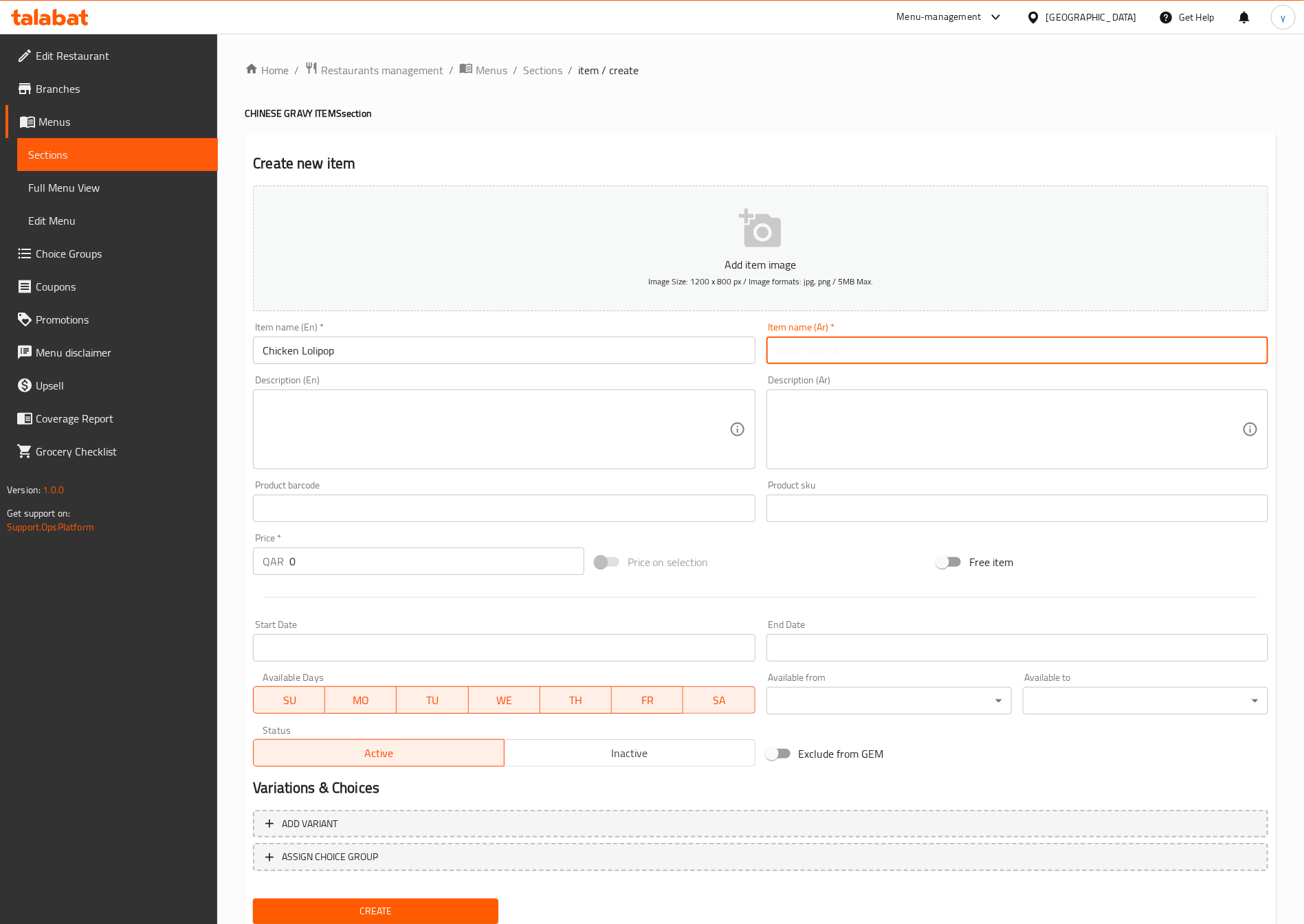
paste input "دجاج لوليبوب"
type input "دجاج لوليبوب"
click at [402, 452] on textarea at bounding box center [495, 430] width 466 height 65
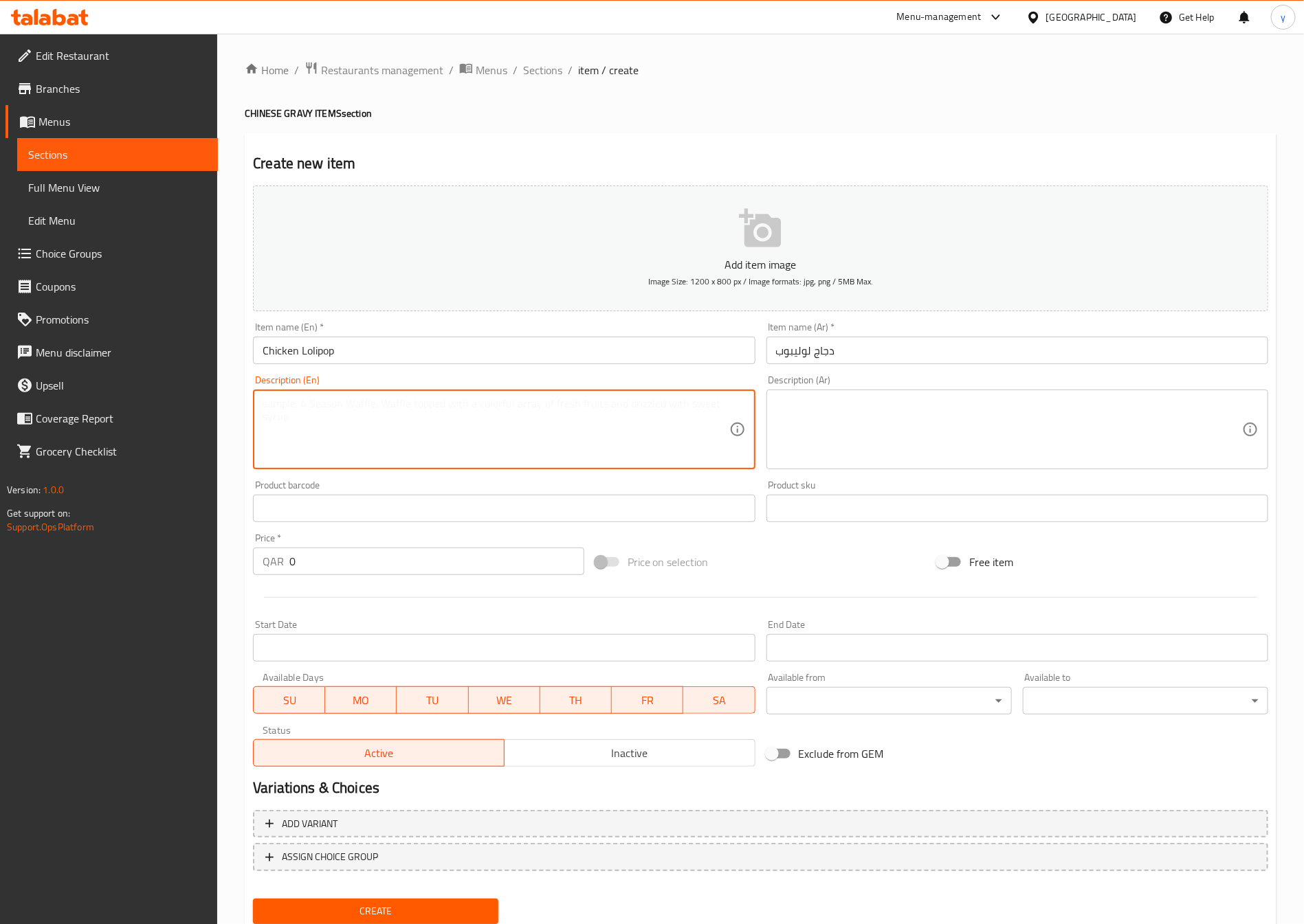
paste textarea "Frenched chicken wings marinated, battered, and deep-fried."
type textarea "Frenched chicken wings marinated, battered, and deep-fried."
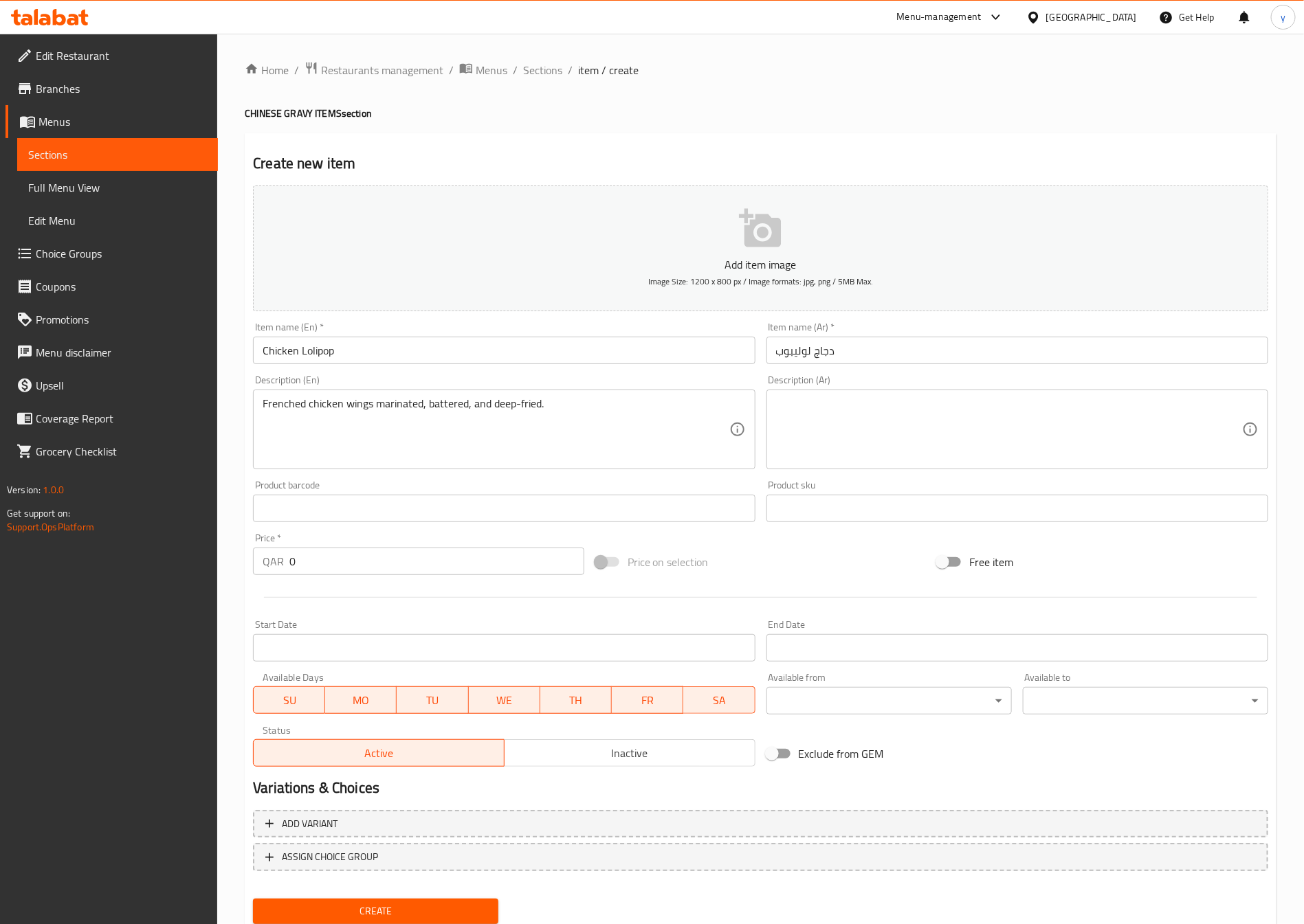
drag, startPoint x: 256, startPoint y: 404, endPoint x: 297, endPoint y: 416, distance: 42.7
click at [297, 416] on div "Frenched chicken wings marinated, battered, and deep-fried. Description (En)" at bounding box center [504, 430] width 502 height 79
drag, startPoint x: 339, startPoint y: 406, endPoint x: 318, endPoint y: 414, distance: 22.5
click at [302, 417] on textarea "Frenched chicken wings marinated, battered, and deep-fried." at bounding box center [495, 430] width 466 height 65
click at [330, 412] on textarea "Frenched chicken wings marinated, battered, and deep-fried." at bounding box center [495, 430] width 466 height 65
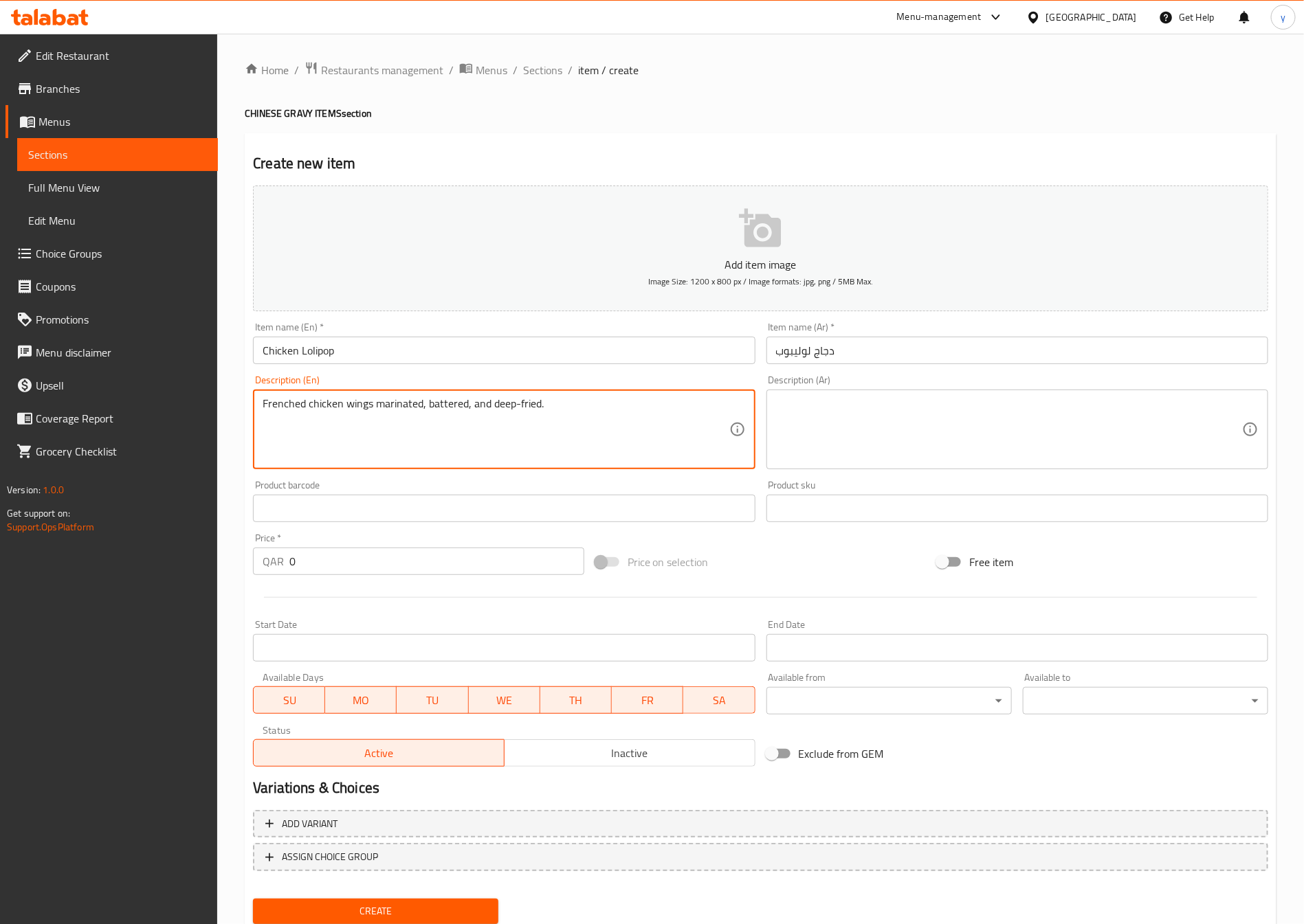
drag, startPoint x: 340, startPoint y: 410, endPoint x: 256, endPoint y: 437, distance: 88.2
click at [256, 437] on div "Frenched chicken wings marinated, battered, and deep-fried. Description (En)" at bounding box center [504, 430] width 502 height 79
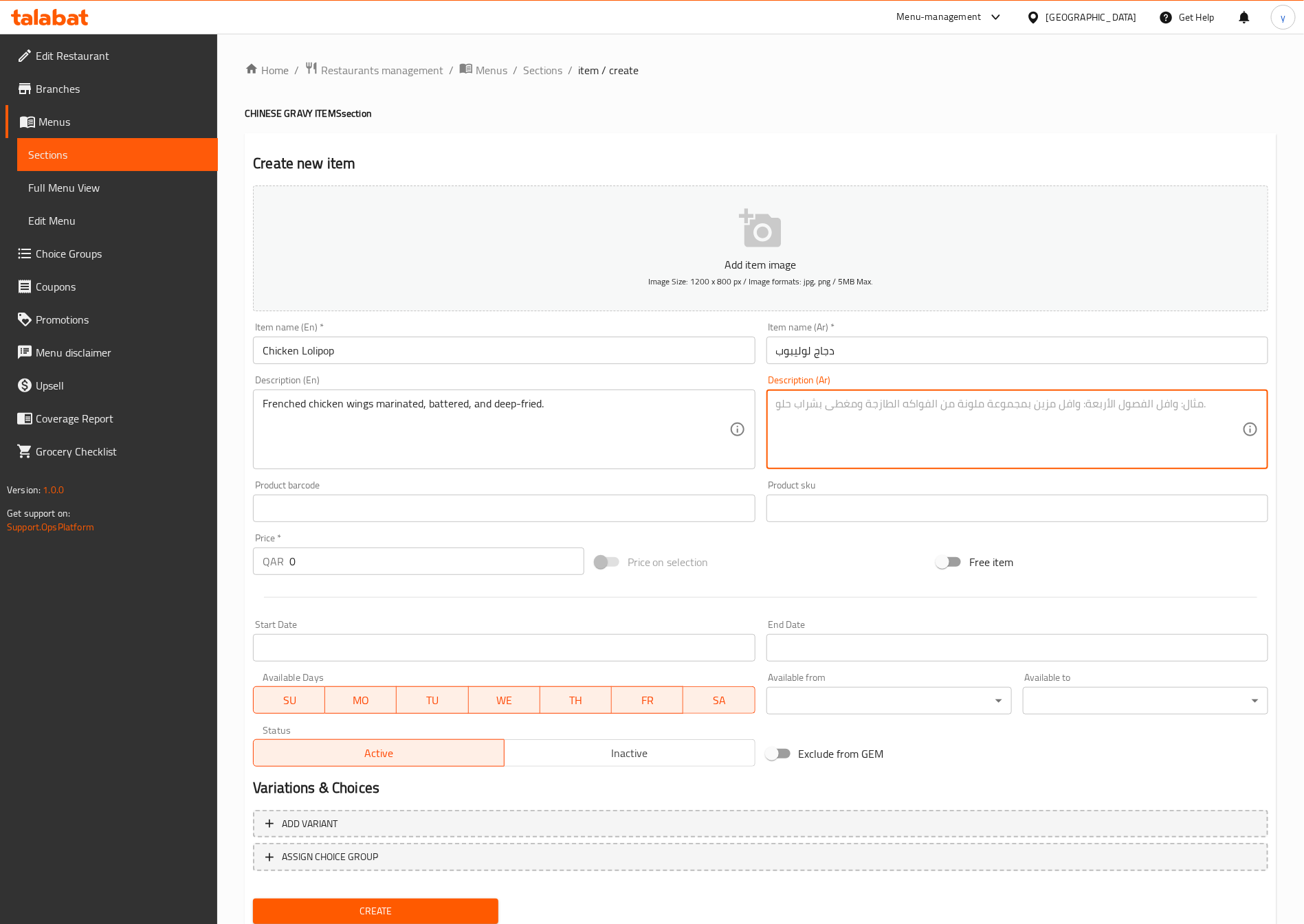
click at [1019, 429] on textarea at bounding box center [1009, 430] width 466 height 65
click at [860, 431] on textarea "دجاج مقلي" at bounding box center [1009, 430] width 466 height 65
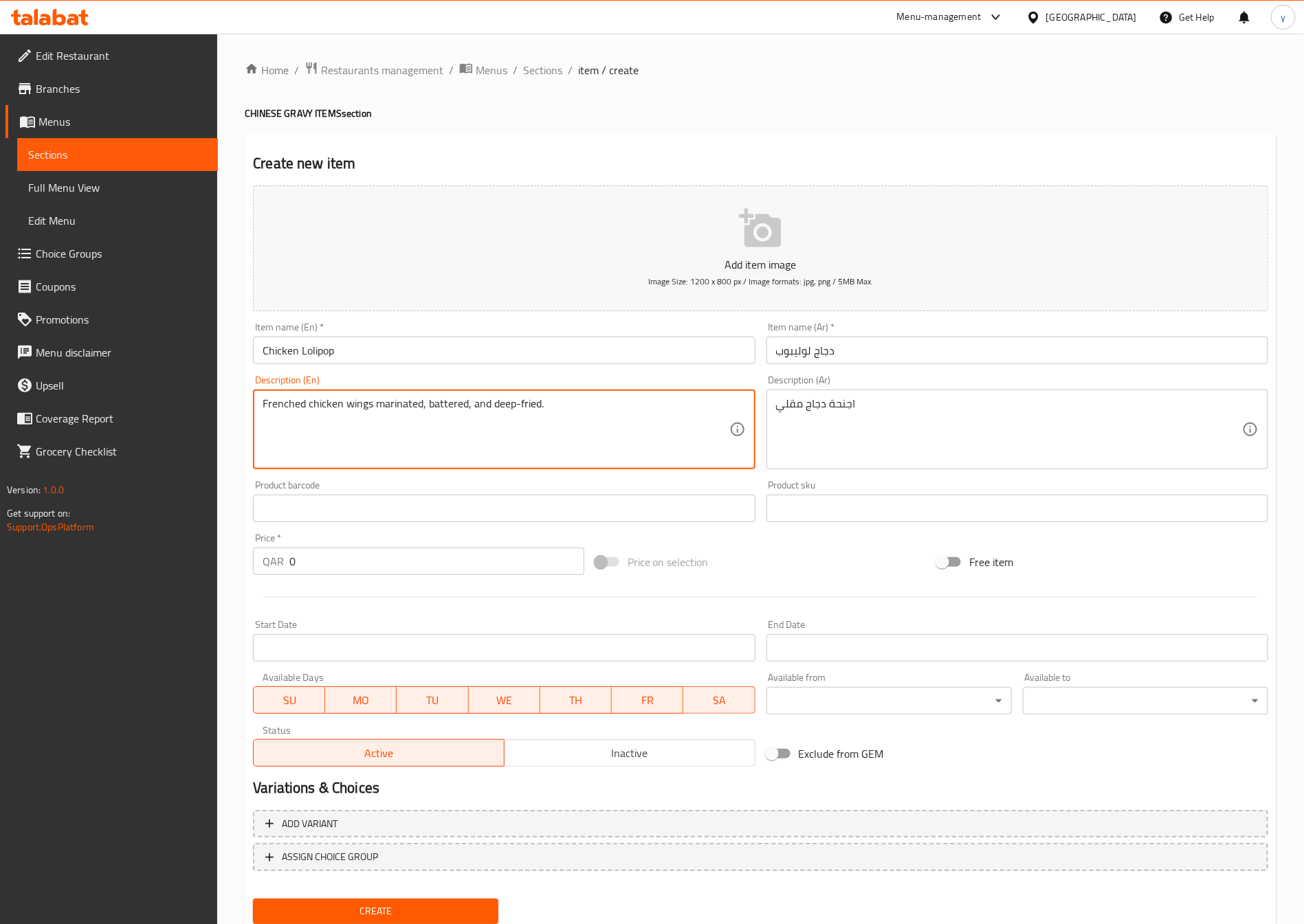
click at [400, 416] on textarea "Frenched chicken wings marinated, battered, and deep-fried." at bounding box center [495, 430] width 466 height 65
drag, startPoint x: 775, startPoint y: 408, endPoint x: 795, endPoint y: 416, distance: 21.5
click at [450, 407] on textarea "Frenched chicken wings marinated, battered, and deep-fried." at bounding box center [495, 430] width 466 height 65
drag, startPoint x: 543, startPoint y: 407, endPoint x: 429, endPoint y: 445, distance: 120.2
click at [429, 445] on textarea "Frenched chicken wings marinated, battered, and deep-fried." at bounding box center [495, 430] width 466 height 65
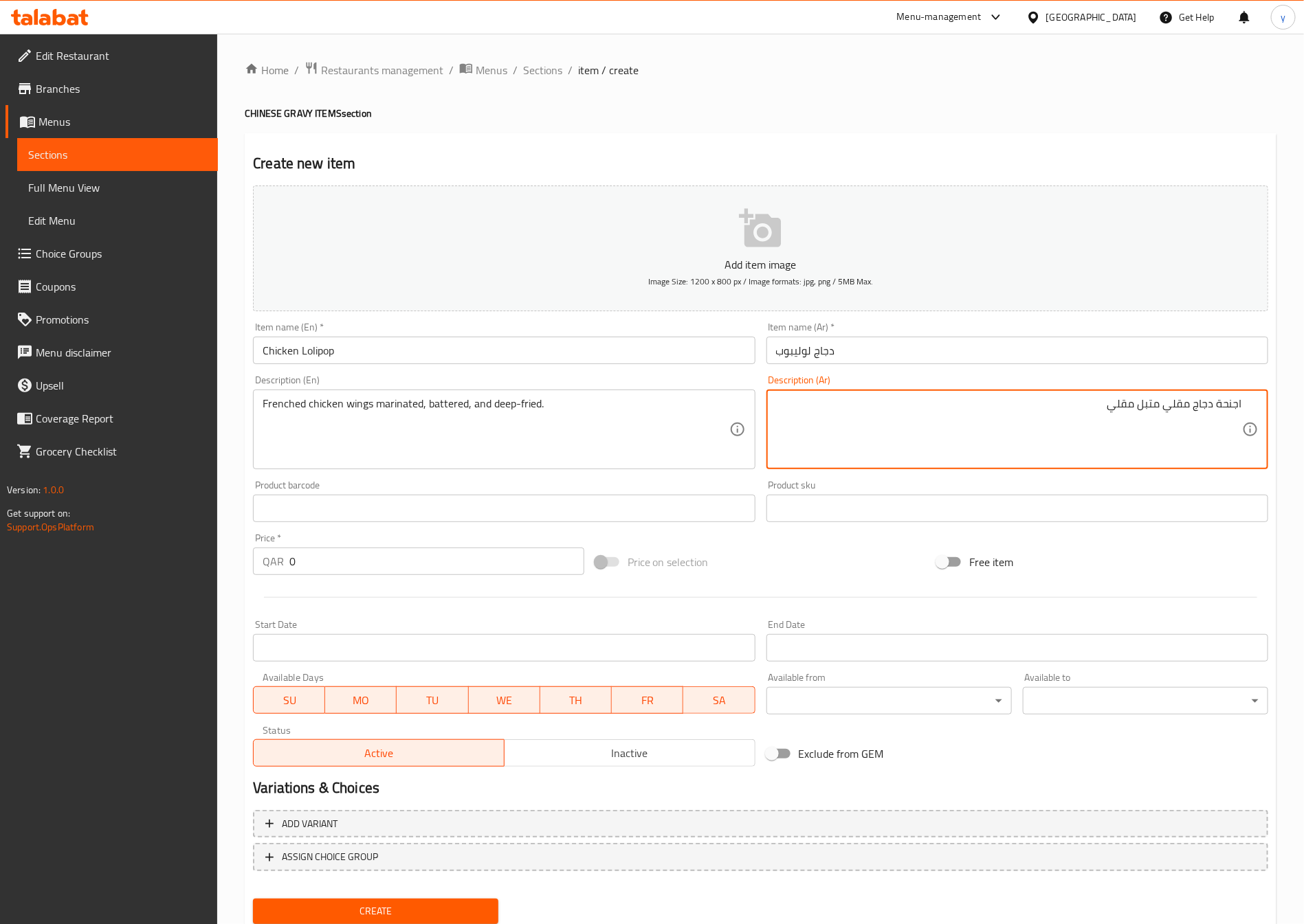
drag, startPoint x: 1112, startPoint y: 407, endPoint x: 1135, endPoint y: 402, distance: 23.5
click at [1135, 402] on textarea "اجنحة دجاج مقلي متبل مقلي" at bounding box center [1009, 430] width 466 height 65
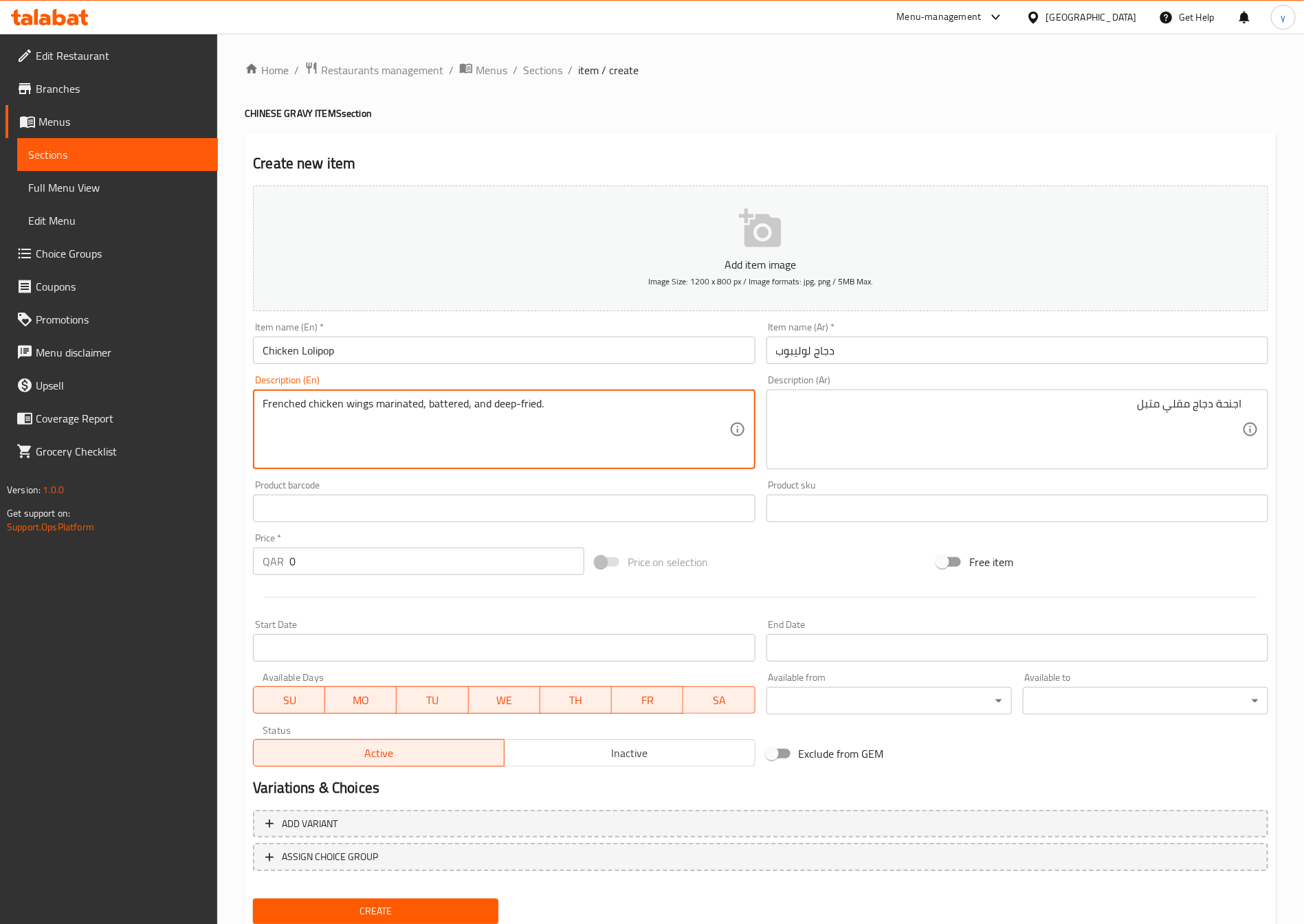
drag, startPoint x: 543, startPoint y: 421, endPoint x: 203, endPoint y: 470, distance: 343.5
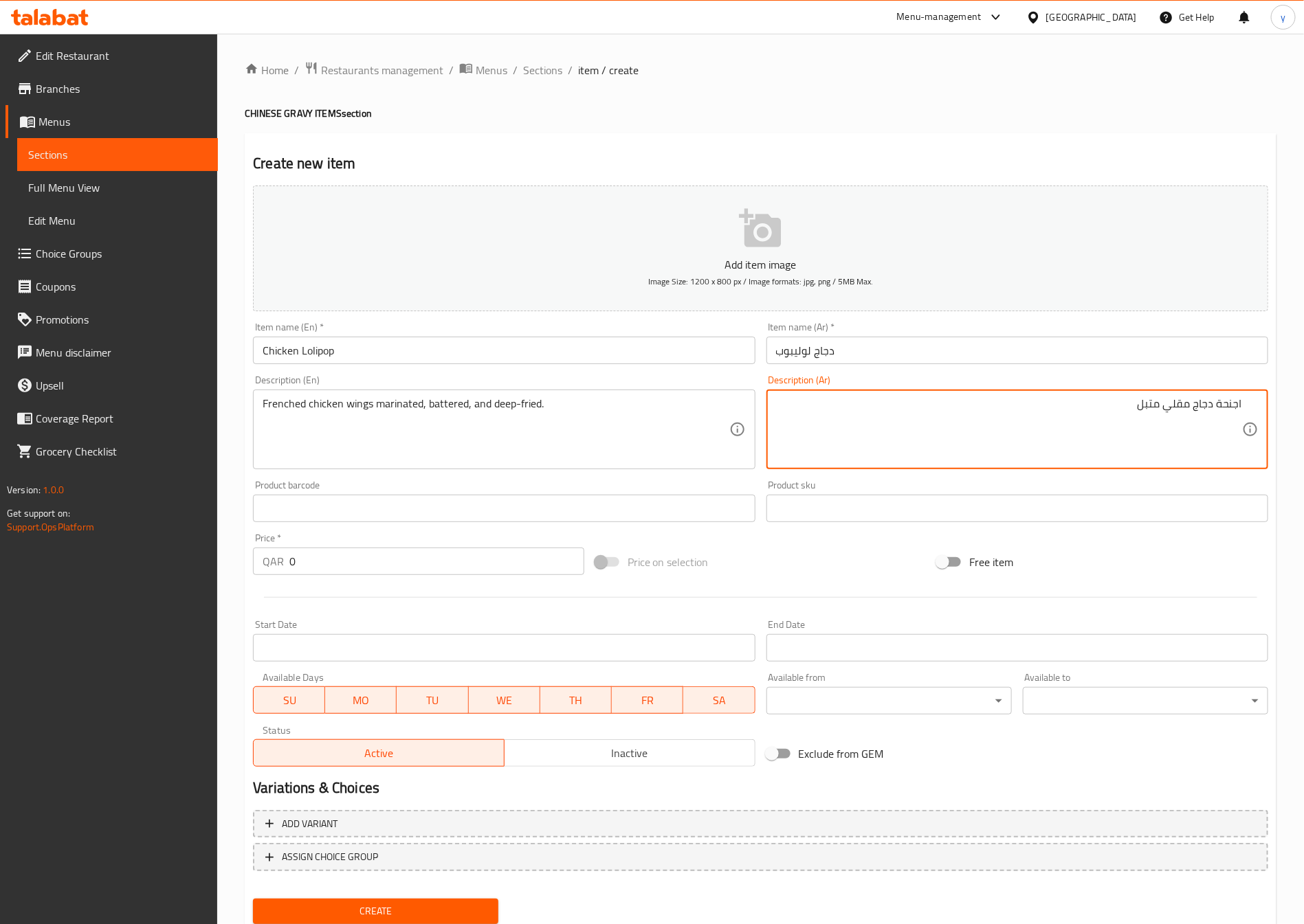
click at [1115, 412] on textarea "اجنحة دجاج مقلي متبل" at bounding box center [1009, 430] width 466 height 65
paste textarea "جنحة دجاج مفرومة متبلة ومغطاة بالخلي"
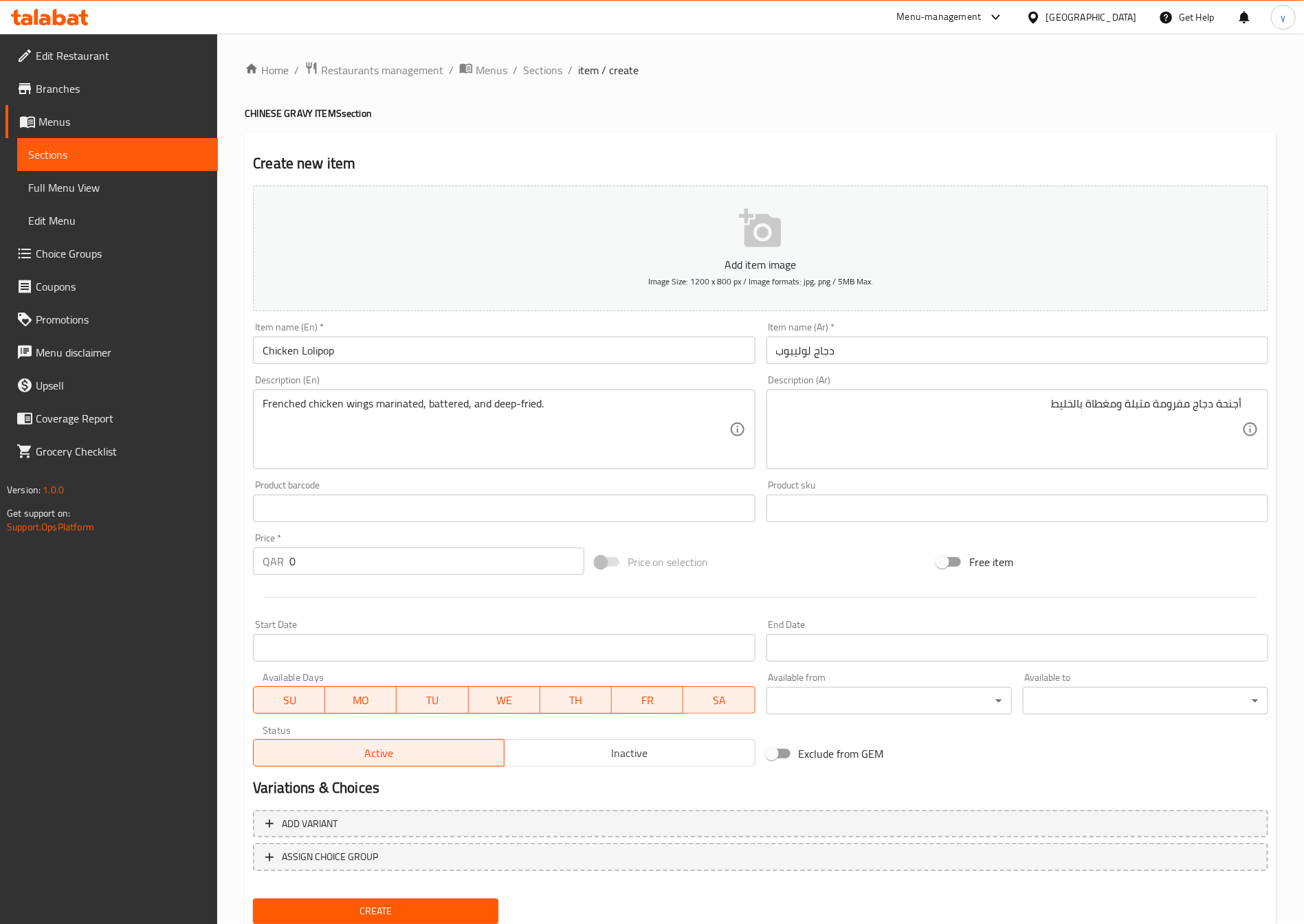
click at [1053, 421] on textarea "أجنحة دجاج مفرومة متبلة ومغطاة بالخليط" at bounding box center [1009, 430] width 466 height 65
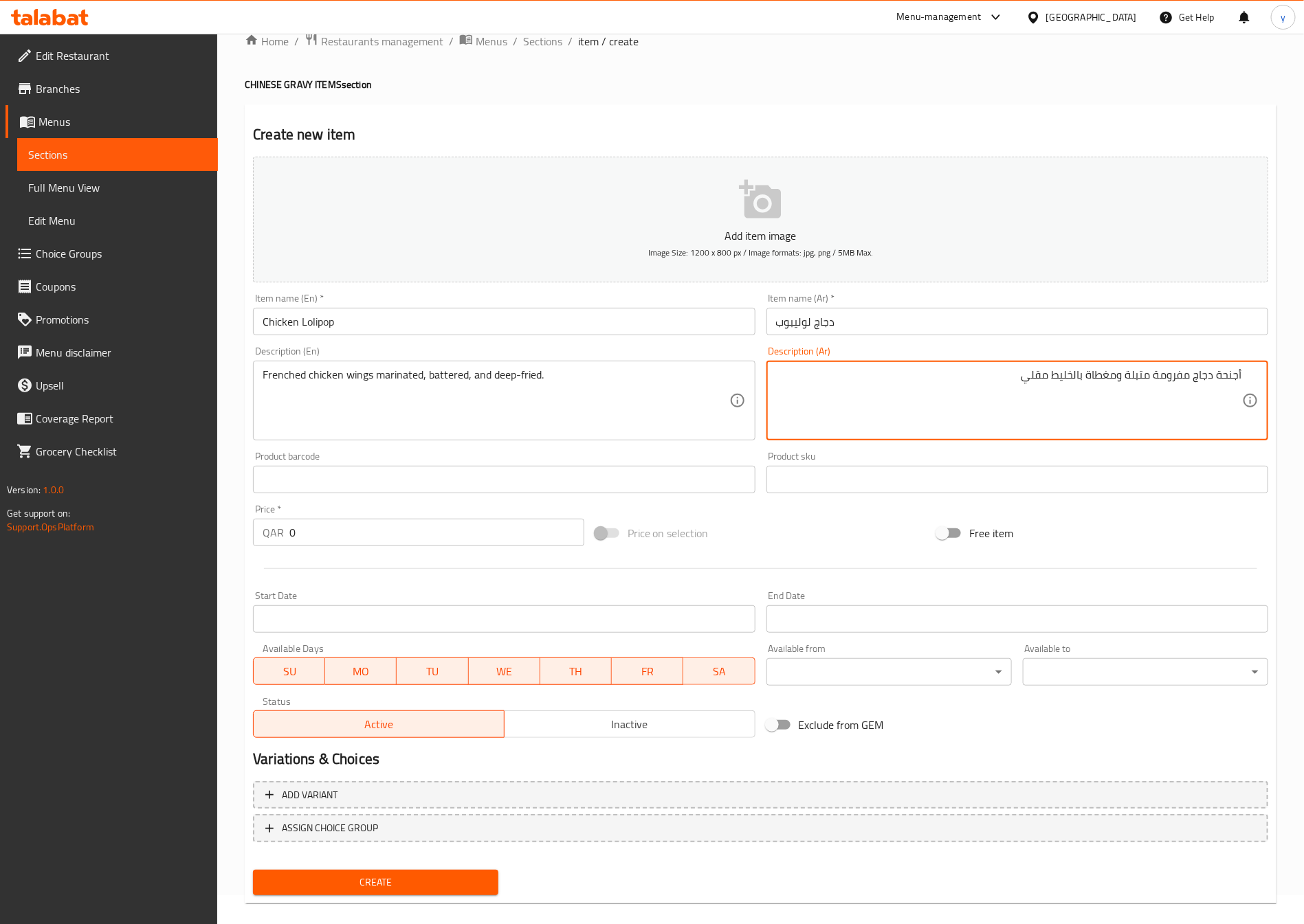
scroll to position [45, 0]
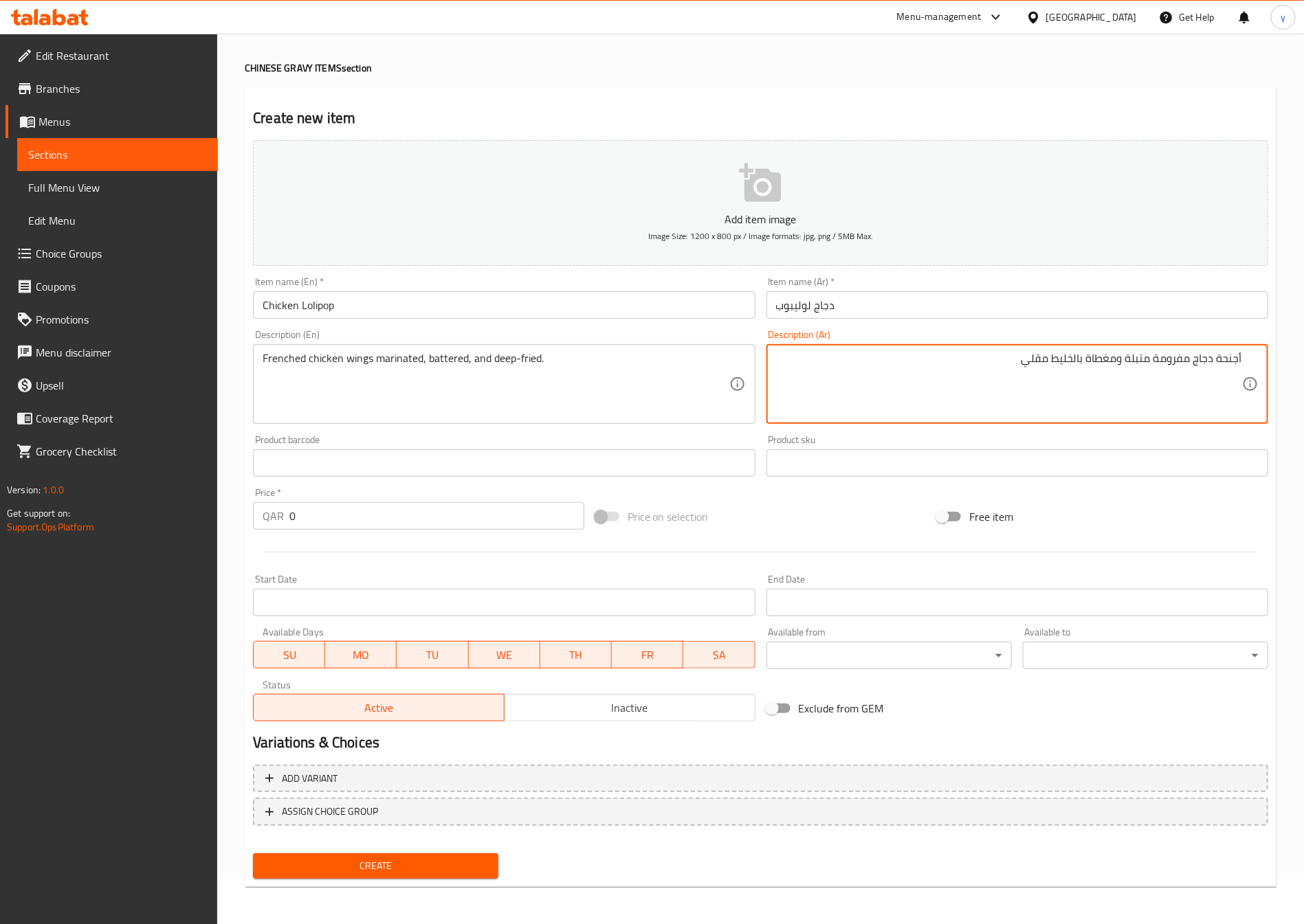
type textarea "أجنحة دجاج مفرومة متبلة ومغطاة بالخليط مقلي"
click at [378, 533] on div "Price   * QAR 0 Price *" at bounding box center [418, 509] width 342 height 53
click at [389, 507] on input "0" at bounding box center [436, 515] width 295 height 27
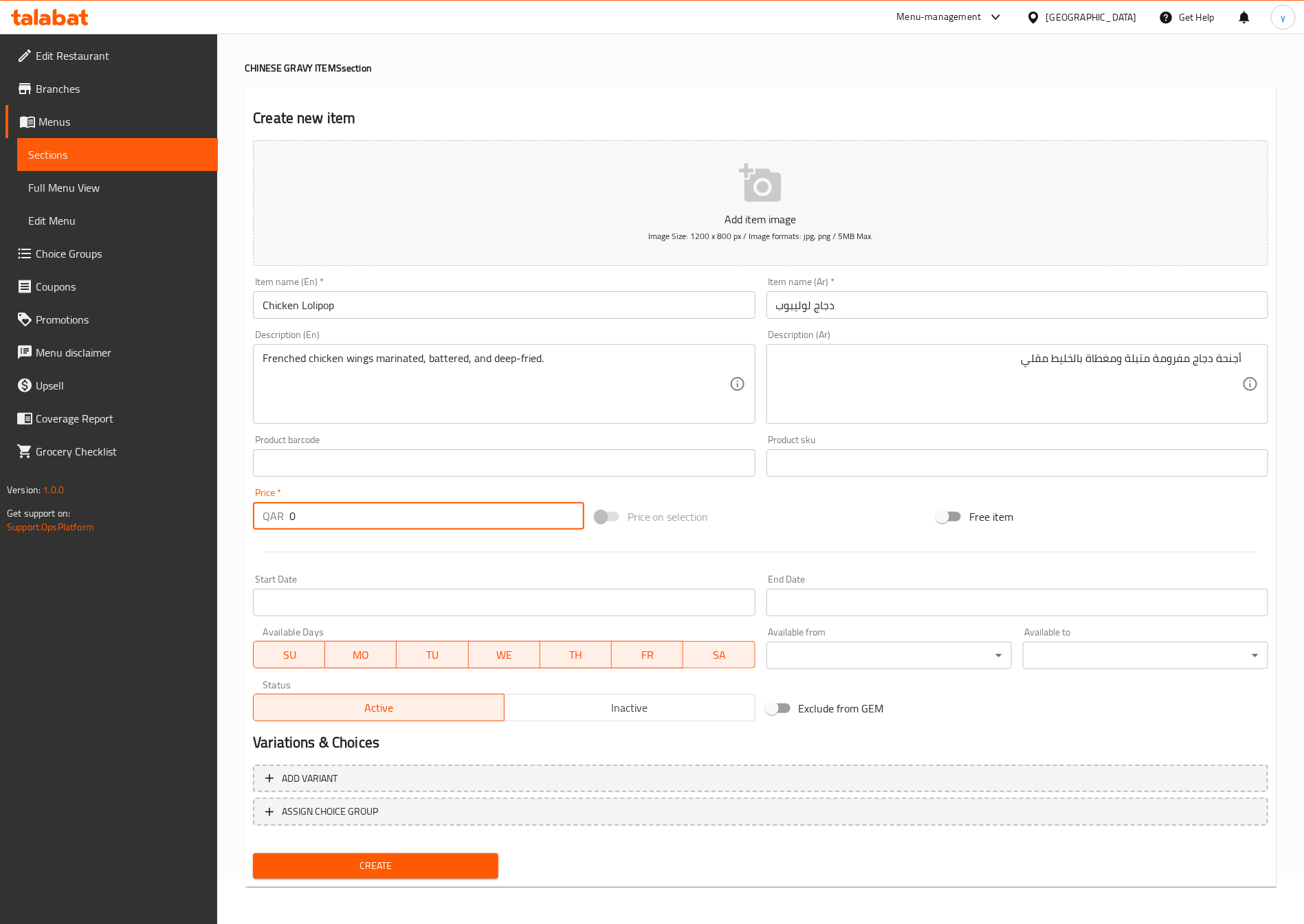
click at [389, 507] on input "0" at bounding box center [436, 515] width 295 height 27
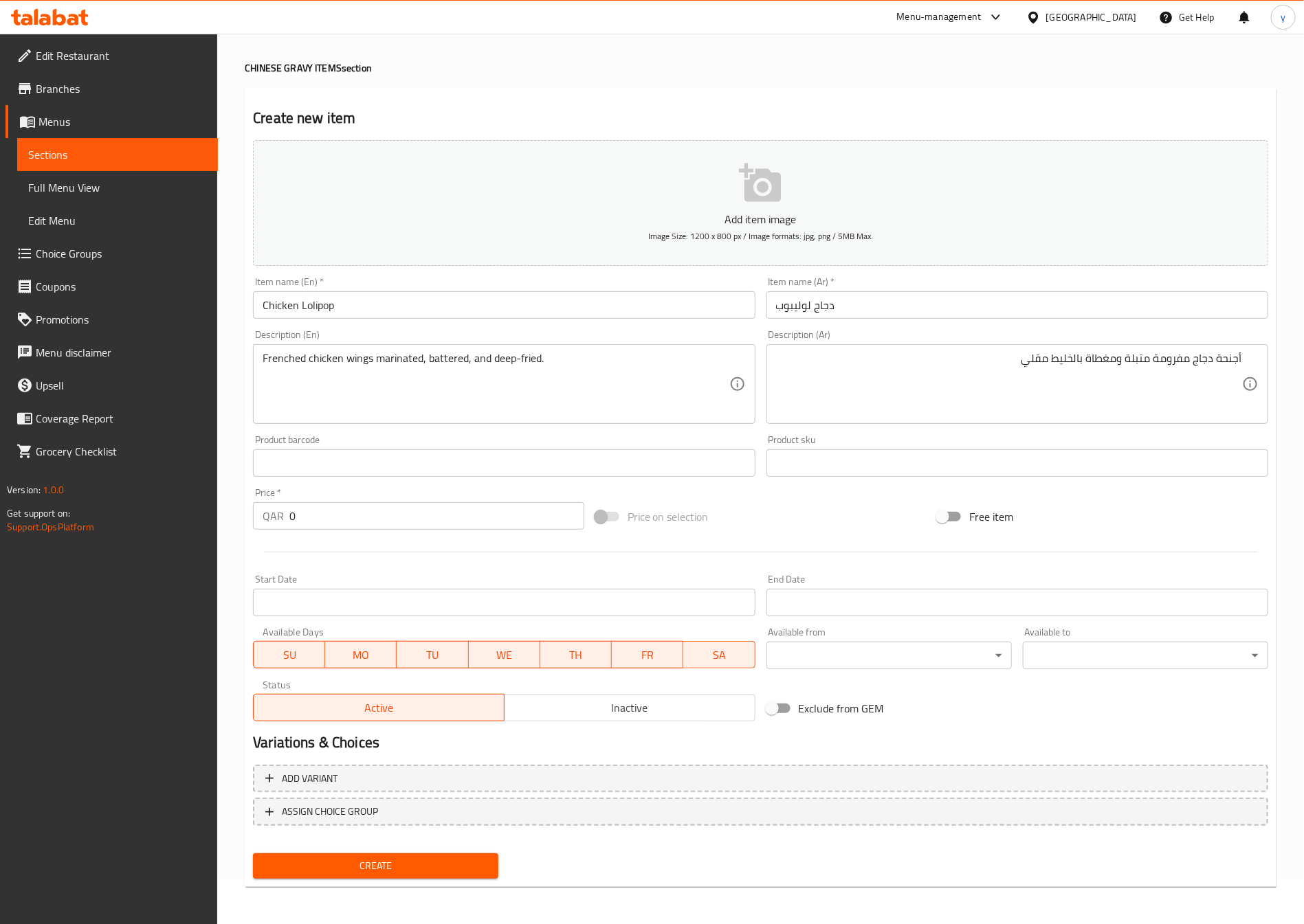
click at [374, 528] on input "0" at bounding box center [436, 515] width 295 height 27
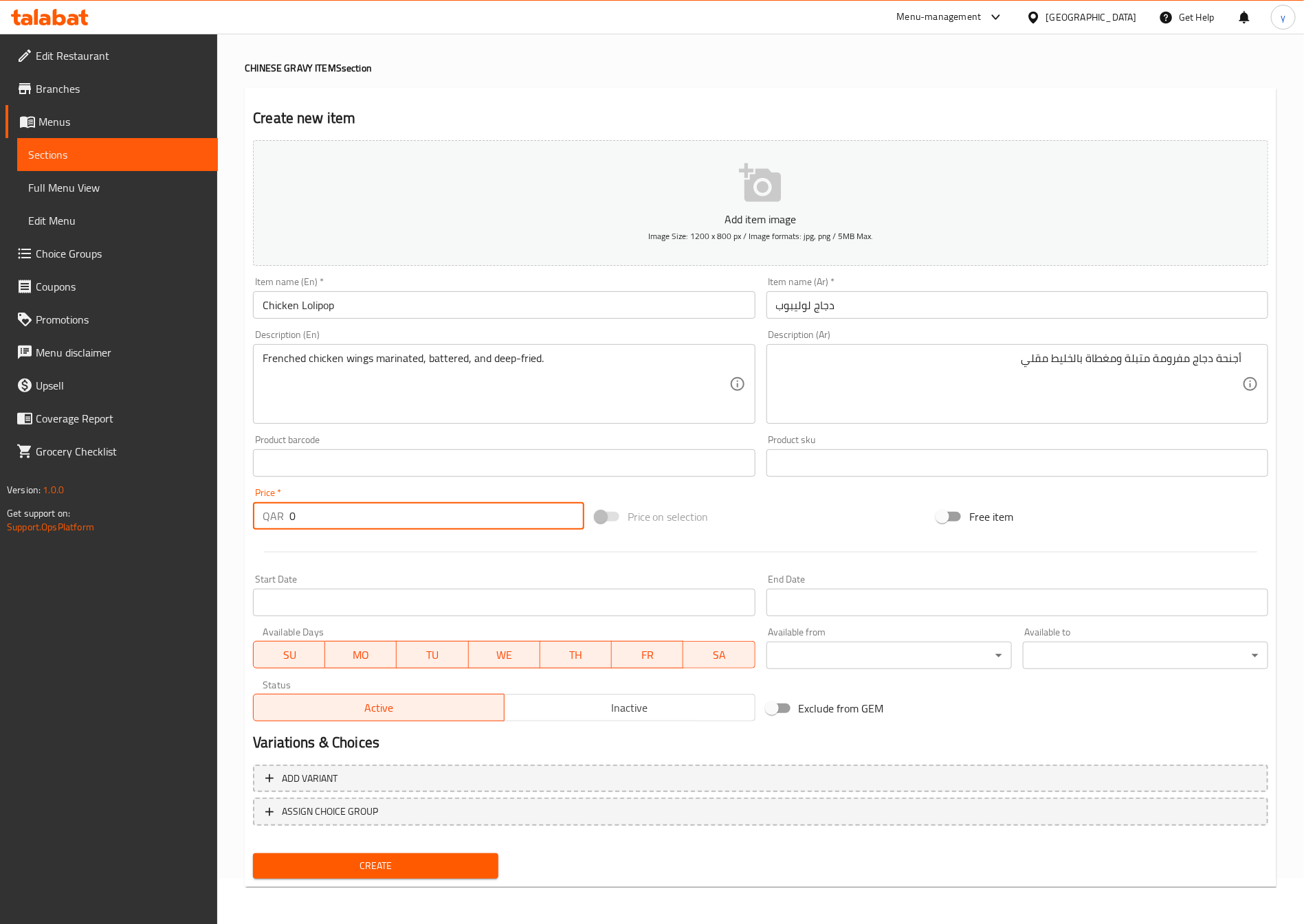
click at [374, 528] on input "0" at bounding box center [436, 515] width 295 height 27
click at [369, 530] on input "01" at bounding box center [436, 515] width 295 height 27
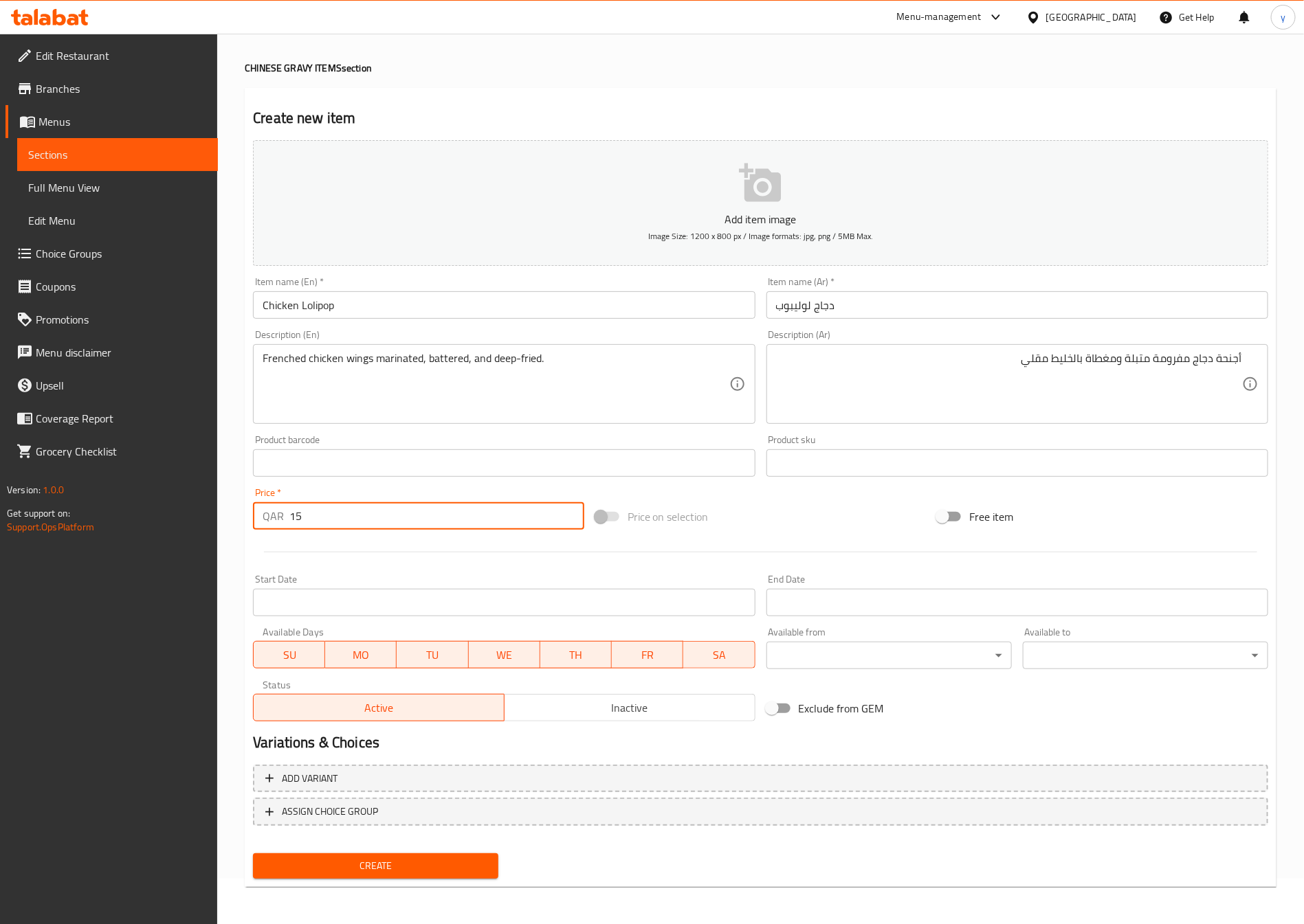
type input "15"
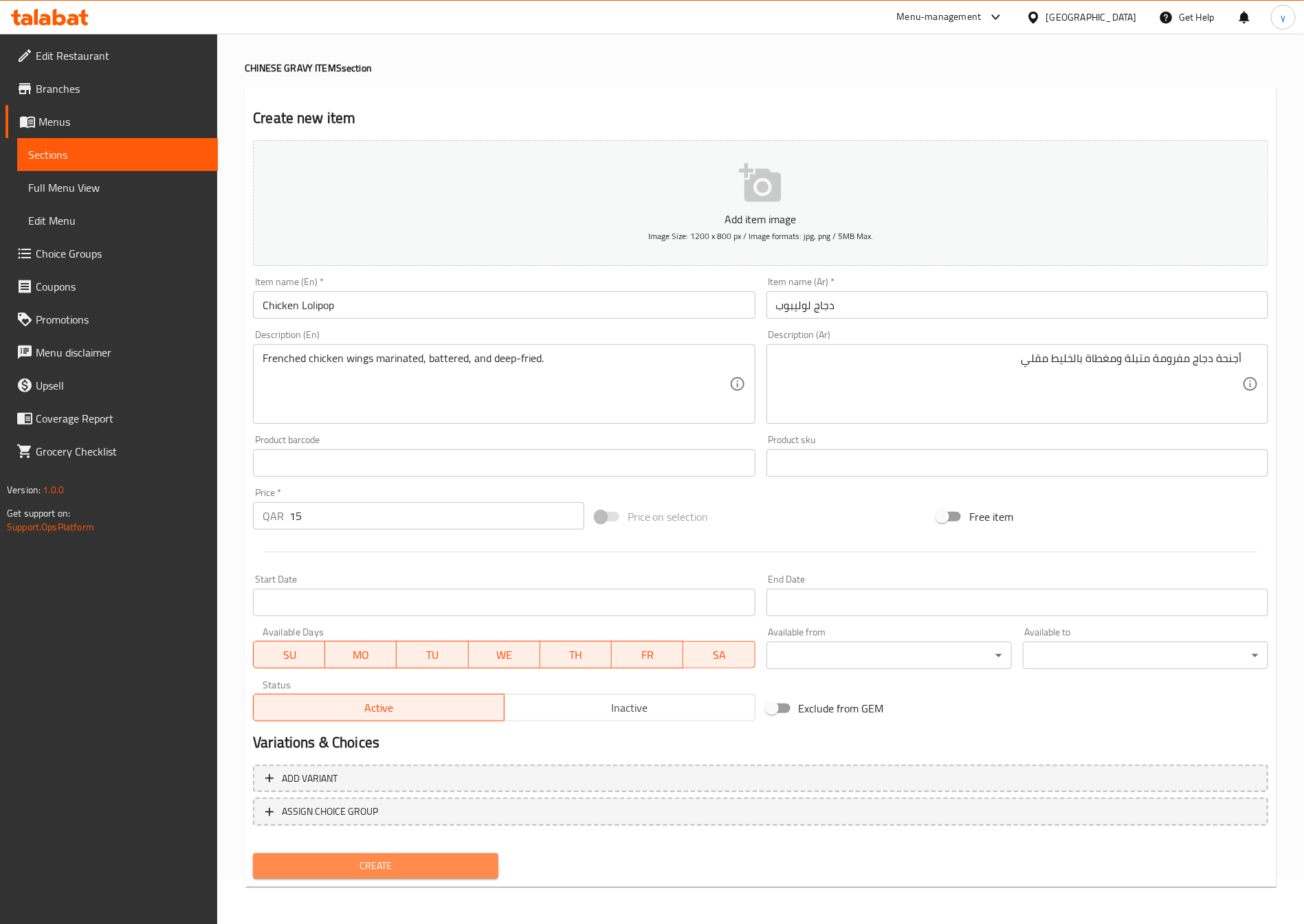
click at [403, 860] on span "Create" at bounding box center [375, 866] width 224 height 17
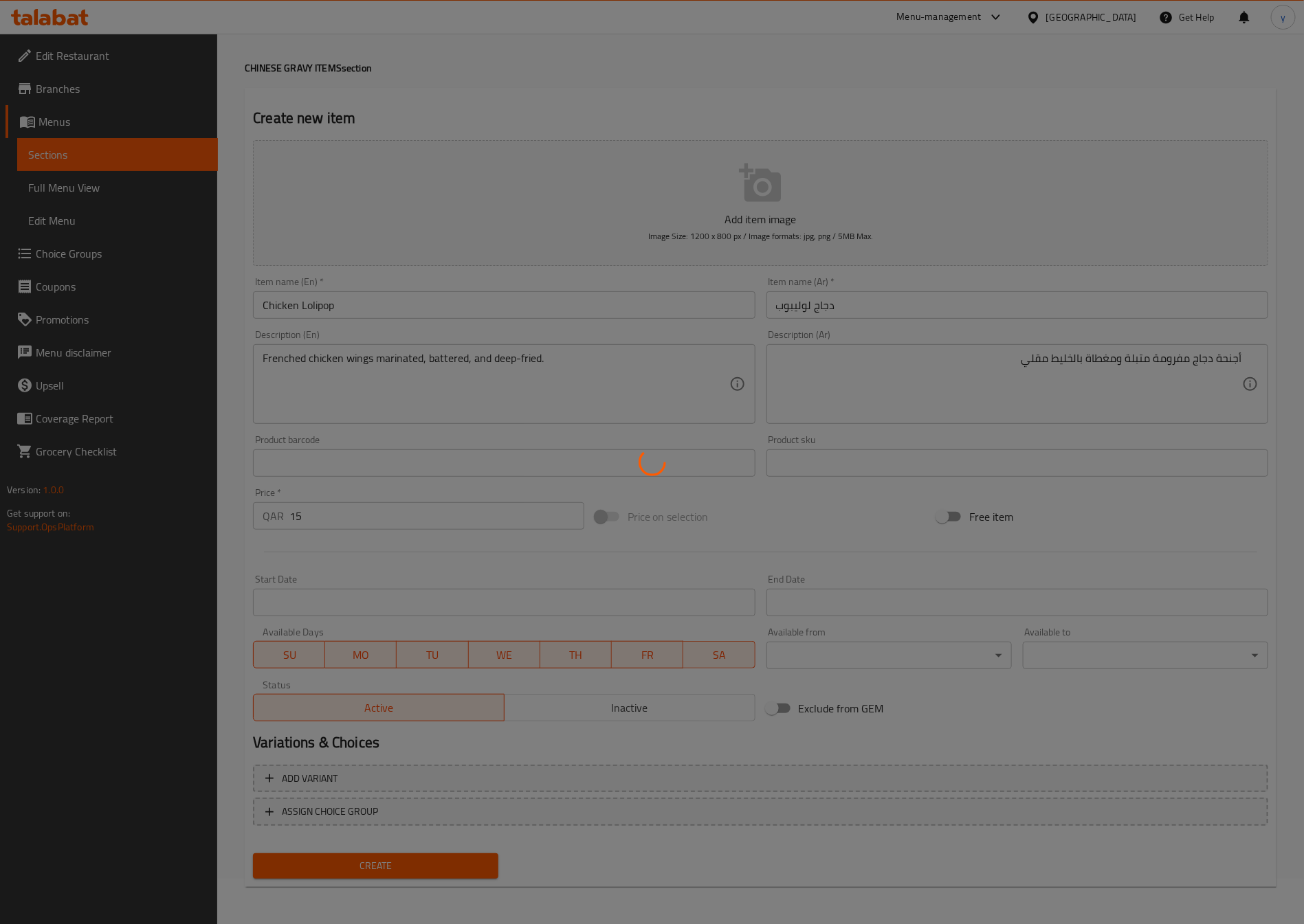
type input "0"
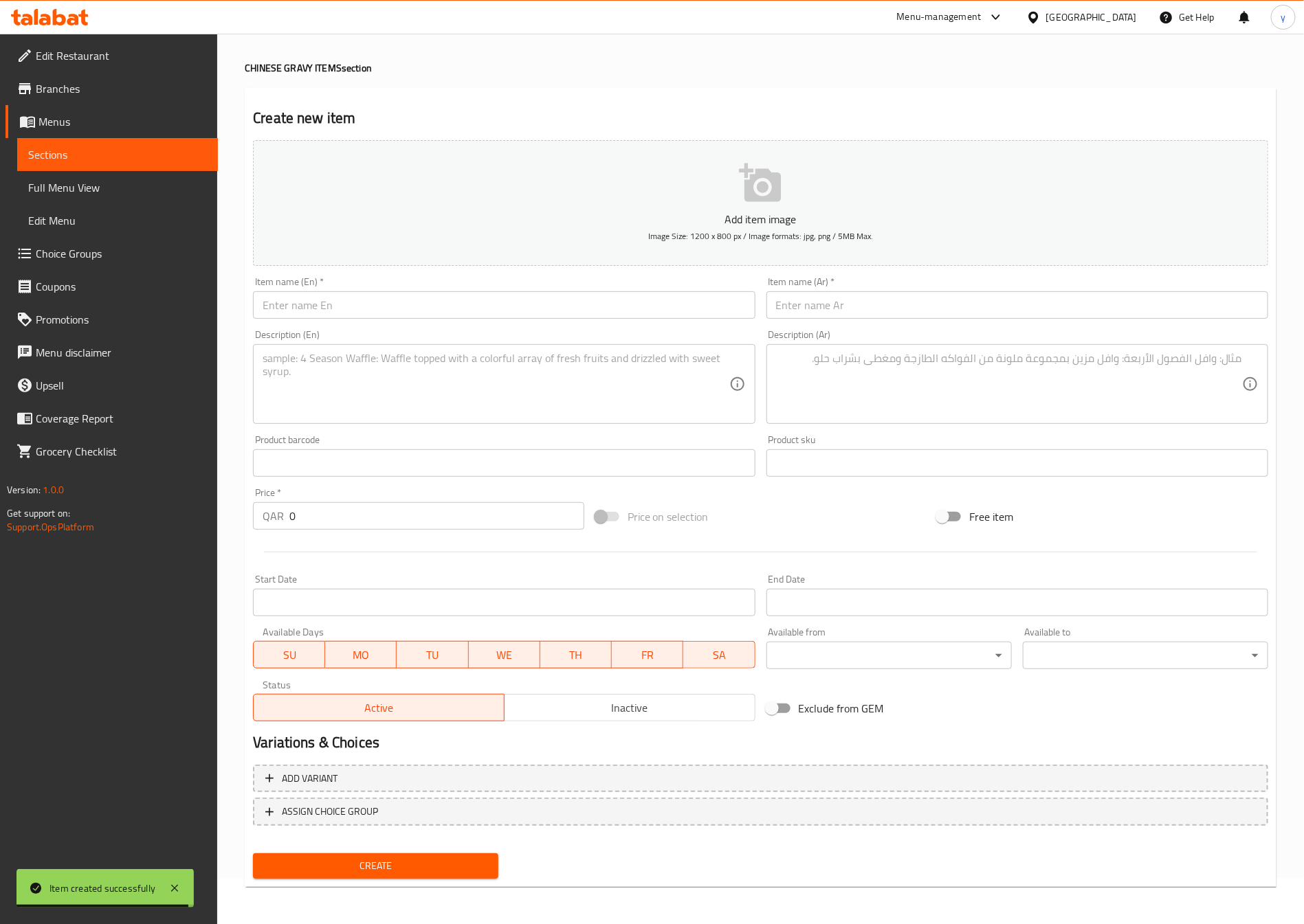
click at [450, 340] on div "Description (En) Description (En)" at bounding box center [504, 377] width 502 height 94
click at [456, 316] on input "text" at bounding box center [504, 304] width 502 height 27
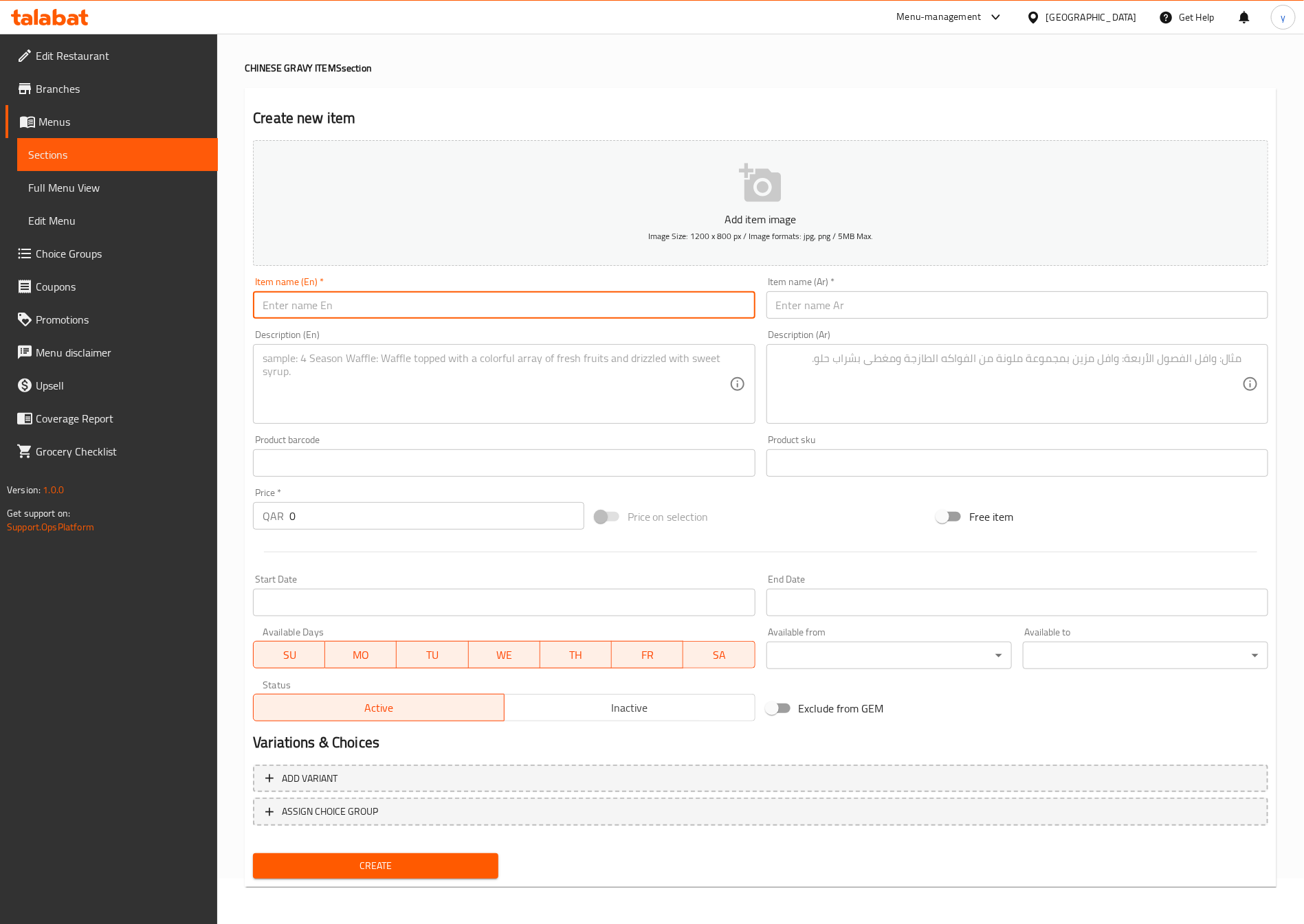
paste input "Chicken 65"
type input "Chicken 65"
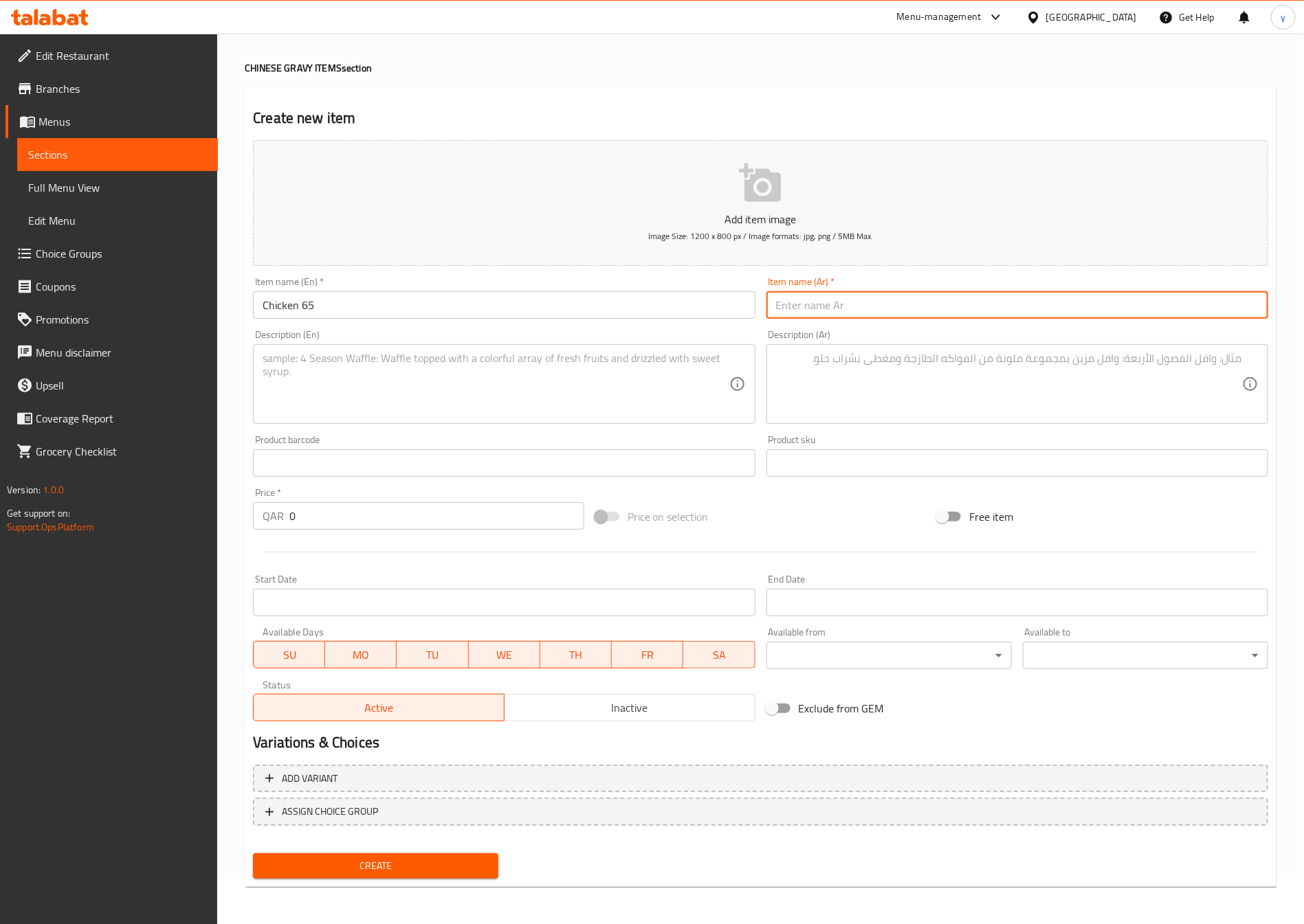
click at [942, 302] on input "text" at bounding box center [1017, 304] width 502 height 27
click at [784, 314] on input "text" at bounding box center [1017, 304] width 502 height 27
paste input "دجاج 65"
type input "دجاج 65"
click at [413, 398] on textarea at bounding box center [495, 384] width 466 height 65
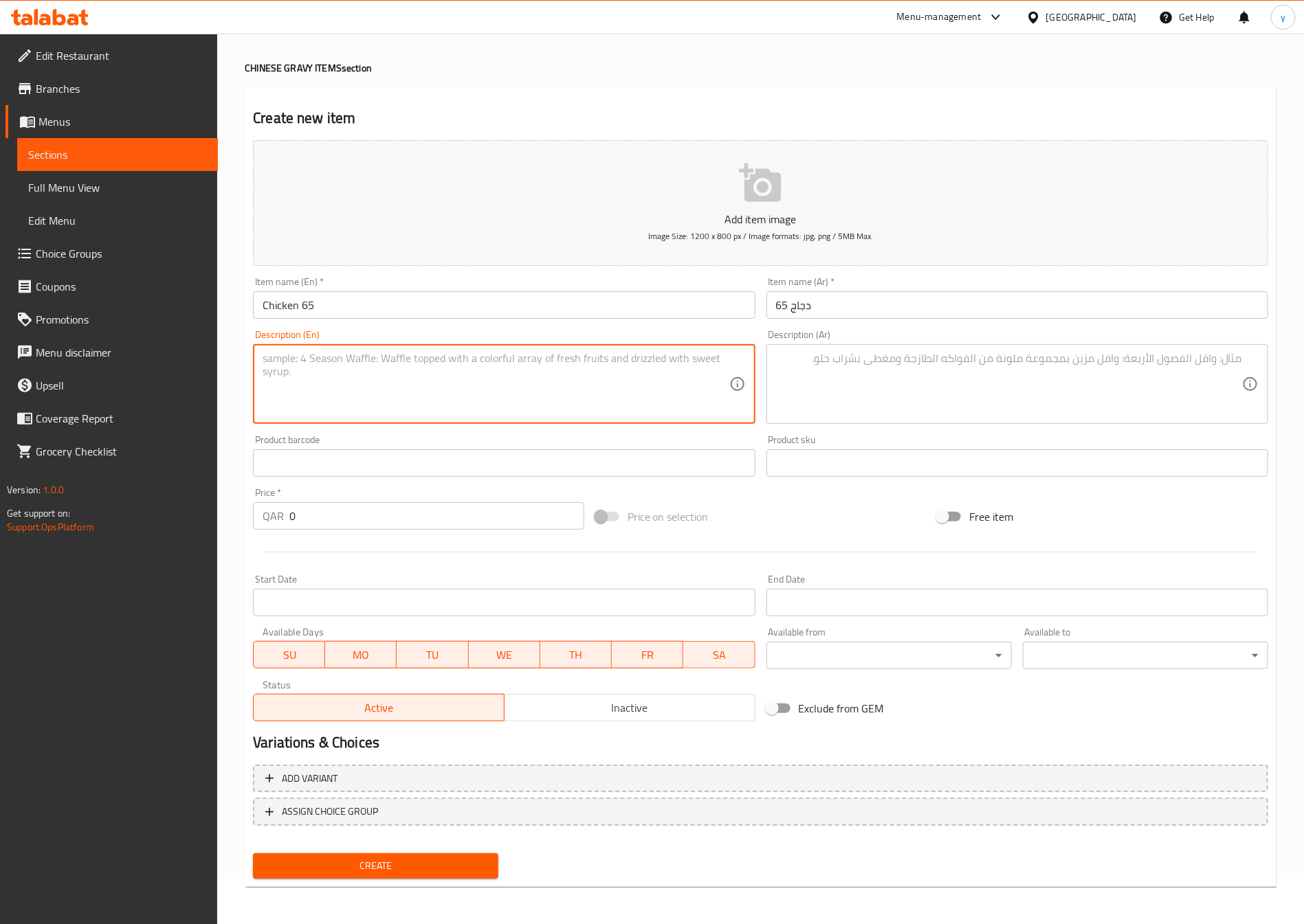
click at [481, 391] on textarea at bounding box center [495, 384] width 466 height 65
paste textarea "Marinated chicken pieces deep-fried and tossed with chili seasoning and curry l…"
click at [293, 363] on textarea "Marinated chicken pieces deep-fried and tossed with chili seasoning and curry l…" at bounding box center [495, 384] width 466 height 65
click at [299, 368] on textarea "Marinated chicken pieces deep-fried and tossed with chili seasoning and curry l…" at bounding box center [495, 384] width 466 height 65
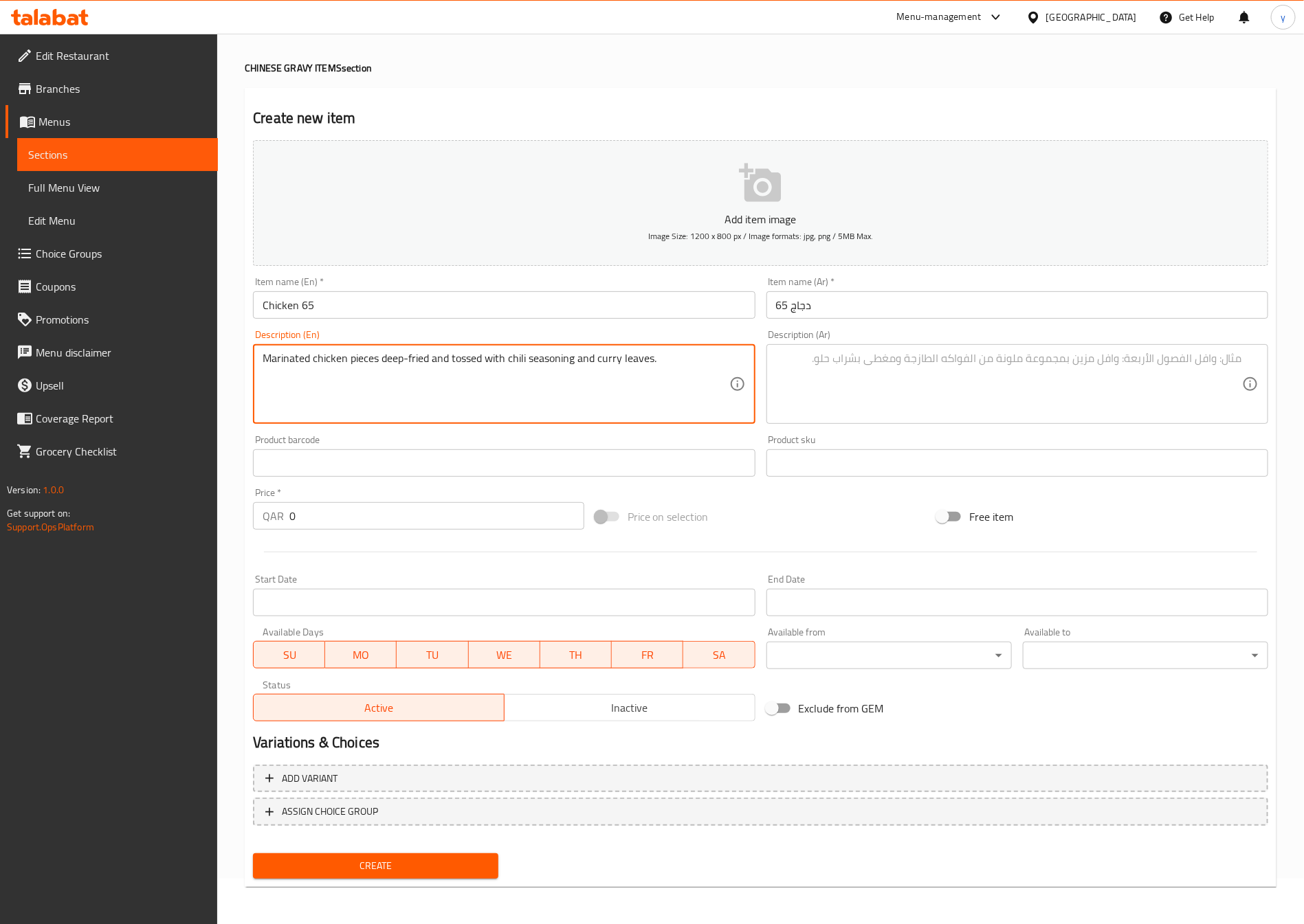
click at [299, 368] on textarea "Marinated chicken pieces deep-fried and tossed with chili seasoning and curry l…" at bounding box center [495, 384] width 466 height 65
click at [287, 380] on textarea "Marinated chicken pieces deep-fried and tossed with chili seasoning and curry l…" at bounding box center [495, 384] width 466 height 65
click at [284, 363] on textarea "Marinated chicken pieces deep-fried and tossed with chili seasoning and curry l…" at bounding box center [495, 384] width 466 height 65
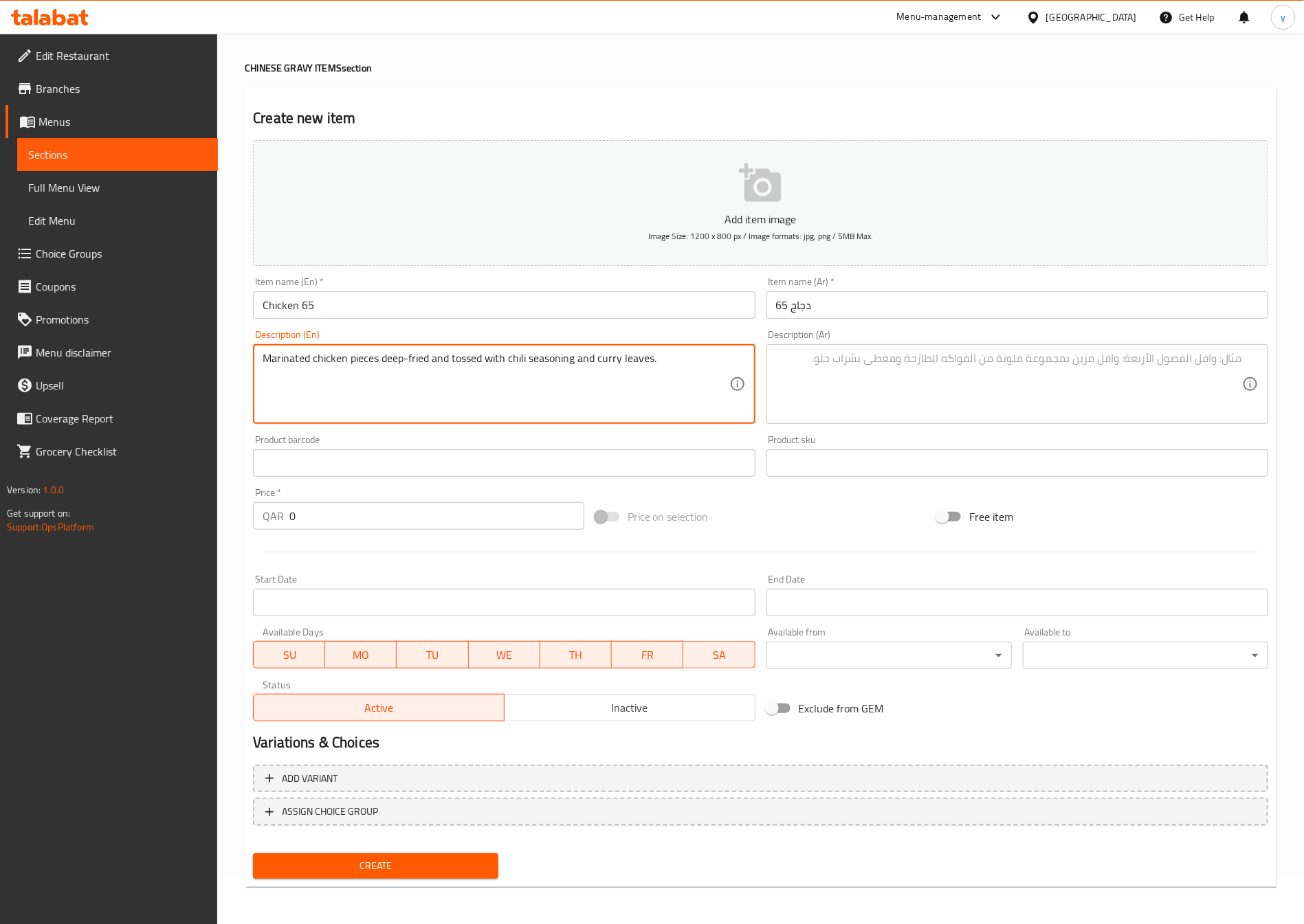
type textarea "Marinated chicken pieces deep-fried and tossed with chili seasoning and curry l…"
drag, startPoint x: 426, startPoint y: 357, endPoint x: 281, endPoint y: 363, distance: 145.1
click at [279, 363] on textarea "Marinated chicken pieces deep-fried and tossed with chili seasoning and curry l…" at bounding box center [495, 384] width 466 height 65
click at [427, 389] on textarea "Marinated chicken pieces deep-fried and tossed with chili seasoning and curry l…" at bounding box center [495, 384] width 466 height 65
drag, startPoint x: 427, startPoint y: 369, endPoint x: 160, endPoint y: 367, distance: 267.0
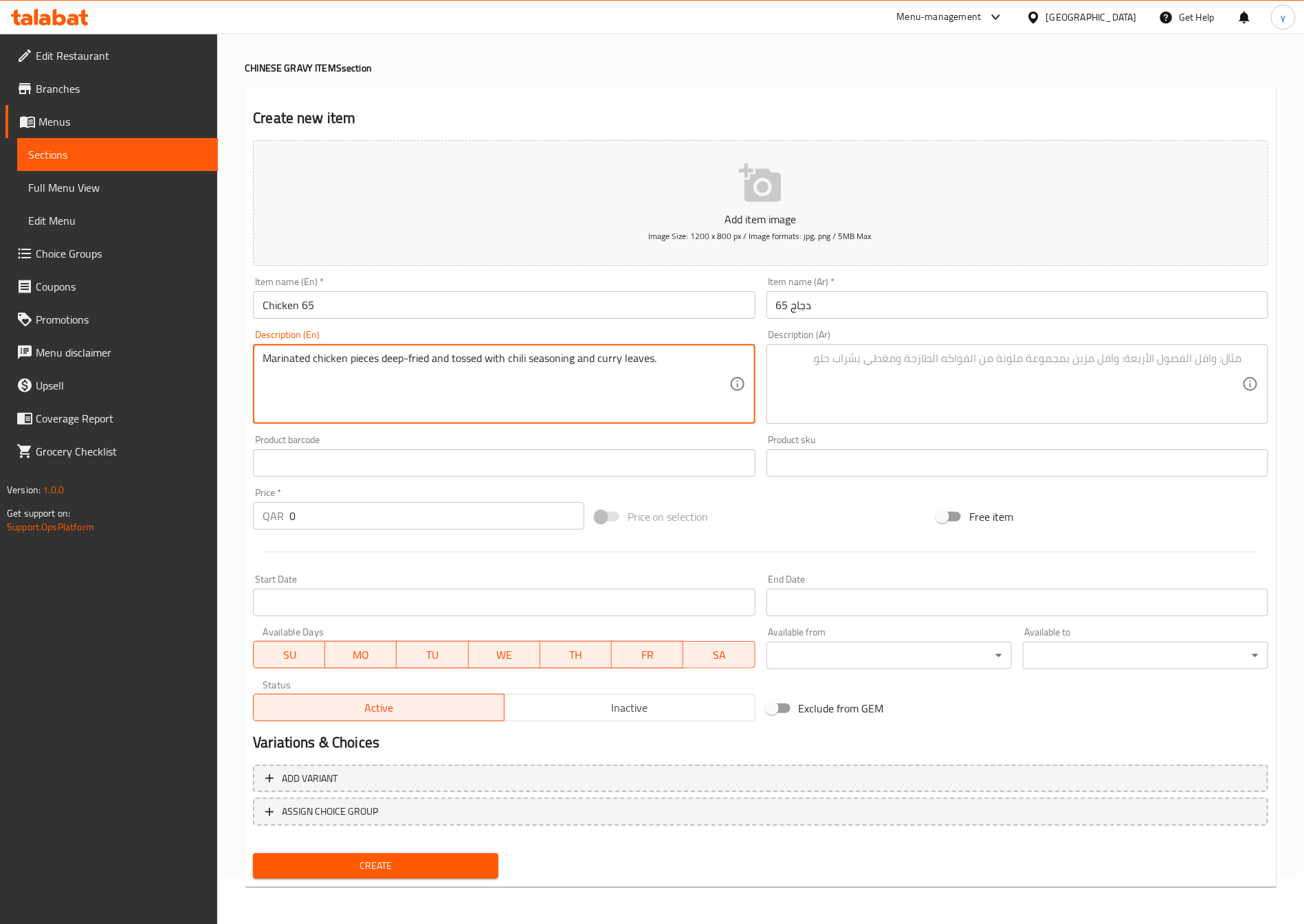
click at [171, 367] on div "Edit Restaurant Branches Menus Sections Full Menu View Edit Menu Choice Groups …" at bounding box center [652, 457] width 1304 height 937
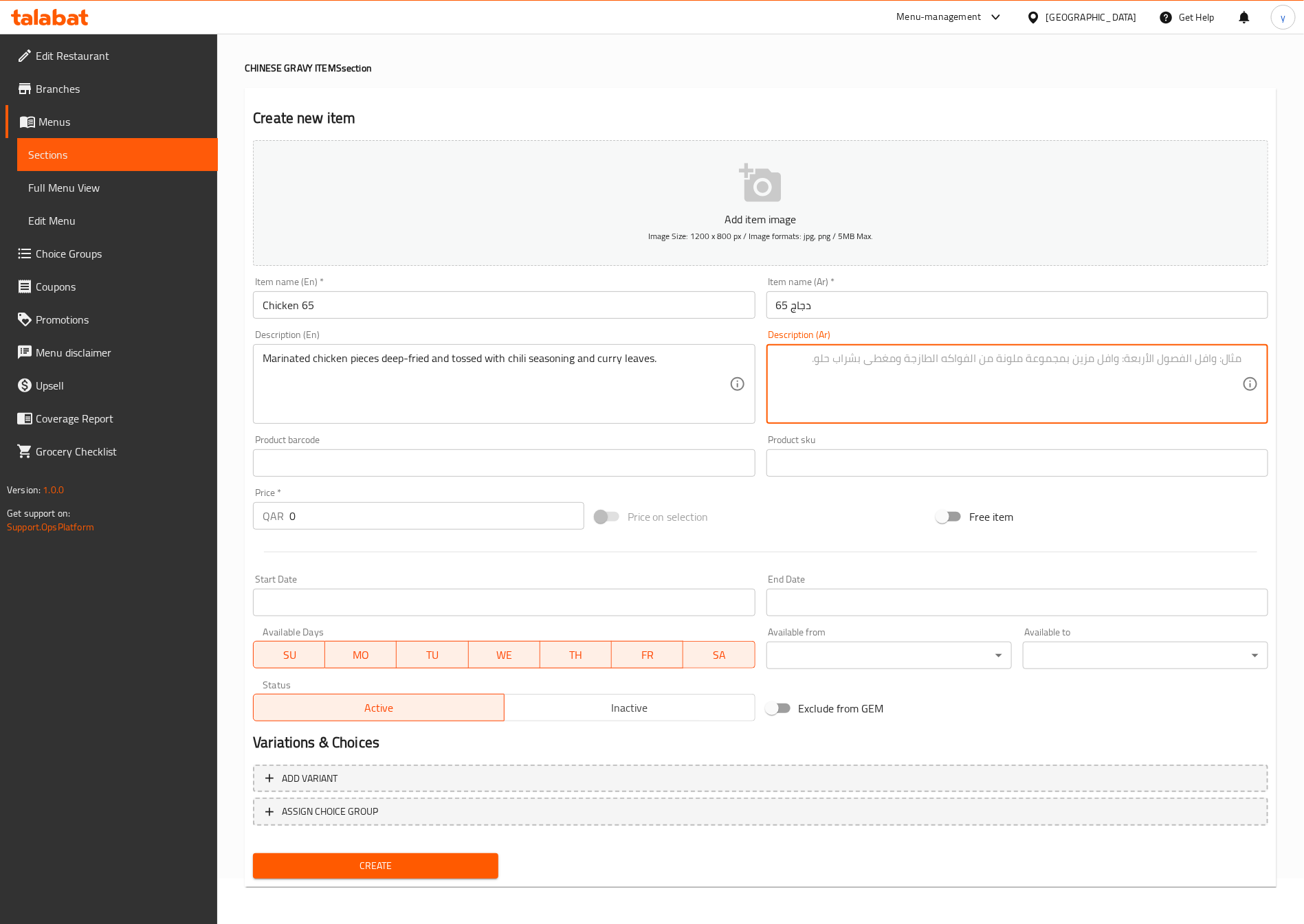
click at [993, 379] on textarea at bounding box center [1009, 384] width 466 height 65
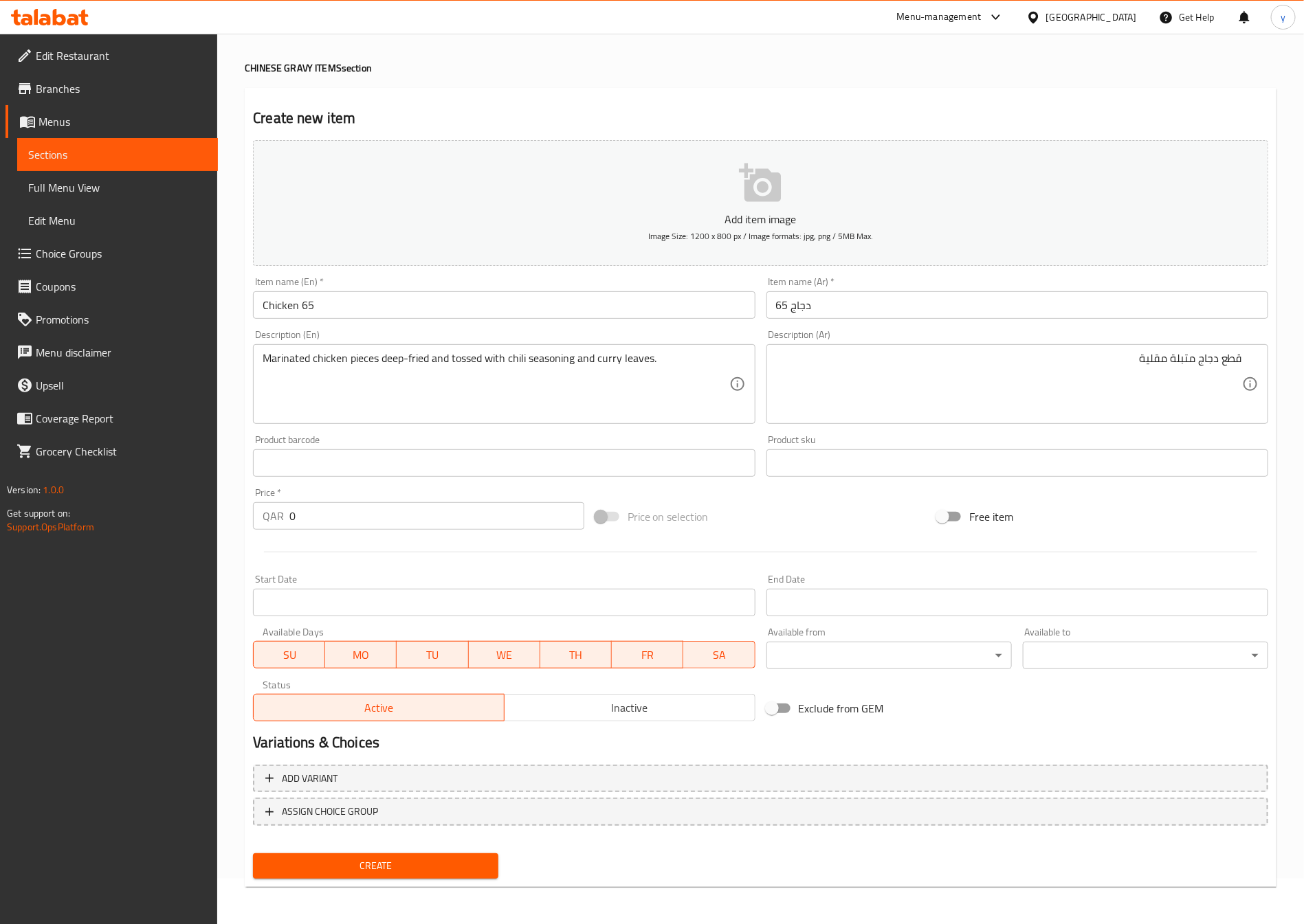
click at [1120, 384] on textarea "قطع دجاج متبلة مقلية" at bounding box center [1009, 384] width 466 height 65
click at [1124, 384] on textarea "قطع دجاج متبلة مقلية" at bounding box center [1009, 384] width 466 height 65
drag, startPoint x: 434, startPoint y: 368, endPoint x: 670, endPoint y: 432, distance: 244.5
paste textarea "وممزوجة مع توابل الفلفل الحار وأوراق الكاري."
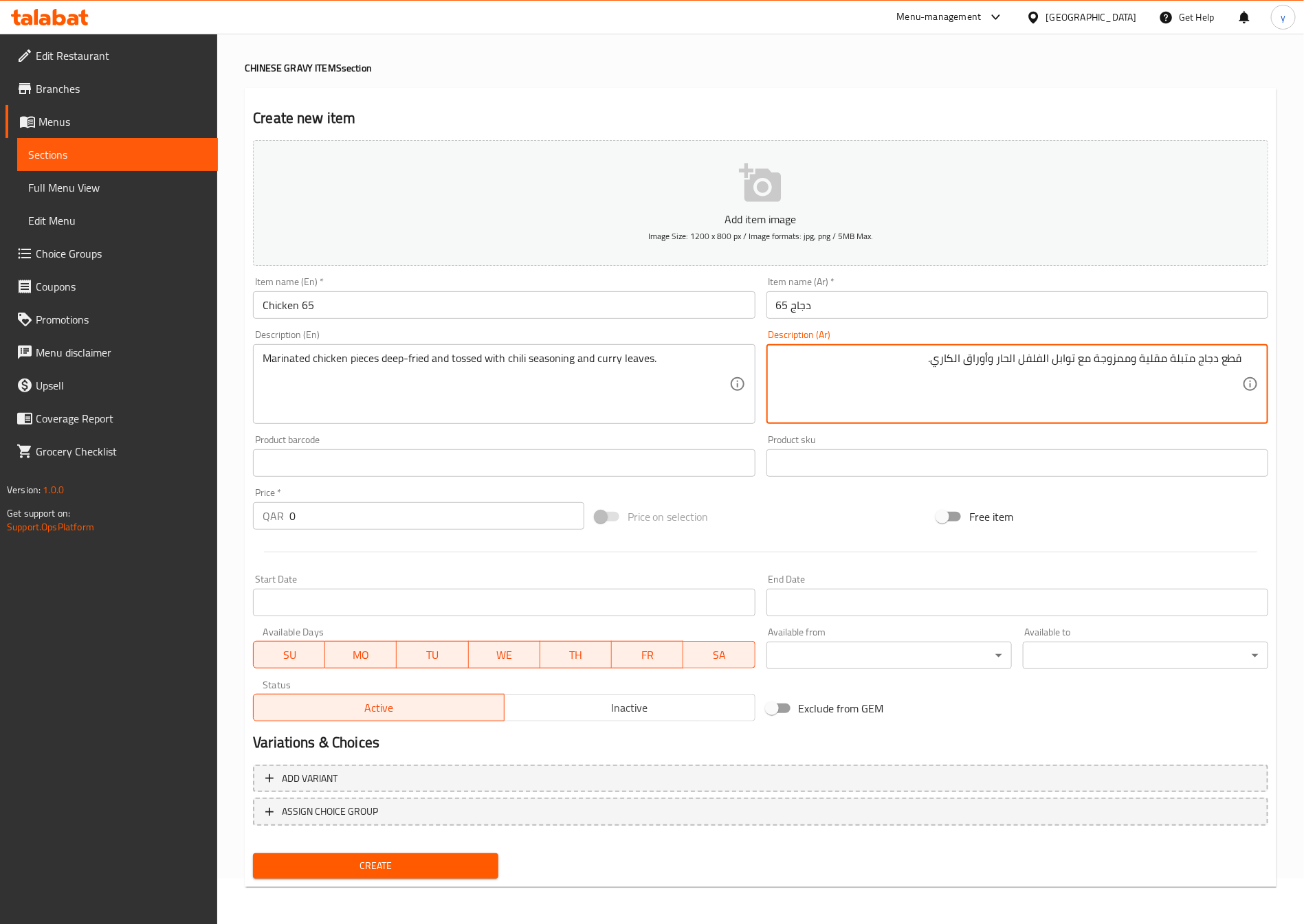
type textarea "قطع دجاج متبلة مقلية وممزوجة مع توابل الفلفل الحار وأوراق الكاري."
click at [380, 522] on input "0" at bounding box center [436, 515] width 295 height 27
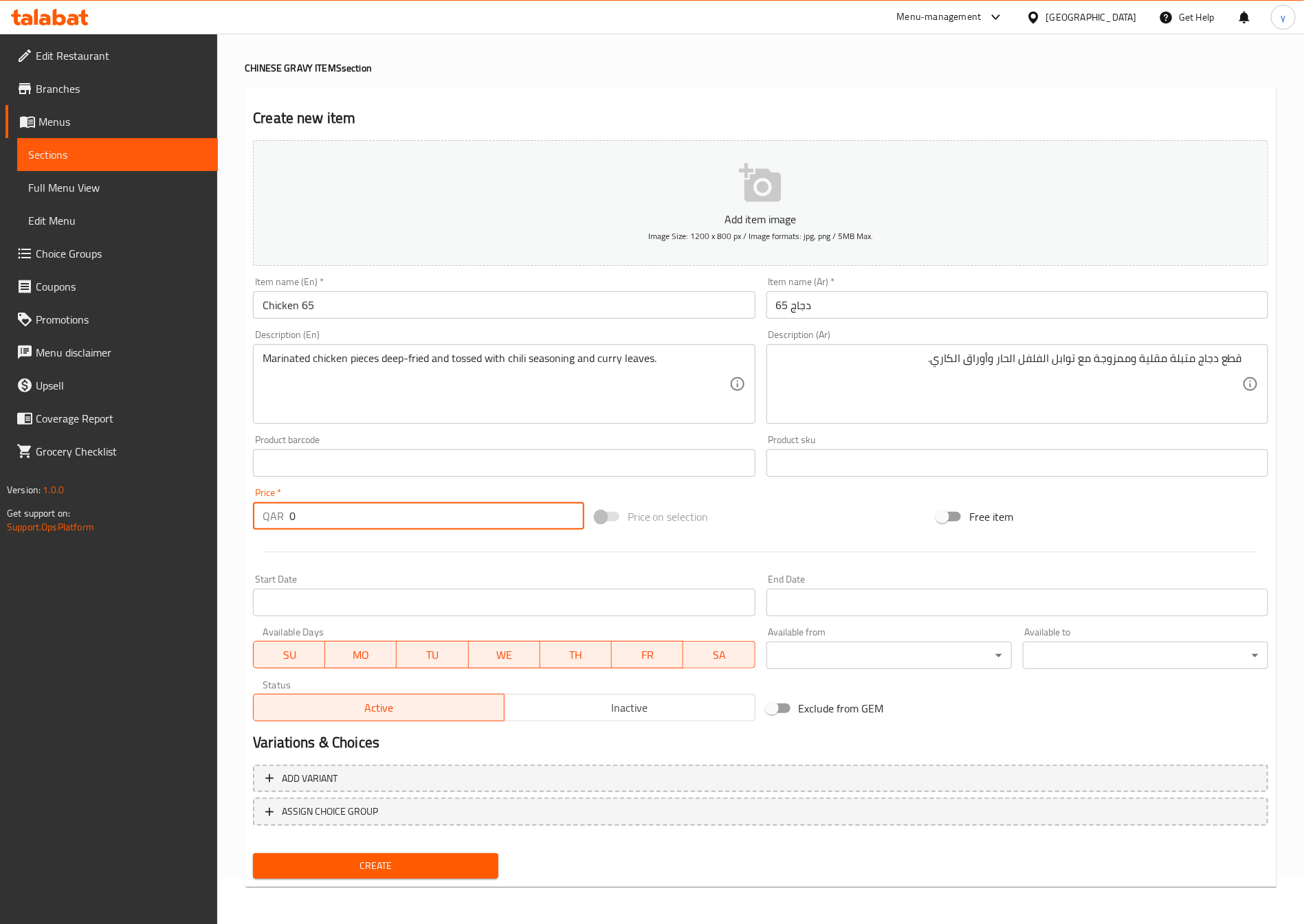
click at [380, 522] on input "0" at bounding box center [436, 515] width 295 height 27
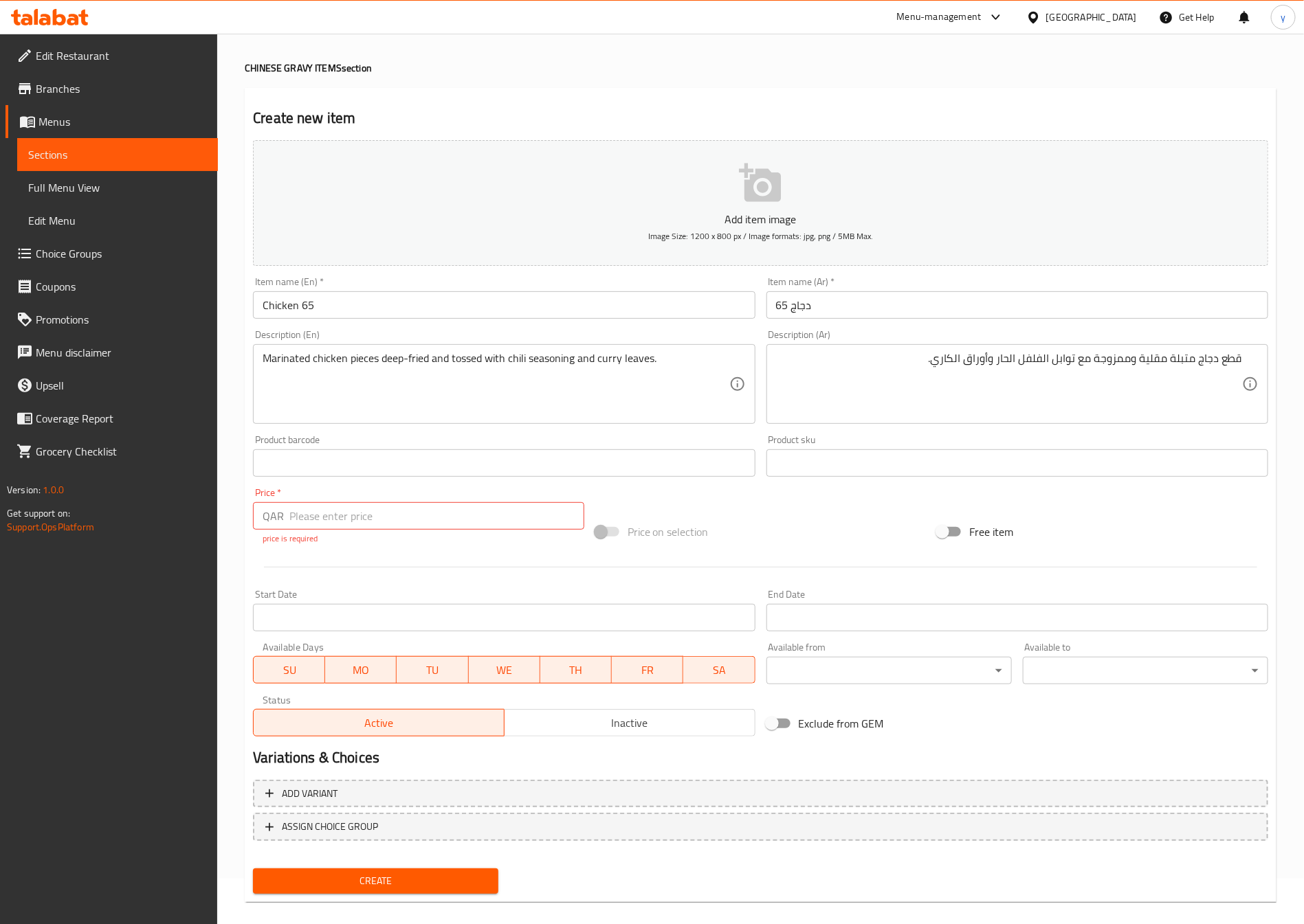
click at [316, 524] on input "number" at bounding box center [436, 515] width 295 height 27
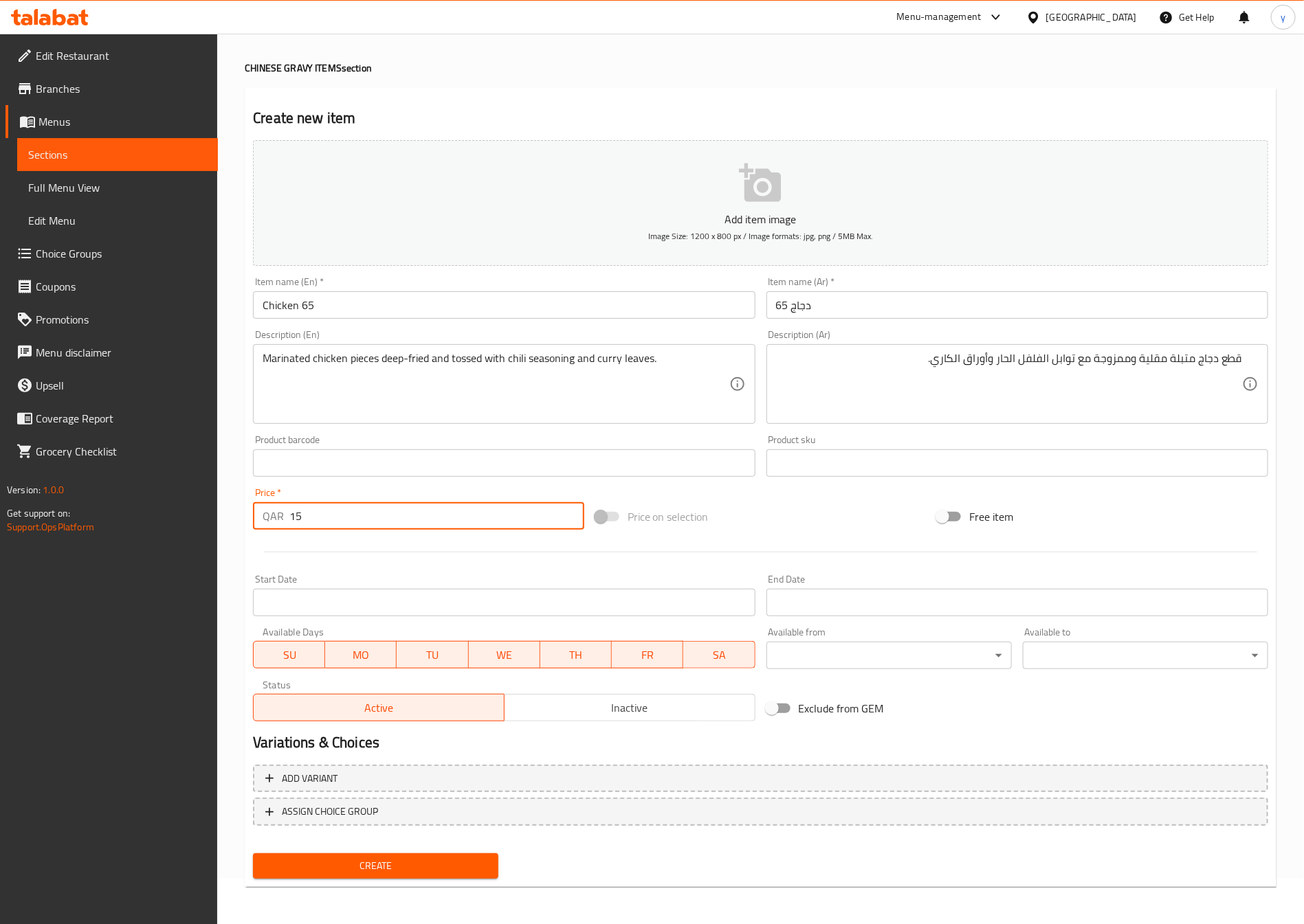
type input "15"
click at [384, 854] on button "Create" at bounding box center [375, 866] width 245 height 26
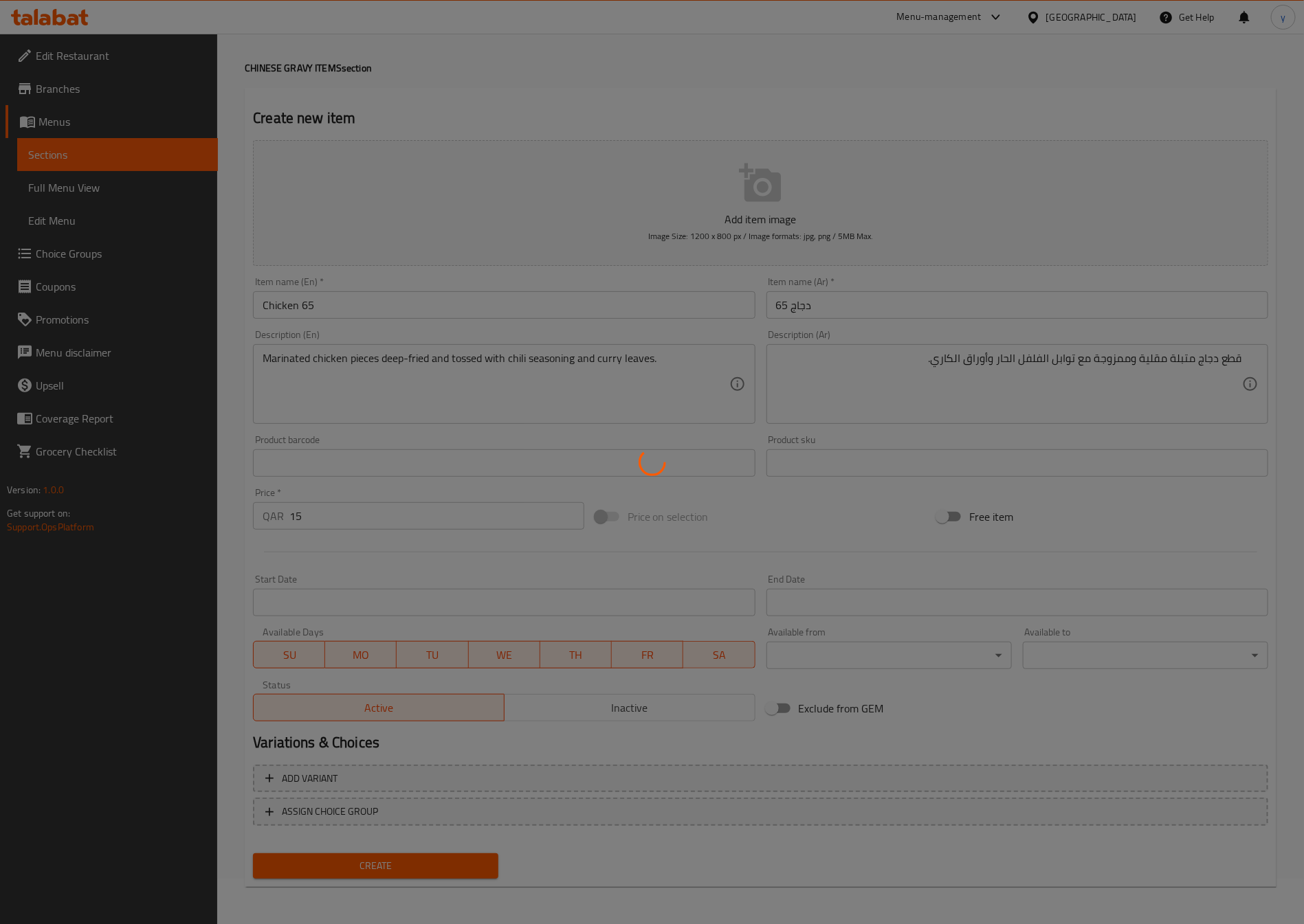
type input "0"
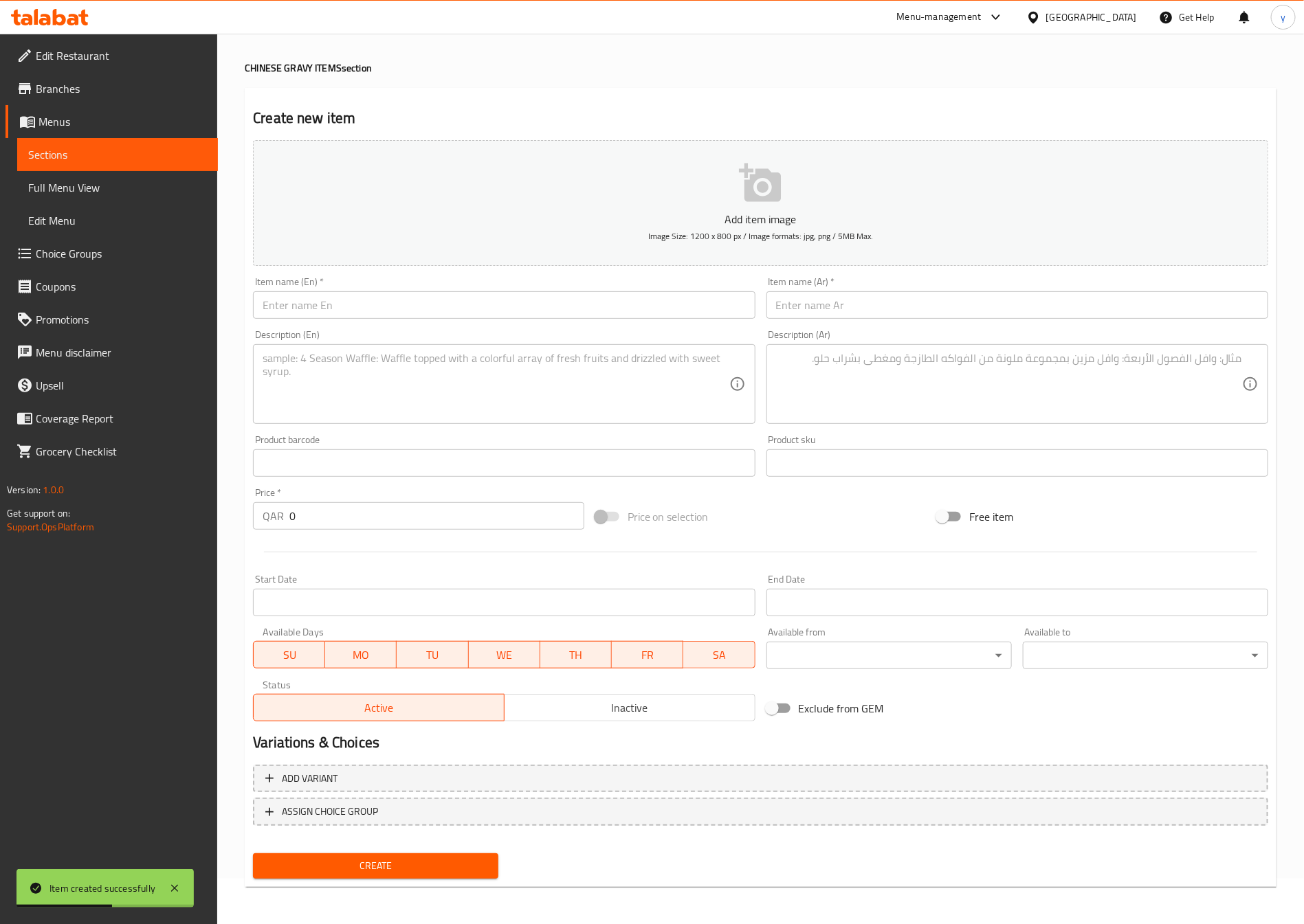
scroll to position [0, 0]
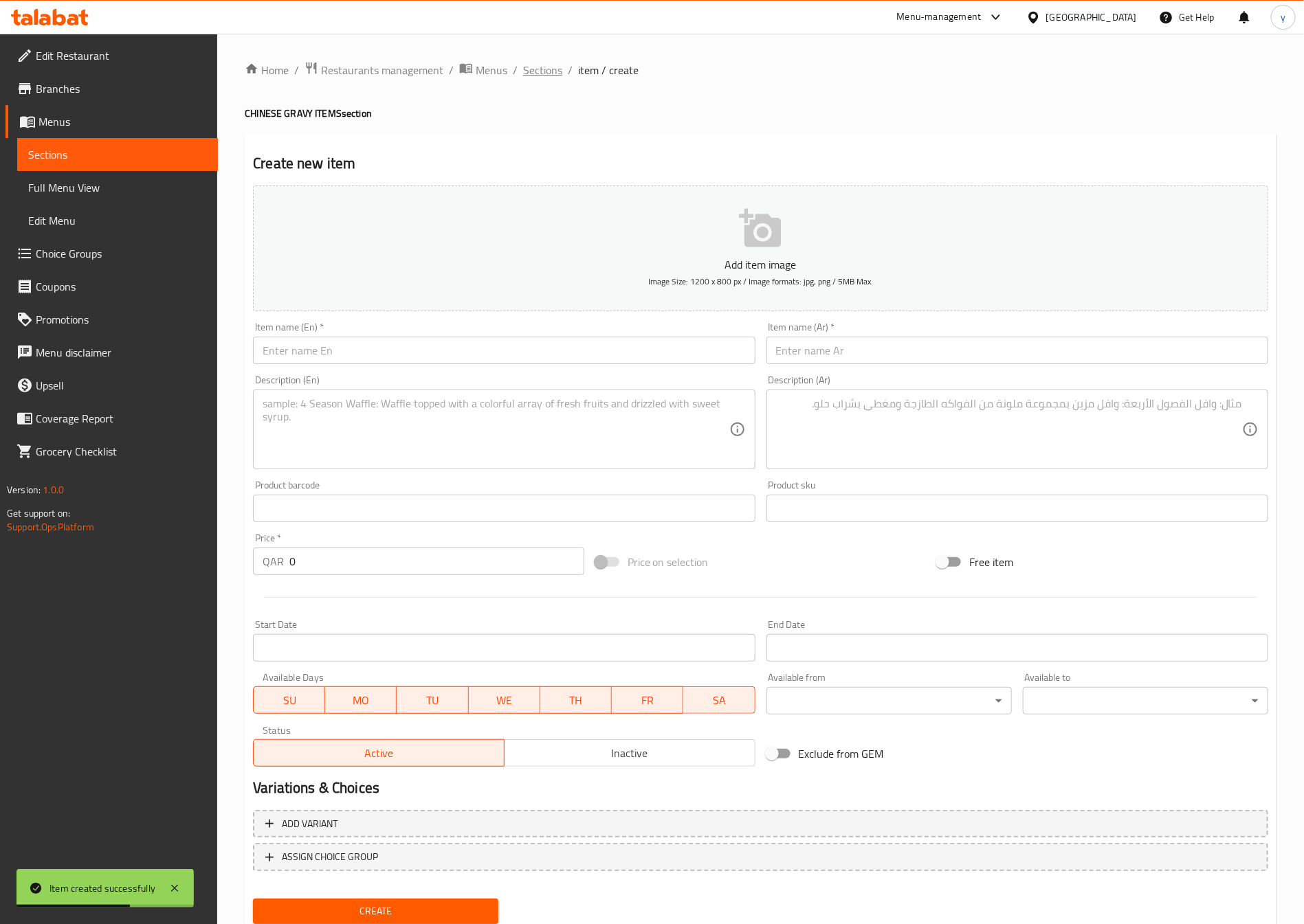
click at [526, 69] on span "Sections" at bounding box center [543, 70] width 39 height 17
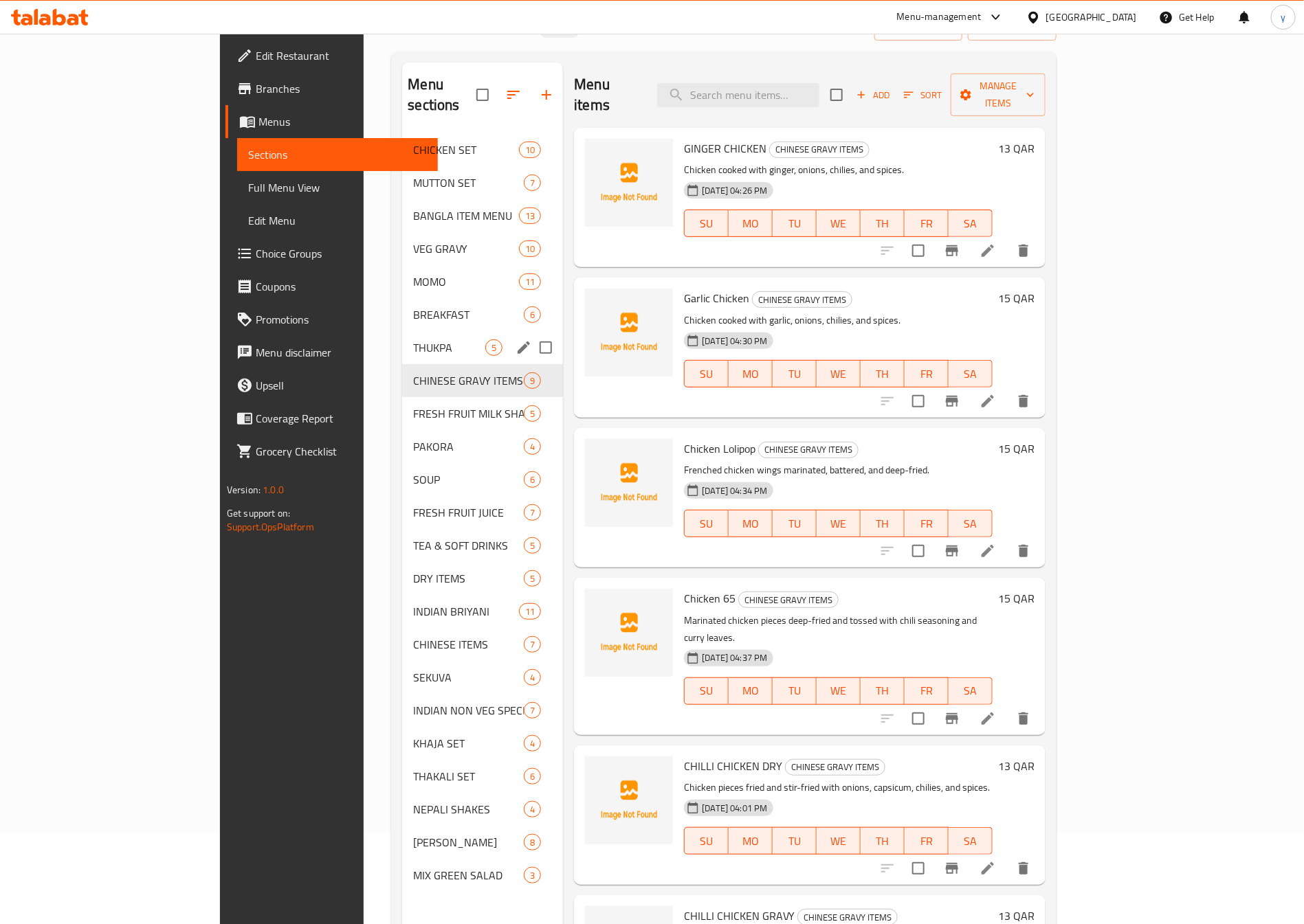
scroll to position [103, 0]
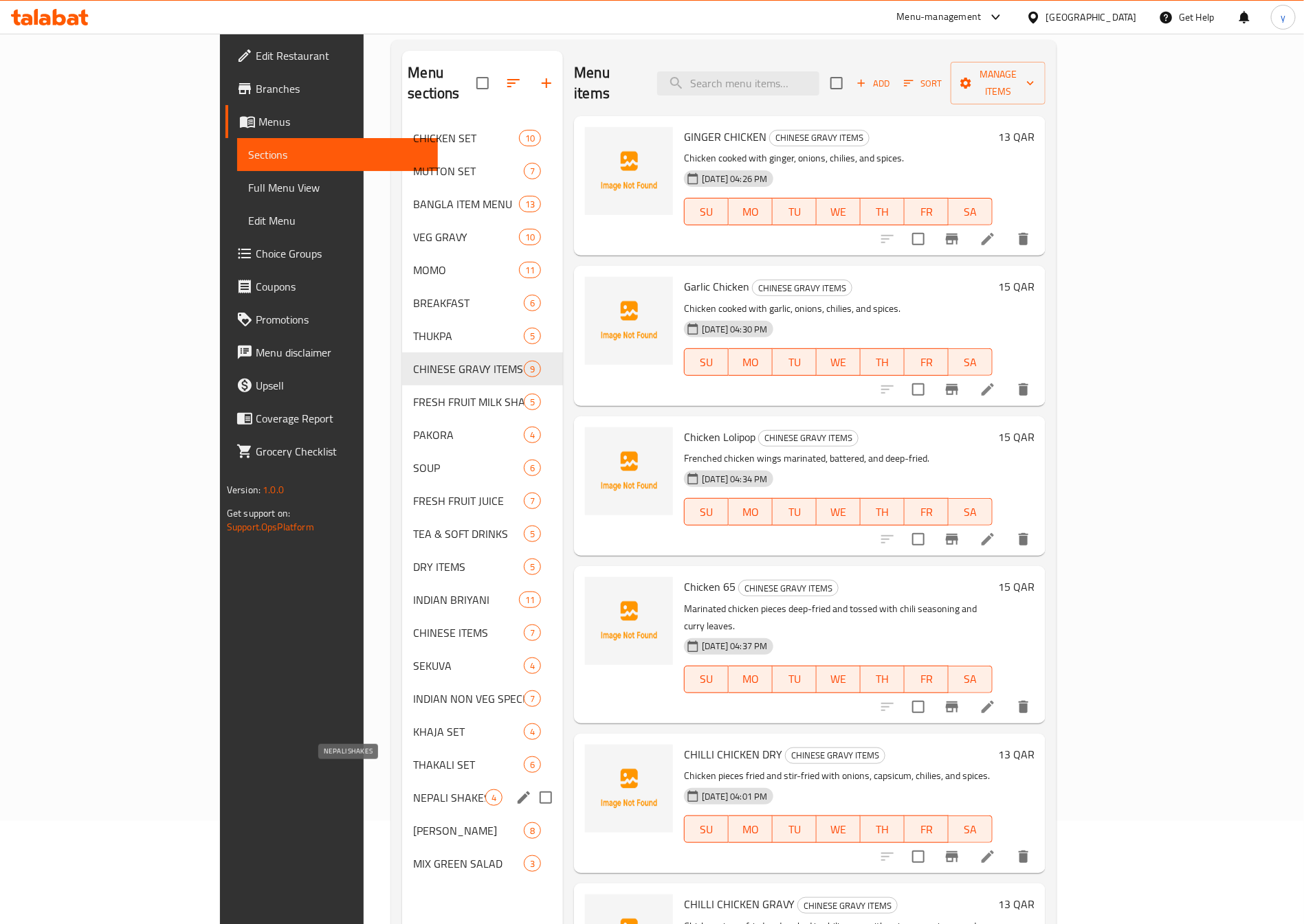
click at [413, 790] on span "NEPALI SHAKES" at bounding box center [449, 798] width 72 height 17
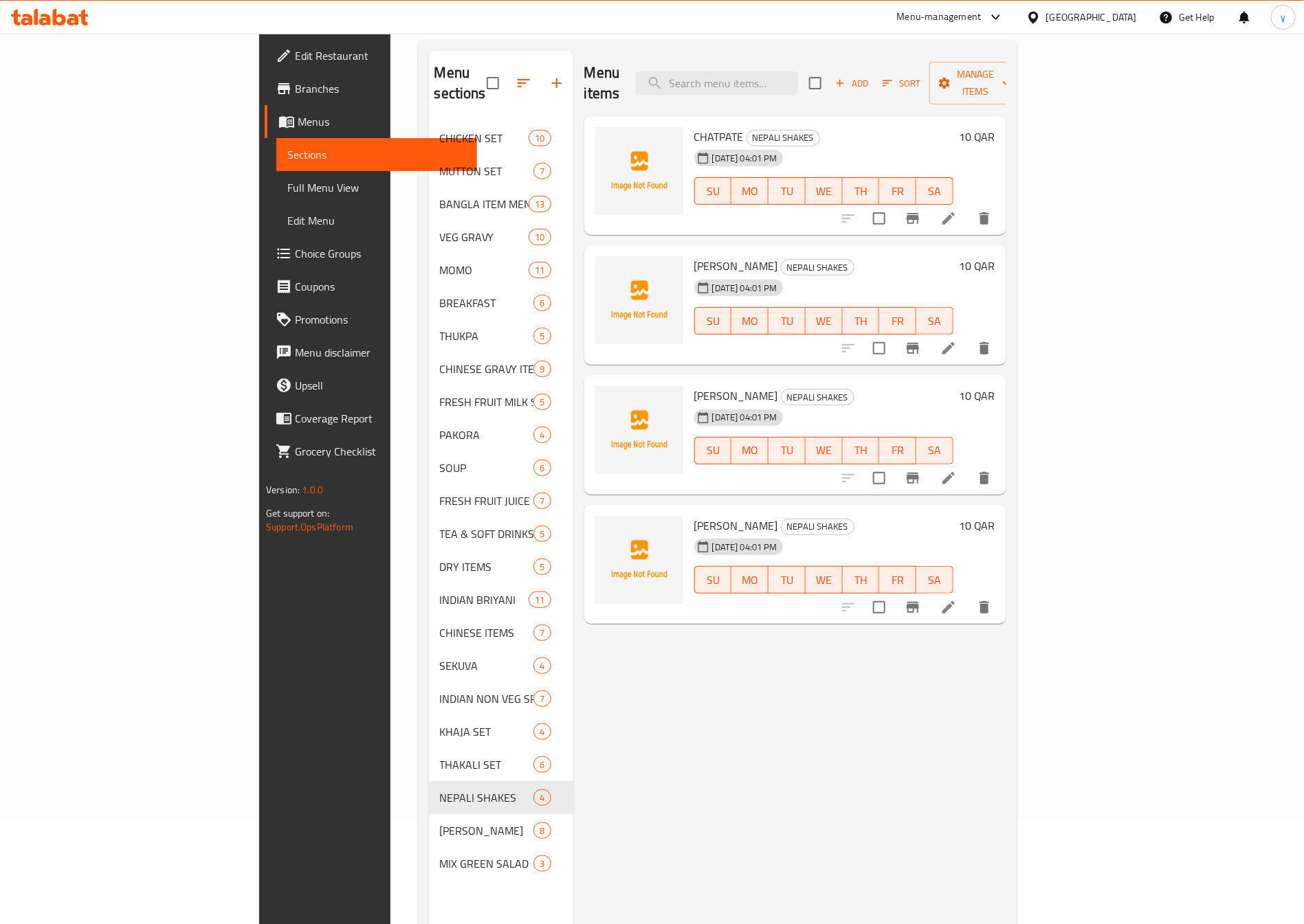
click at [968, 207] on li at bounding box center [948, 219] width 38 height 25
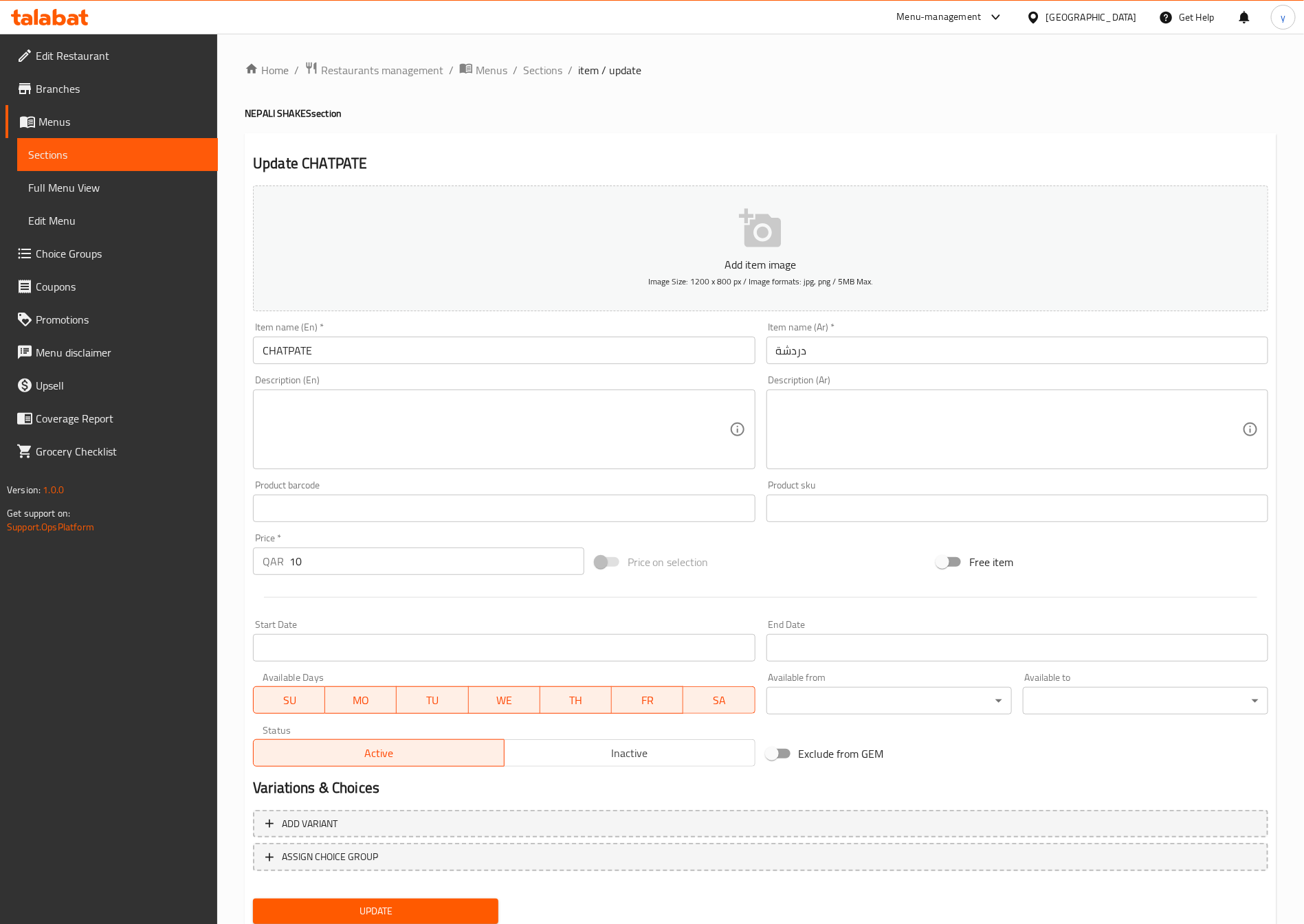
click at [401, 351] on input "CHATPATE" at bounding box center [504, 350] width 502 height 27
paste input "hatpate"
type input "Chatpate"
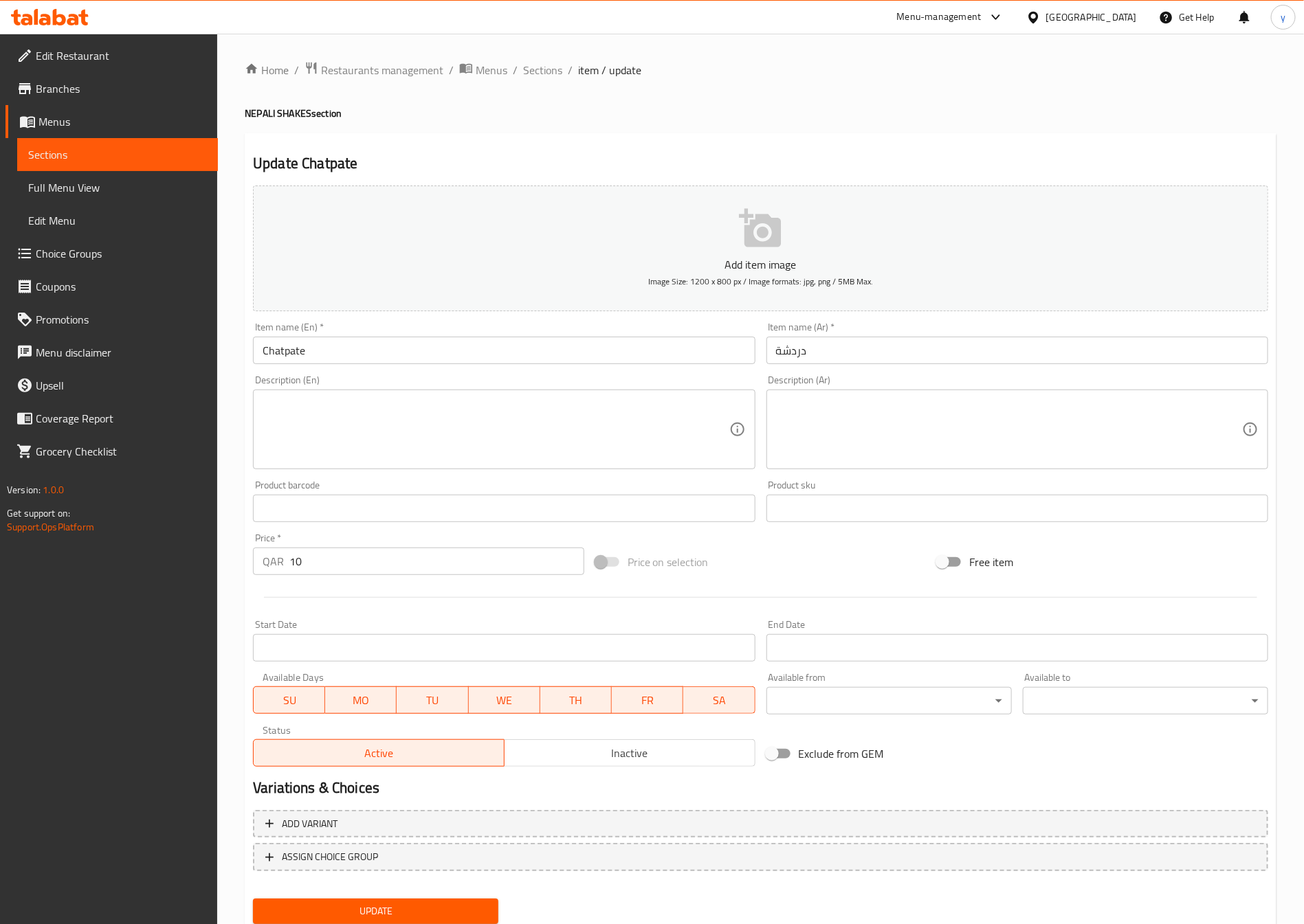
click at [954, 350] on input "دردشة" at bounding box center [1017, 350] width 502 height 27
paste input "اتباتي"
type input "شاتباتي"
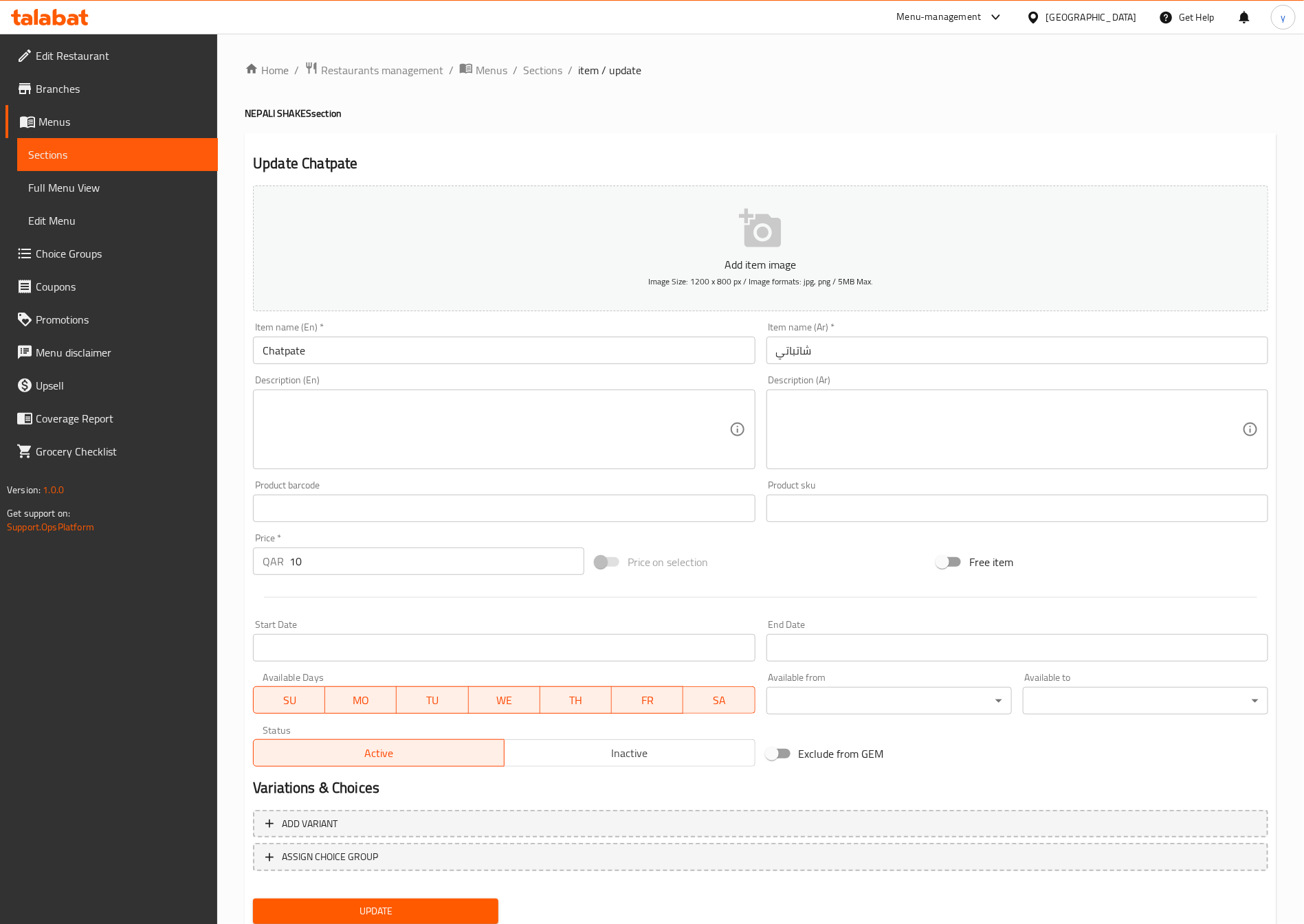
click at [388, 441] on textarea at bounding box center [495, 430] width 466 height 65
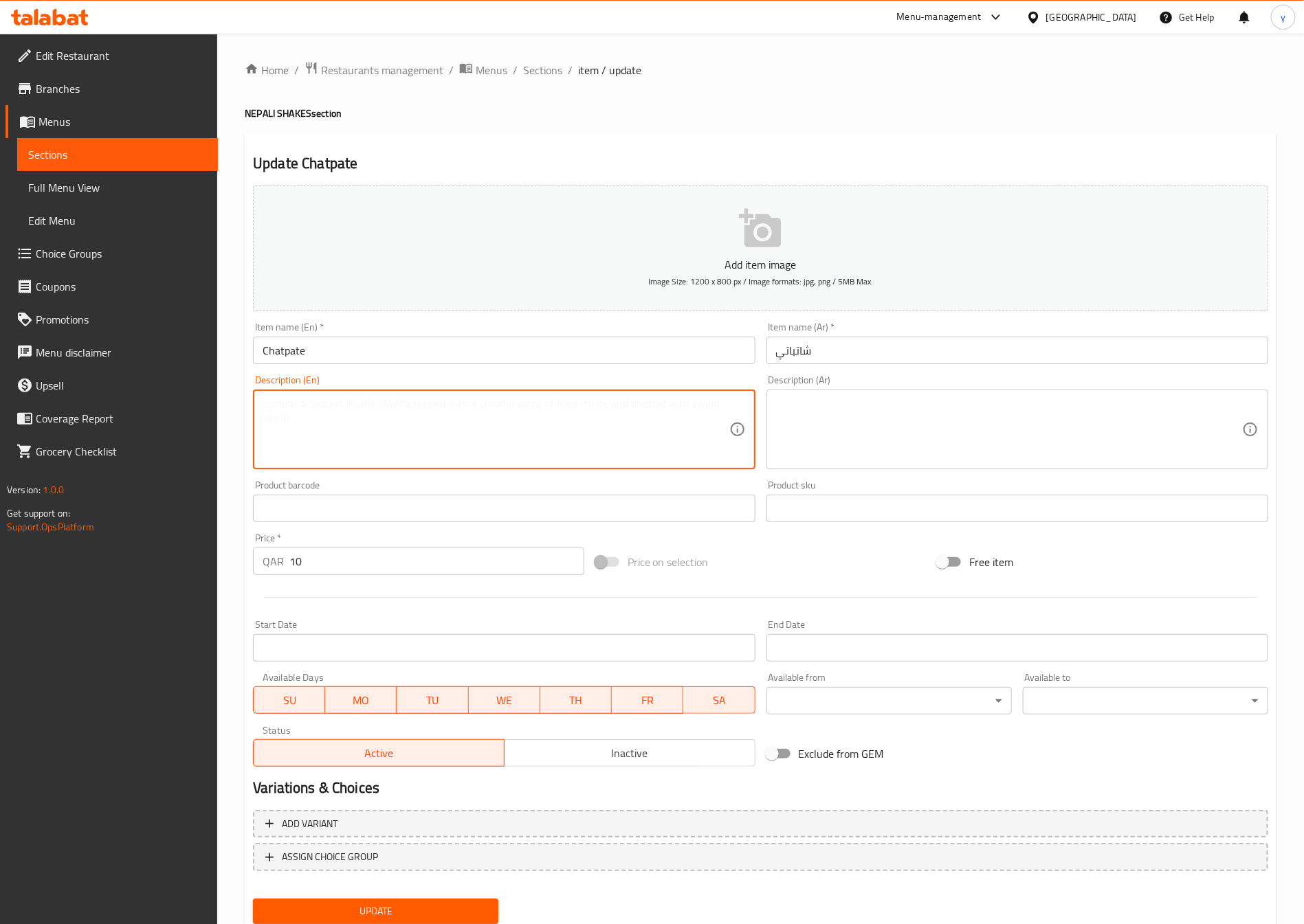
paste textarea "Marinated chicken pieces deep-fried and tossed with chili seasoning and curry l…"
type textarea "Marinated chicken pieces deep-fried and tossed with chili seasoning and curry l…"
click at [894, 414] on textarea at bounding box center [1009, 430] width 466 height 65
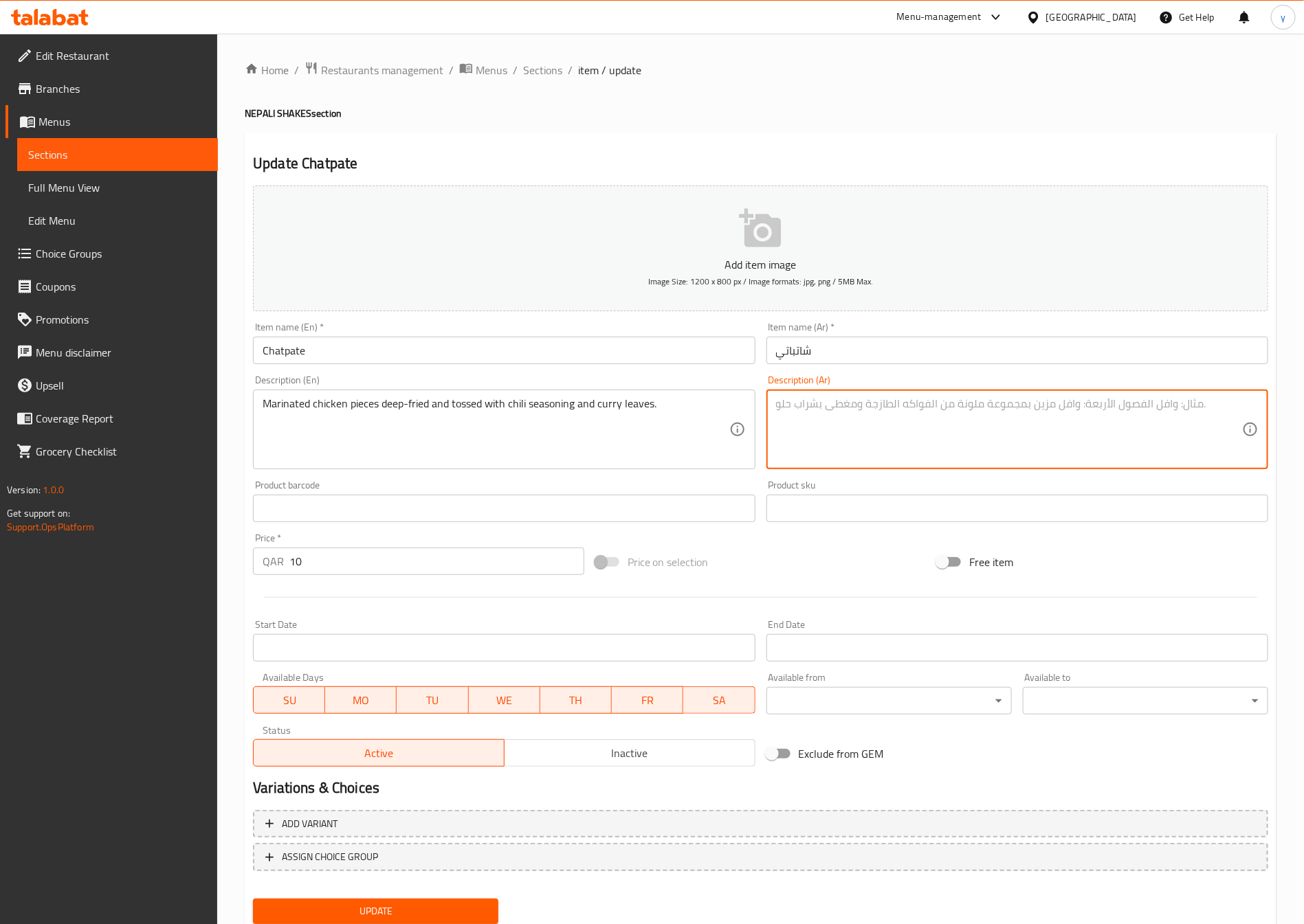
click at [959, 409] on textarea at bounding box center [1009, 430] width 466 height 65
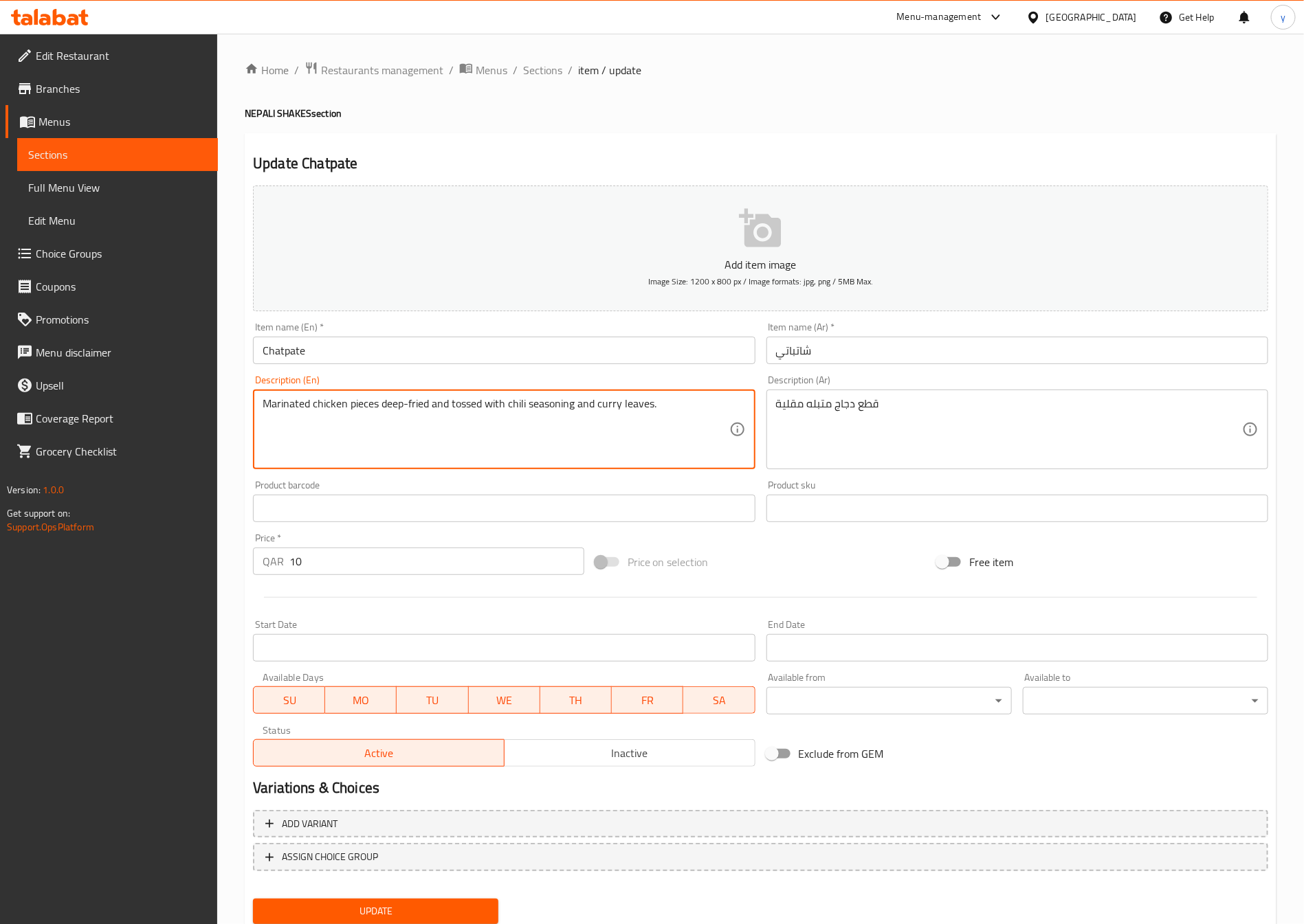
drag, startPoint x: 448, startPoint y: 408, endPoint x: 507, endPoint y: 425, distance: 61.4
drag, startPoint x: 800, startPoint y: 439, endPoint x: 808, endPoint y: 438, distance: 8.1
drag, startPoint x: 652, startPoint y: 409, endPoint x: 485, endPoint y: 462, distance: 175.2
drag, startPoint x: 653, startPoint y: 411, endPoint x: 597, endPoint y: 427, distance: 58.2
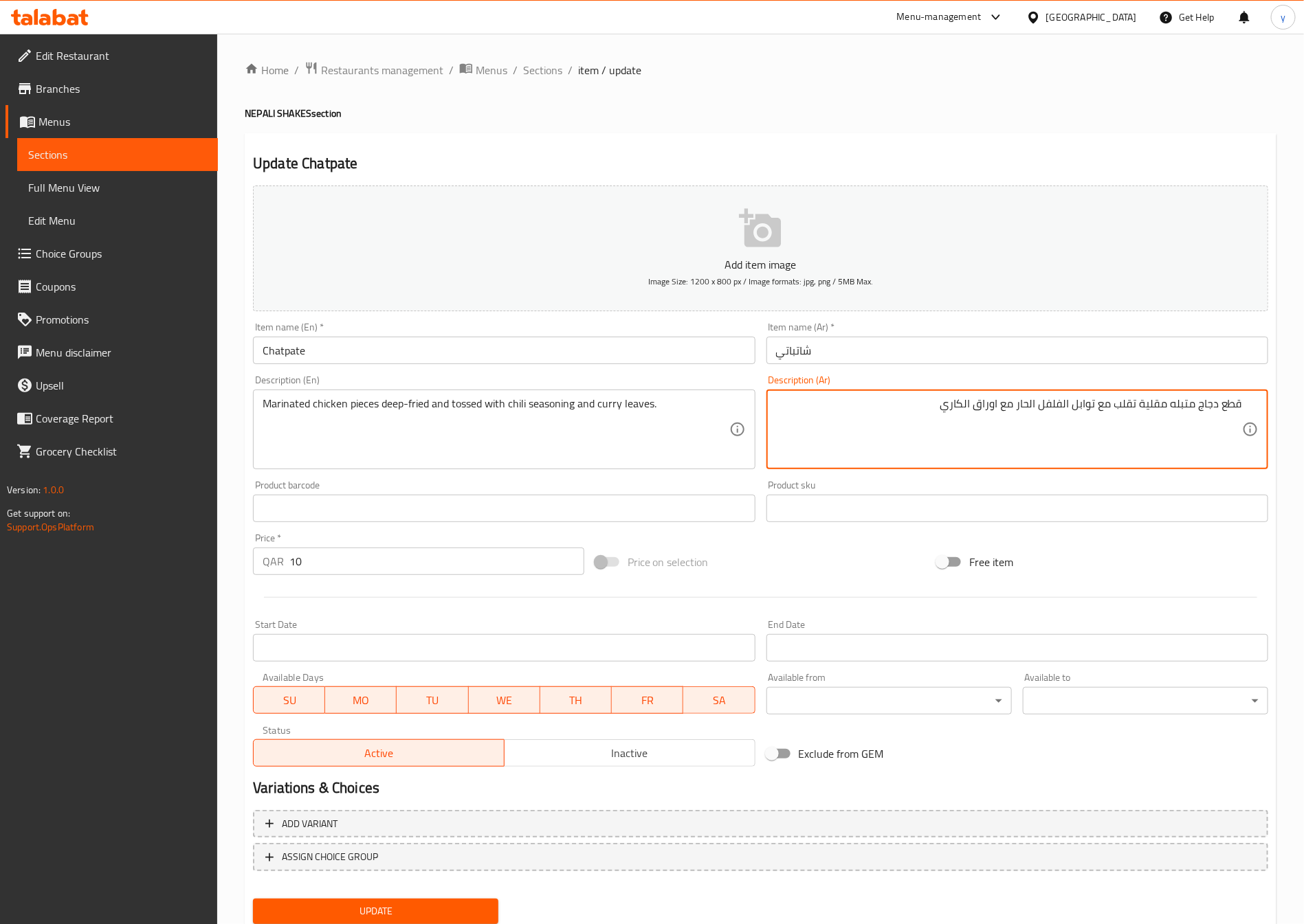
type textarea "قطع دجاج متبله مقلية تقلب مع توابل الفلفل الحار مع اوراق الكاري"
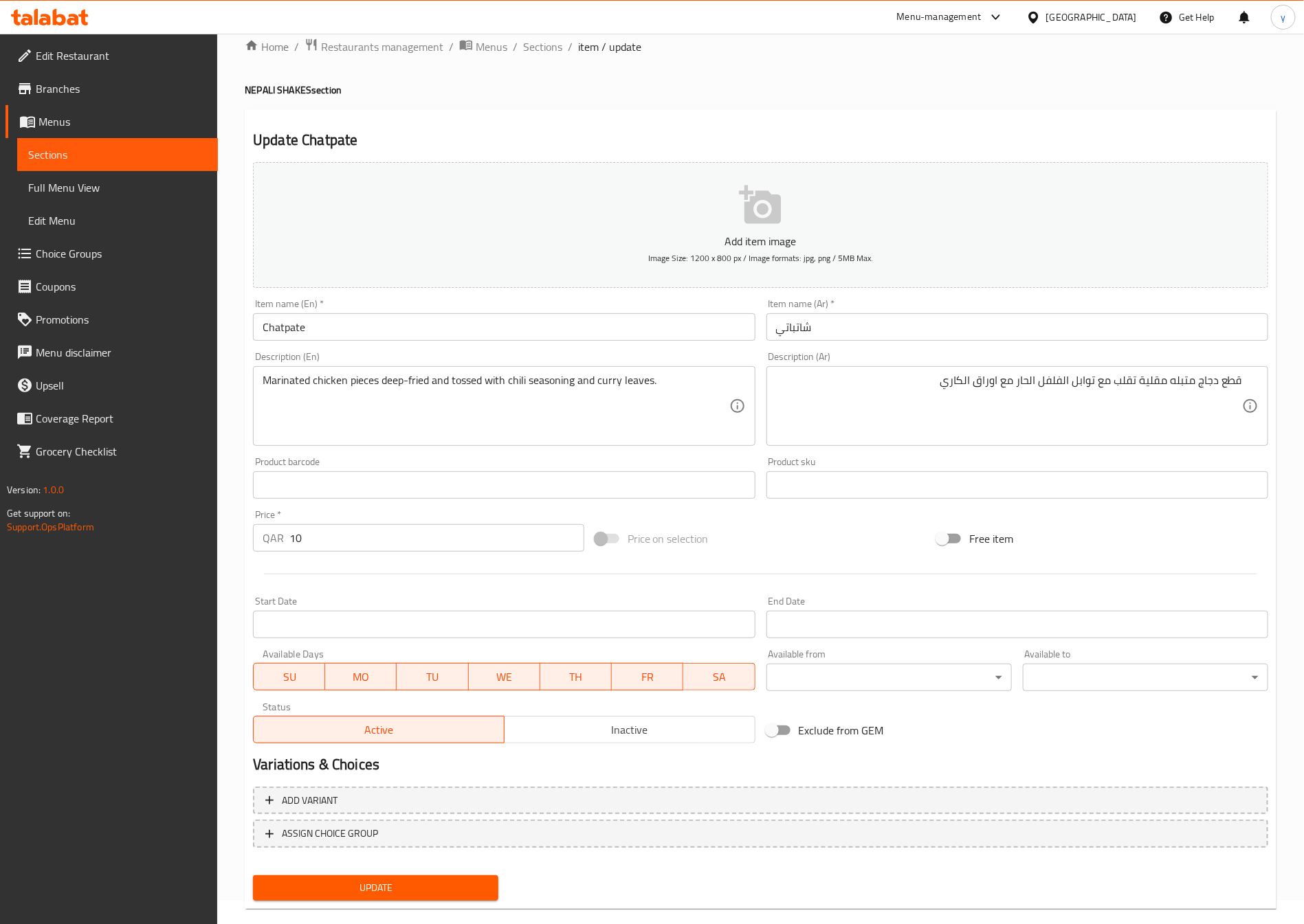
scroll to position [45, 0]
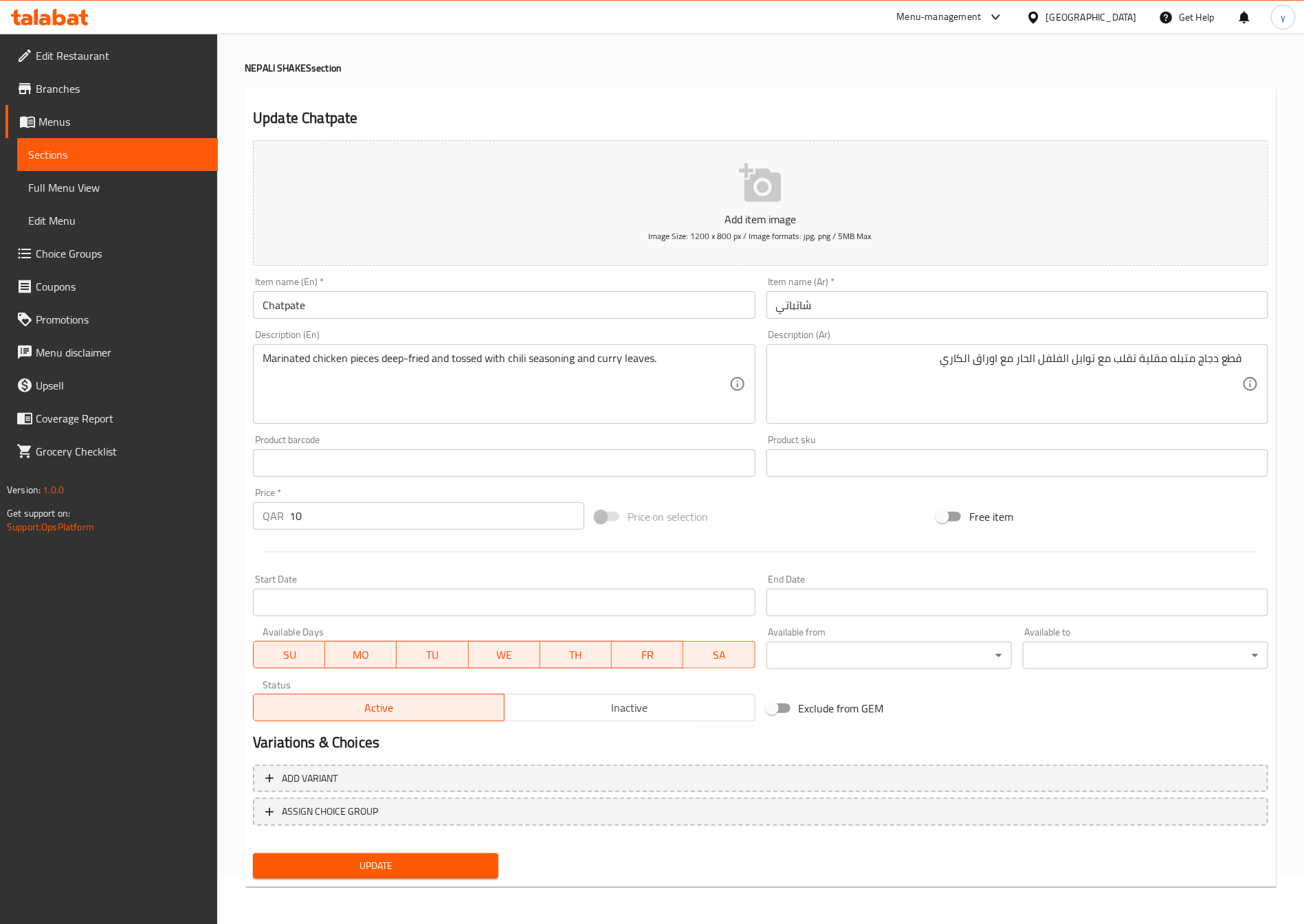
click at [378, 860] on span "Update" at bounding box center [375, 866] width 224 height 17
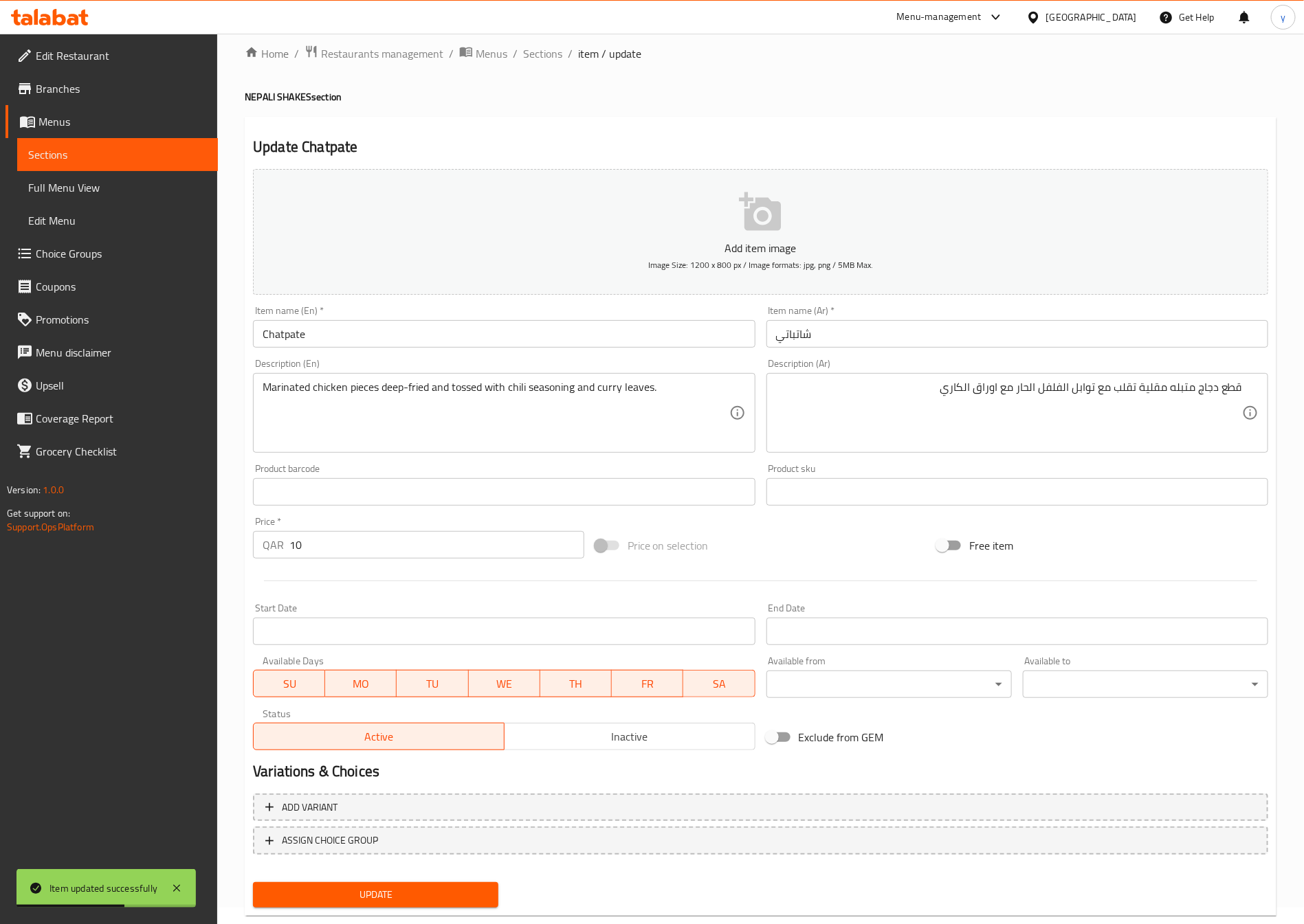
scroll to position [0, 0]
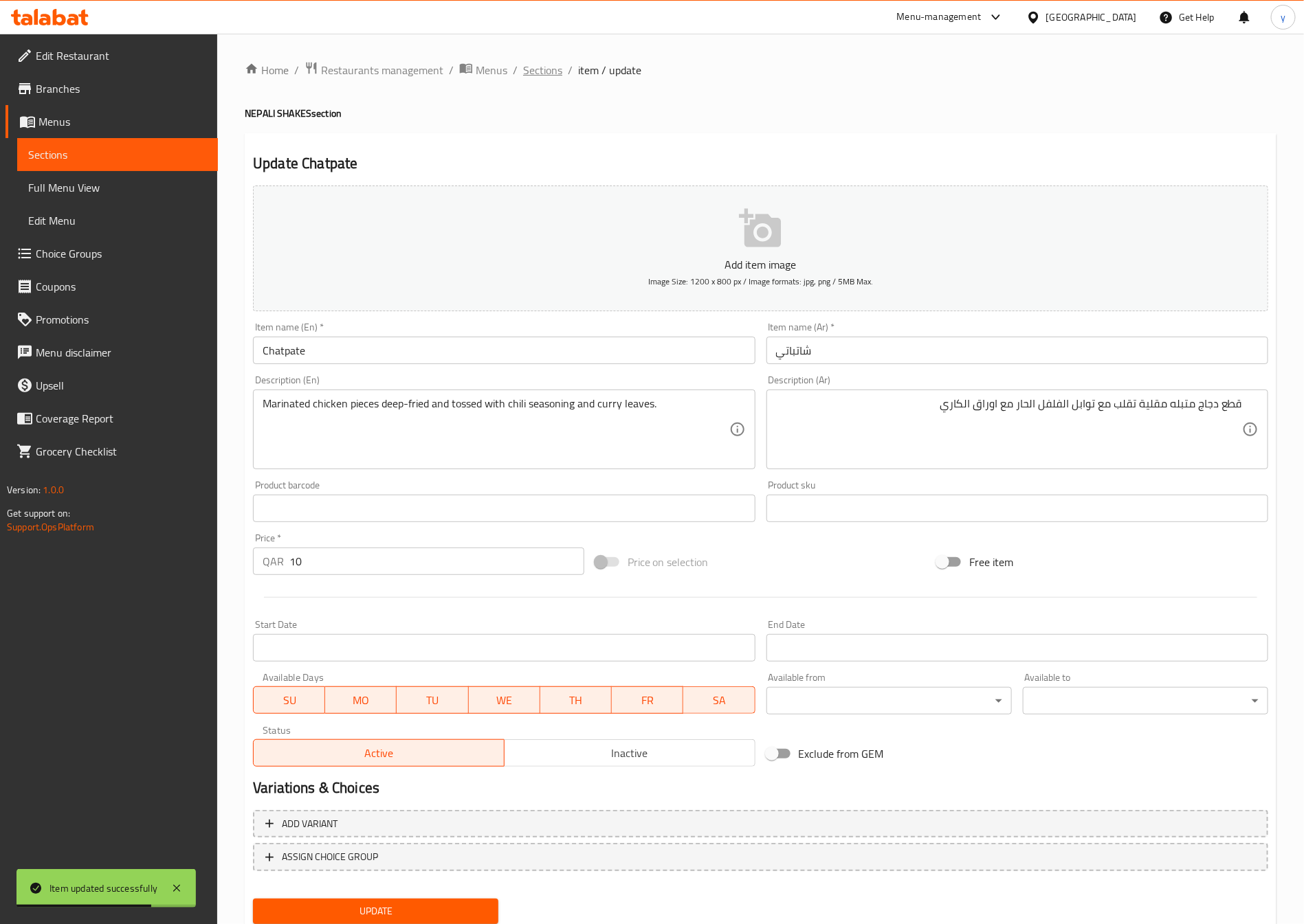
click at [532, 75] on span "Sections" at bounding box center [543, 70] width 39 height 17
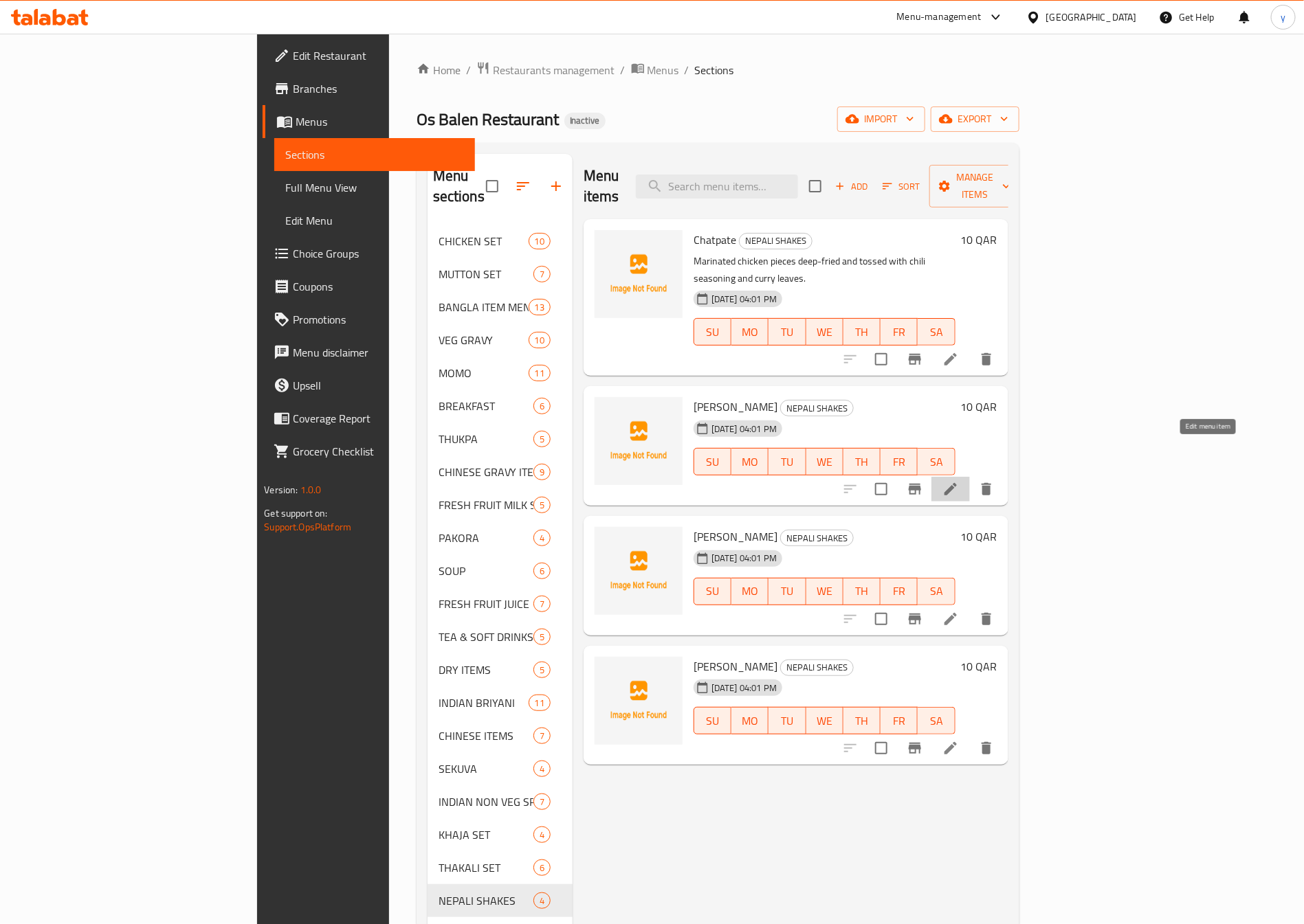
click at [957, 483] on icon at bounding box center [951, 490] width 13 height 13
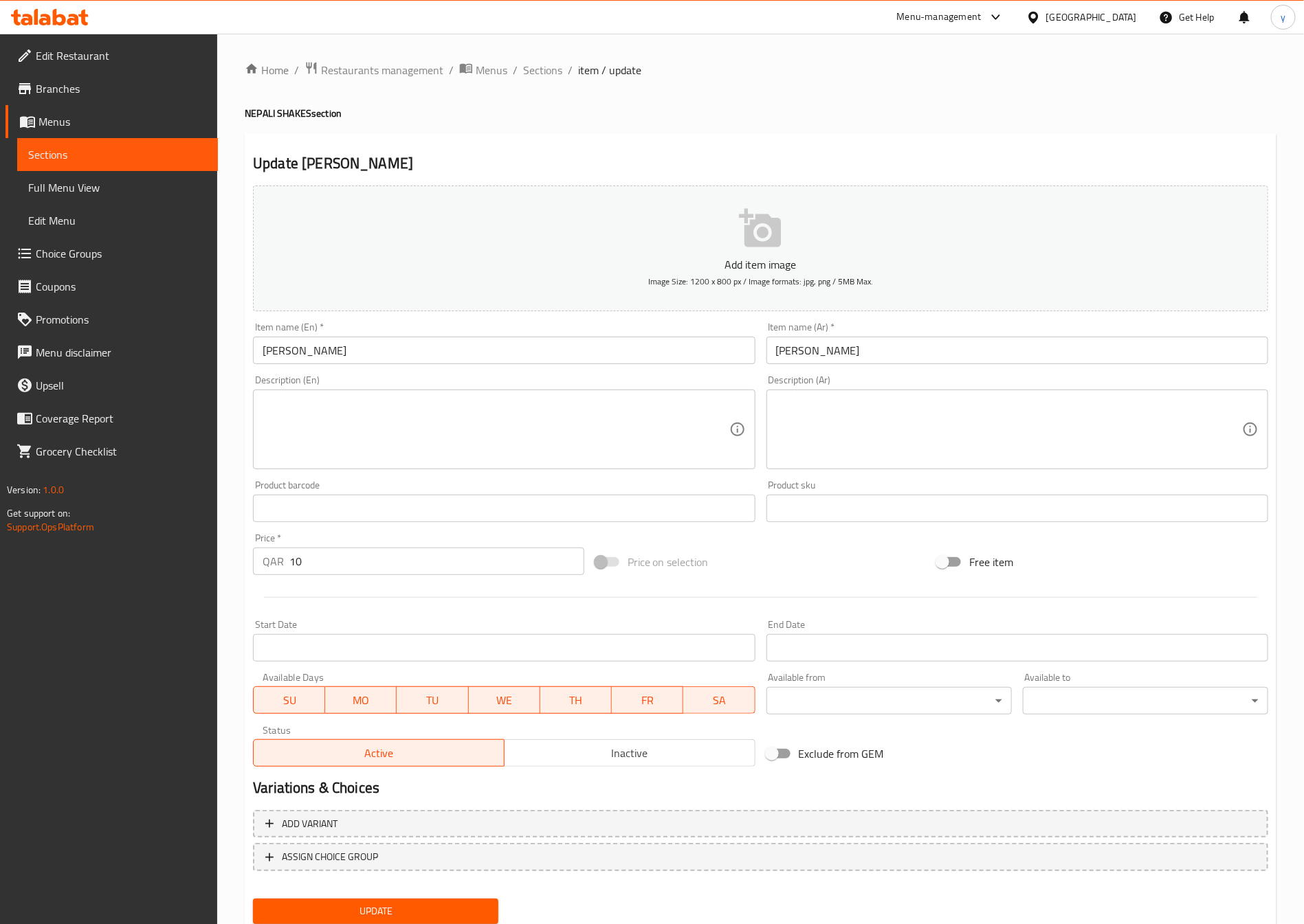
click at [343, 340] on input "[PERSON_NAME]" at bounding box center [504, 350] width 502 height 27
paste input "illo Chatpate"
type input "Gillo Chatpate"
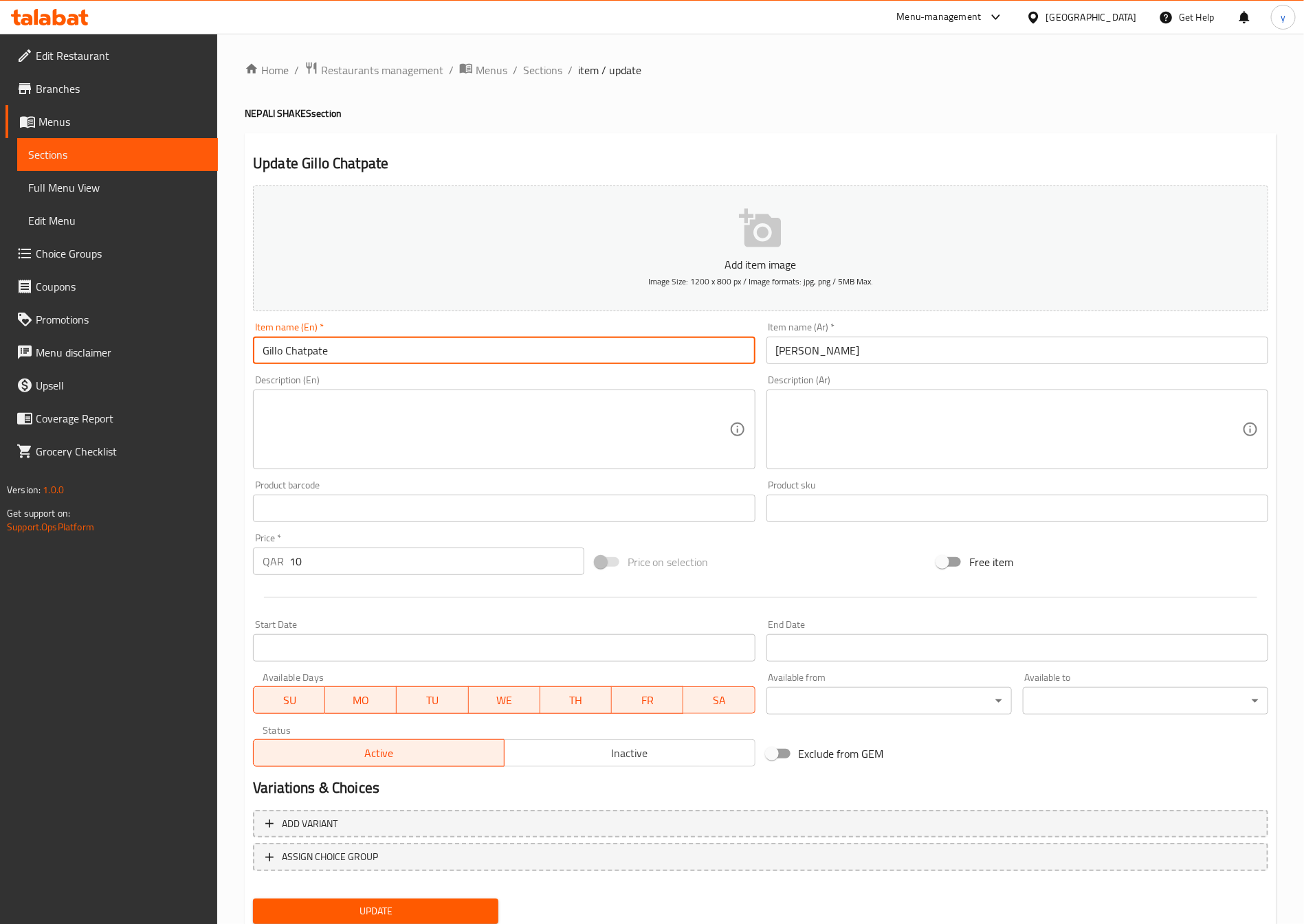
click at [952, 349] on input "[PERSON_NAME]" at bounding box center [1017, 350] width 502 height 27
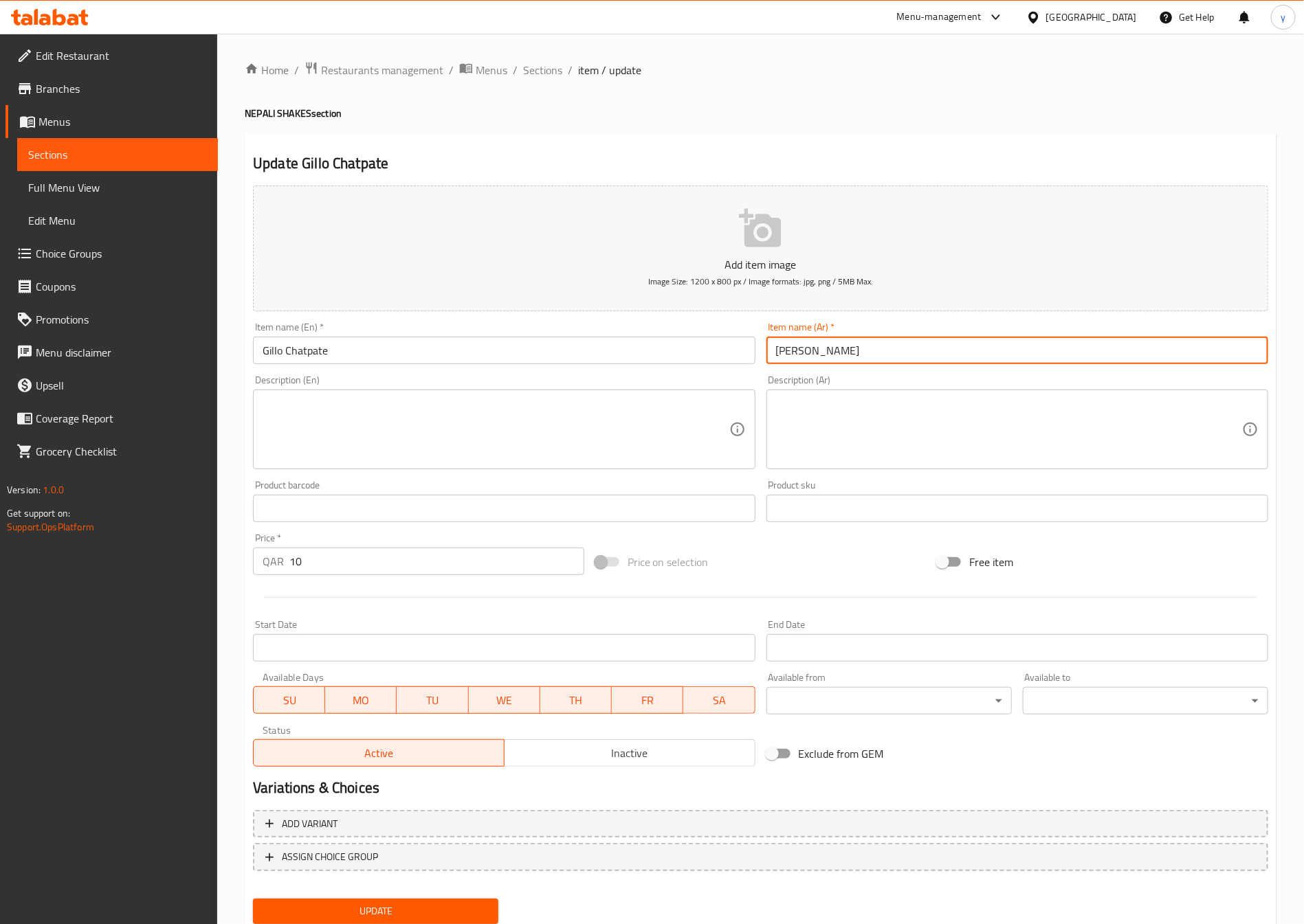
click at [952, 349] on input "[PERSON_NAME]" at bounding box center [1017, 350] width 502 height 27
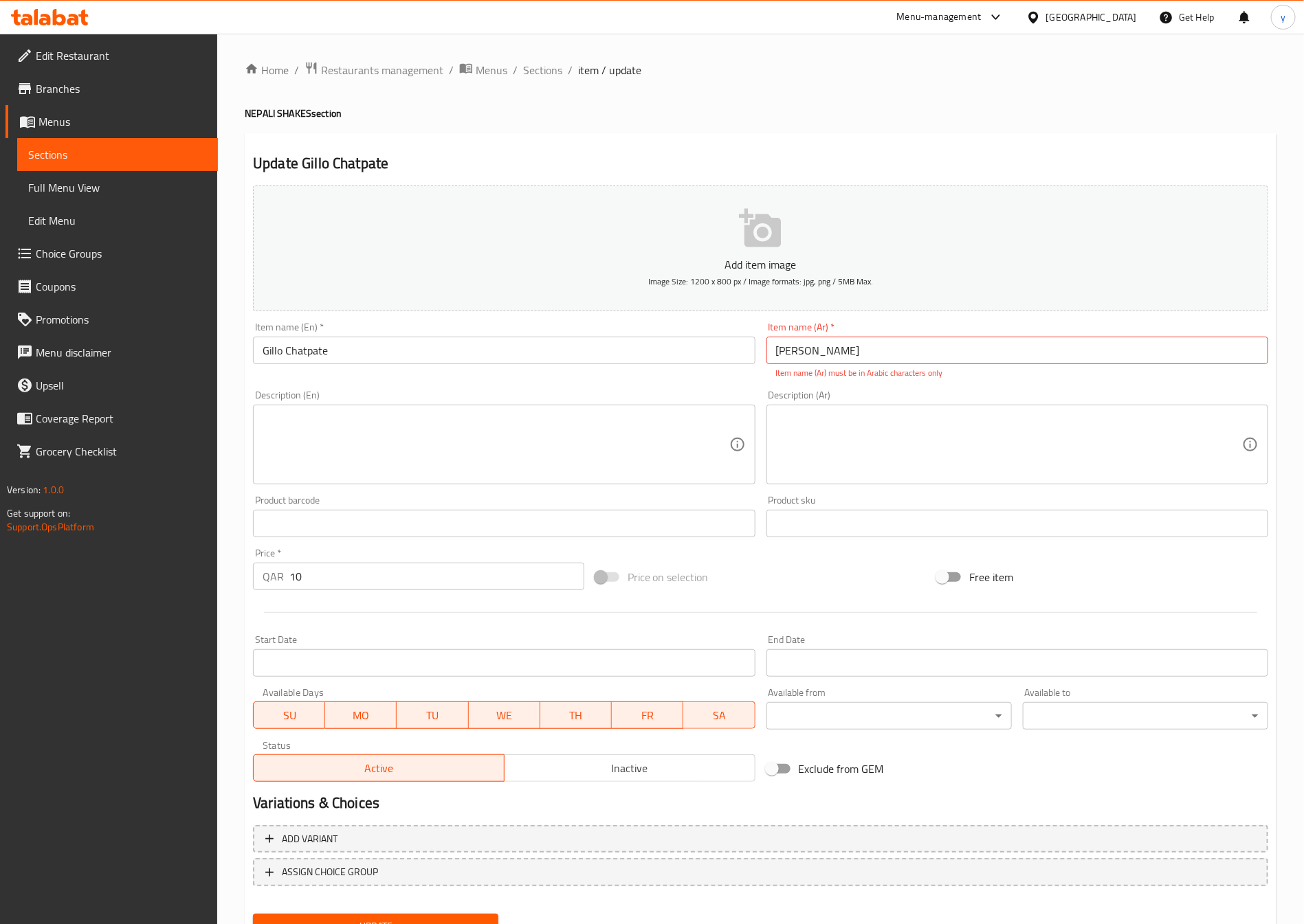
click at [858, 348] on input "[PERSON_NAME]" at bounding box center [1017, 350] width 502 height 27
paste input "يلو"
type input "جيلو شاتباتي"
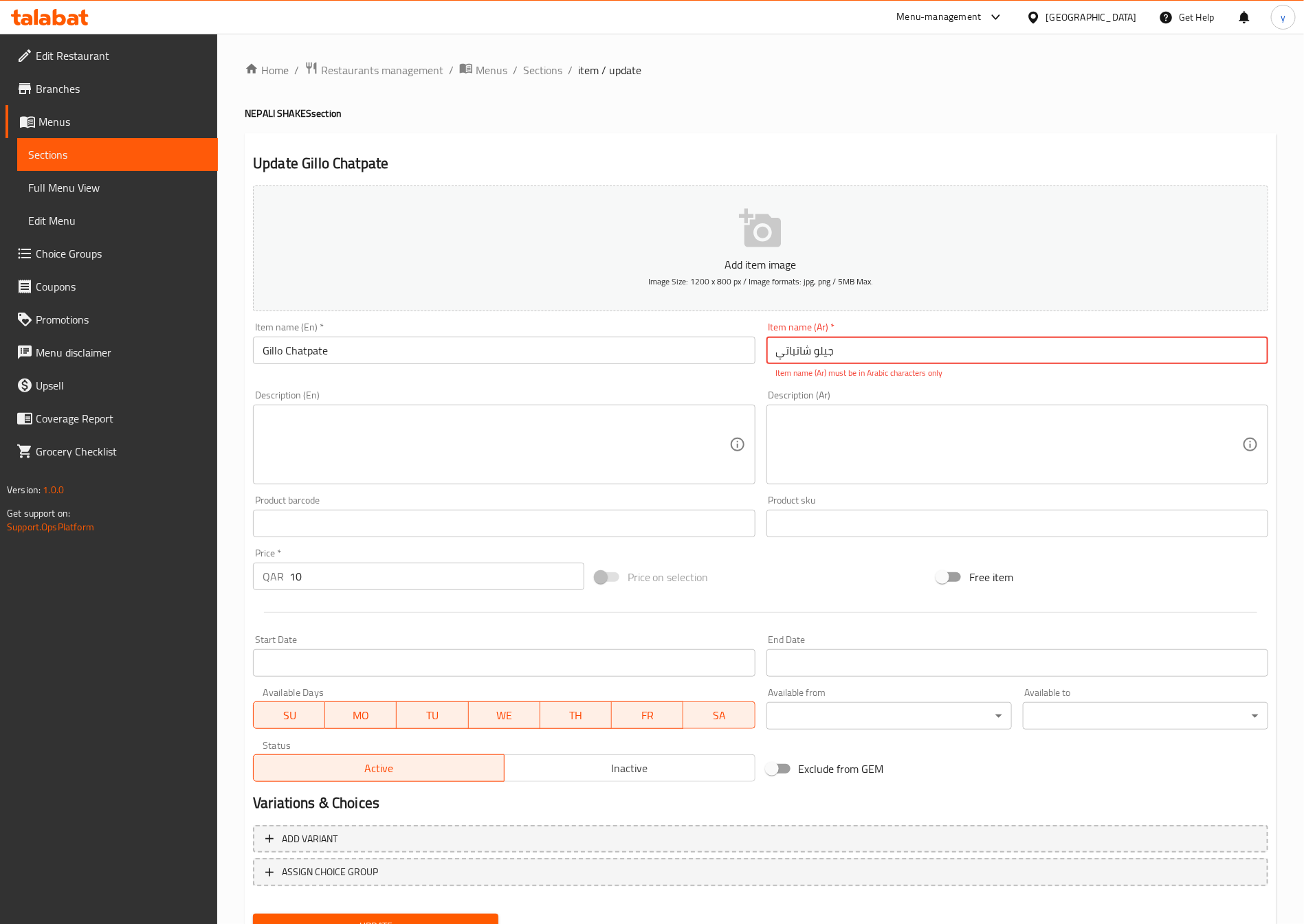
click at [471, 454] on textarea at bounding box center [495, 445] width 466 height 65
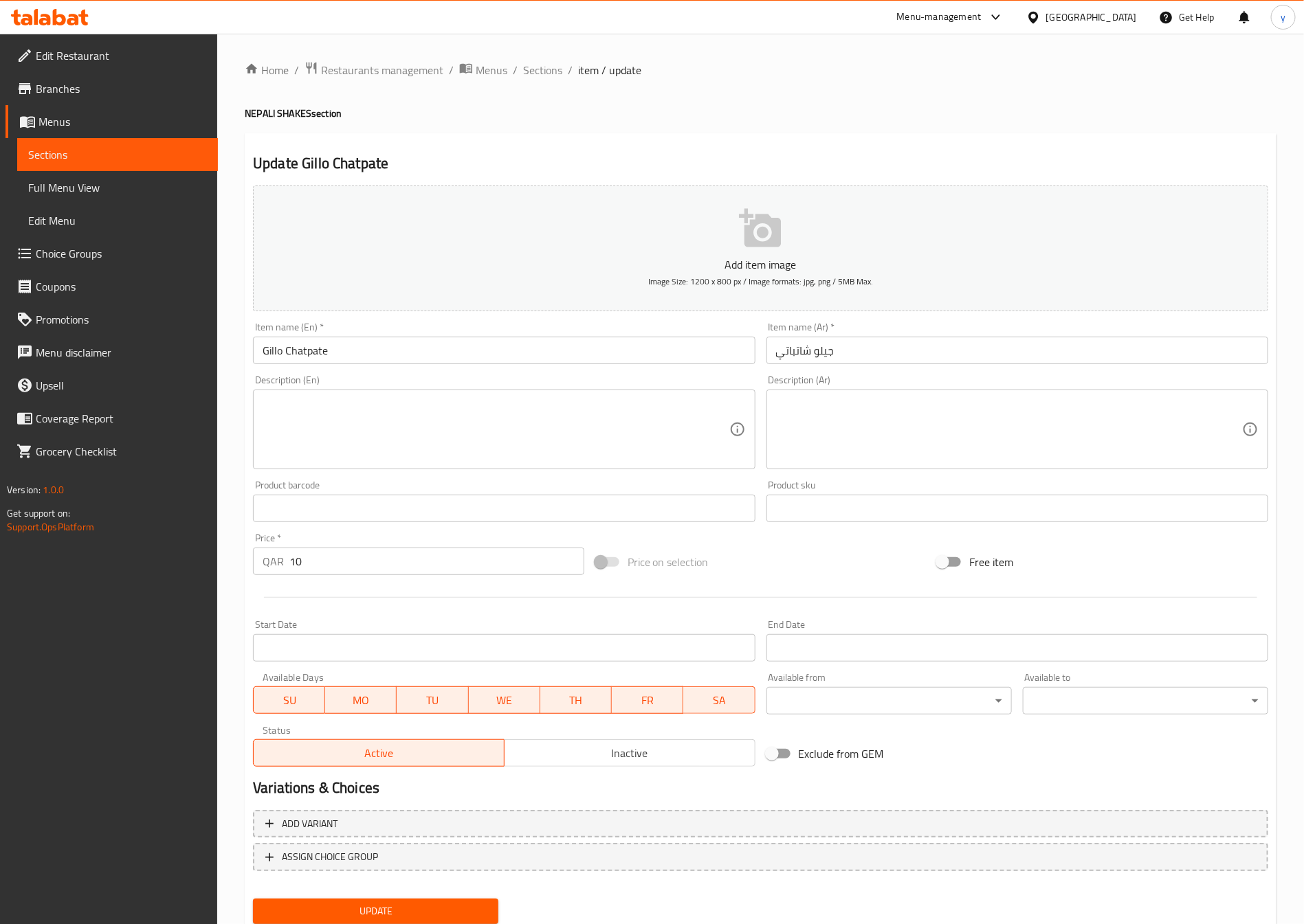
click at [409, 448] on textarea at bounding box center [495, 430] width 466 height 65
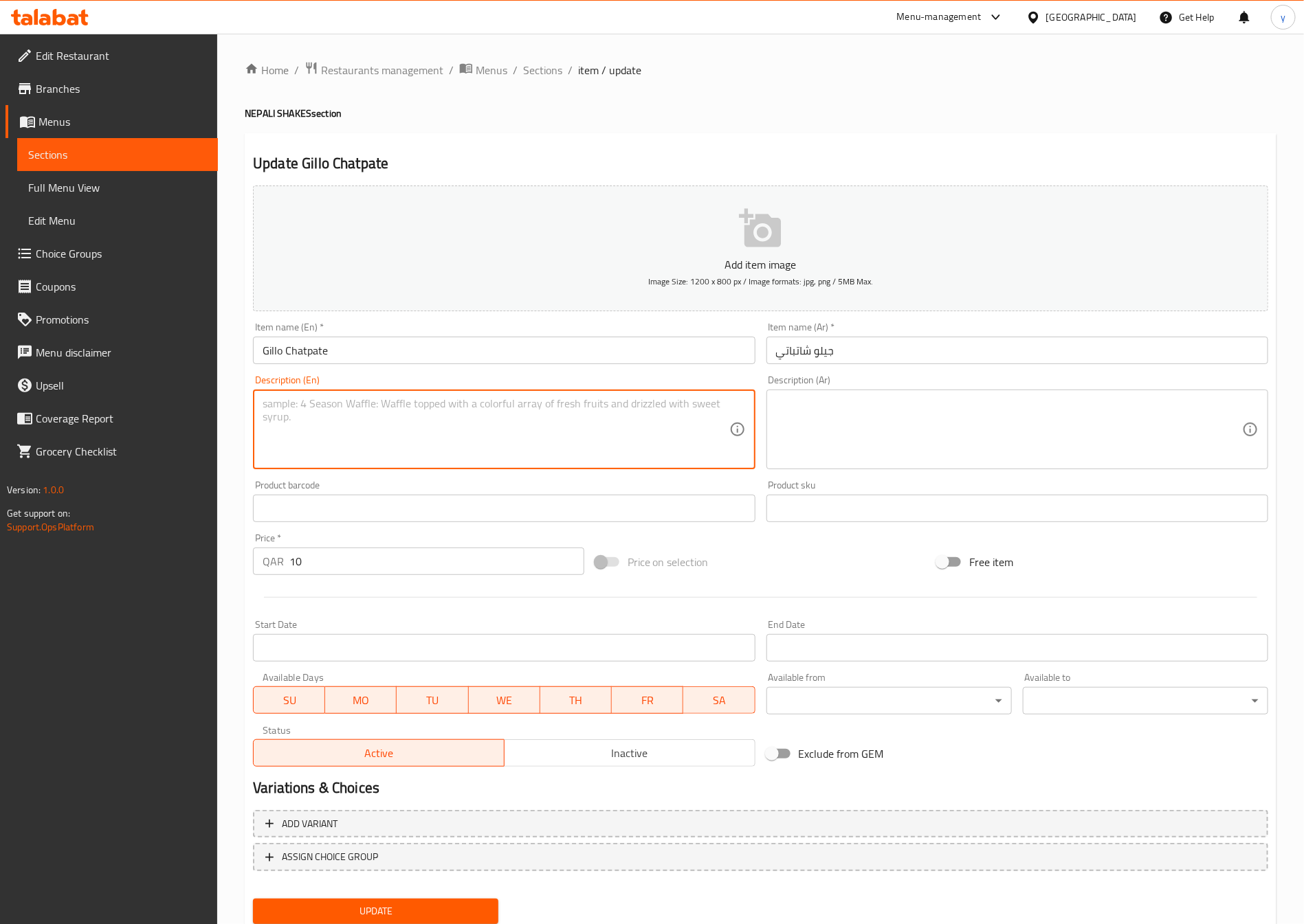
paste textarea "Mixture of puffed rice with boiled beans, onions, chilies, and spices."
click at [331, 413] on textarea "Mixture of puffed rice with boiled beans, onions, chilies, and spices." at bounding box center [495, 430] width 466 height 65
type textarea "Mixture of puffed rice with boiled beans, onions, chilies, and spices."
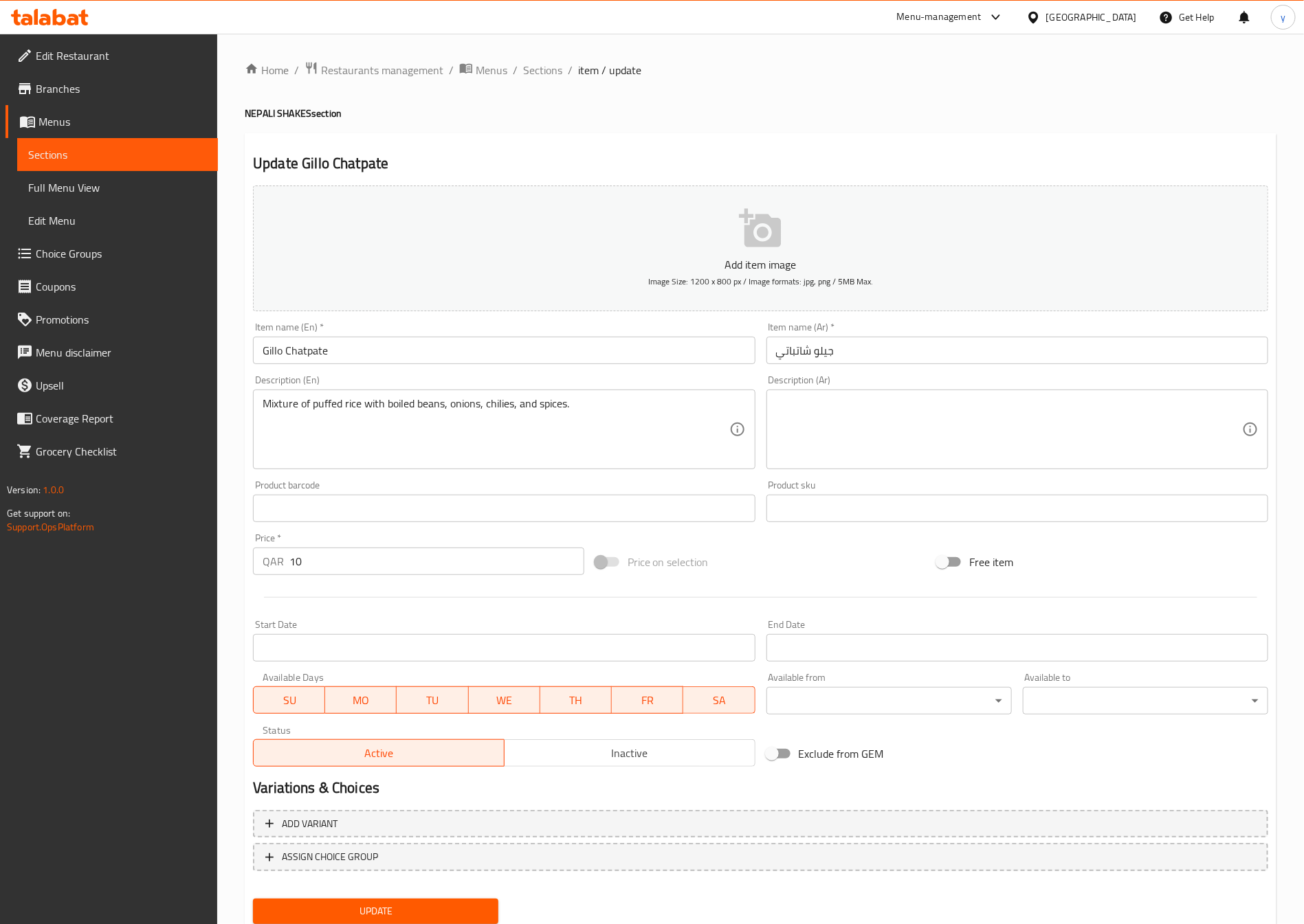
click at [380, 423] on textarea "Mixture of puffed rice with boiled beans, onions, chilies, and spices." at bounding box center [495, 430] width 466 height 65
drag, startPoint x: 442, startPoint y: 413, endPoint x: 421, endPoint y: 425, distance: 24.2
click at [414, 423] on textarea "Mixture of puffed rice with boiled beans, onions, chilies, and spices." at bounding box center [495, 430] width 466 height 65
click at [436, 428] on textarea "Mixture of puffed rice with boiled beans, onions, chilies, and spices." at bounding box center [495, 430] width 466 height 65
drag, startPoint x: 442, startPoint y: 411, endPoint x: 232, endPoint y: 433, distance: 211.1
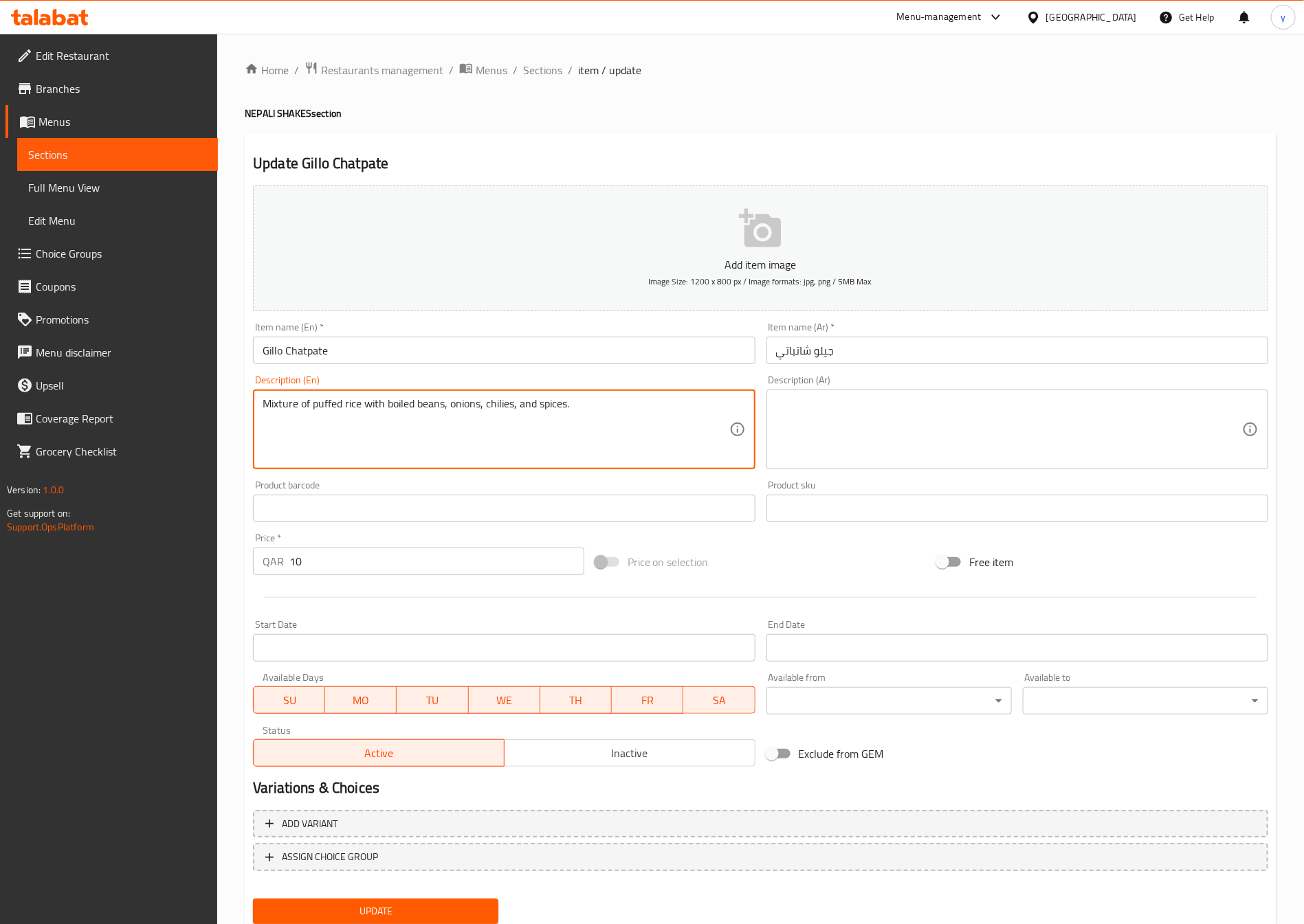
click at [232, 433] on div "Home / Restaurants management / Menus / Sections / item / update NEPALI SHAKES …" at bounding box center [761, 502] width 1087 height 937
click at [816, 423] on textarea at bounding box center [1009, 430] width 466 height 65
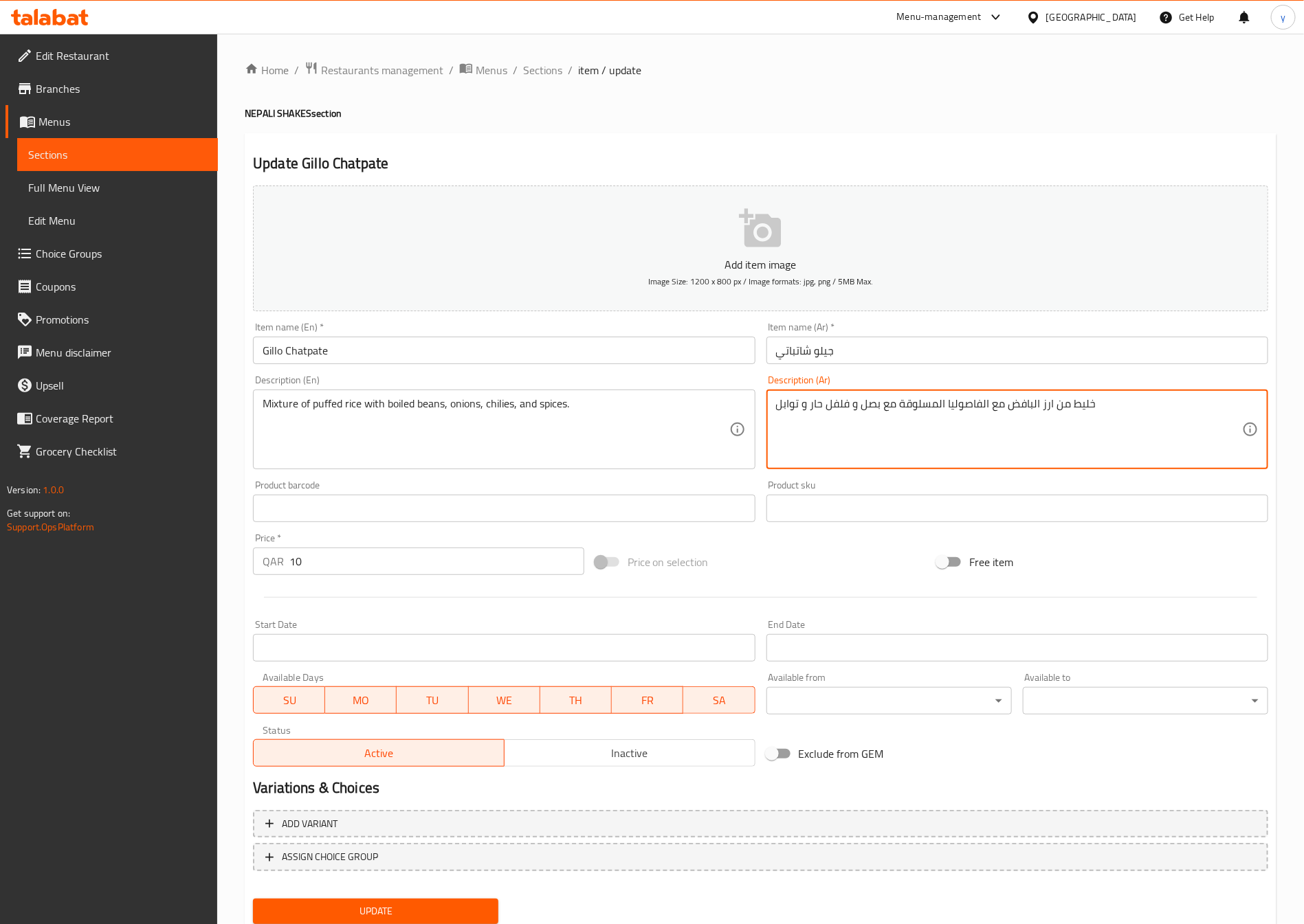
type textarea "خليط من ارز البافض مع الفاصوليا المسلوقة مع بصل و فلفل حار و توابل"
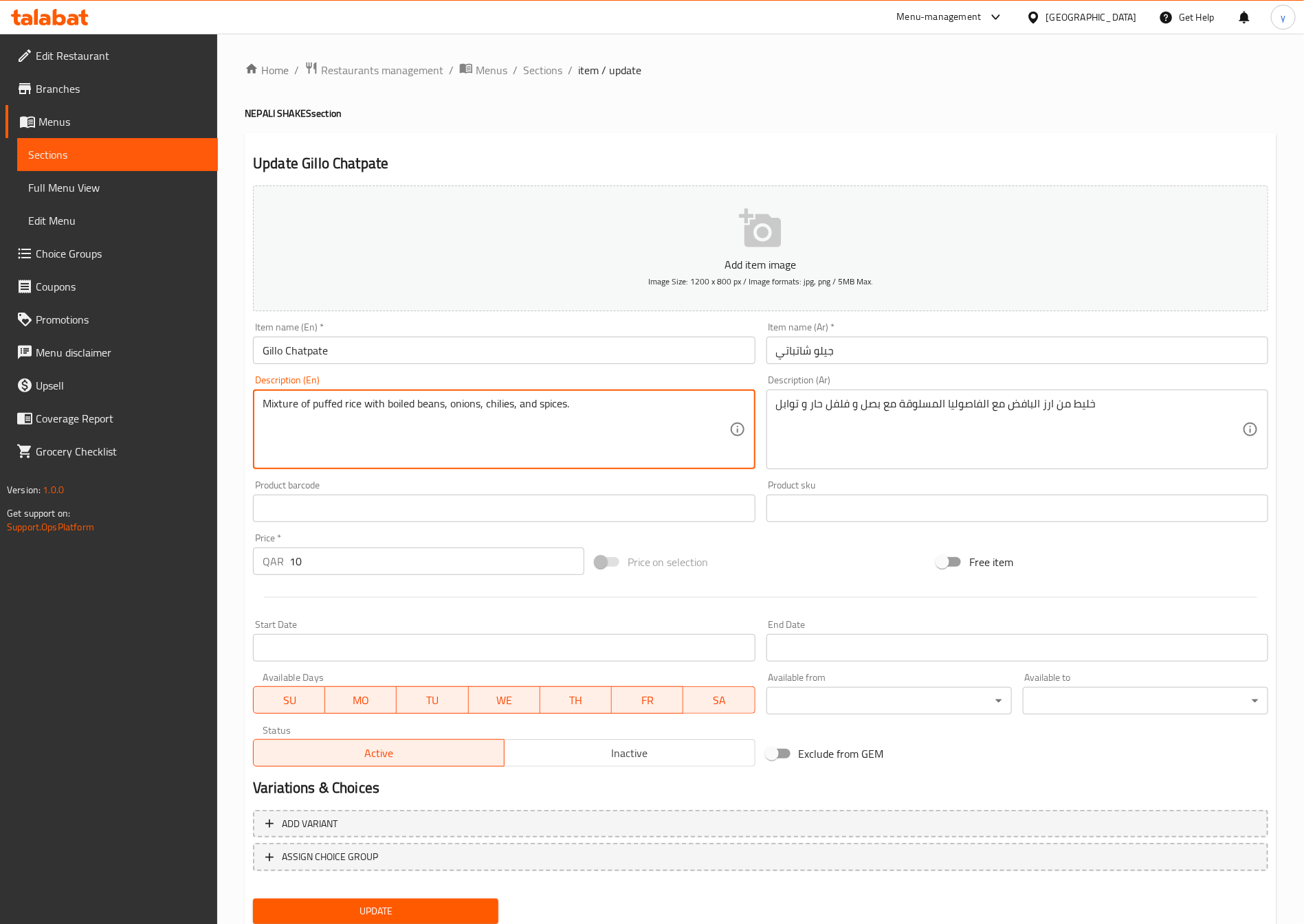
click at [329, 412] on textarea "Mixture of puffed rice with boiled beans, onions, chilies, and spices." at bounding box center [495, 430] width 466 height 65
click at [355, 405] on textarea "Mixture of puffed rice with boiled beans, onions, chilies, and spices." at bounding box center [495, 430] width 466 height 65
drag, startPoint x: 359, startPoint y: 413, endPoint x: 311, endPoint y: 429, distance: 50.6
click at [311, 429] on textarea "Mixture of puffed rice with boiled beans, onions, chilies, and spices." at bounding box center [495, 430] width 466 height 65
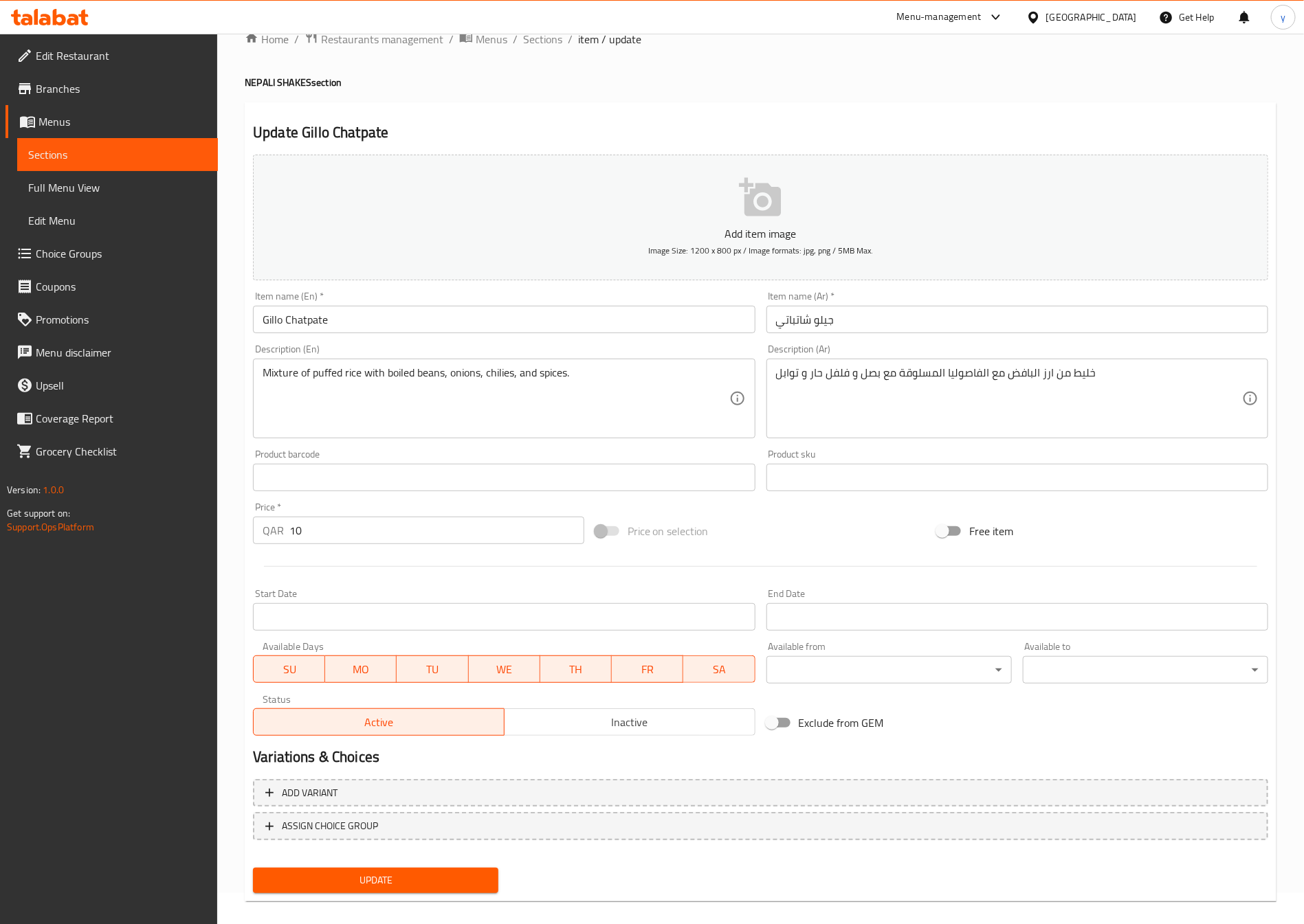
scroll to position [45, 0]
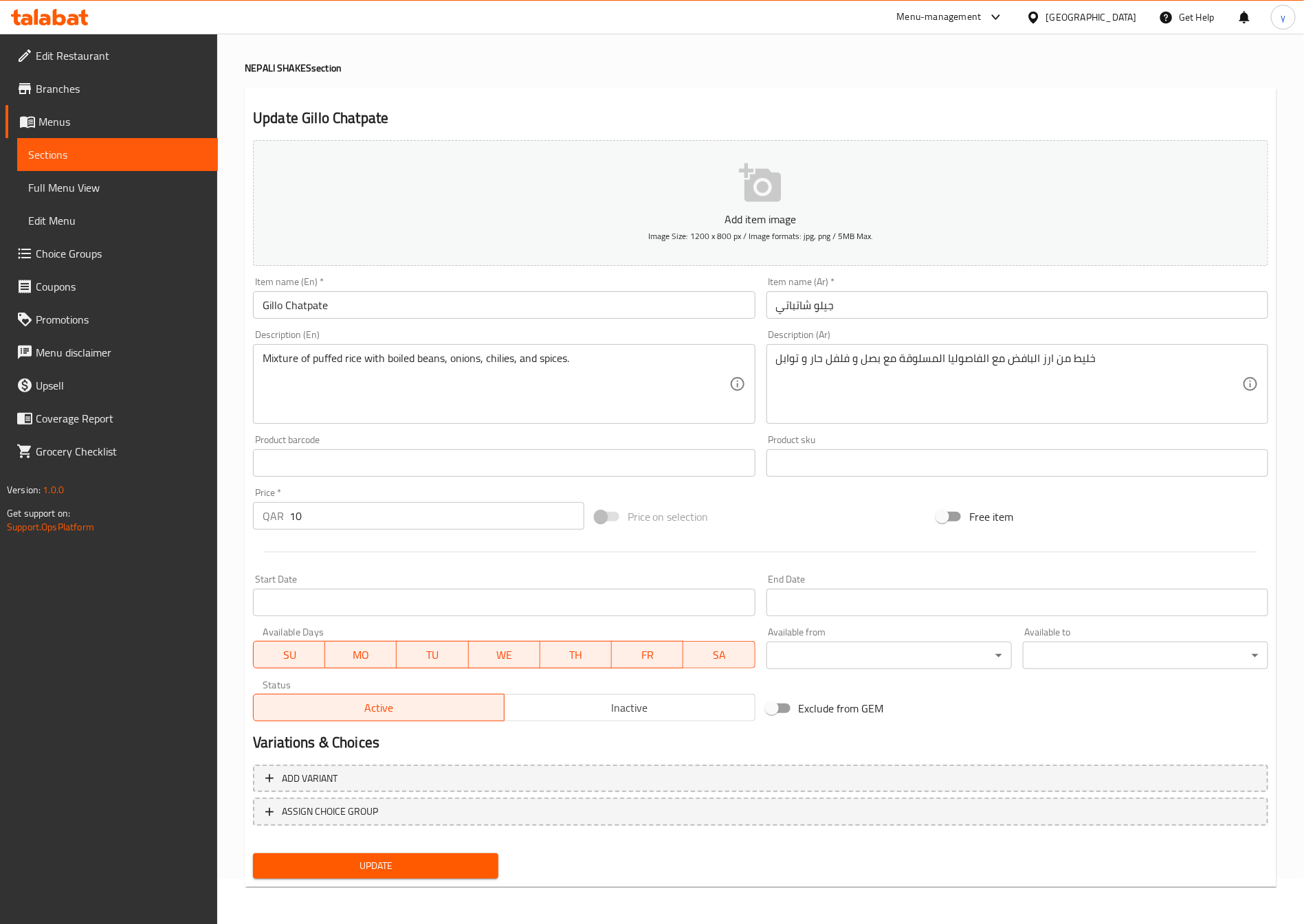
click at [440, 858] on span "Update" at bounding box center [375, 866] width 224 height 17
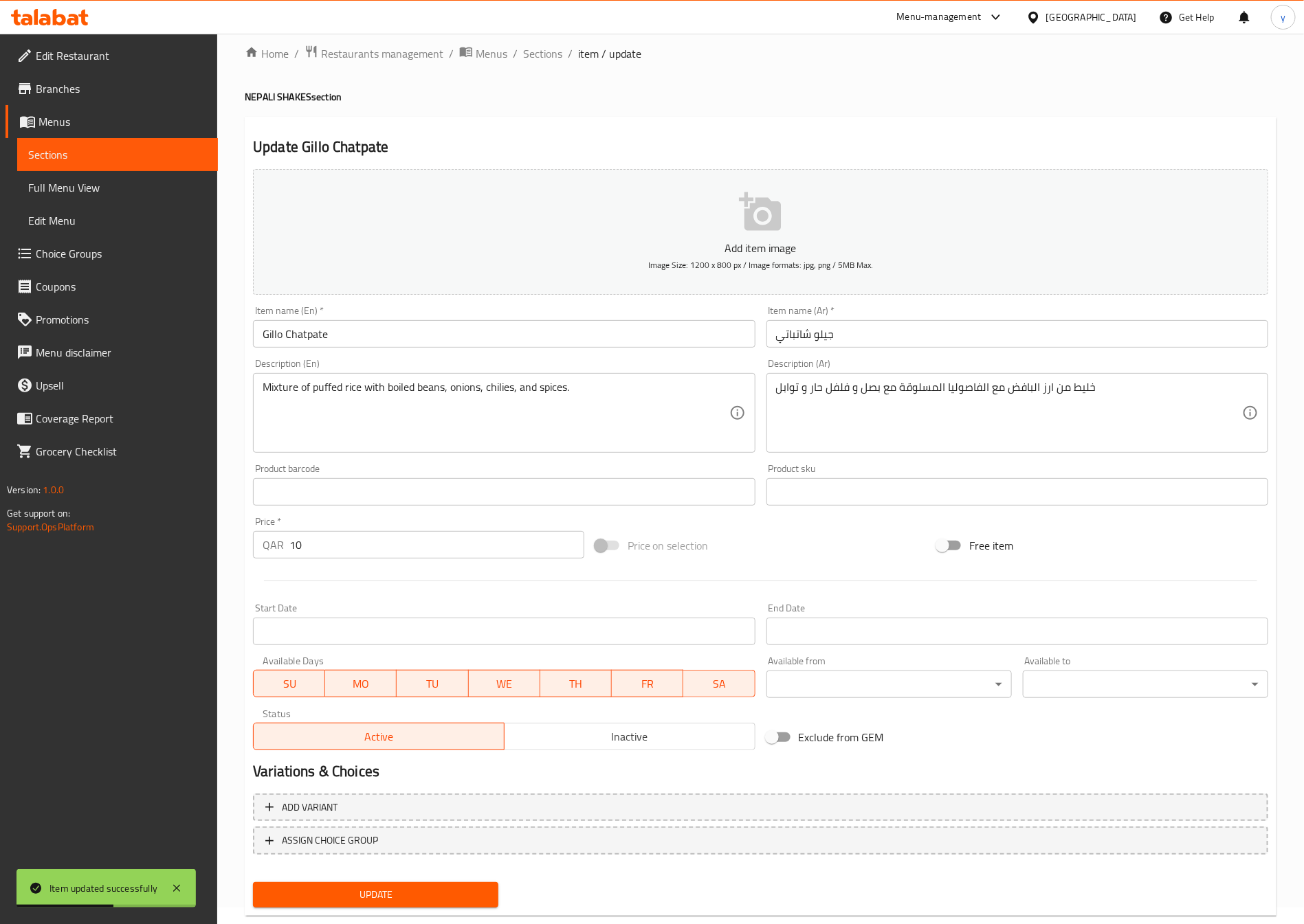
scroll to position [0, 0]
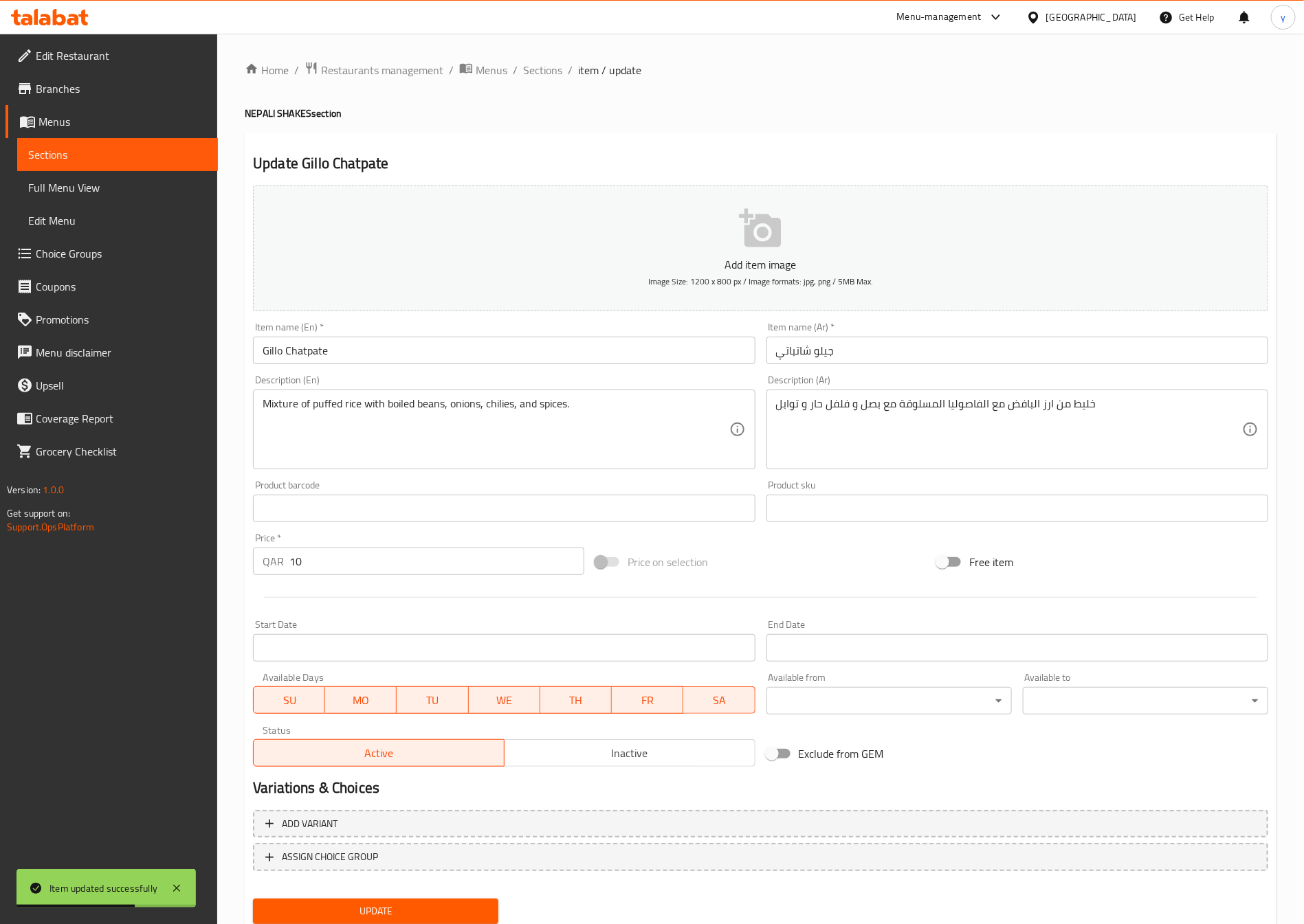
click at [563, 75] on ol "Home / Restaurants management / Menus / Sections / item / update" at bounding box center [760, 70] width 1032 height 18
click at [559, 75] on span "Sections" at bounding box center [543, 70] width 39 height 17
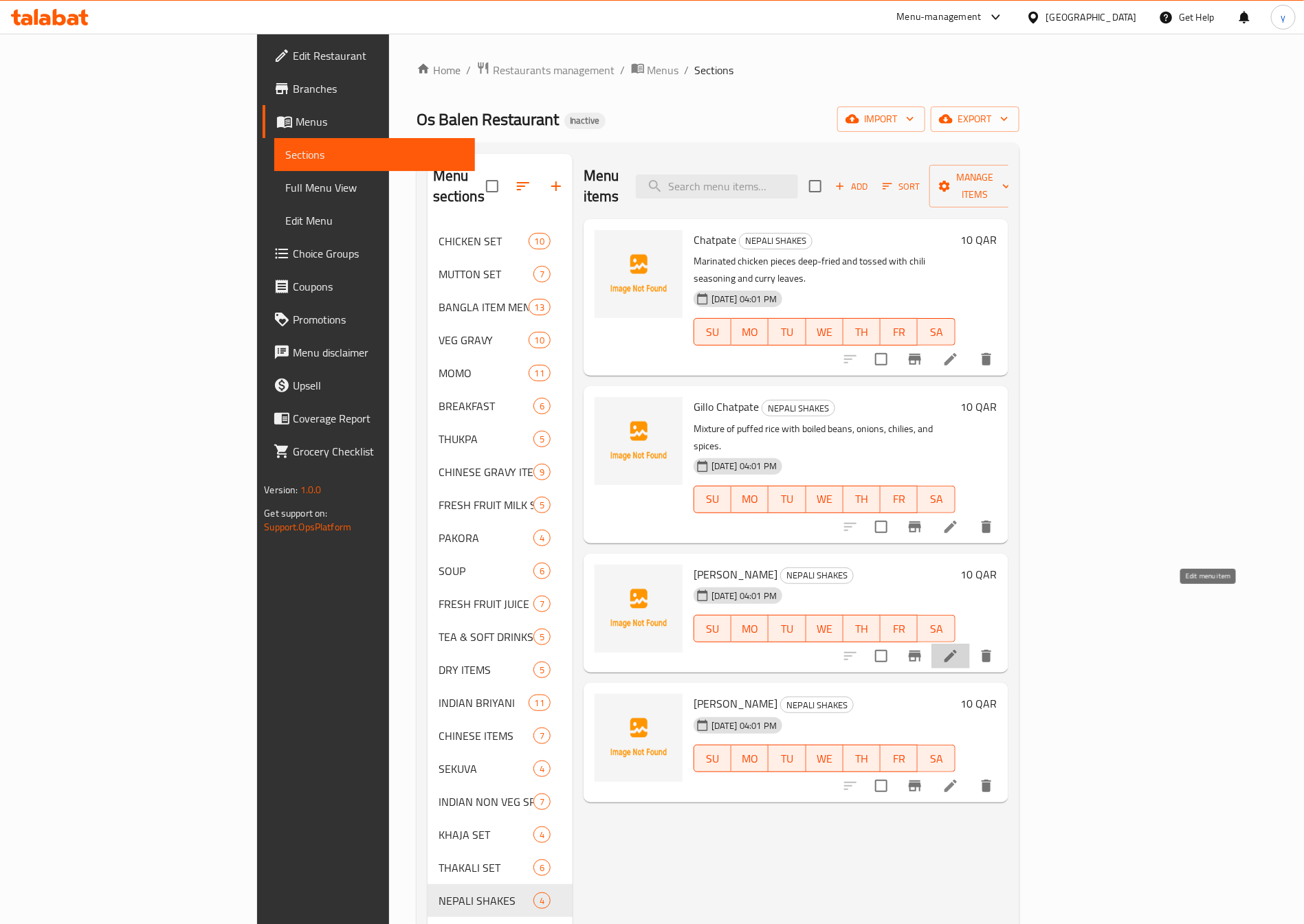
click at [957, 650] on icon at bounding box center [951, 657] width 13 height 13
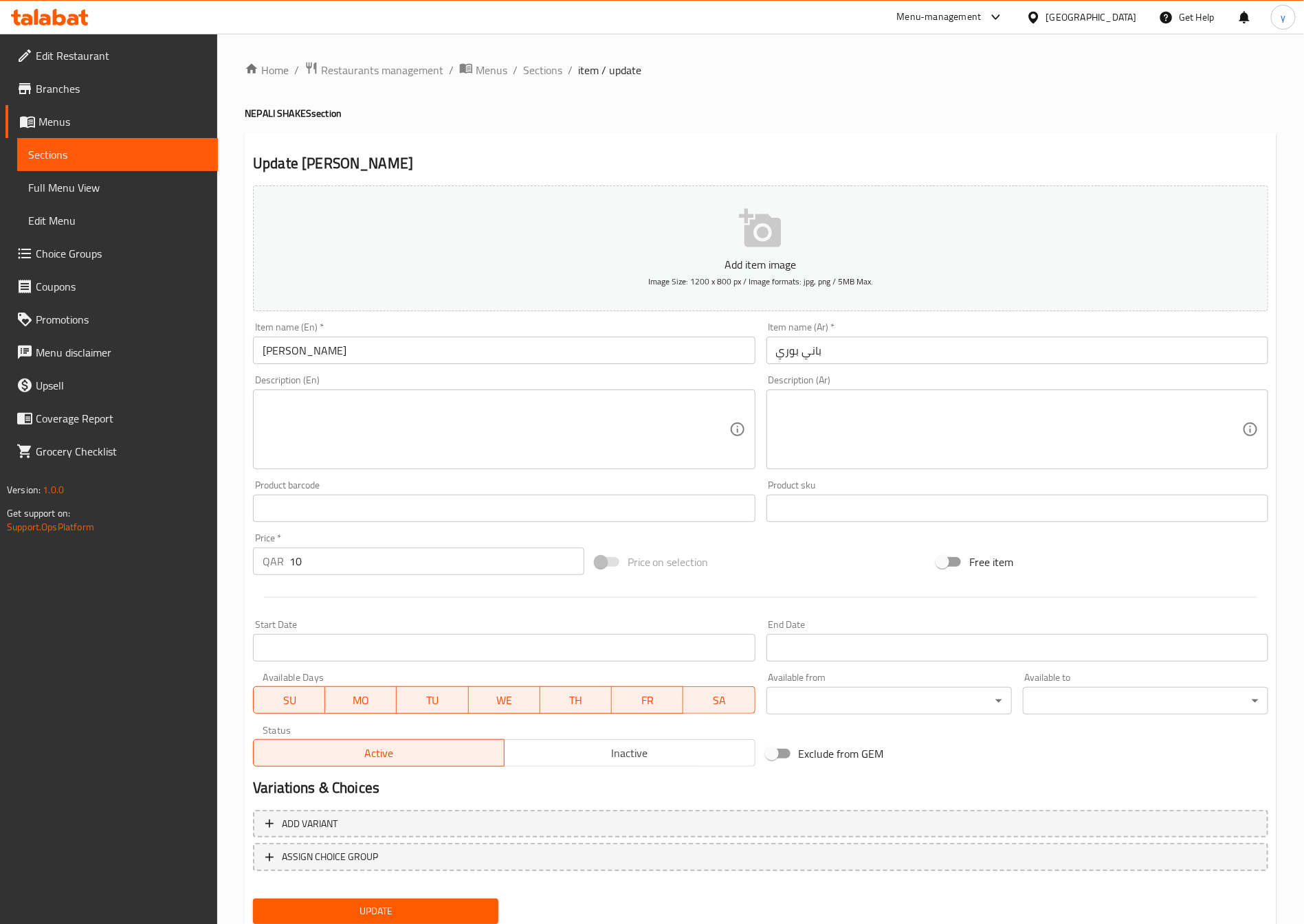
click at [791, 351] on input "باني بوري" at bounding box center [1017, 350] width 502 height 27
click at [293, 361] on input "[PERSON_NAME]" at bounding box center [504, 350] width 502 height 27
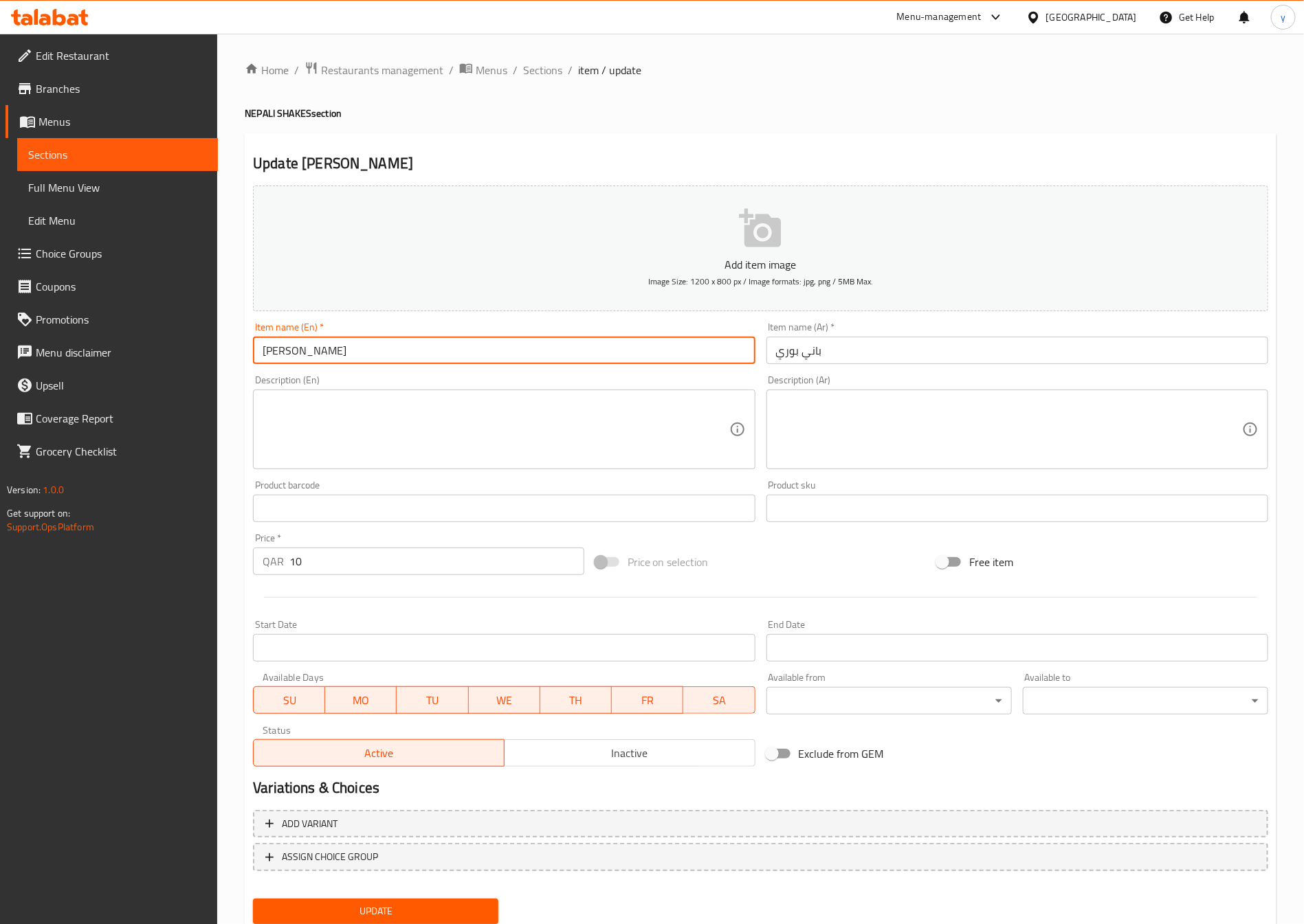
click at [293, 361] on input "[PERSON_NAME]" at bounding box center [504, 350] width 502 height 27
click at [340, 357] on input "[PERSON_NAME]" at bounding box center [504, 350] width 502 height 27
paste input "ani Puri"
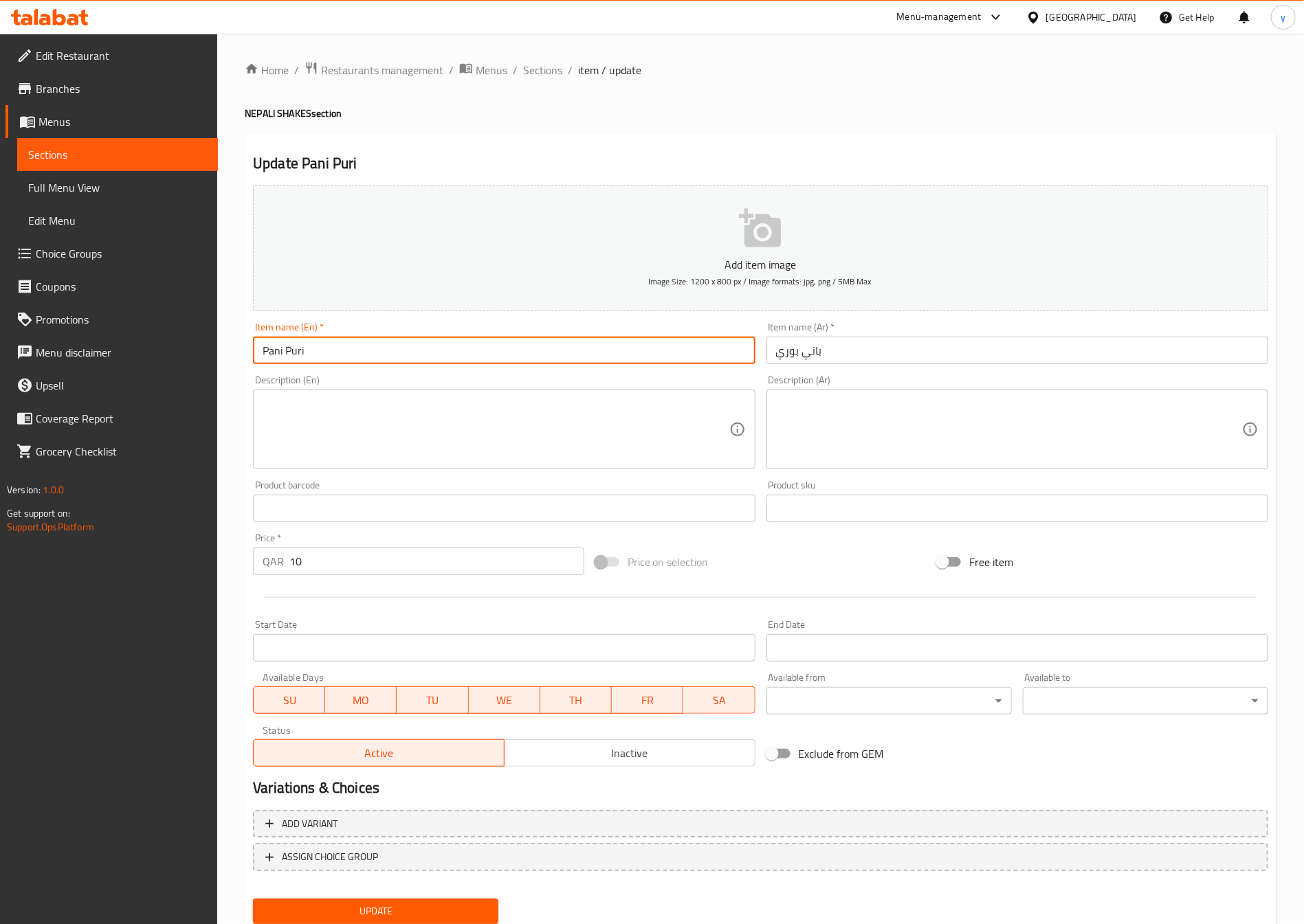
type input "Pani Puri"
click at [362, 402] on textarea at bounding box center [495, 430] width 466 height 65
click at [332, 382] on div "Description (En) Description (En)" at bounding box center [504, 422] width 502 height 94
click at [339, 409] on textarea at bounding box center [495, 430] width 466 height 65
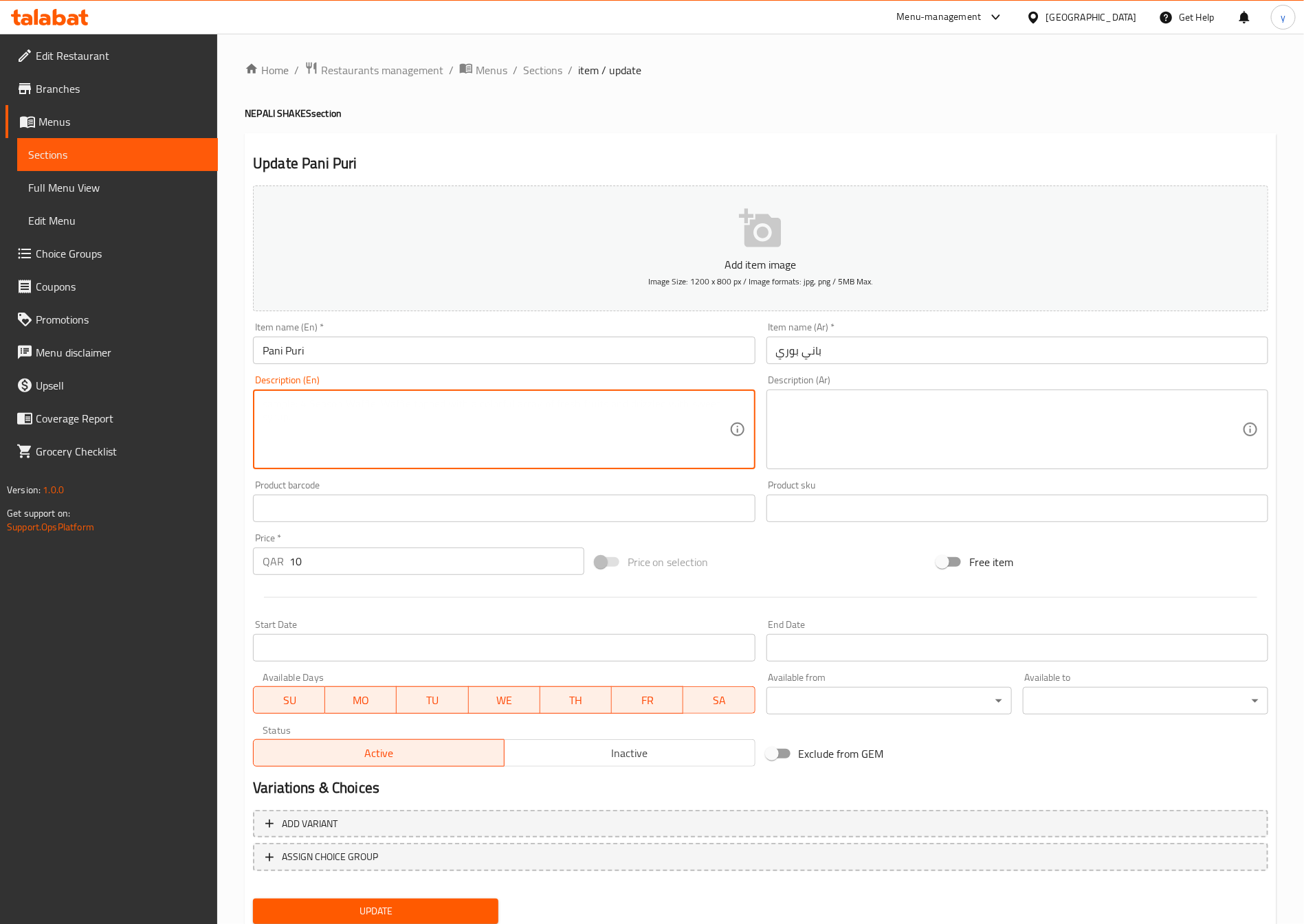
paste textarea "Crisp puris filled with spiced potato and served with flavored water."
type textarea "Crisp puris filled with spiced potato and served with flavored water."
click at [850, 414] on textarea at bounding box center [1009, 430] width 466 height 65
drag, startPoint x: 311, startPoint y: 411, endPoint x: 287, endPoint y: 425, distance: 27.8
click at [284, 421] on textarea "Crisp puris filled with spiced potato and served with flavored water." at bounding box center [495, 430] width 466 height 65
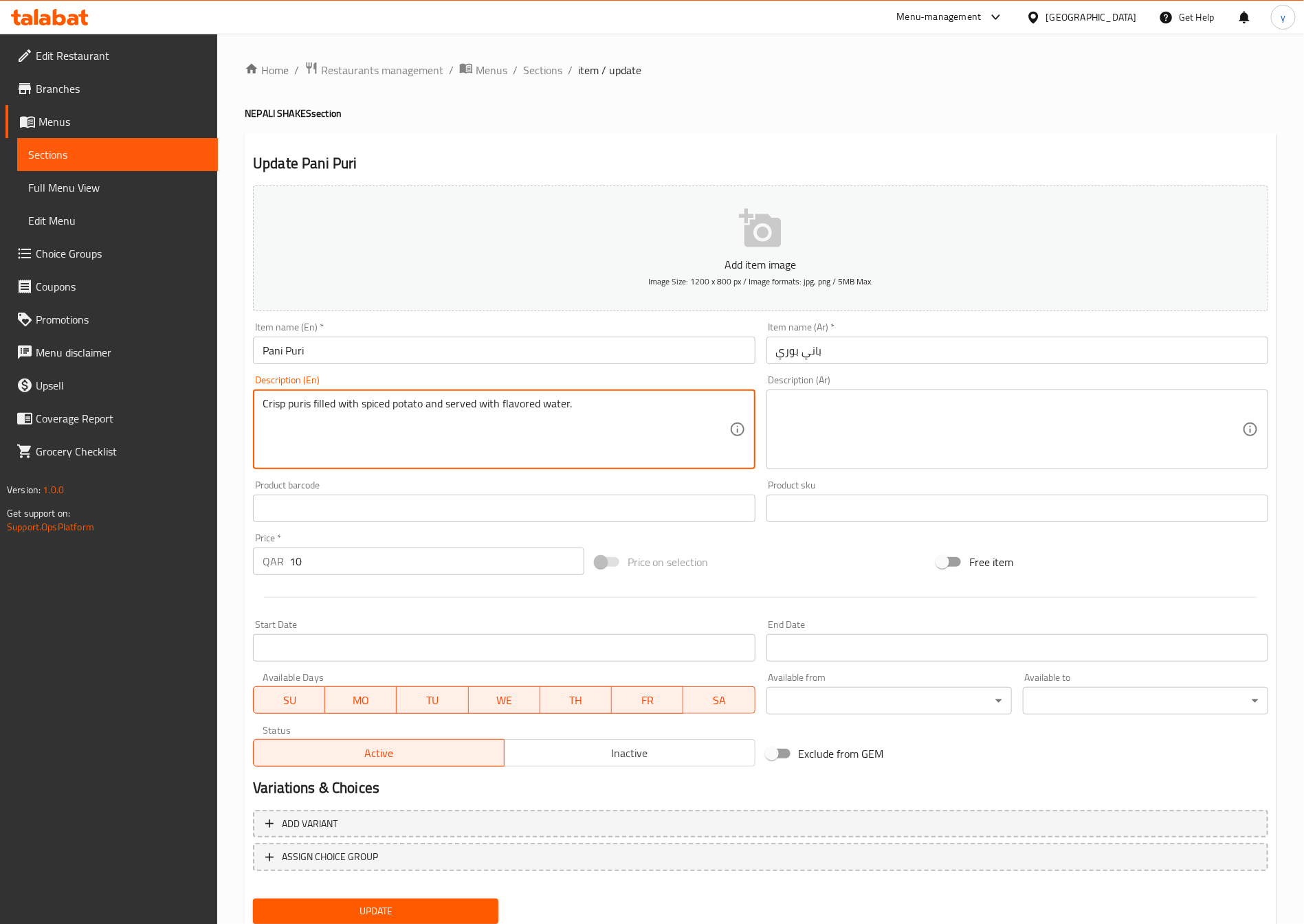
drag, startPoint x: 309, startPoint y: 415, endPoint x: 250, endPoint y: 417, distance: 59.0
click at [250, 417] on div "Description (En) Crisp puris filled with spiced potato and served with flavored…" at bounding box center [504, 422] width 513 height 105
click at [828, 415] on textarea at bounding box center [1009, 430] width 466 height 65
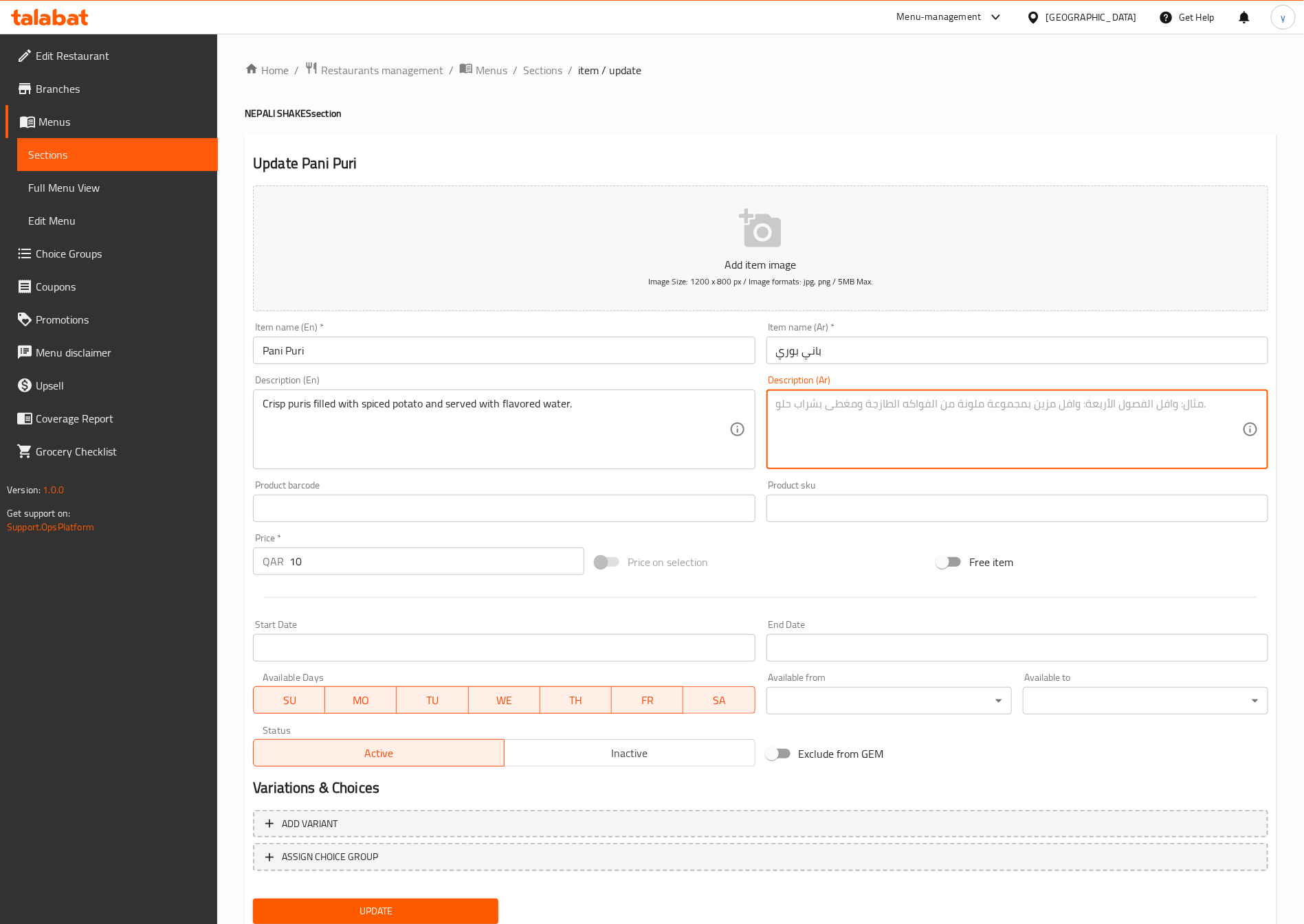
click at [875, 419] on textarea at bounding box center [1009, 430] width 466 height 65
type textarea "f"
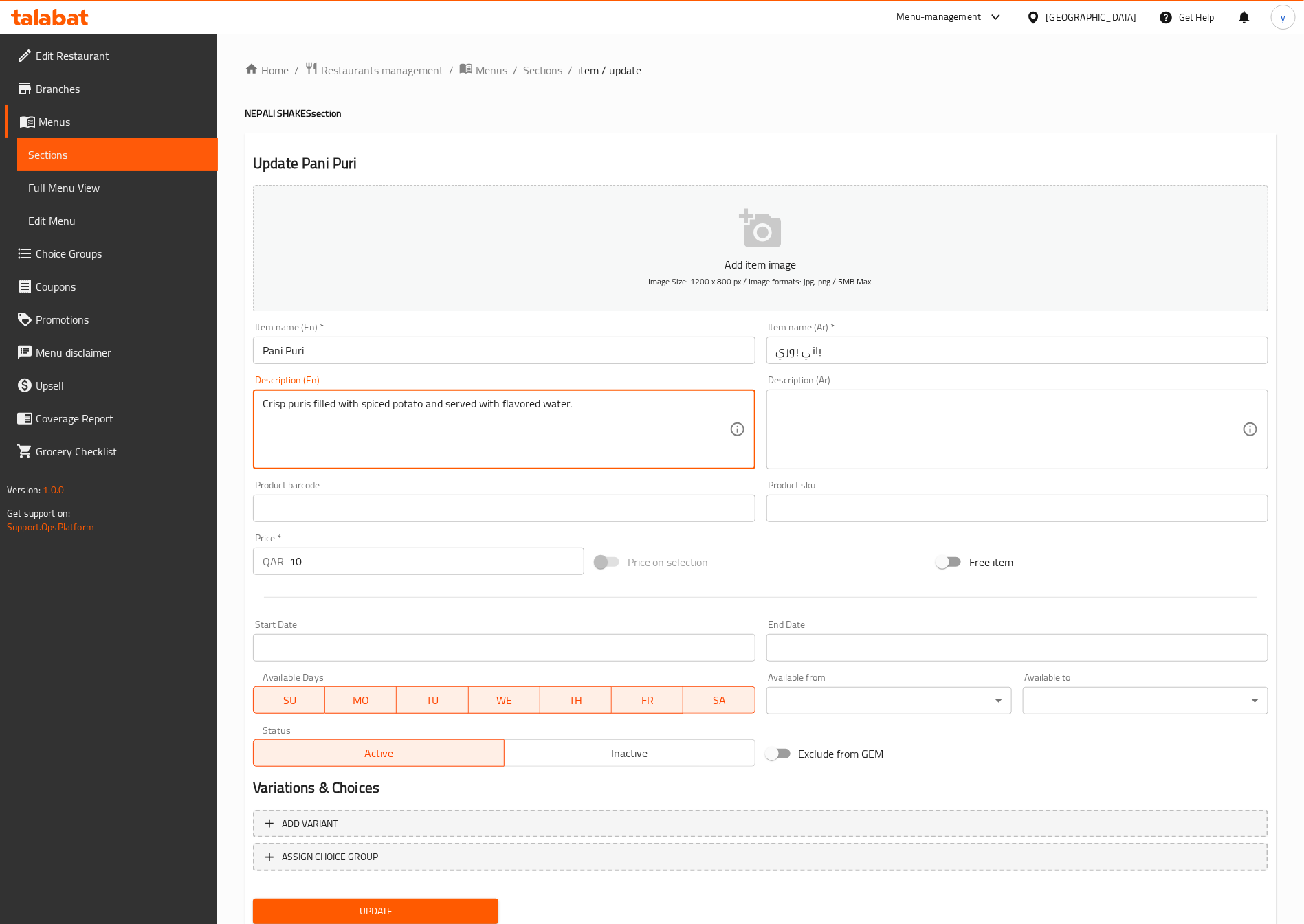
drag, startPoint x: 335, startPoint y: 412, endPoint x: 219, endPoint y: 413, distance: 116.0
click at [219, 413] on div "Home / Restaurants management / Menus / Sections / item / update NEPALI SHAKES …" at bounding box center [761, 502] width 1087 height 937
click at [952, 431] on textarea at bounding box center [1009, 430] width 466 height 65
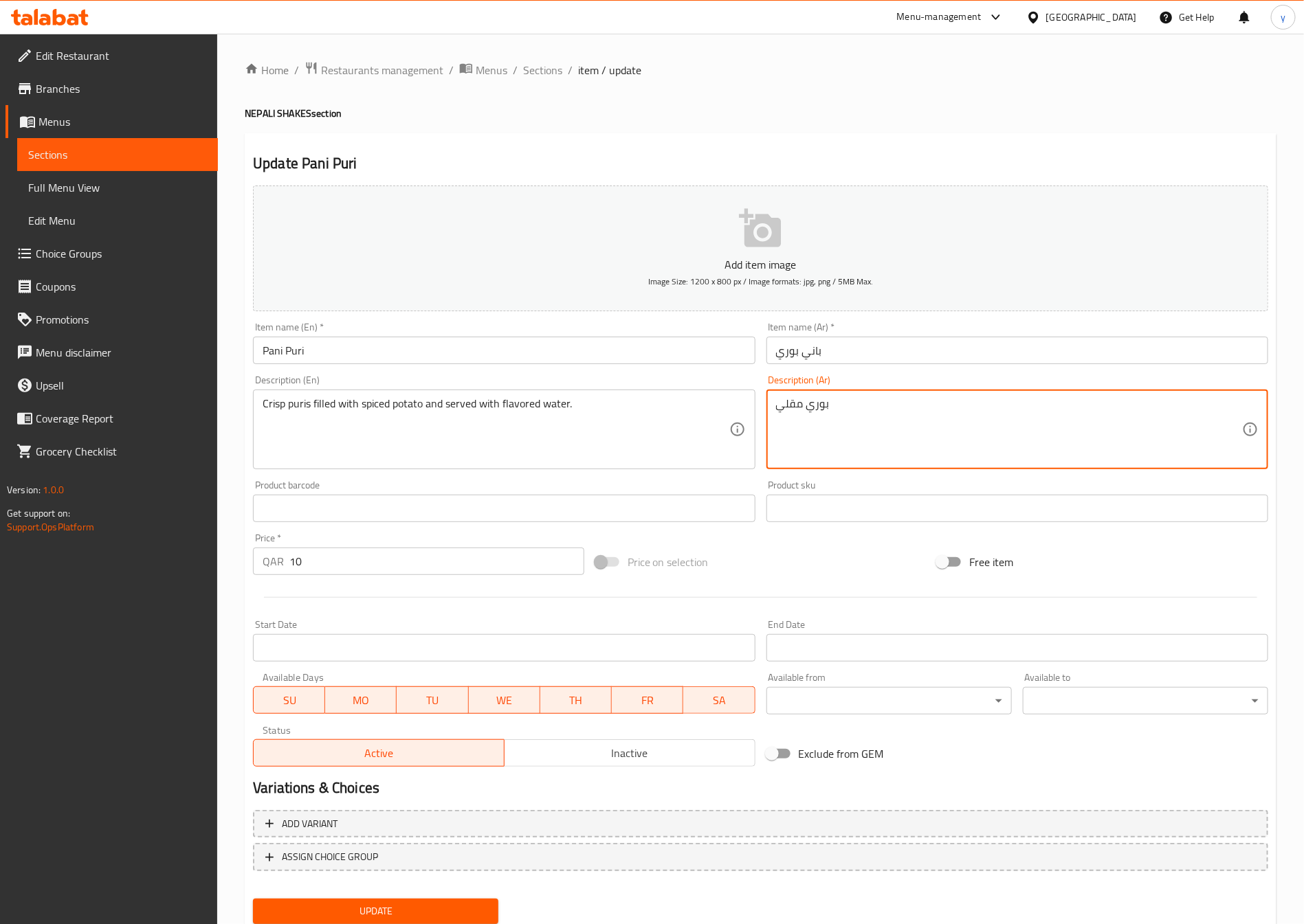
click at [782, 421] on textarea "بوري مقلي" at bounding box center [1009, 430] width 466 height 65
click at [833, 423] on textarea "بوري مقلي" at bounding box center [1009, 430] width 466 height 65
click at [940, 423] on textarea "بوري مقلي" at bounding box center [1009, 430] width 466 height 65
click at [1132, 425] on textarea "بوري مقلي" at bounding box center [1009, 430] width 466 height 65
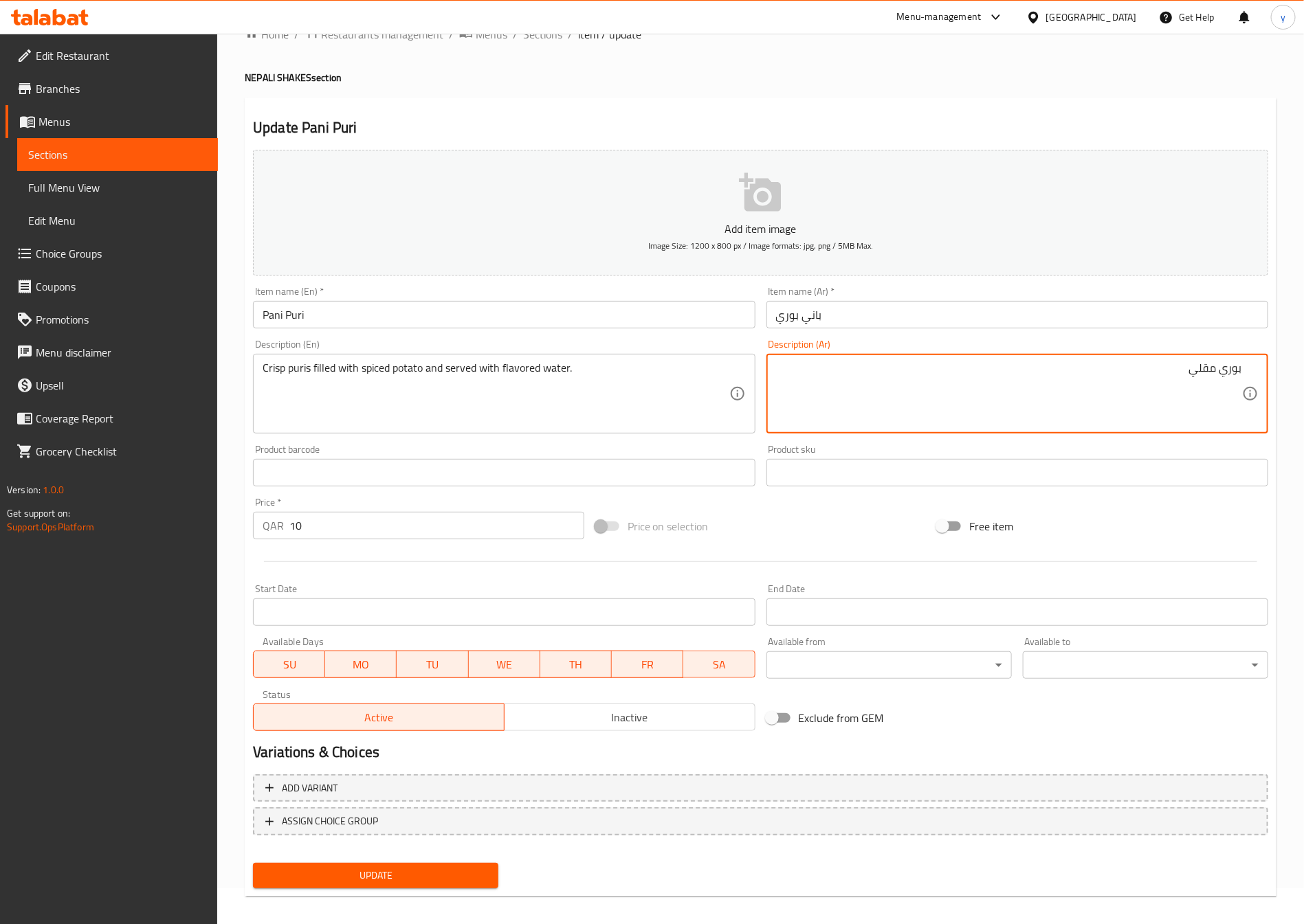
scroll to position [40, 0]
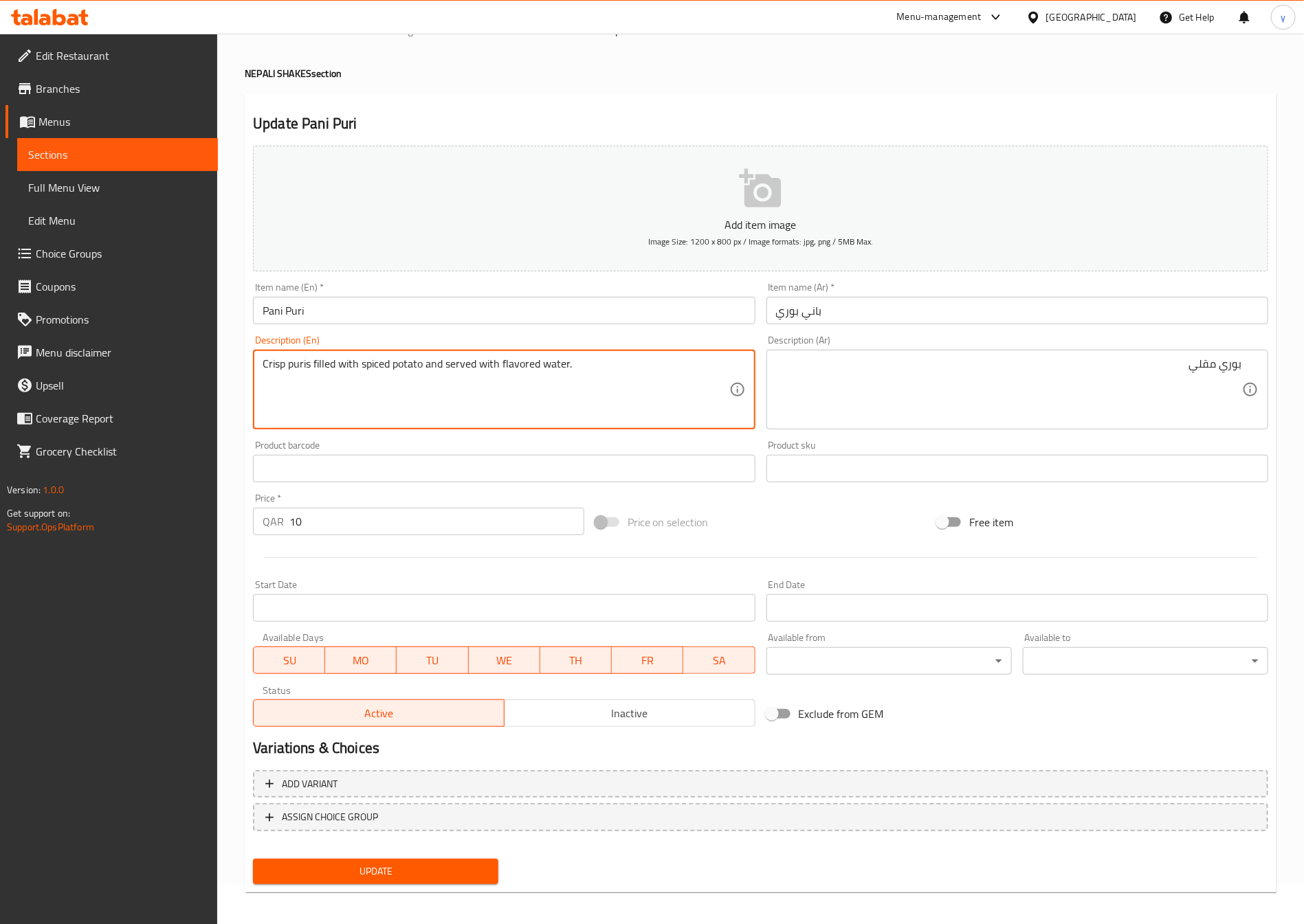
click at [638, 376] on textarea "Crisp puris filled with spiced potato and served with flavored water." at bounding box center [495, 390] width 466 height 65
click at [553, 366] on textarea "Crisp puris filled with spiced potato and served with flavored water." at bounding box center [495, 390] width 466 height 65
click at [591, 363] on textarea "Crisp puris filled with spiced potato and served with flavored water." at bounding box center [495, 390] width 466 height 65
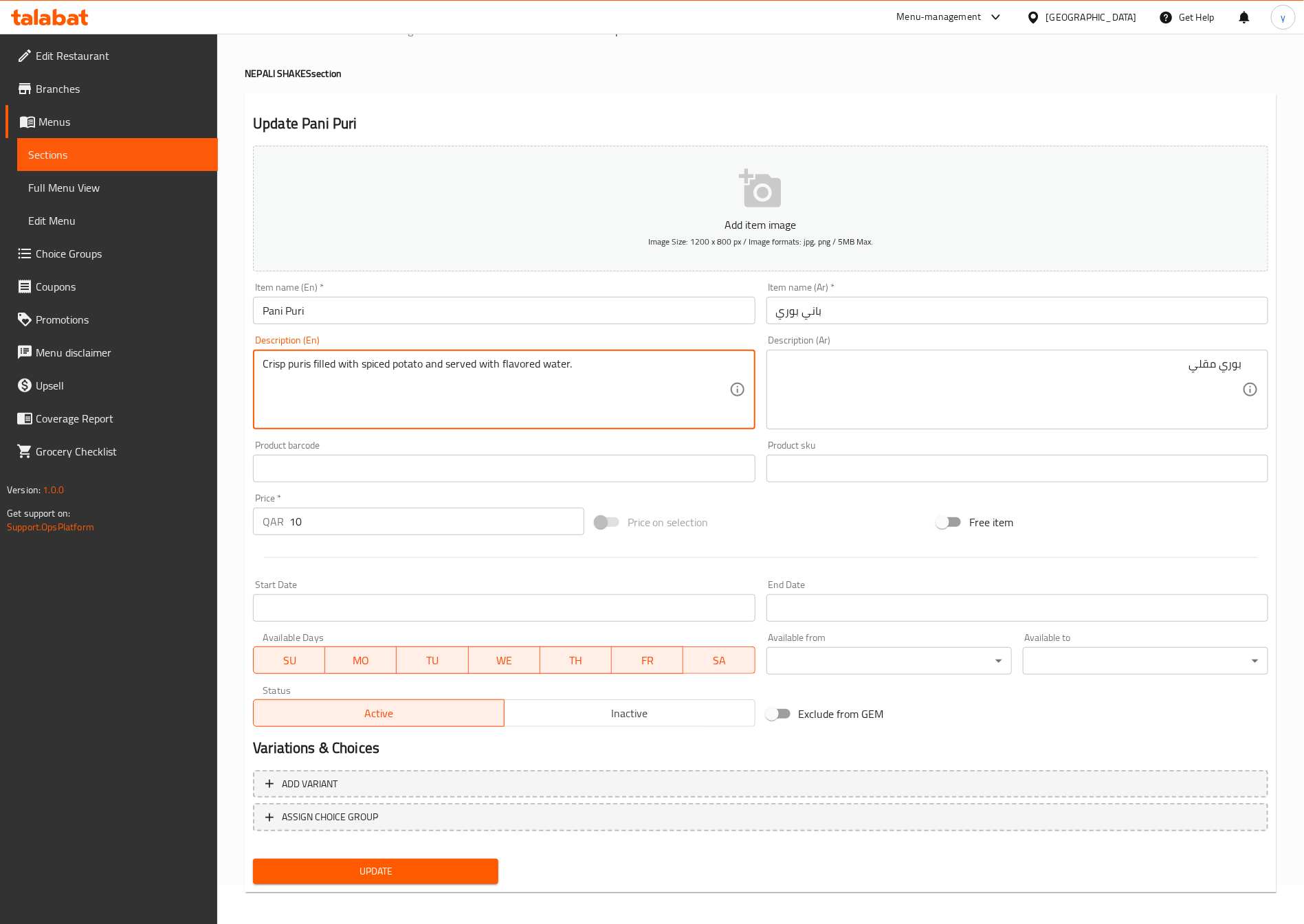
click at [591, 363] on textarea "Crisp puris filled with spiced potato and served with flavored water." at bounding box center [495, 390] width 466 height 65
click at [632, 398] on textarea "Crisp puris filled with spiced potato and served with flavored water." at bounding box center [495, 390] width 466 height 65
drag, startPoint x: 575, startPoint y: 374, endPoint x: 251, endPoint y: 438, distance: 330.3
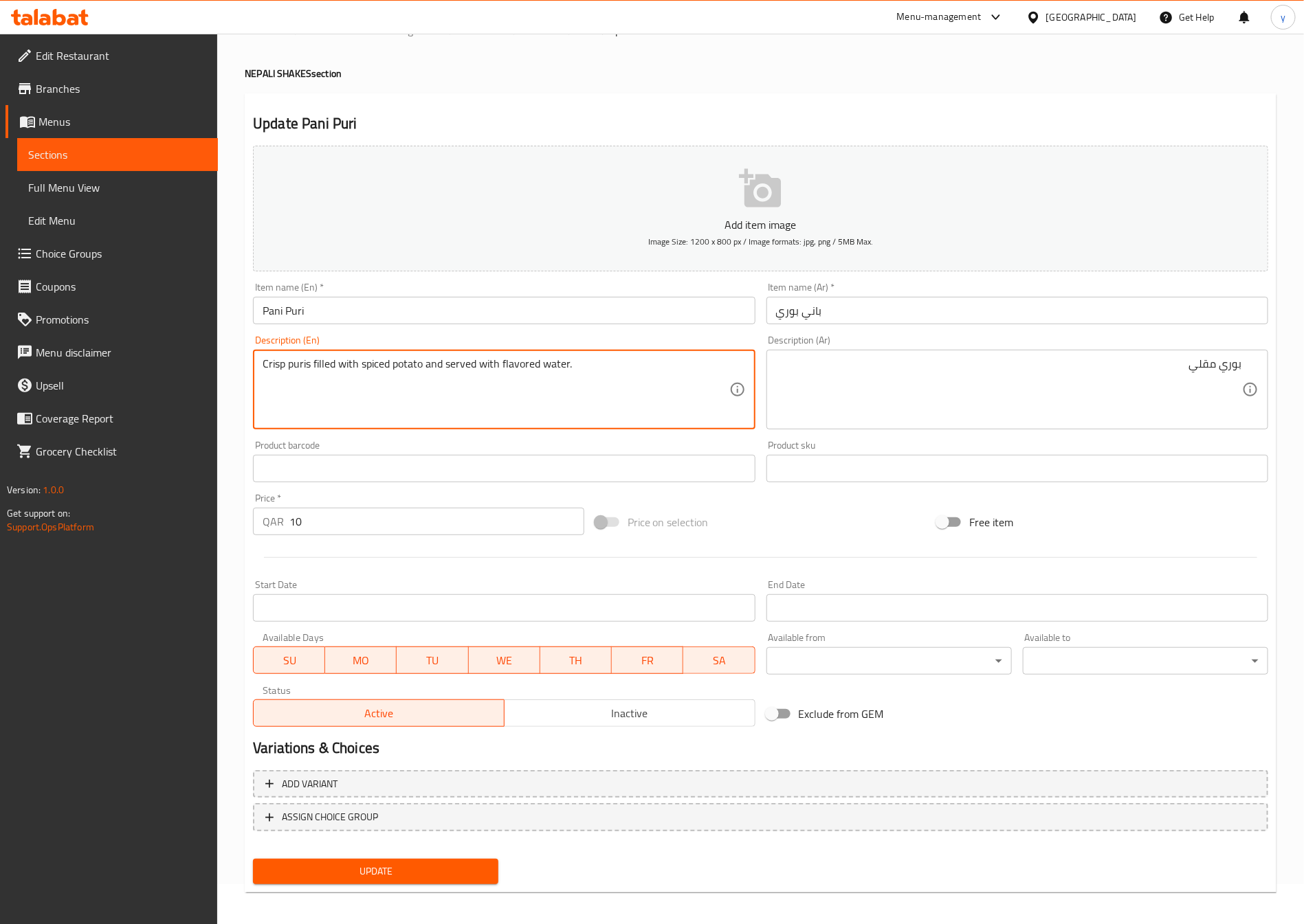
click at [310, 409] on textarea "Crisp puris filled with spiced potato and served with flavored water." at bounding box center [495, 390] width 466 height 65
drag, startPoint x: 569, startPoint y: 377, endPoint x: 237, endPoint y: 421, distance: 334.9
click at [237, 421] on div "Home / Restaurants management / Menus / Sections / item / update NEPALI SHAKES …" at bounding box center [761, 462] width 1087 height 937
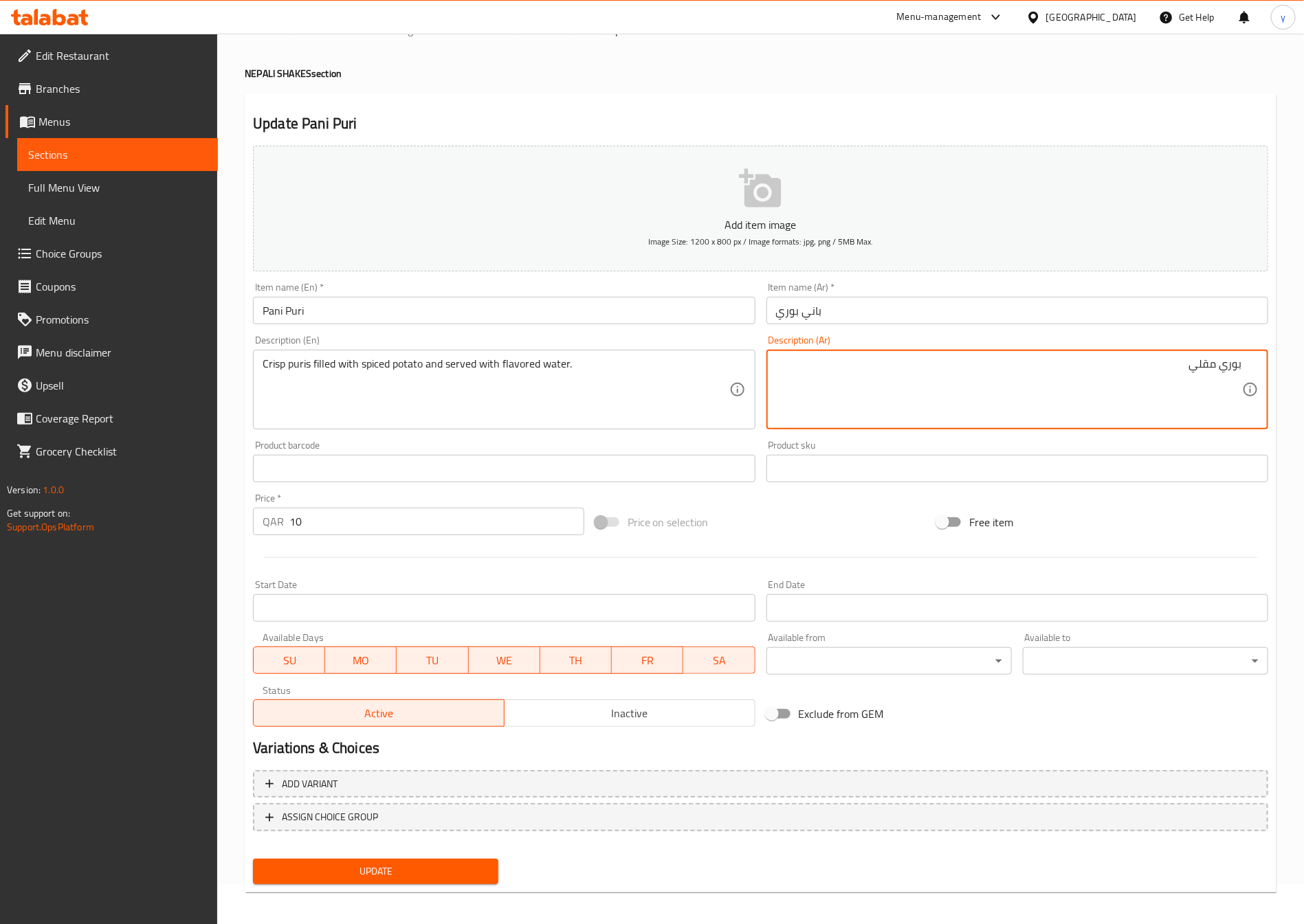
click at [1136, 376] on textarea "بوري مقلي" at bounding box center [1009, 390] width 466 height 65
click at [1149, 373] on textarea "بوري مقلي" at bounding box center [1009, 390] width 466 height 65
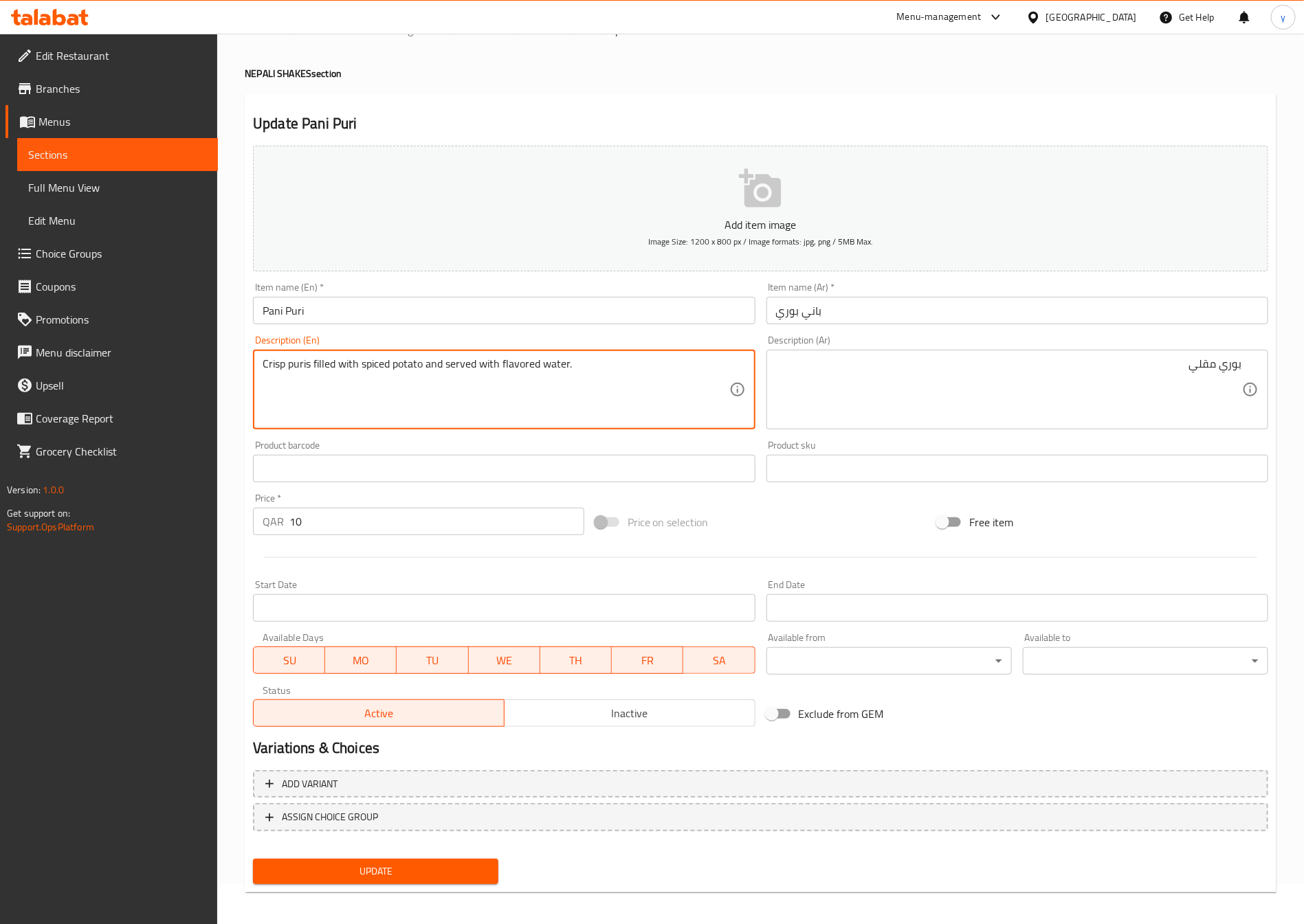
drag, startPoint x: 357, startPoint y: 372, endPoint x: 313, endPoint y: 394, distance: 49.2
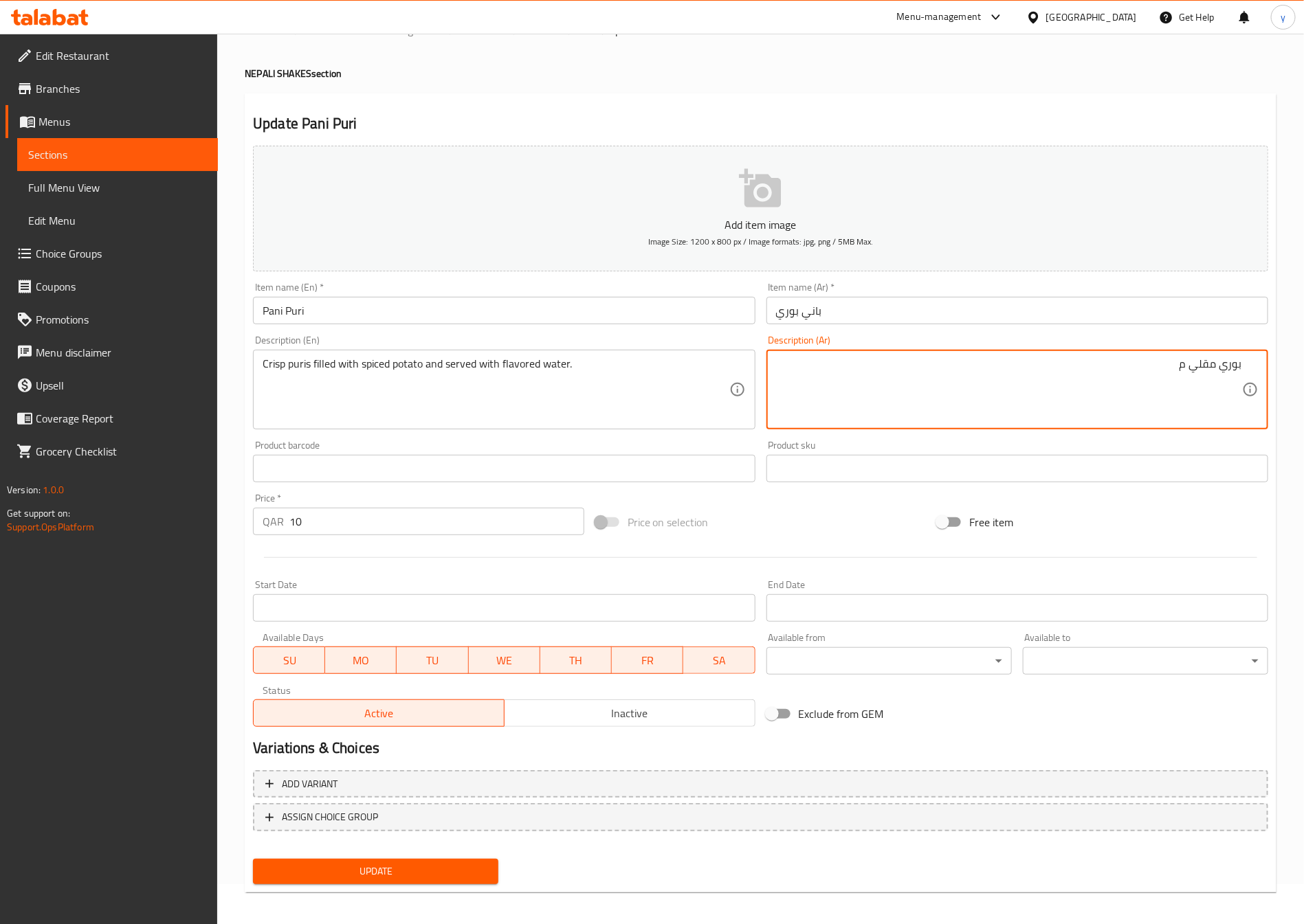
click at [1050, 378] on textarea "بوري مقلي م" at bounding box center [1009, 390] width 466 height 65
paste textarea "ليء"
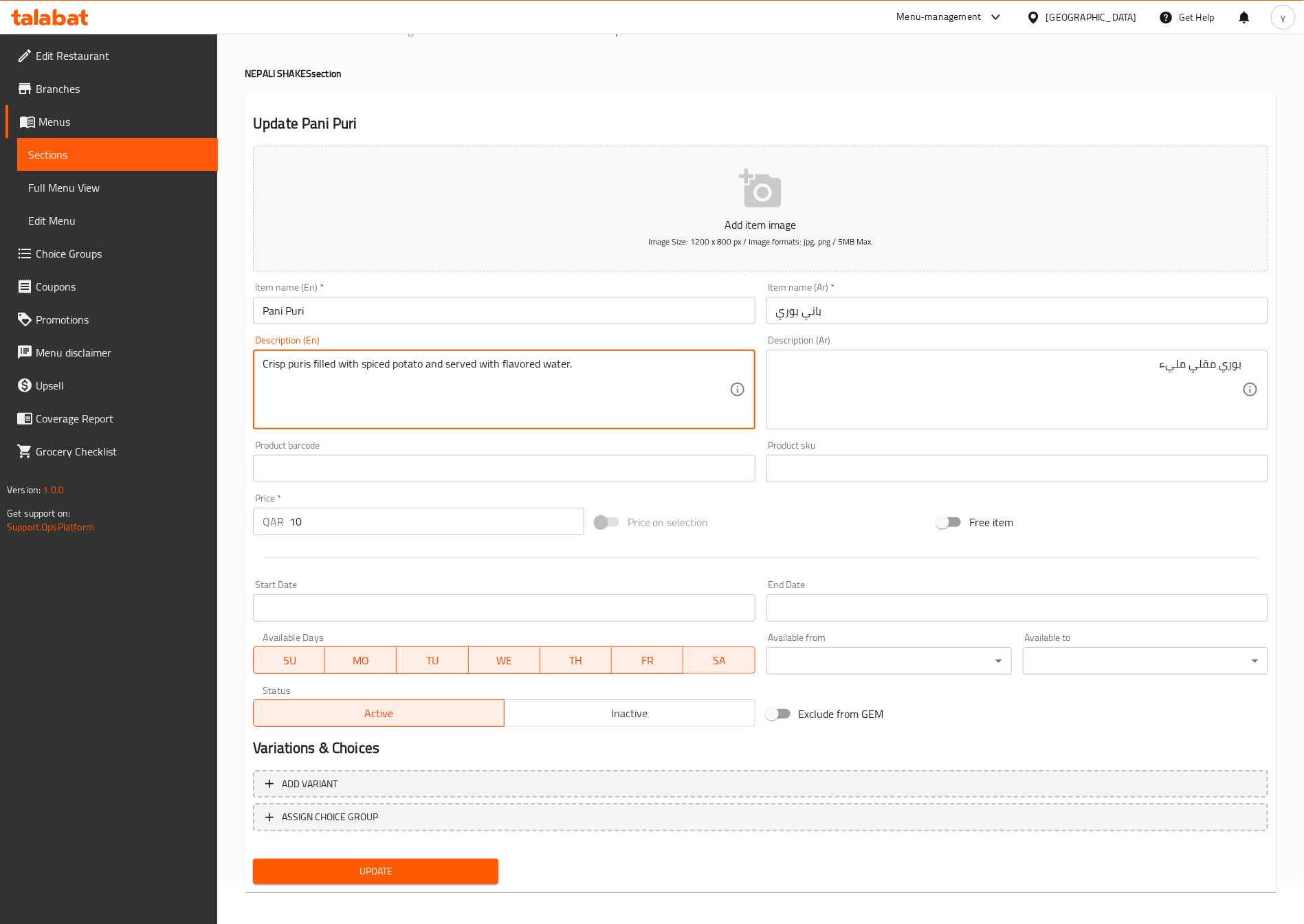
drag, startPoint x: 421, startPoint y: 373, endPoint x: 363, endPoint y: 393, distance: 61.4
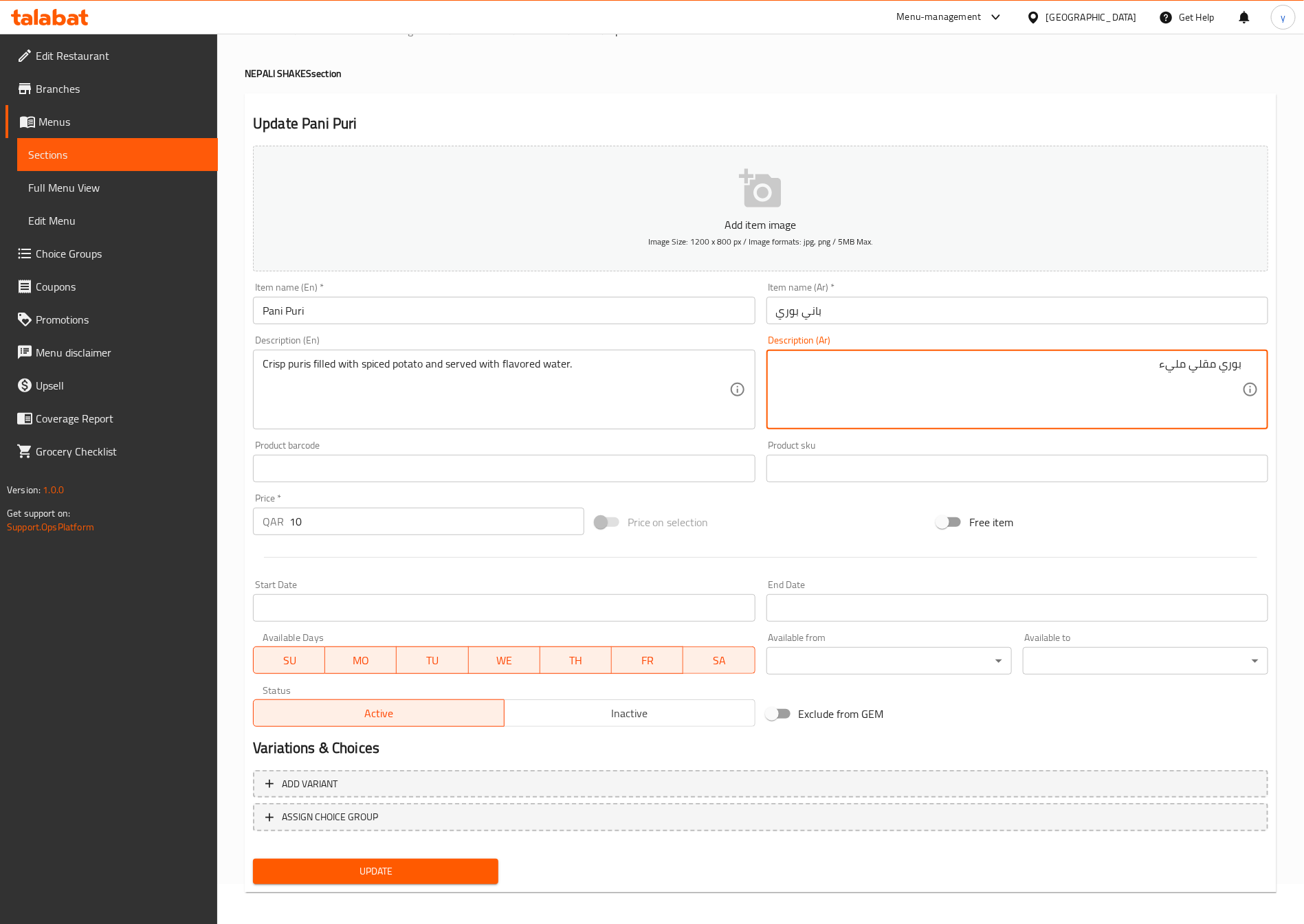
paste textarea "بطاطس متبلة"
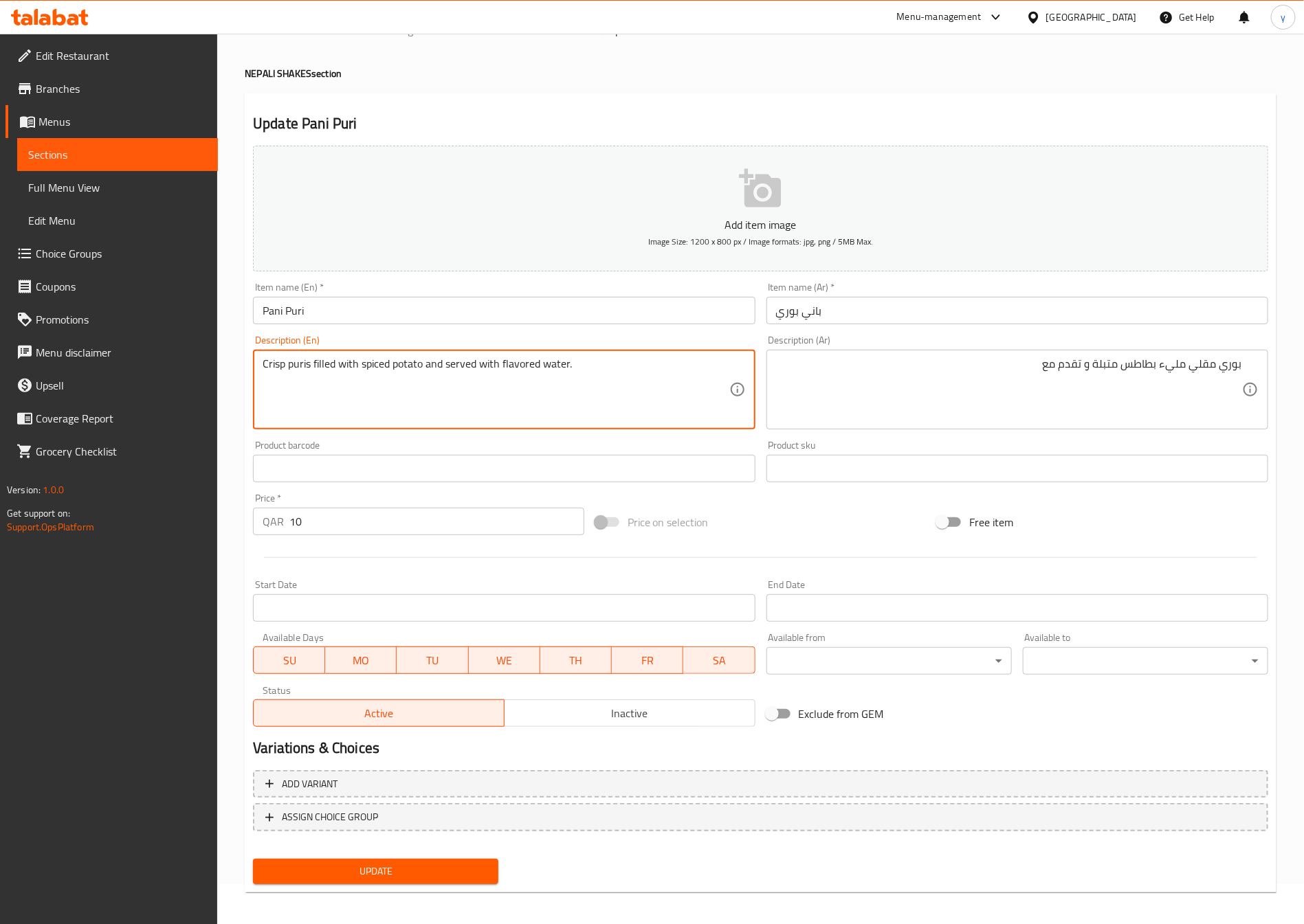
drag, startPoint x: 569, startPoint y: 378, endPoint x: 503, endPoint y: 407, distance: 72.1
drag, startPoint x: 568, startPoint y: 367, endPoint x: 501, endPoint y: 413, distance: 81.3
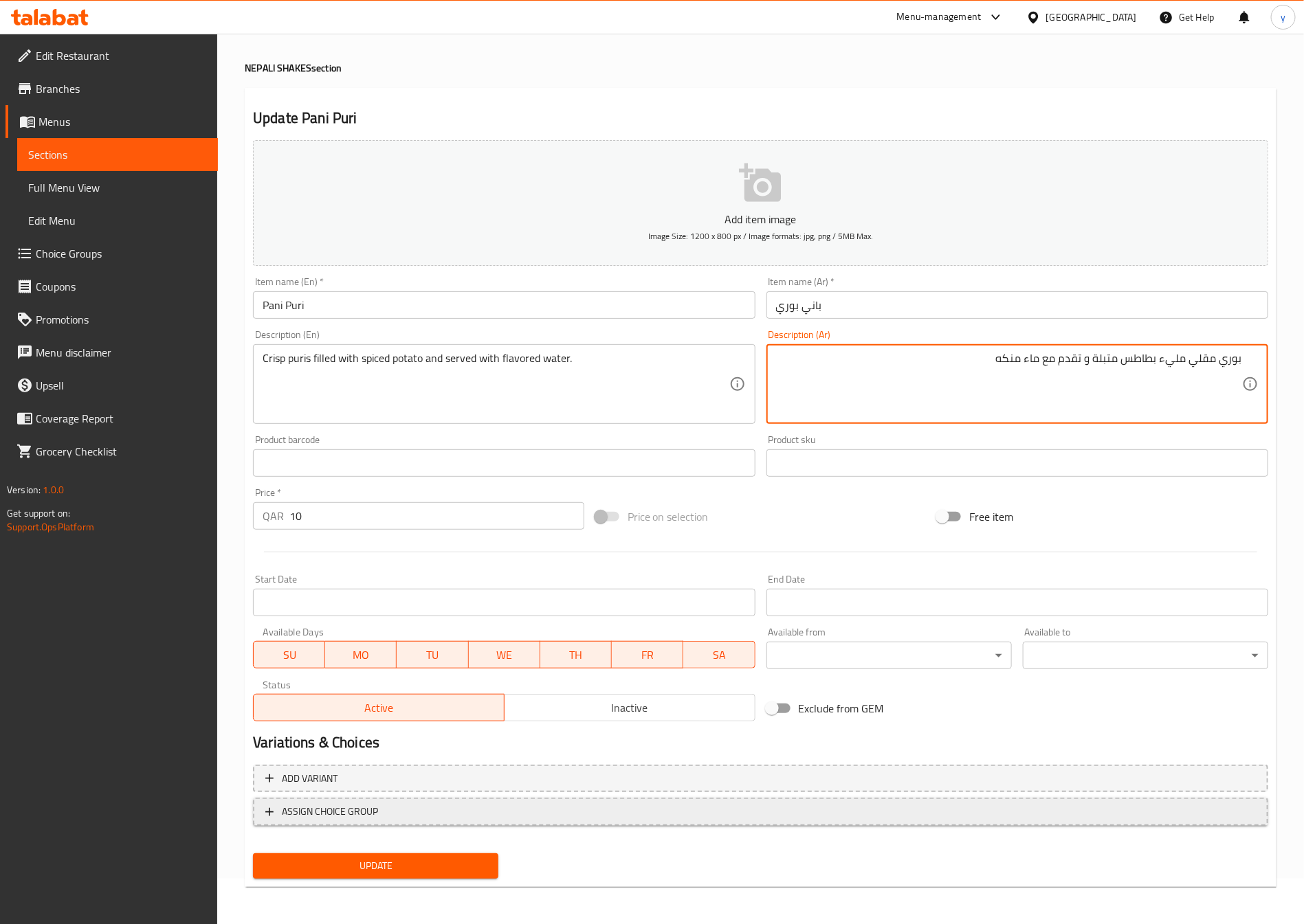
scroll to position [0, 0]
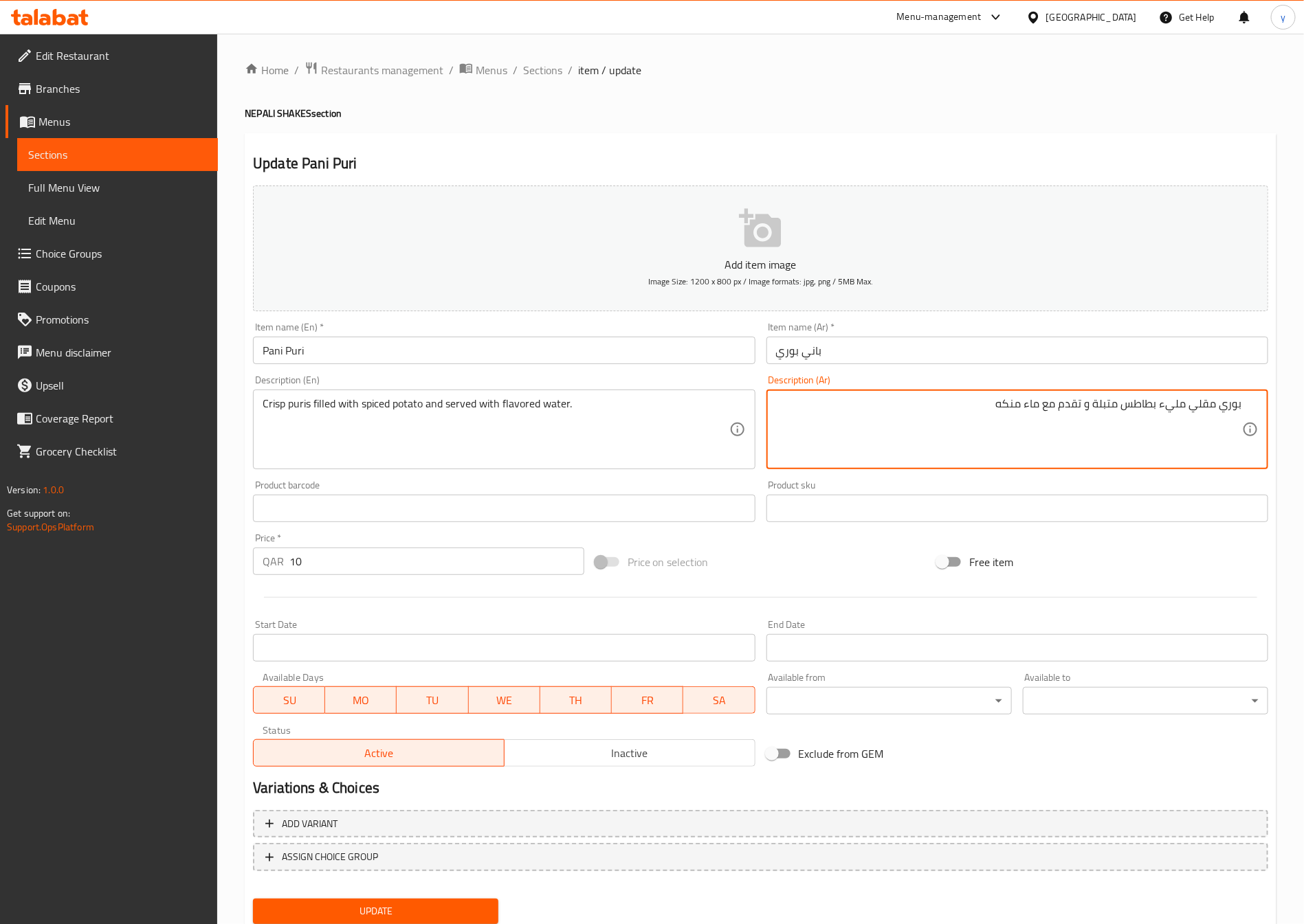
type textarea "بوري مقلي مليء بطاطس متبلة و تقدم مع ماء منكه"
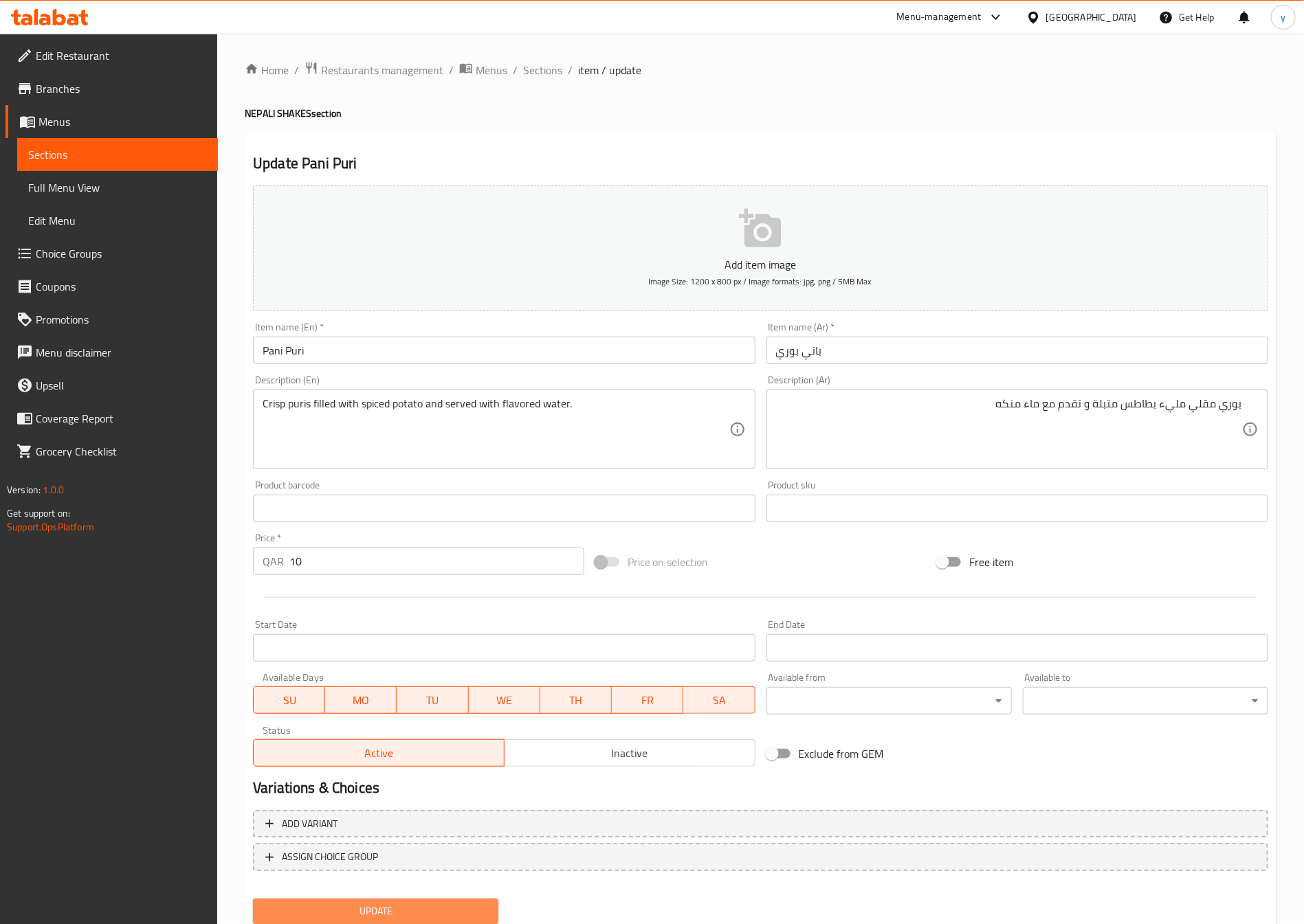
click at [325, 912] on span "Update" at bounding box center [375, 911] width 224 height 17
click at [532, 66] on span "Sections" at bounding box center [543, 70] width 39 height 17
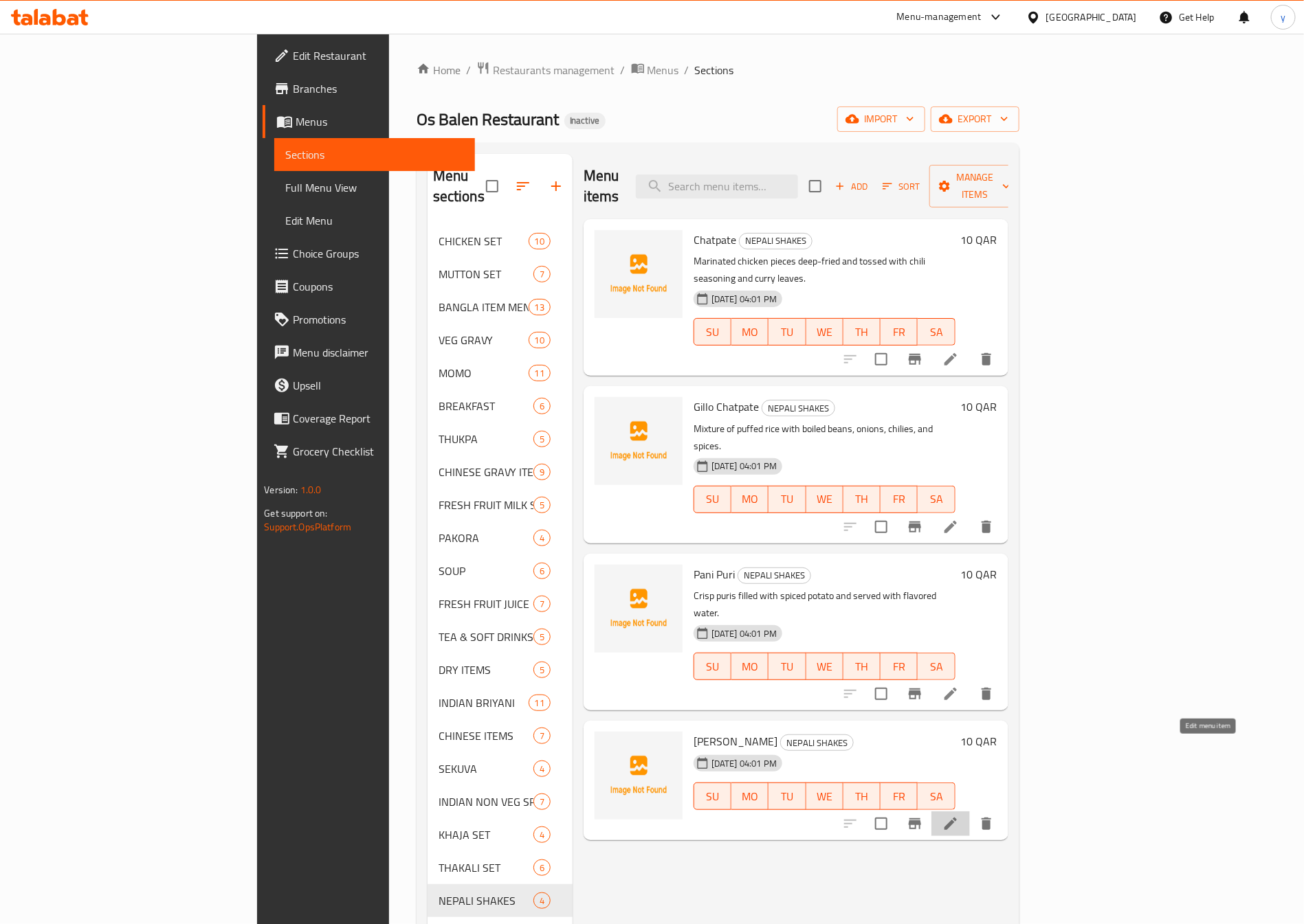
click at [959, 815] on icon at bounding box center [951, 824] width 17 height 17
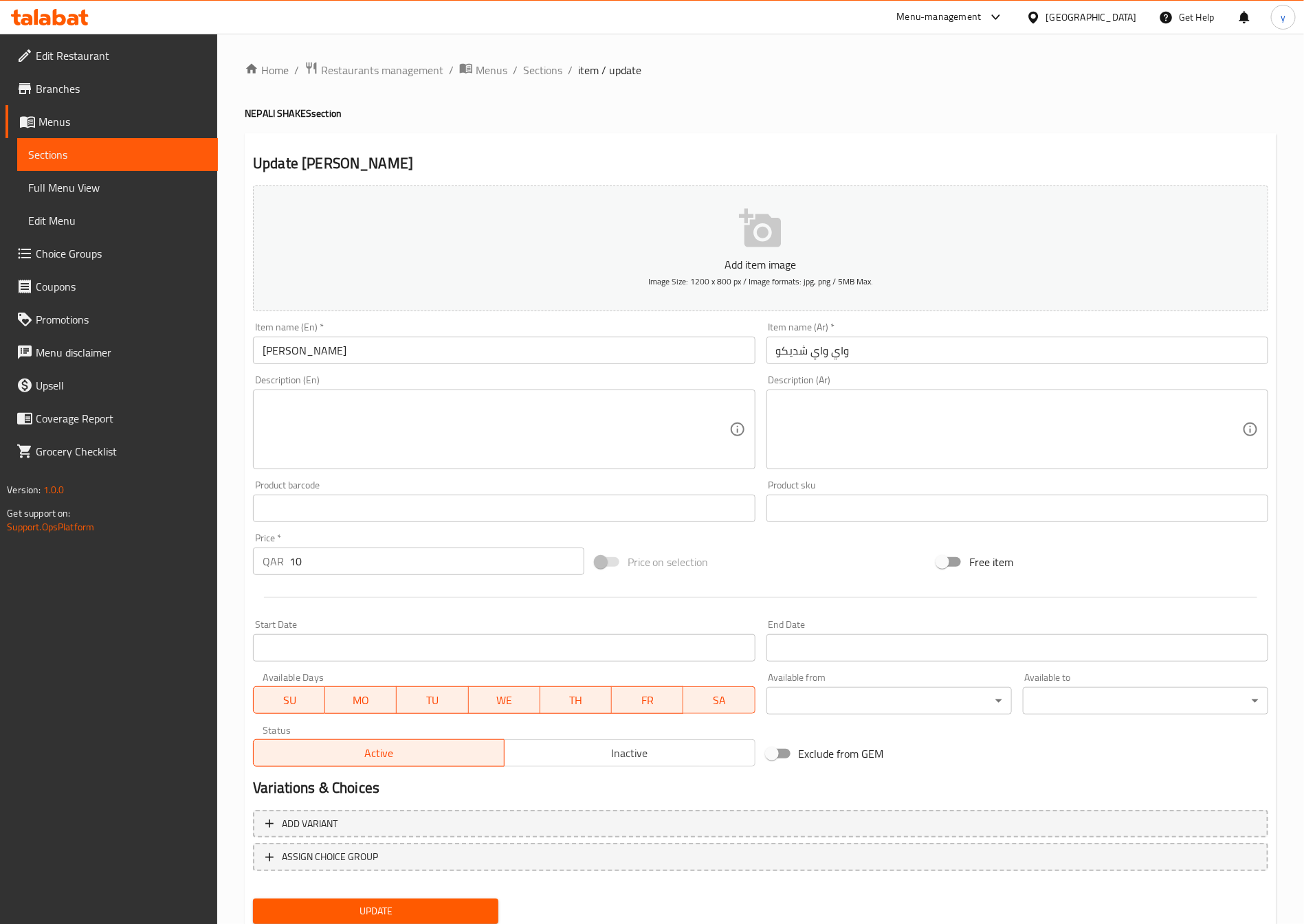
click at [485, 451] on textarea at bounding box center [495, 430] width 466 height 65
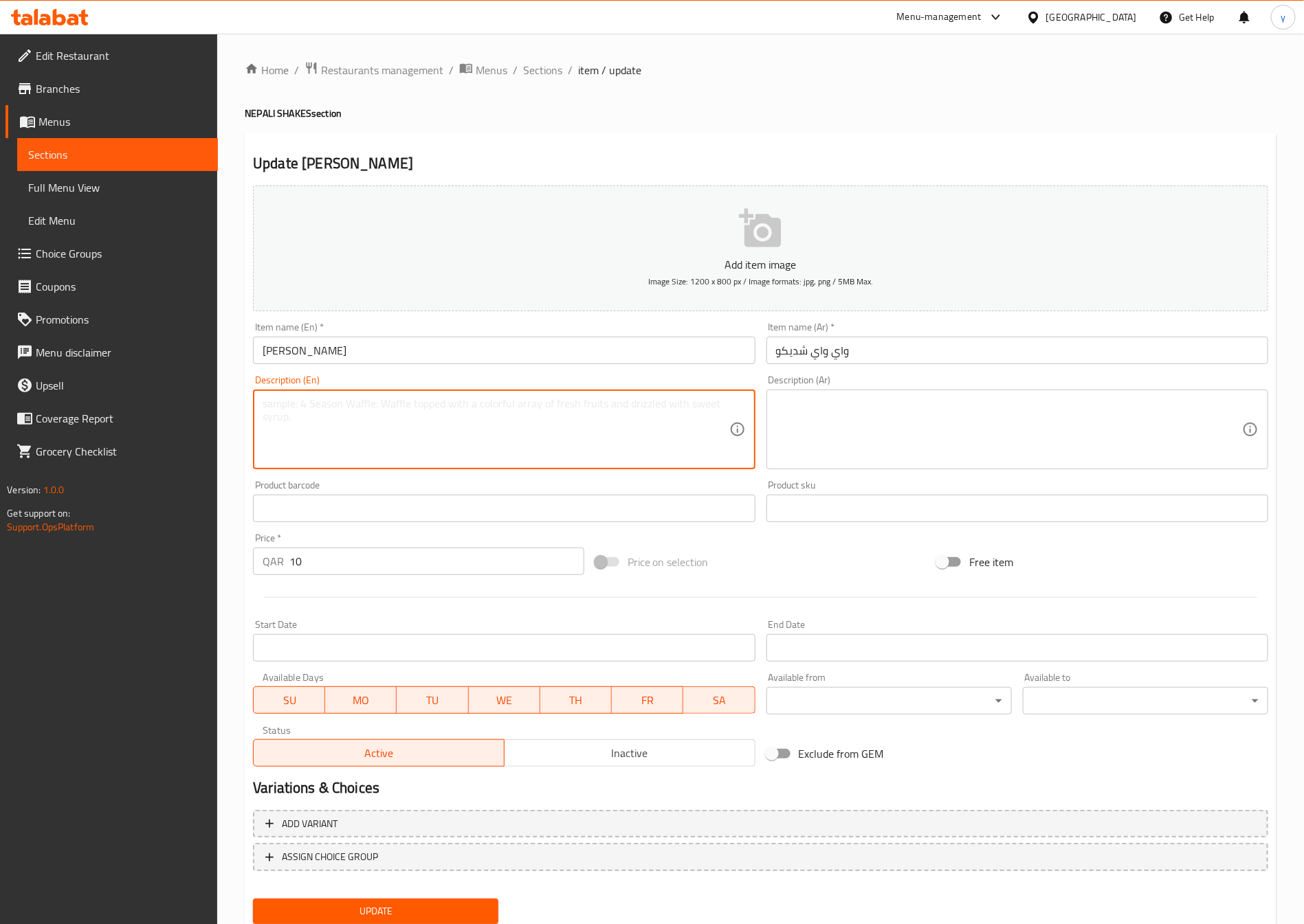
paste textarea "Instant noodles mixed with onions, chilies, coriander, and spices."
type textarea "Instant noodles mixed with onions, chilies, coriander, and spices."
click at [370, 357] on input "[PERSON_NAME]" at bounding box center [504, 350] width 502 height 27
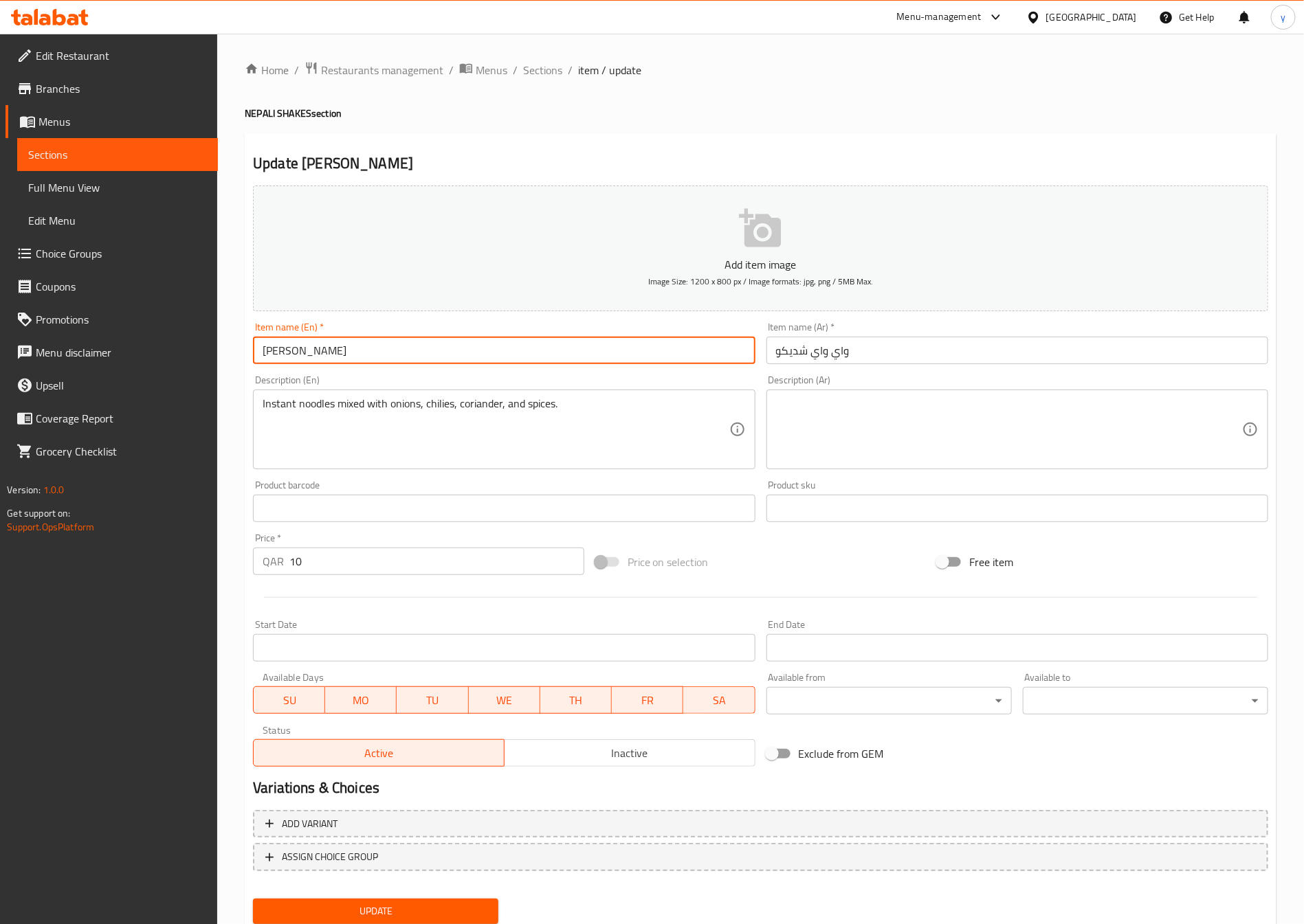
click at [370, 357] on input "[PERSON_NAME]" at bounding box center [504, 350] width 502 height 27
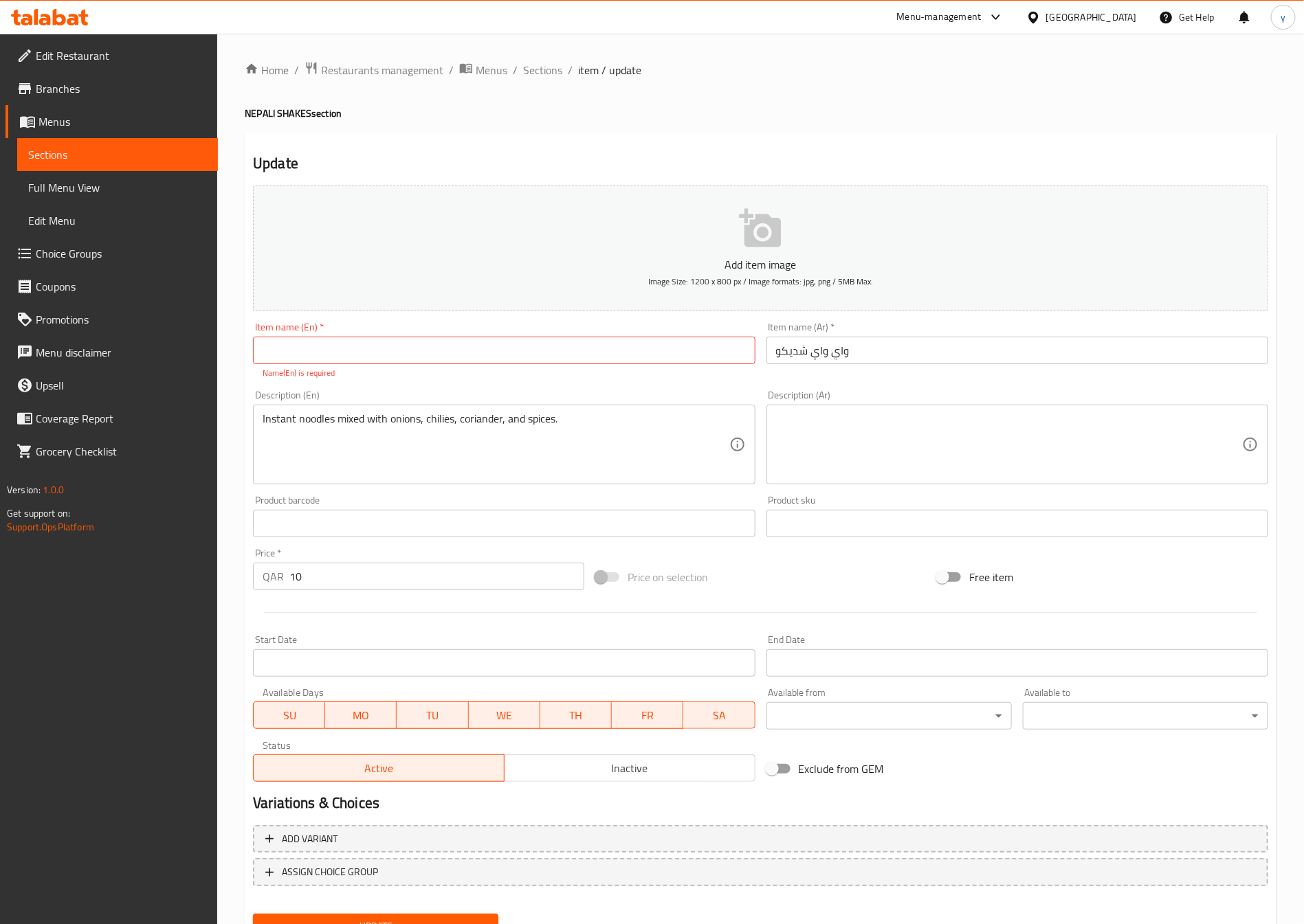
click at [341, 344] on input "text" at bounding box center [504, 350] width 502 height 27
paste input "[PERSON_NAME]"
type input "[PERSON_NAME]"
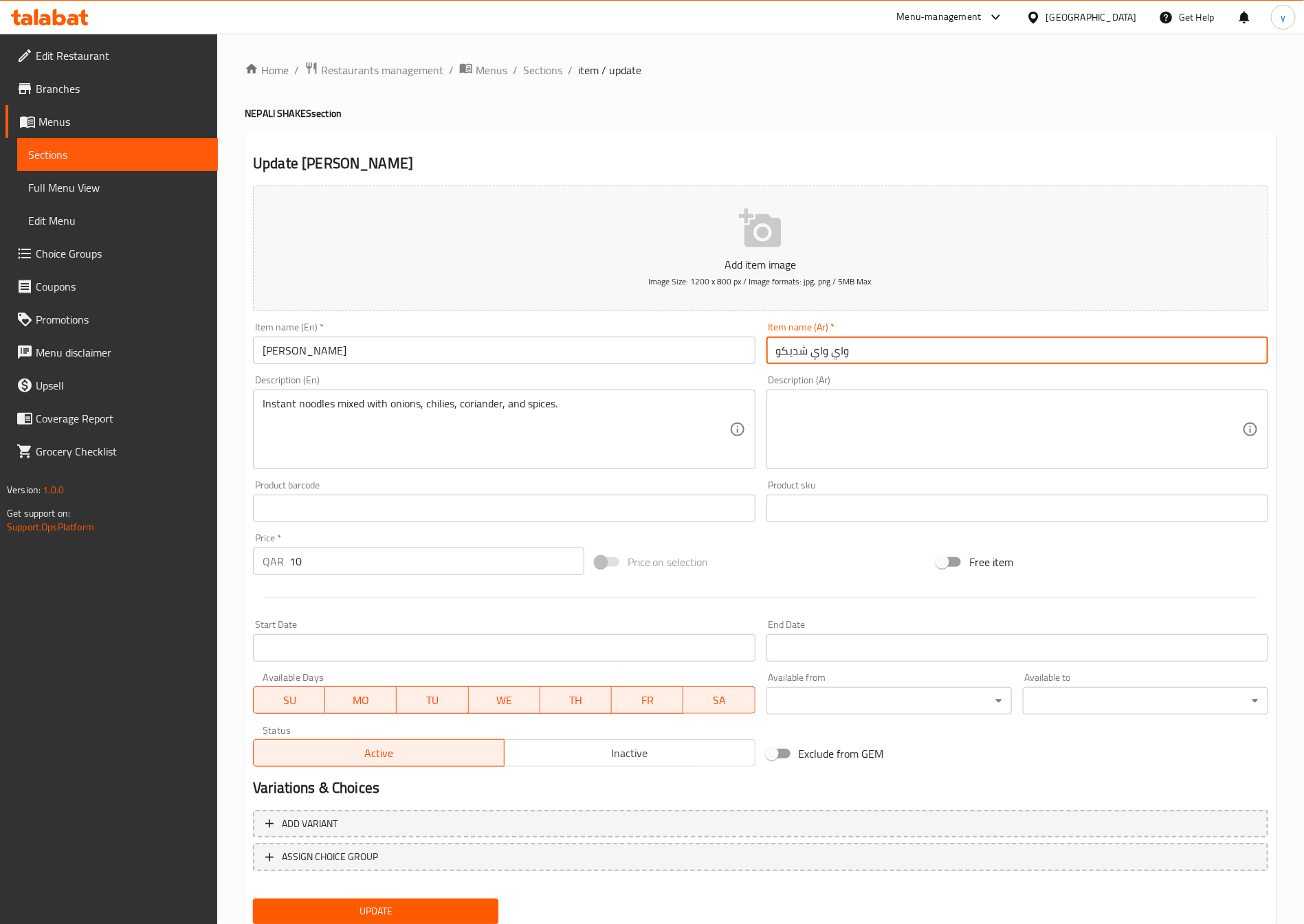
click at [890, 355] on input "واي واي شدیكو" at bounding box center [1017, 350] width 502 height 27
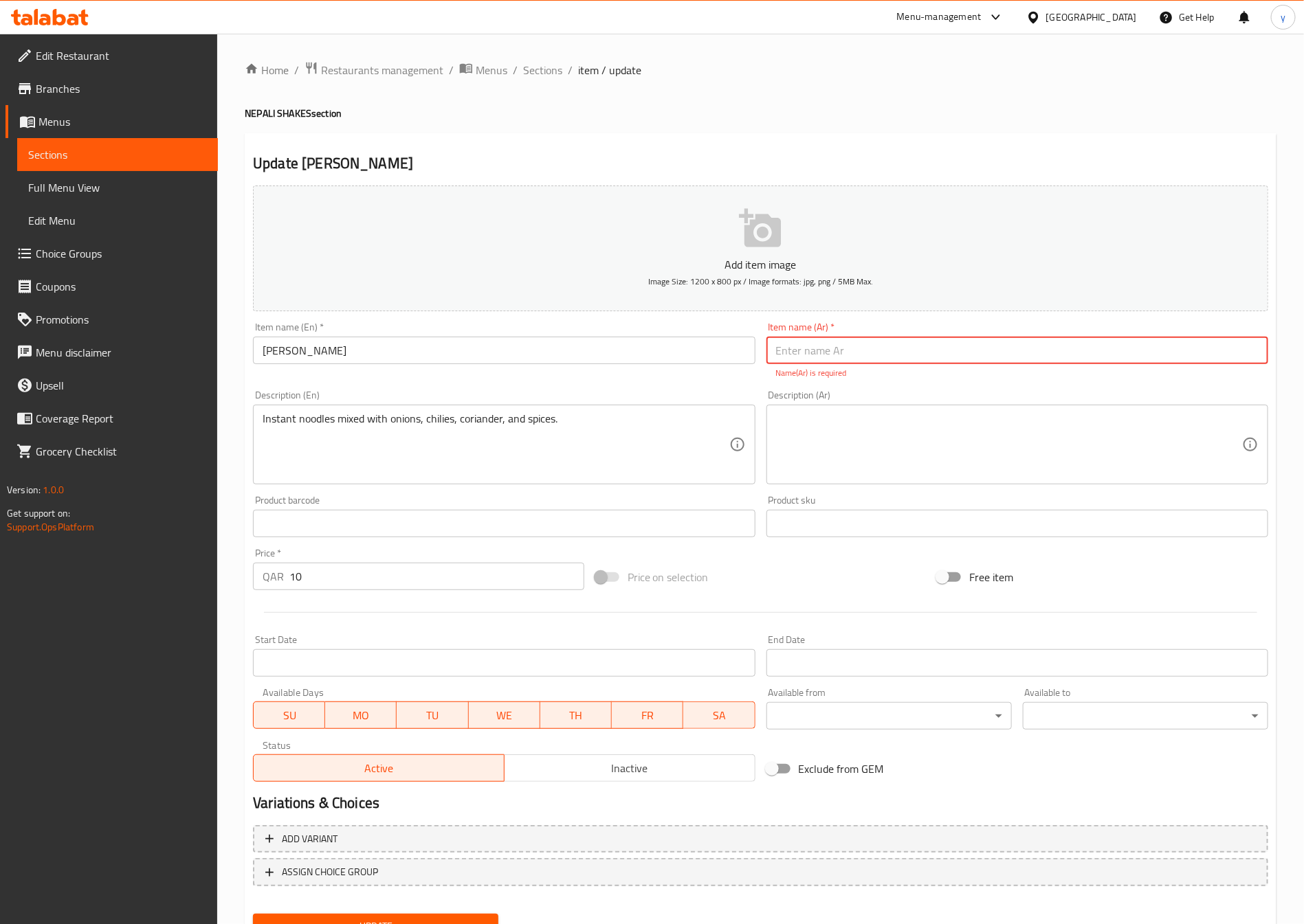
click at [838, 364] on input "text" at bounding box center [1017, 350] width 502 height 27
paste input "واي واي شليكو"
type input "واي واي شليكو"
click at [840, 419] on textarea at bounding box center [1009, 445] width 466 height 65
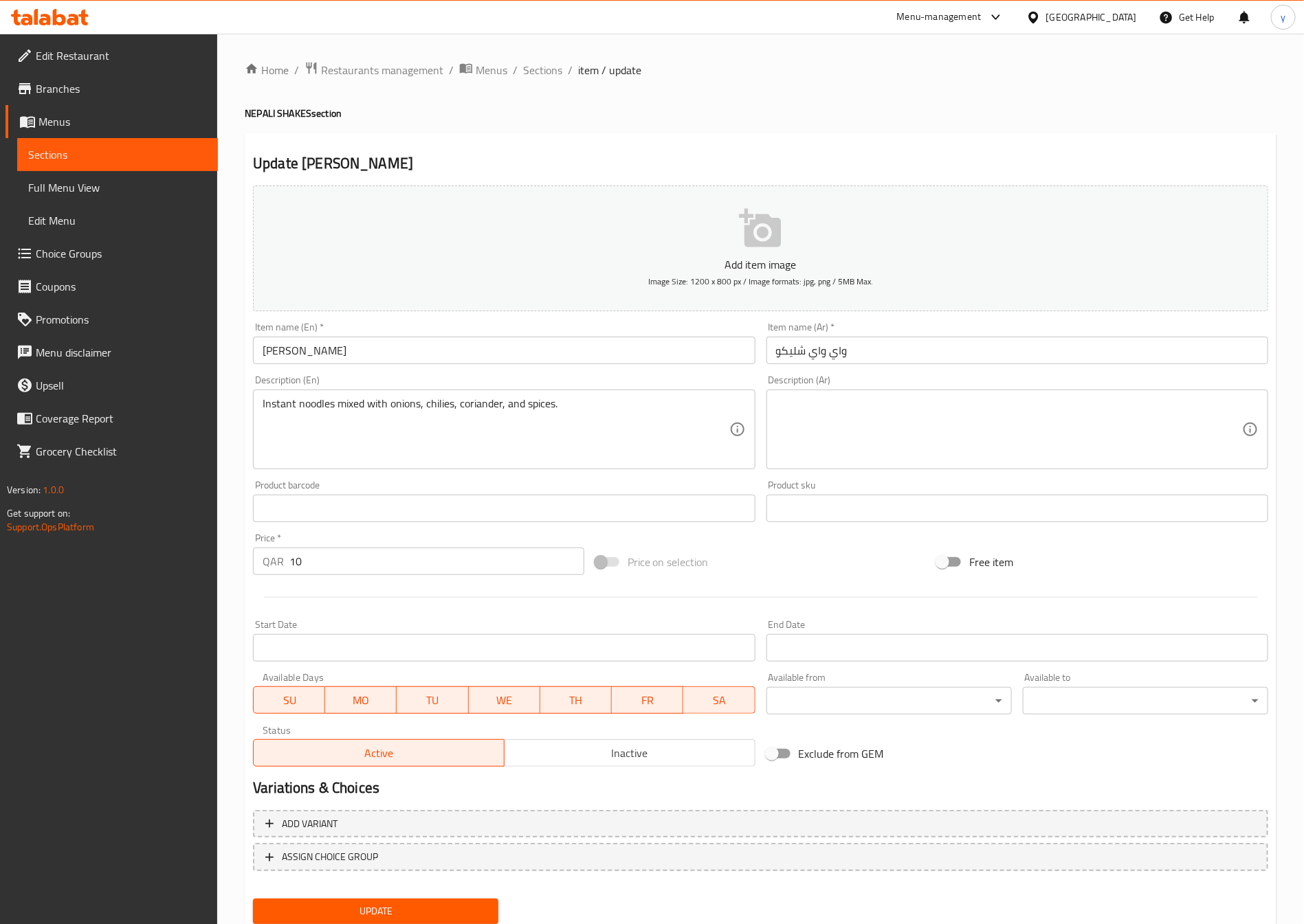
click at [891, 476] on div "Product sku Product sku" at bounding box center [1017, 501] width 513 height 53
click at [895, 442] on textarea at bounding box center [1009, 430] width 466 height 65
drag, startPoint x: 333, startPoint y: 411, endPoint x: 256, endPoint y: 435, distance: 80.7
click at [968, 432] on textarea at bounding box center [1009, 430] width 466 height 65
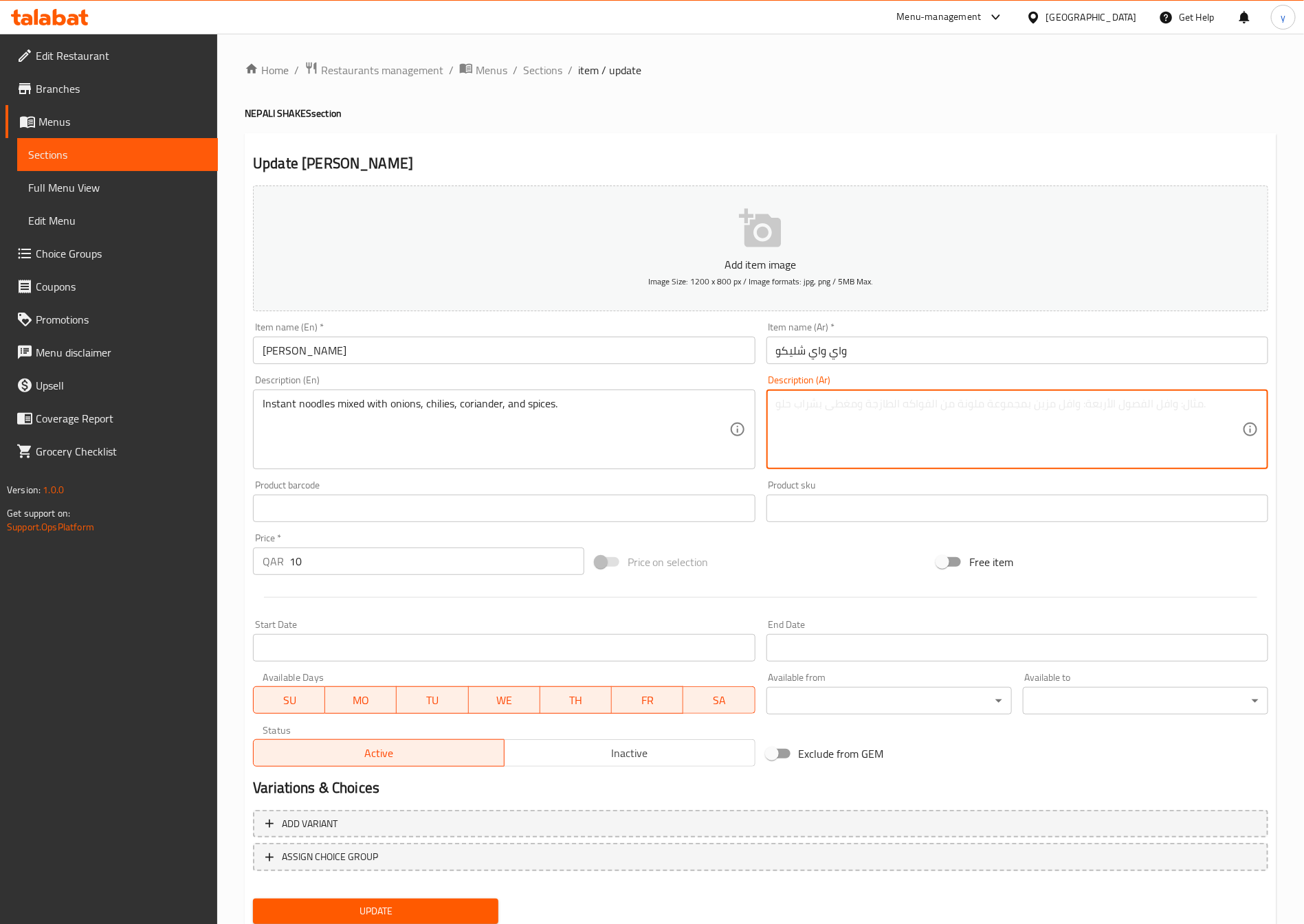
paste textarea "النودلز السريعة"
click at [1050, 402] on textarea "النودلز السريعة ممزوجه مع بصل و فلفل حار توابل" at bounding box center [1009, 430] width 466 height 65
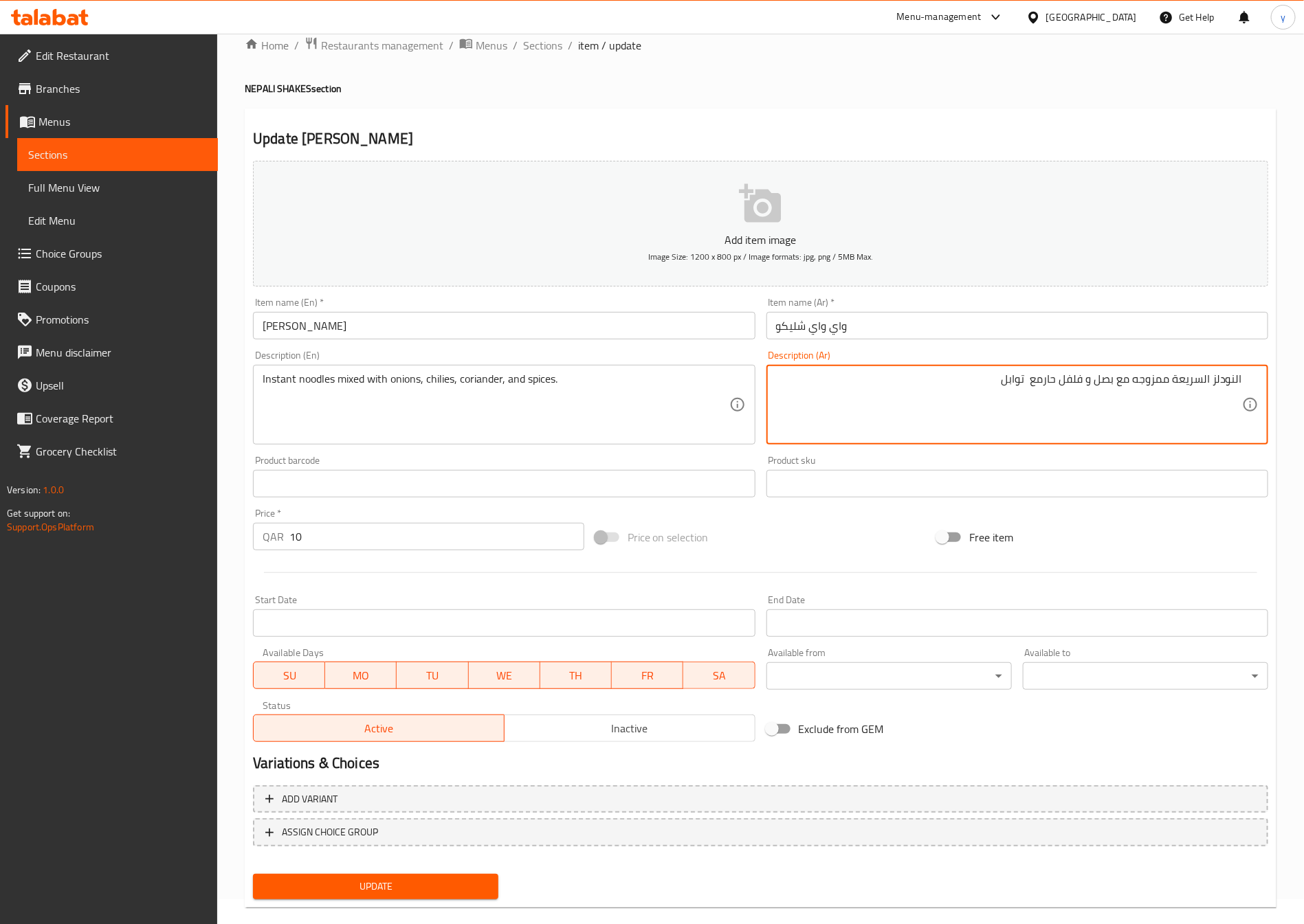
scroll to position [45, 0]
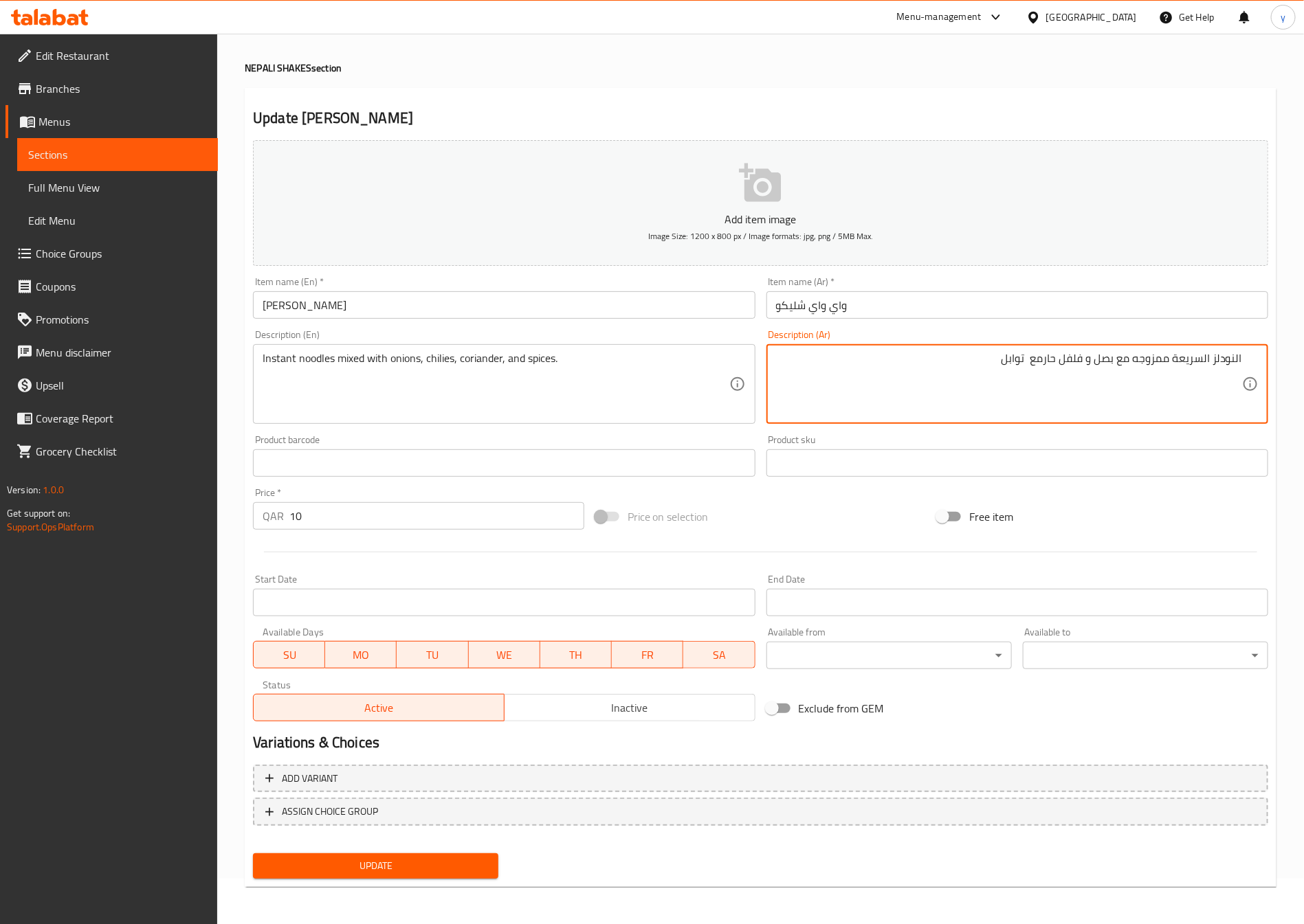
type textarea "النودلز السريعة ممزوجه مع بصل و فلفل حارمع توابل"
click at [436, 872] on span "Update" at bounding box center [375, 866] width 224 height 17
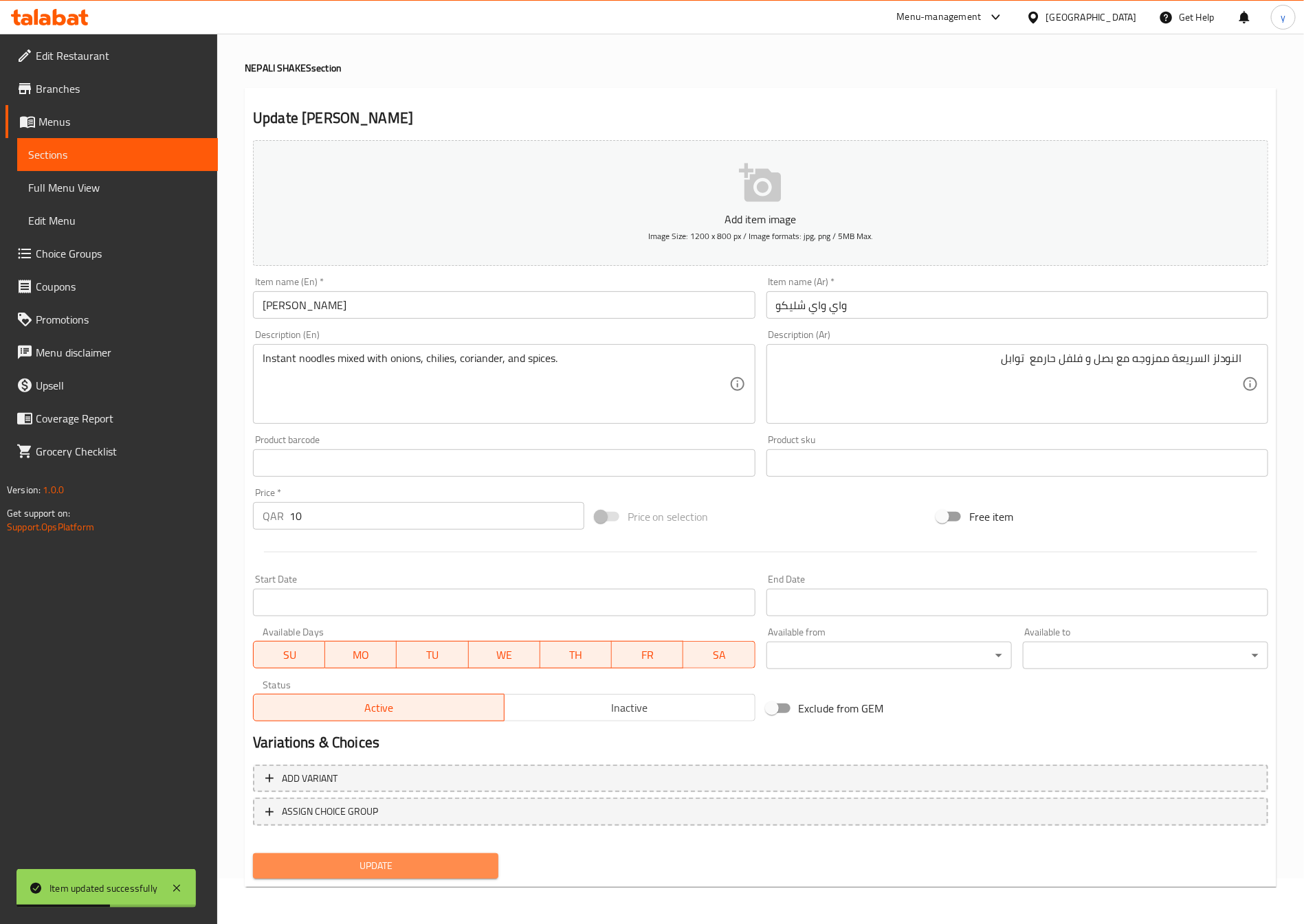
click at [442, 864] on span "Update" at bounding box center [375, 866] width 224 height 17
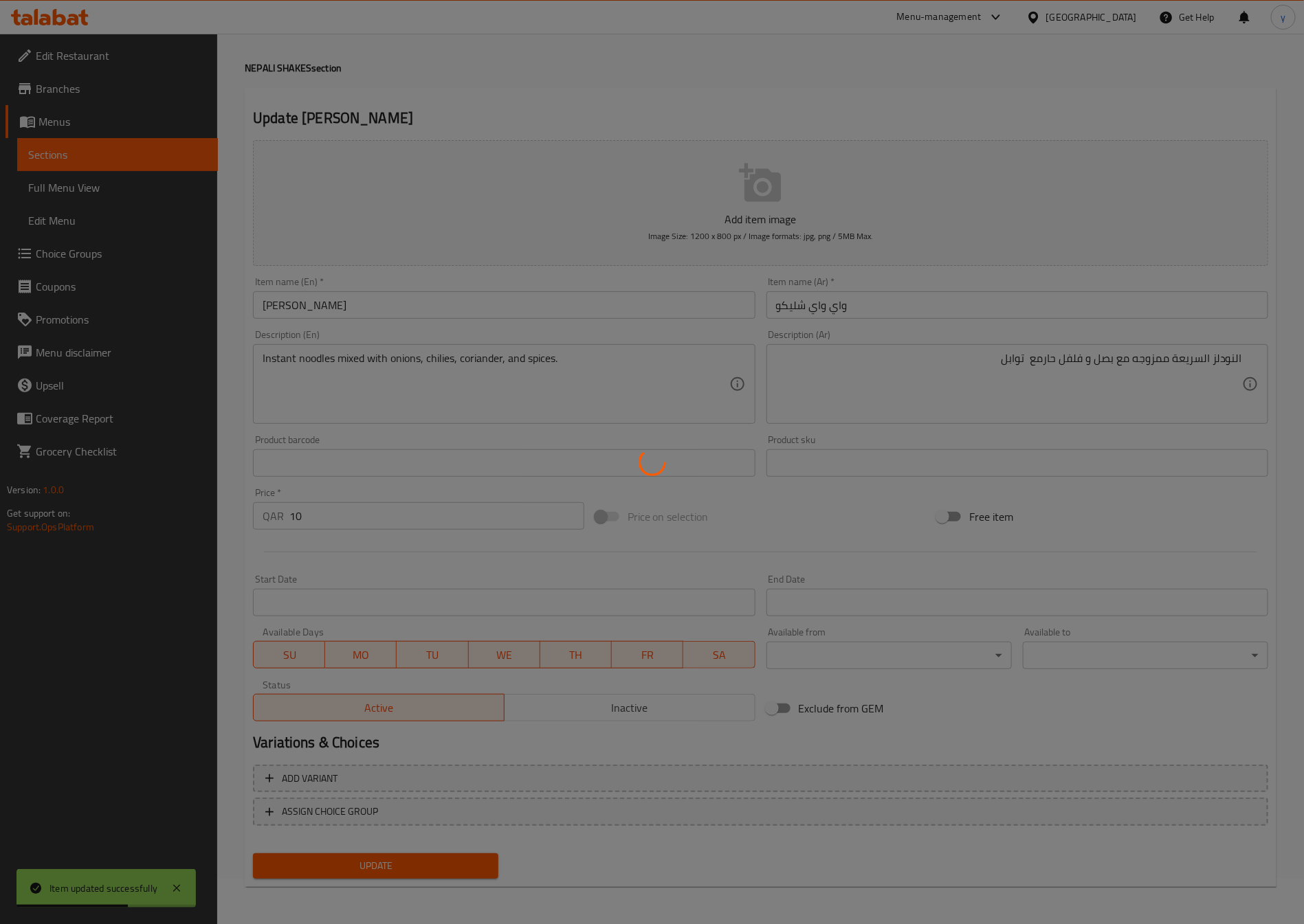
scroll to position [0, 0]
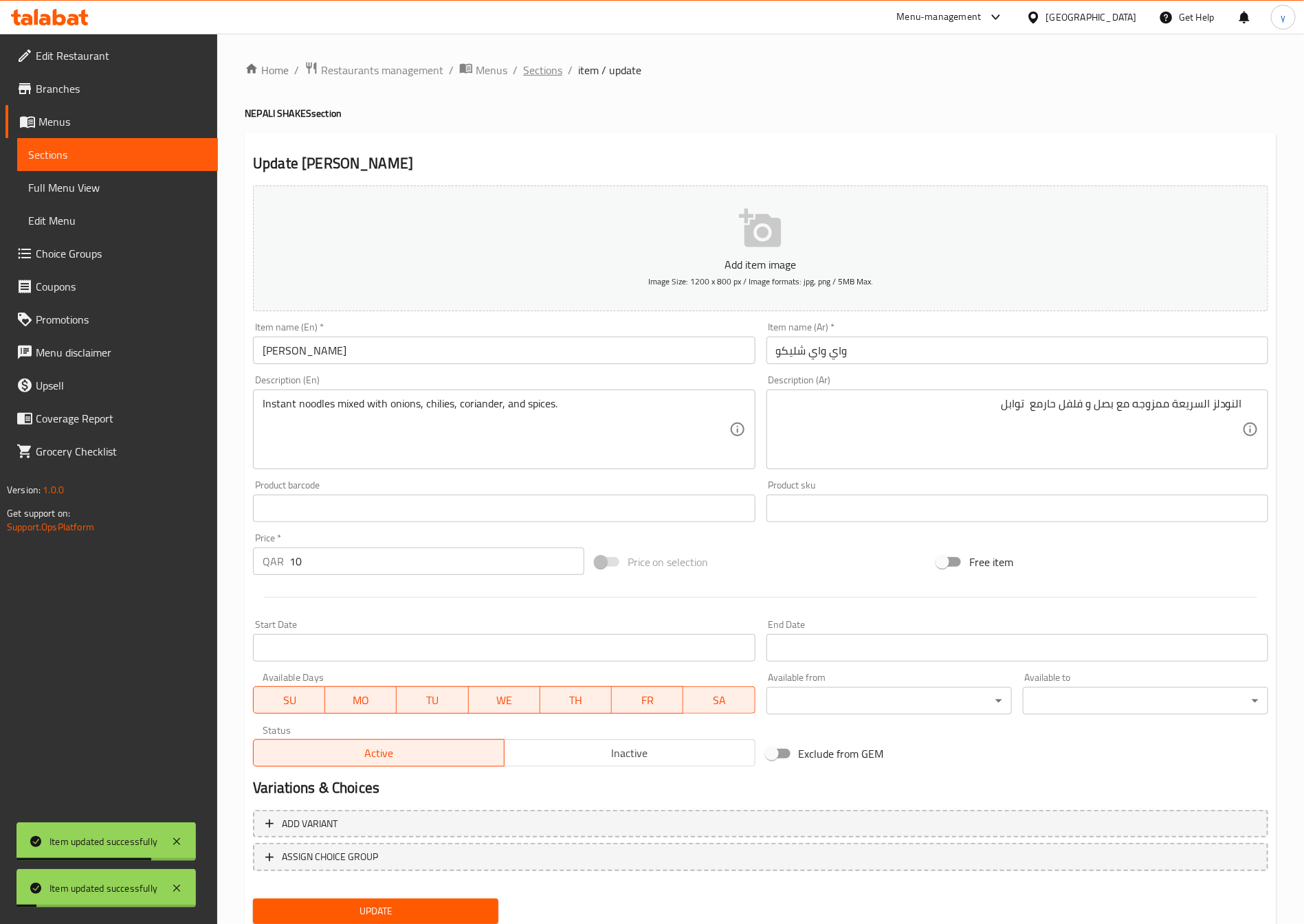
click at [532, 78] on span "Sections" at bounding box center [543, 70] width 39 height 17
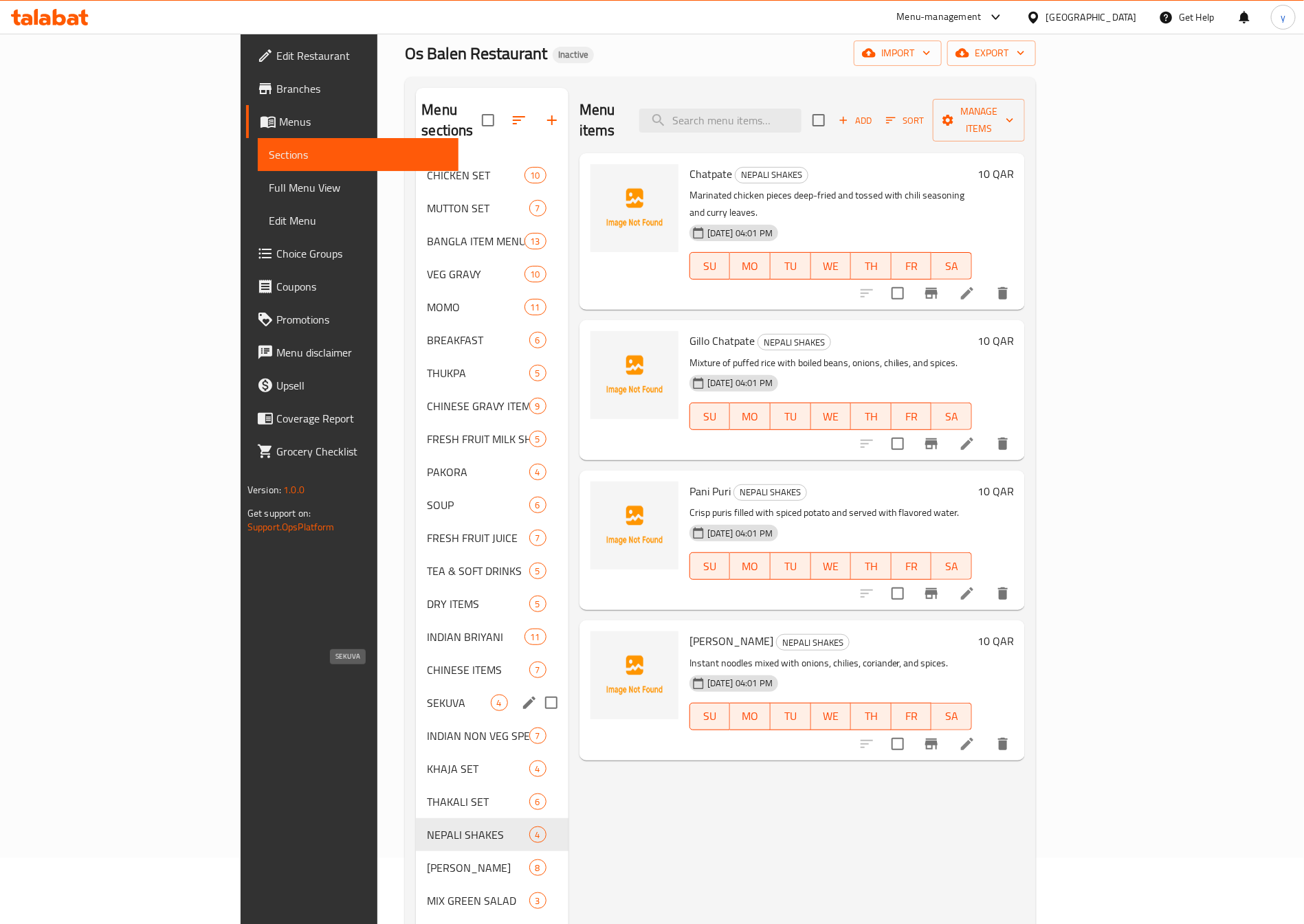
scroll to position [103, 0]
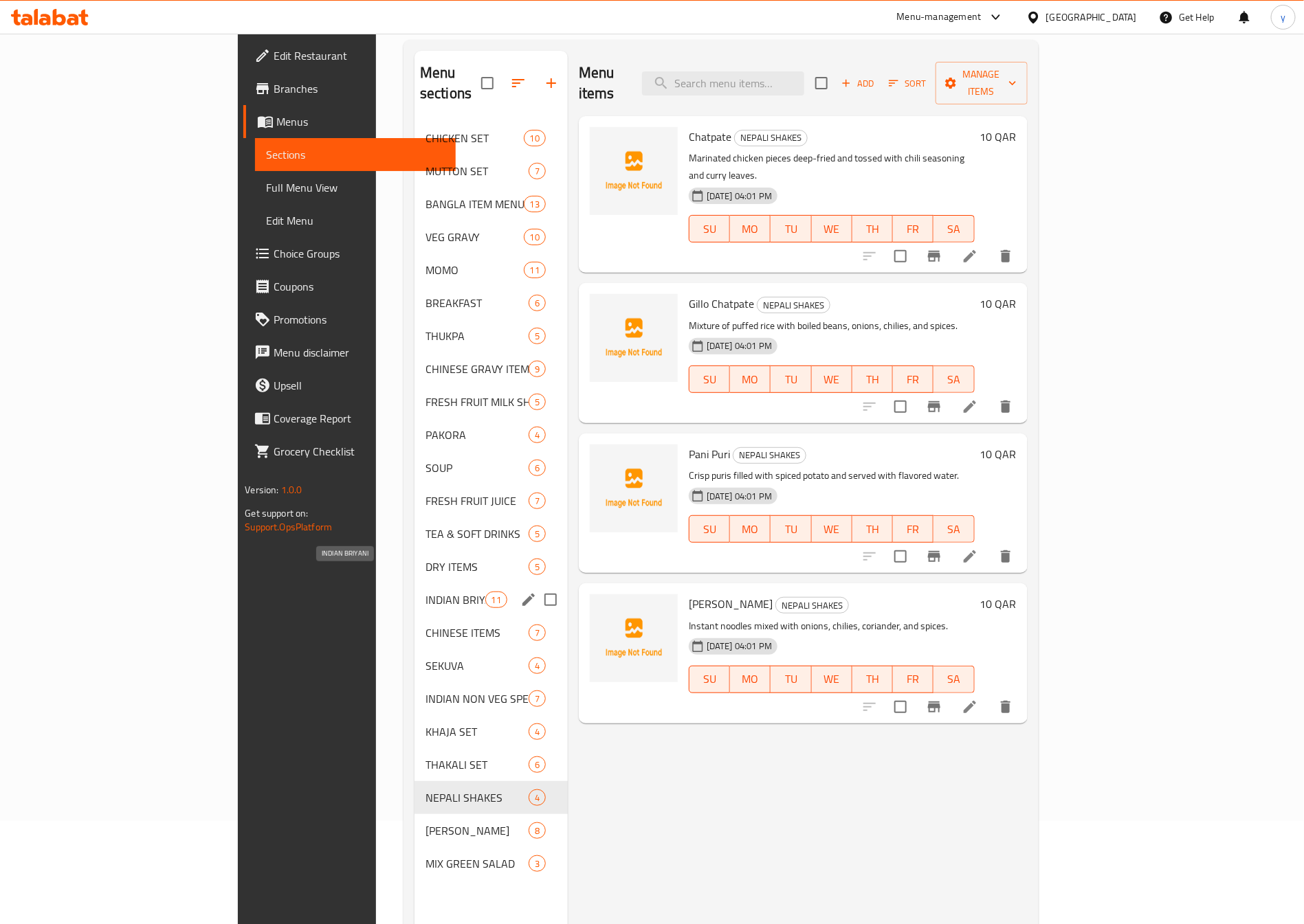
click at [426, 592] on span "INDIAN BRIYANI" at bounding box center [456, 600] width 60 height 17
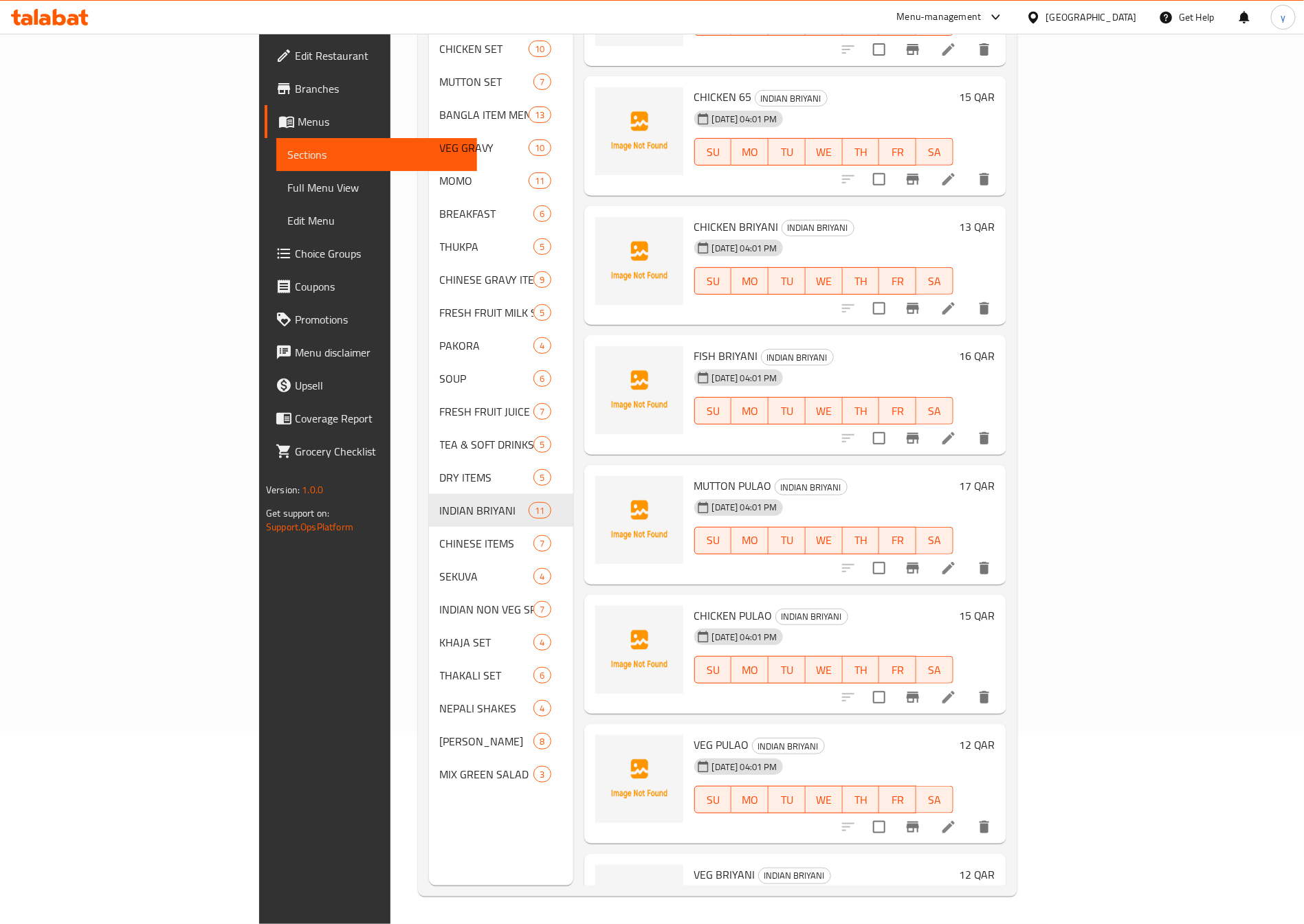
scroll to position [432, 0]
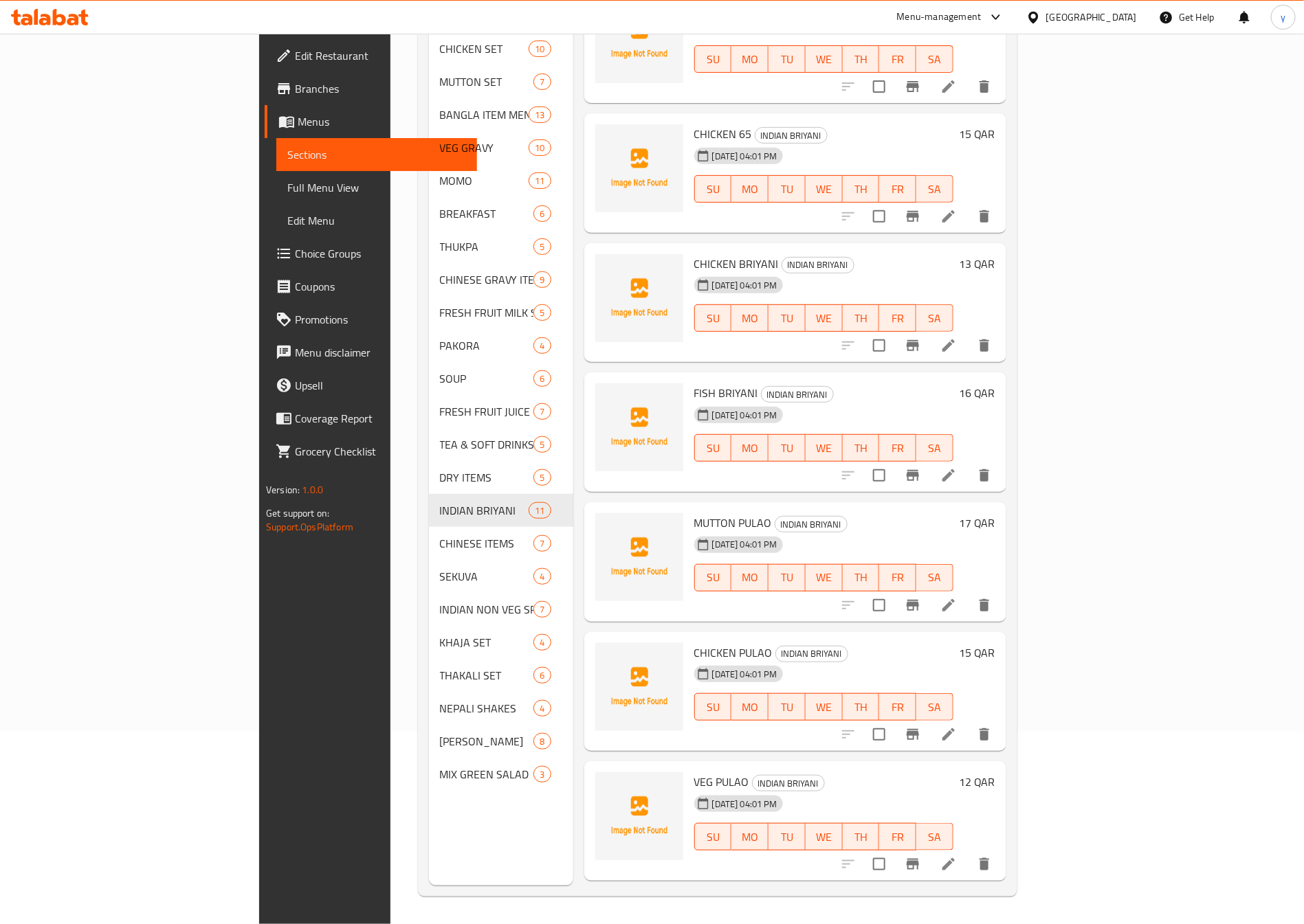
click at [1017, 113] on div "Menu sections CHICKEN SET 10 MUTTON SET 7 BANGLA ITEM MENU 13 VEG GRAVY 10 MOMO…" at bounding box center [717, 423] width 600 height 946
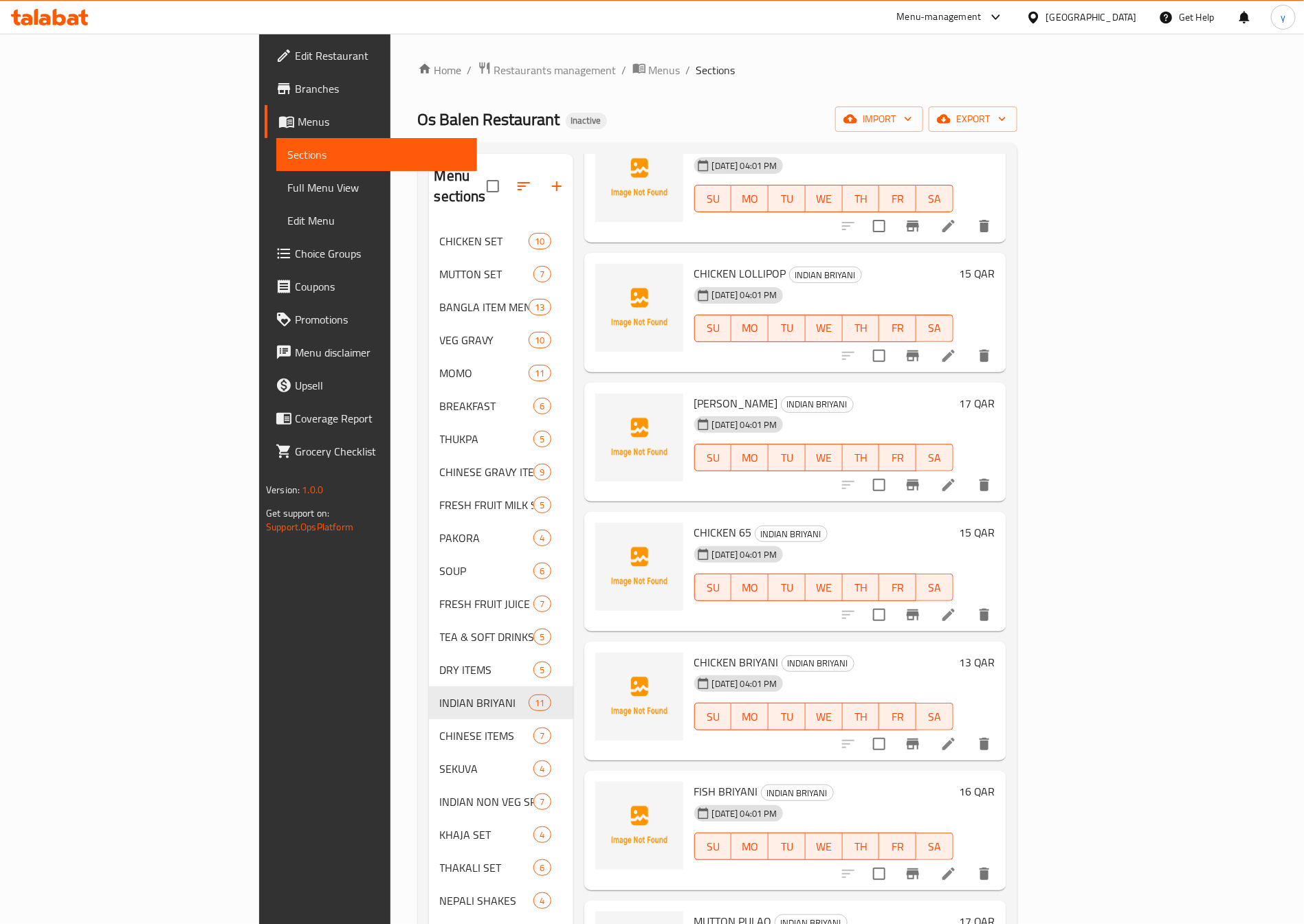
scroll to position [0, 0]
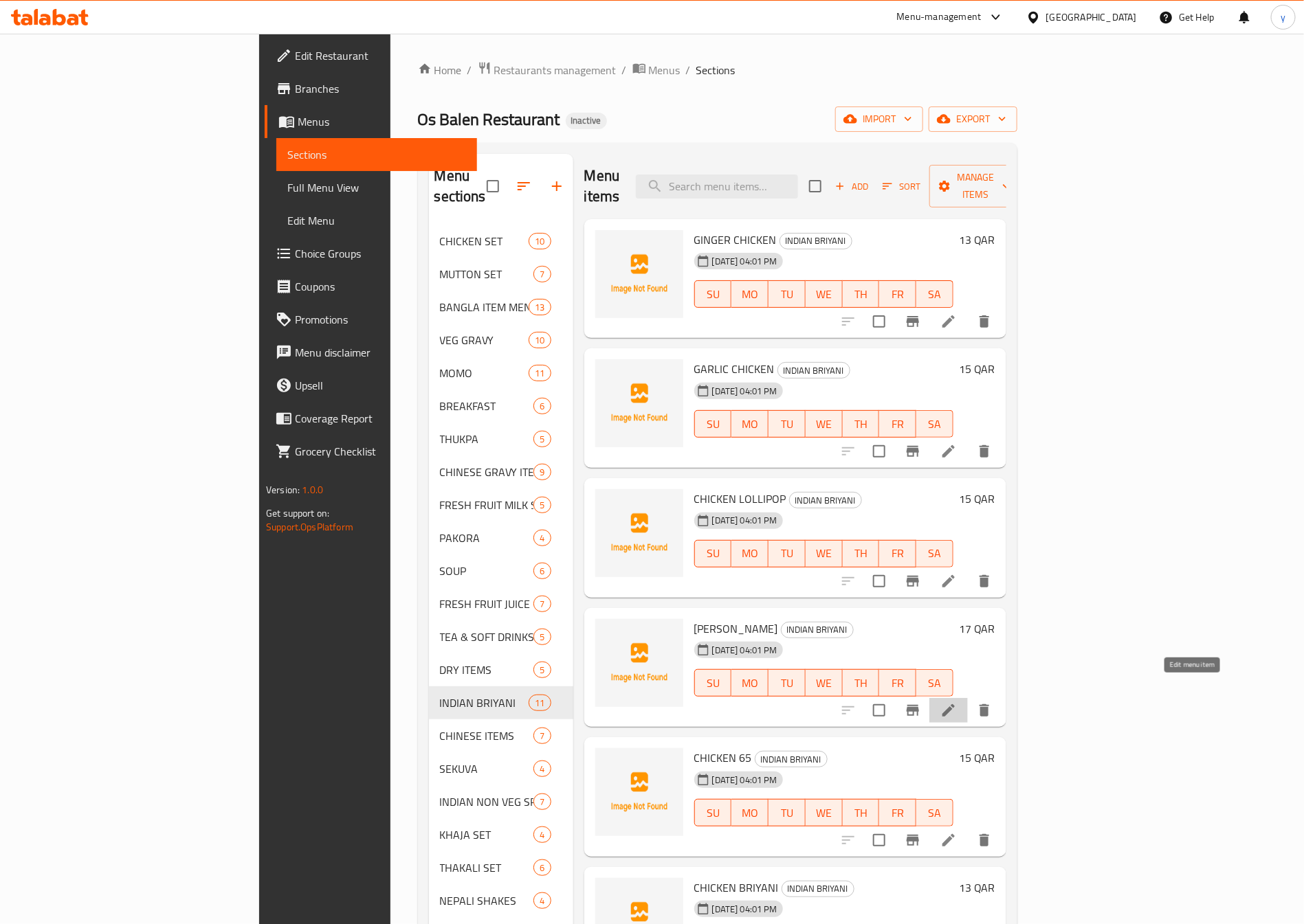
click at [955, 704] on icon at bounding box center [949, 710] width 13 height 13
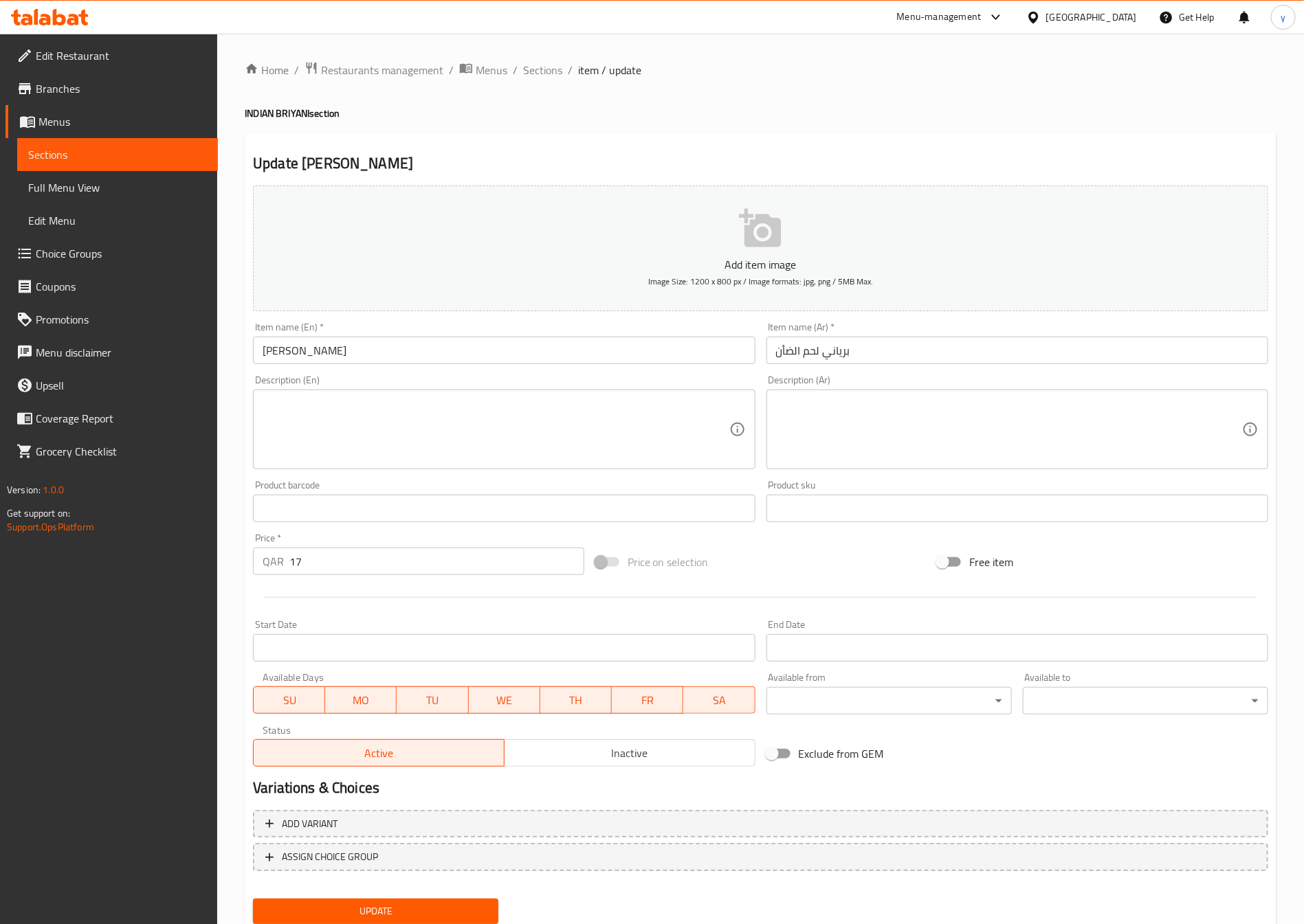
click at [525, 357] on input "[PERSON_NAME]" at bounding box center [504, 350] width 502 height 27
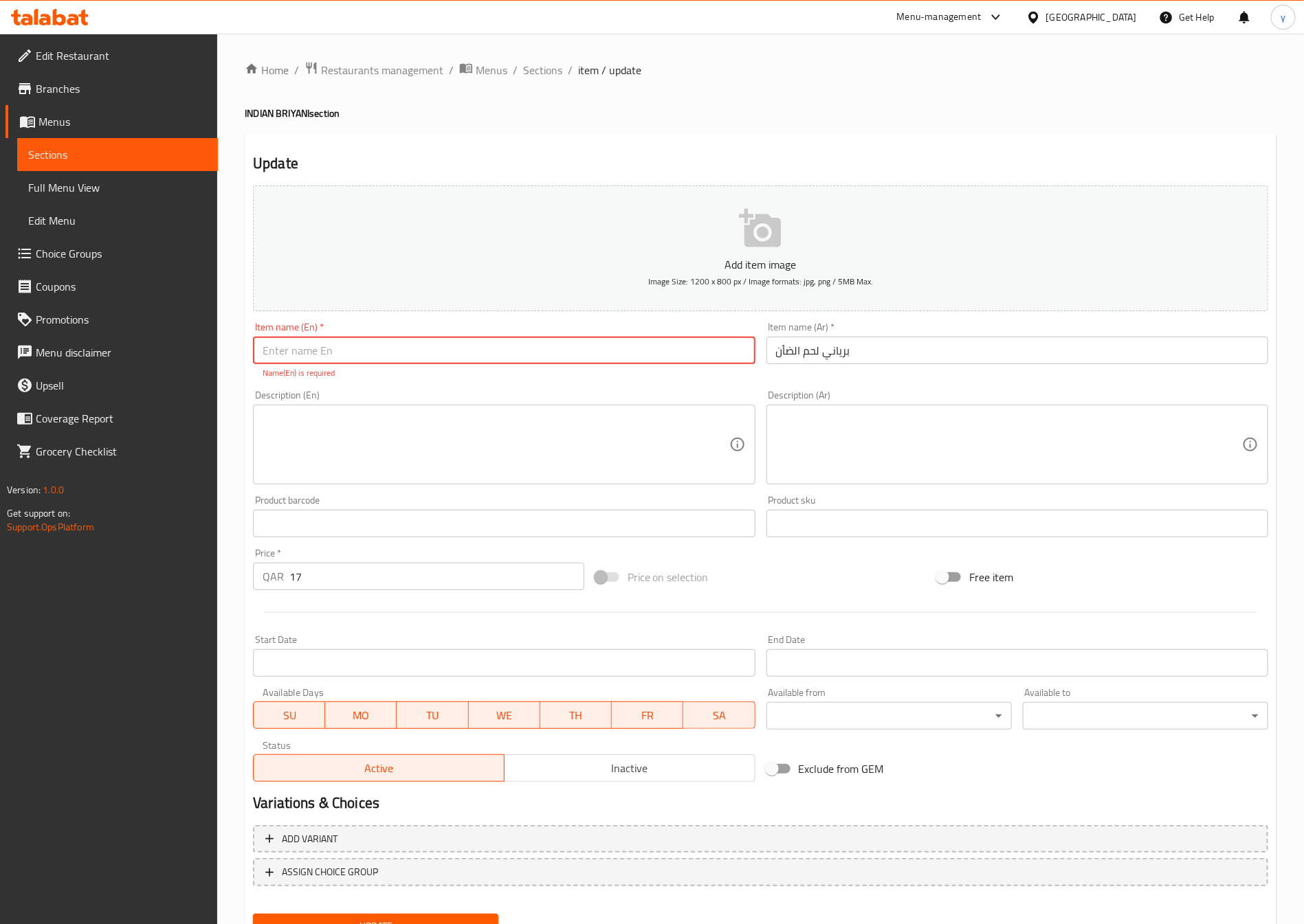
click at [312, 355] on input "text" at bounding box center [504, 350] width 502 height 27
paste input "Mutton Biryani"
type input "Mutton Biryani"
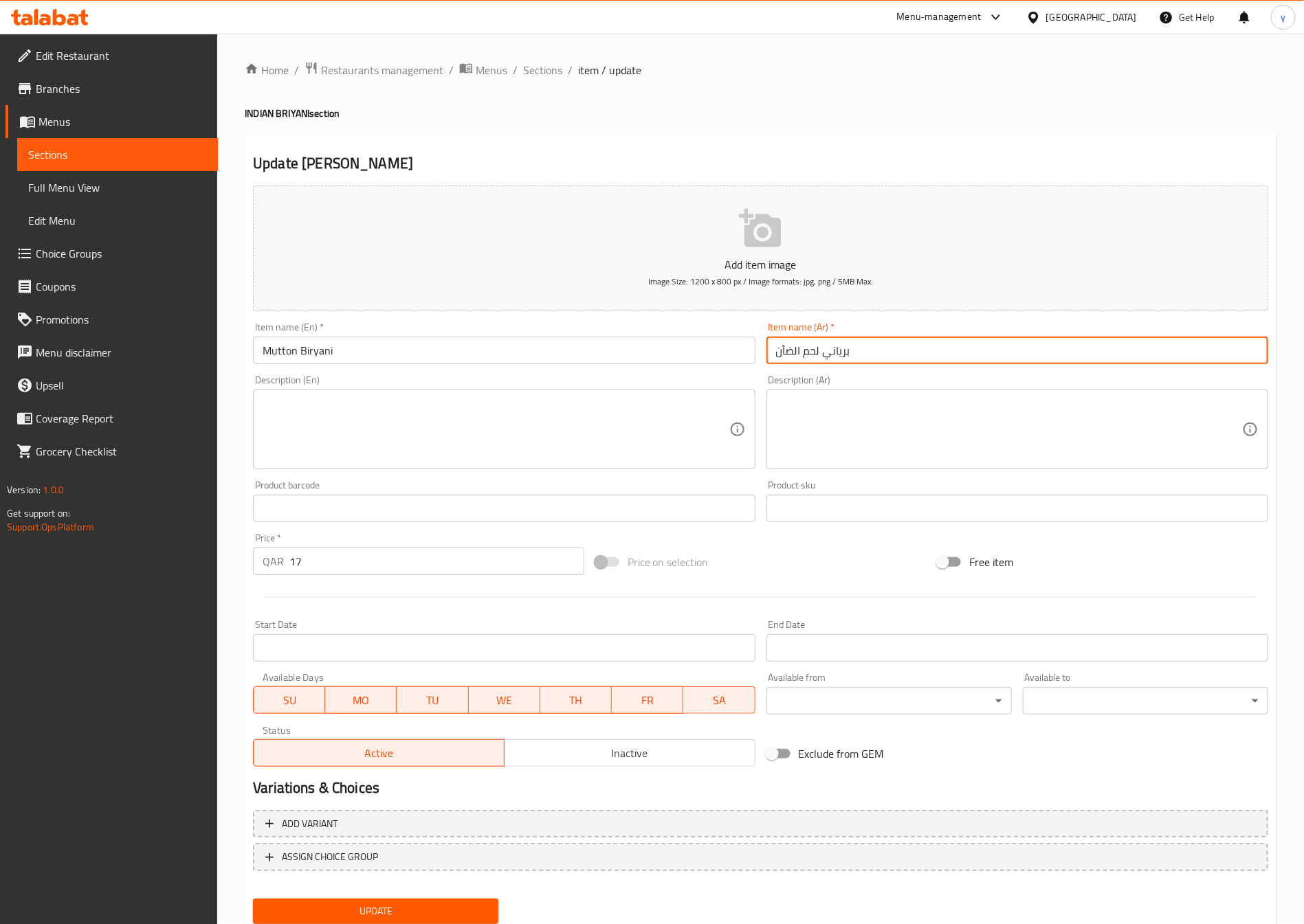
click at [807, 353] on input "بریاني لحم الضأن" at bounding box center [1017, 350] width 502 height 27
paste input "ي"
type input "برياني لحم الضأن"
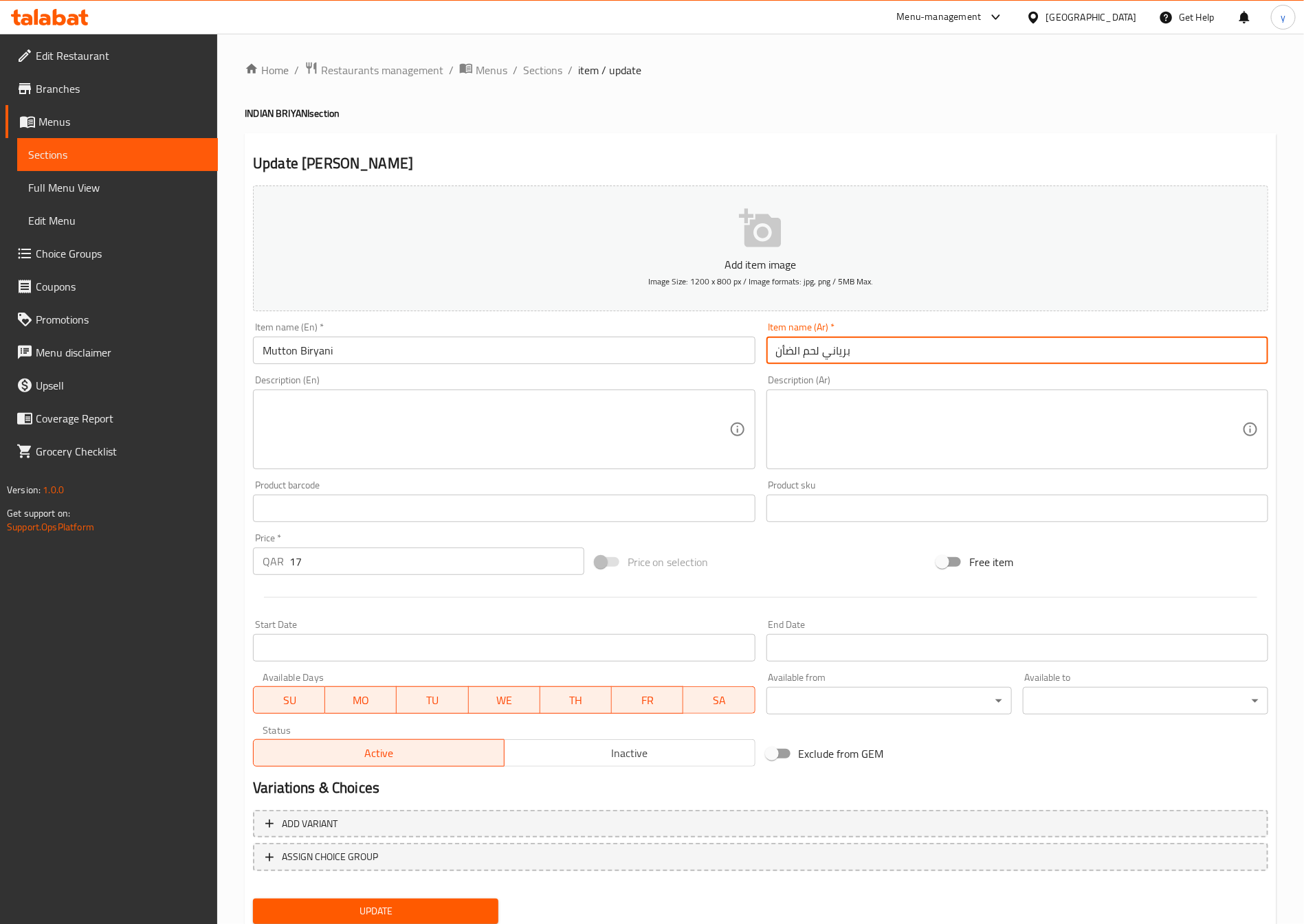
click at [644, 436] on textarea at bounding box center [495, 430] width 466 height 65
click at [368, 445] on textarea at bounding box center [495, 430] width 466 height 65
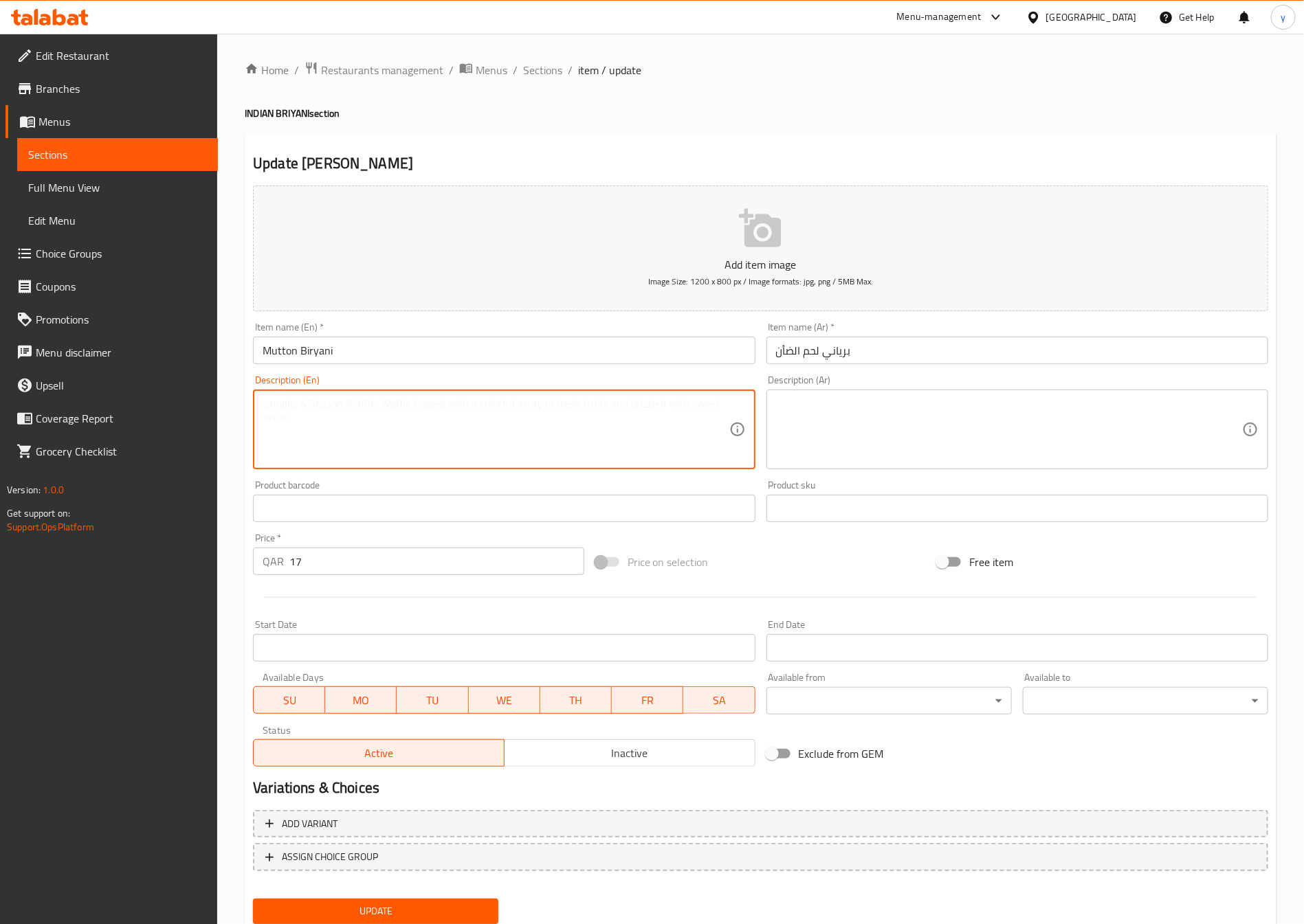
paste textarea "Rice cooked with spiced mutton, onions, and whole spices."
type textarea "Rice cooked with spiced mutton, onions, and whole spices."
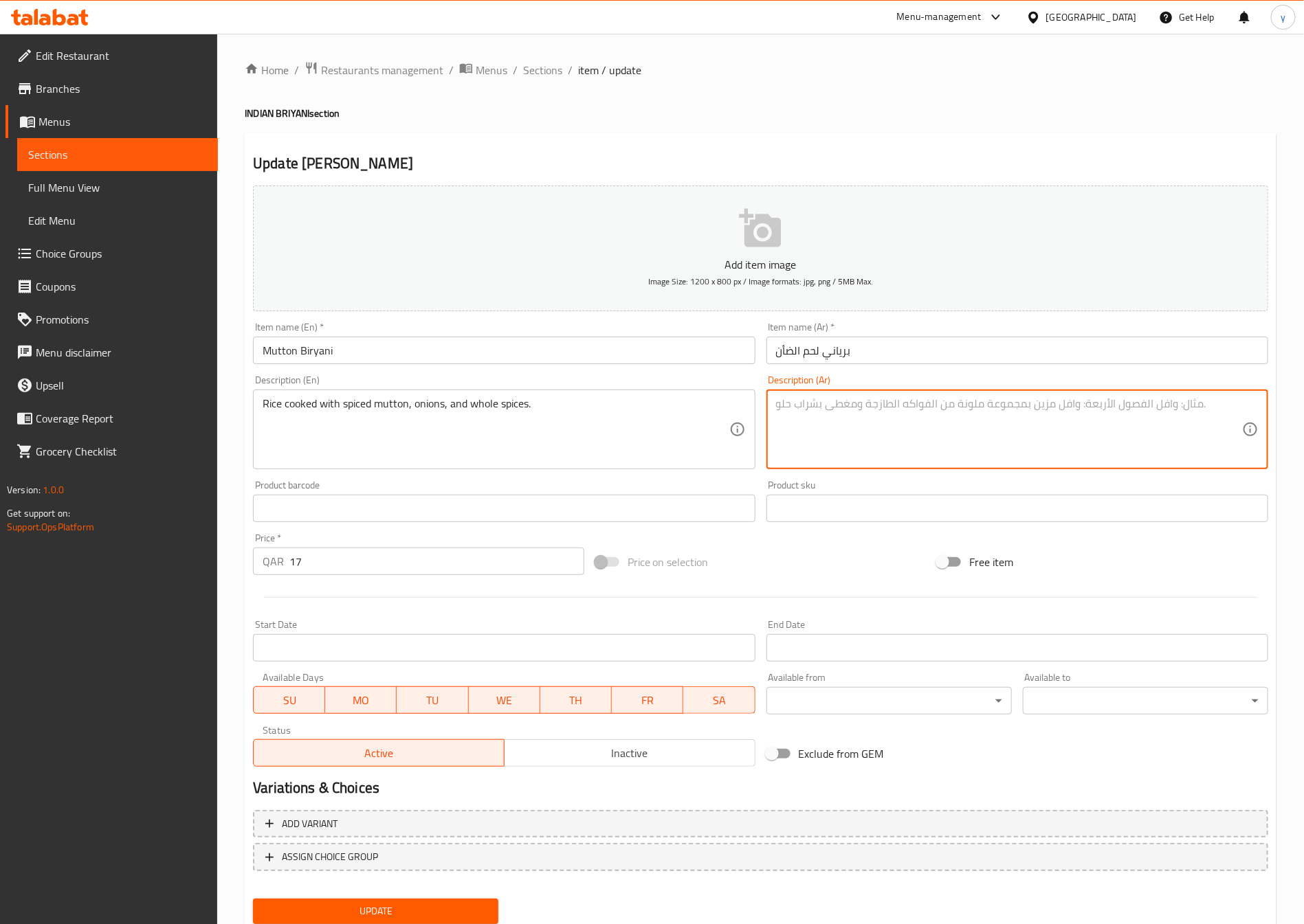
click at [912, 400] on textarea at bounding box center [1009, 430] width 466 height 65
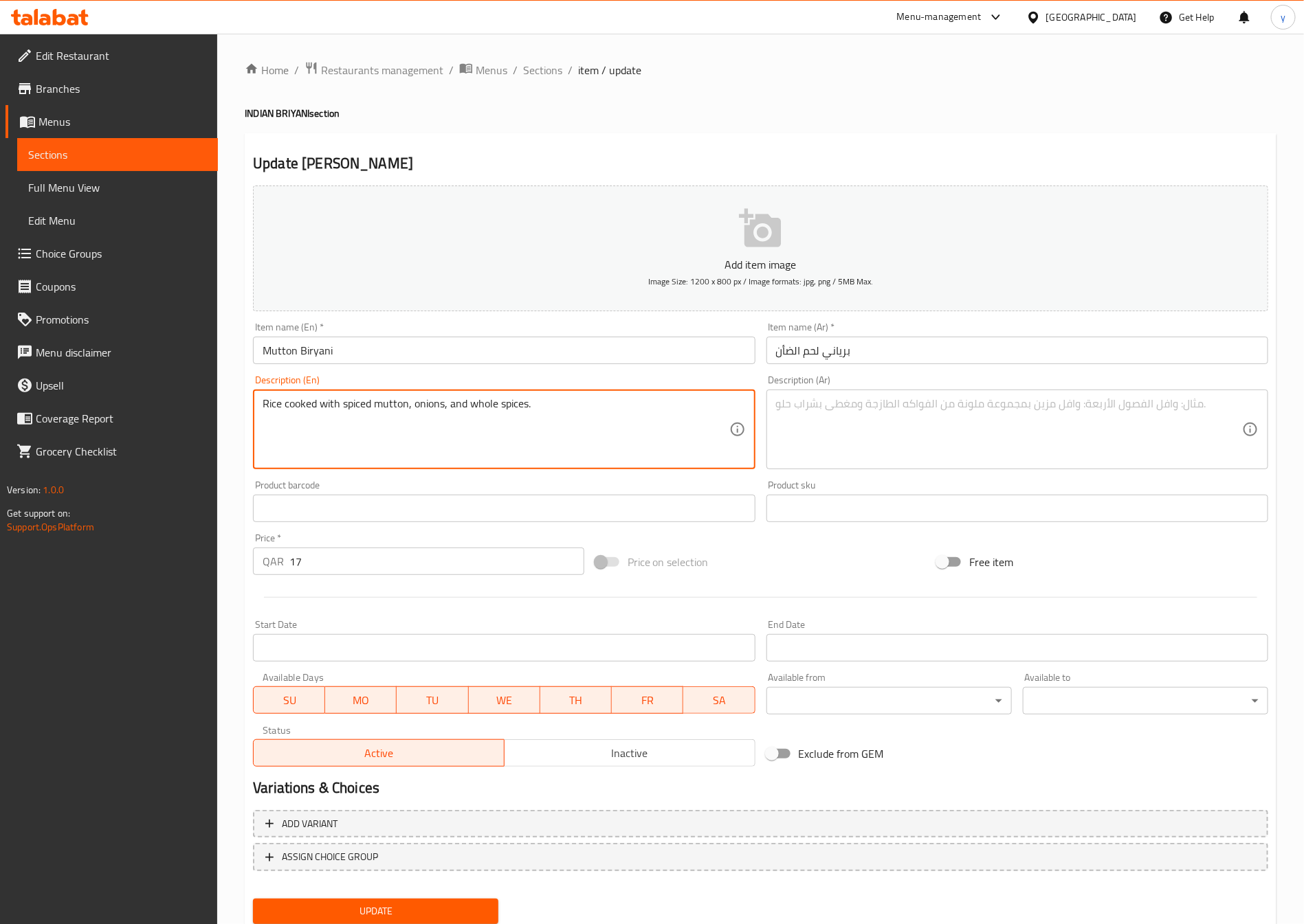
drag, startPoint x: 290, startPoint y: 423, endPoint x: 246, endPoint y: 439, distance: 46.8
drag, startPoint x: 503, startPoint y: 418, endPoint x: 263, endPoint y: 423, distance: 240.1
click at [263, 423] on textarea "Rice cooked with spiced mutton, onions, and whole spices." at bounding box center [495, 430] width 466 height 65
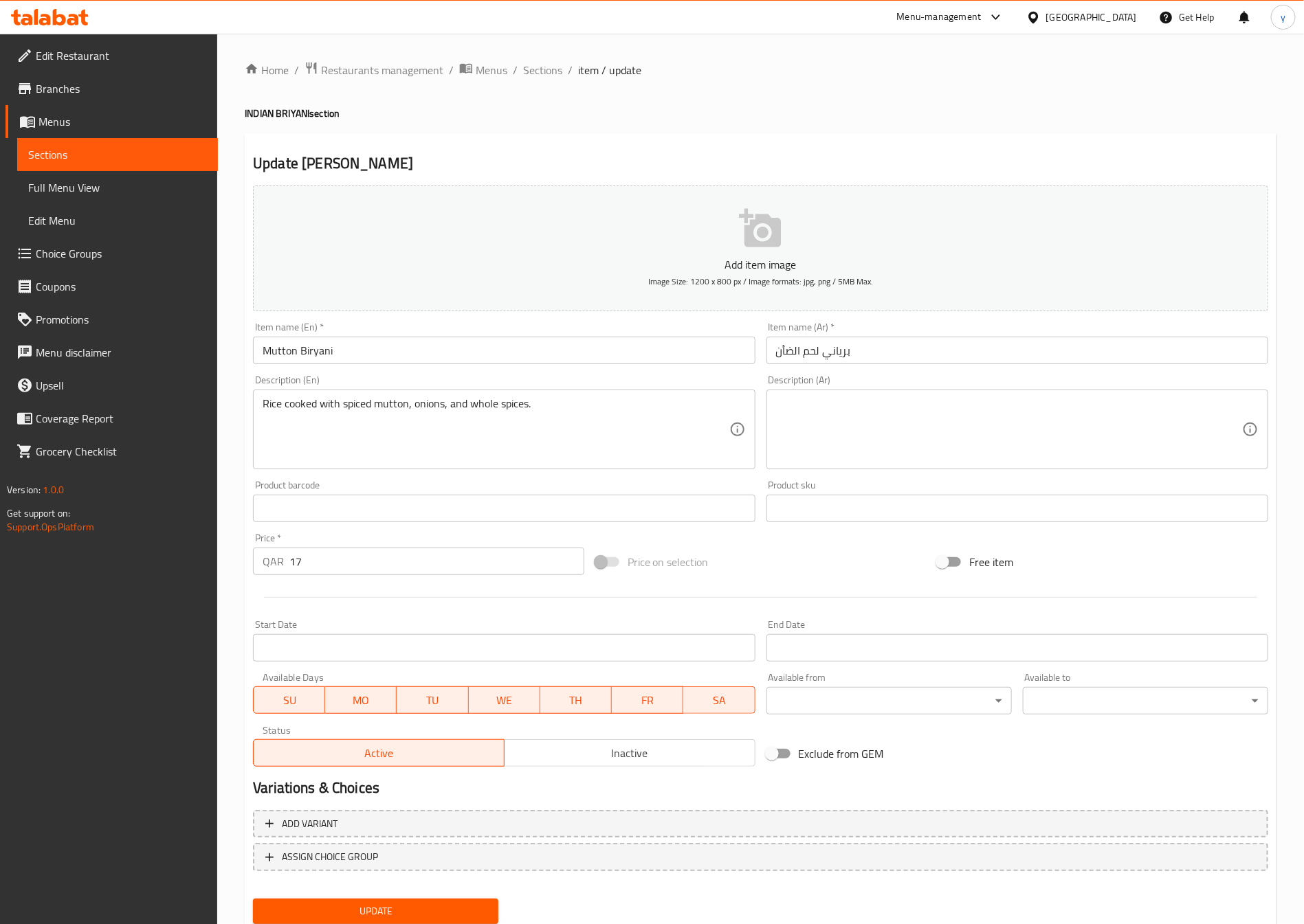
click at [850, 409] on textarea at bounding box center [1009, 430] width 466 height 65
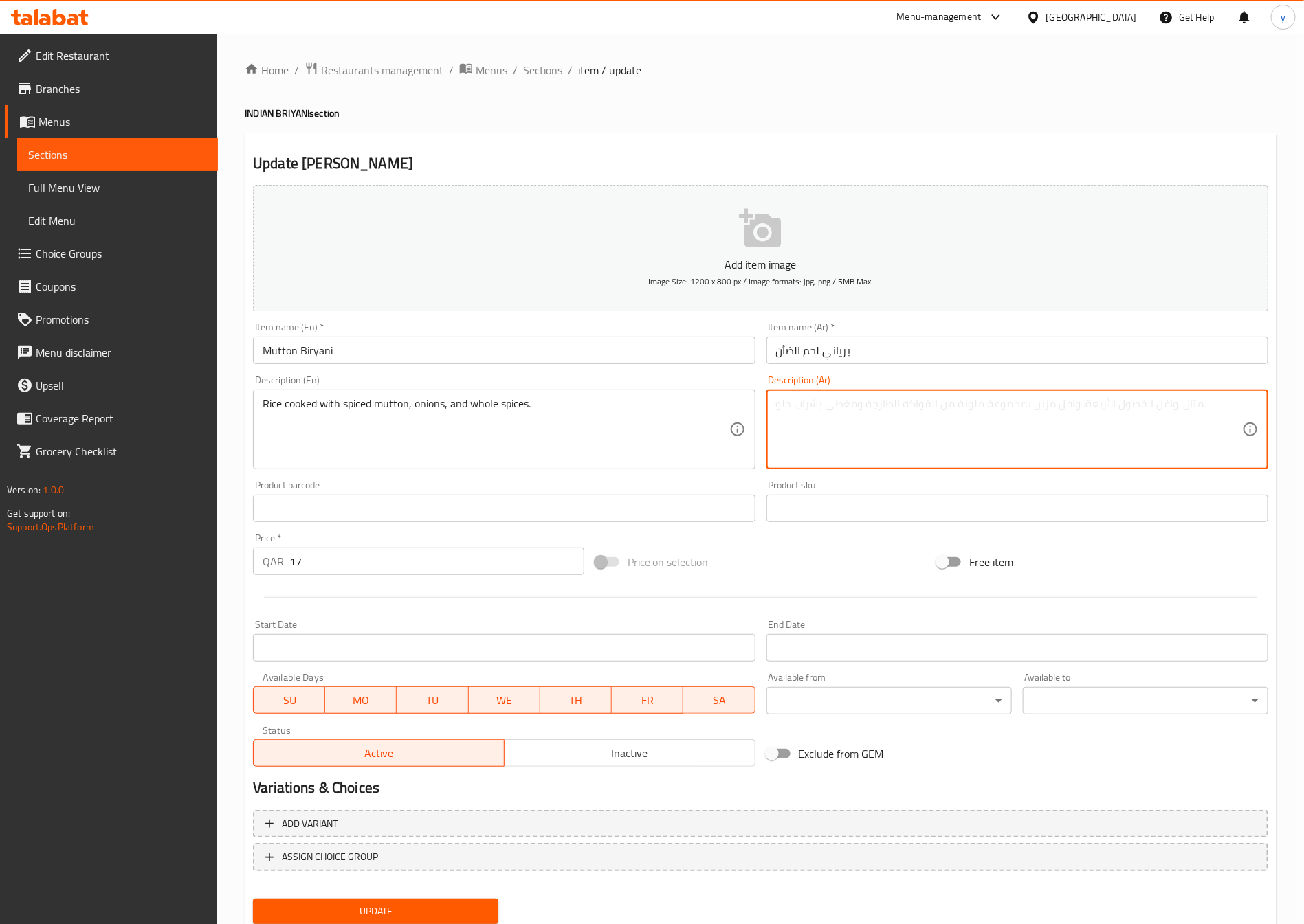
paste textarea "أرز مطبوخ مع لحم الضأن المتبل والبصل والتوابل"
click at [844, 418] on textarea "أرز مطبوخ مع لحم الضأن المتبل والبصل والتوابل" at bounding box center [1009, 430] width 466 height 65
type textarea "أرز مطبوخ مع لحم الضأن المتبل مع البصل والتوابل"
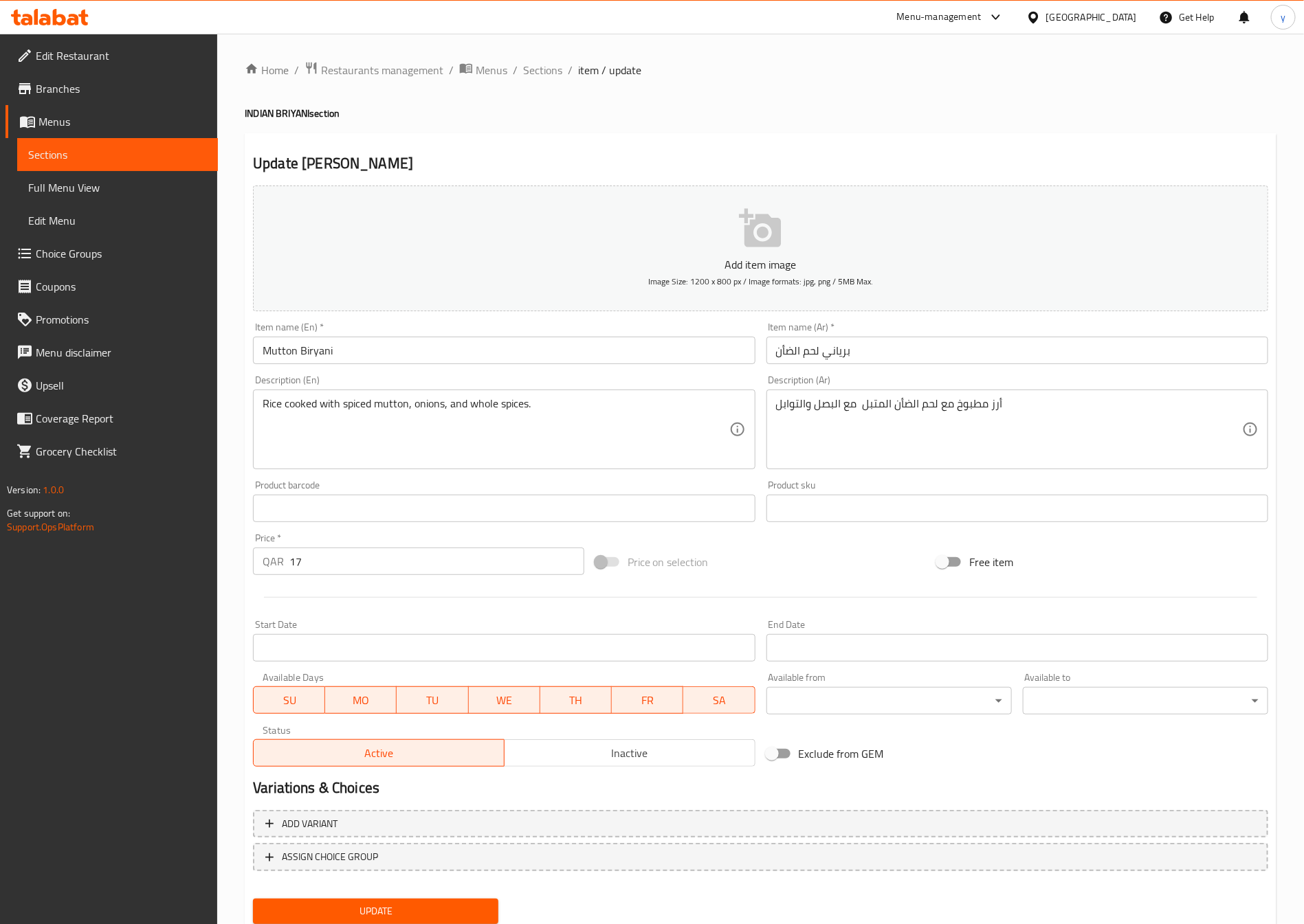
drag, startPoint x: 771, startPoint y: 402, endPoint x: 796, endPoint y: 421, distance: 31.4
click at [771, 402] on div "أرز مطبوخ مع لحم الضأن المتبل مع البصل والتوابل Description (Ar)" at bounding box center [1017, 430] width 502 height 79
click at [1021, 413] on textarea "أرز مطبوخ مع لحم الضأن المتبل مع البصل والتوابل" at bounding box center [1009, 430] width 466 height 65
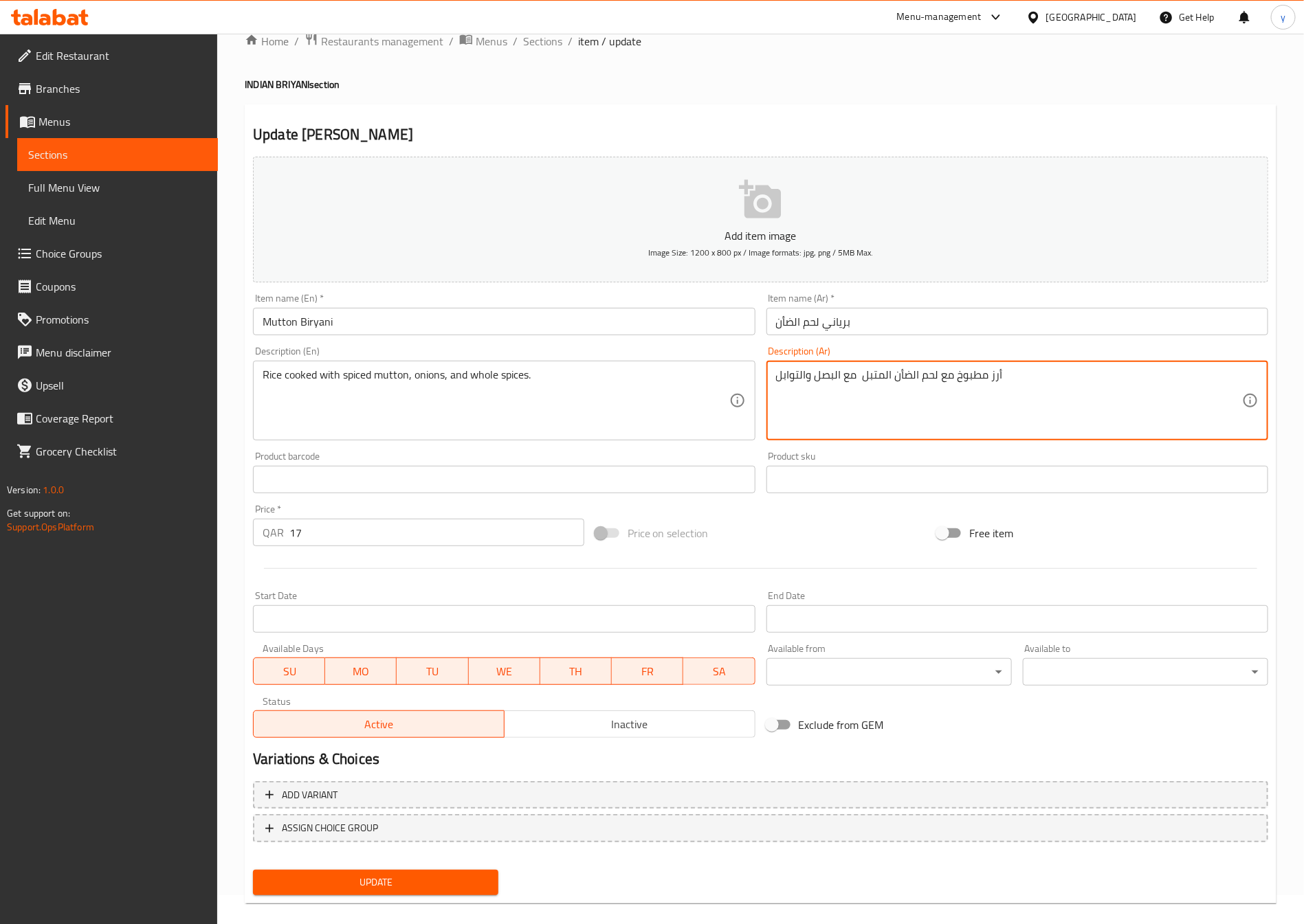
scroll to position [45, 0]
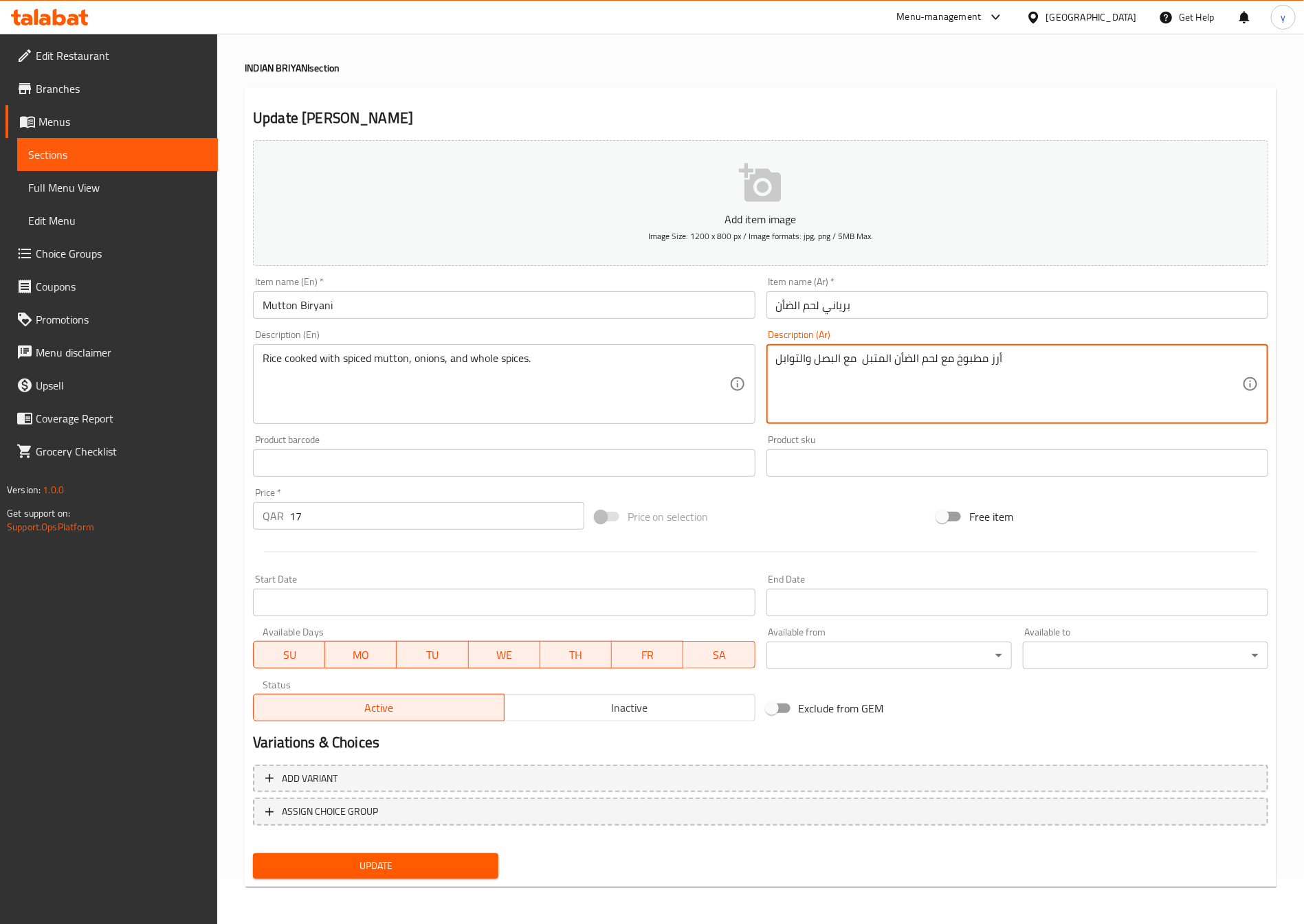
click at [419, 882] on div "Update" at bounding box center [375, 866] width 256 height 36
click at [429, 876] on button "Update" at bounding box center [375, 866] width 245 height 26
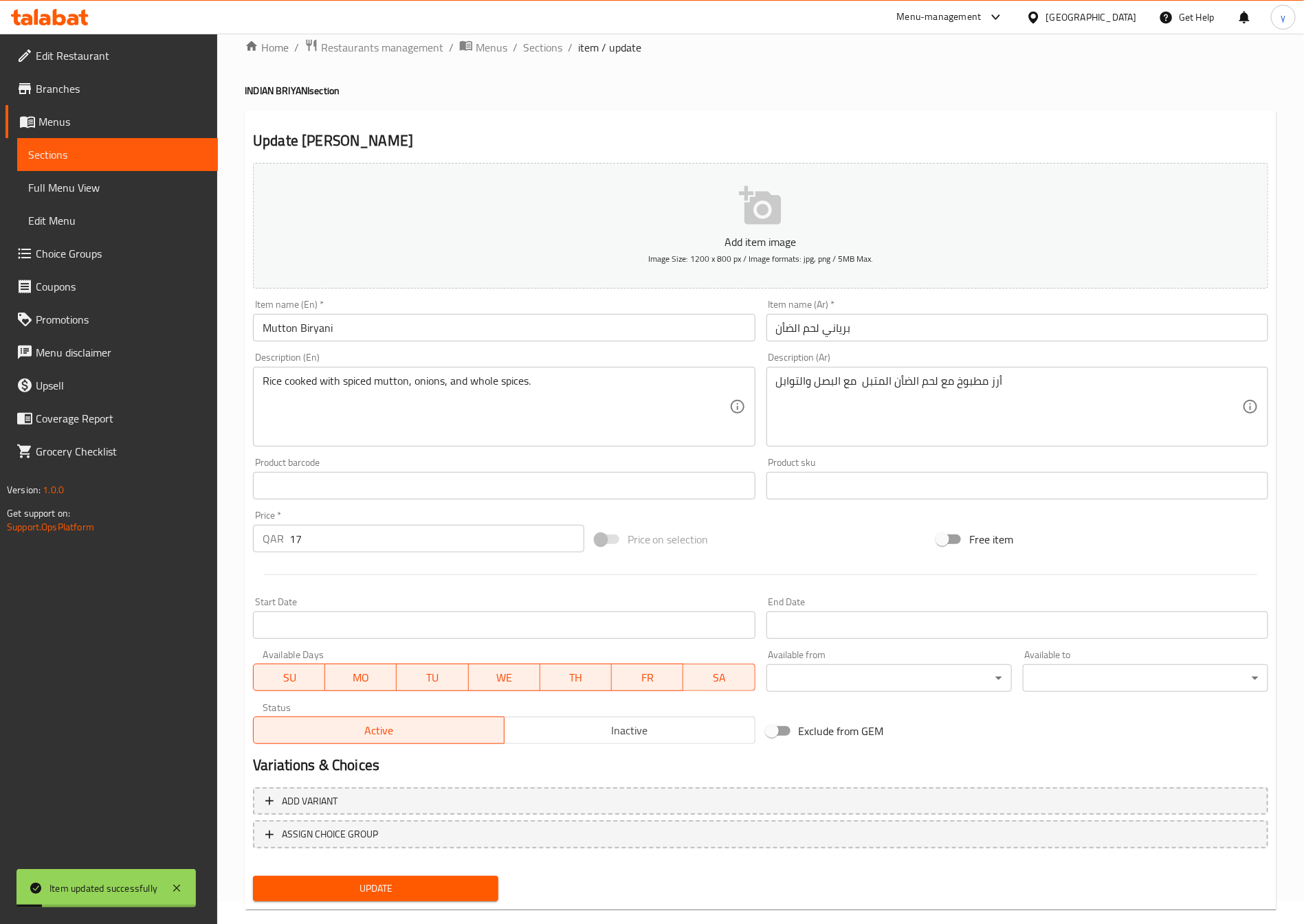
scroll to position [0, 0]
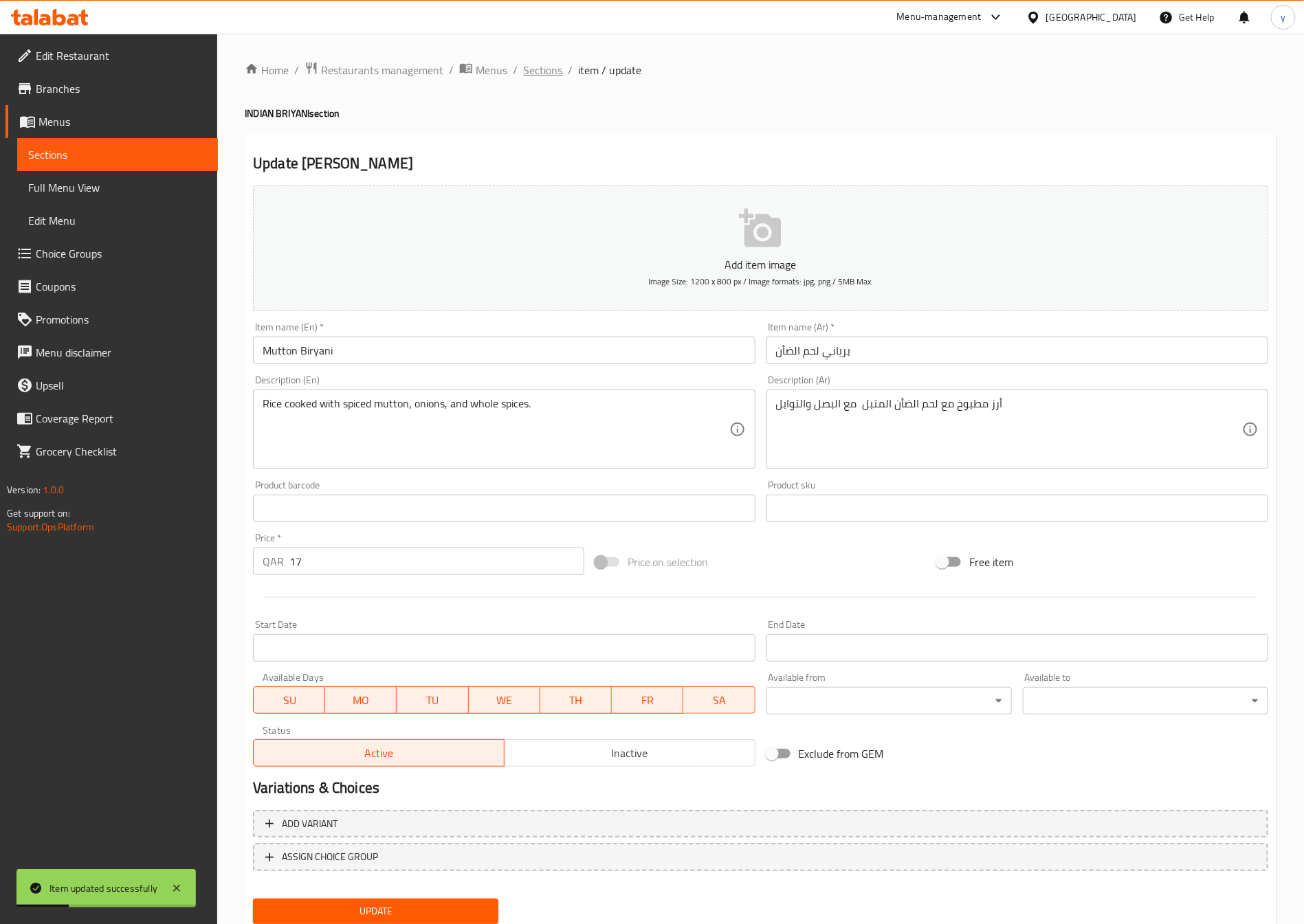
click at [537, 75] on span "Sections" at bounding box center [543, 70] width 39 height 17
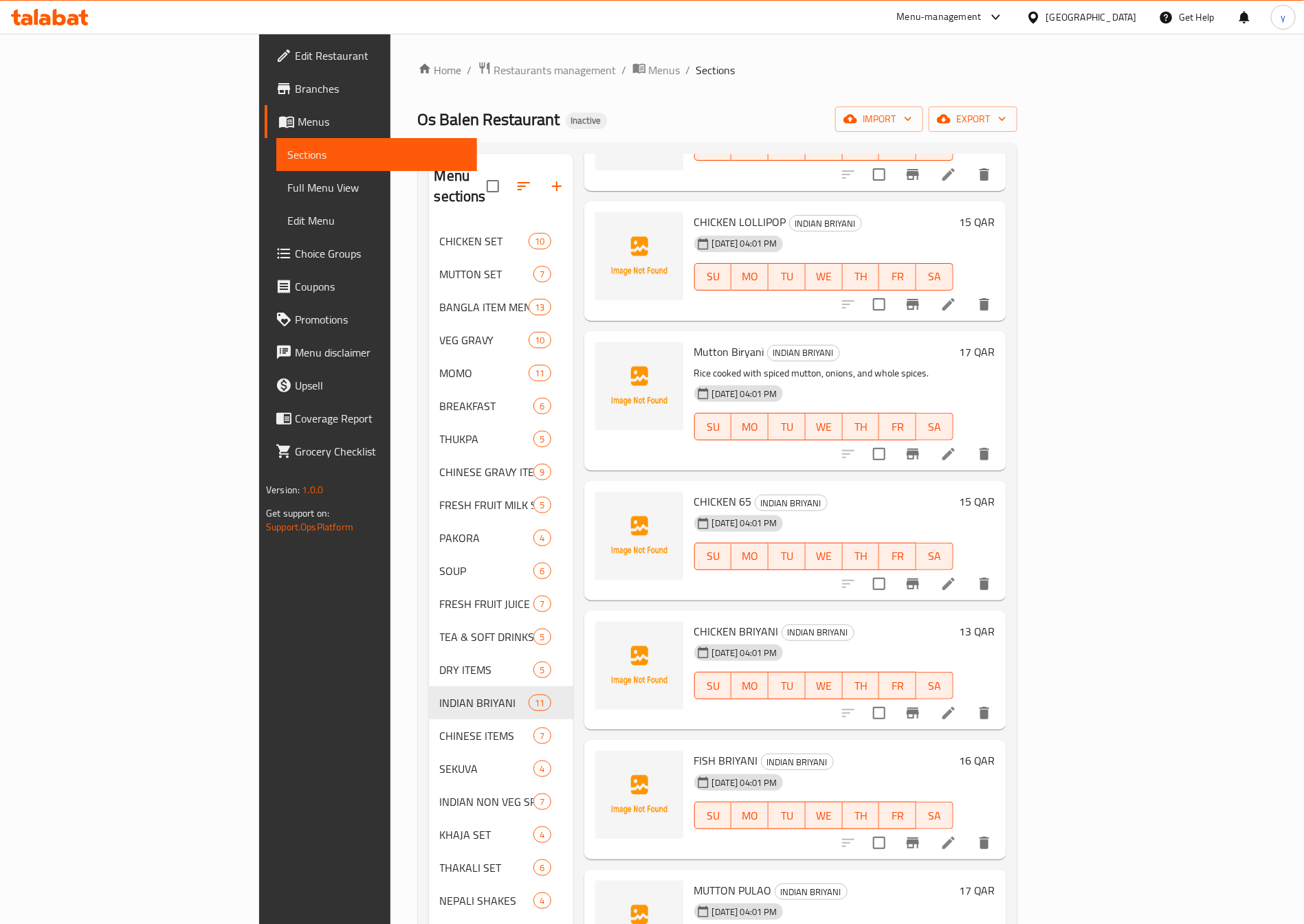
scroll to position [309, 0]
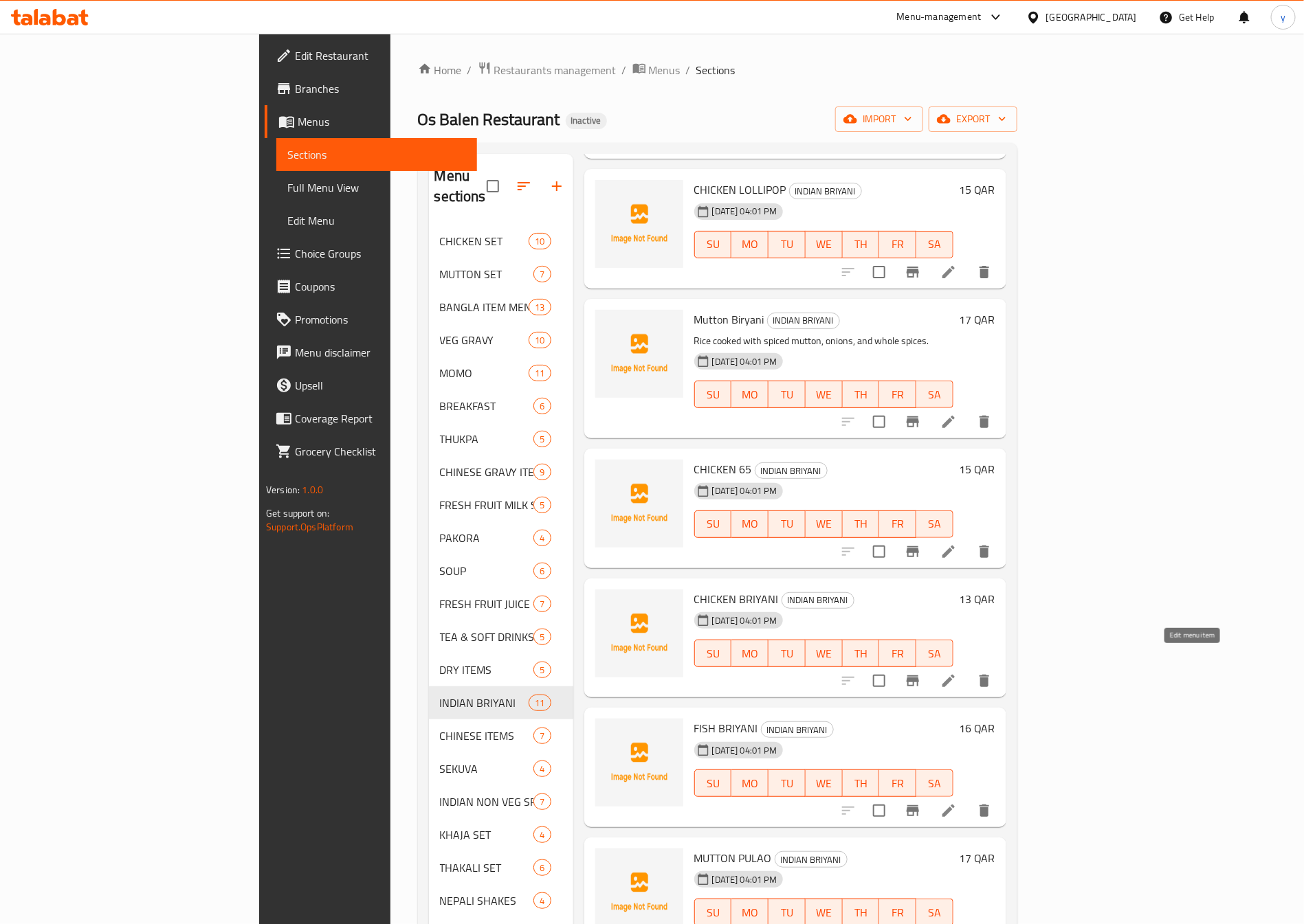
click at [955, 675] on icon at bounding box center [949, 681] width 13 height 13
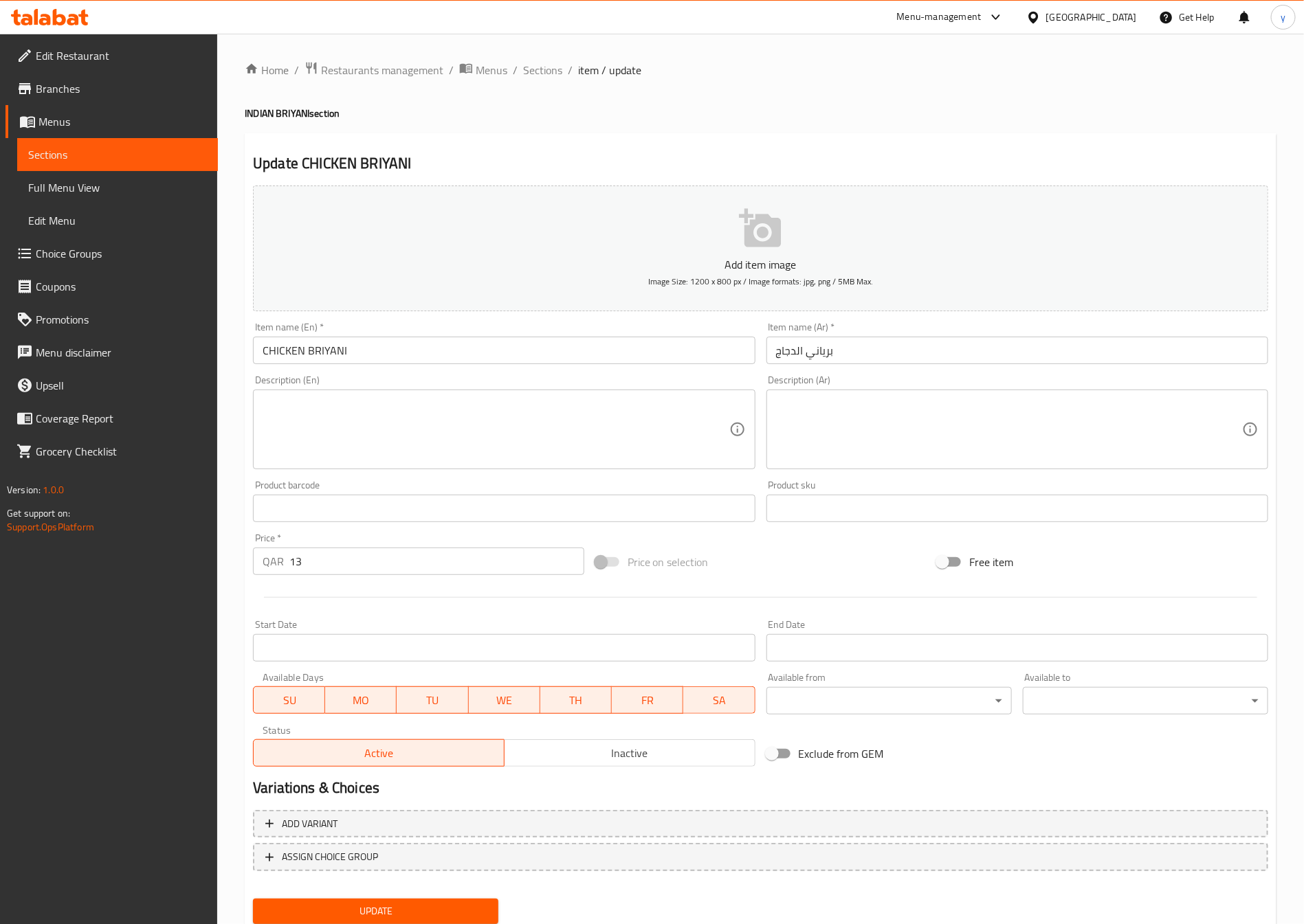
click at [533, 366] on div "Item name (En)   * CHICKEN BRIYANI Item name (En) *" at bounding box center [504, 343] width 513 height 53
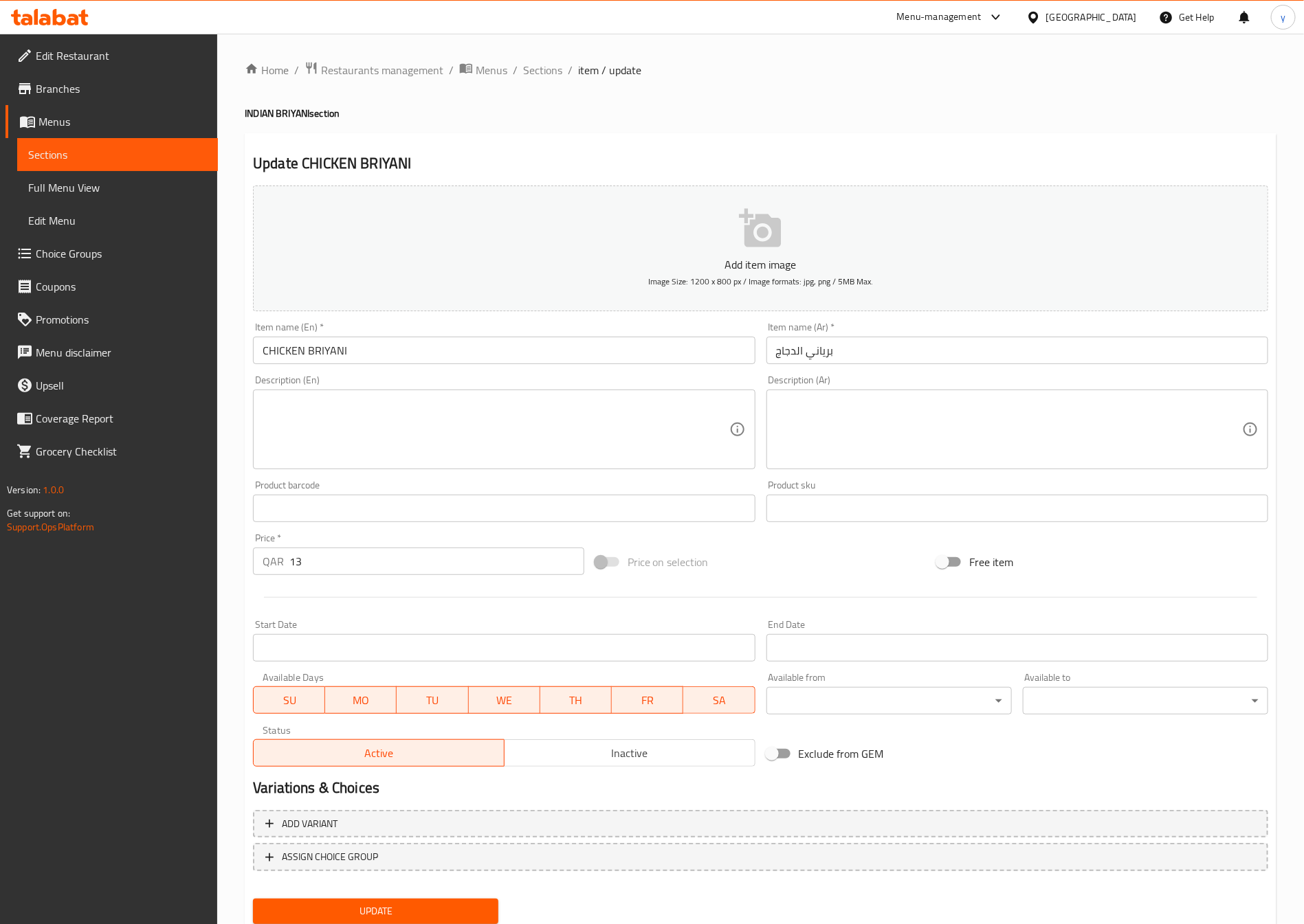
click at [541, 357] on input "CHICKEN BRIYANI" at bounding box center [504, 350] width 502 height 27
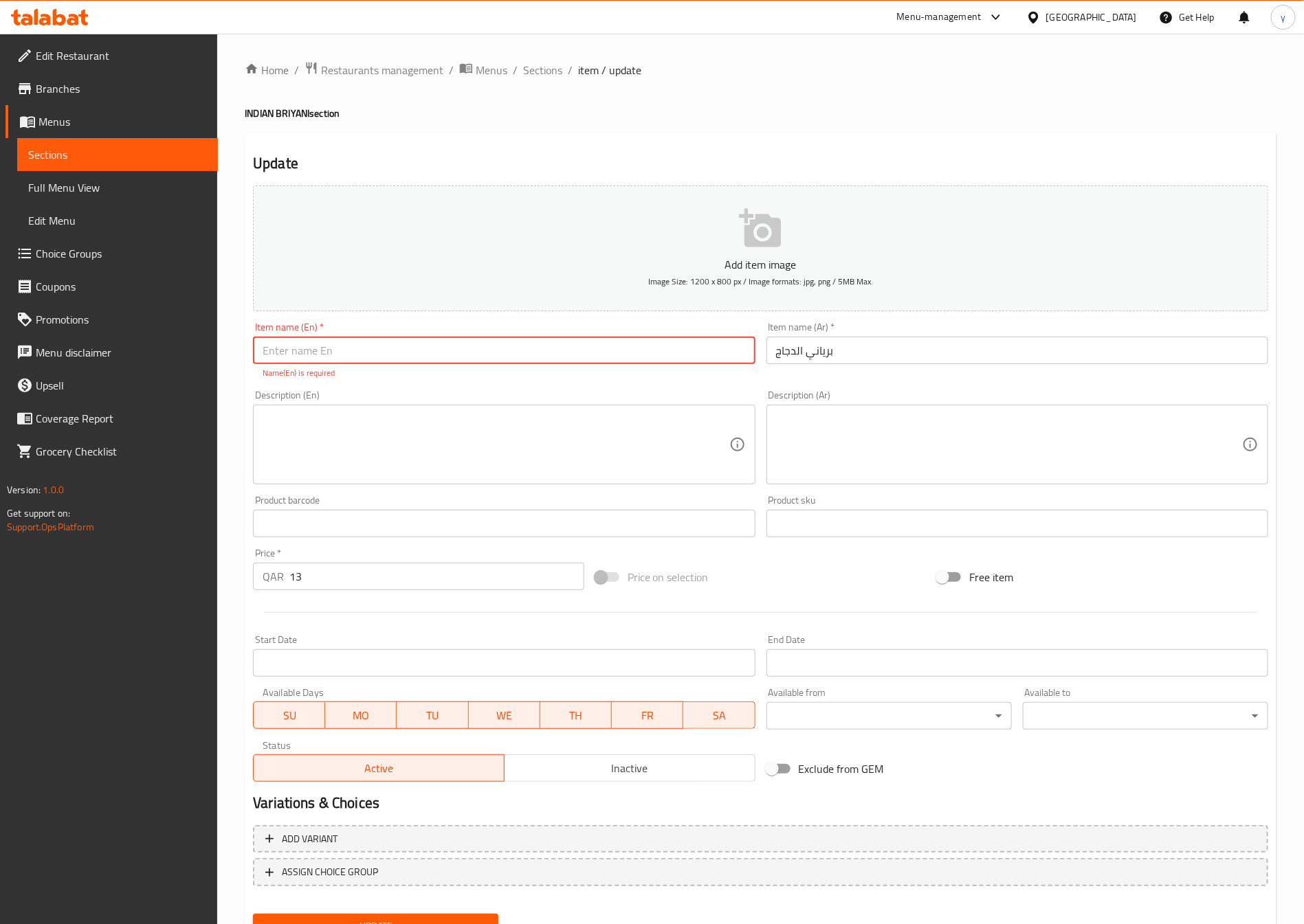
click at [327, 359] on input "text" at bounding box center [504, 350] width 502 height 27
paste input "Chicken Biryani"
type input "Chicken Biryani"
click at [866, 335] on div "Item name (Ar)   * بریاني الدجاج Item name (Ar) *" at bounding box center [1017, 343] width 502 height 42
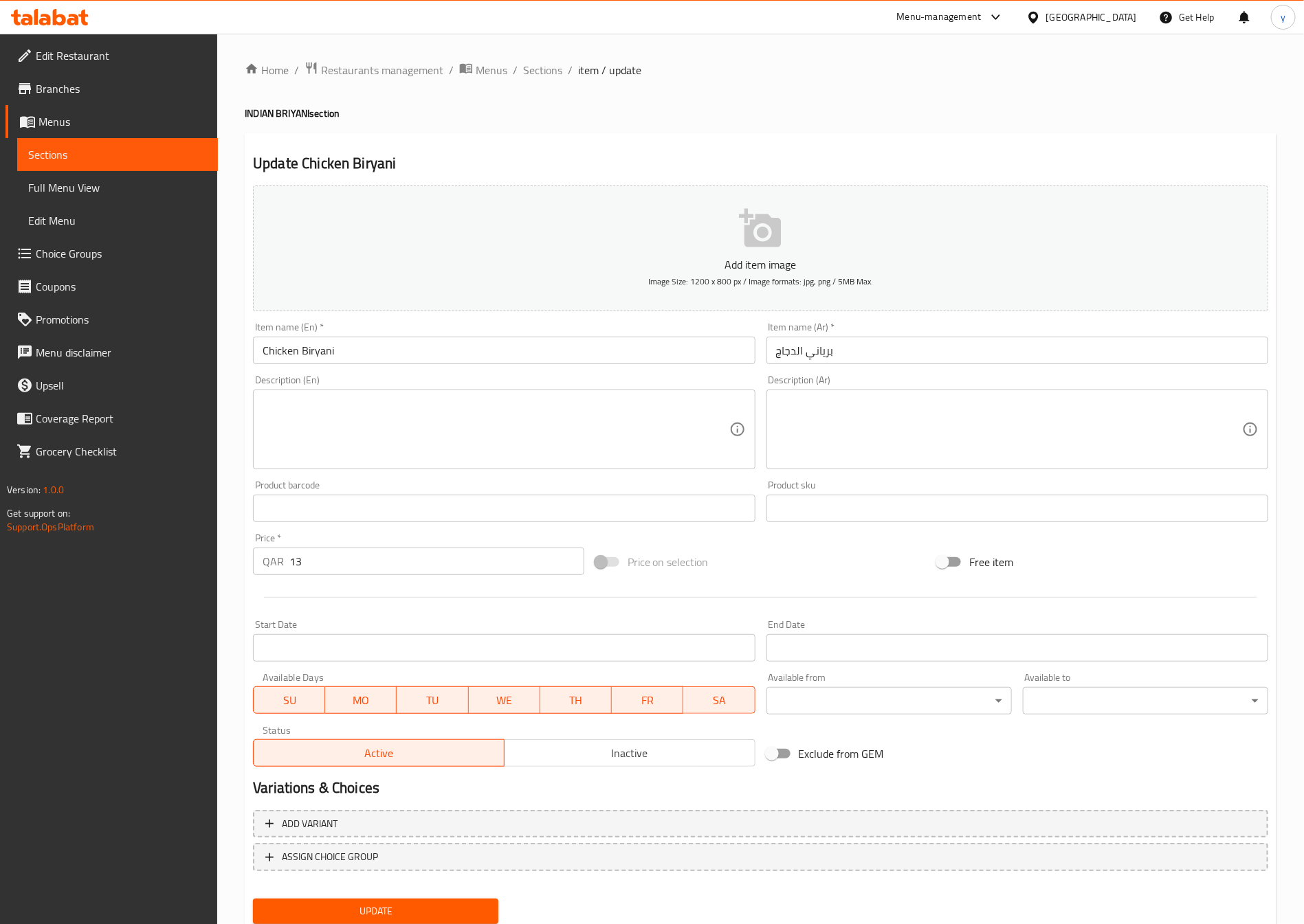
click at [862, 342] on input "بریاني الدجاج" at bounding box center [1017, 350] width 502 height 27
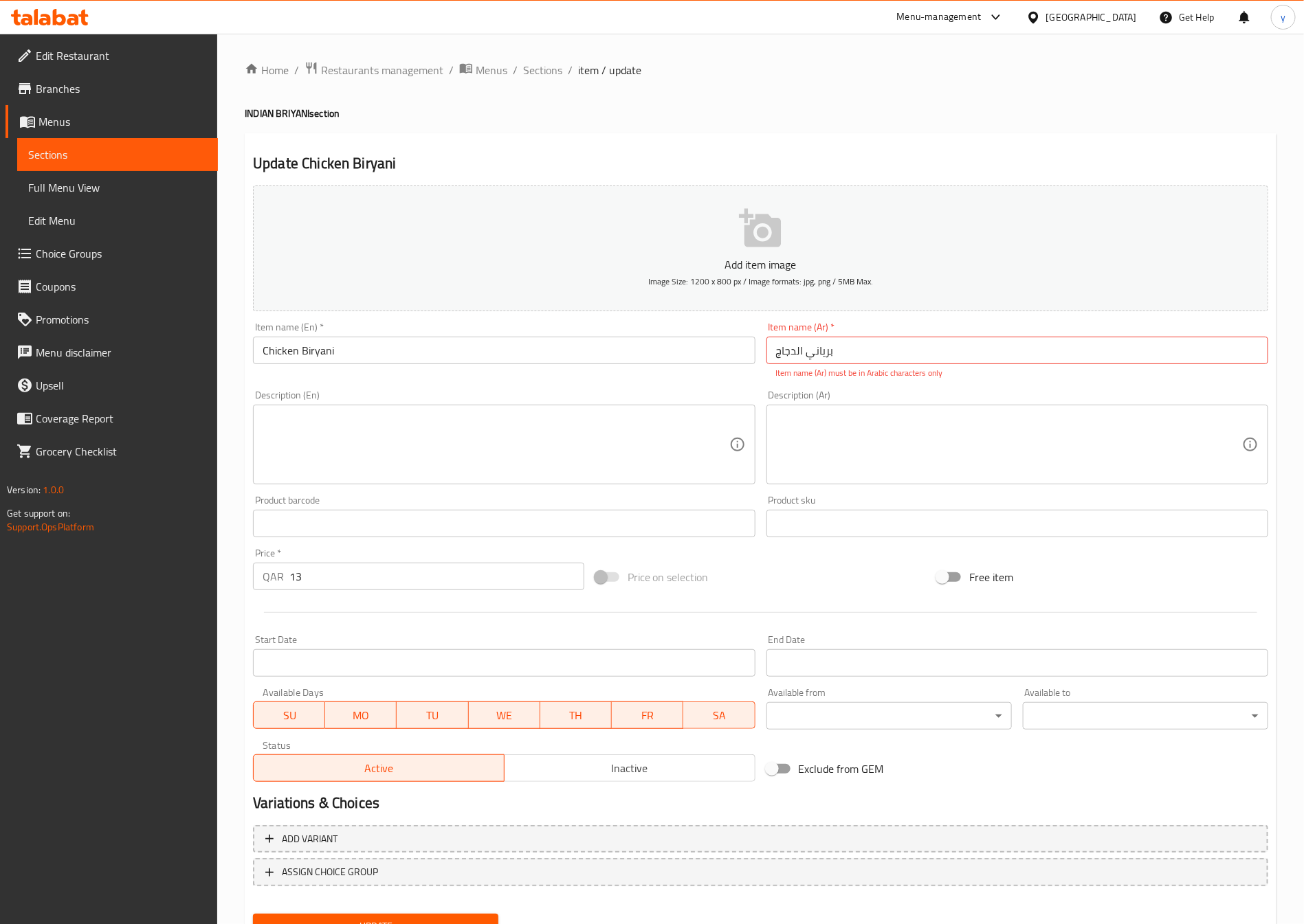
click at [883, 364] on input "بریاني الدجاج" at bounding box center [1017, 350] width 502 height 27
paste input "ياني"
type input "برياني دجاج"
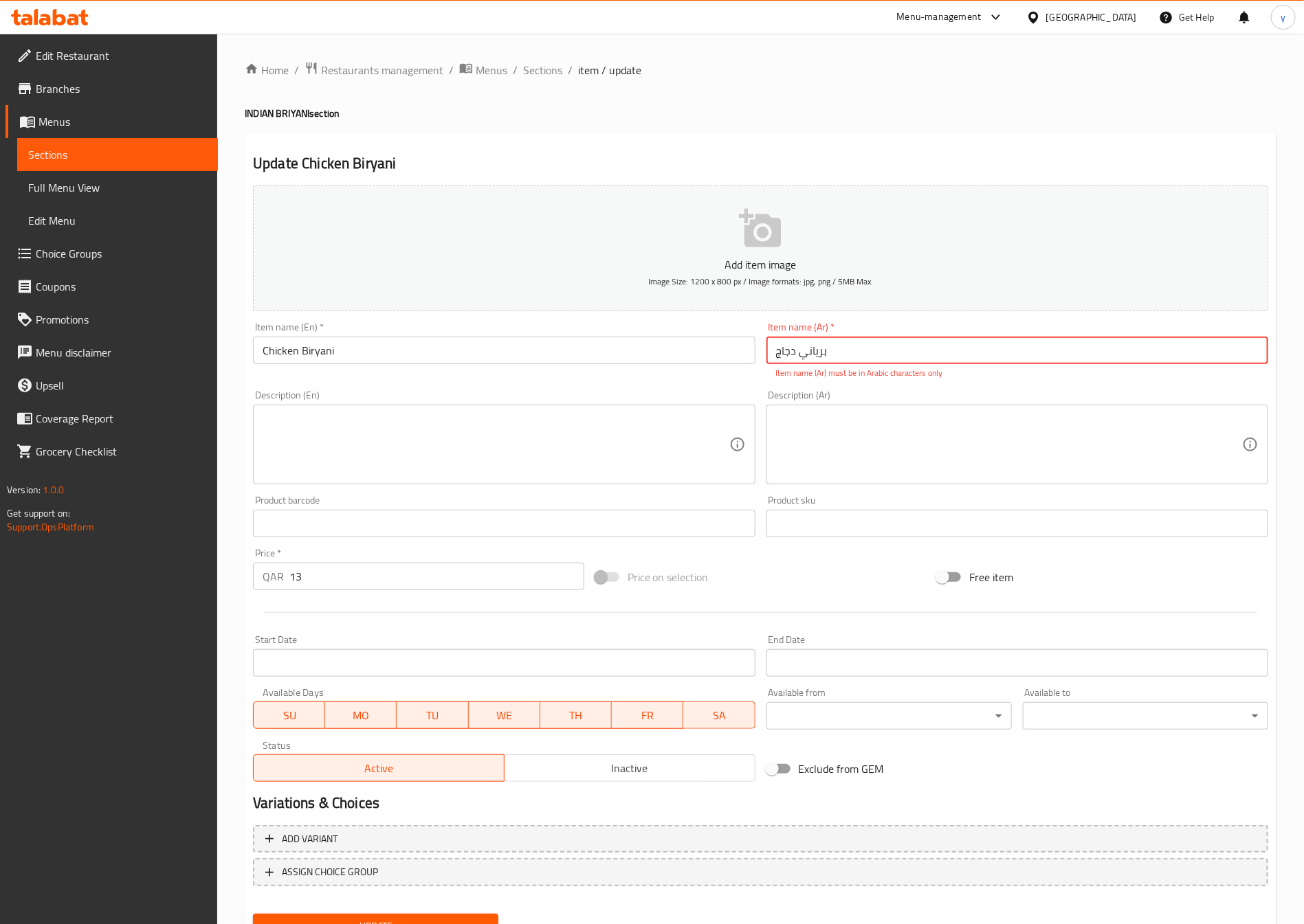
click at [466, 470] on div "Description (En)" at bounding box center [504, 444] width 502 height 79
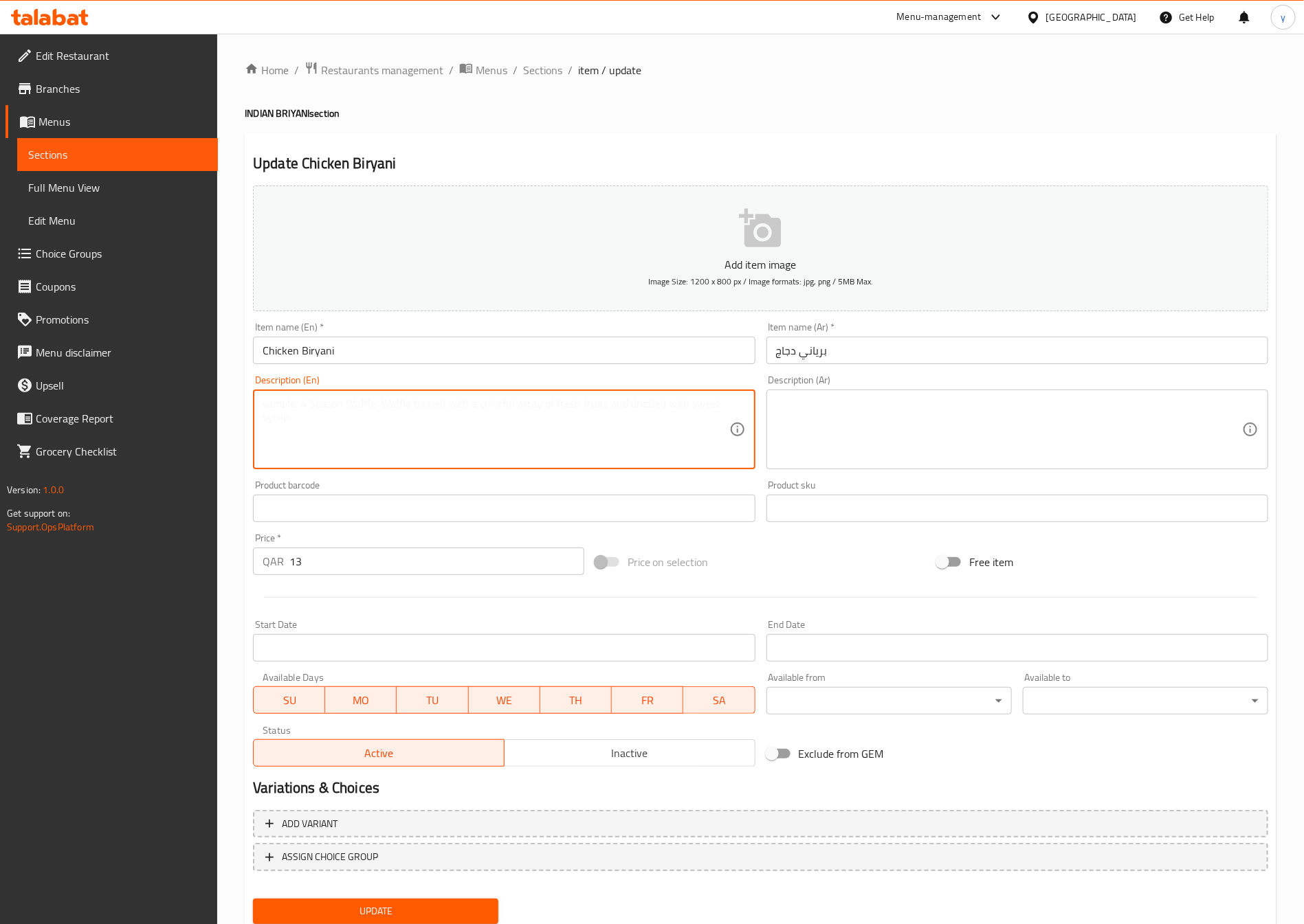
click at [325, 444] on textarea at bounding box center [495, 430] width 466 height 65
paste textarea "Rice cooked with spiced chicken, onions, and whole spices."
type textarea "Rice cooked with spiced chicken, onions, and whole spices."
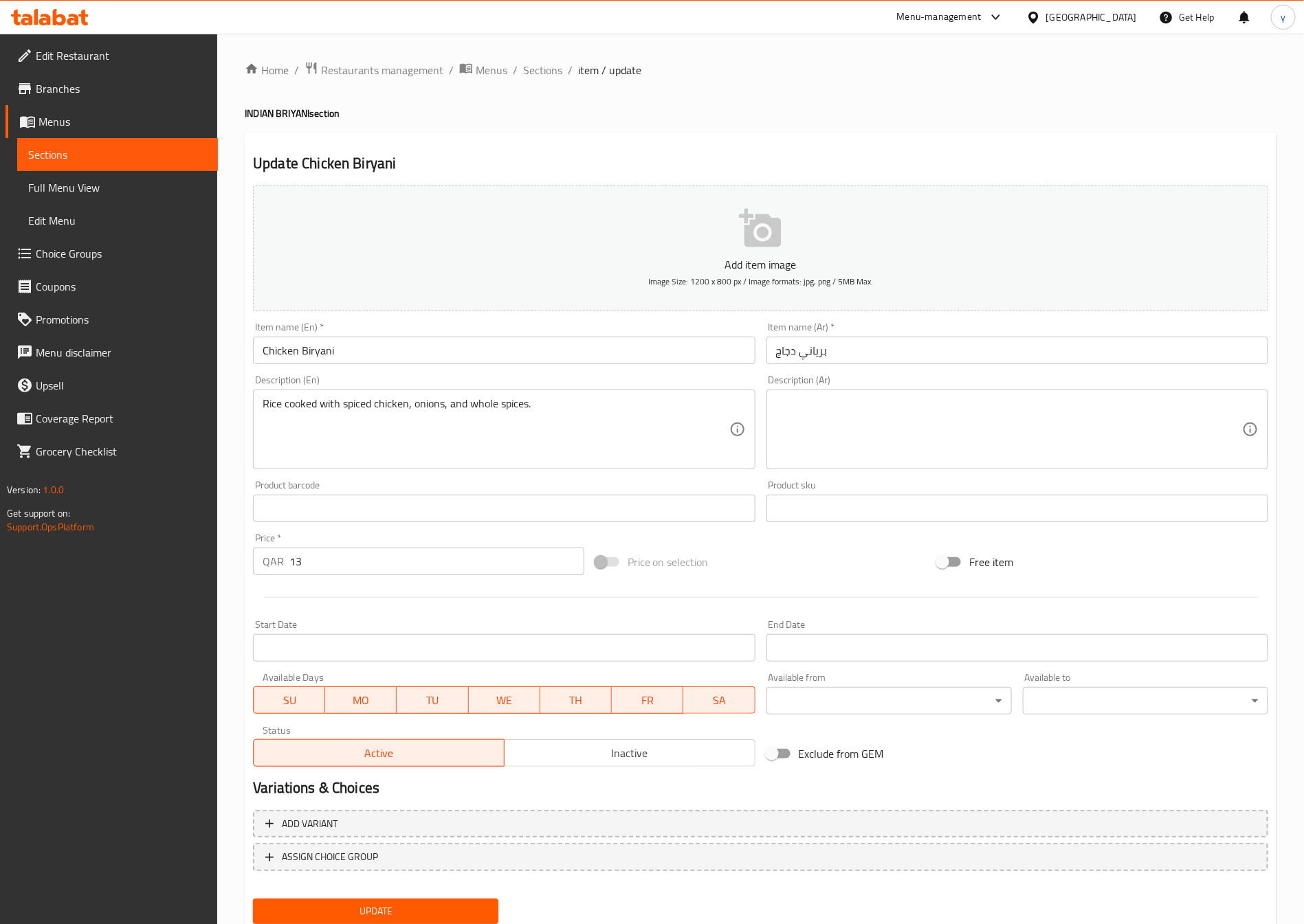
click at [875, 443] on textarea at bounding box center [1009, 430] width 466 height 65
click at [840, 408] on textarea at bounding box center [1009, 430] width 466 height 65
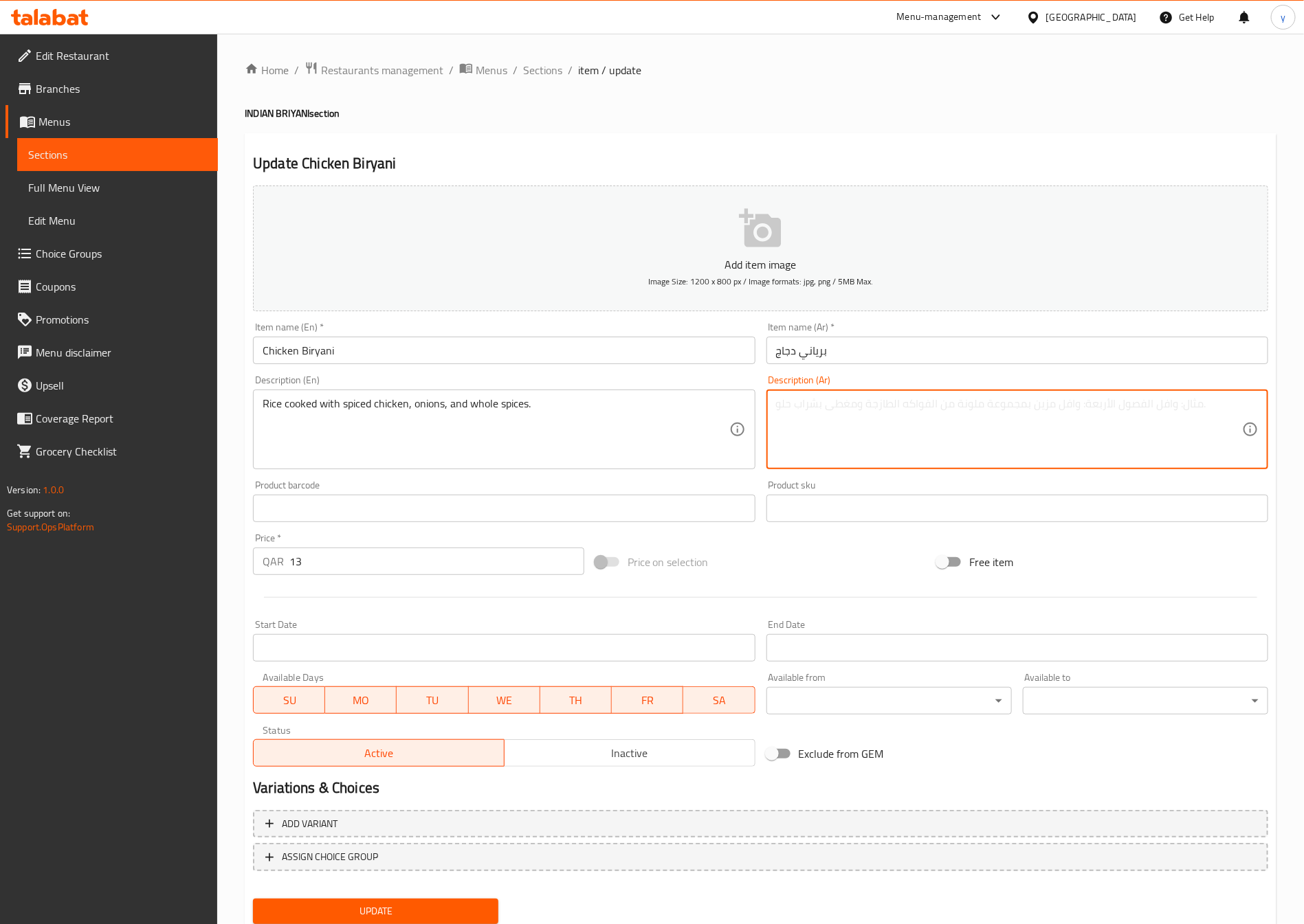
paste textarea "أرز مطبوخ مع الدجاج المتبل والبصل والتوابل الكاملة."
click at [788, 402] on textarea "أرز مطبوخ مع الدجاج المتبل والبصل والتوابل الكاملة." at bounding box center [1009, 430] width 466 height 65
type textarea "أرز مطبوخ مع الدجاج المتبل والبصل والتوابل ."
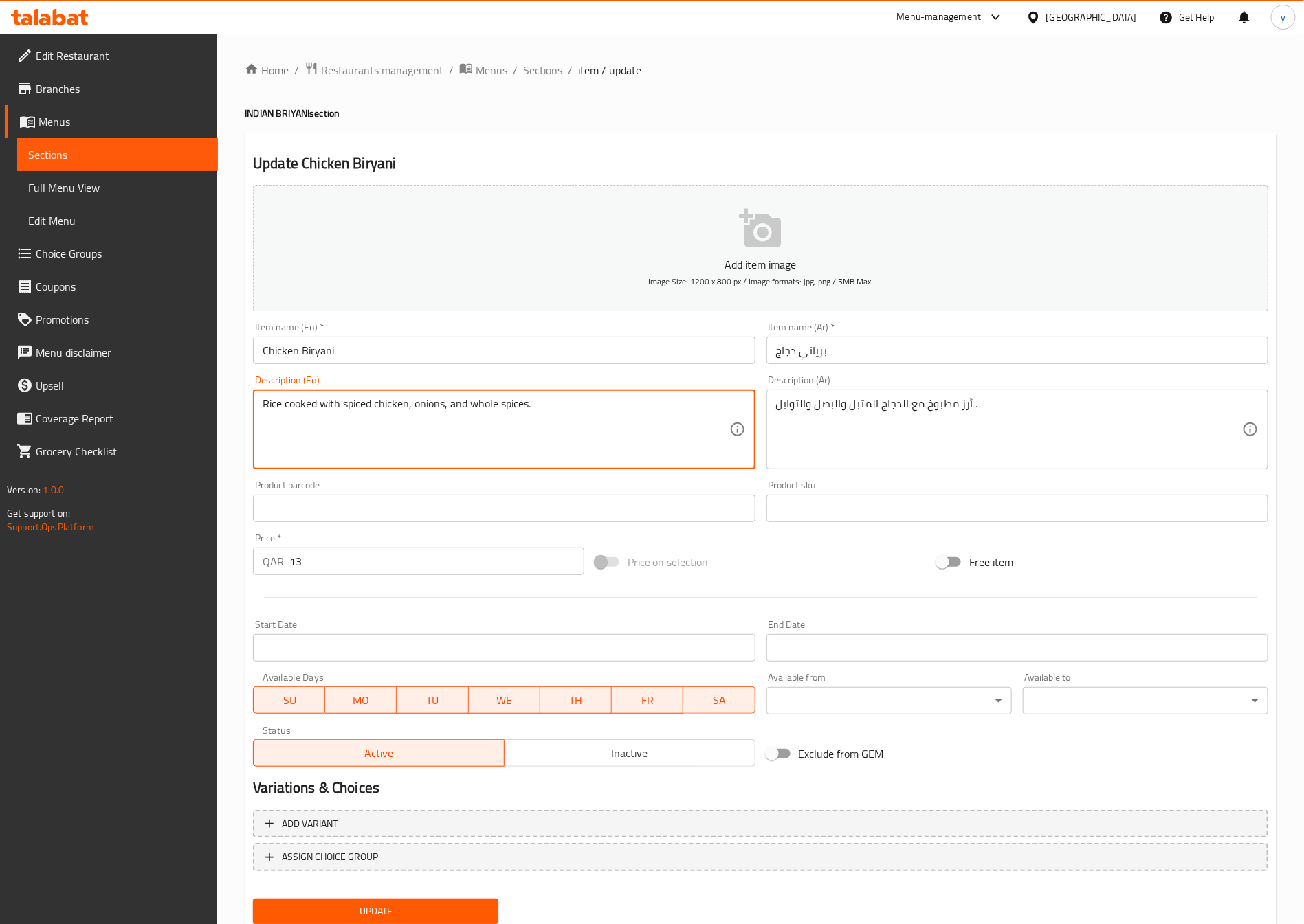
click at [429, 398] on textarea "Rice cooked with spiced chicken, onions, and whole spices." at bounding box center [495, 430] width 466 height 65
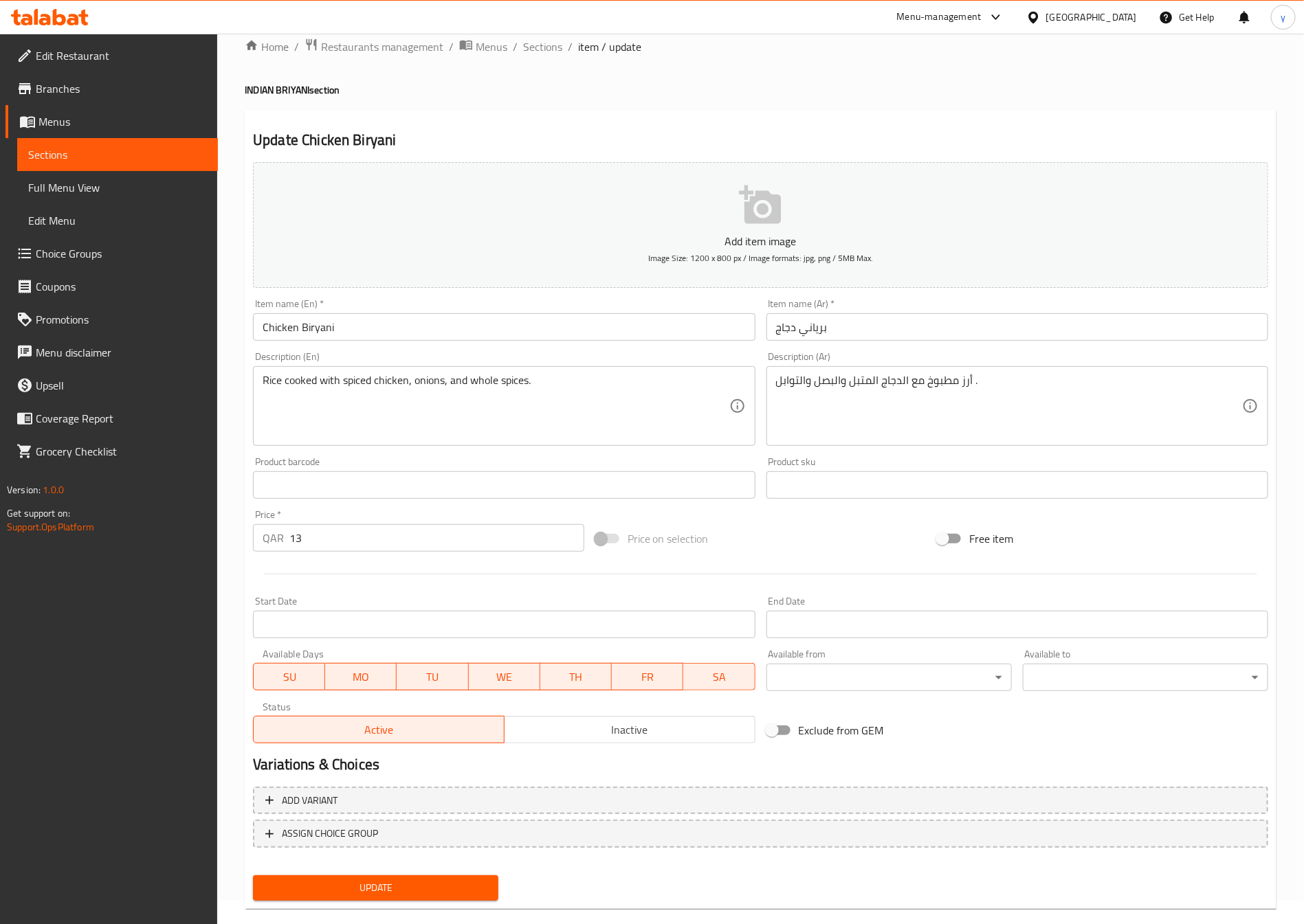
scroll to position [45, 0]
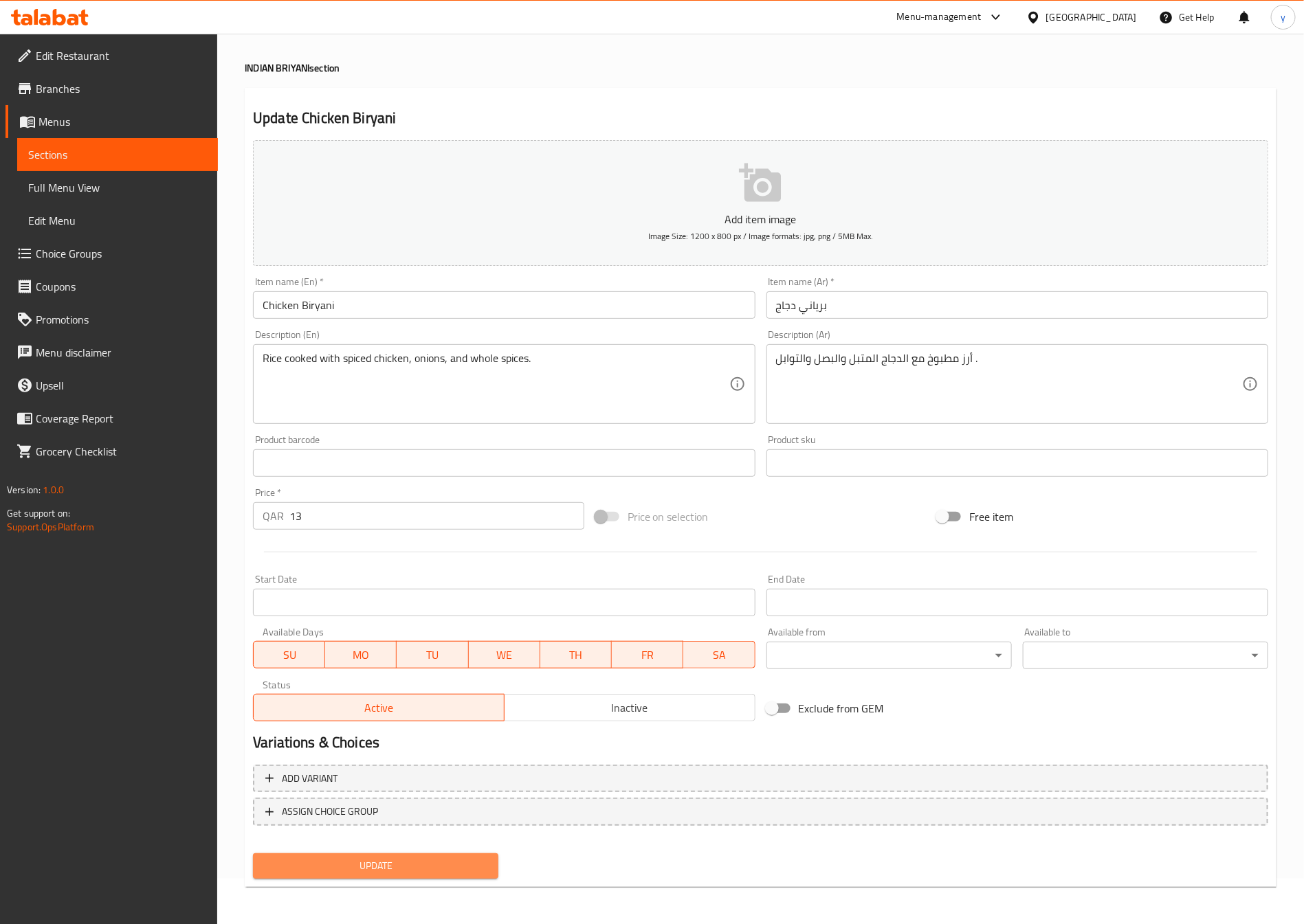
click at [421, 854] on button "Update" at bounding box center [375, 866] width 245 height 26
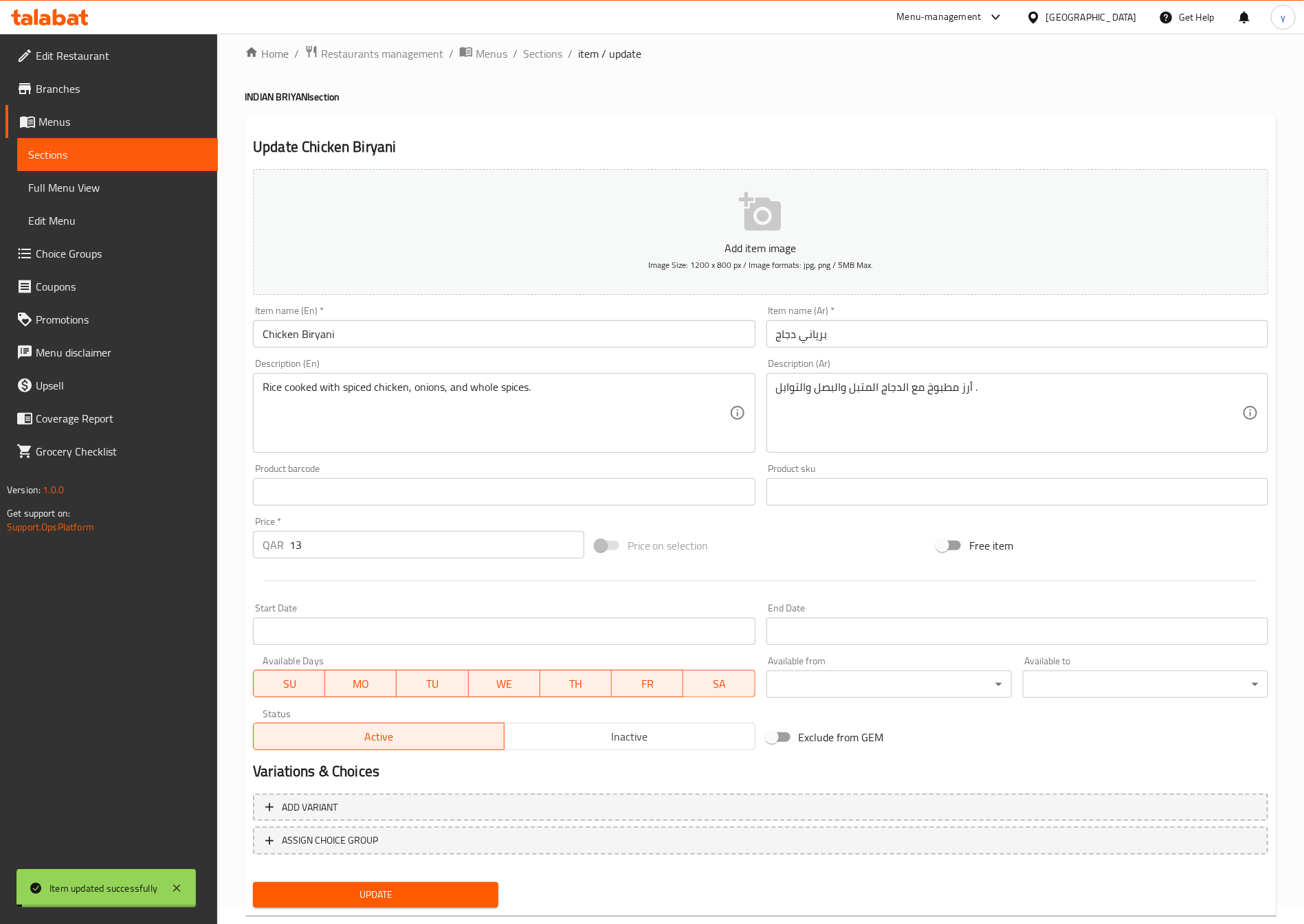
scroll to position [0, 0]
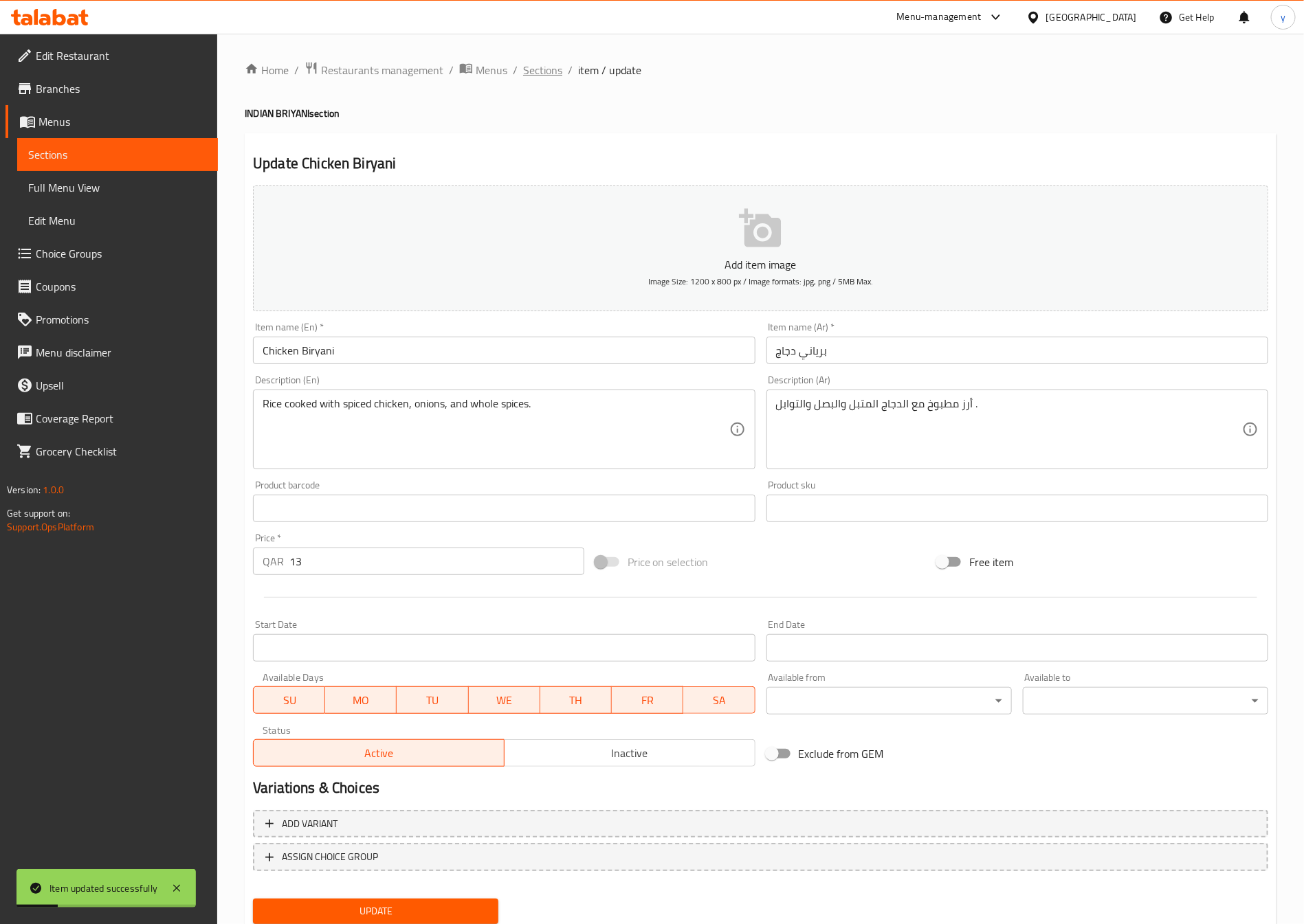
click at [543, 73] on span "Sections" at bounding box center [543, 70] width 39 height 17
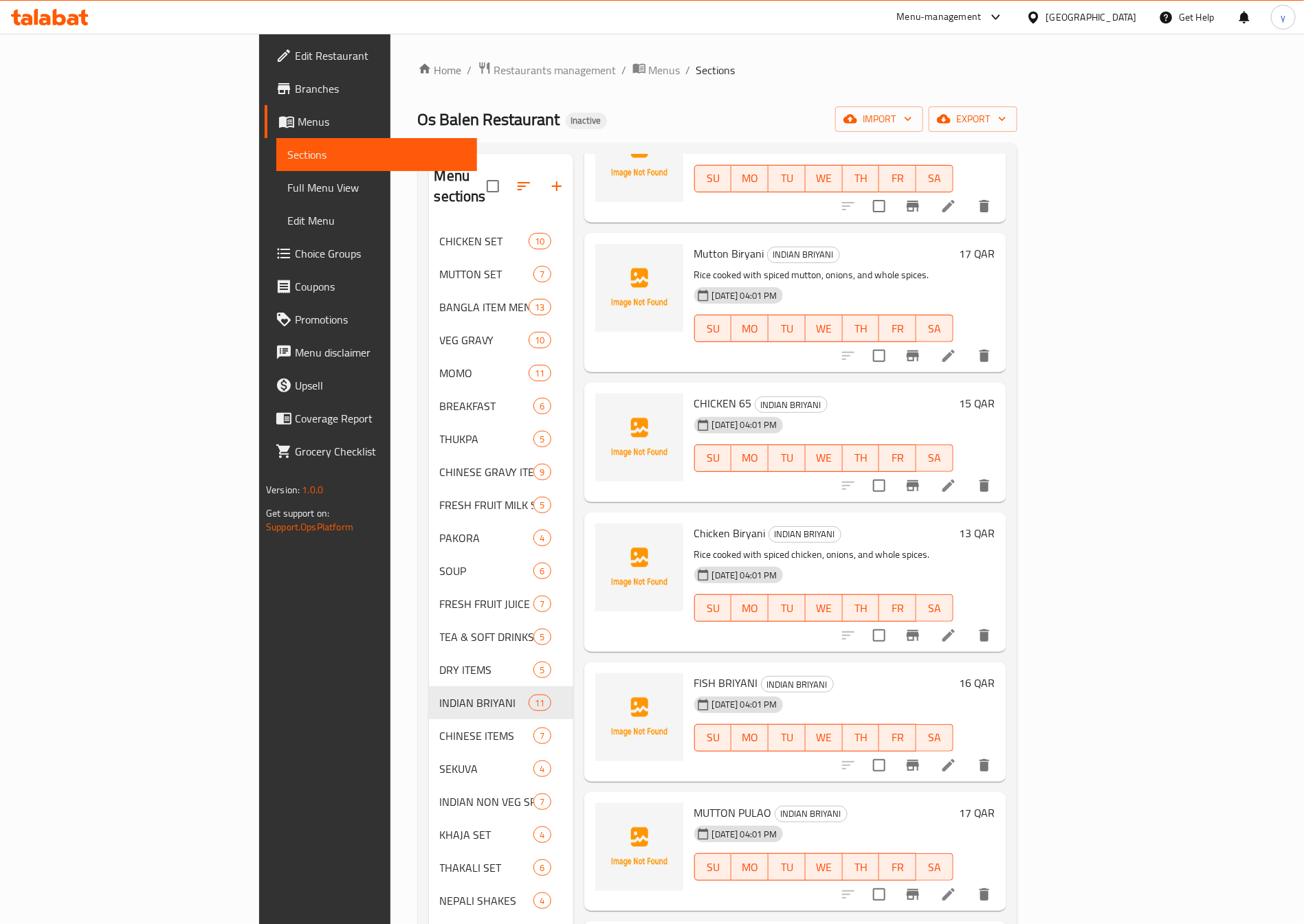
scroll to position [412, 0]
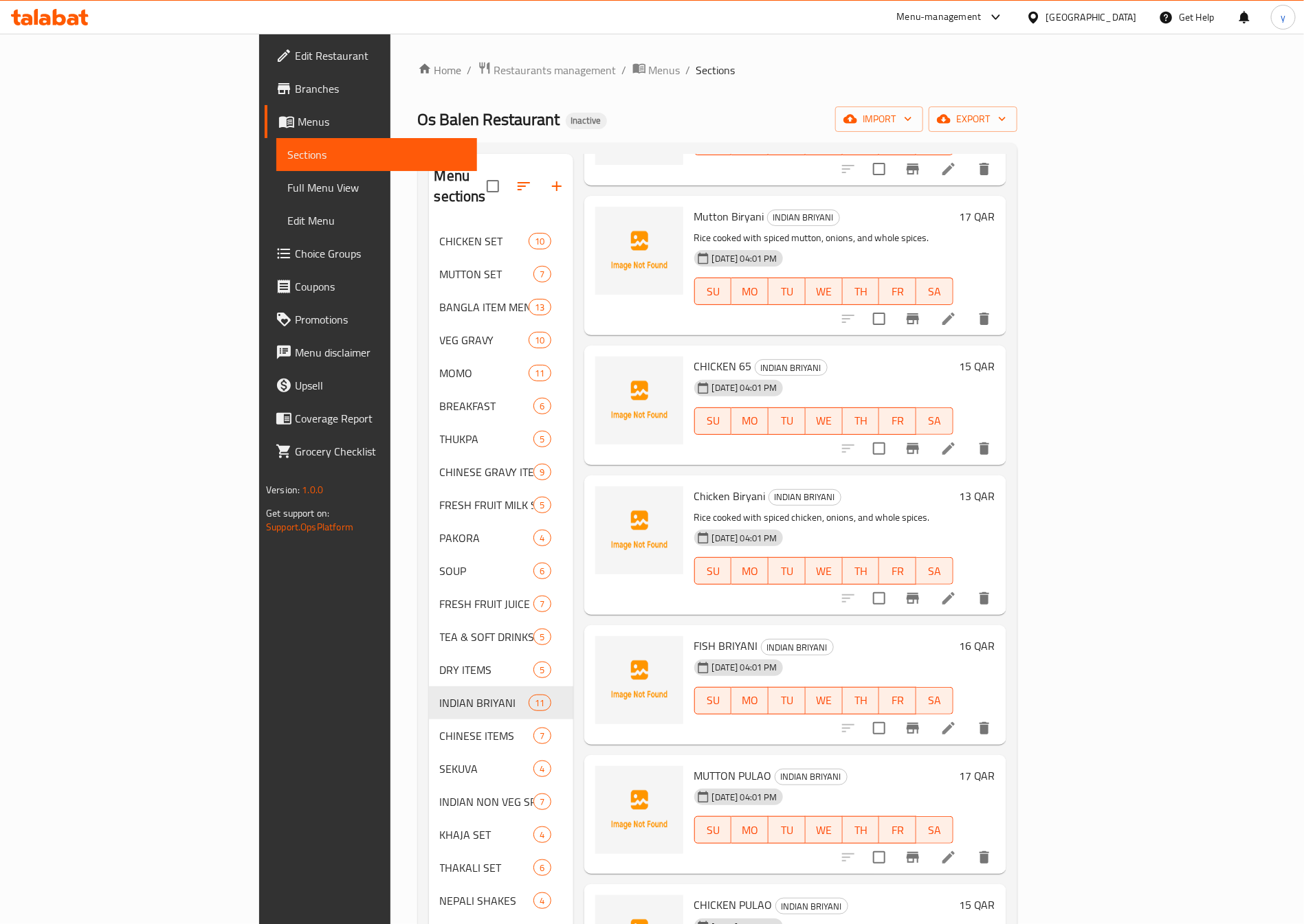
click at [968, 718] on li at bounding box center [948, 728] width 38 height 25
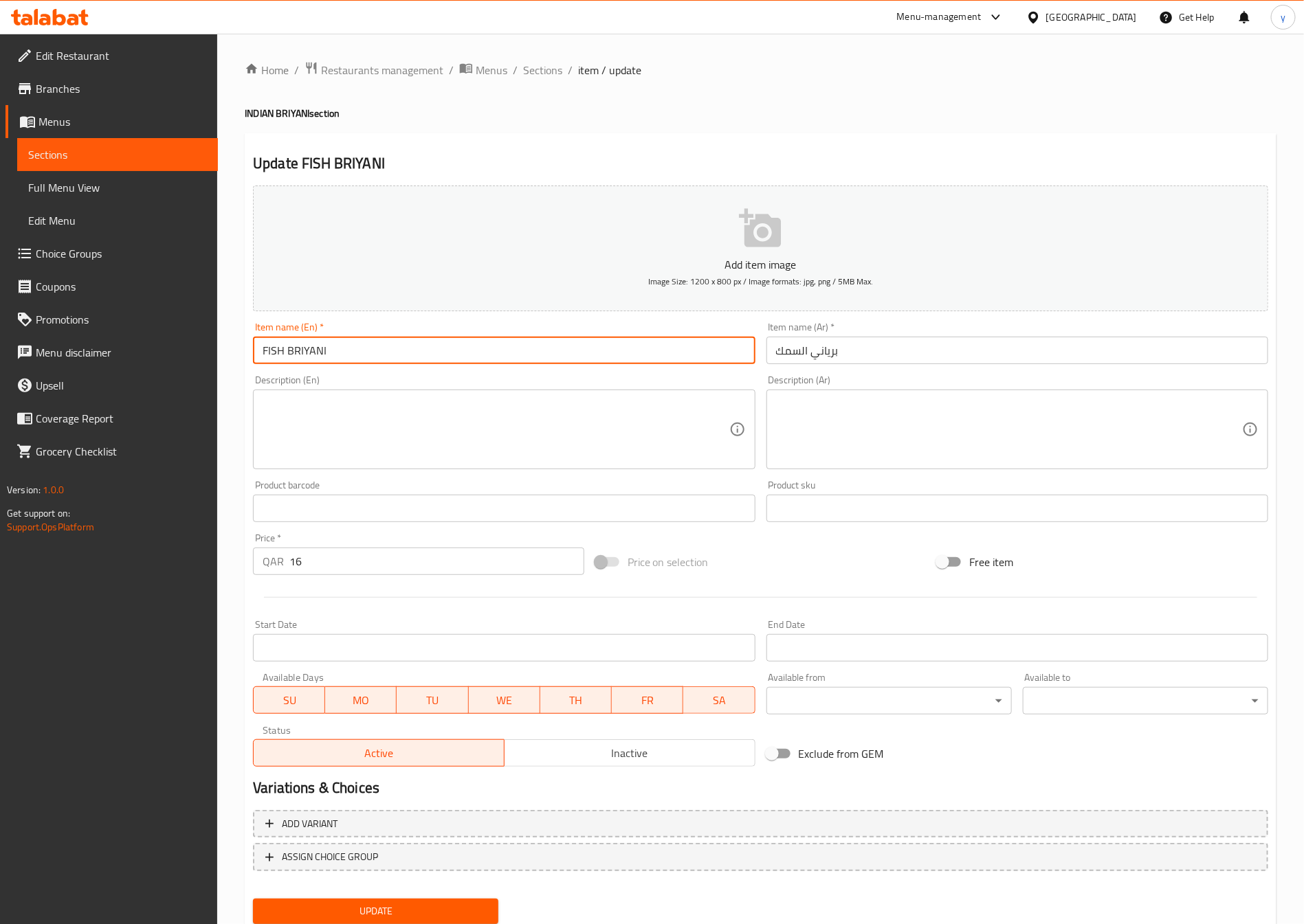
click at [349, 353] on input "FISH BRIYANI" at bounding box center [504, 350] width 502 height 27
click at [394, 347] on input "FISH BRIYANI" at bounding box center [504, 350] width 502 height 27
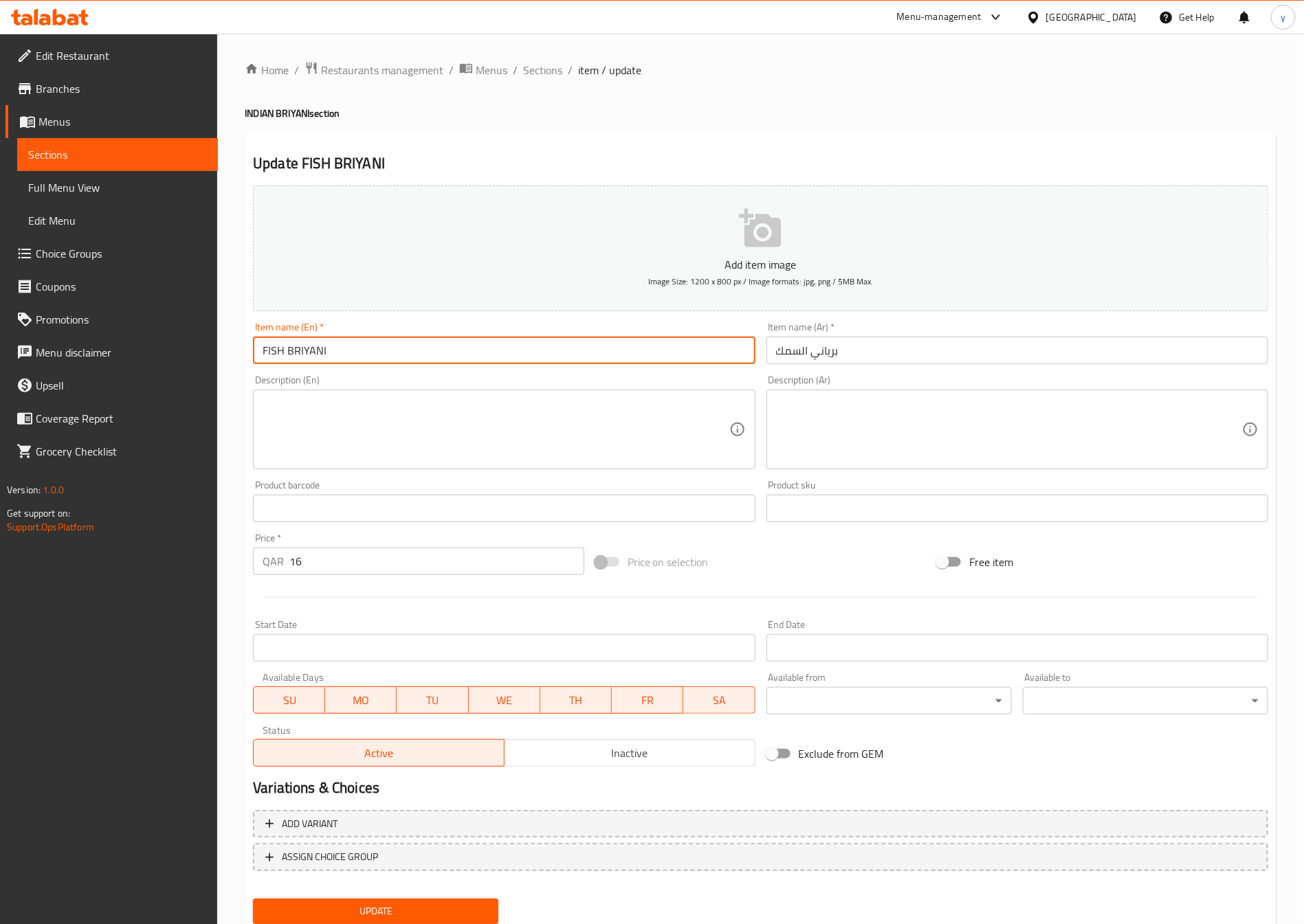
click at [394, 347] on input "FISH BRIYANI" at bounding box center [504, 350] width 502 height 27
paste input "ish Biryani"
type input "Fish Biryani"
click at [808, 347] on input "بریاني السمك" at bounding box center [1017, 350] width 502 height 27
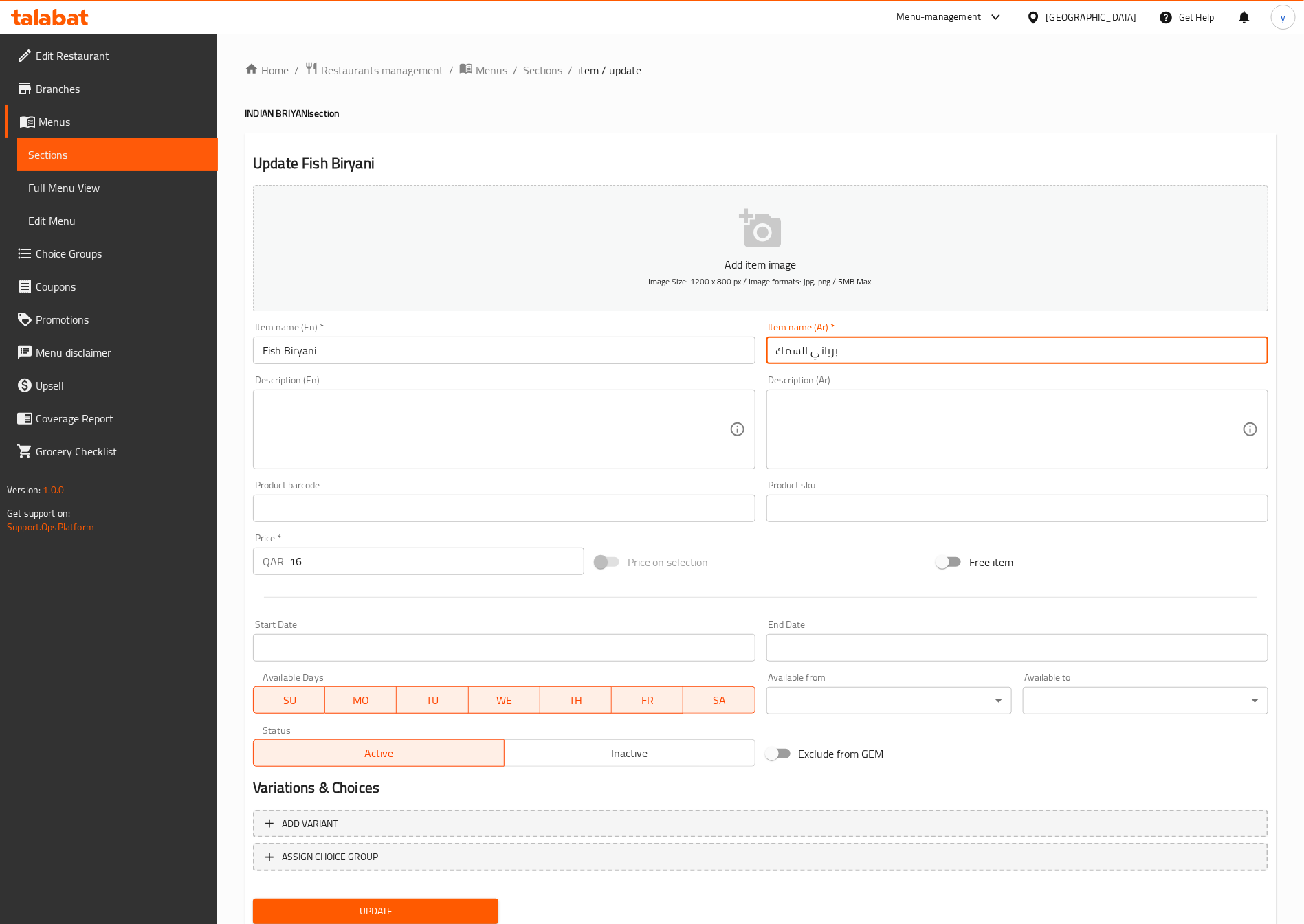
click at [808, 347] on input "بریاني السمك" at bounding box center [1017, 350] width 502 height 27
paste input "ياني"
type input "برياني سمك"
click at [652, 441] on textarea at bounding box center [495, 430] width 466 height 65
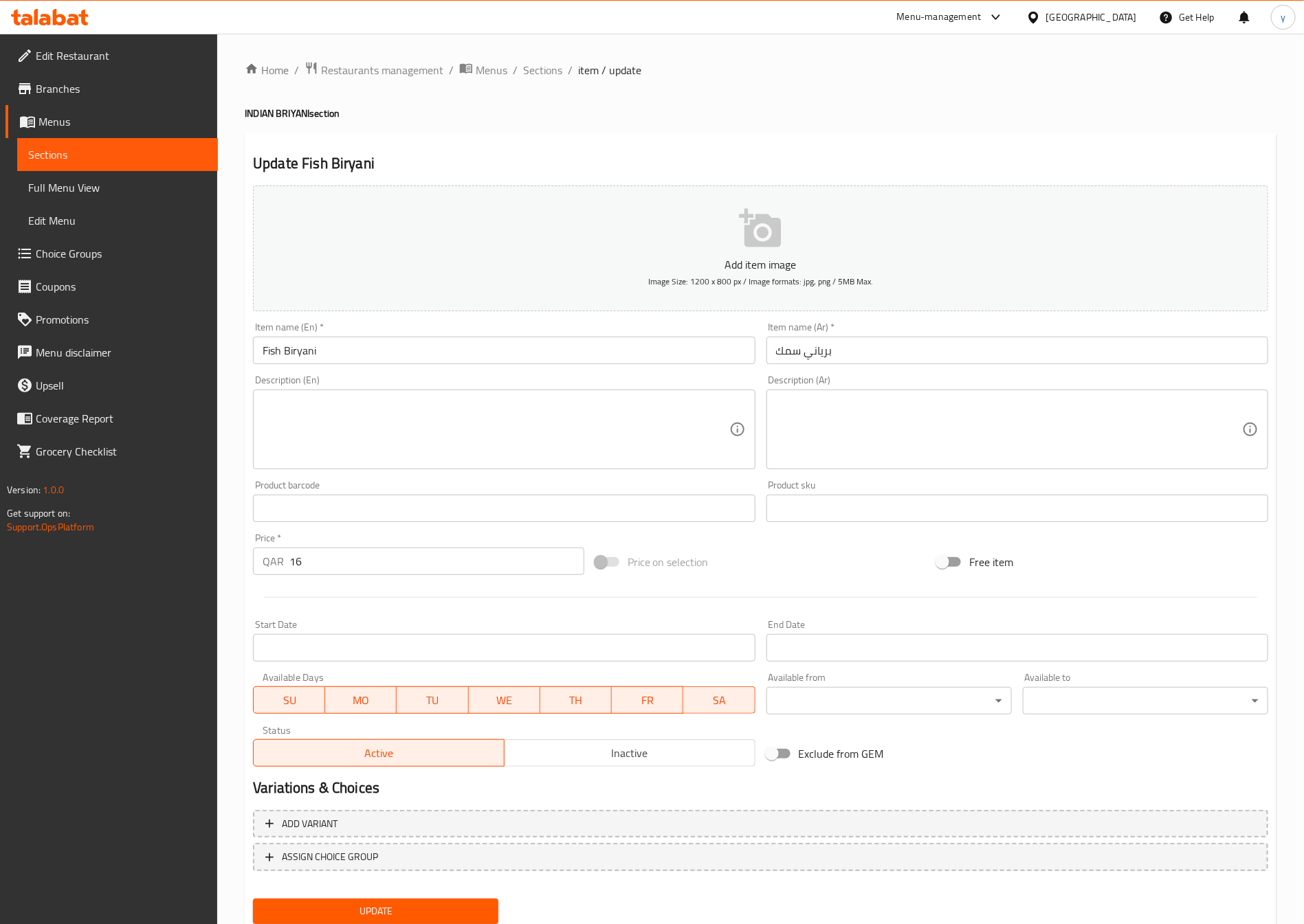
click at [372, 452] on textarea at bounding box center [495, 430] width 466 height 65
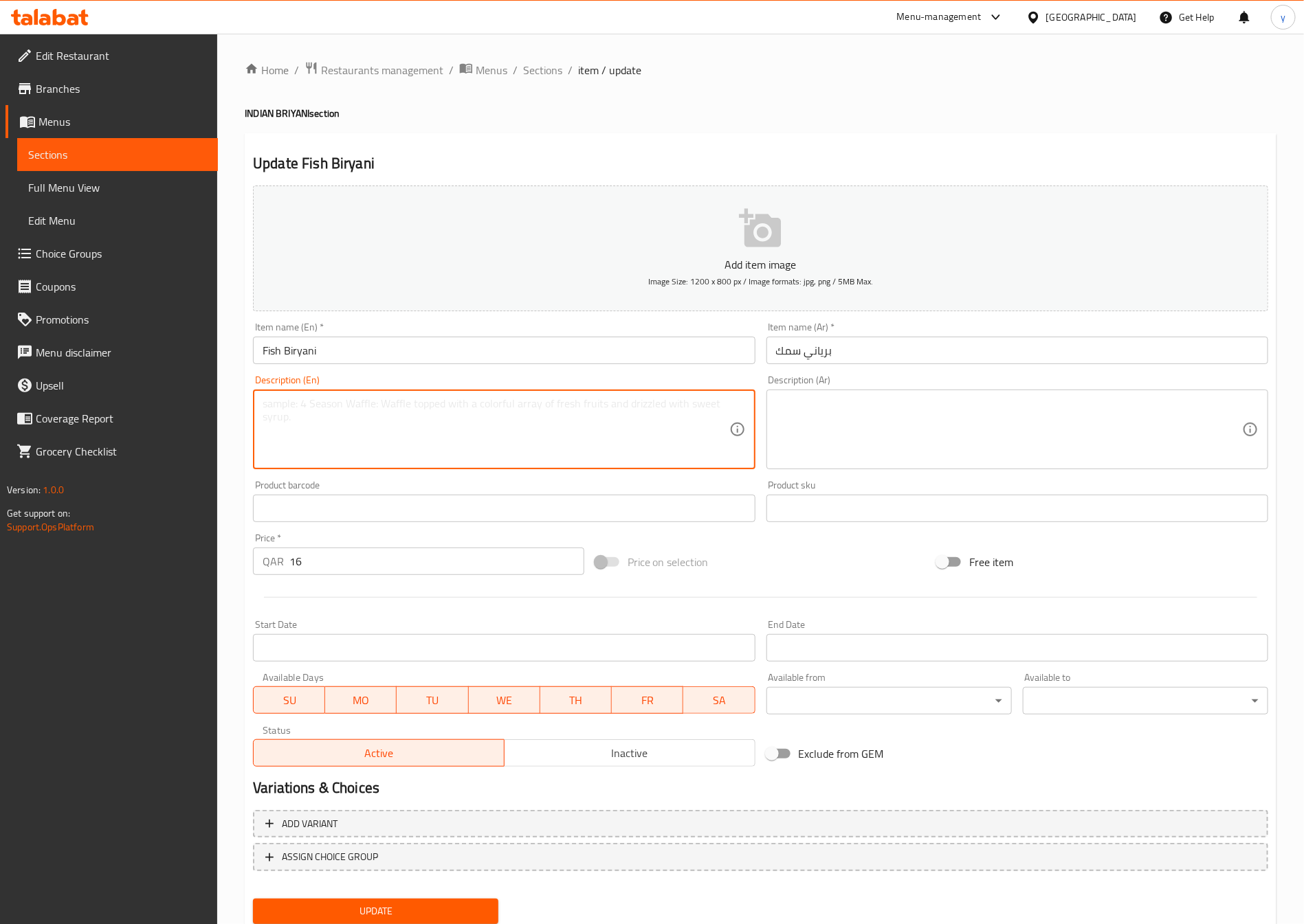
paste textarea "Rice cooked with spiced fish, onions, and whole spices."
drag, startPoint x: 527, startPoint y: 418, endPoint x: 180, endPoint y: 475, distance: 351.7
click at [180, 475] on div "Edit Restaurant Branches Menus Sections Full Menu View Edit Menu Choice Groups …" at bounding box center [652, 502] width 1304 height 937
type textarea "Rice cooked with spiced fish, onions, and whole spices."
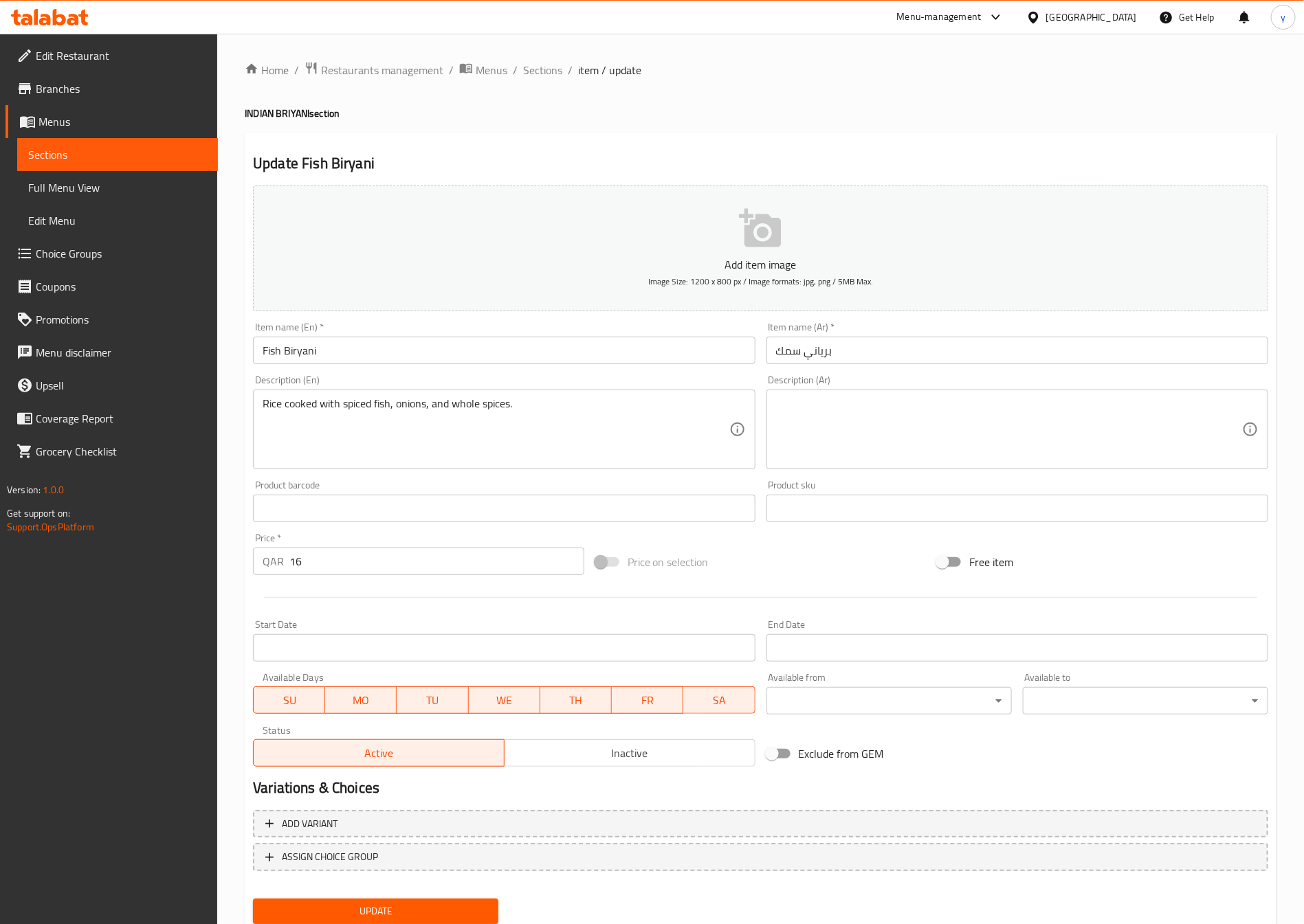
click at [846, 425] on textarea at bounding box center [1009, 430] width 466 height 65
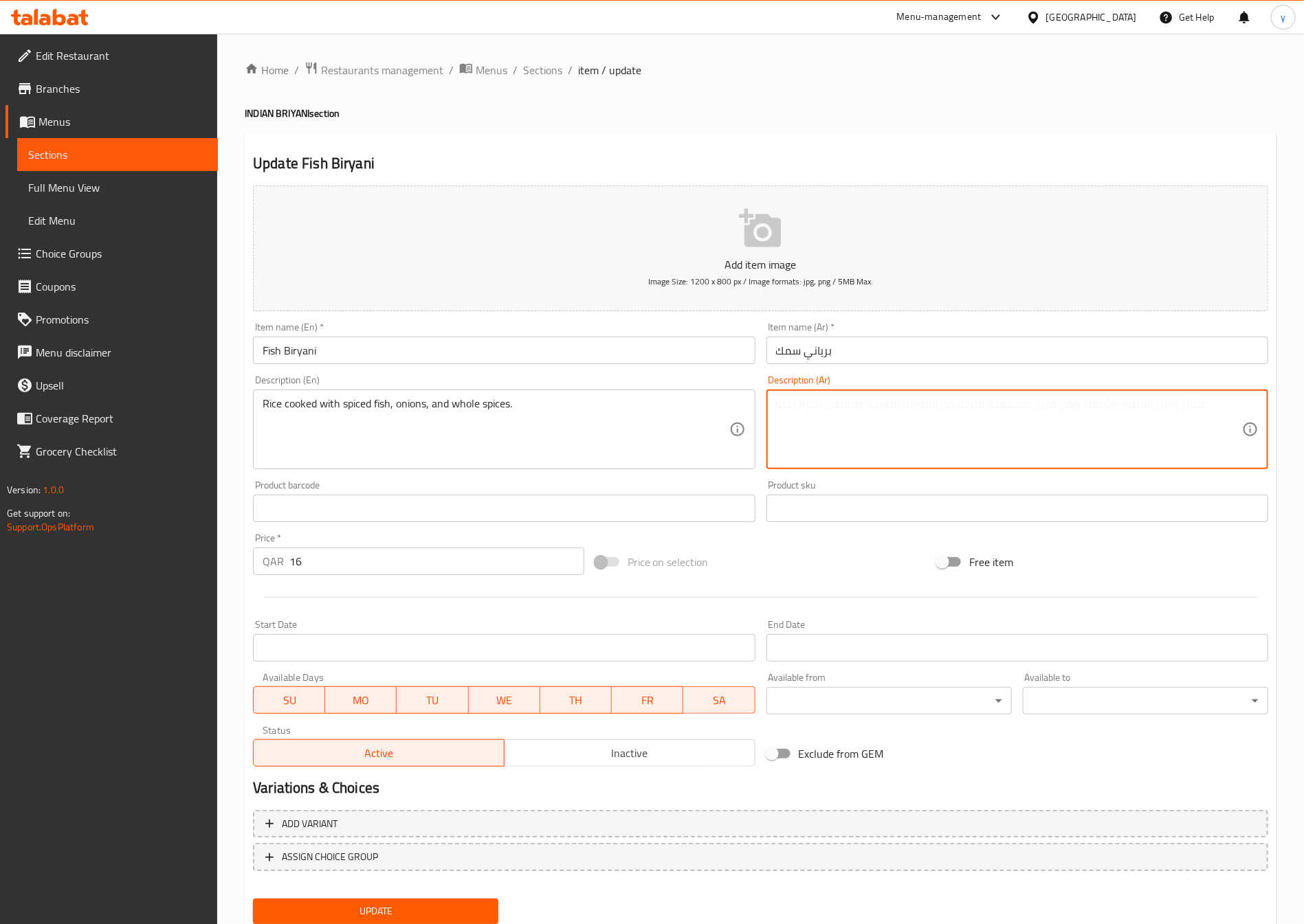
paste textarea "أرز مطبوخ مع السمك المتبل والبصل والتوابل الكا"
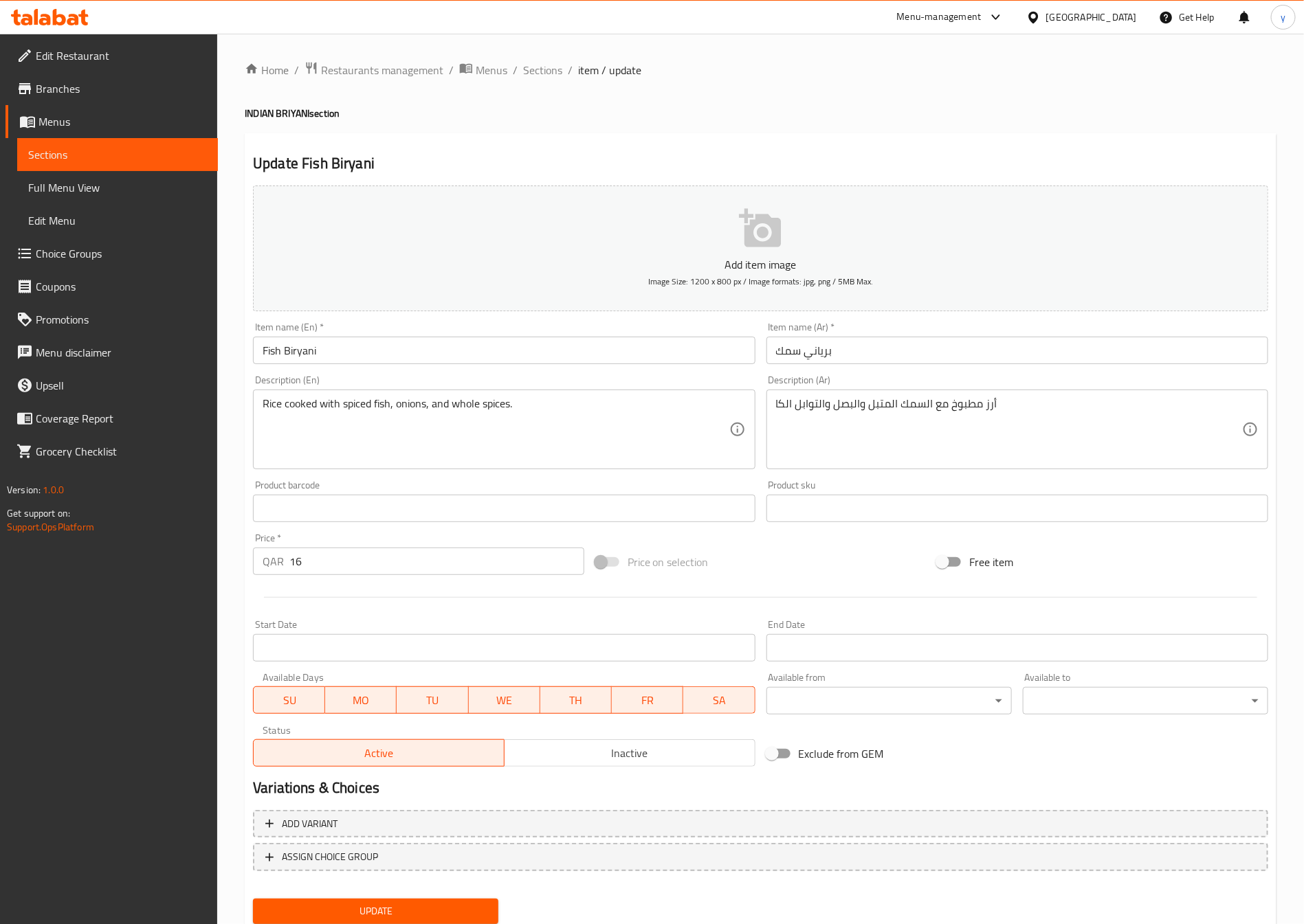
drag, startPoint x: 774, startPoint y: 416, endPoint x: 791, endPoint y: 412, distance: 17.5
click at [791, 412] on div "أرز مطبوخ مع السمك المتبل والبصل والتوابل الكا Description (Ar)" at bounding box center [1017, 430] width 502 height 79
click at [790, 412] on textarea "أرز مطبوخ مع السمك المتبل والبصل والتوابل الكا" at bounding box center [1009, 430] width 466 height 65
click at [784, 413] on textarea "أرز مطبوخ مع السمك المتبل والبصل والتوابل الكا" at bounding box center [1009, 430] width 466 height 65
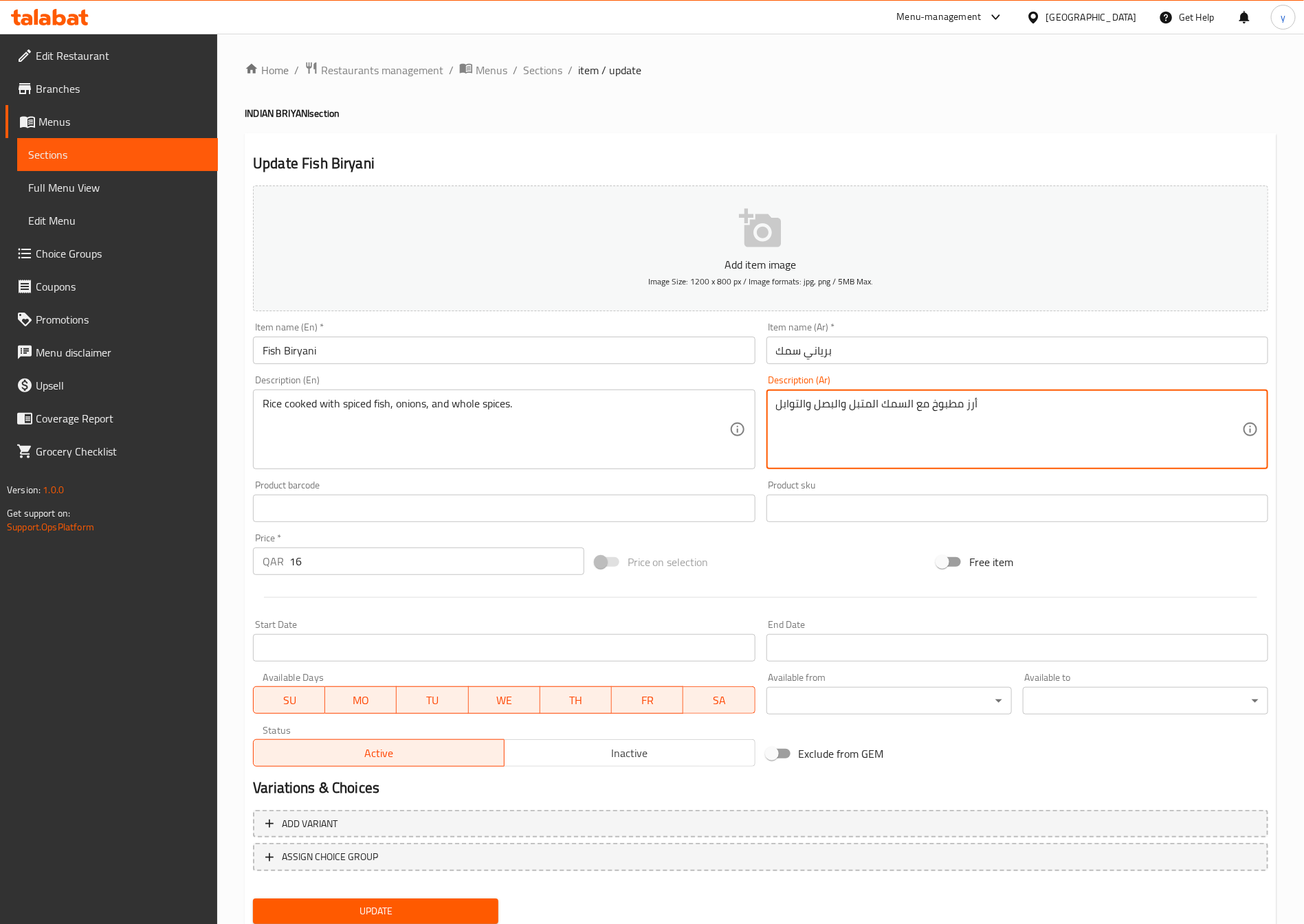
type textarea "أرز مطبوخ مع السمك المتبل والبصل والتوابل"
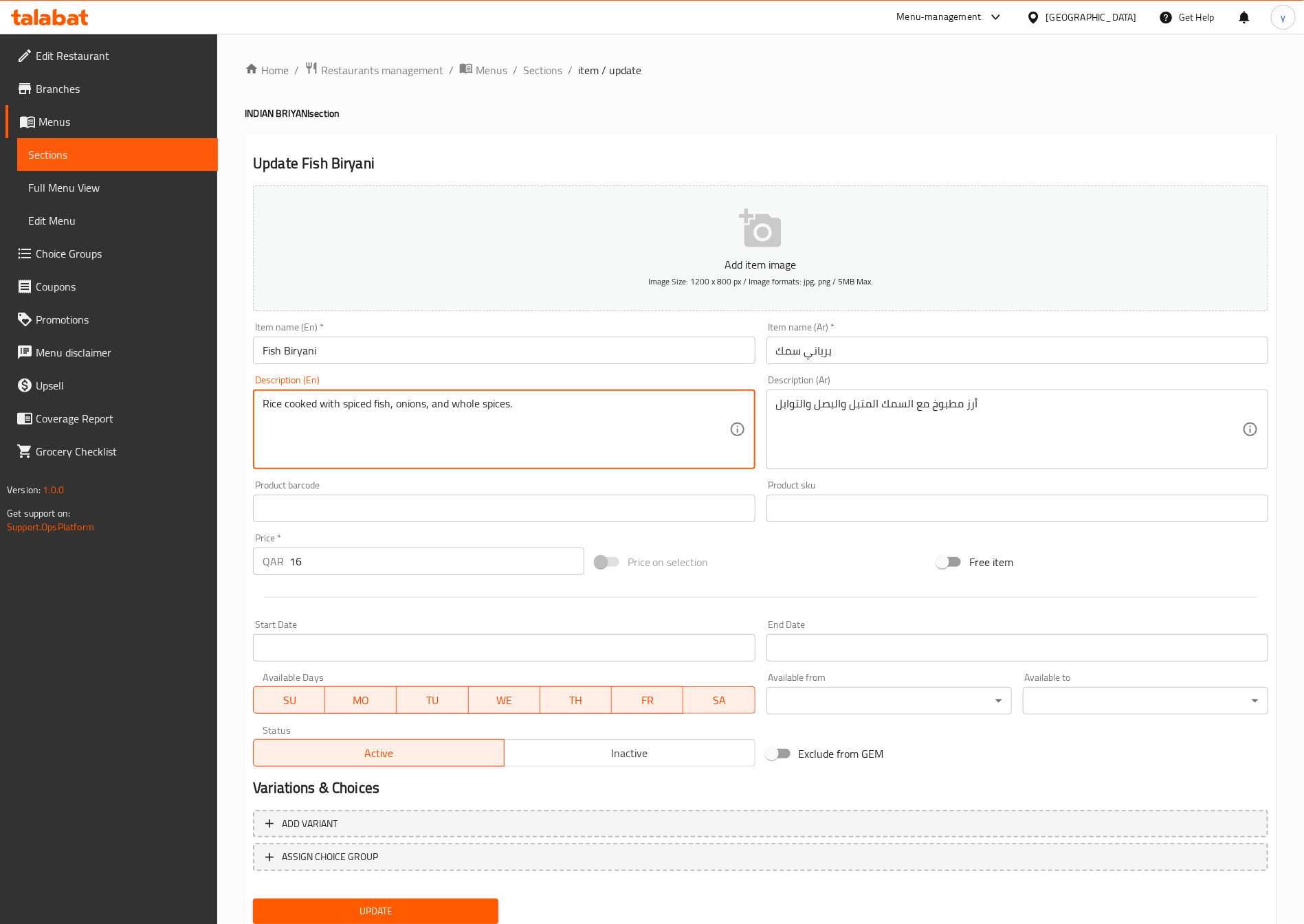
click at [297, 412] on textarea "Rice cooked with spiced fish, onions, and whole spices." at bounding box center [495, 430] width 466 height 65
click at [476, 917] on span "Update" at bounding box center [375, 911] width 224 height 17
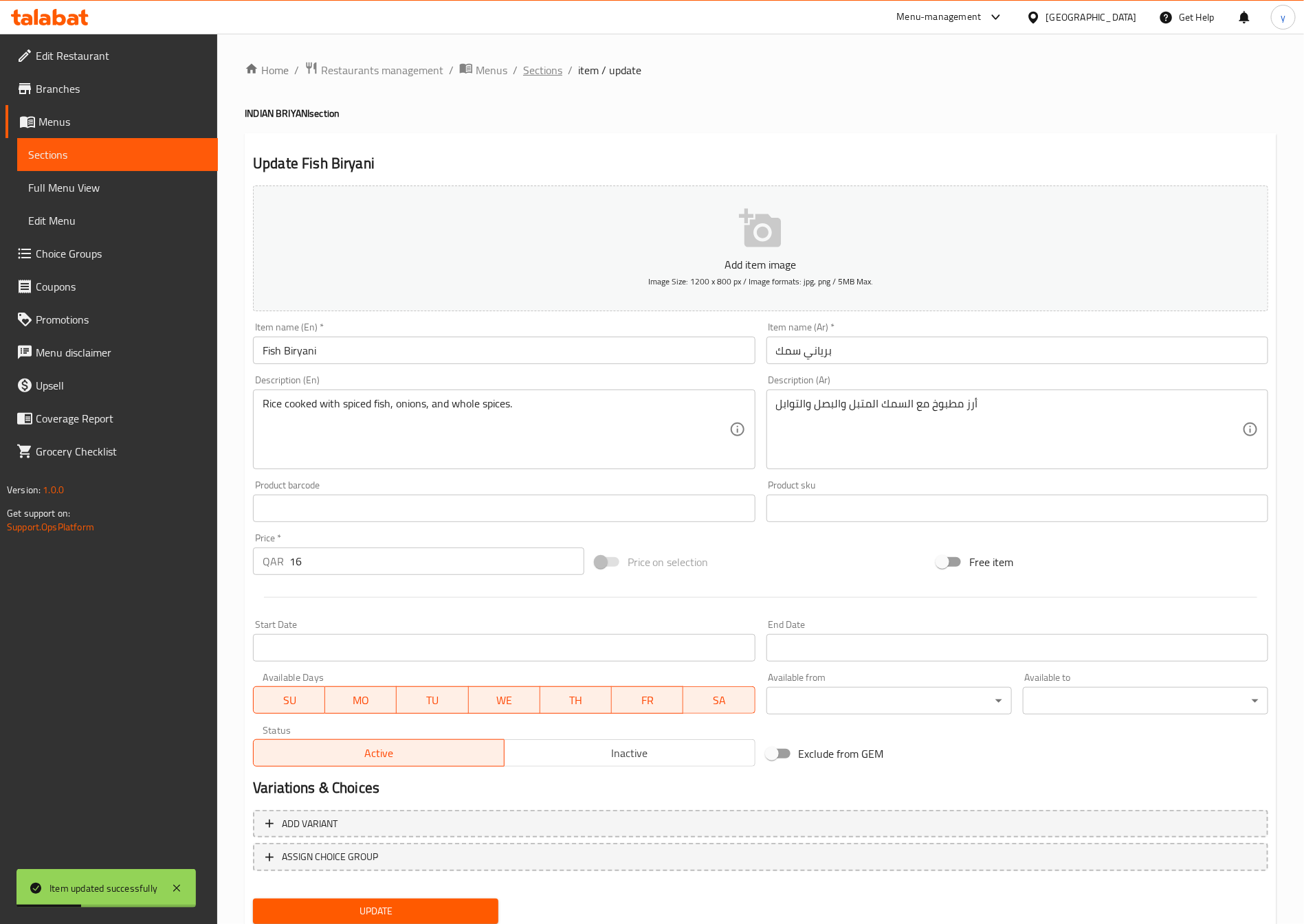
click at [551, 78] on span "Sections" at bounding box center [543, 70] width 39 height 17
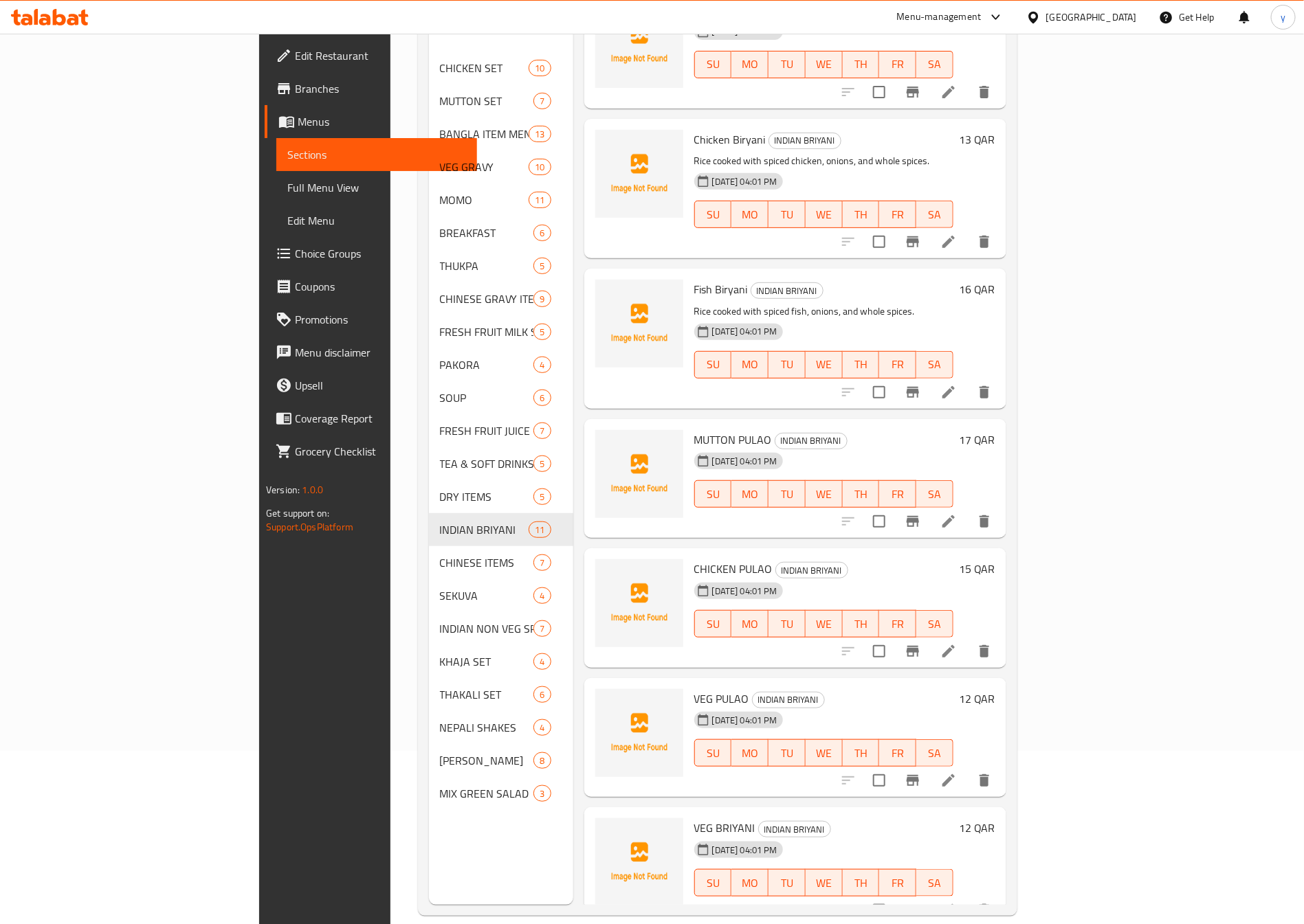
scroll to position [192, 0]
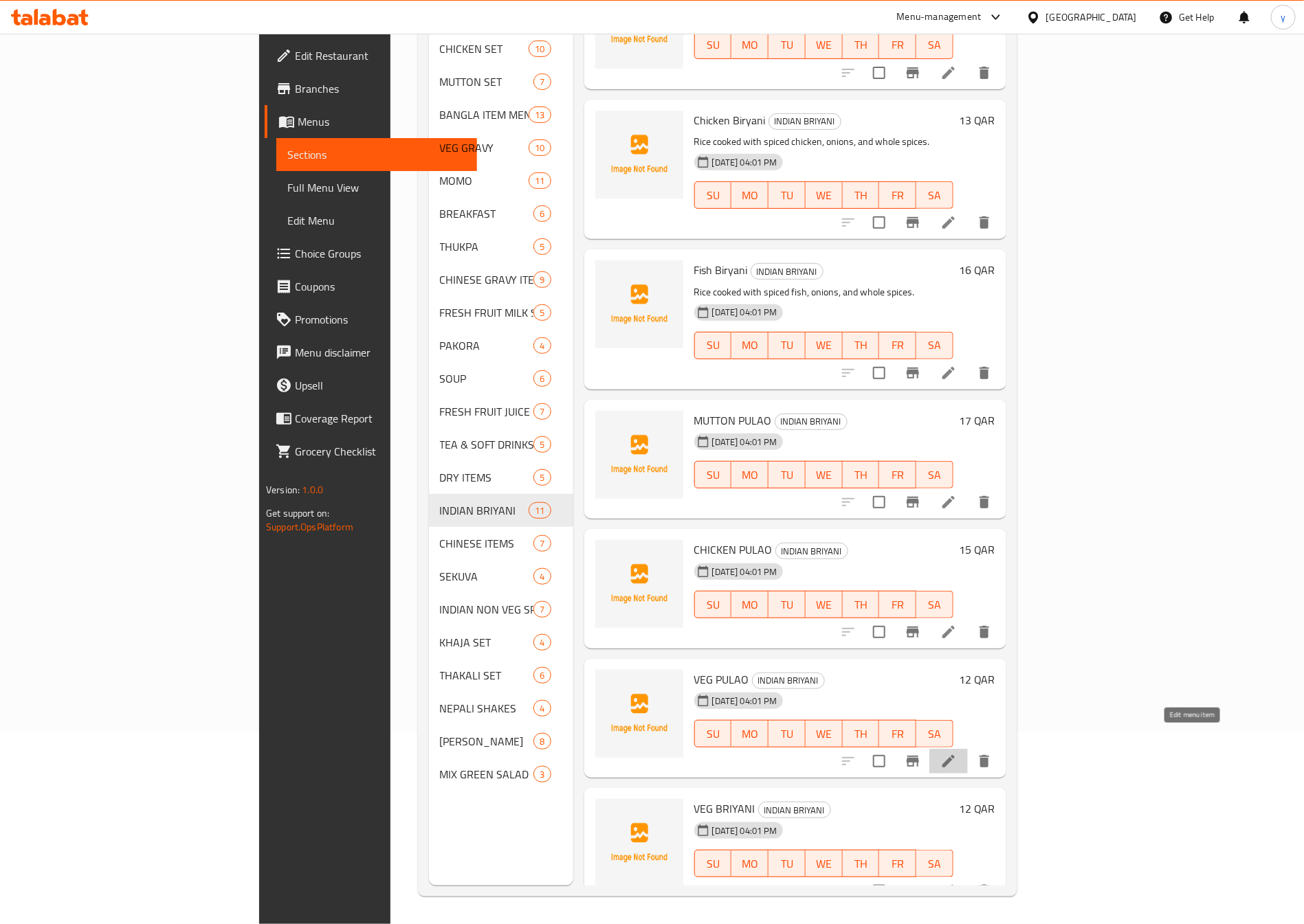
click at [957, 753] on icon at bounding box center [949, 762] width 17 height 17
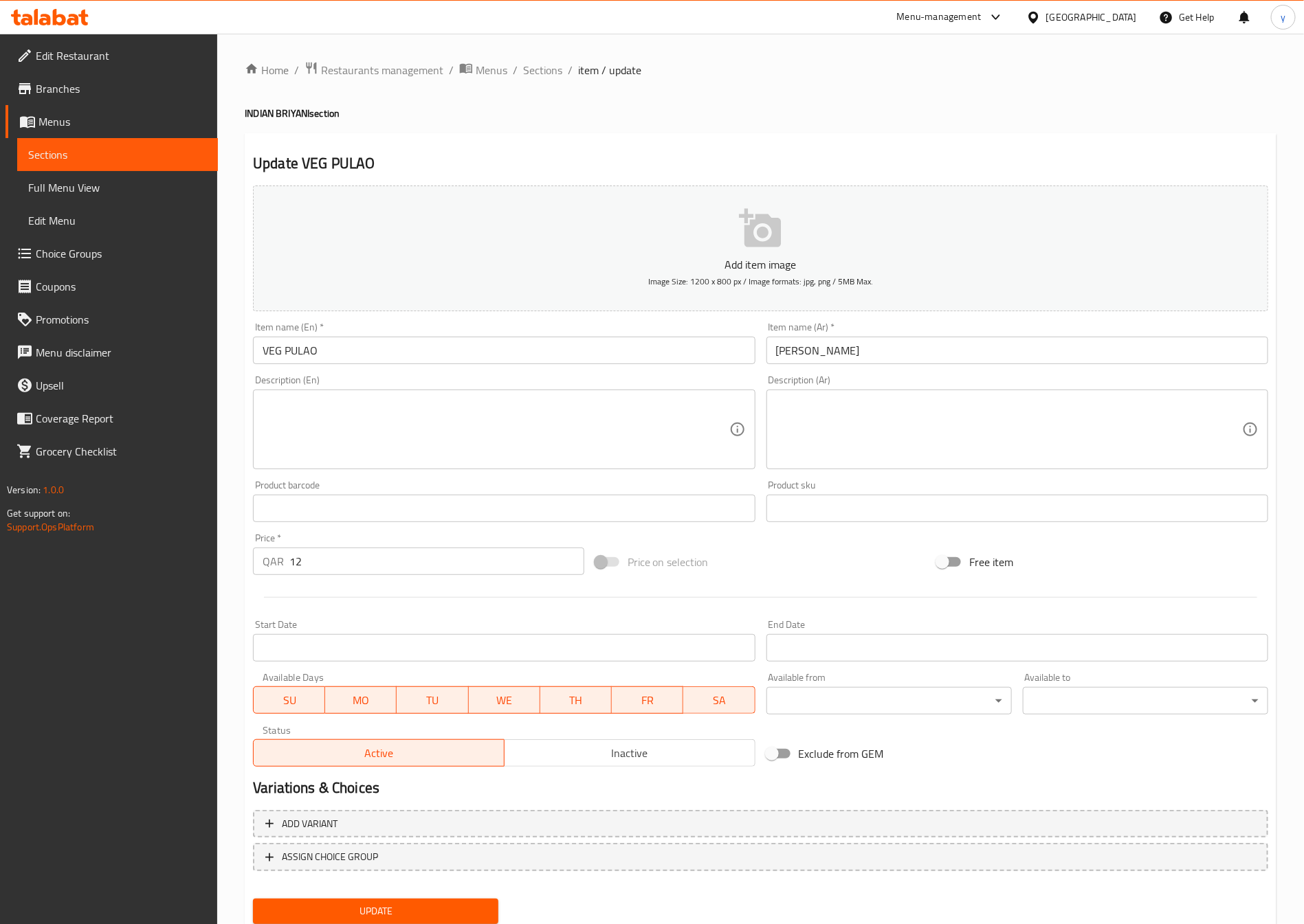
click at [436, 361] on input "VEG PULAO" at bounding box center [504, 350] width 502 height 27
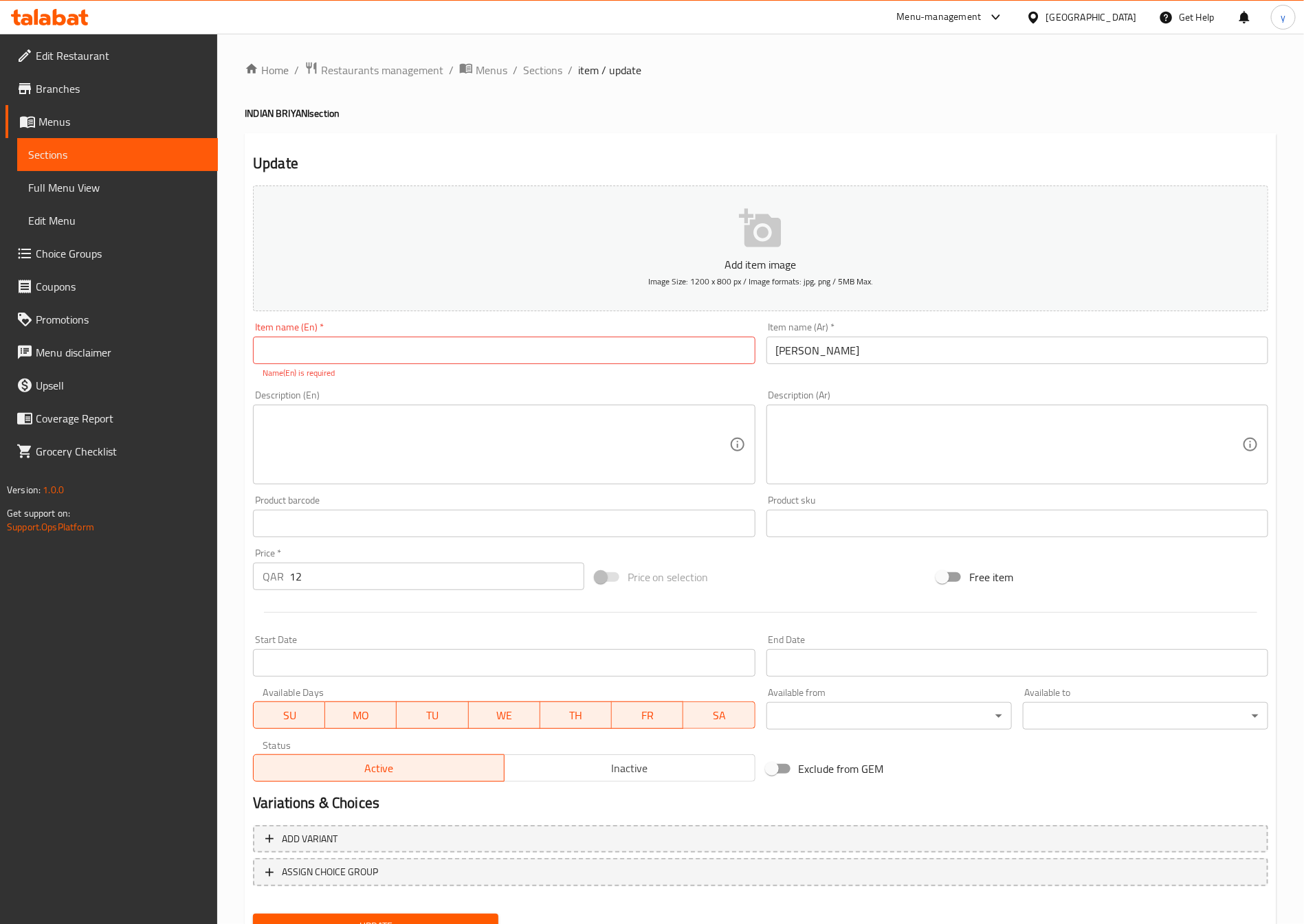
click at [287, 342] on input "text" at bounding box center [504, 350] width 502 height 27
paste input "Veg Biryani"
type input "Veg Biryani"
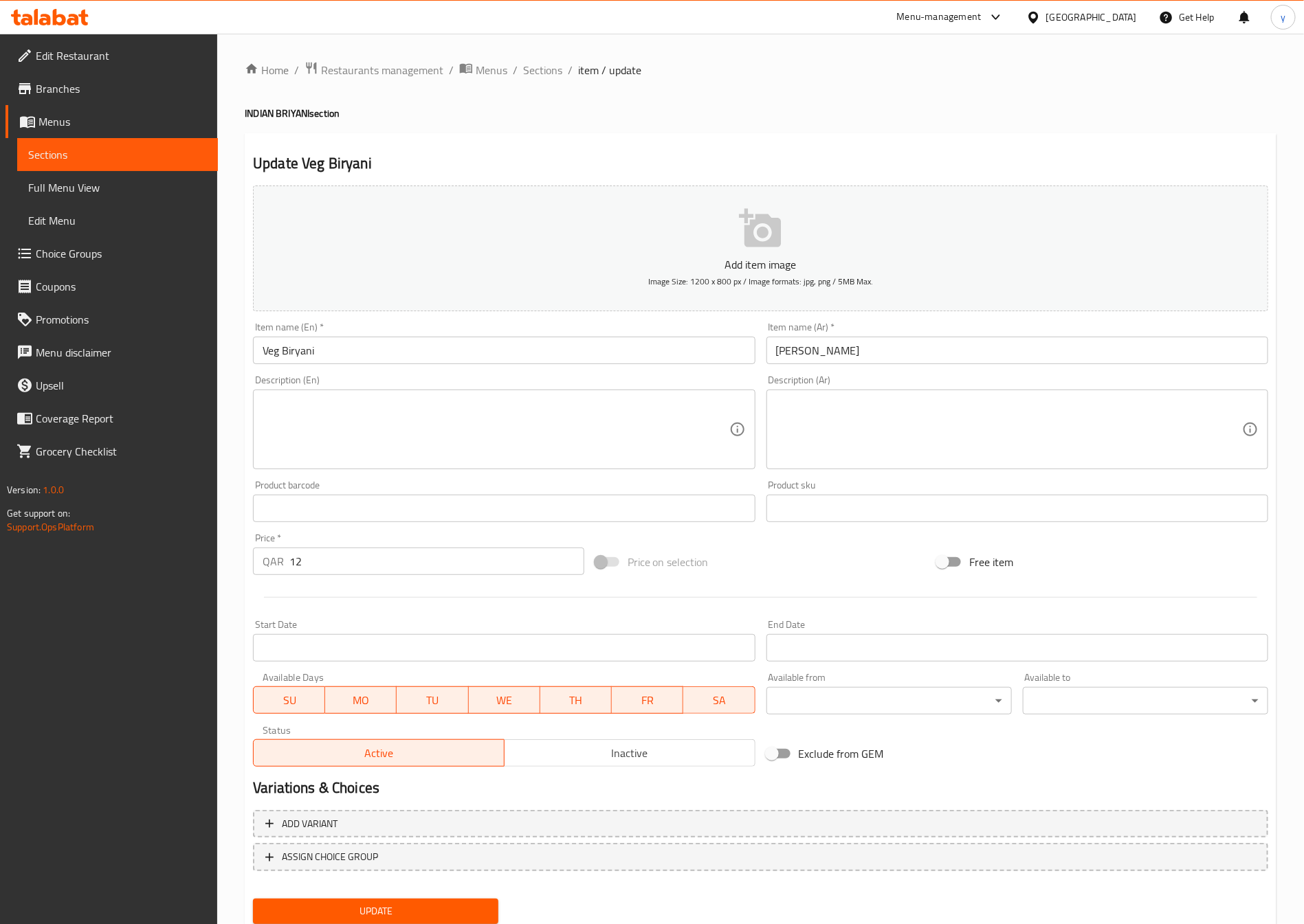
click at [860, 354] on input "[PERSON_NAME]" at bounding box center [1017, 350] width 502 height 27
paste input "رياني"
type input "[PERSON_NAME]"
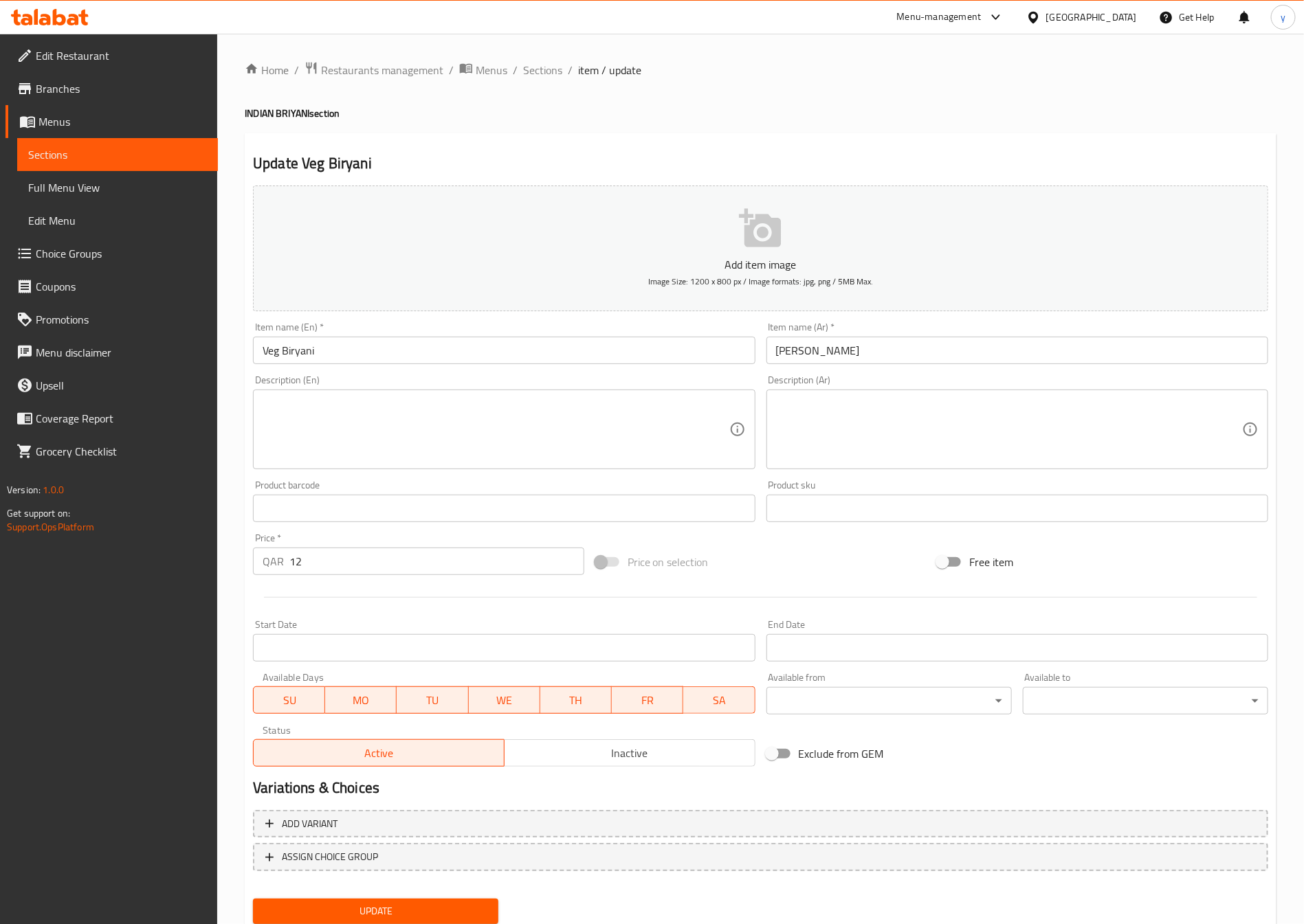
click at [495, 472] on div "Description (En) Description (En)" at bounding box center [504, 422] width 513 height 105
click at [504, 440] on textarea at bounding box center [495, 430] width 466 height 65
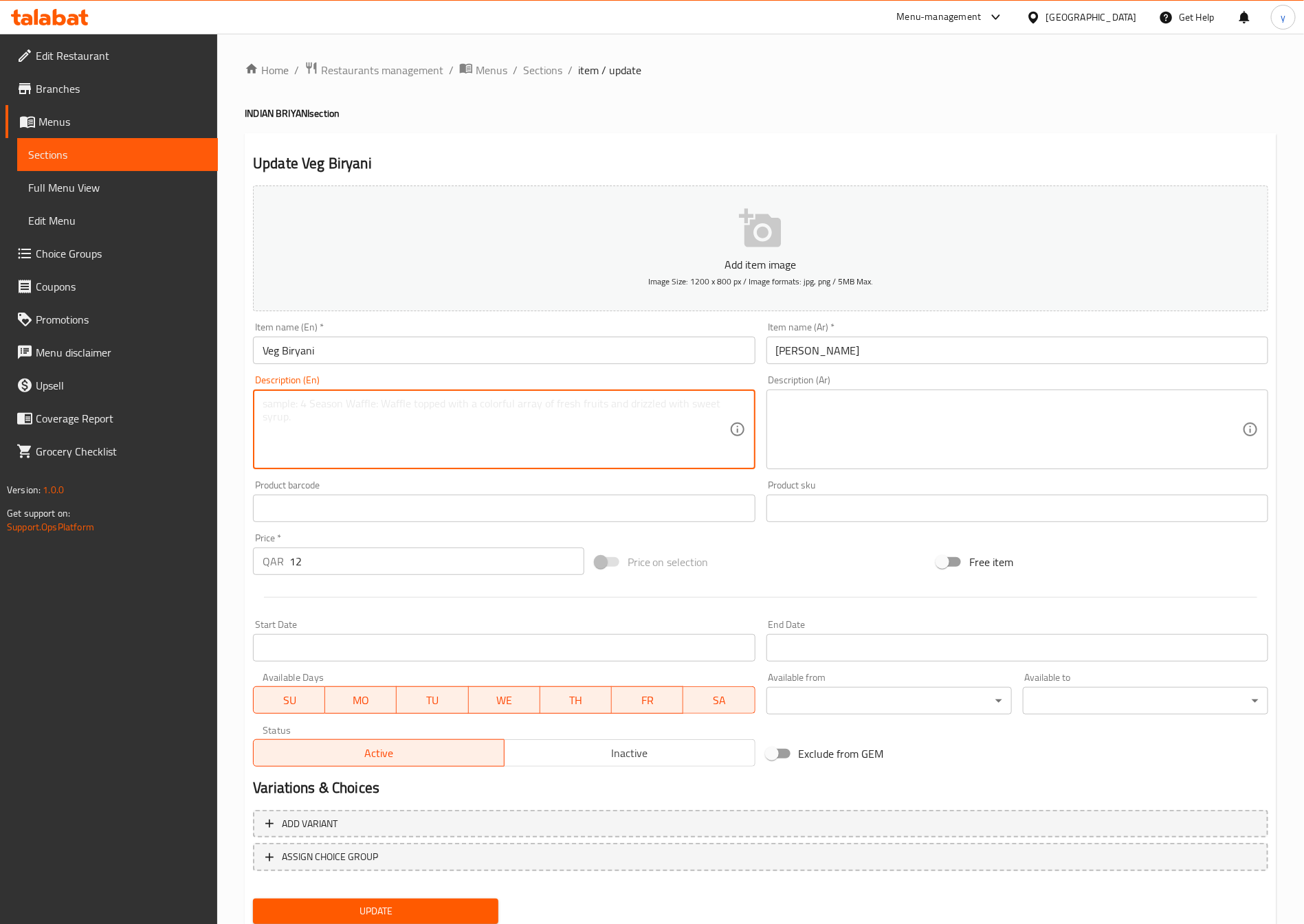
paste textarea "Rice cooked with spiced mixed vegetables and whole spices."
drag, startPoint x: 541, startPoint y: 409, endPoint x: 210, endPoint y: 437, distance: 332.2
click at [210, 437] on div "Edit Restaurant Branches Menus Sections Full Menu View Edit Menu Choice Groups …" at bounding box center [652, 502] width 1304 height 937
type textarea "Rice cooked with spiced mixed vegetables and whole spices."
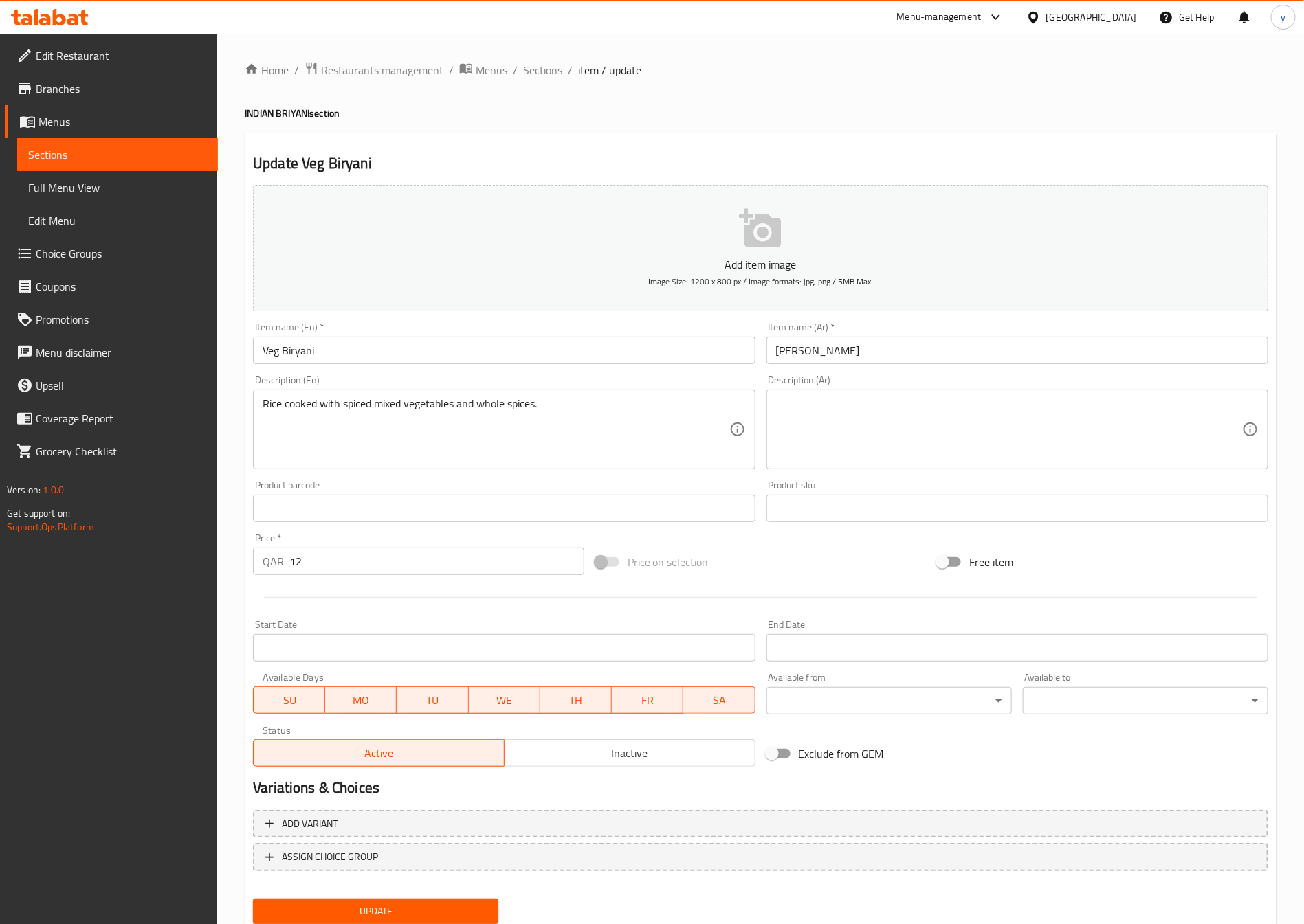
click at [747, 430] on div "Rice cooked with spiced mixed vegetables and whole spices. Description (En)" at bounding box center [504, 430] width 502 height 79
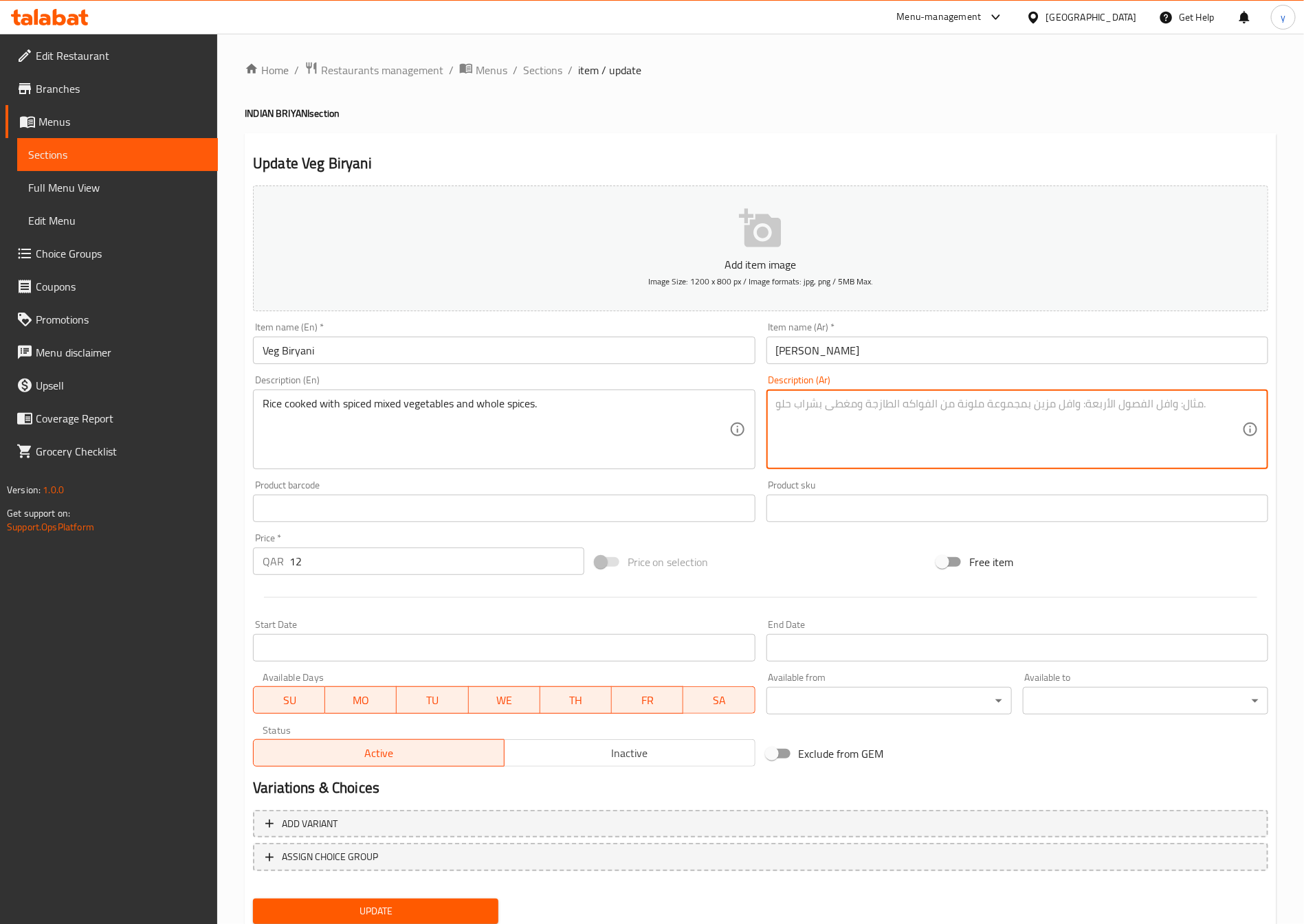
click at [803, 421] on textarea at bounding box center [1009, 430] width 466 height 65
paste textarea "رز مطبوخ مع الخضار المختلطة المتبلة والتوابل"
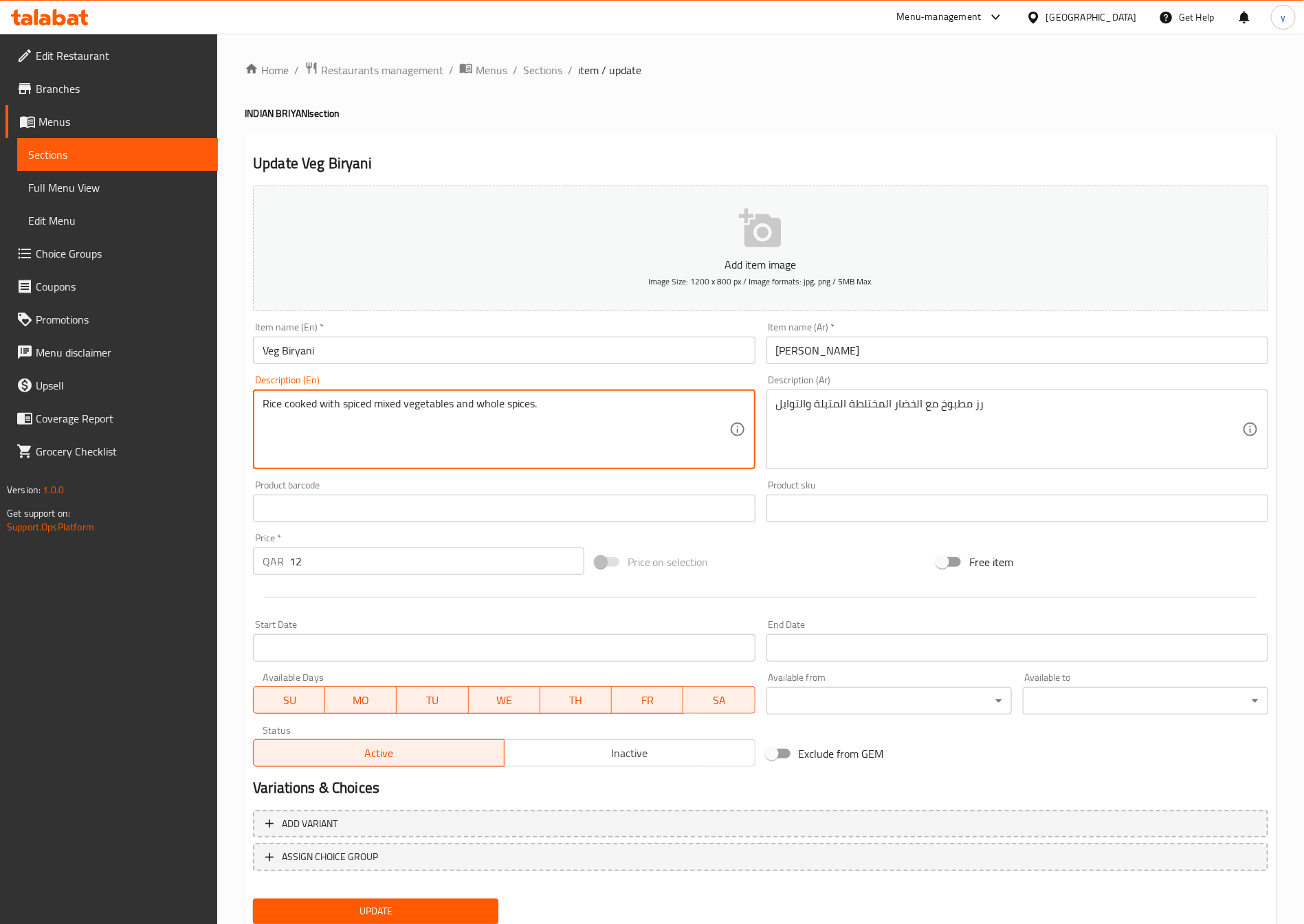
click at [387, 406] on textarea "Rice cooked with spiced mixed vegetables and whole spices." at bounding box center [495, 430] width 466 height 65
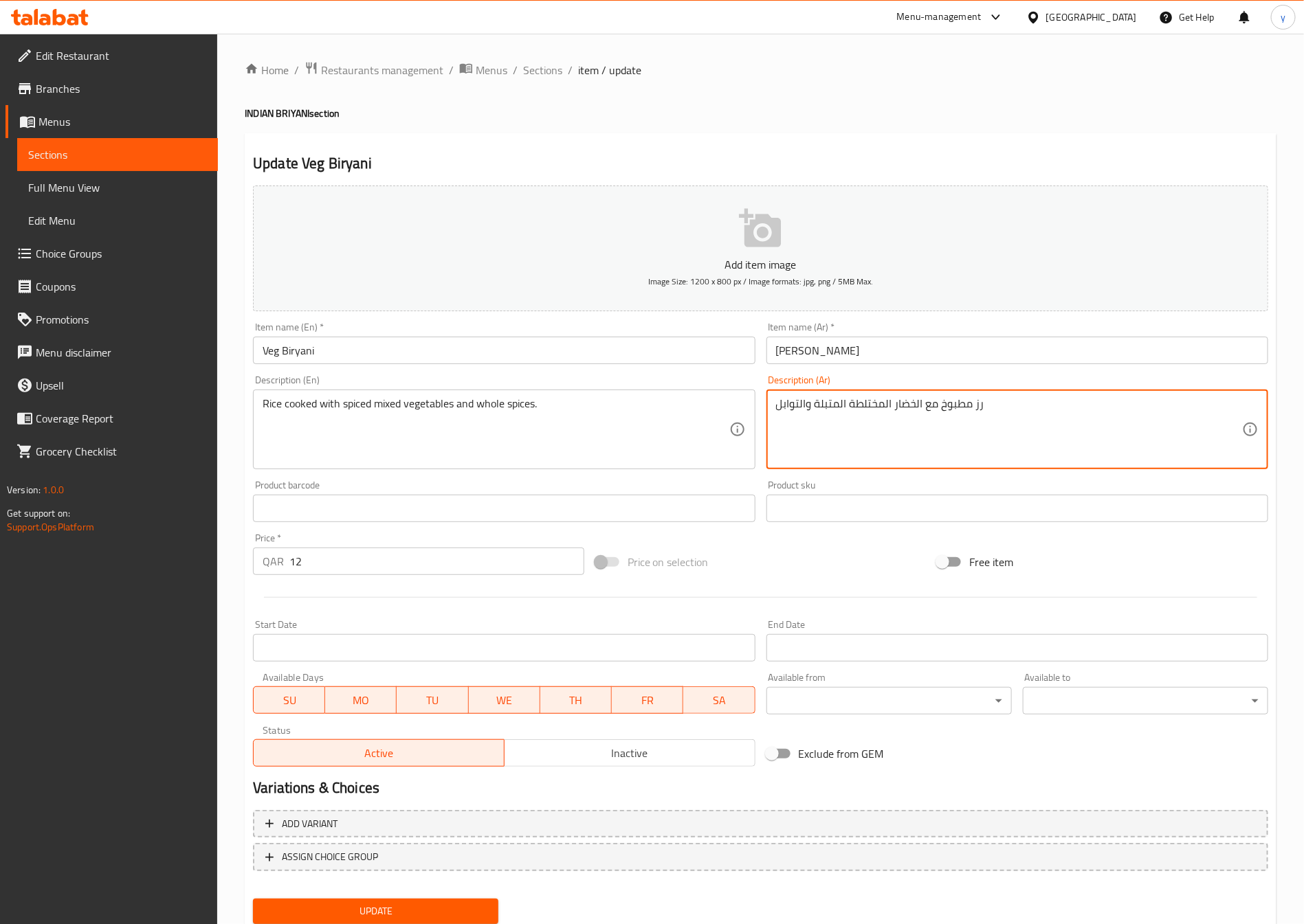
click at [868, 411] on textarea "رز مطبوخ مع الخضار المختلطة المتبلة والتوابل" at bounding box center [1009, 430] width 466 height 65
click at [780, 412] on textarea "رز مطبوخ مع الخضار المشكل المتبلة والتوابل" at bounding box center [1009, 430] width 466 height 65
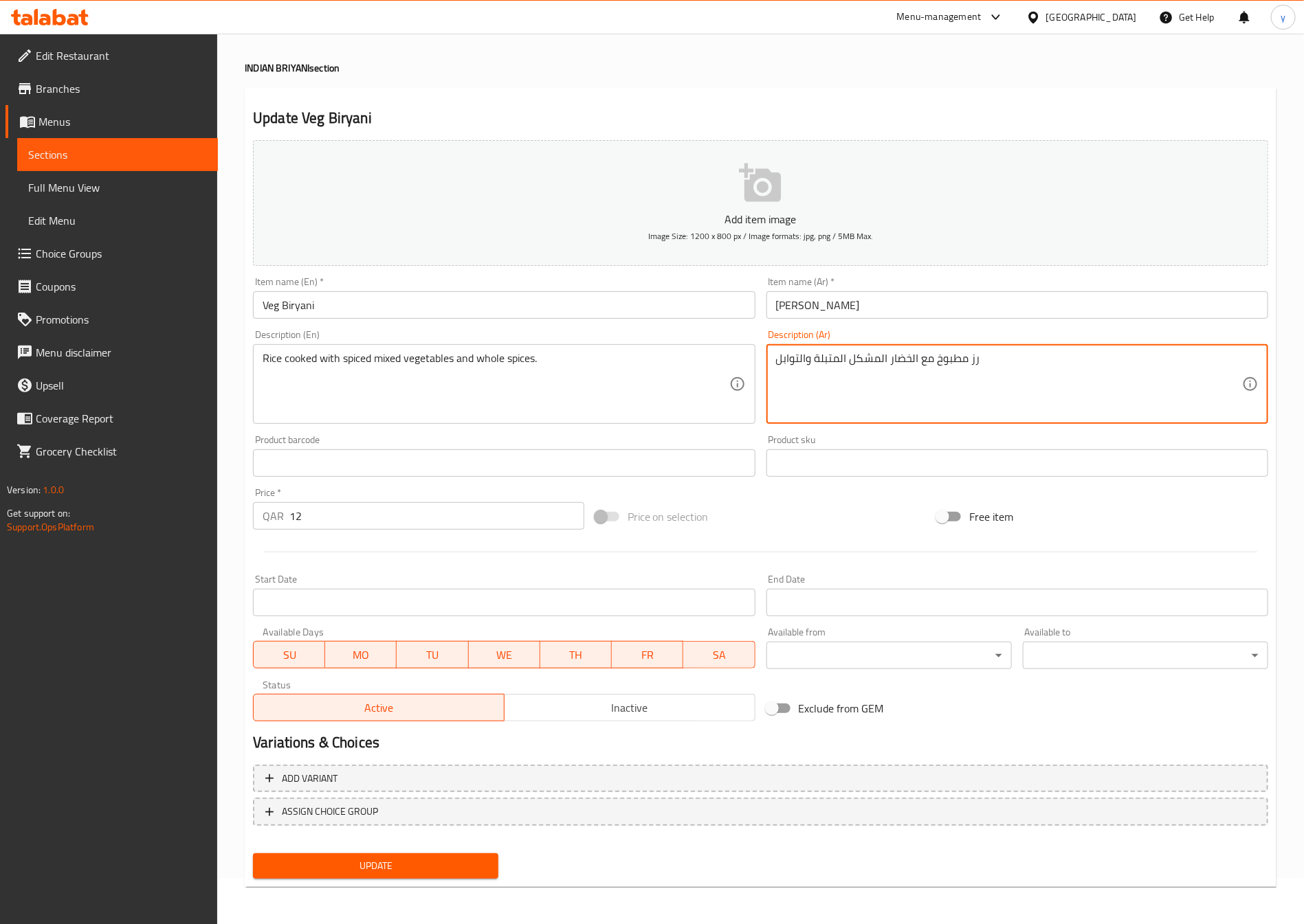
click at [988, 369] on textarea "رز مطبوخ مع الخضار المشكل المتبلة والتوابل" at bounding box center [1009, 384] width 466 height 65
click at [435, 877] on button "Update" at bounding box center [375, 866] width 245 height 26
click at [1172, 378] on textarea "رز مطبوخ مع الخضار المشكل المتبلة مع التوابل" at bounding box center [1009, 384] width 466 height 65
click at [447, 866] on span "Update" at bounding box center [375, 866] width 224 height 17
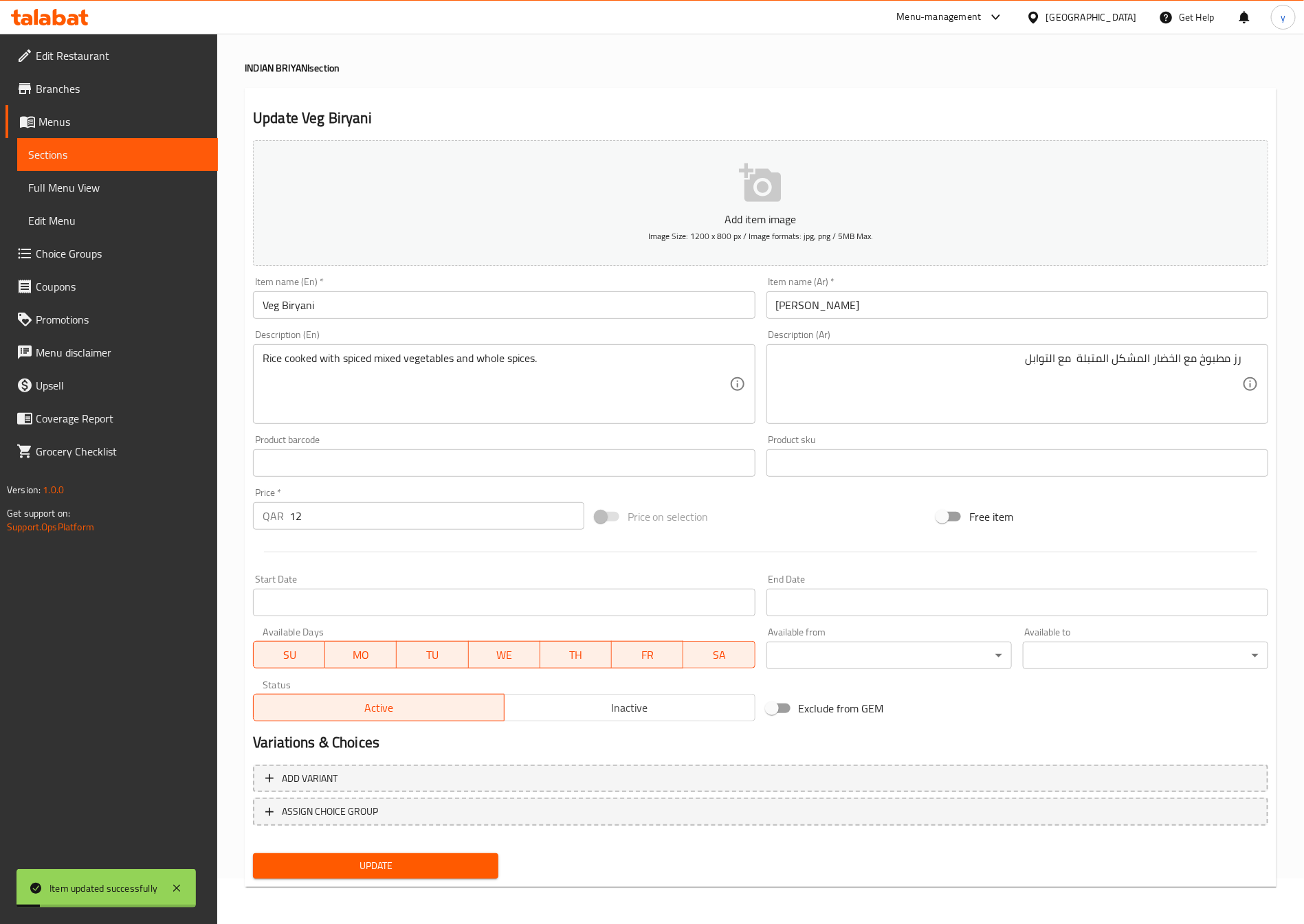
click at [1254, 348] on div "رز مطبوخ مع الخضار المشكل المتبلة مع التوابل Description (Ar)" at bounding box center [1017, 384] width 502 height 79
click at [1239, 359] on textarea "رز مطبوخ مع الخضار المشكل المتبلة مع التوابل" at bounding box center [1009, 384] width 466 height 65
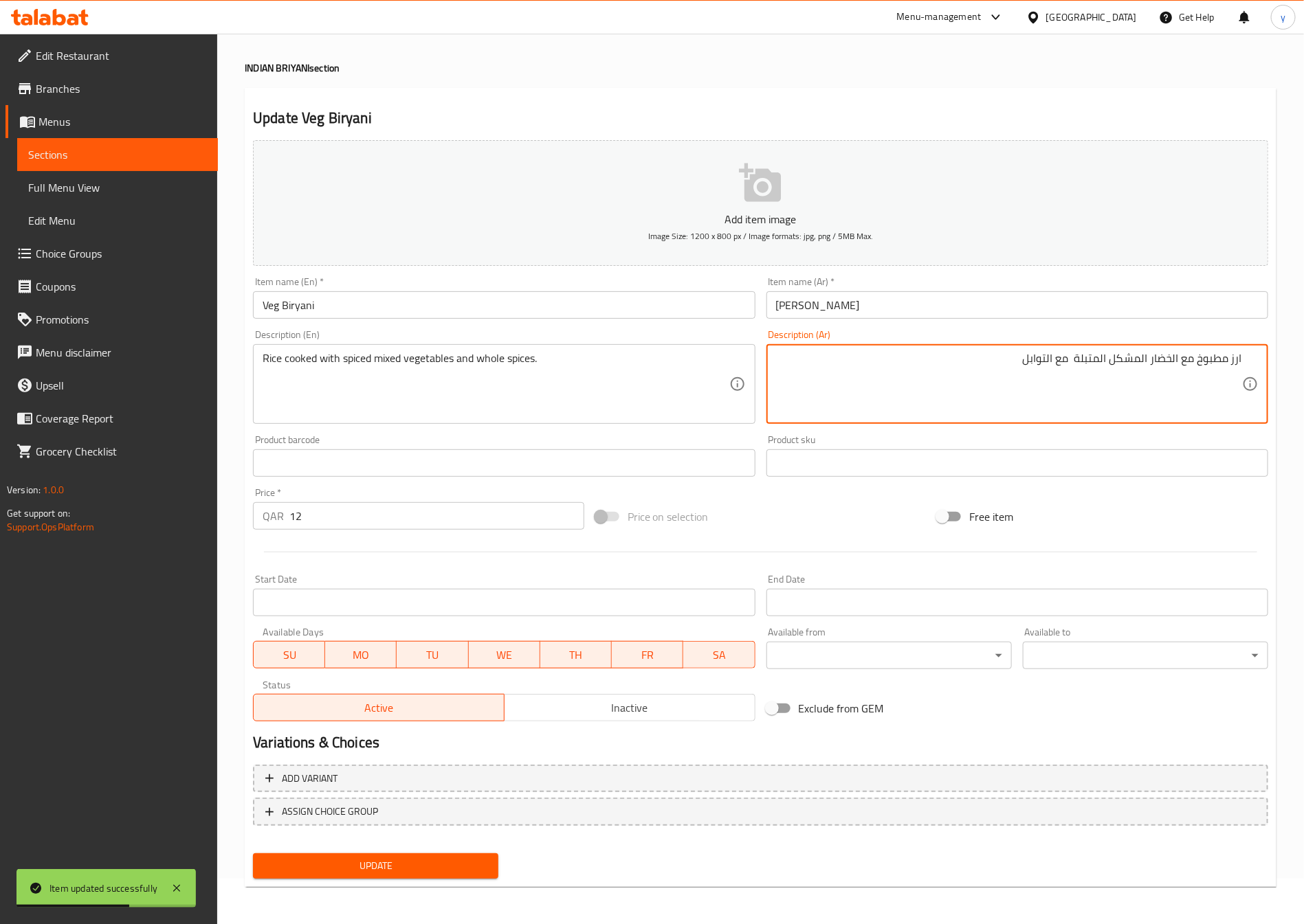
type textarea "ارز مطبوخ مع الخضار المشكل المتبلة مع التوابل"
click at [333, 866] on span "Update" at bounding box center [375, 866] width 224 height 17
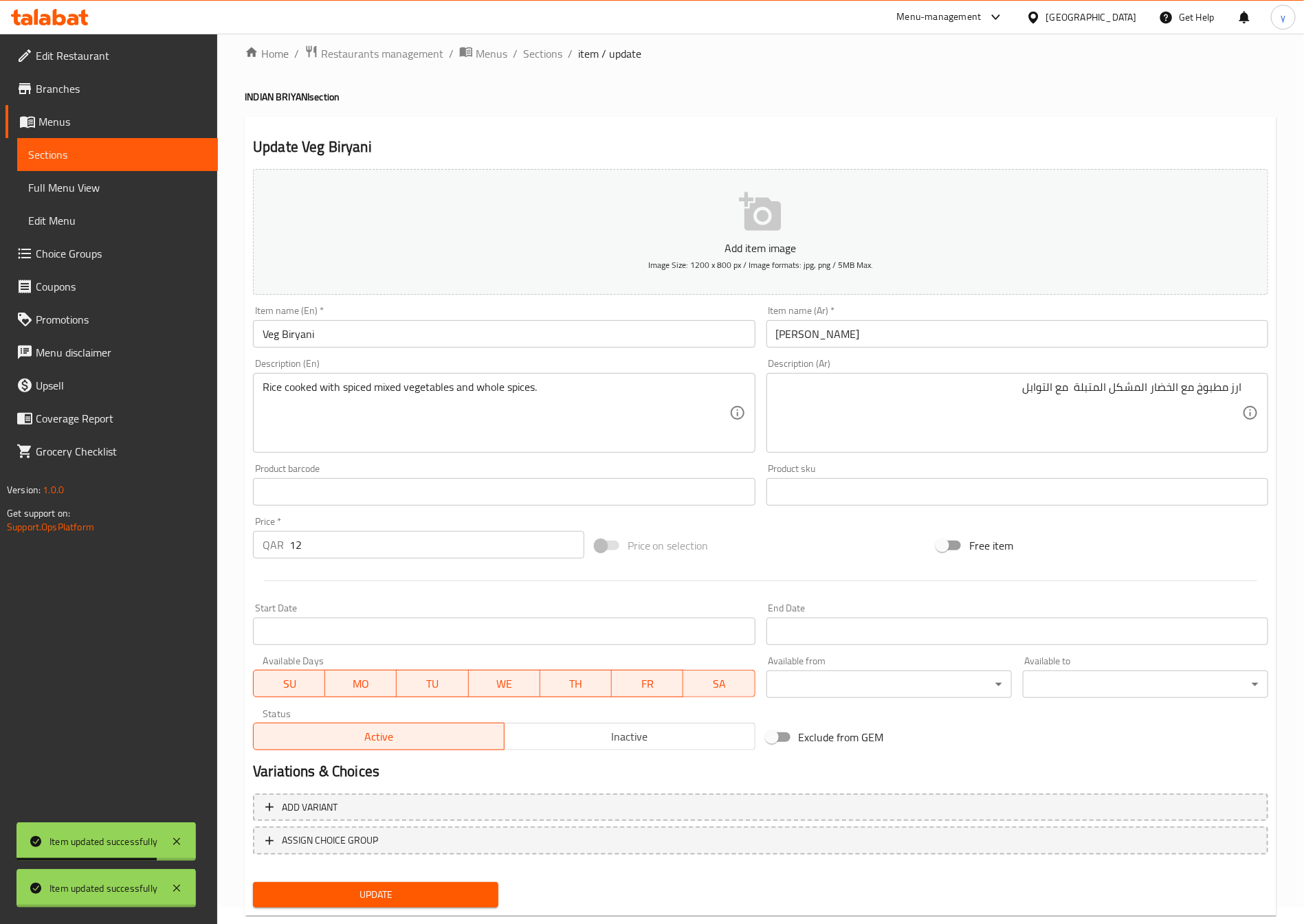
scroll to position [0, 0]
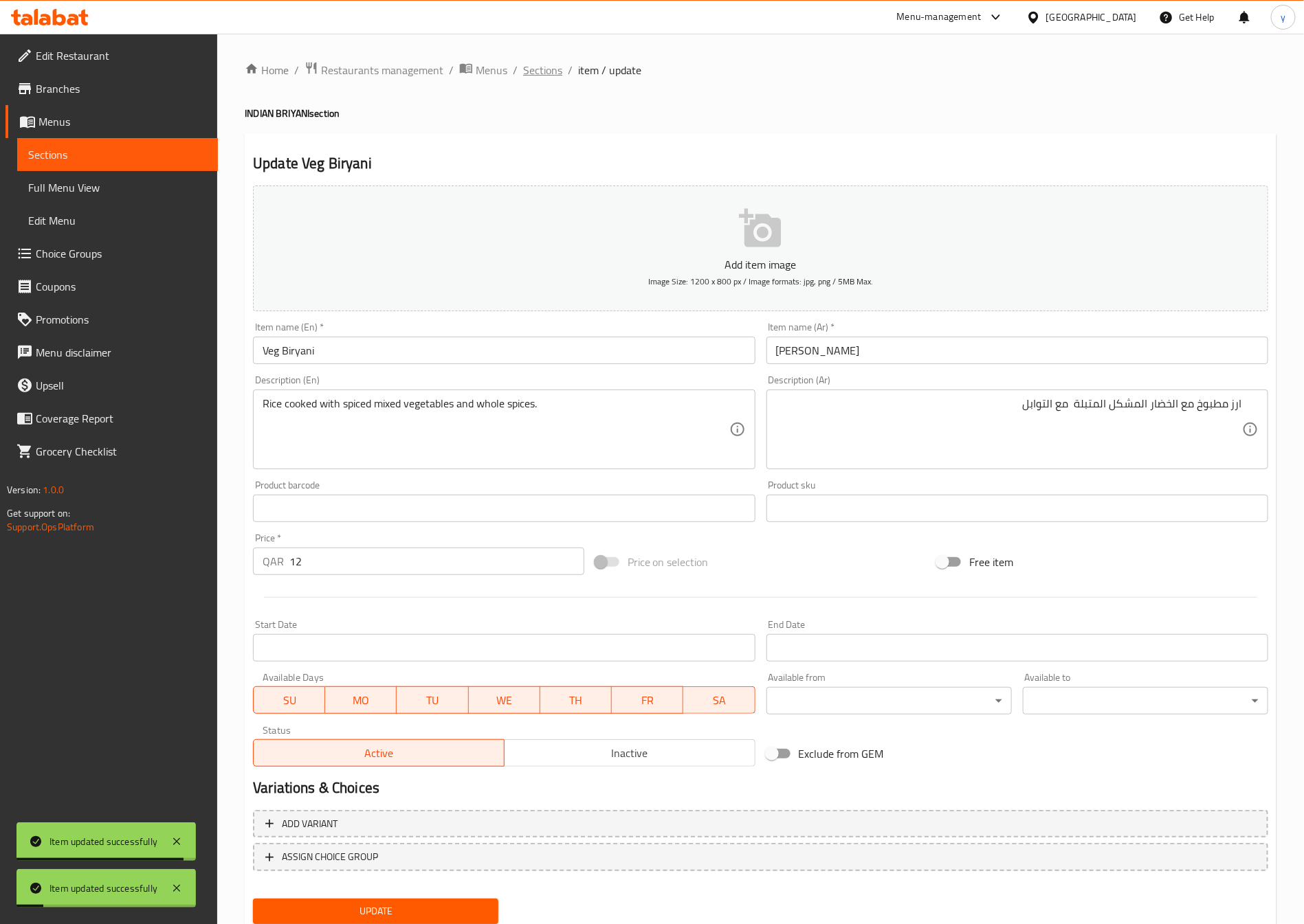
click at [536, 70] on span "Sections" at bounding box center [543, 70] width 39 height 17
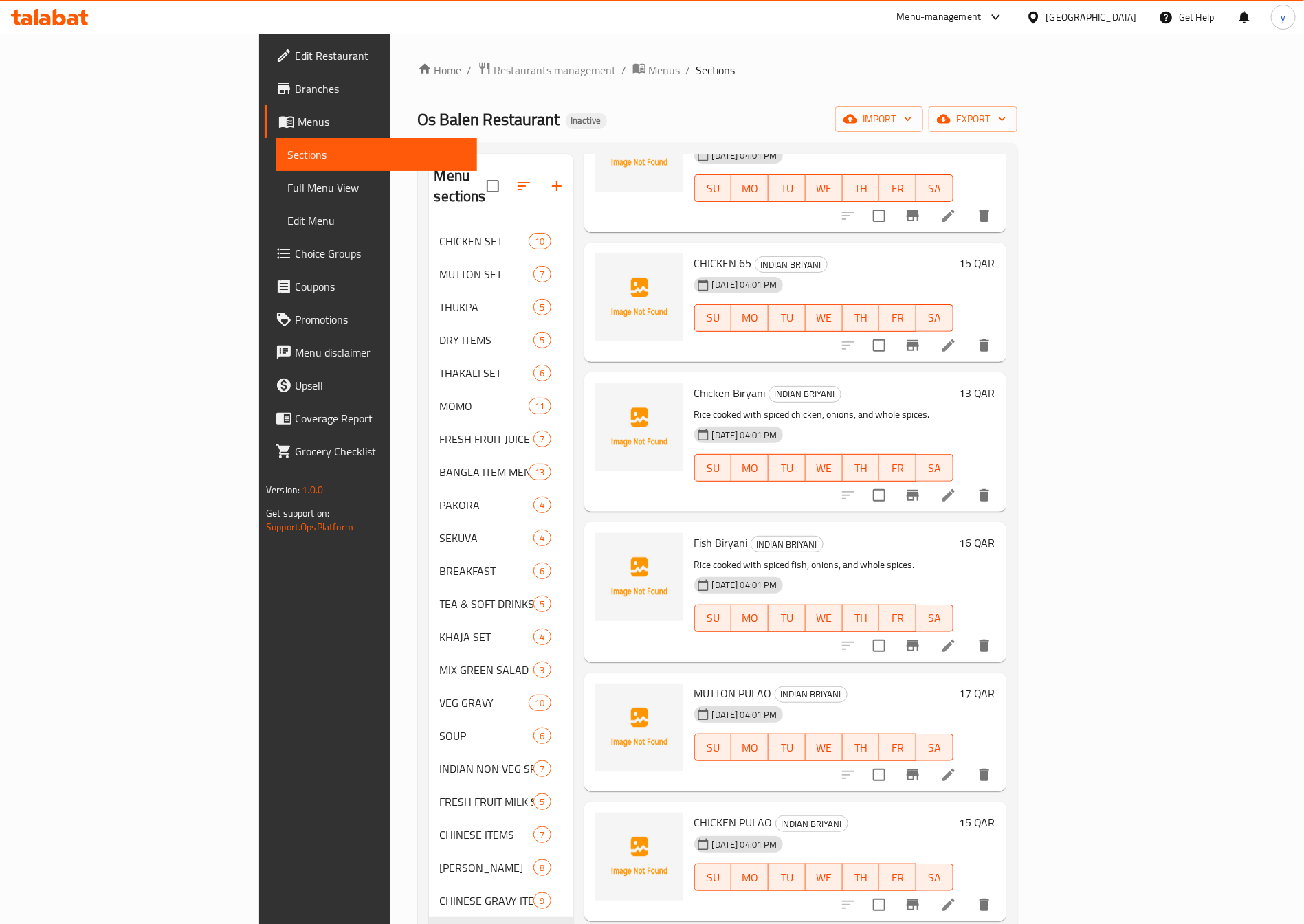
scroll to position [616, 0]
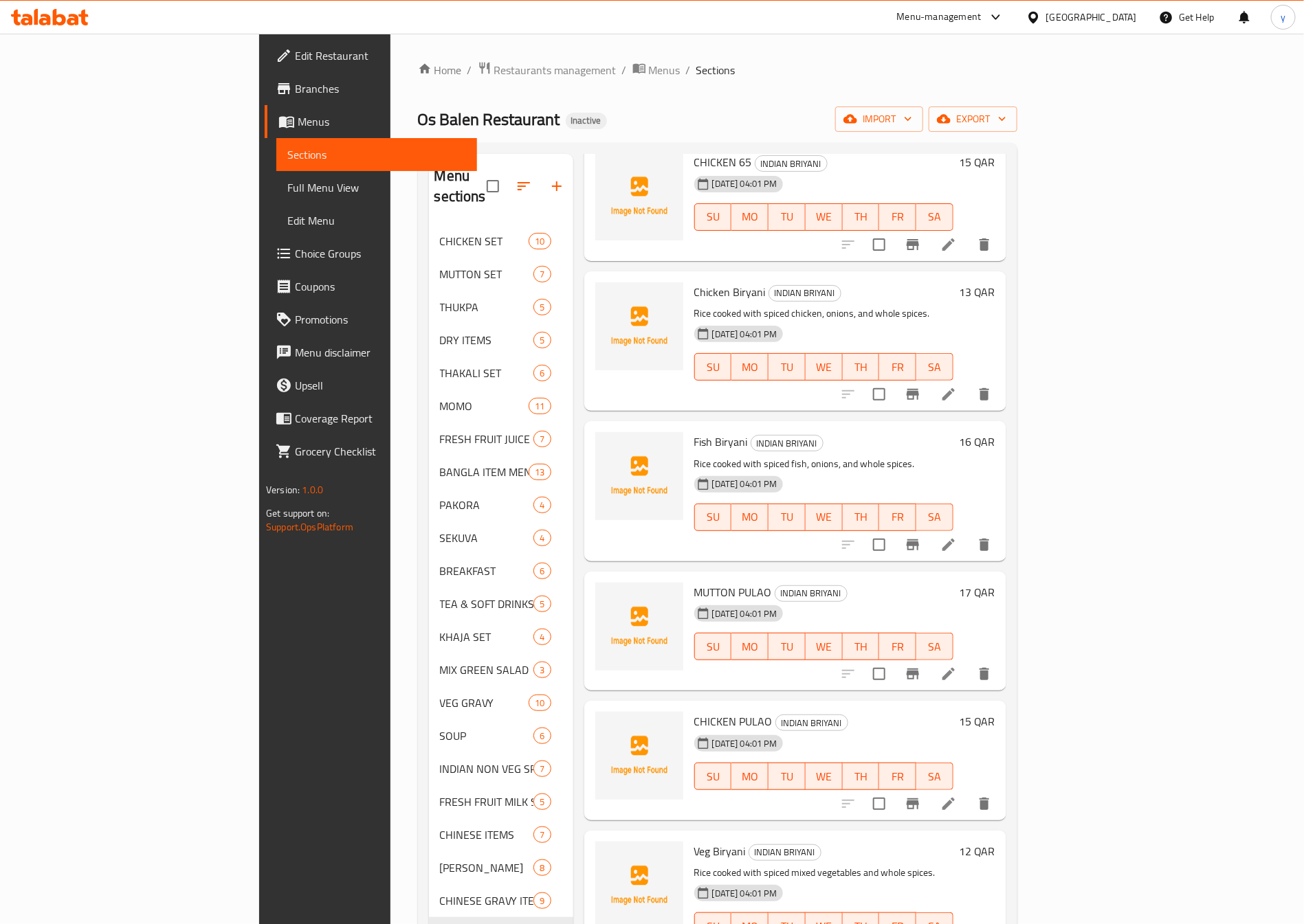
click at [955, 668] on icon at bounding box center [949, 674] width 13 height 13
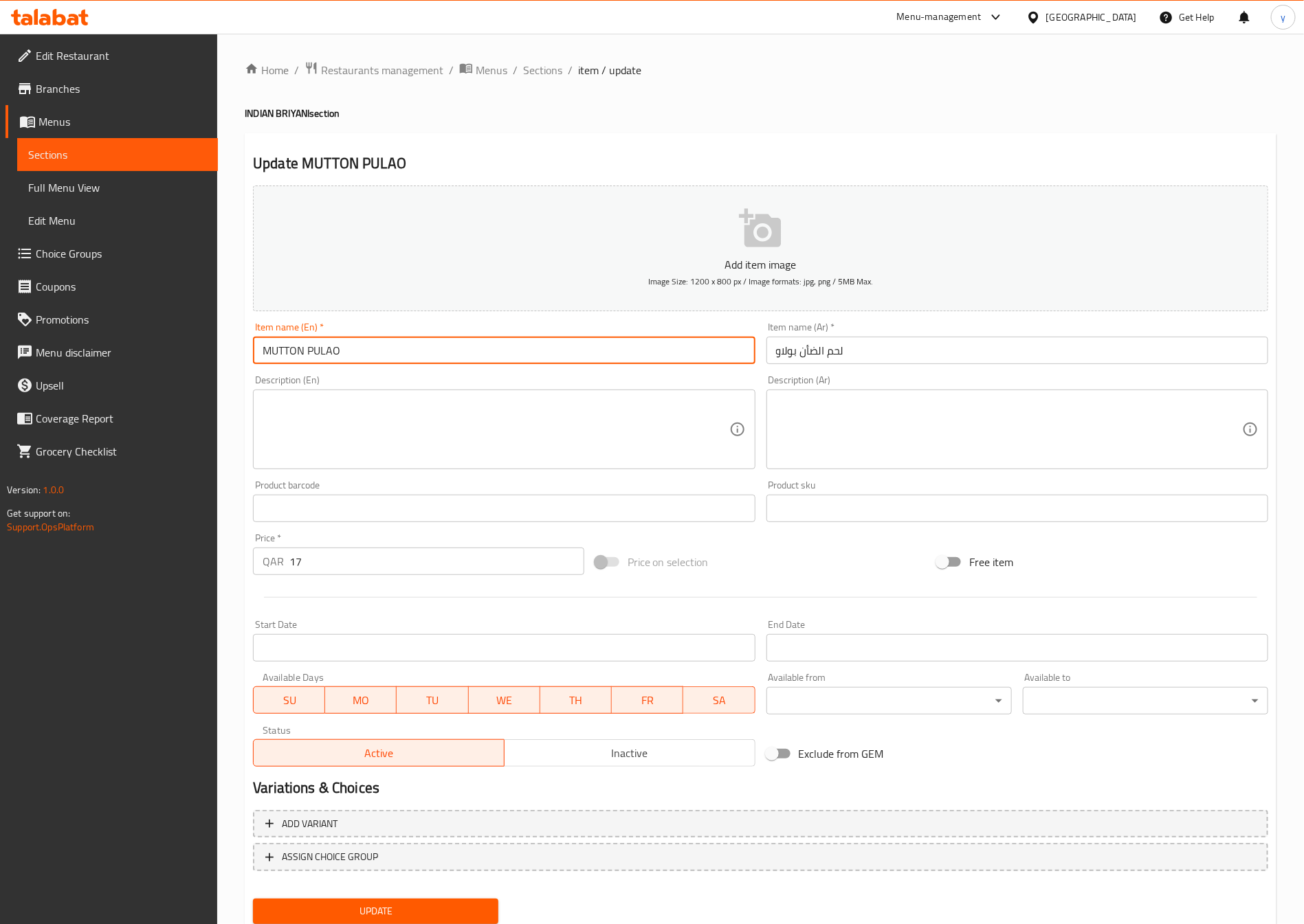
click at [371, 357] on input "MUTTON PULAO" at bounding box center [504, 350] width 502 height 27
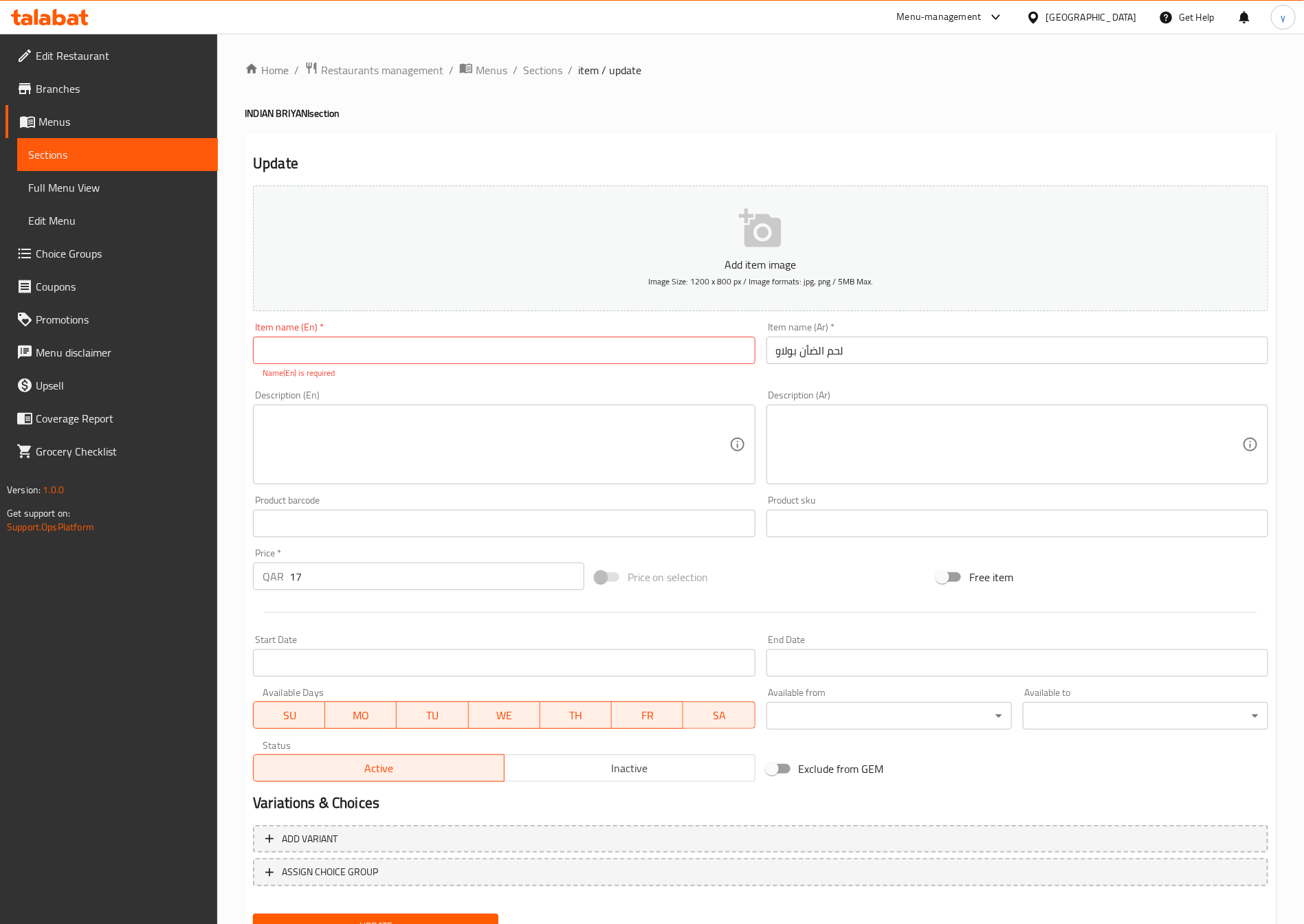
click at [295, 343] on input "text" at bounding box center [504, 350] width 502 height 27
paste input "Mutton Pulao"
type input "Mutton Pulao"
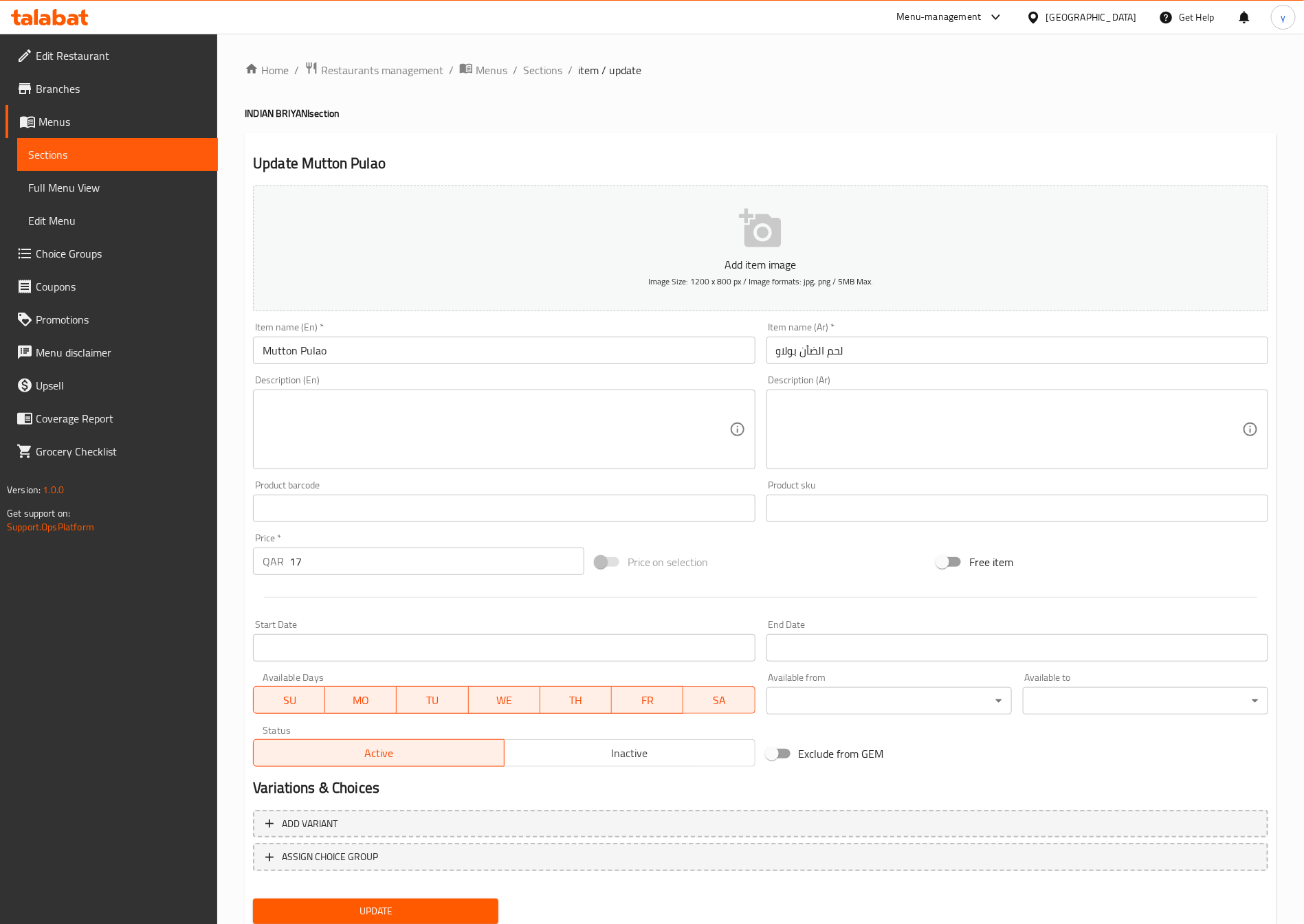
click at [815, 342] on input "لحم الضأن بولاو" at bounding box center [1017, 350] width 502 height 27
paste input "بولاو لحم الضأن"
type input "بولاو لحم الضأن"
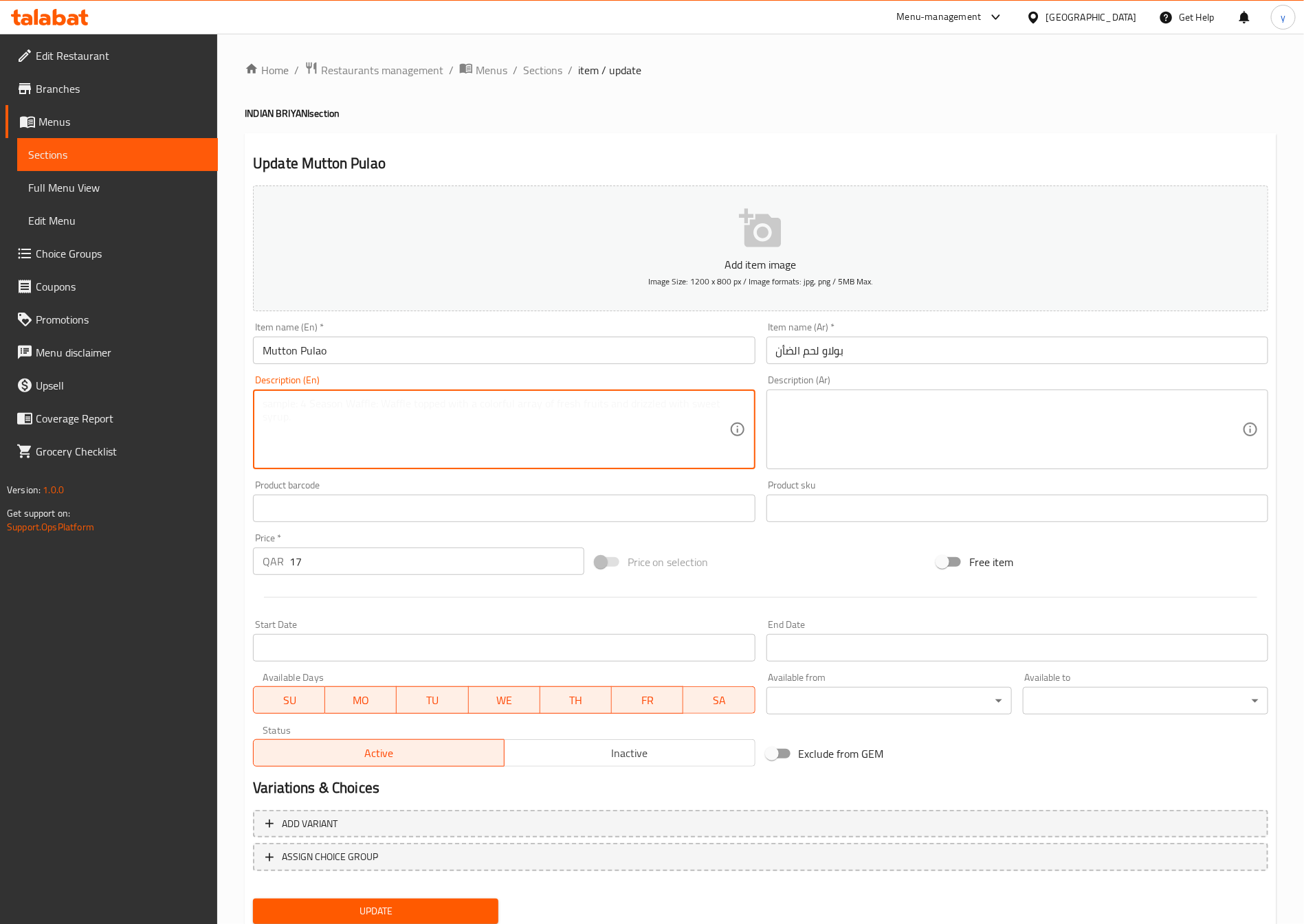
click at [486, 449] on textarea at bounding box center [495, 430] width 466 height 65
paste textarea "Rice simmered with mutton, mild spices, and aromatics."
type textarea "Rice simmered with mutton, mild spices, and aromatics."
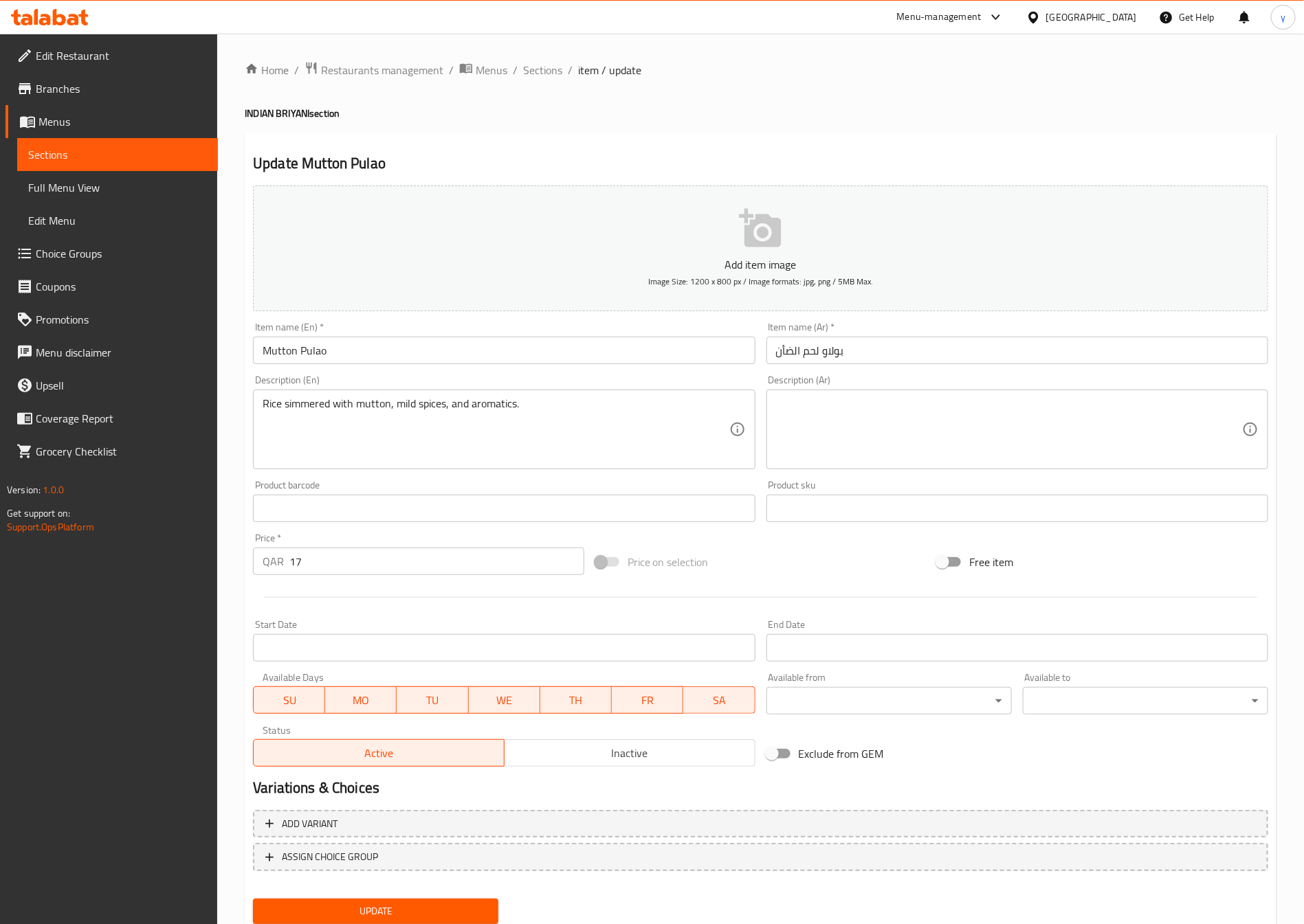
click at [908, 400] on textarea at bounding box center [1009, 430] width 466 height 65
paste textarea "أرز مطهو على نار هادئة مع لحم الضأن والتوابل الخفيفة والعطريات."
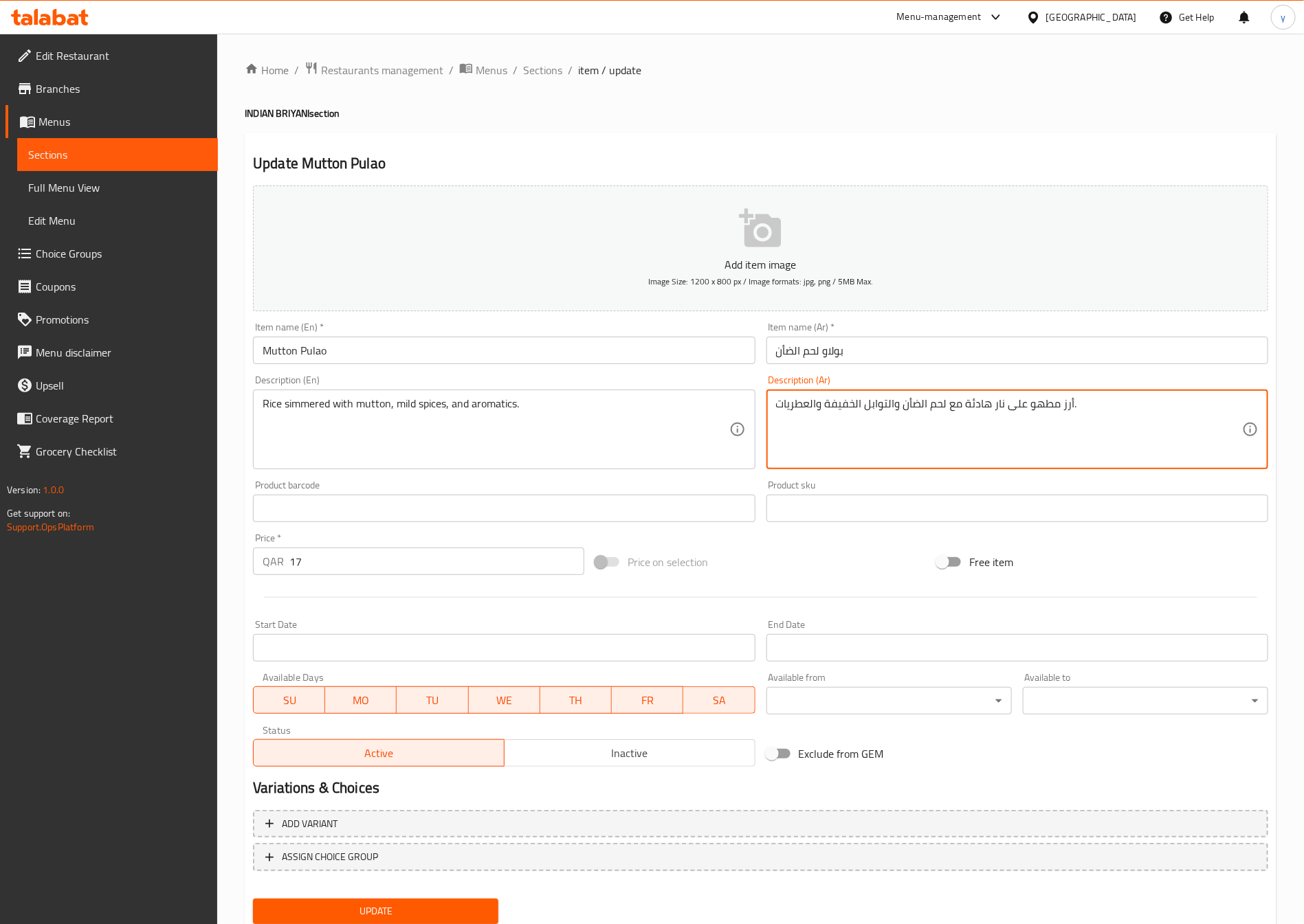
type textarea "أرز مطهو على نار هادئة مع لحم الضأن والتوابل الخفيفة والعطريات."
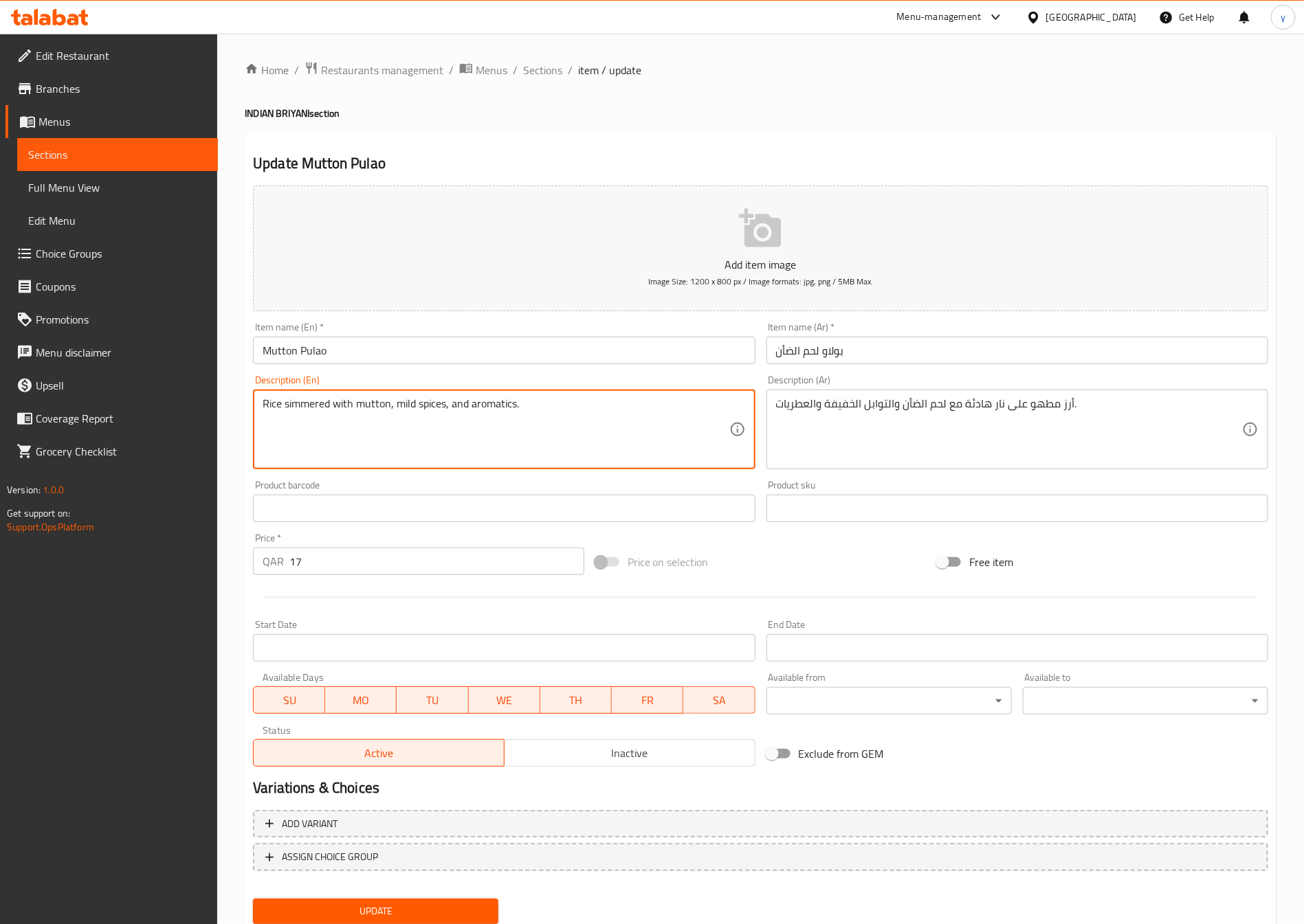
click at [497, 398] on textarea "Rice simmered with mutton, mild spices, and aromatics." at bounding box center [495, 430] width 466 height 65
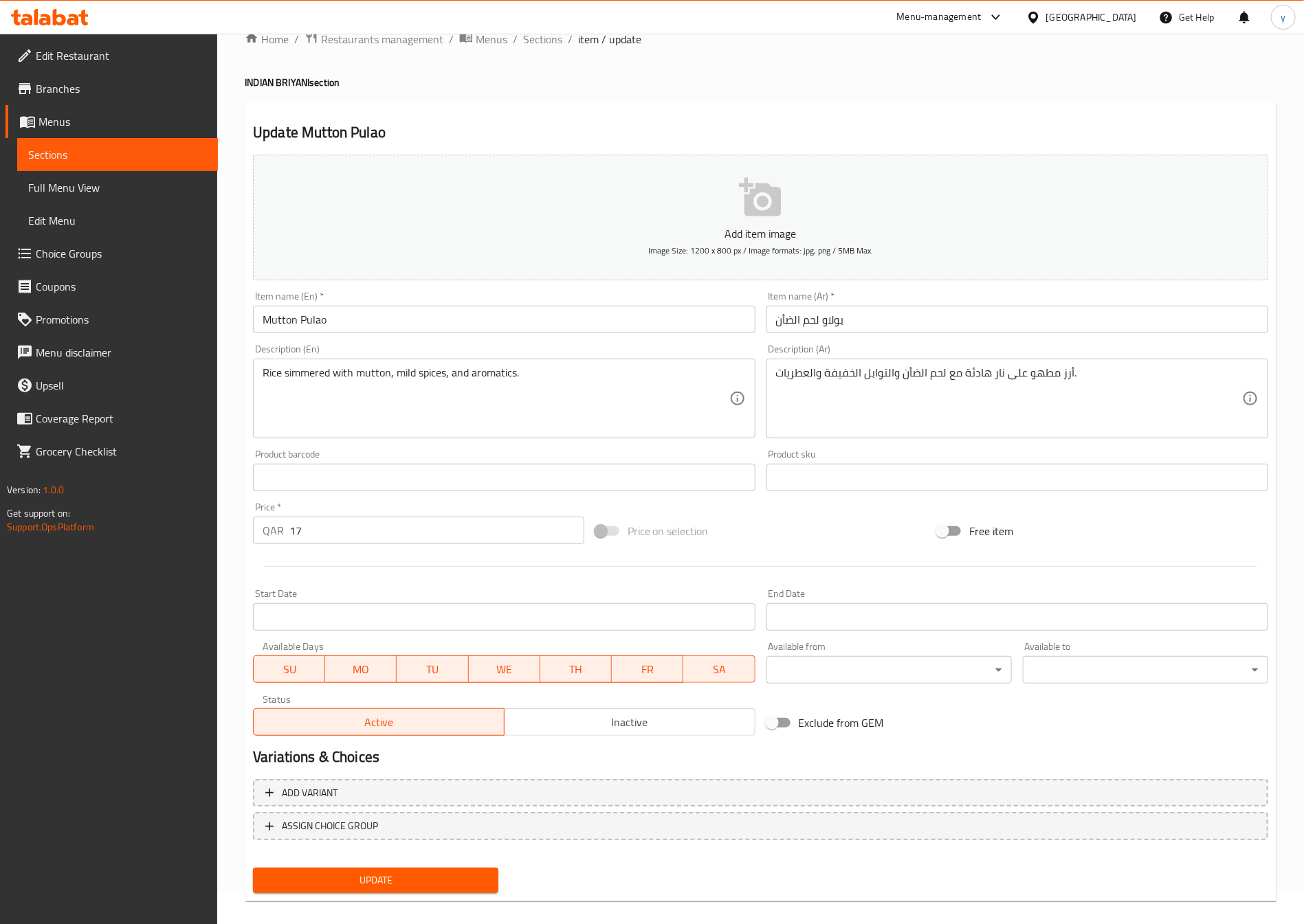
scroll to position [45, 0]
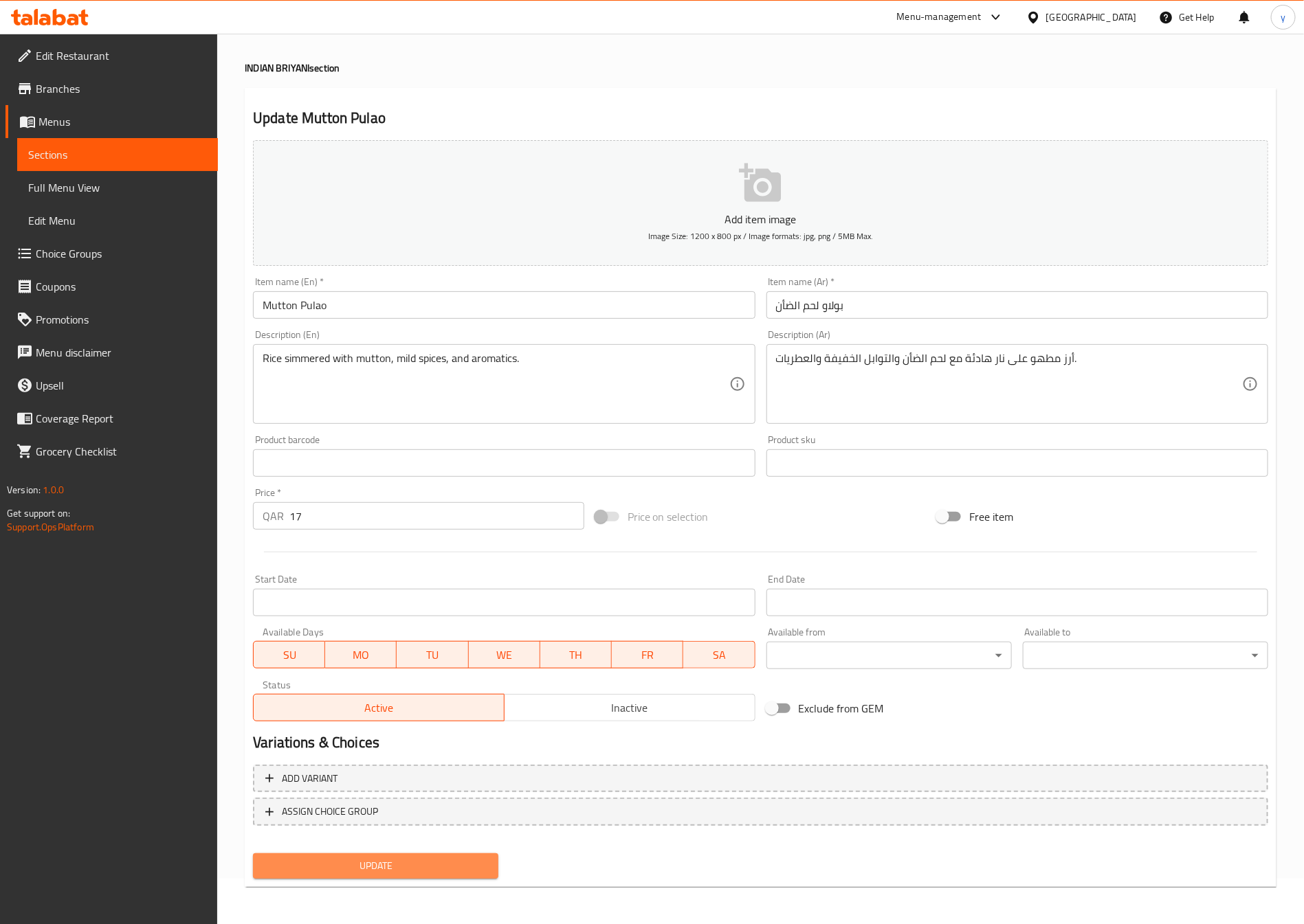
click at [436, 860] on span "Update" at bounding box center [375, 866] width 224 height 17
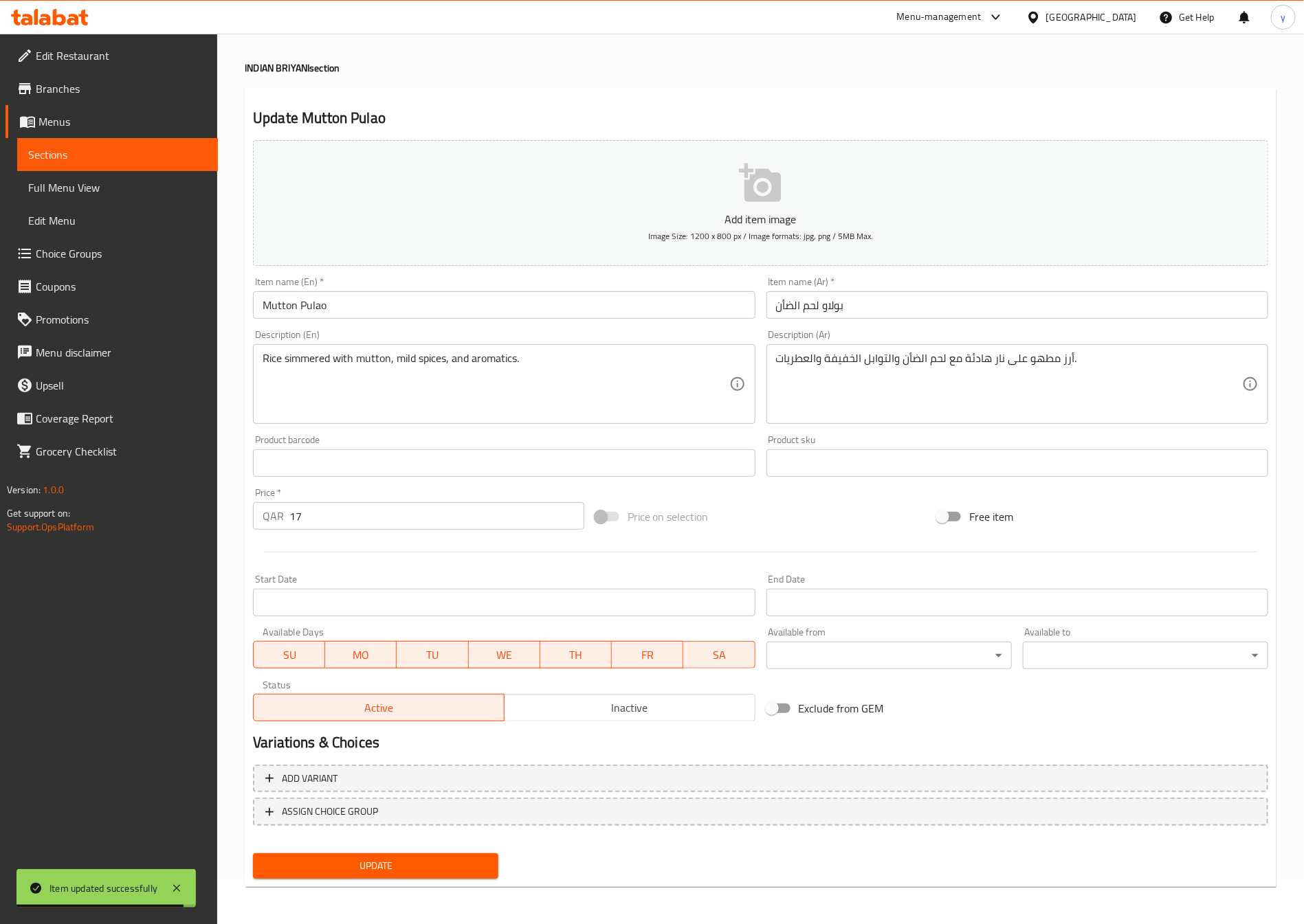
scroll to position [0, 0]
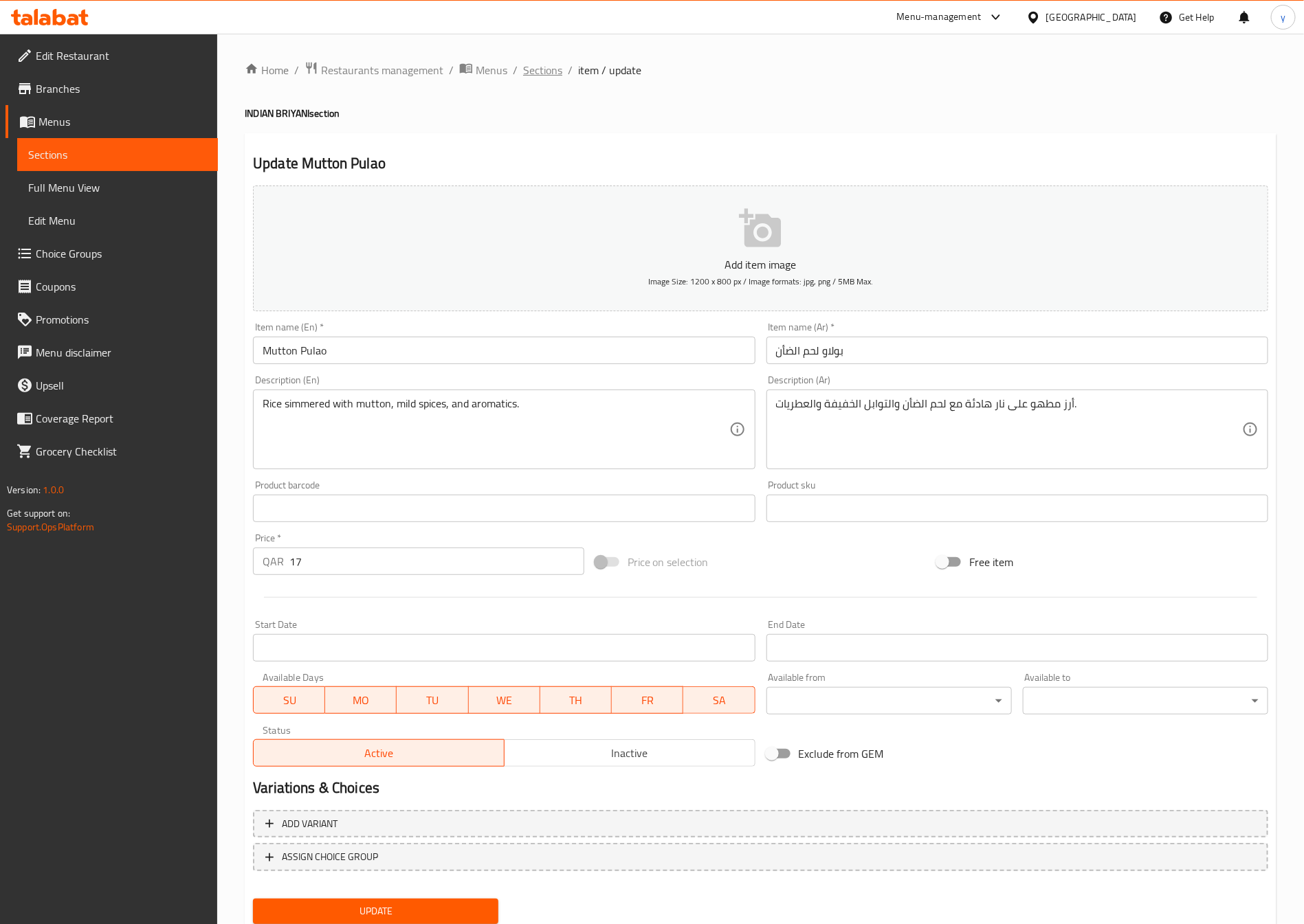
click at [539, 71] on span "Sections" at bounding box center [543, 70] width 39 height 17
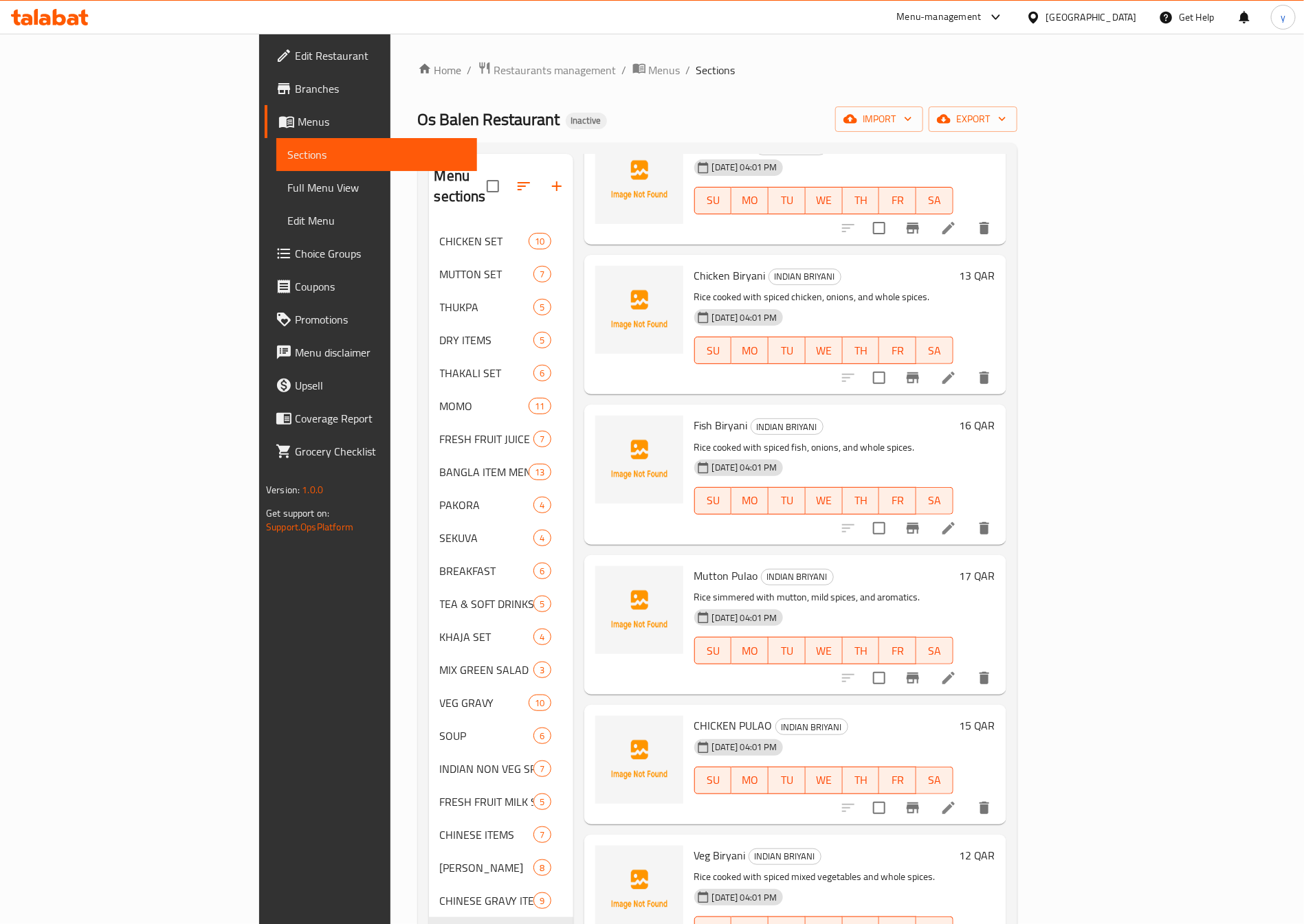
scroll to position [637, 0]
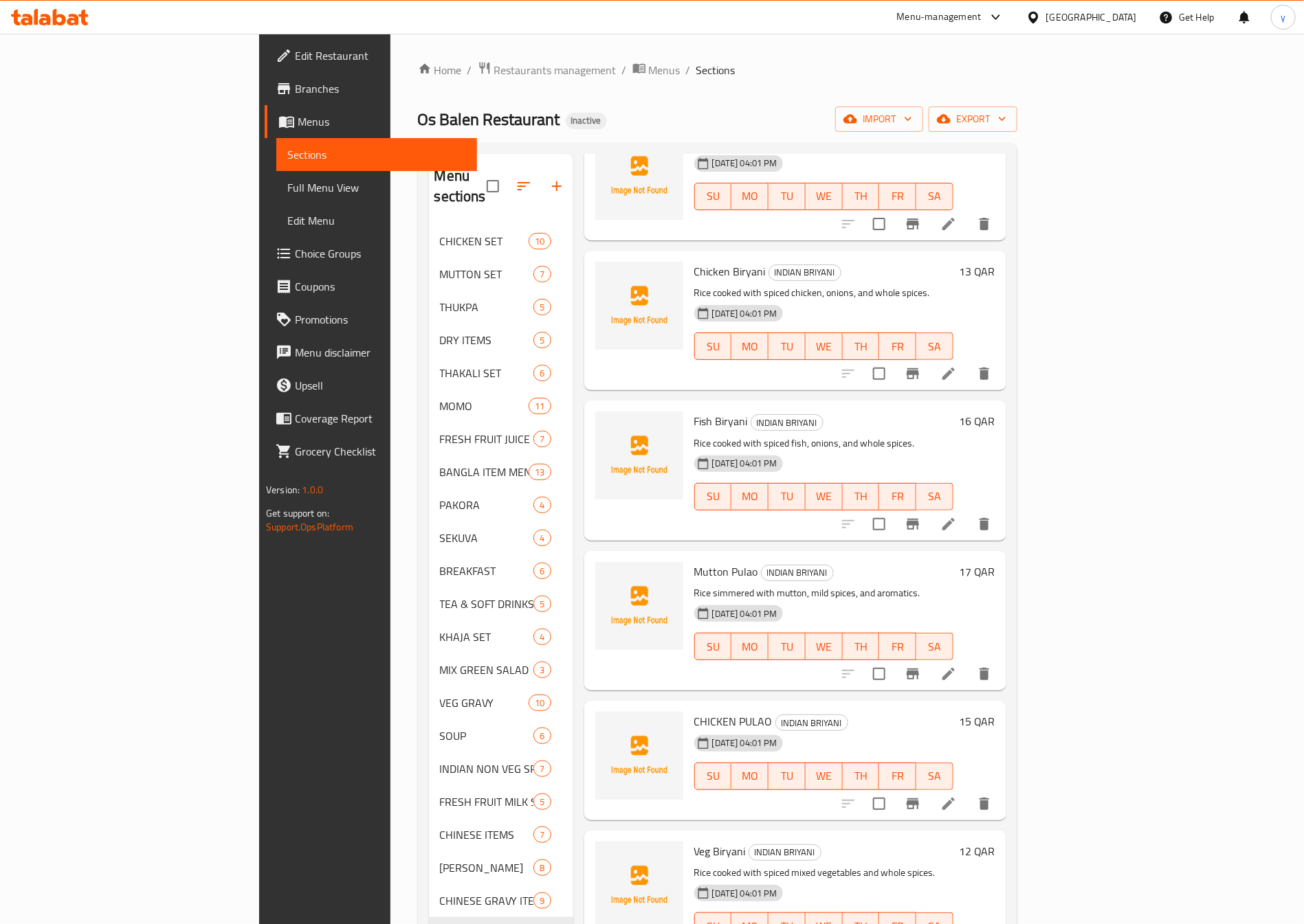
click at [968, 792] on li at bounding box center [948, 804] width 38 height 25
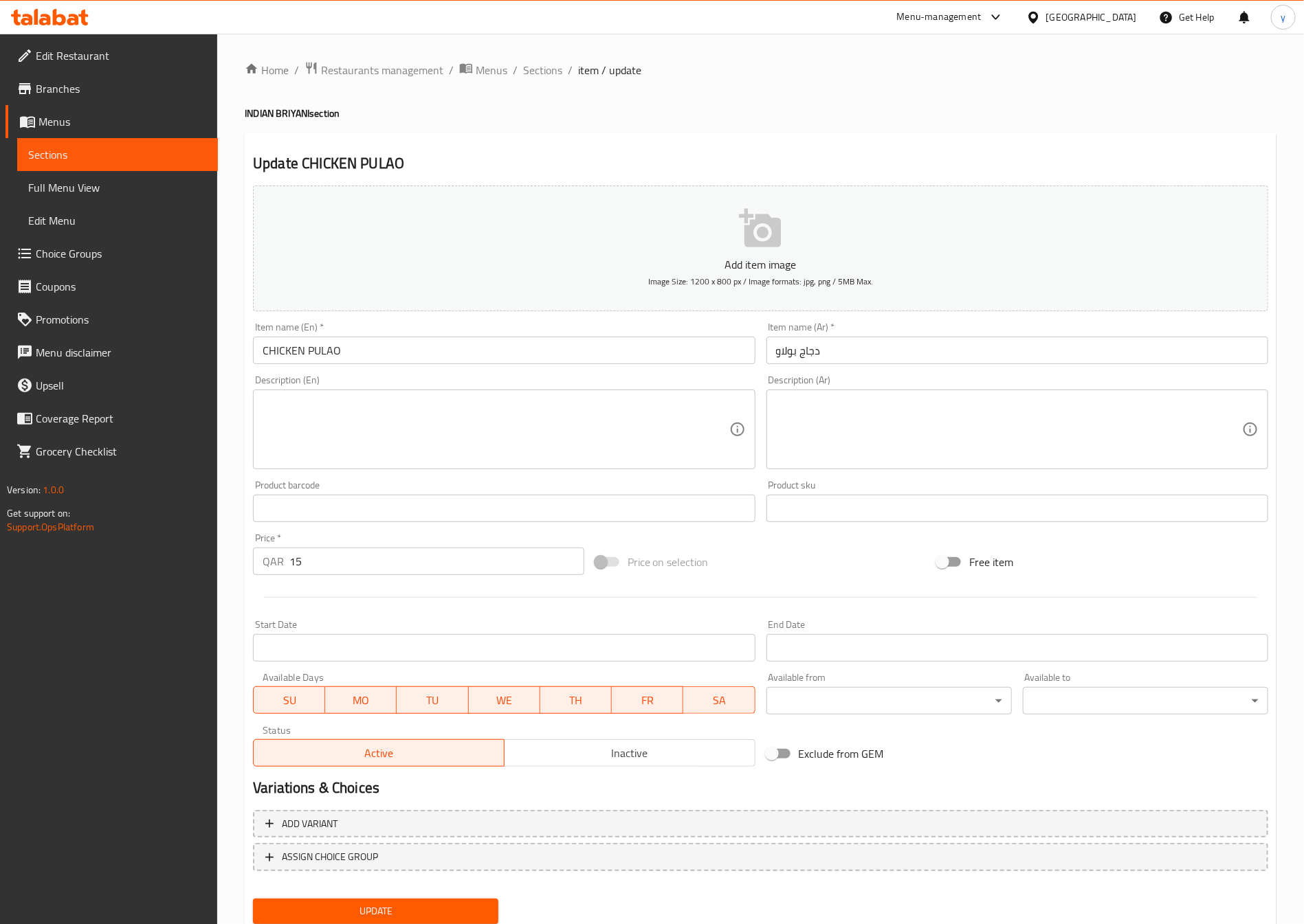
click at [407, 363] on input "CHICKEN PULAO" at bounding box center [504, 350] width 502 height 27
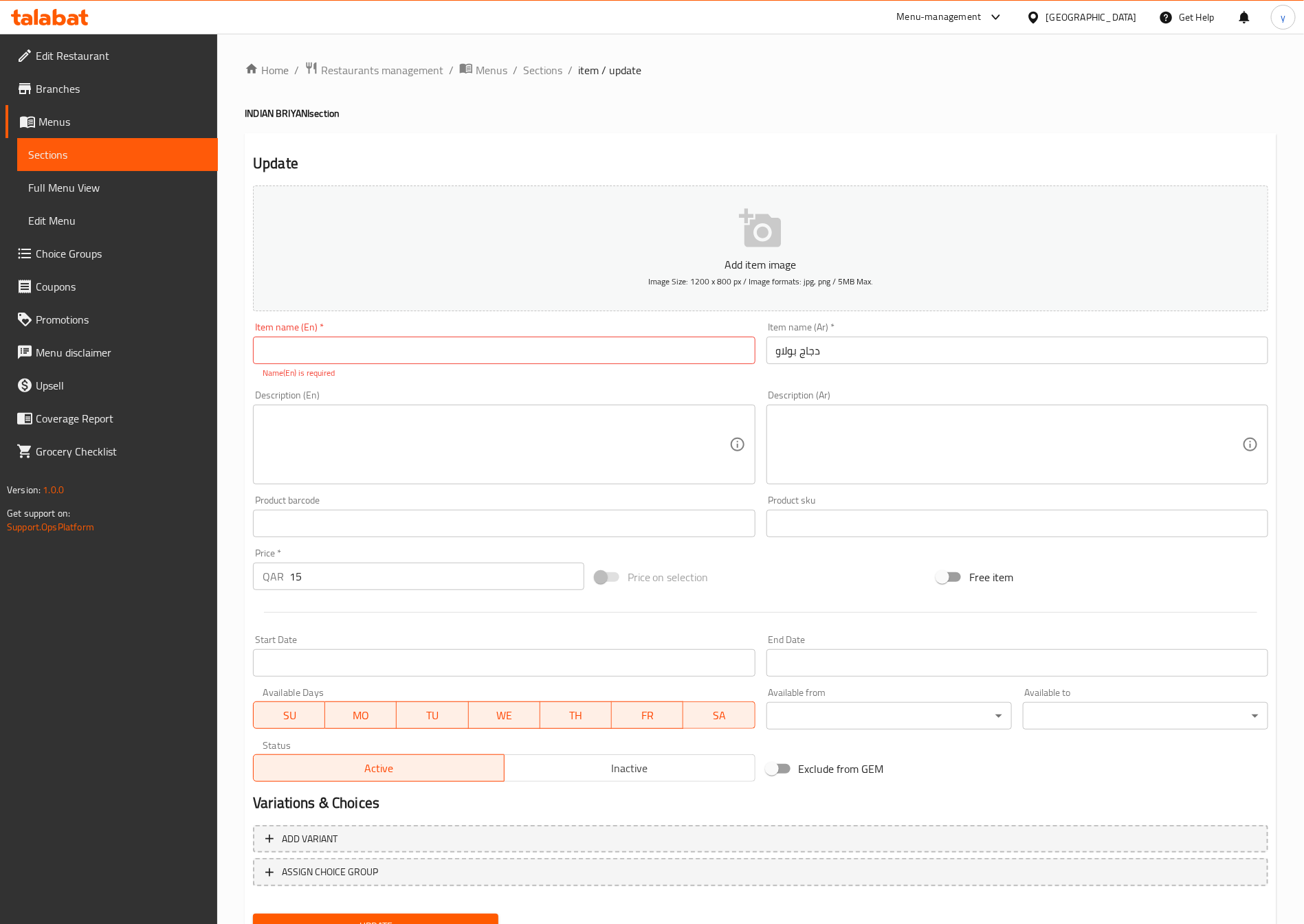
click at [339, 350] on input "text" at bounding box center [504, 350] width 502 height 27
paste input "Chicken Pulao"
type input "Chicken Pulao"
click at [851, 350] on input "دجاج بولاو" at bounding box center [1017, 350] width 502 height 27
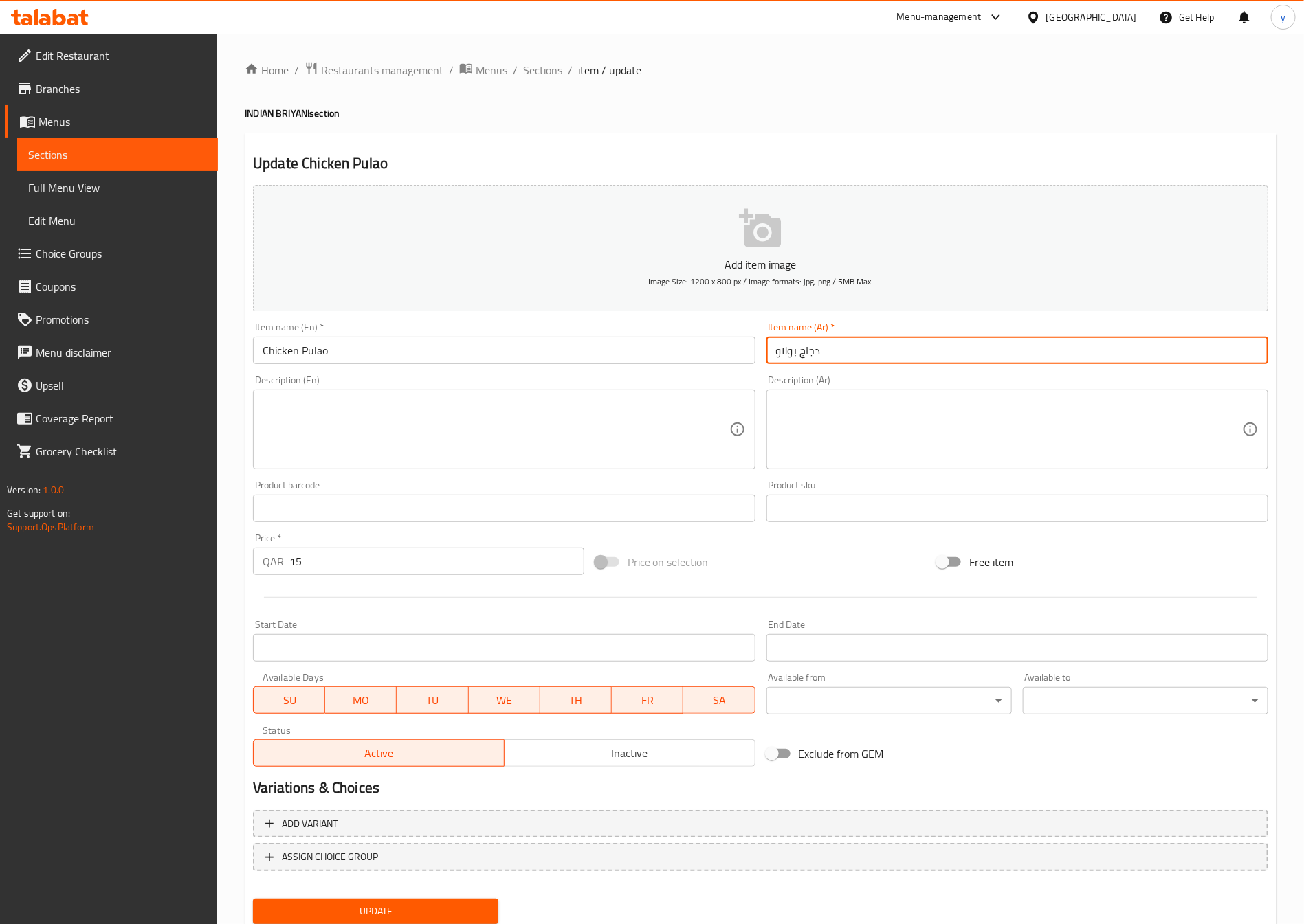
click at [851, 350] on input "دجاج بولاو" at bounding box center [1017, 350] width 502 height 27
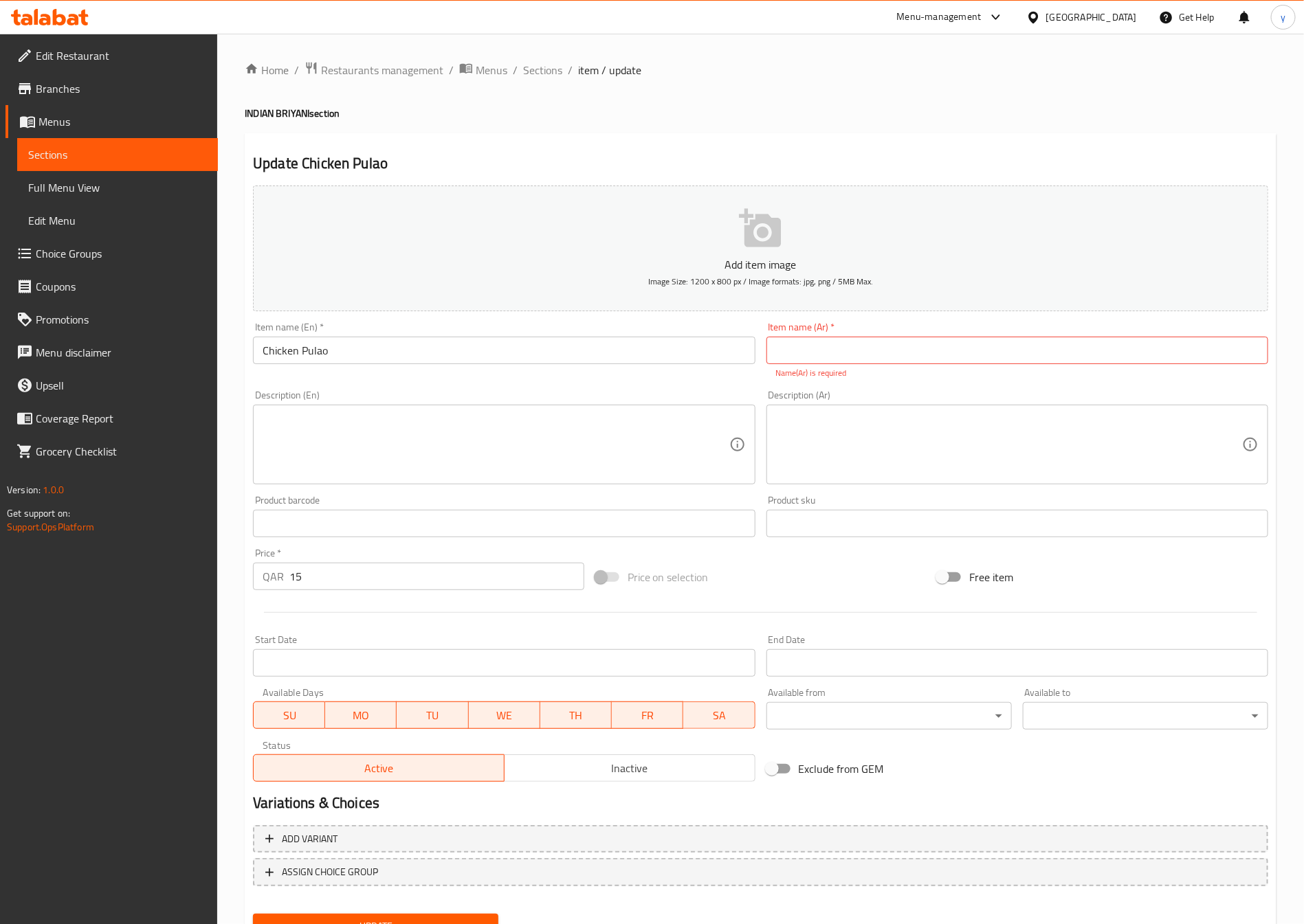
click at [850, 361] on input "text" at bounding box center [1017, 350] width 502 height 27
paste input "بولاو دجاج"
type input "بولاو دجاج"
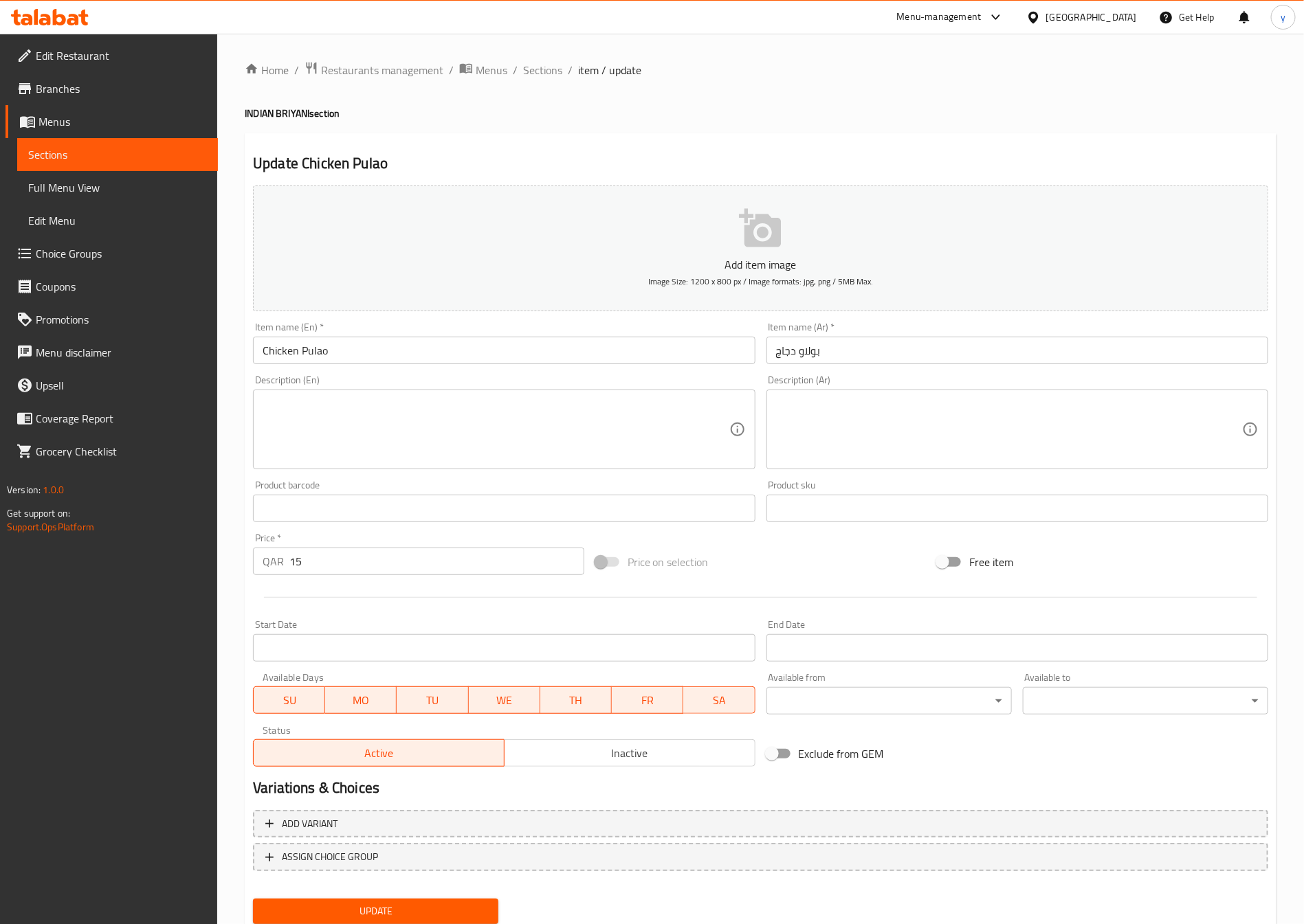
click at [494, 474] on div "Description (En) Description (En)" at bounding box center [504, 422] width 513 height 105
click at [493, 452] on textarea at bounding box center [495, 430] width 466 height 65
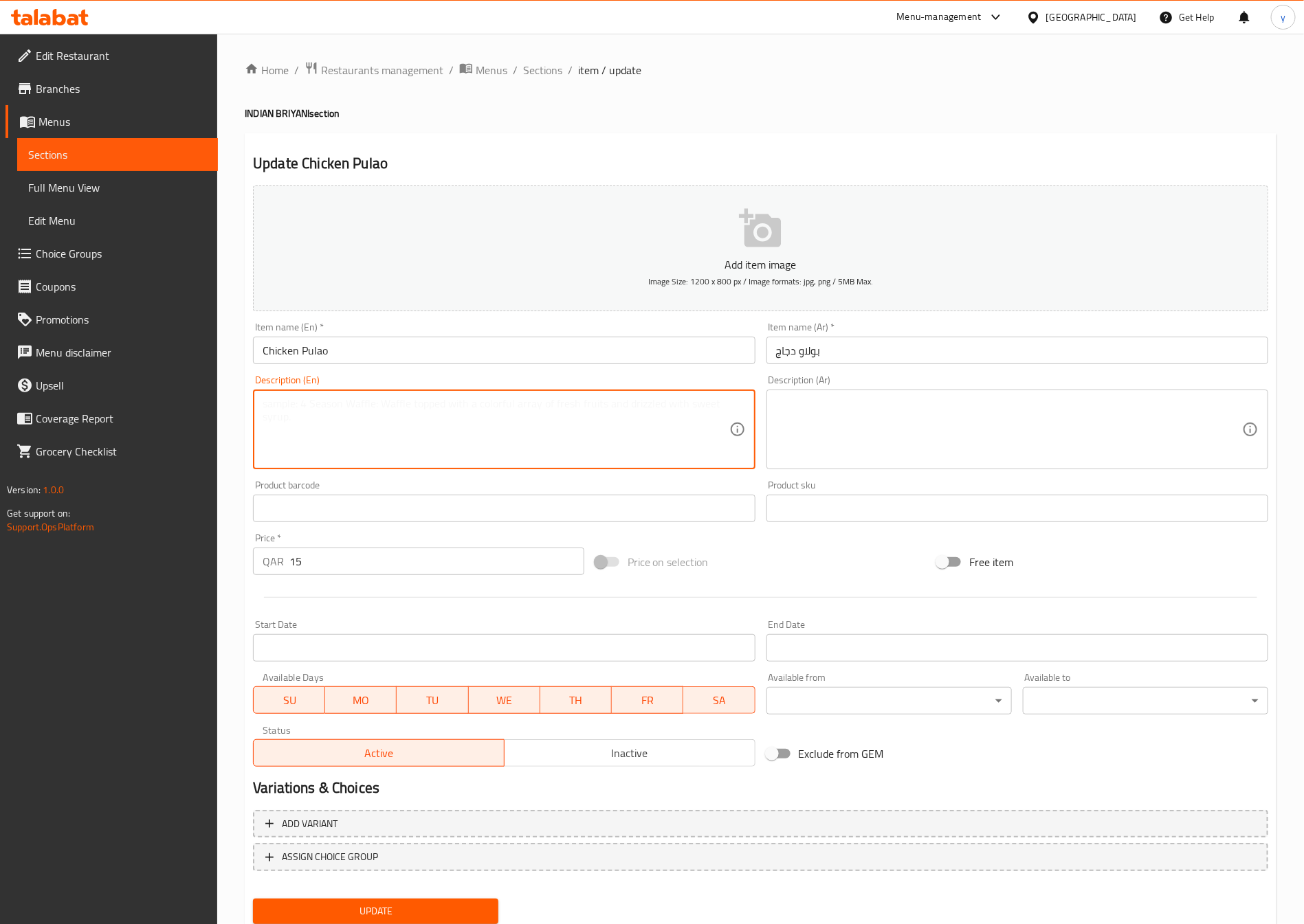
paste textarea "Rice simmered with chicken, mild spices, and aromatics."
click at [499, 423] on textarea "Rice simmered with chicken, mild spices, and aromatics." at bounding box center [495, 430] width 466 height 65
click at [499, 423] on textarea "Rice simmered with chicken, mild spices, and aromatics." at bounding box center [495, 430] width 466 height 65
type textarea "Rice simmered with chicken, mild spices, and aromatics."
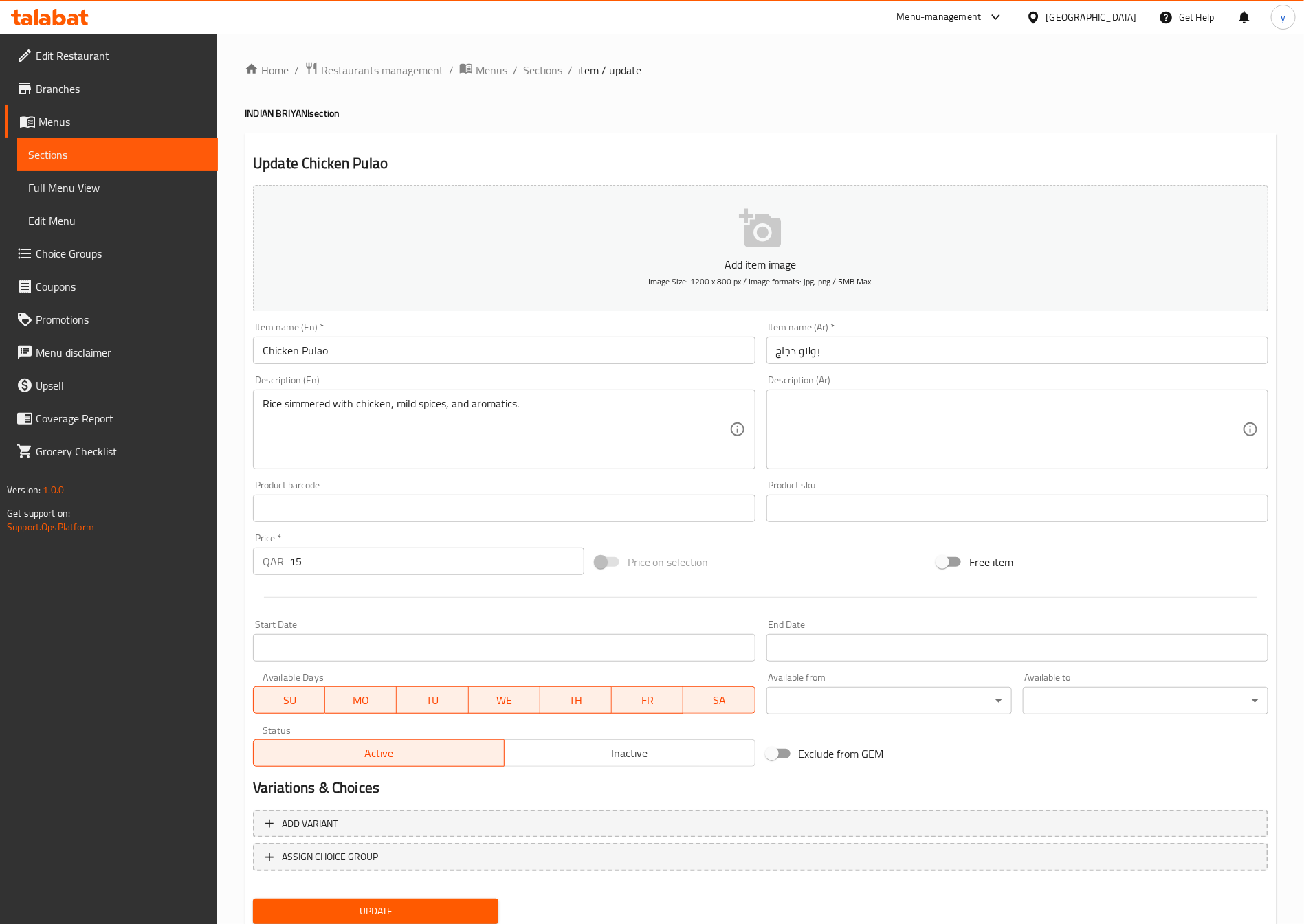
click at [974, 391] on div "Description (Ar)" at bounding box center [1017, 430] width 502 height 79
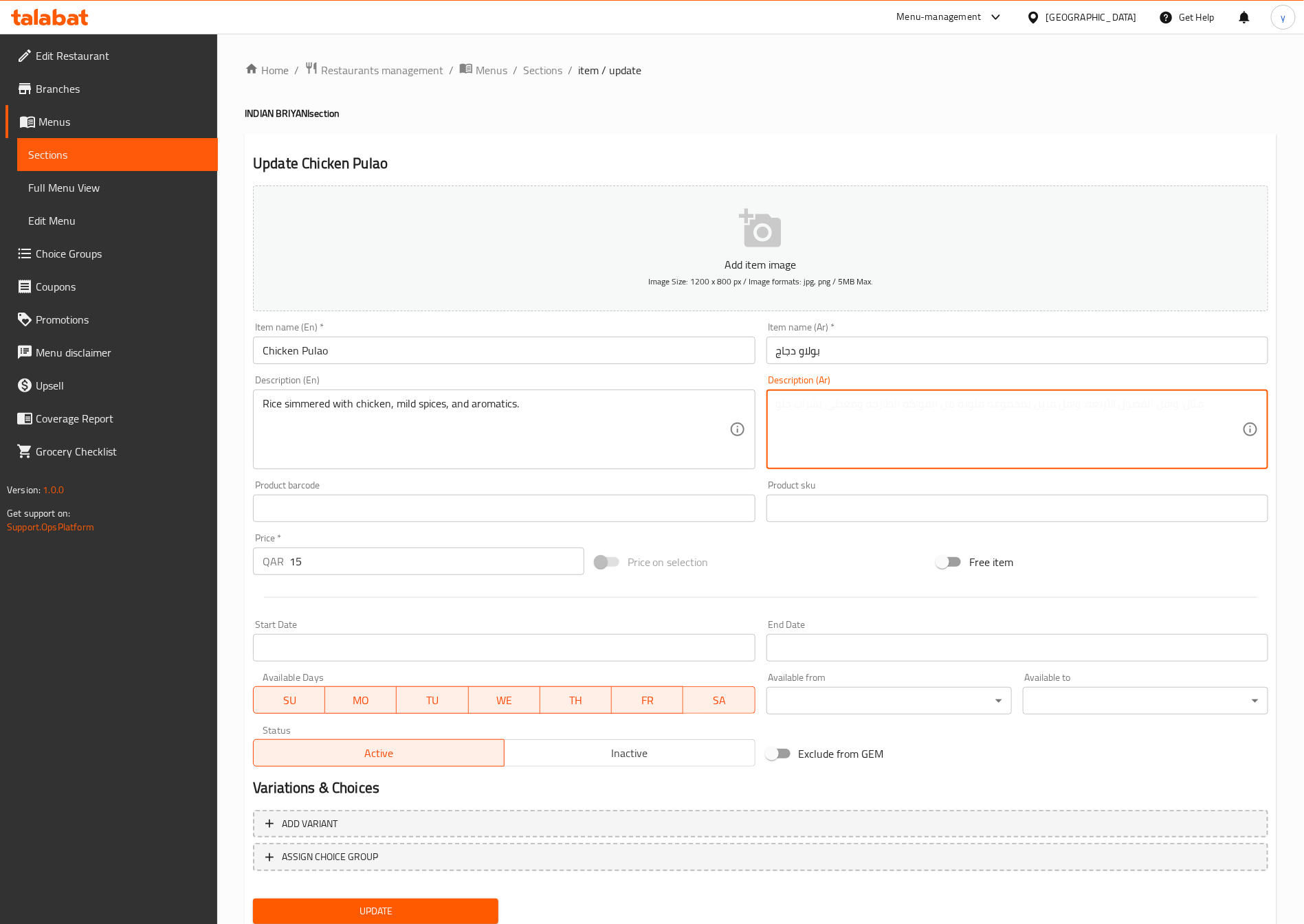
paste textarea "أرز مطهو على نار هادئة مع الدجاج والتوابل الخفيفة والعطريات."
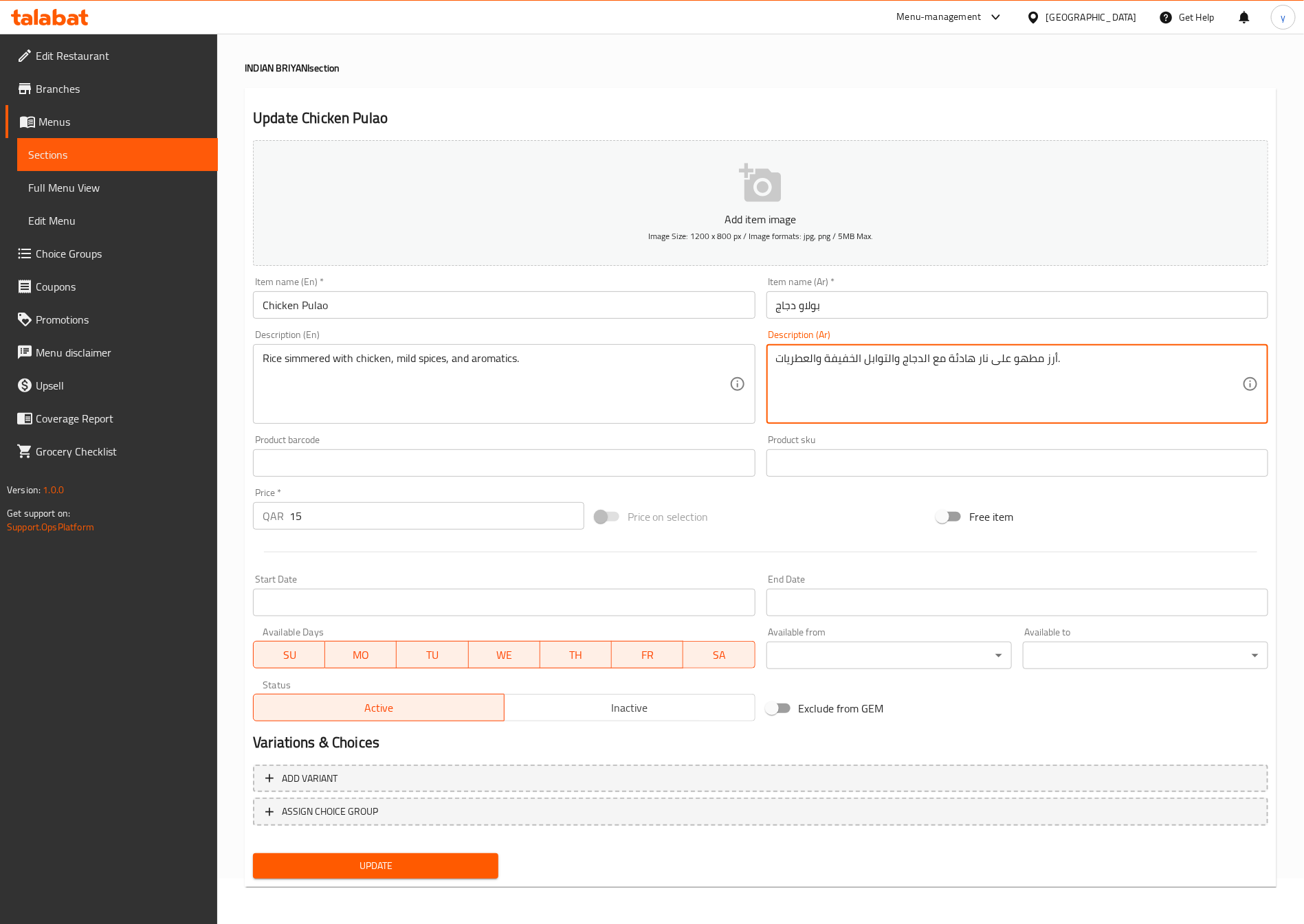
type textarea "أرز مطهو على نار هادئة مع الدجاج والتوابل الخفيفة والعطريات."
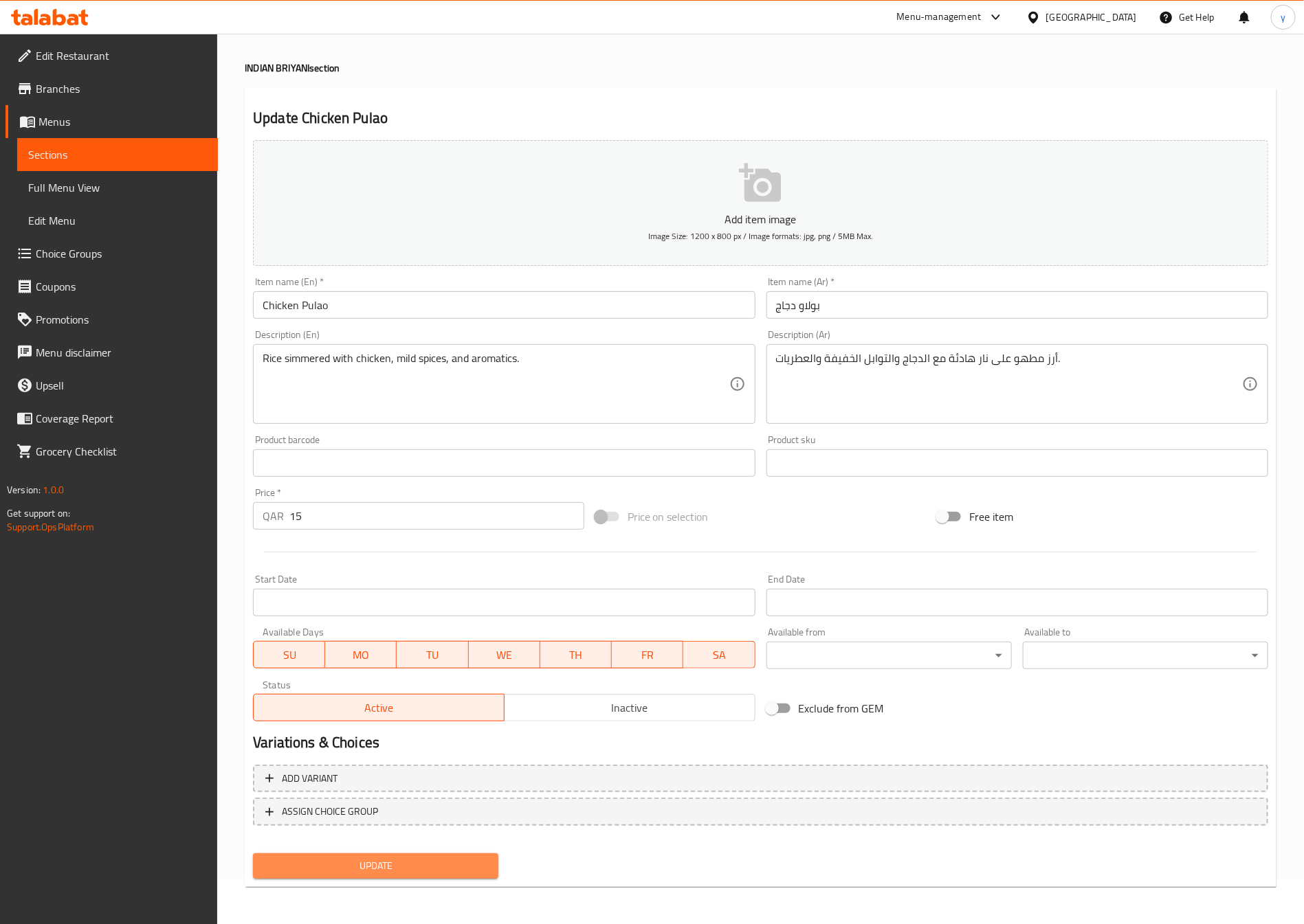
click at [443, 854] on button "Update" at bounding box center [375, 866] width 245 height 26
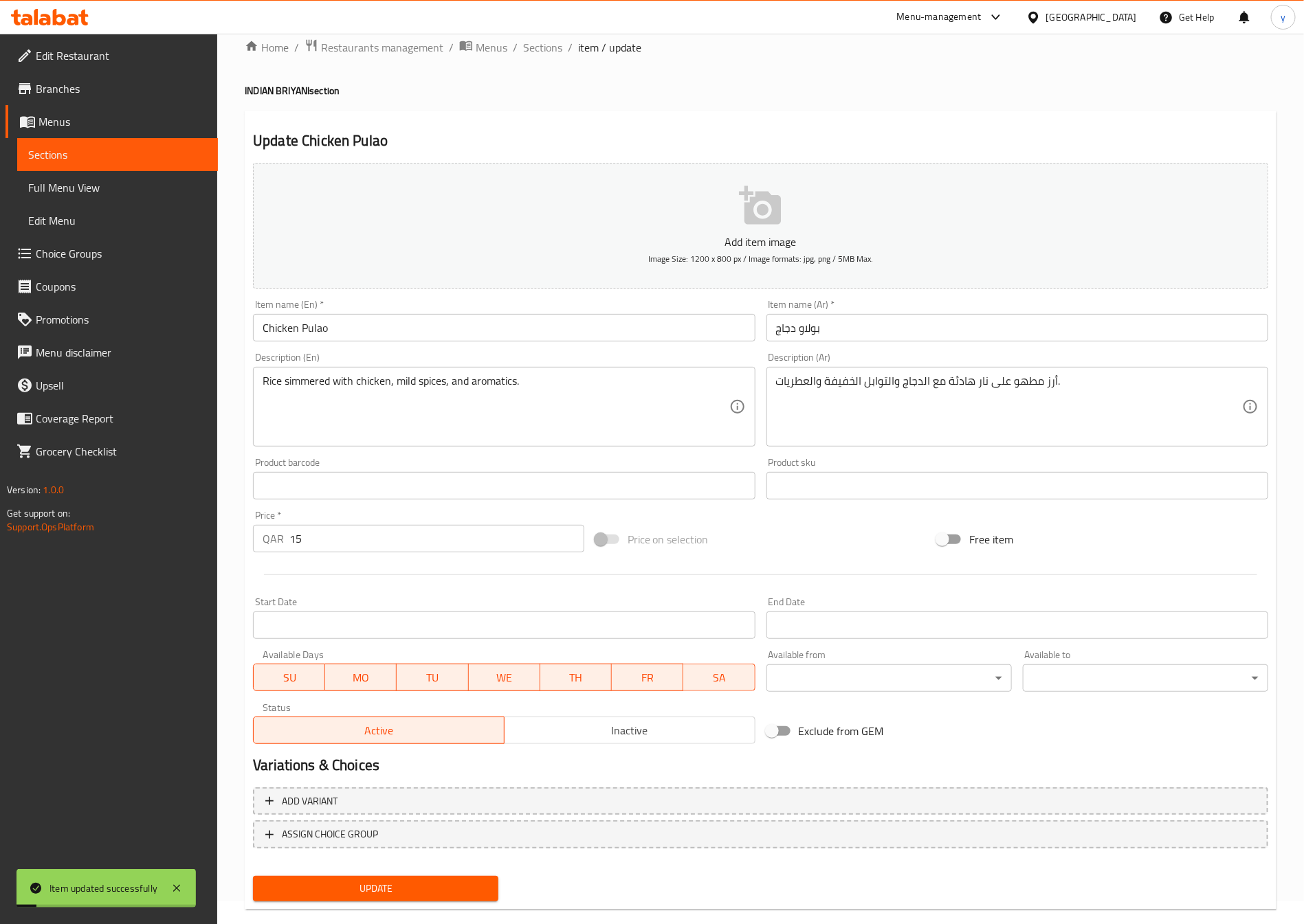
scroll to position [0, 0]
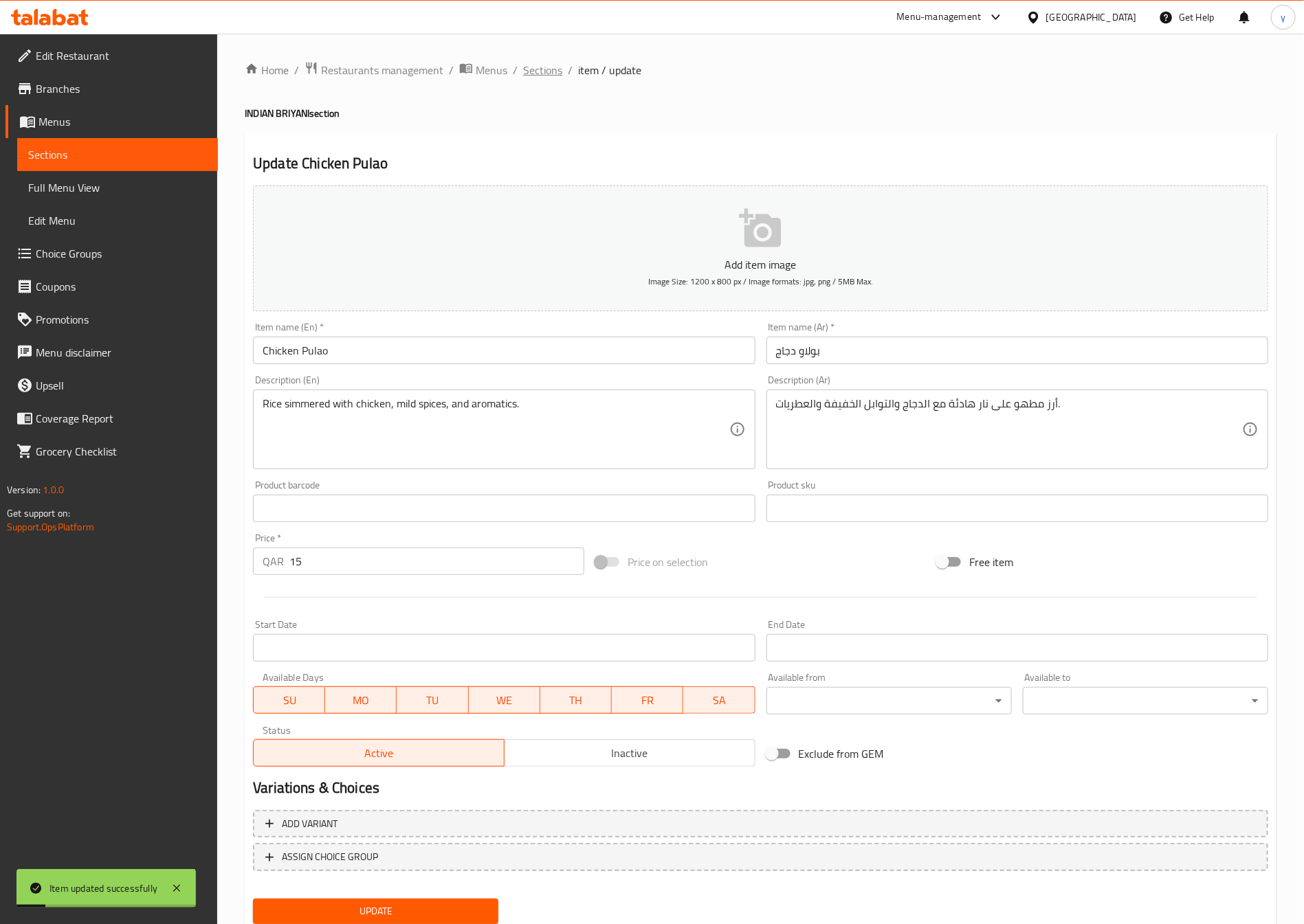
click at [554, 73] on span "Sections" at bounding box center [543, 70] width 39 height 17
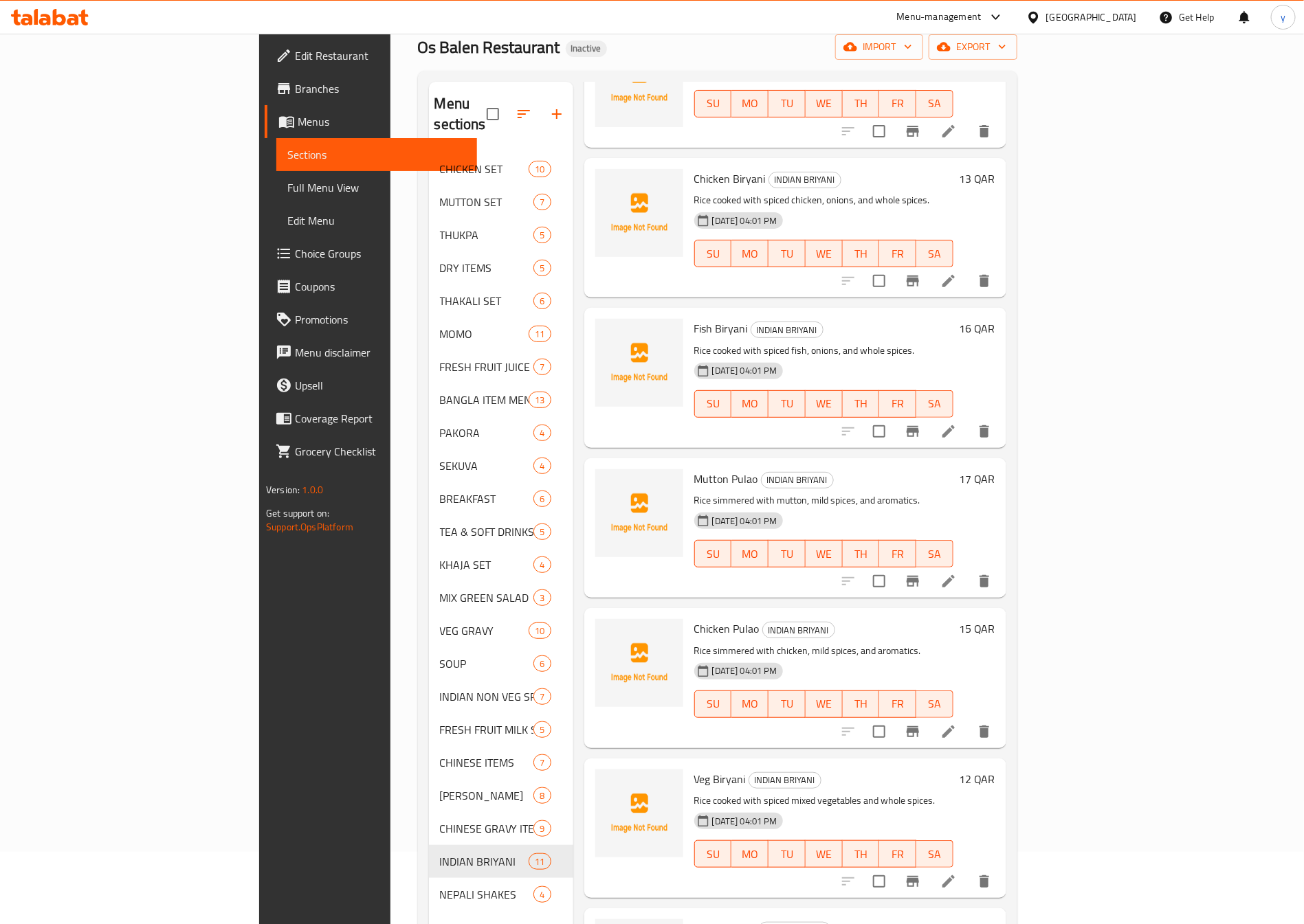
scroll to position [192, 0]
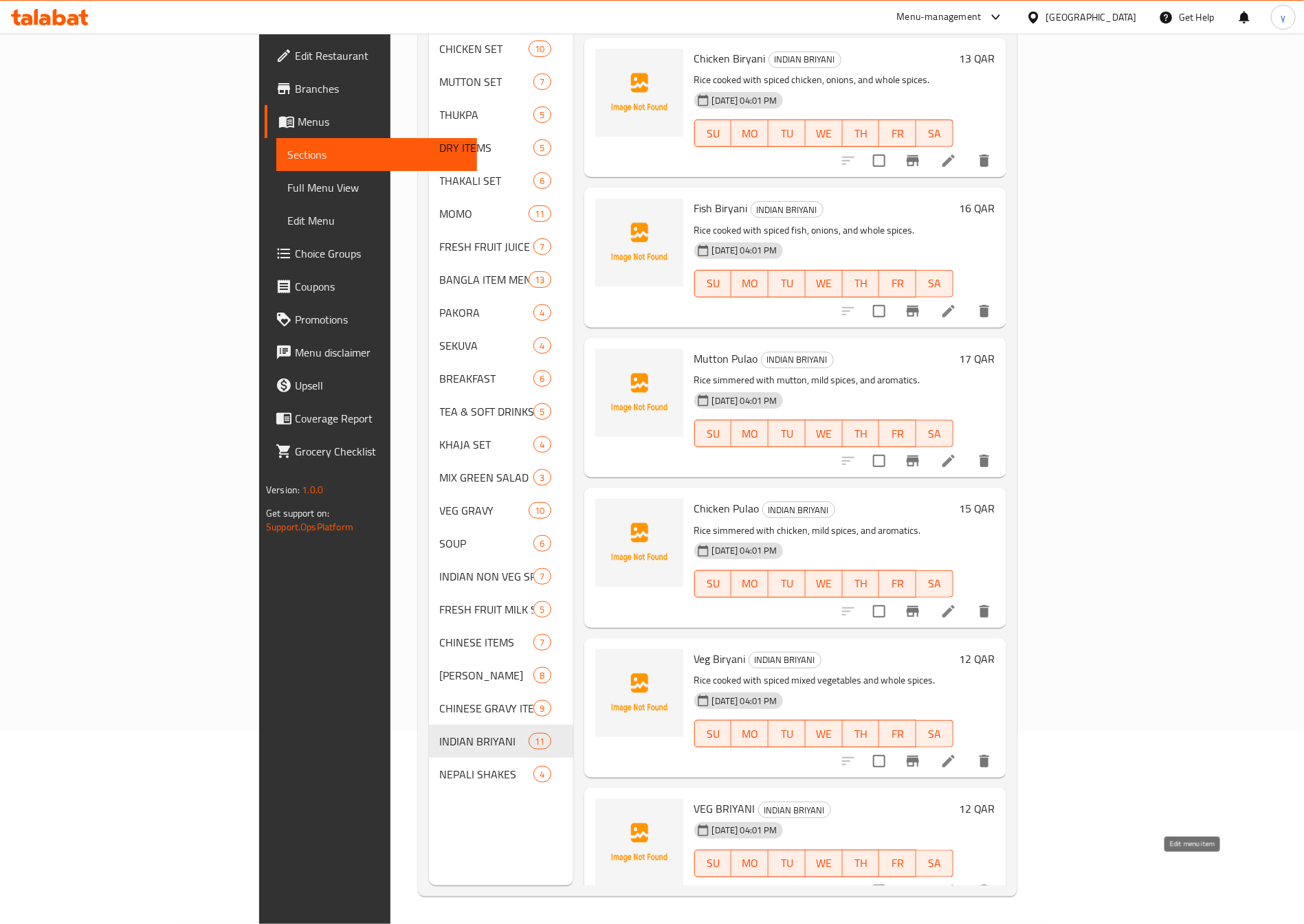
click at [957, 883] on icon at bounding box center [949, 891] width 17 height 17
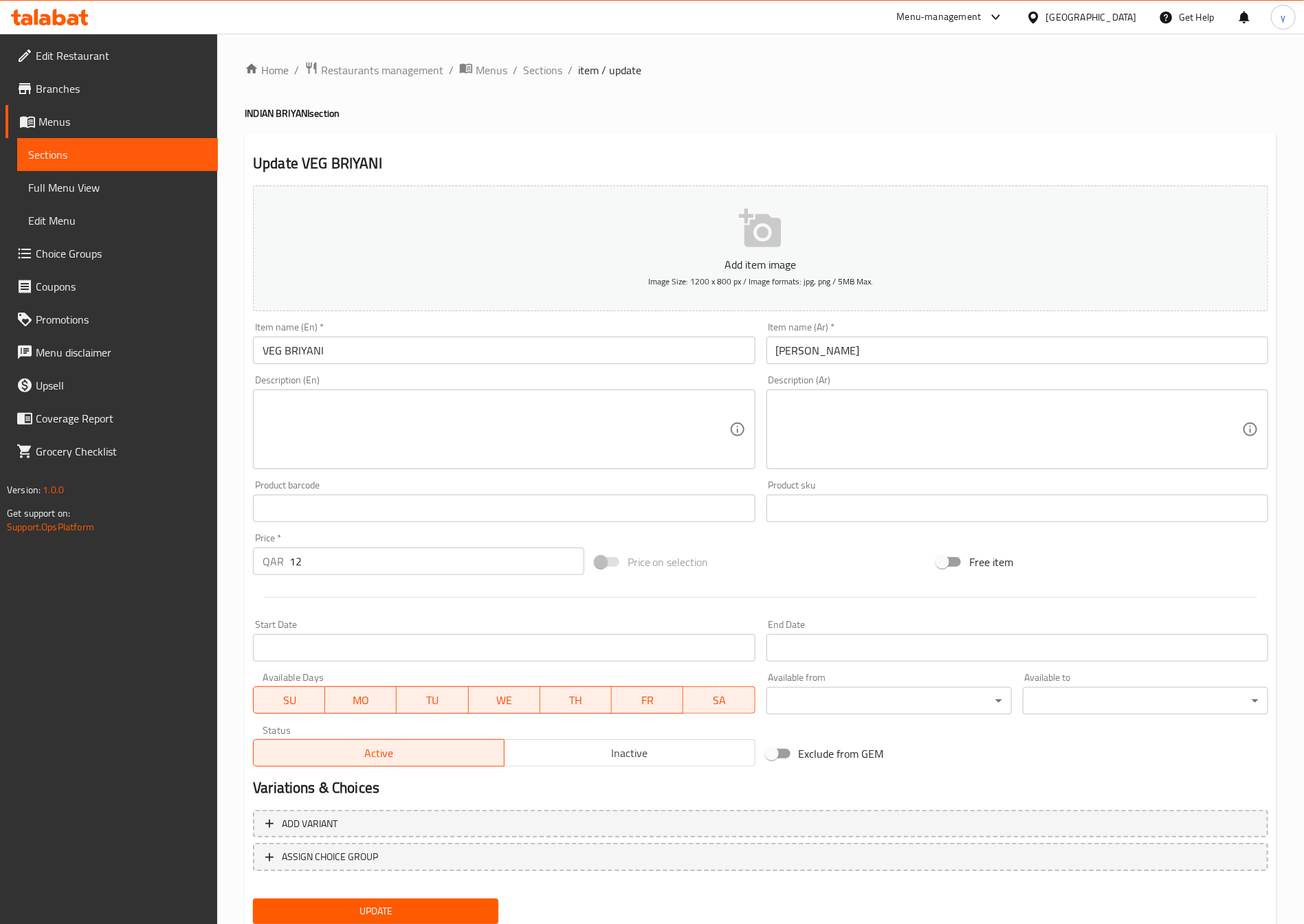
click at [412, 361] on input "VEG BRIYANI" at bounding box center [504, 350] width 502 height 27
click at [429, 357] on input "VEG BRIYANI" at bounding box center [504, 350] width 502 height 27
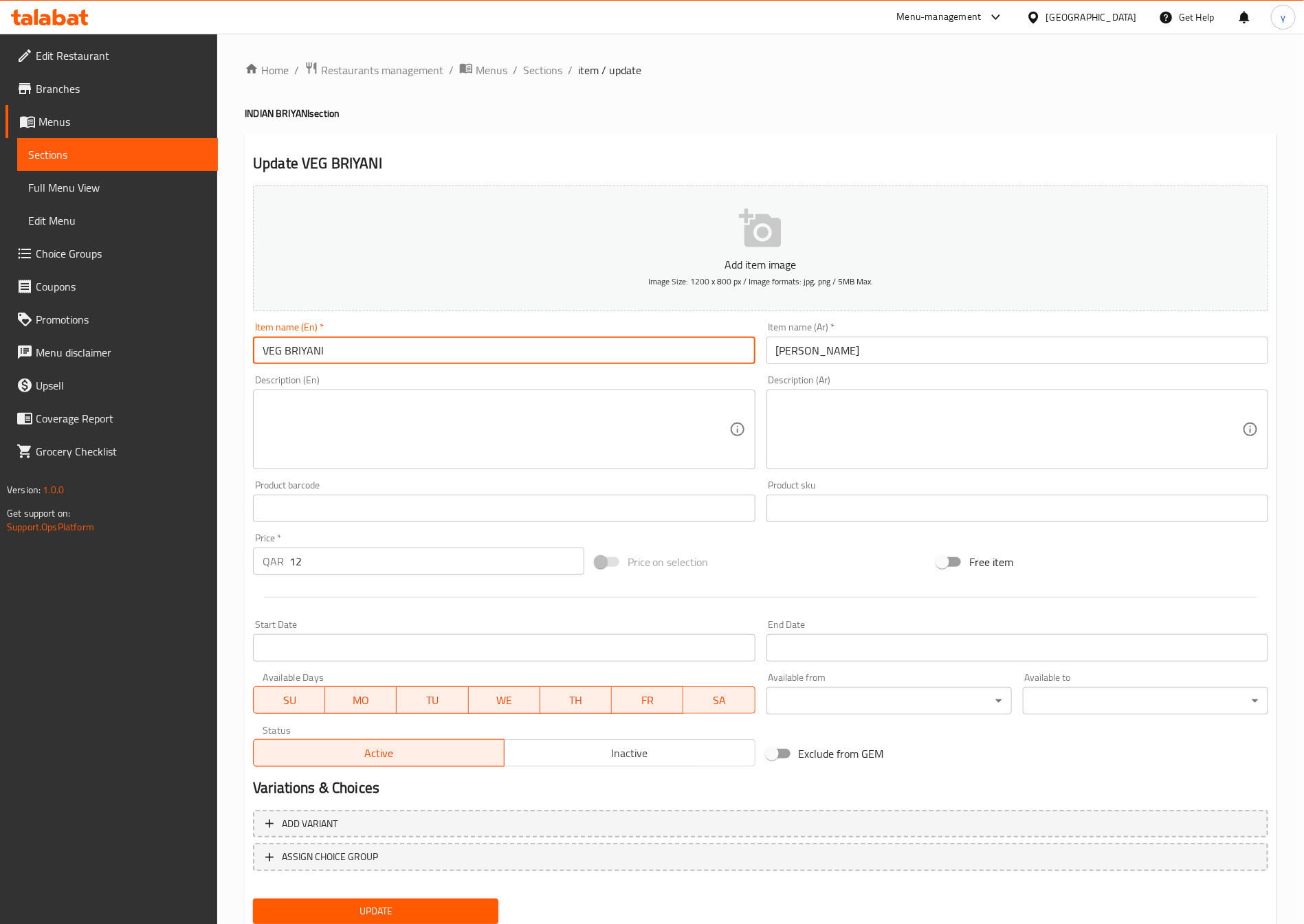
click at [429, 357] on input "VEG BRIYANI" at bounding box center [504, 350] width 502 height 27
paste input "eg Pulao"
type input "Veg Pulao"
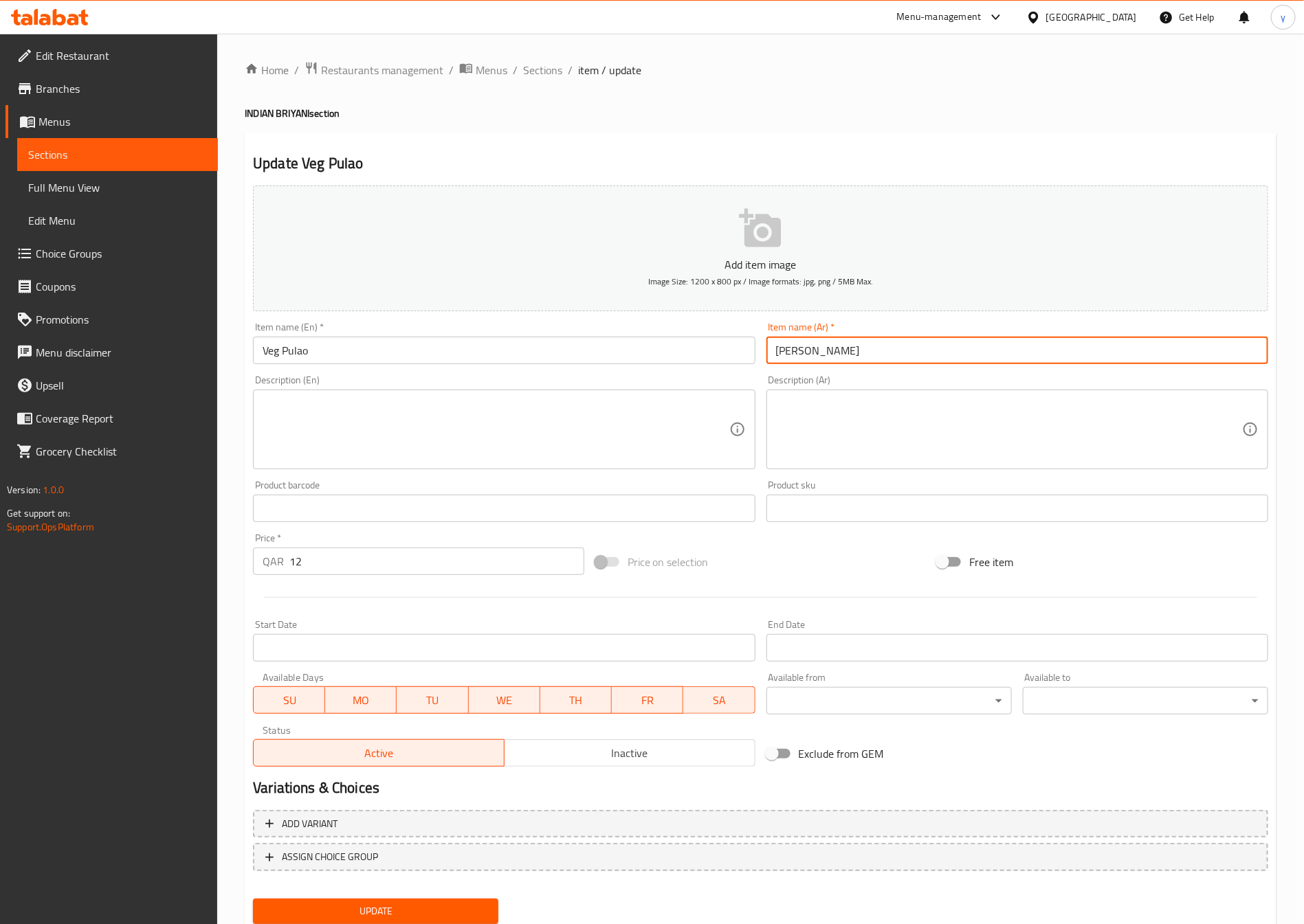
click at [836, 351] on input "[PERSON_NAME]" at bounding box center [1017, 350] width 502 height 27
paste input "ولاو"
type input "[PERSON_NAME]"
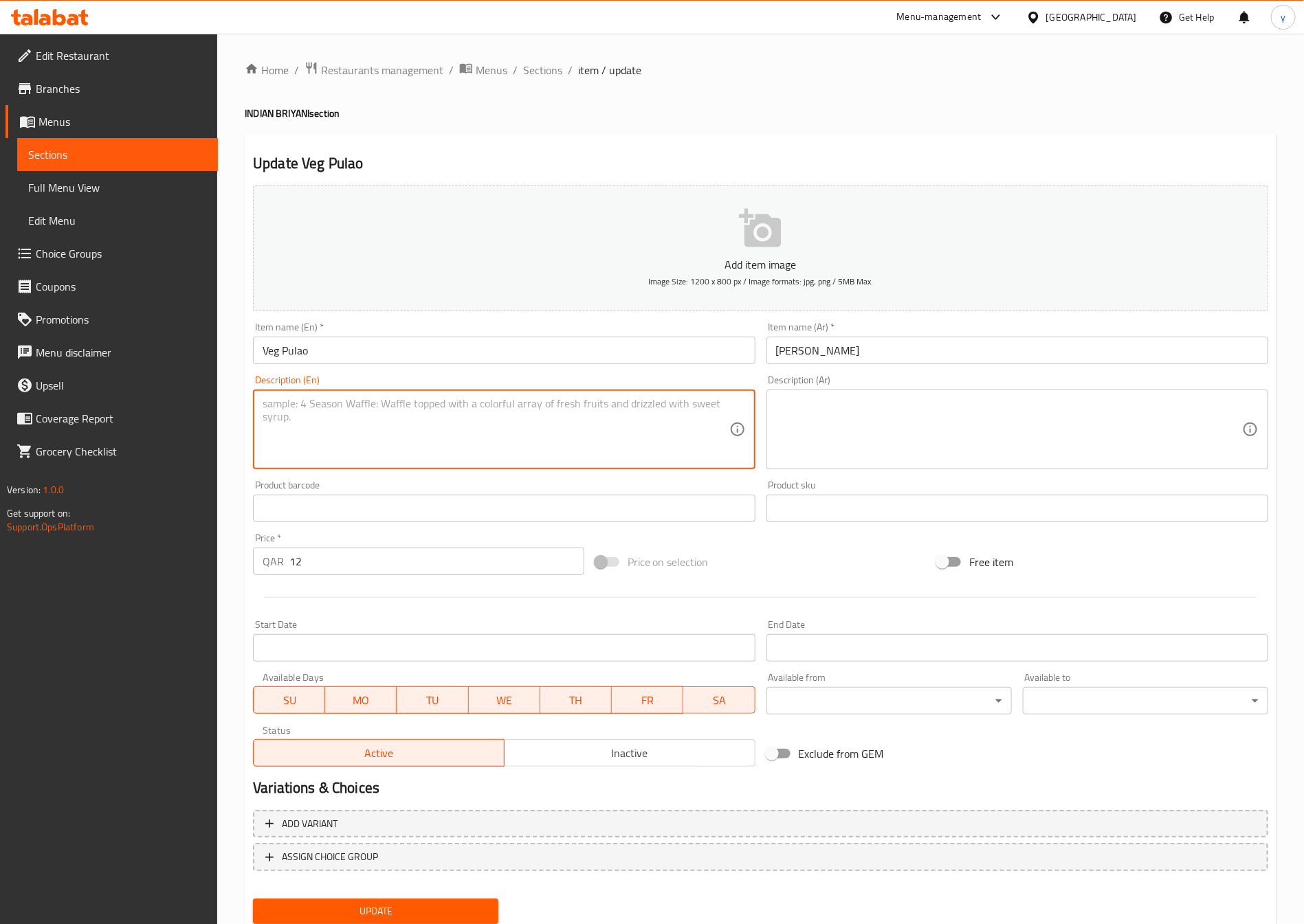
click at [559, 457] on textarea at bounding box center [495, 430] width 466 height 65
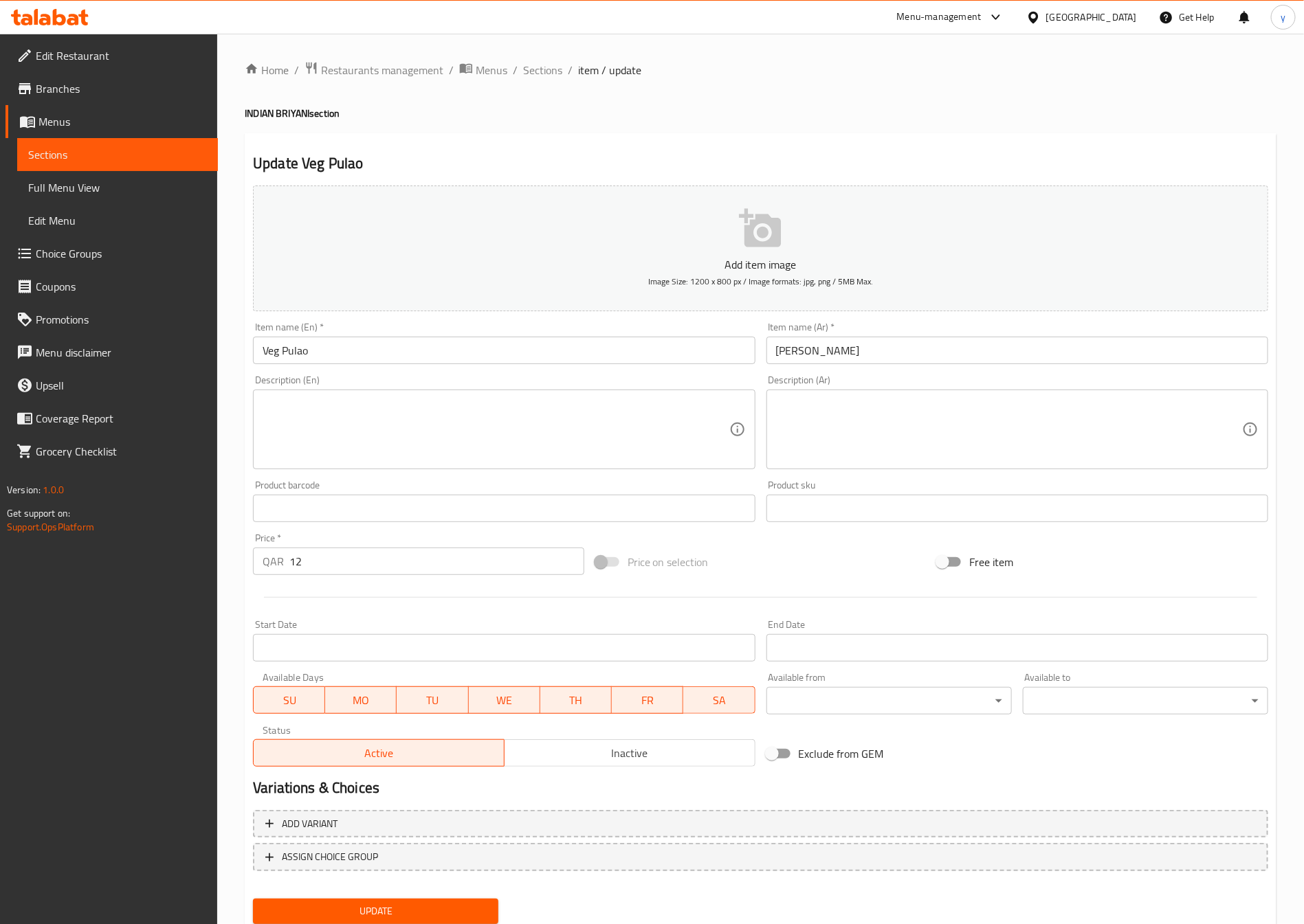
click at [409, 397] on textarea at bounding box center [495, 430] width 466 height 65
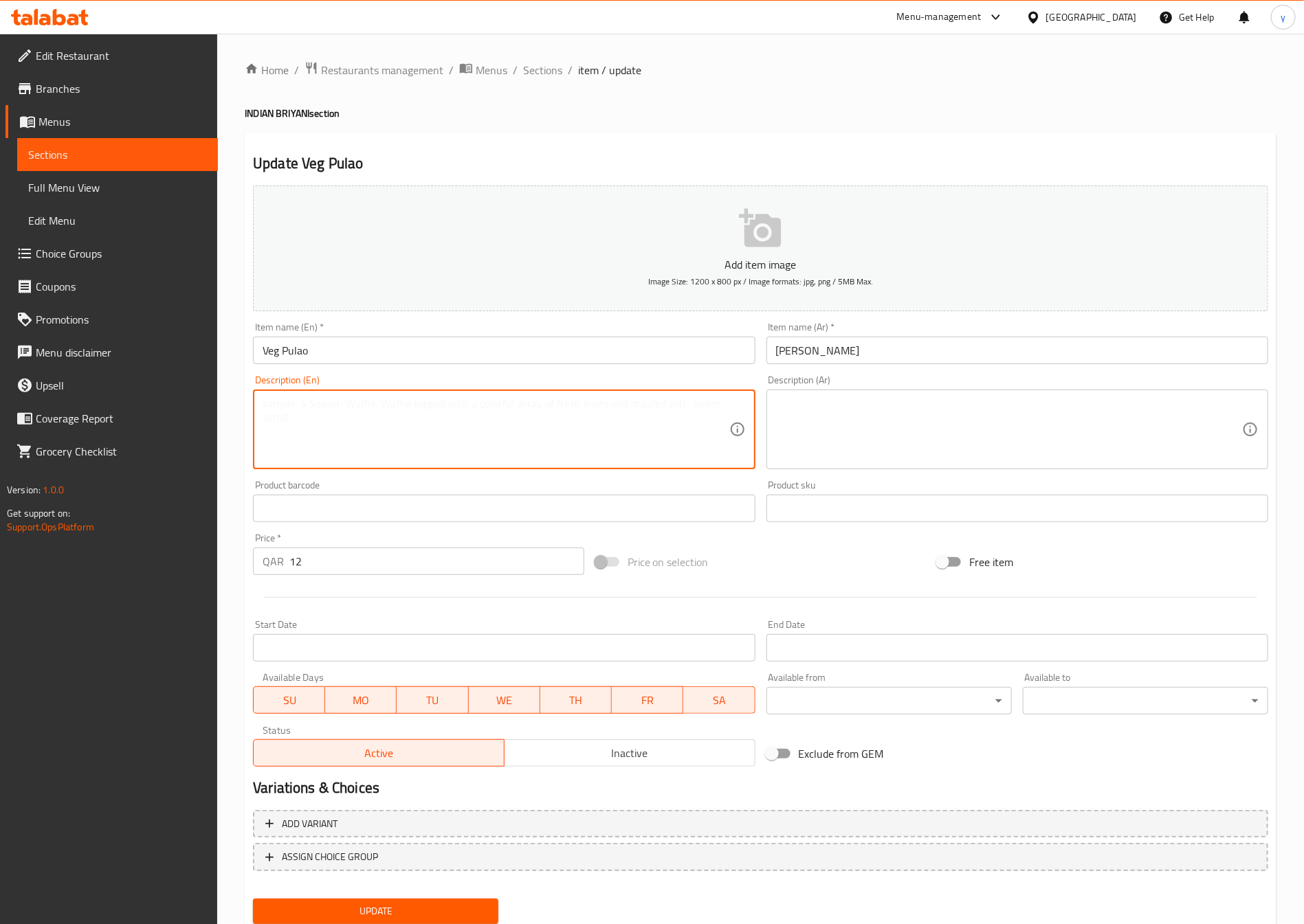
paste textarea "Rice simmered with mixed vegetables, mild spices, and aromatics."
type textarea "Rice simmered with mixed vegetables, mild spices, and aromatics."
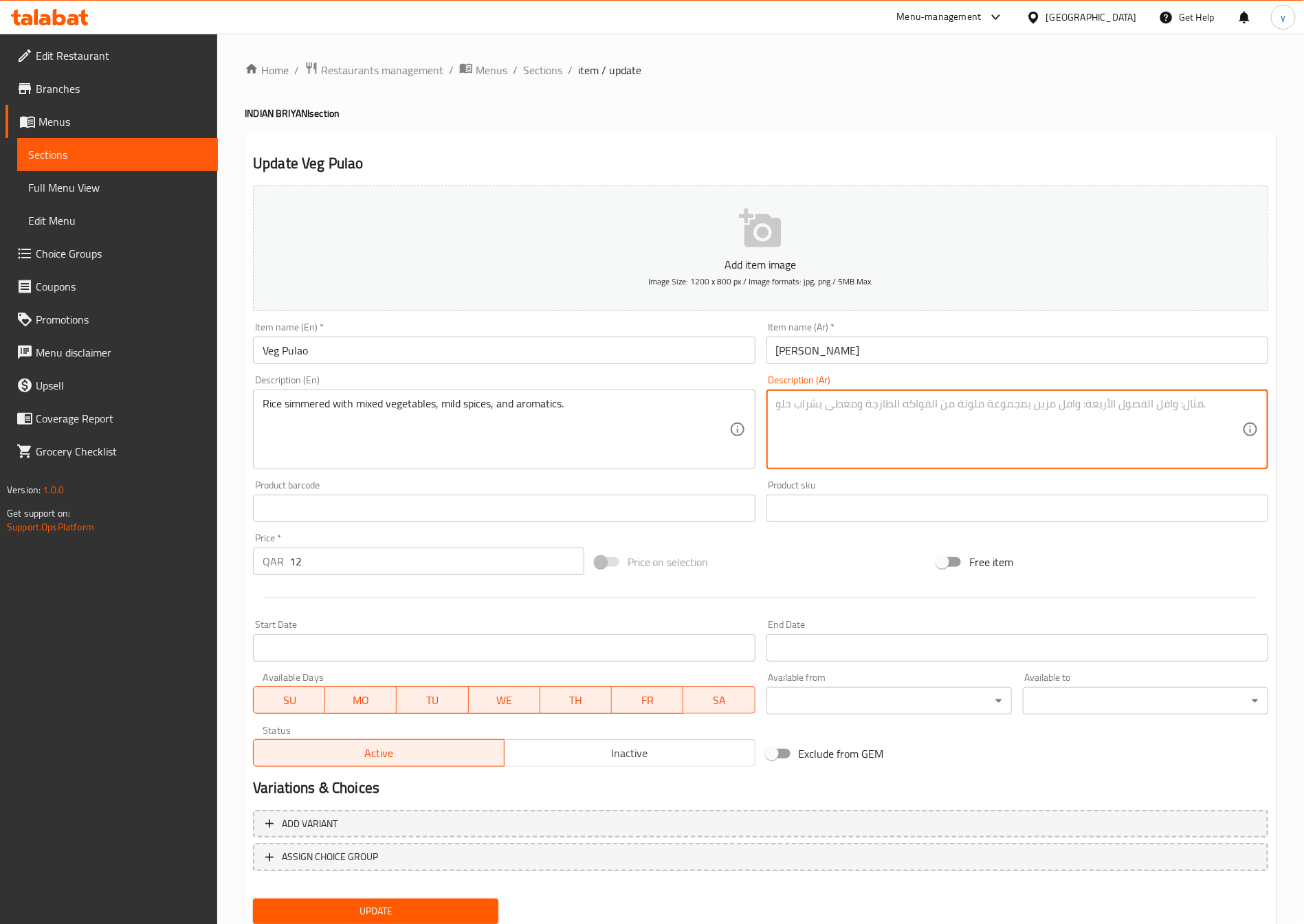
click at [930, 423] on textarea at bounding box center [1009, 430] width 466 height 65
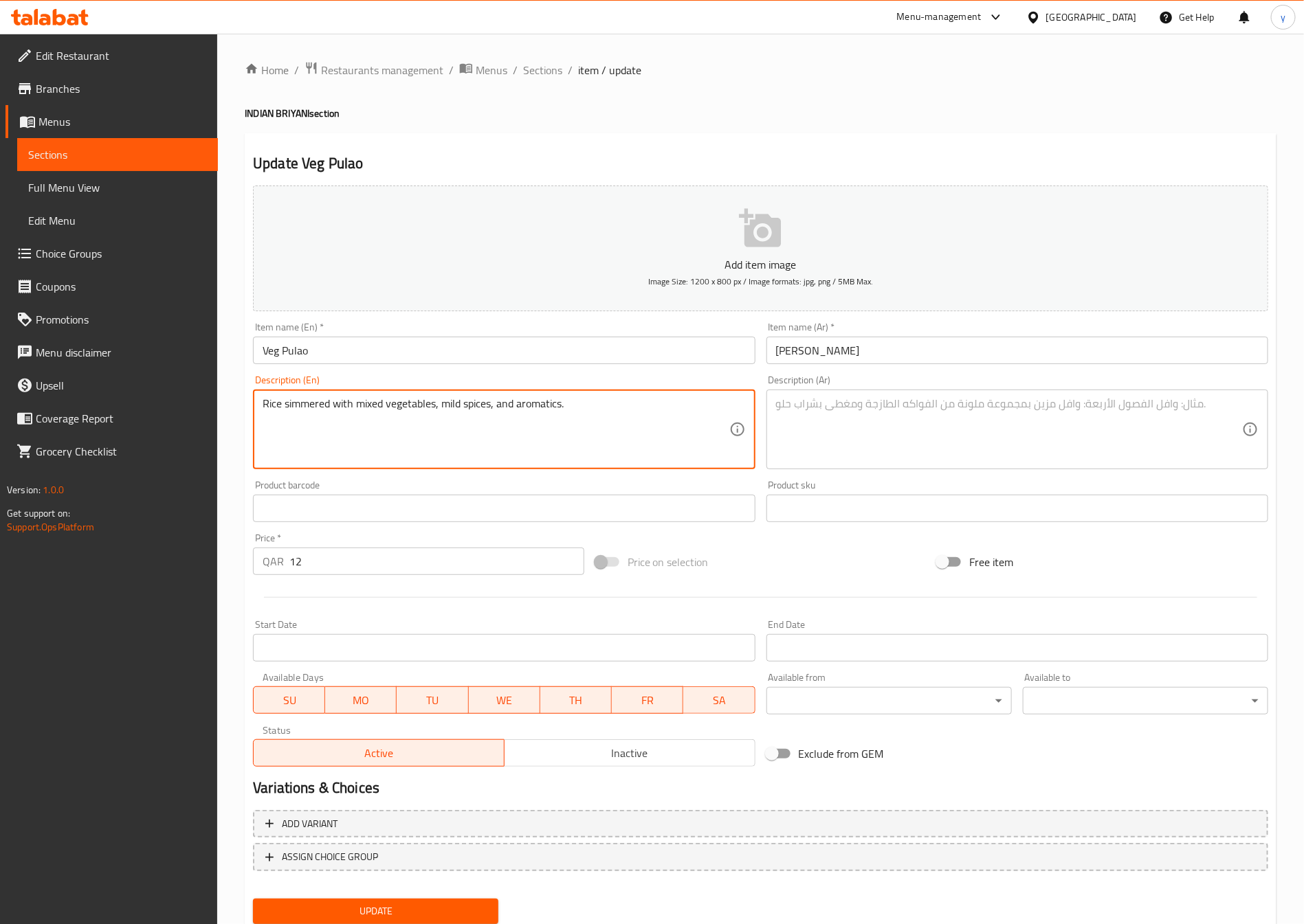
drag, startPoint x: 563, startPoint y: 400, endPoint x: 118, endPoint y: 423, distance: 445.6
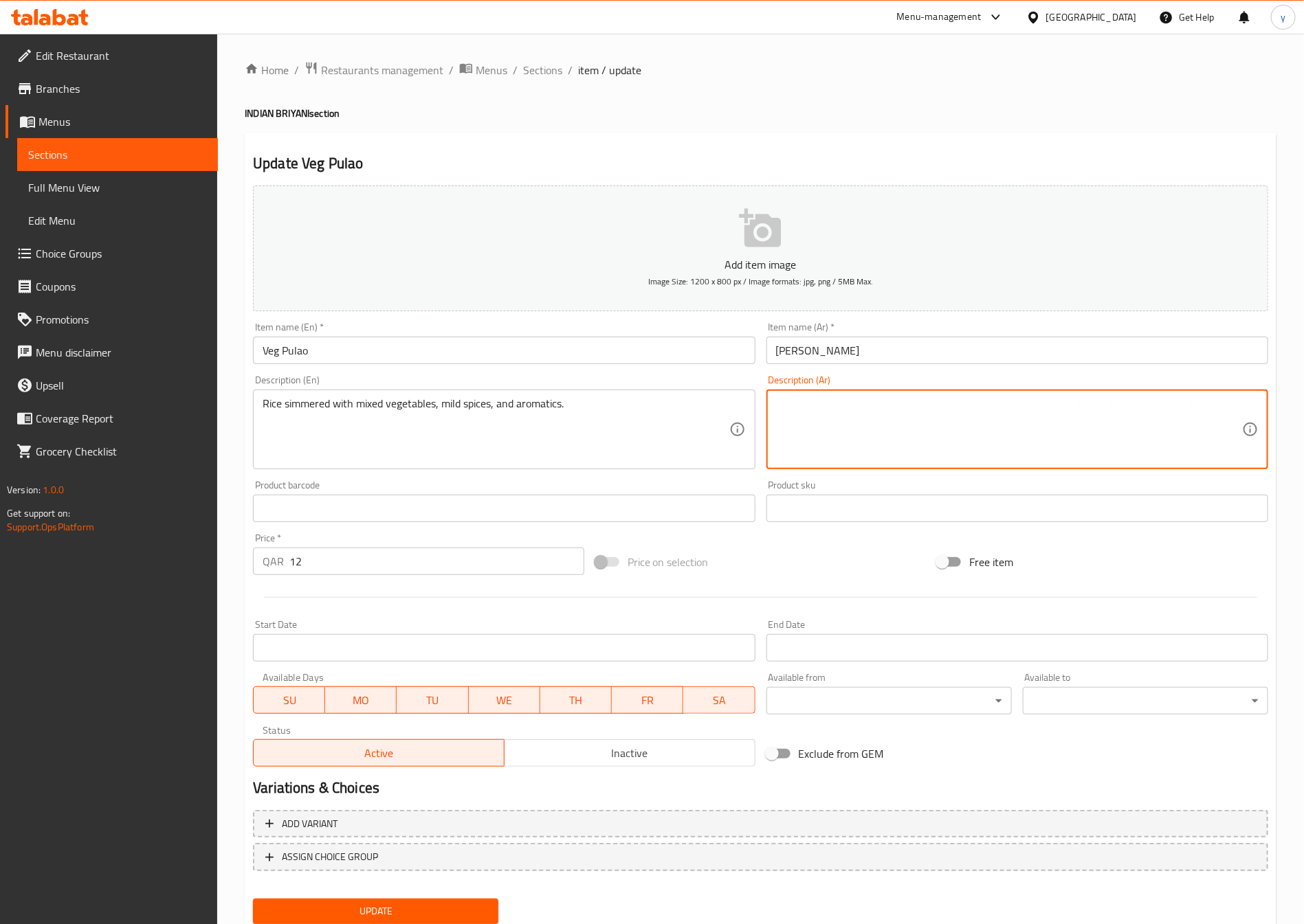
click at [1112, 416] on textarea at bounding box center [1009, 430] width 466 height 65
paste textarea "أرز مطهو على نار هادئة مع خضروات مختلطة وتوابل خفيفة وعطريات"
type textarea "أرز مطهو على نار هادئة مع خضروات مختلطة وتوابل خفيفة وعطريات"
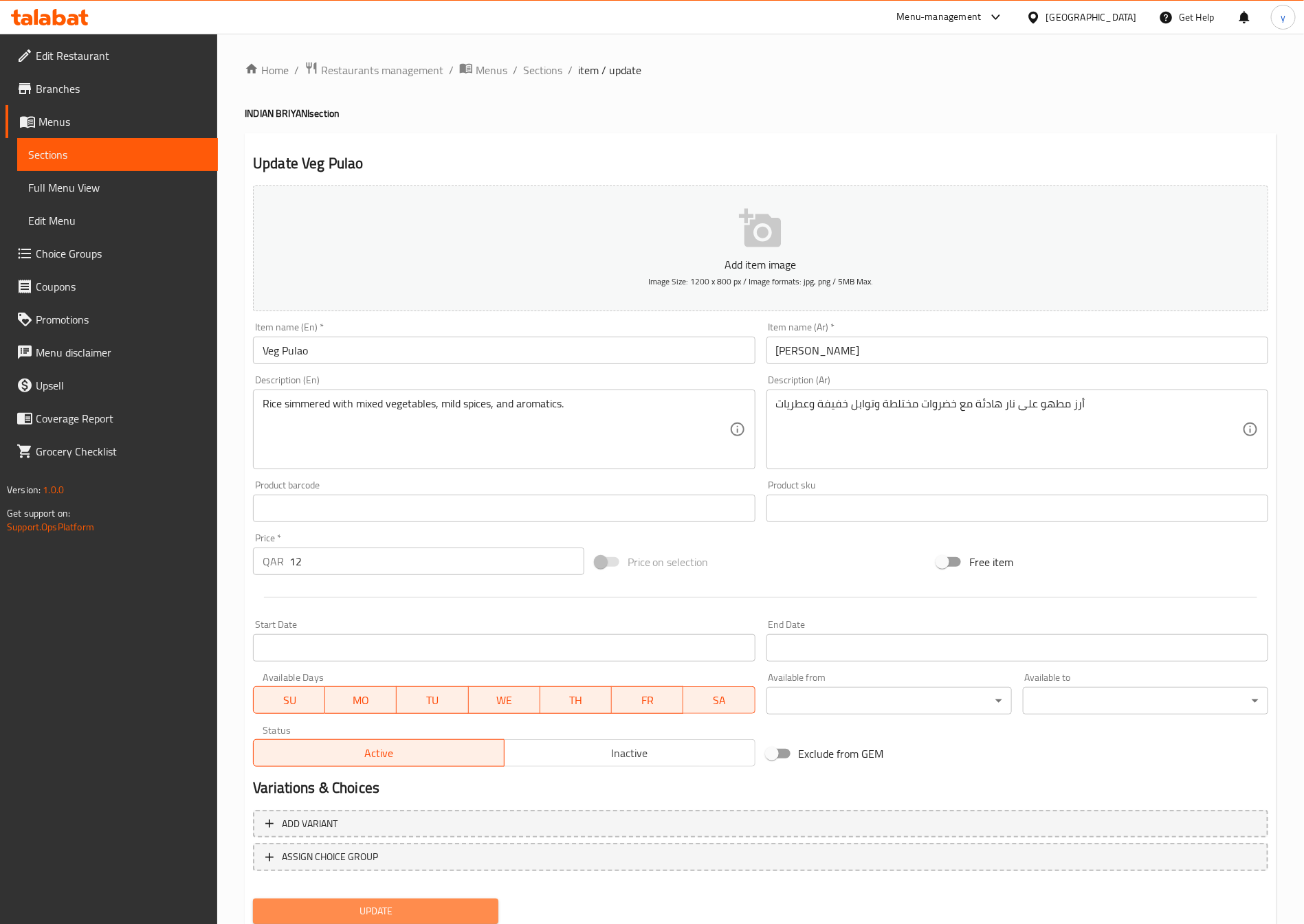
click at [451, 904] on span "Update" at bounding box center [375, 911] width 224 height 17
click at [318, 912] on span "Update" at bounding box center [375, 911] width 224 height 17
click at [543, 65] on span "Sections" at bounding box center [543, 70] width 39 height 17
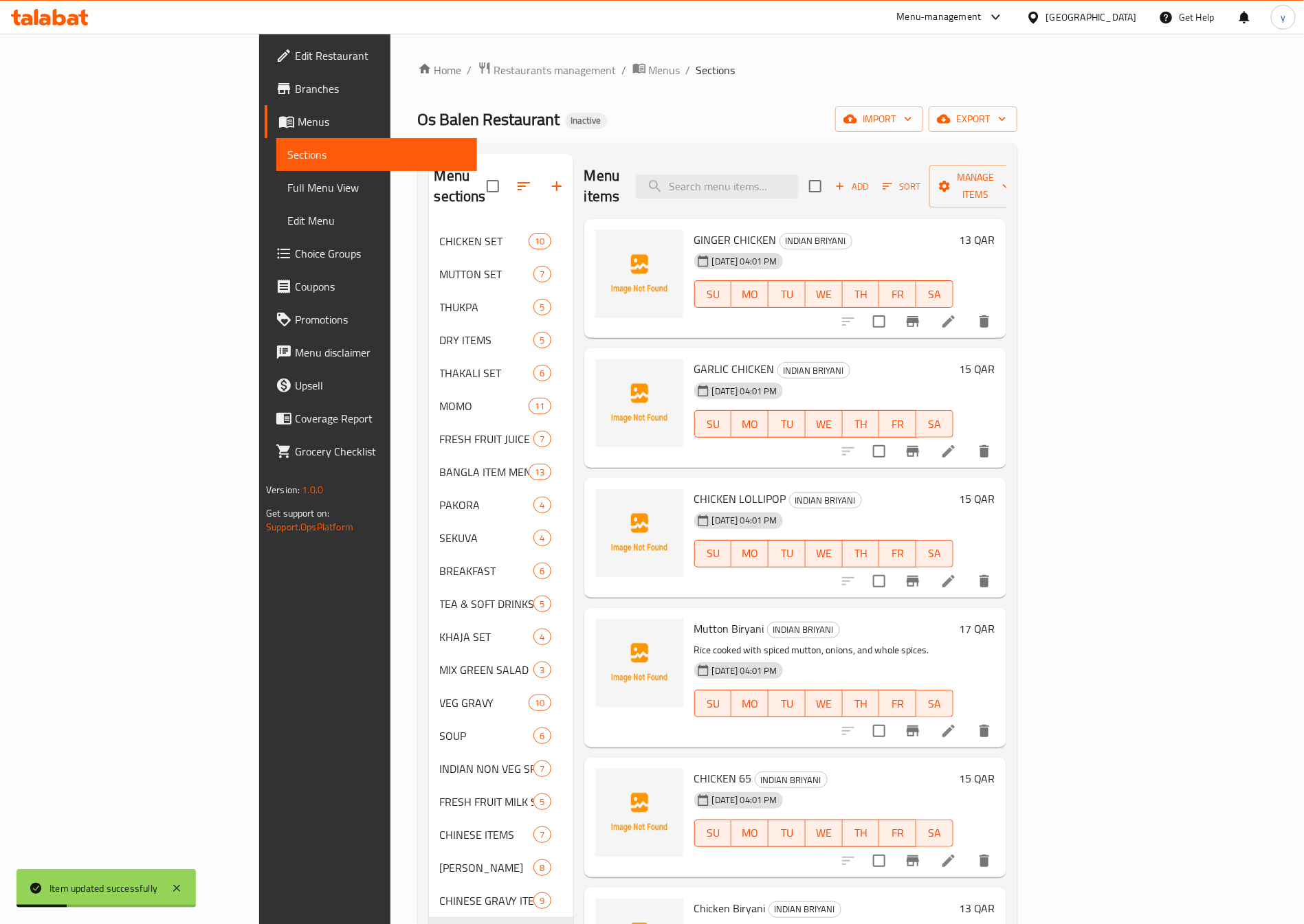
click at [1001, 318] on div at bounding box center [916, 321] width 169 height 33
click at [957, 313] on icon at bounding box center [949, 322] width 17 height 17
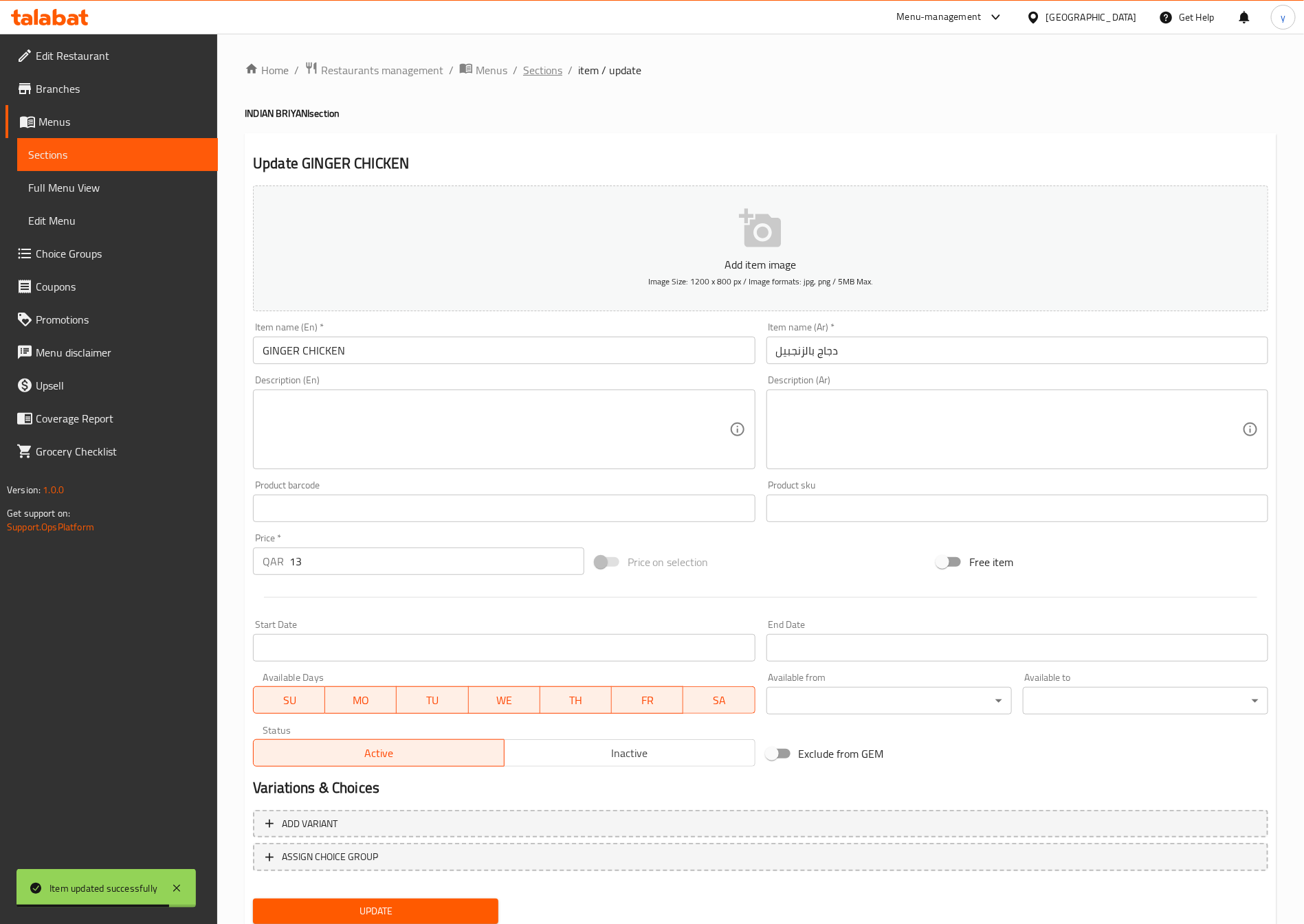
click at [532, 75] on span "Sections" at bounding box center [543, 70] width 39 height 17
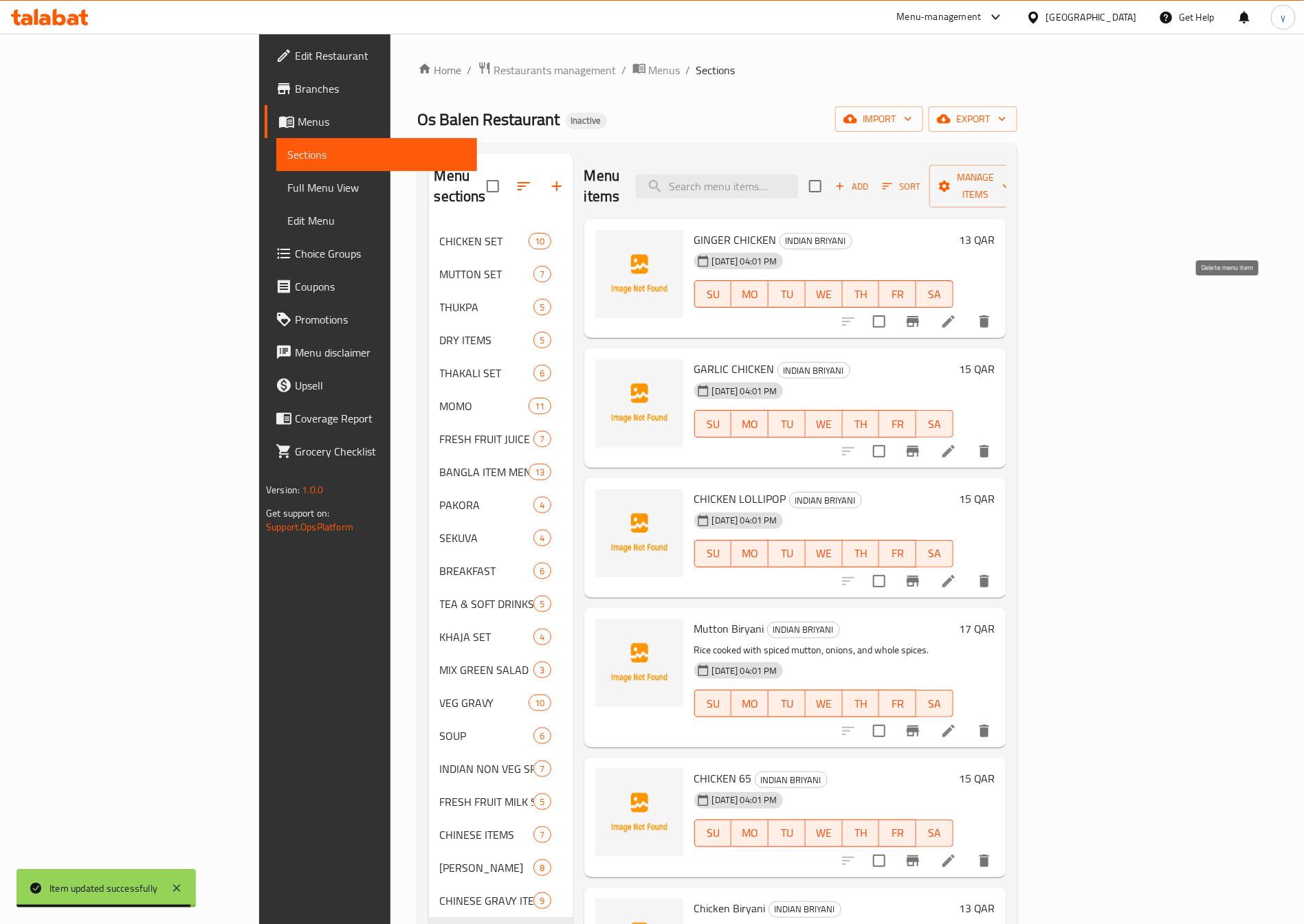
click at [1001, 305] on button "delete" at bounding box center [984, 321] width 33 height 33
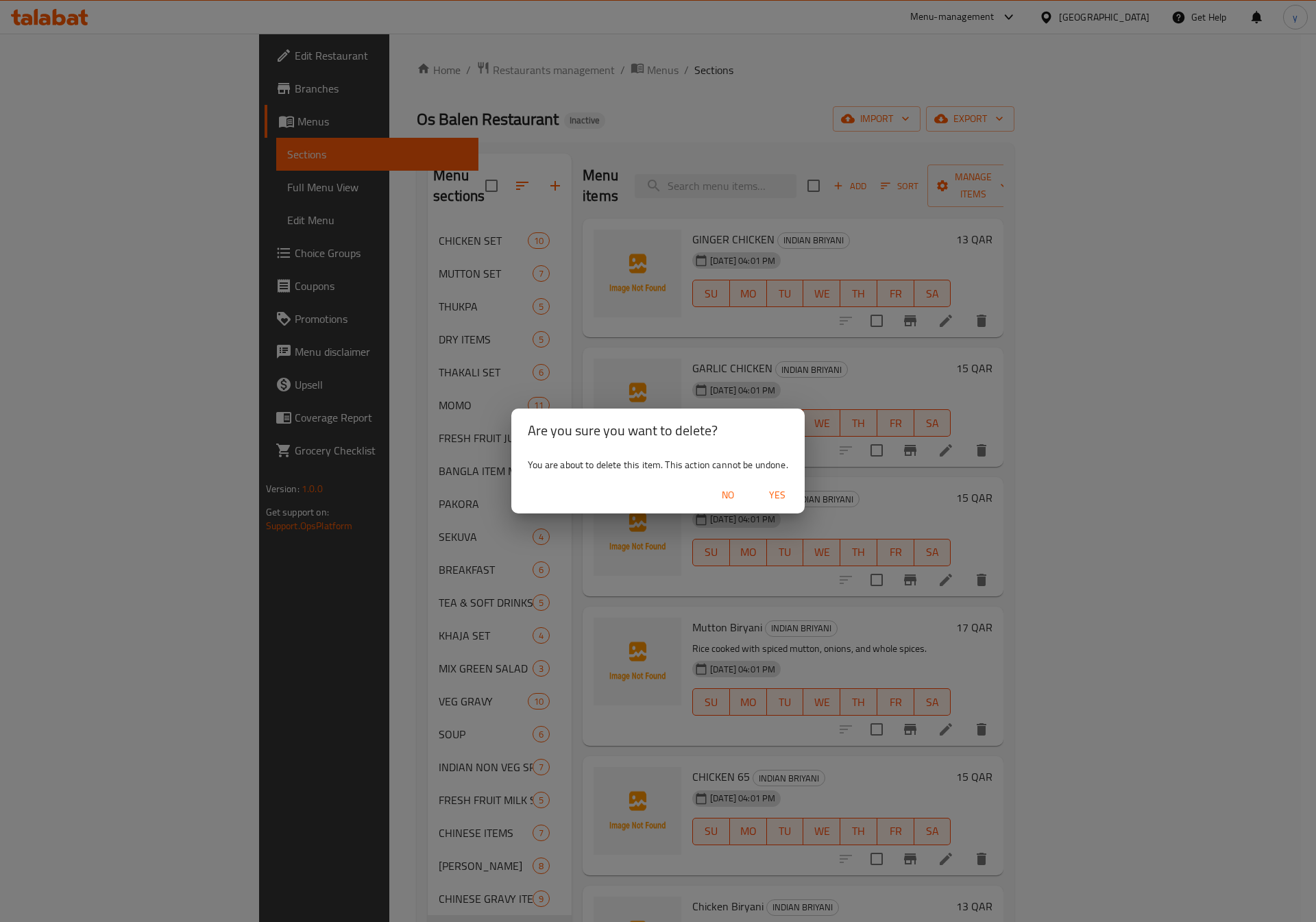
click at [765, 491] on span "Yes" at bounding box center [776, 495] width 33 height 17
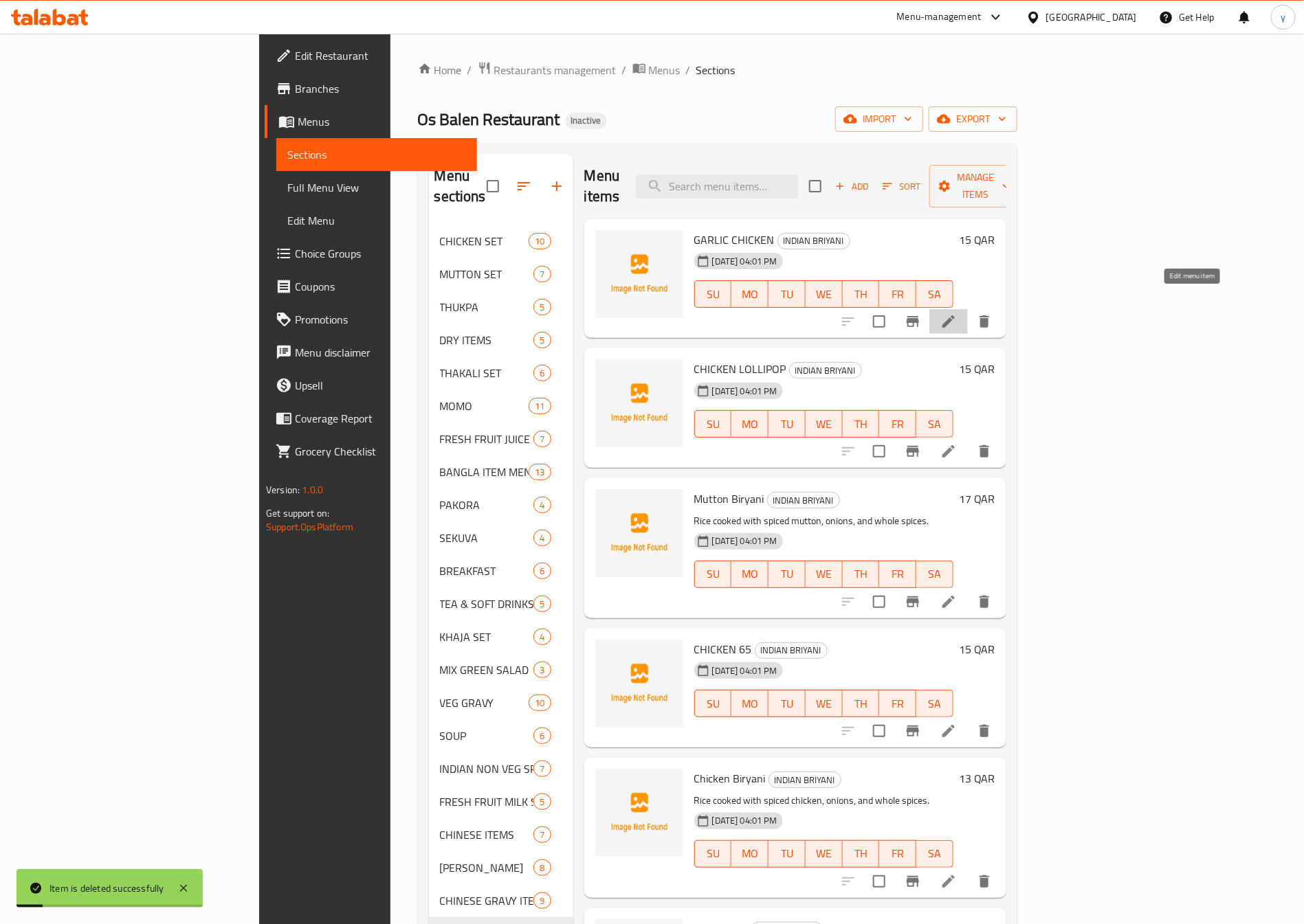
click at [957, 313] on icon at bounding box center [949, 322] width 17 height 17
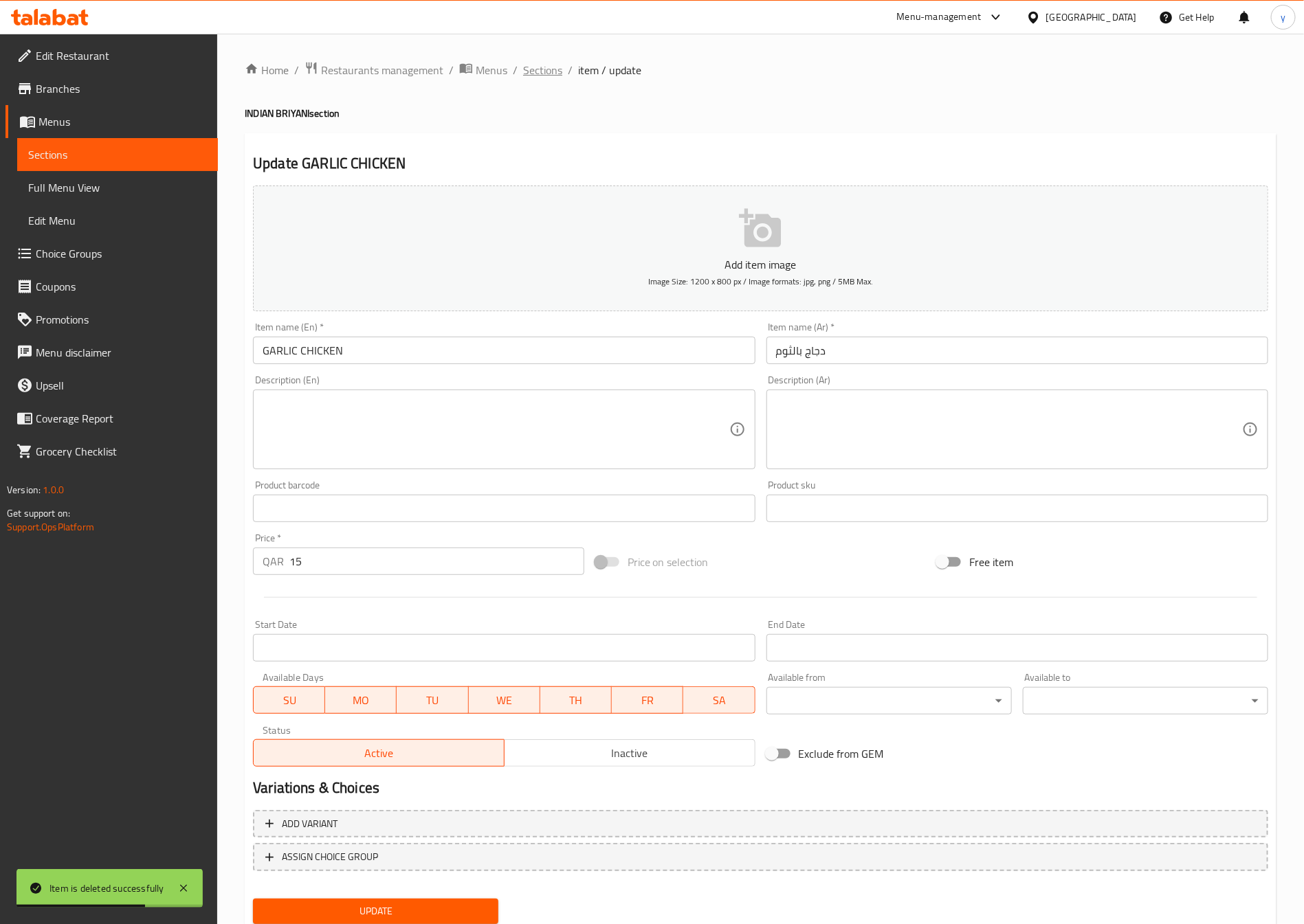
click at [537, 77] on span "Sections" at bounding box center [543, 70] width 39 height 17
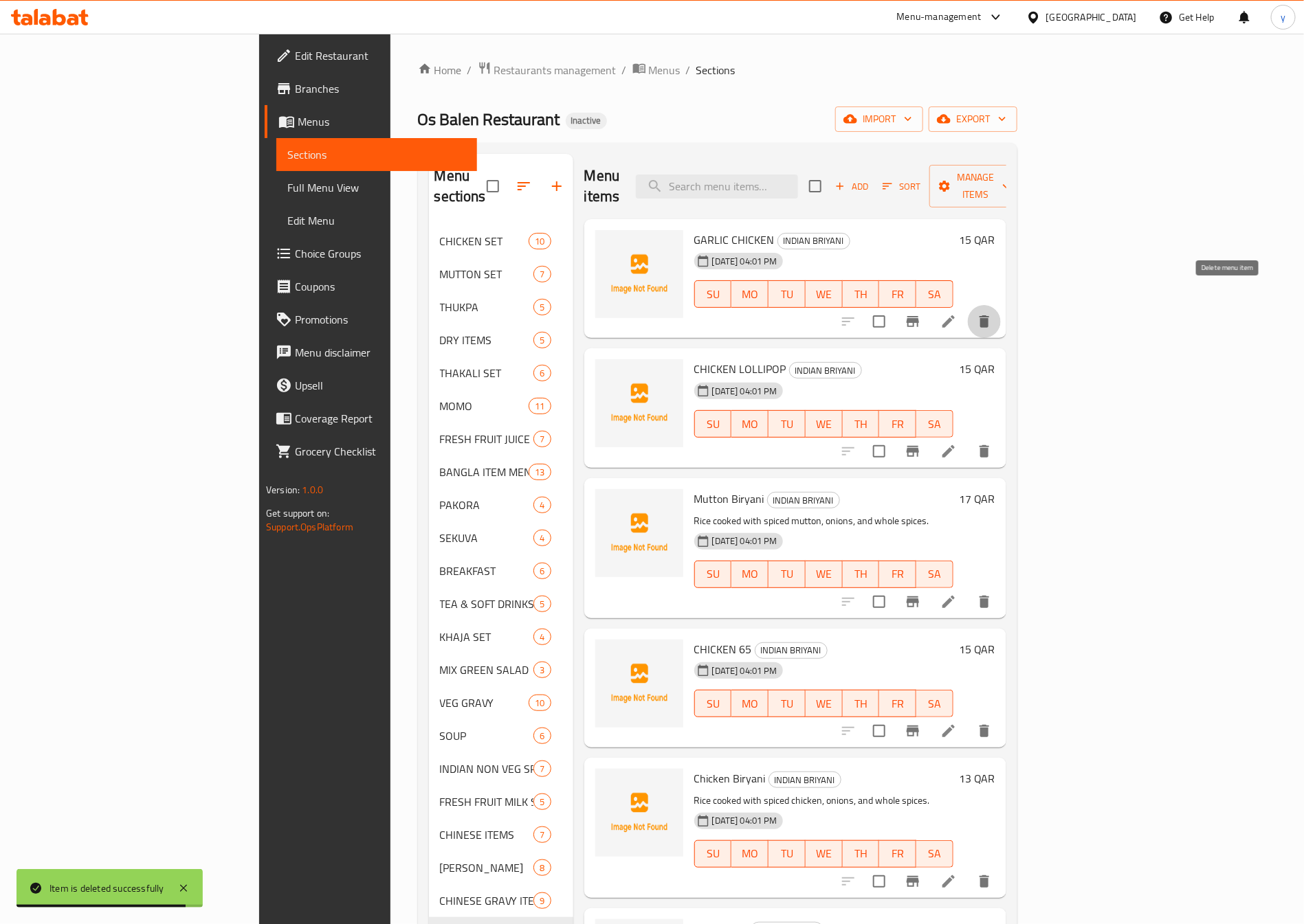
click at [989, 315] on icon "delete" at bounding box center [984, 322] width 10 height 13
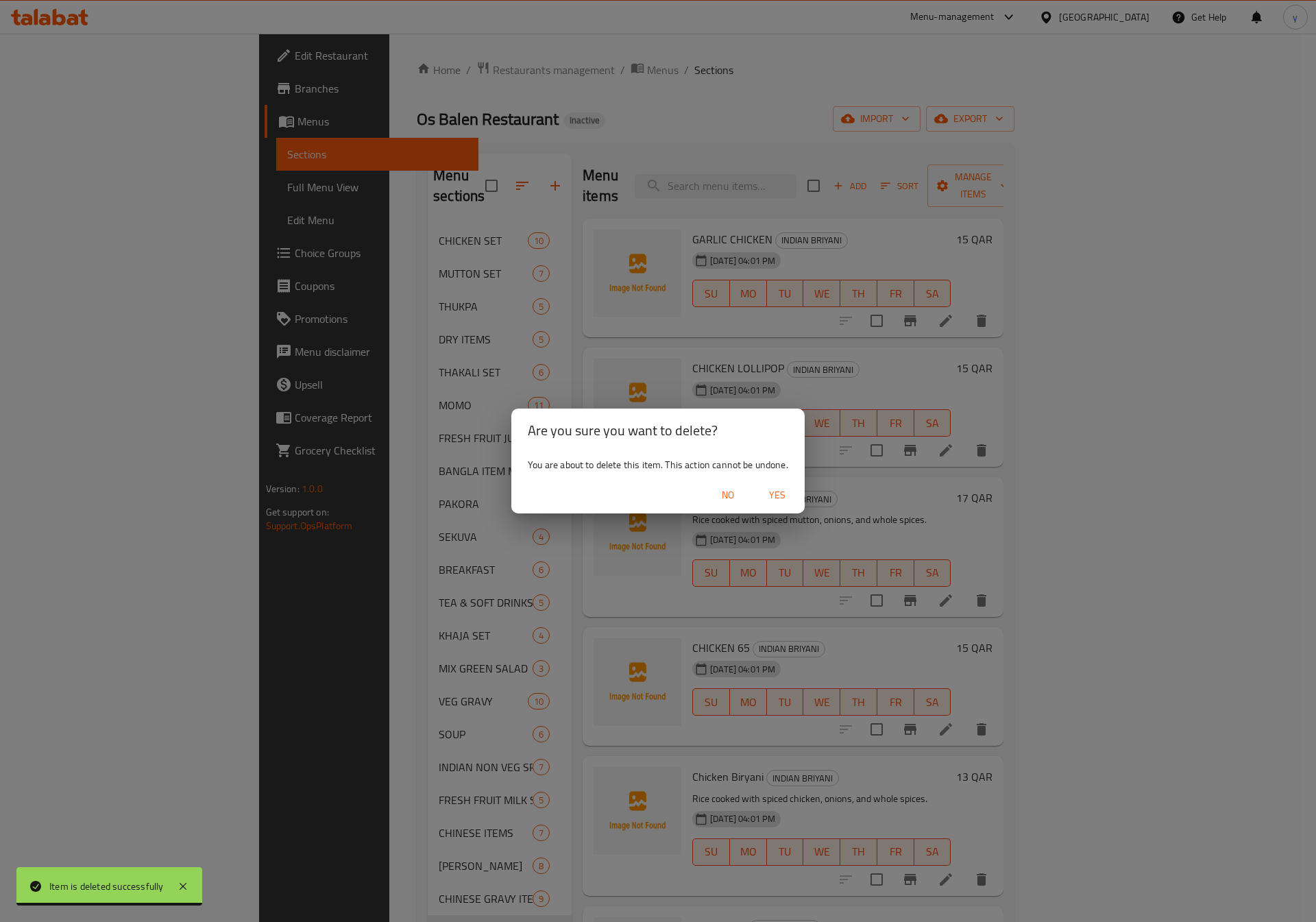
click at [769, 492] on span "Yes" at bounding box center [776, 495] width 33 height 17
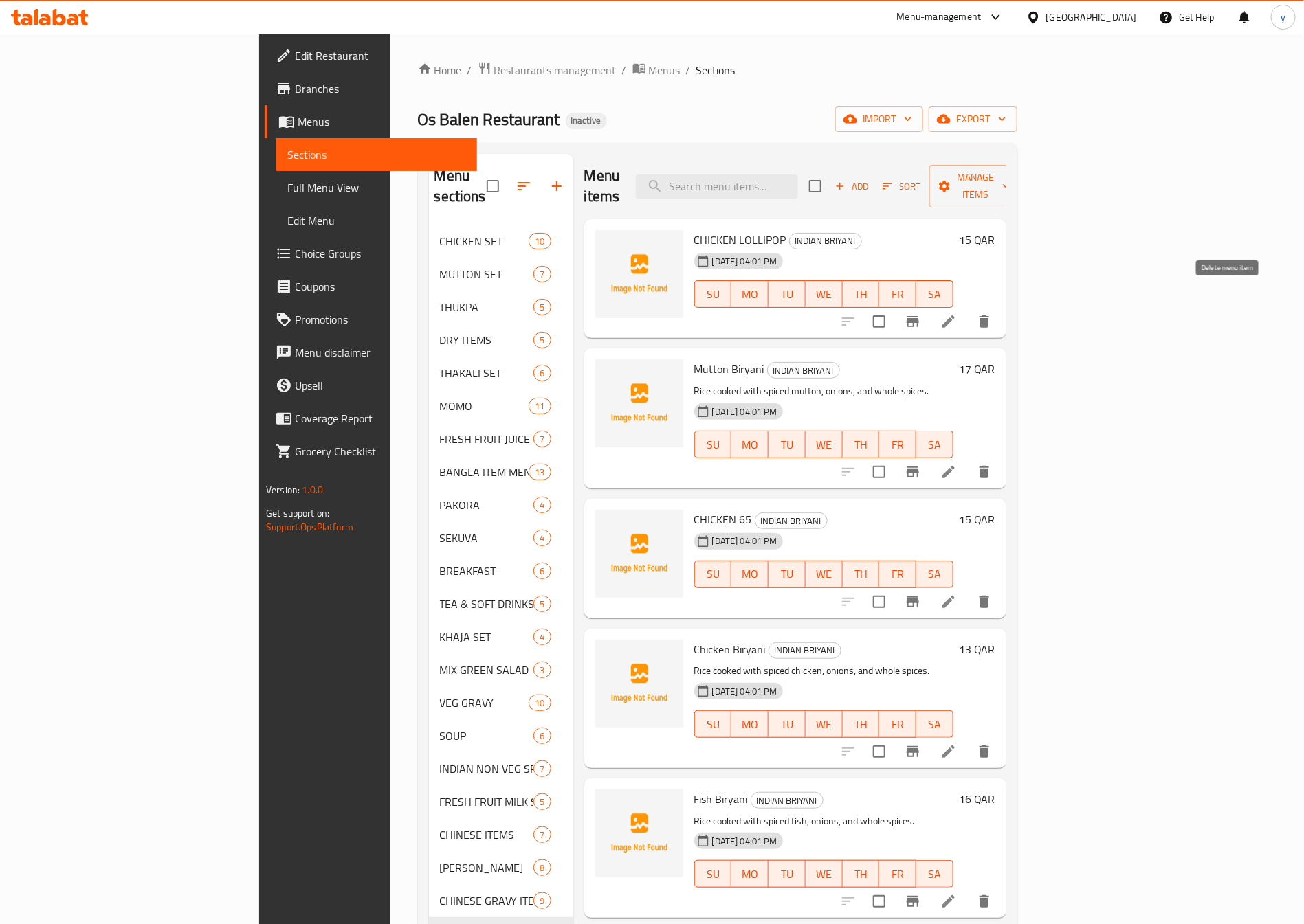
click at [1001, 313] on button "delete" at bounding box center [984, 321] width 33 height 33
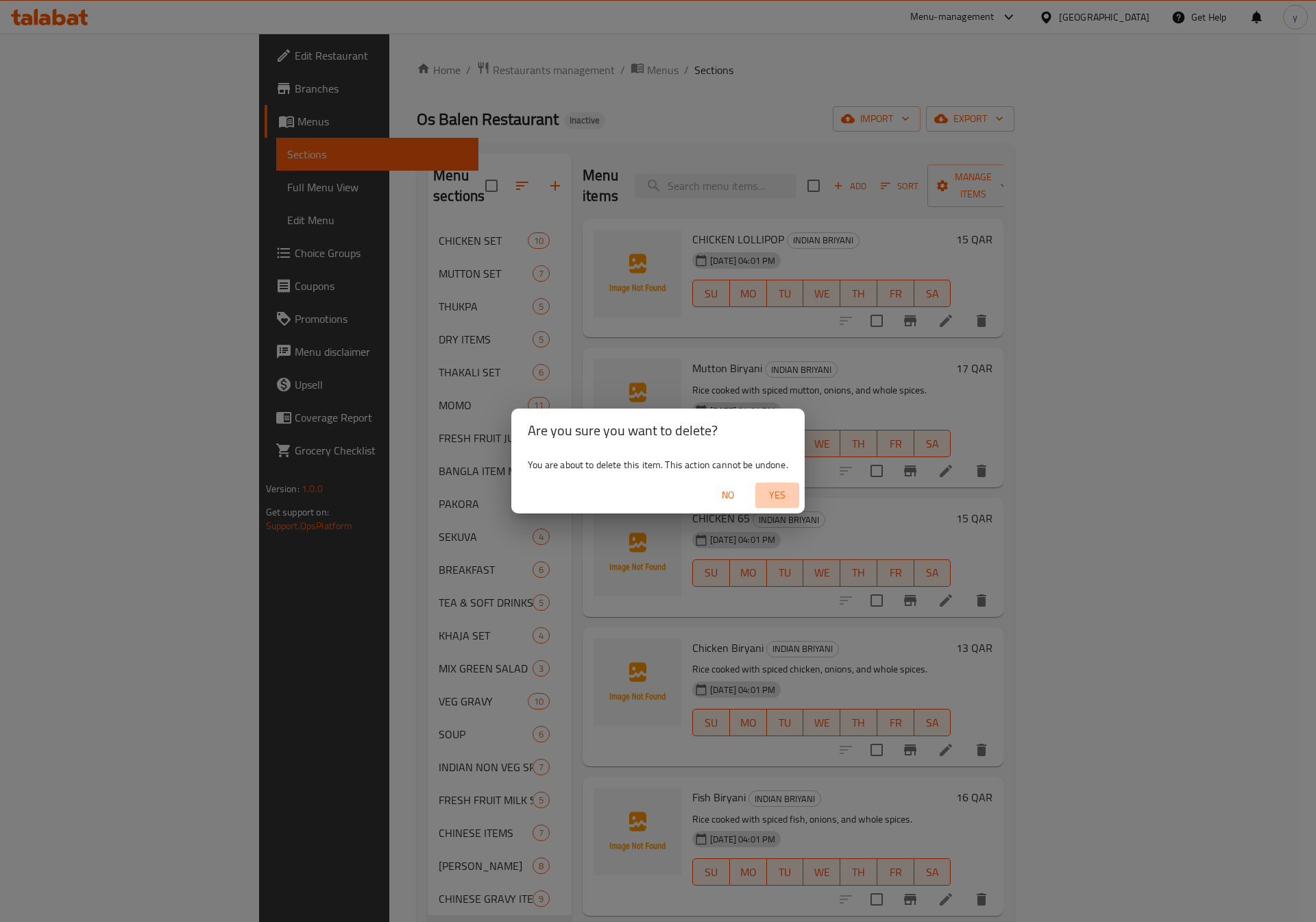
click at [782, 492] on span "Yes" at bounding box center [776, 495] width 33 height 17
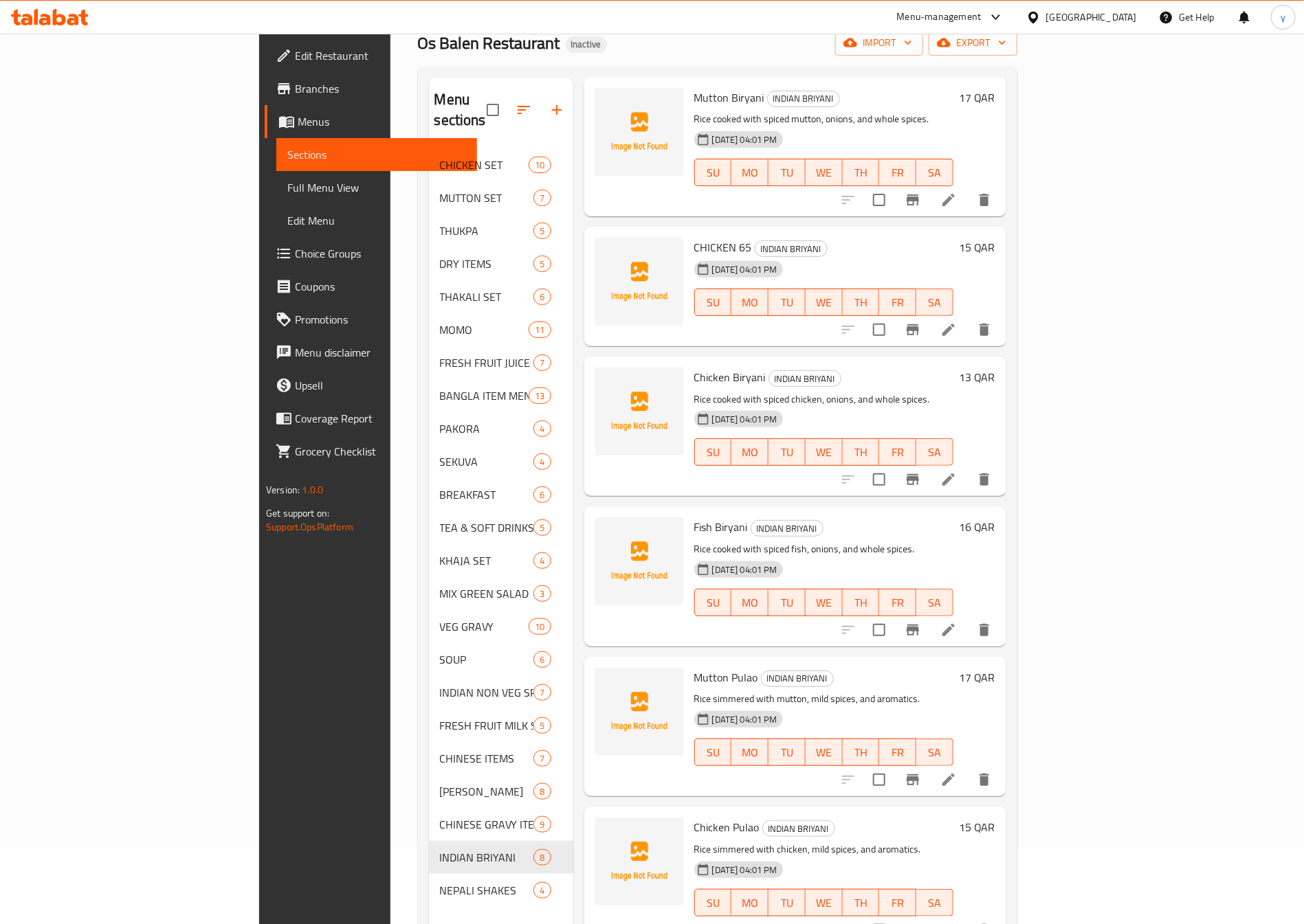
scroll to position [103, 0]
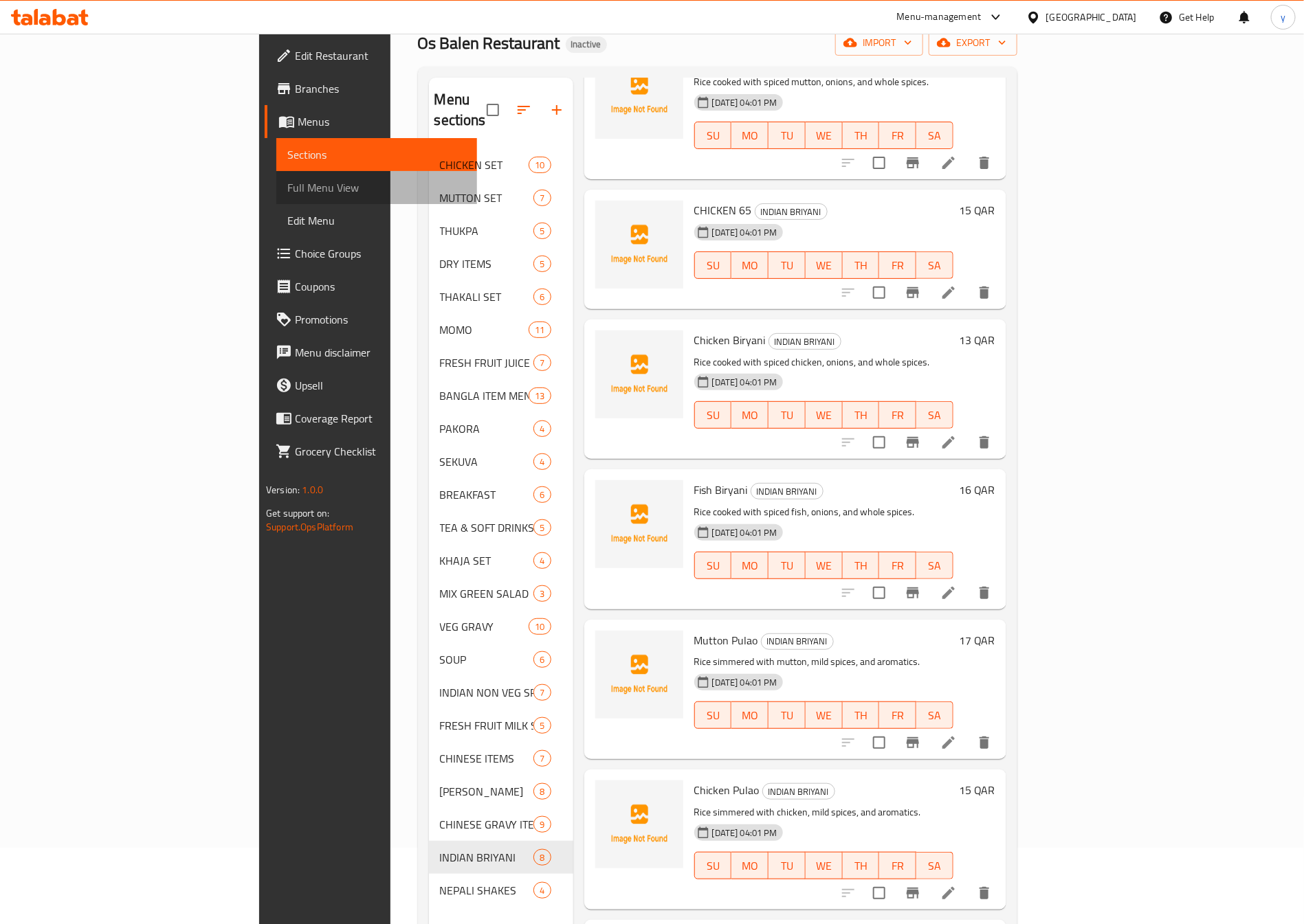
click at [287, 188] on span "Full Menu View" at bounding box center [376, 188] width 179 height 17
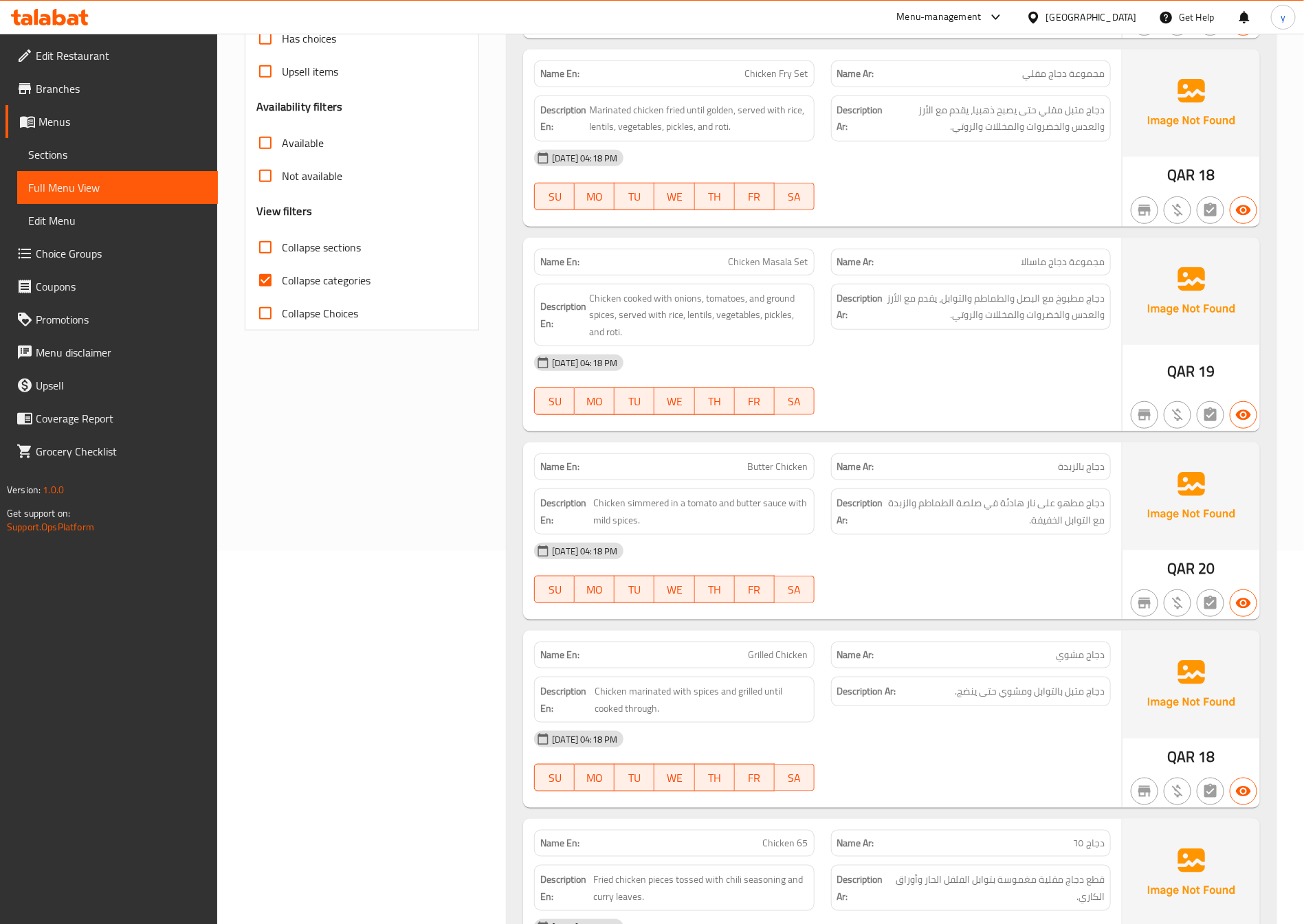
scroll to position [386, 0]
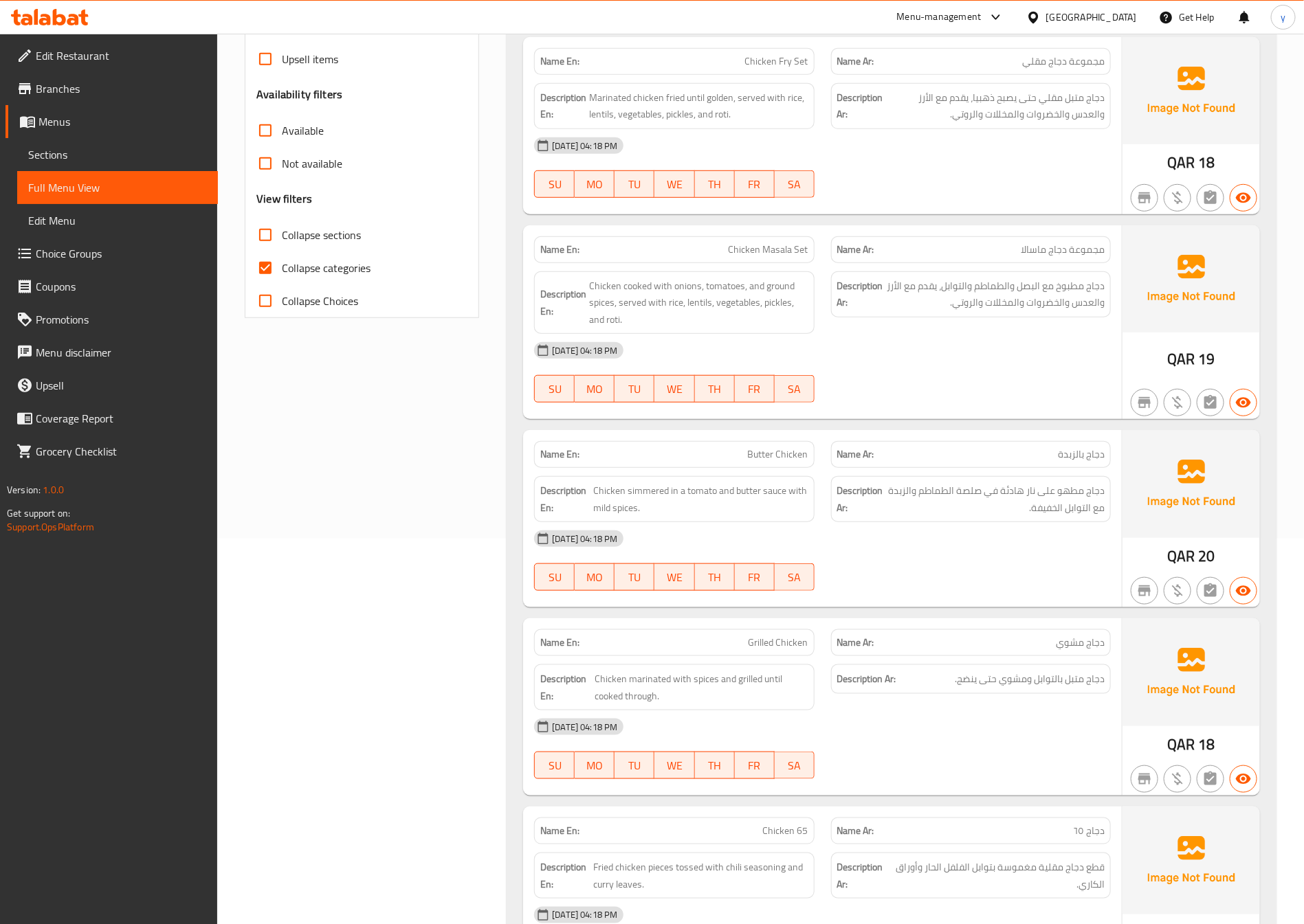
click at [290, 272] on span "Collapse categories" at bounding box center [326, 268] width 88 height 17
click at [282, 272] on input "Collapse categories" at bounding box center [265, 267] width 33 height 33
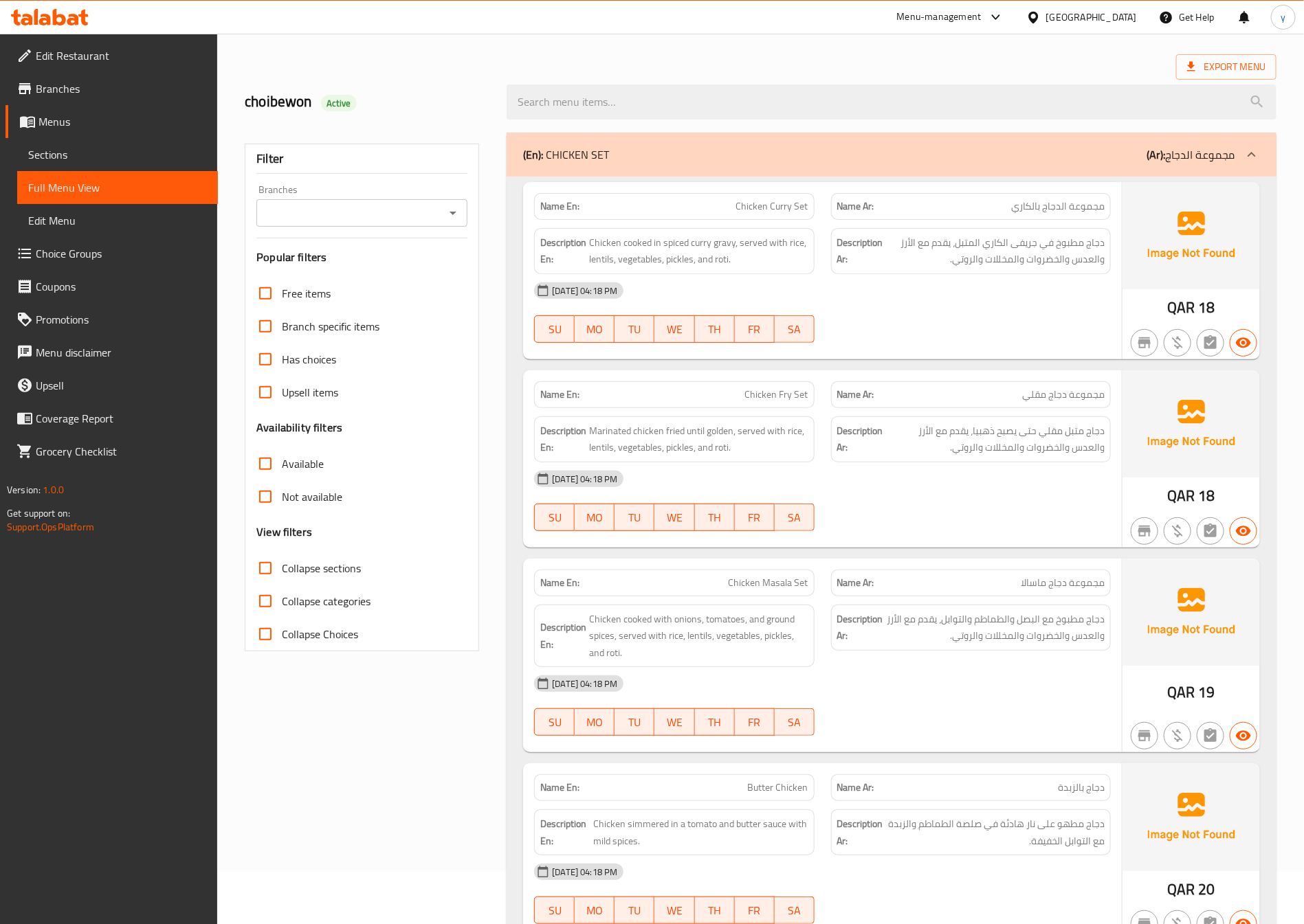
scroll to position [206, 0]
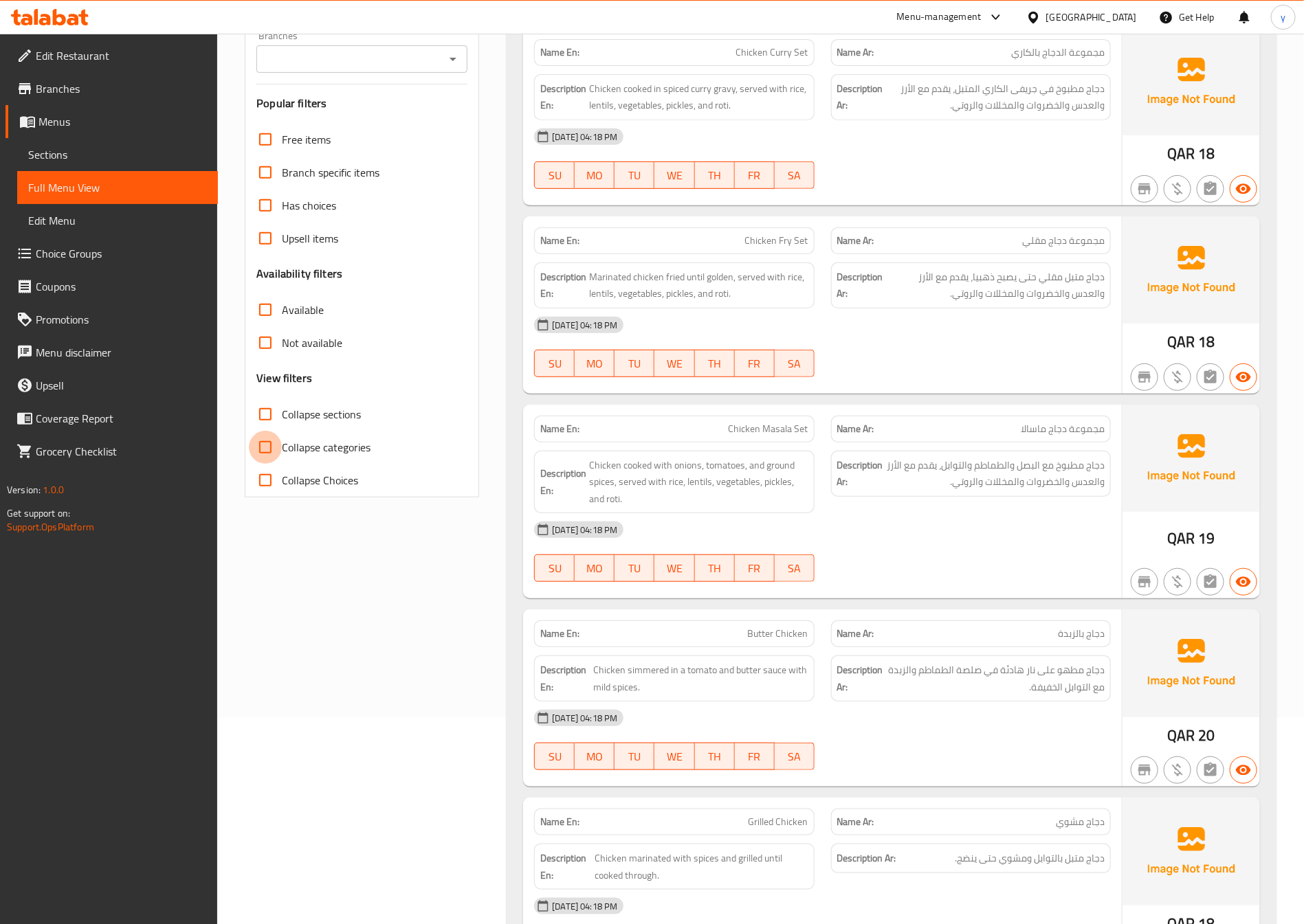
click at [275, 450] on input "Collapse categories" at bounding box center [265, 447] width 33 height 33
click at [295, 445] on span "Collapse categories" at bounding box center [326, 448] width 88 height 17
click at [282, 445] on input "Collapse categories" at bounding box center [265, 447] width 33 height 33
checkbox input "false"
click at [281, 415] on input "Collapse sections" at bounding box center [265, 414] width 33 height 33
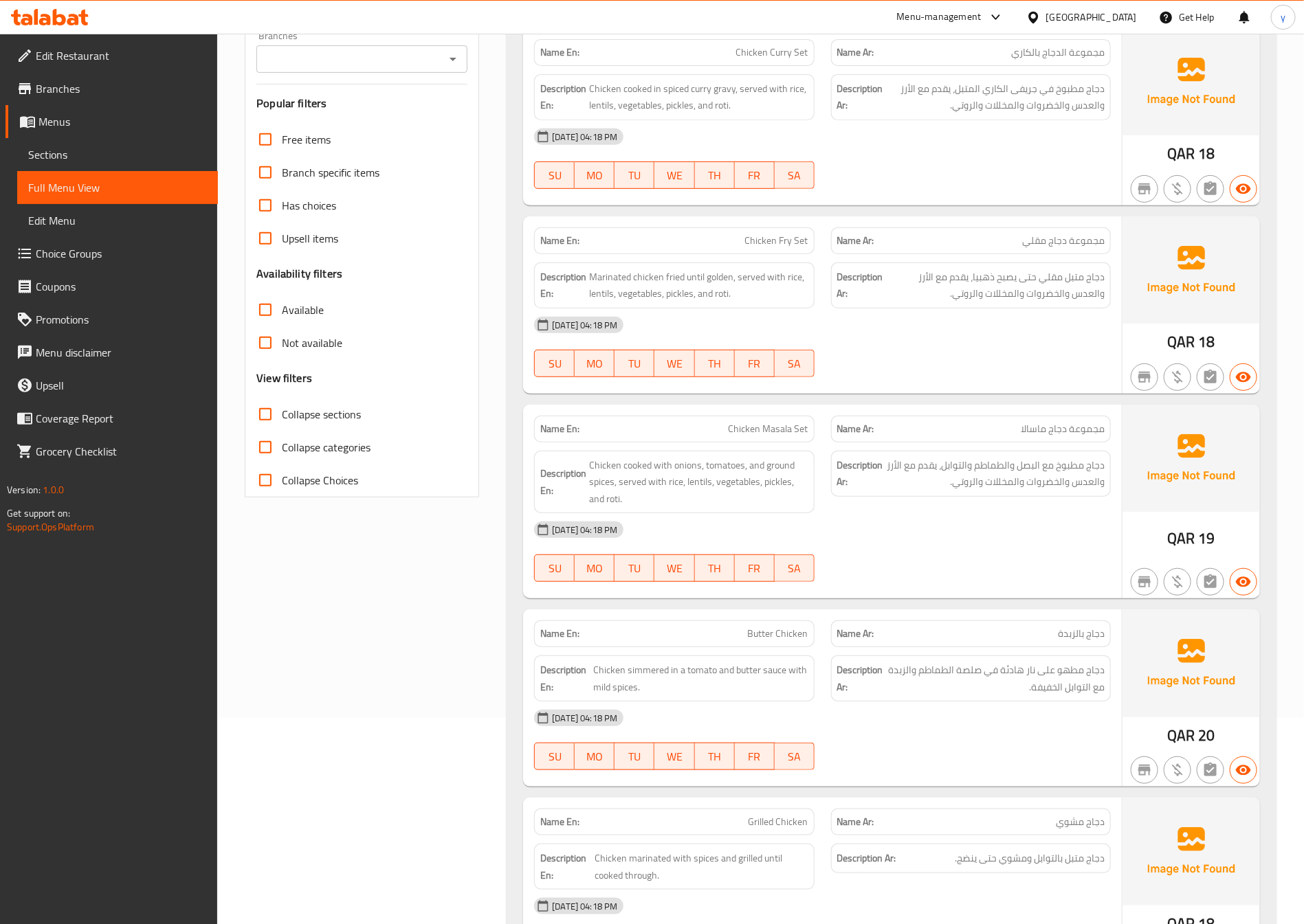
checkbox input "true"
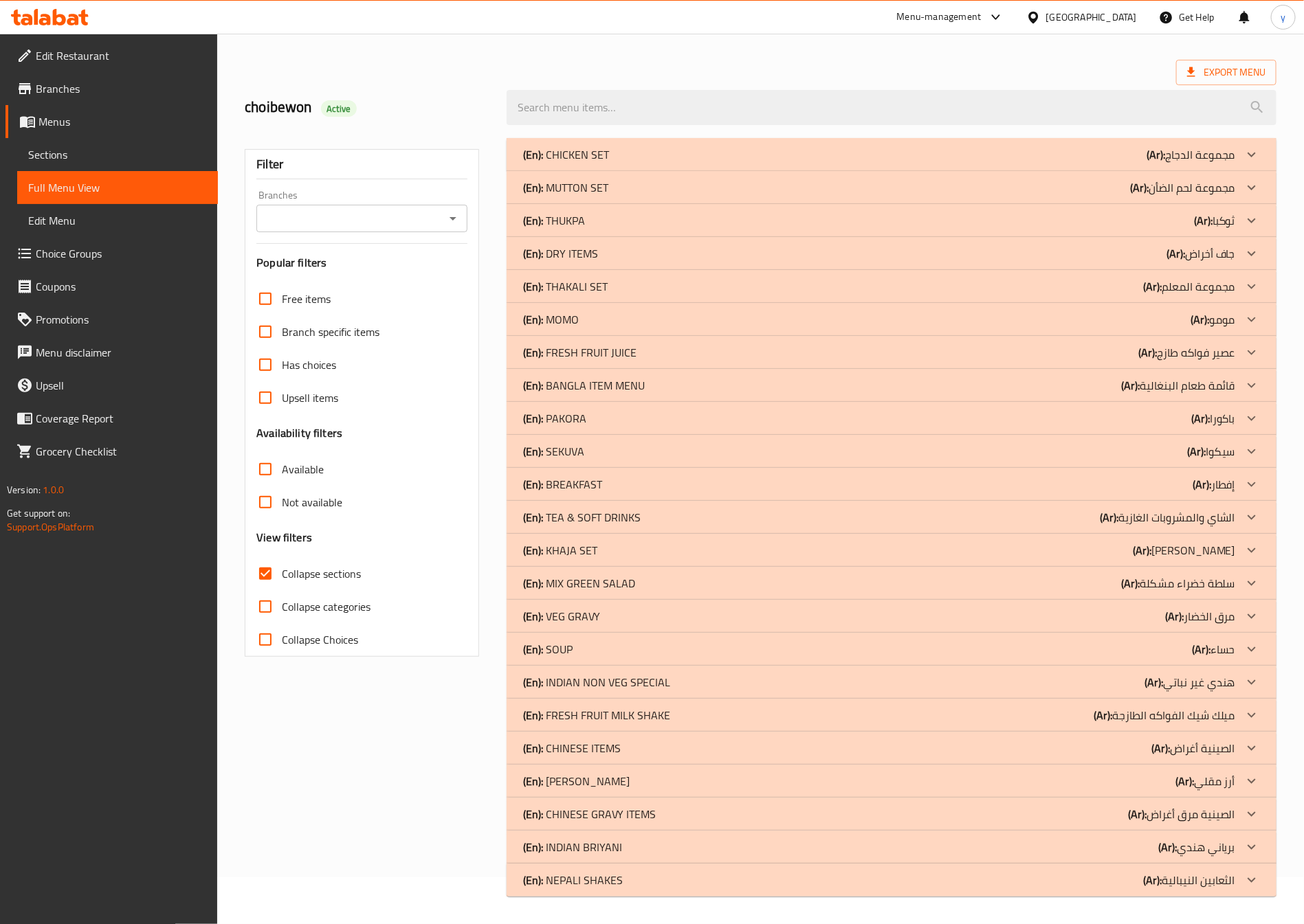
scroll to position [46, 0]
click at [584, 844] on p "(En): INDIAN BRIYANI" at bounding box center [573, 848] width 99 height 17
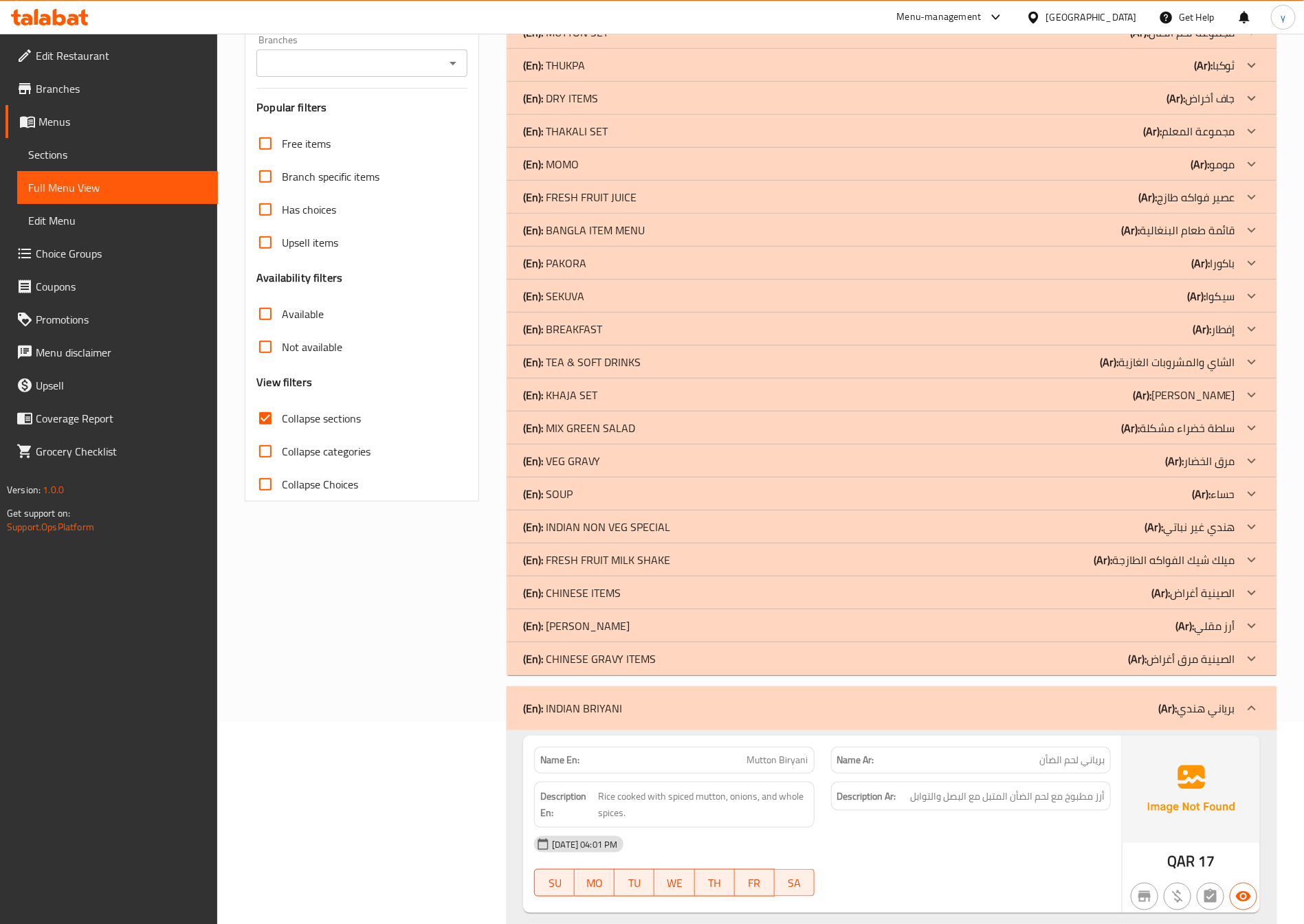
scroll to position [252, 0]
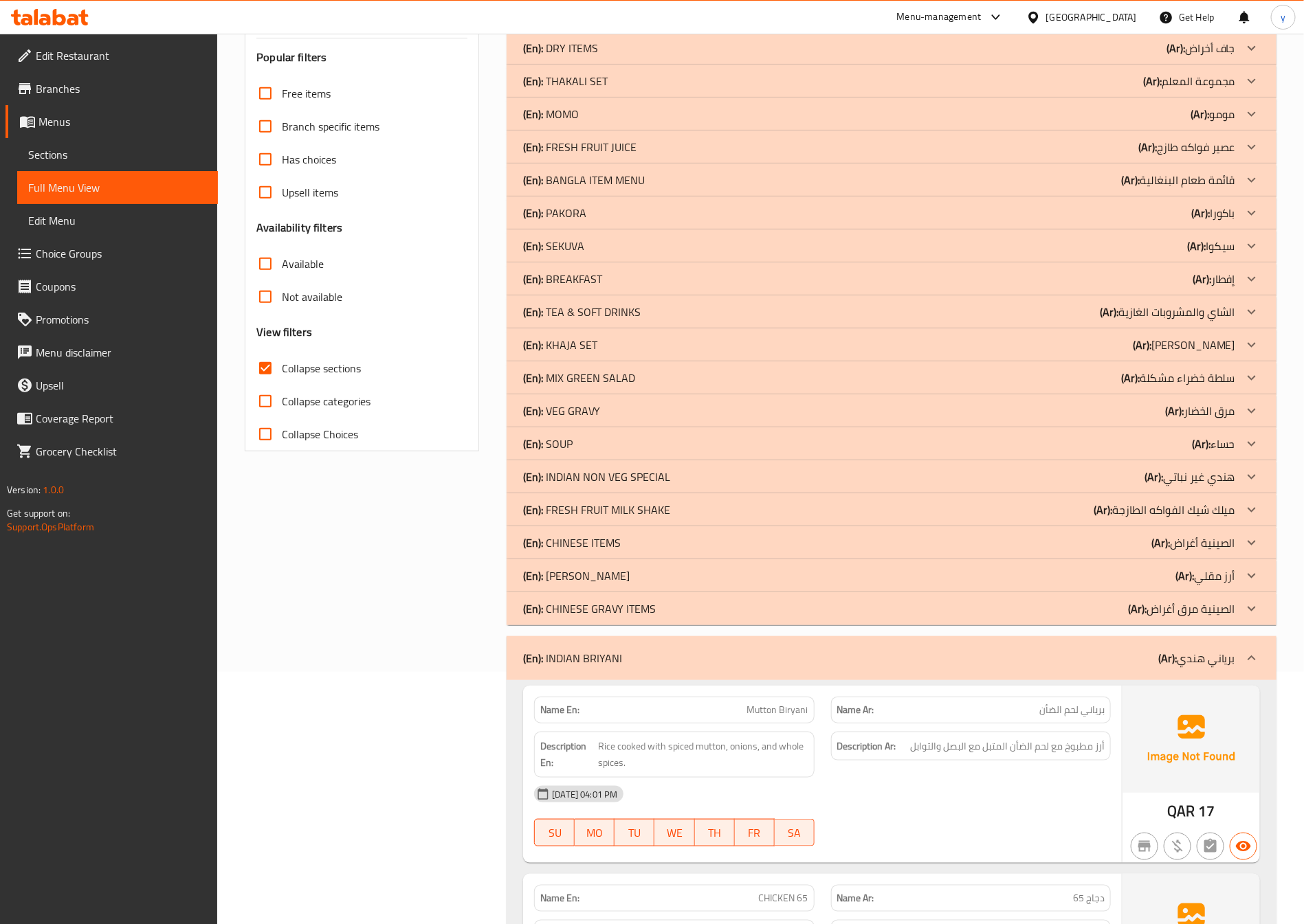
click at [625, 602] on p "(En): CHINESE GRAVY ITEMS" at bounding box center [589, 609] width 132 height 17
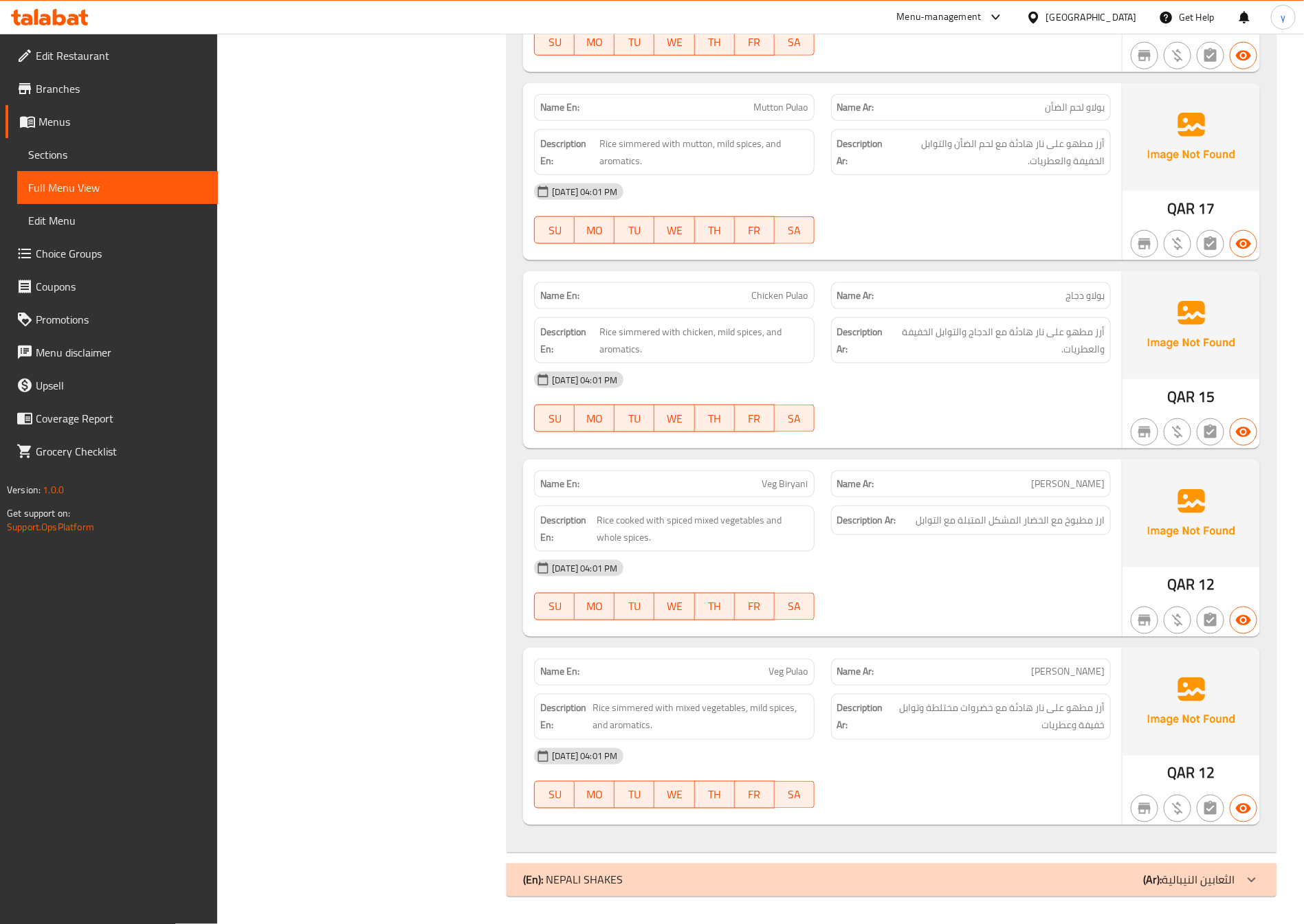
scroll to position [3351, 0]
click at [611, 872] on p "(En): NEPALI SHAKES" at bounding box center [573, 880] width 100 height 17
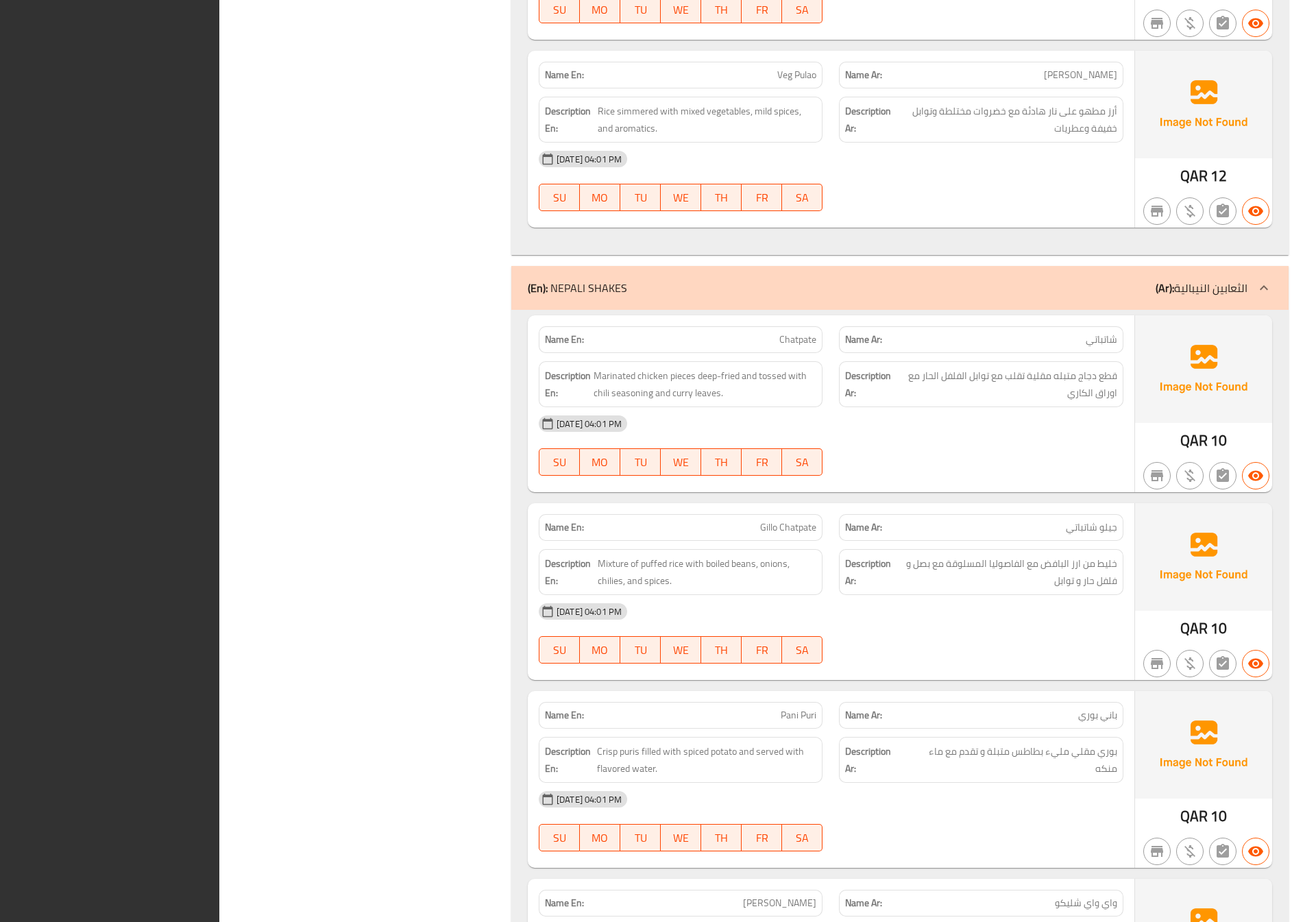
scroll to position [4133, 0]
